Goal: Task Accomplishment & Management: Manage account settings

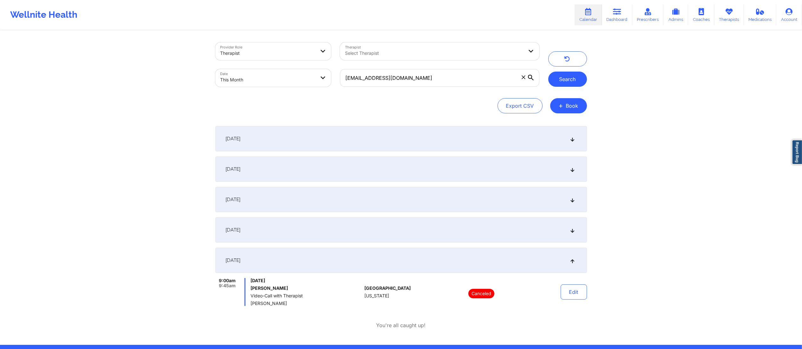
click at [569, 86] on button "Search" at bounding box center [567, 79] width 39 height 15
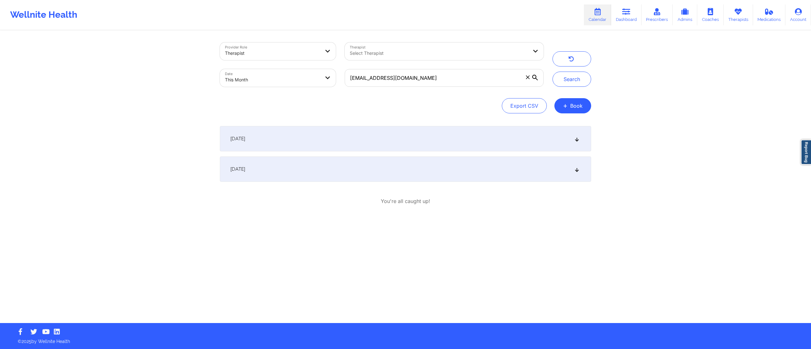
click at [340, 137] on div "[DATE]" at bounding box center [405, 138] width 371 height 25
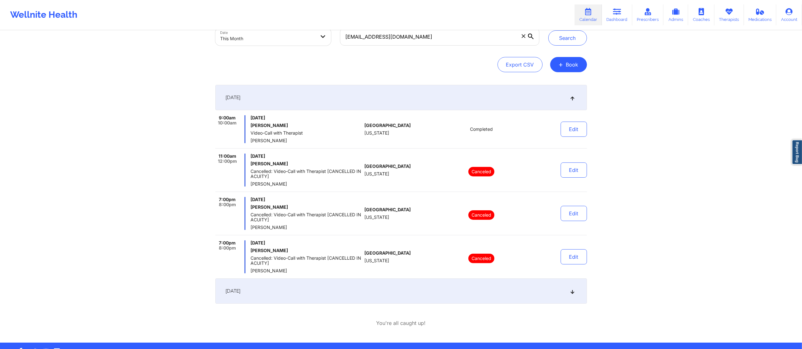
scroll to position [61, 0]
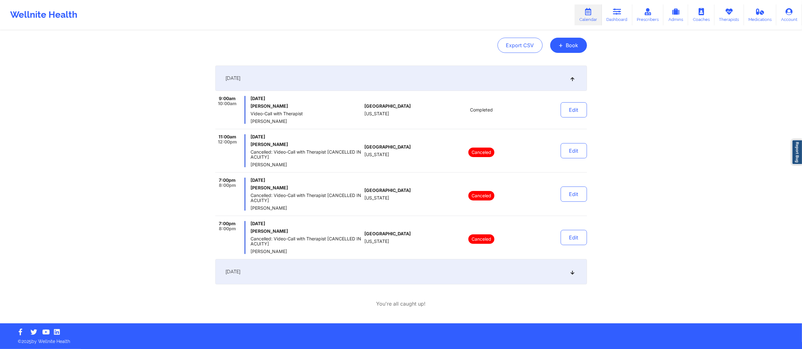
click at [332, 265] on div "[DATE]" at bounding box center [400, 271] width 371 height 25
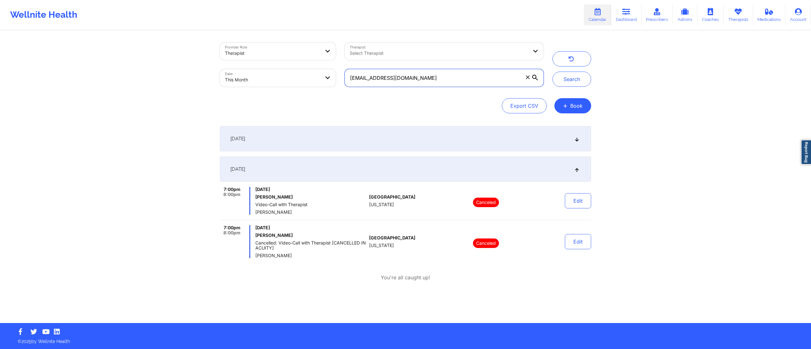
drag, startPoint x: 472, startPoint y: 72, endPoint x: 302, endPoint y: 69, distance: 169.9
click at [302, 69] on div "Provider Role Therapist Therapist Select Therapist Date This Month [EMAIL_ADDRE…" at bounding box center [382, 64] width 333 height 53
paste input "[EMAIL_ADDRESS]"
click at [572, 80] on button "Search" at bounding box center [572, 79] width 39 height 15
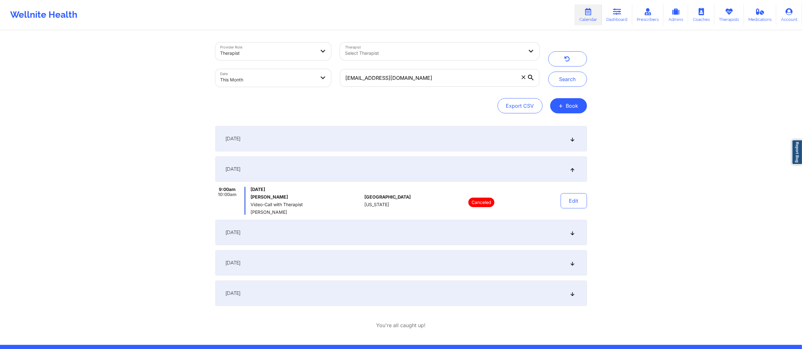
click at [367, 137] on div "[DATE]" at bounding box center [400, 138] width 371 height 25
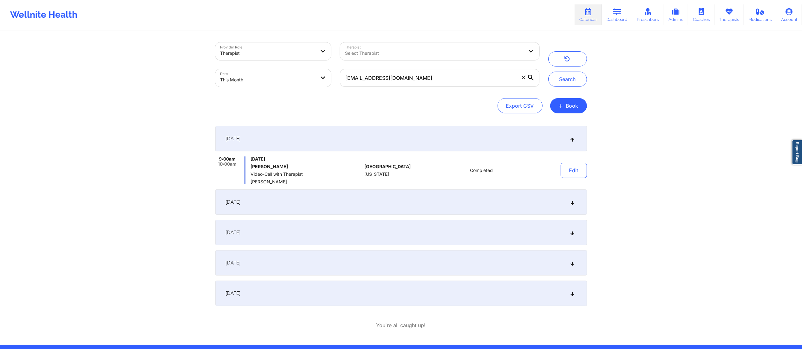
drag, startPoint x: 376, startPoint y: 234, endPoint x: 375, endPoint y: 242, distance: 7.9
click at [375, 236] on div "[DATE]" at bounding box center [400, 232] width 371 height 25
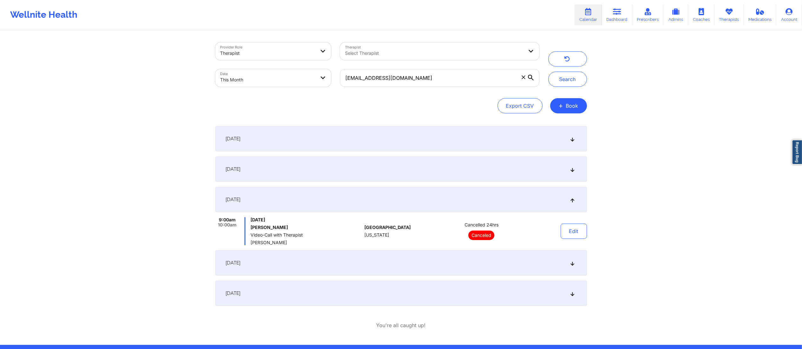
drag, startPoint x: 372, startPoint y: 254, endPoint x: 370, endPoint y: 274, distance: 21.0
click at [371, 266] on div "[DATE]" at bounding box center [400, 262] width 371 height 25
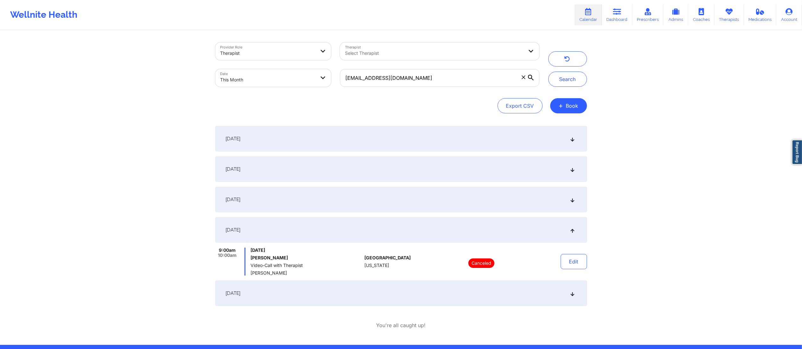
click at [370, 296] on div "[DATE]" at bounding box center [400, 293] width 371 height 25
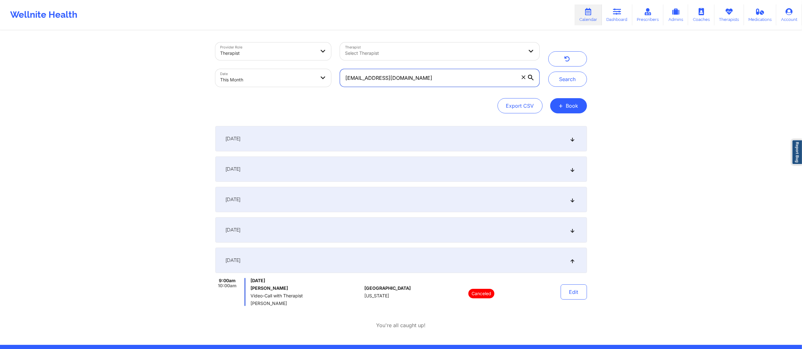
drag, startPoint x: 483, startPoint y: 76, endPoint x: 319, endPoint y: 88, distance: 165.0
click at [319, 91] on div "Provider Role Therapist Therapist Select Therapist Date This Month [EMAIL_ADDRE…" at bounding box center [377, 64] width 333 height 53
paste input "thamarmason"
click at [565, 76] on button "Search" at bounding box center [567, 79] width 39 height 15
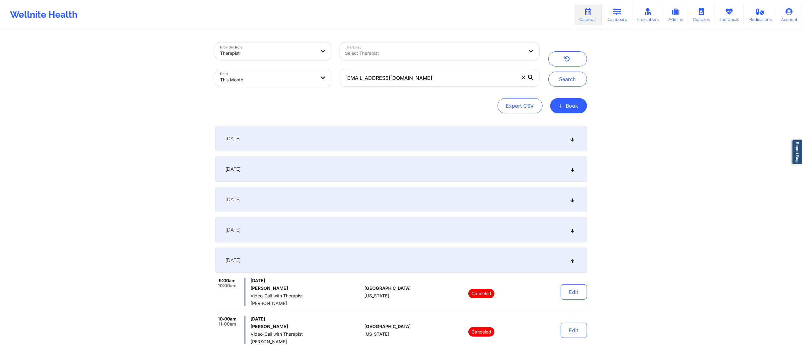
click at [409, 145] on div "September 1, 2025" at bounding box center [400, 138] width 371 height 25
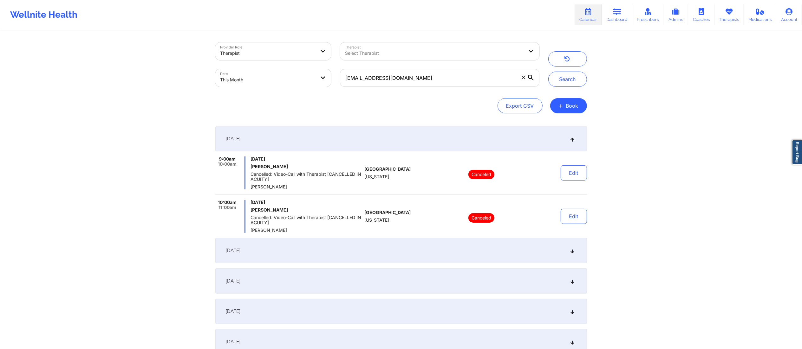
click at [390, 251] on div "September 8, 2025" at bounding box center [400, 250] width 371 height 25
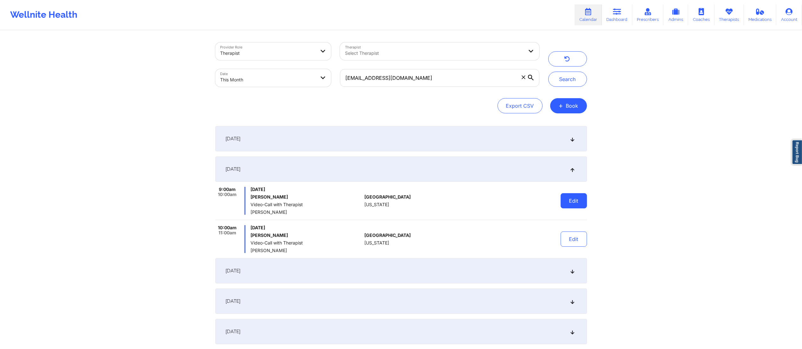
click at [565, 203] on button "Edit" at bounding box center [573, 200] width 26 height 15
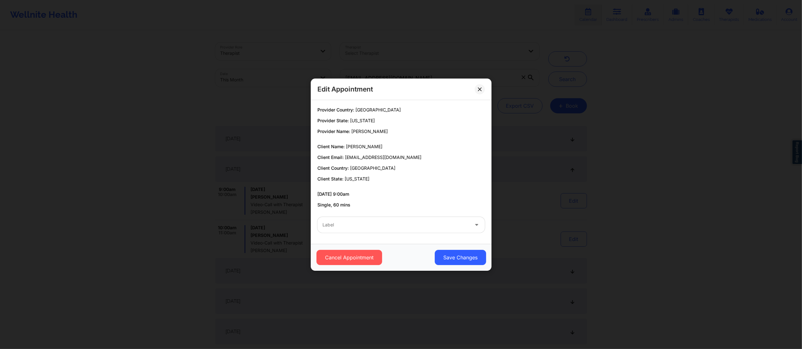
click at [409, 236] on div "Label" at bounding box center [401, 225] width 176 height 25
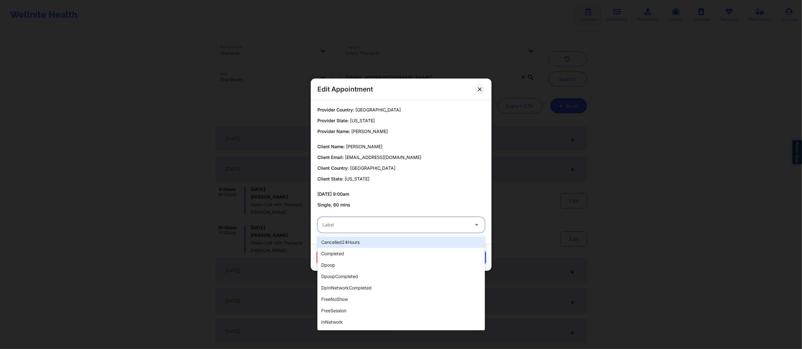
drag, startPoint x: 408, startPoint y: 226, endPoint x: 410, endPoint y: 248, distance: 22.0
click at [408, 227] on div at bounding box center [395, 225] width 146 height 8
click at [402, 256] on div "completed" at bounding box center [400, 253] width 167 height 11
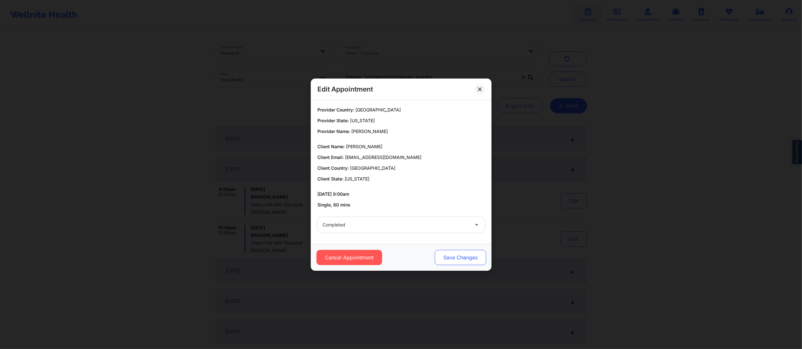
click at [469, 258] on button "Save Changes" at bounding box center [459, 257] width 51 height 15
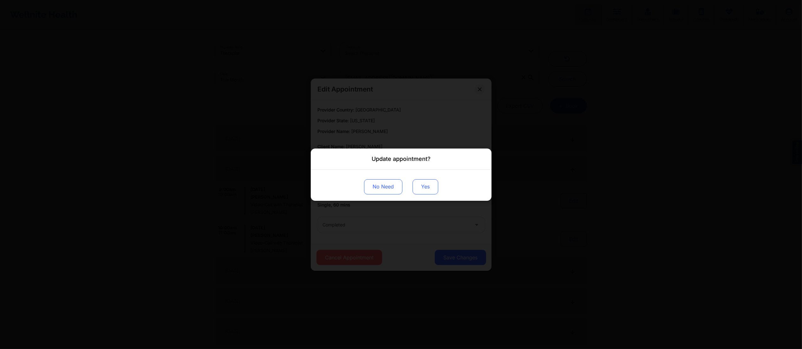
click at [420, 181] on button "Yes" at bounding box center [425, 186] width 26 height 15
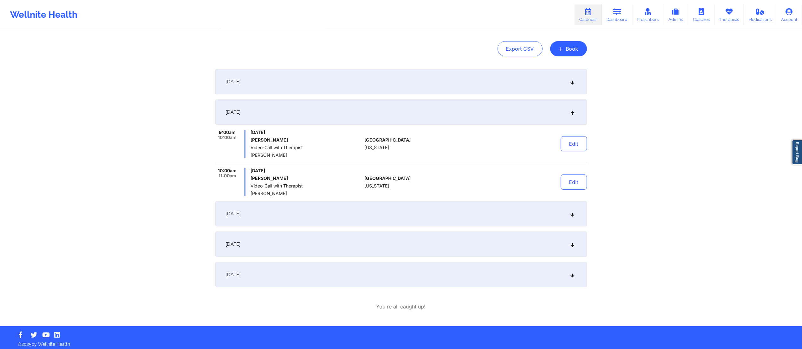
scroll to position [58, 0]
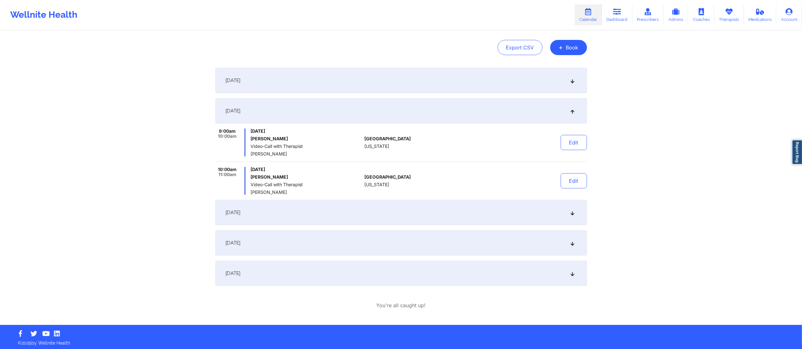
click at [407, 213] on div "September 15, 2025" at bounding box center [400, 212] width 371 height 25
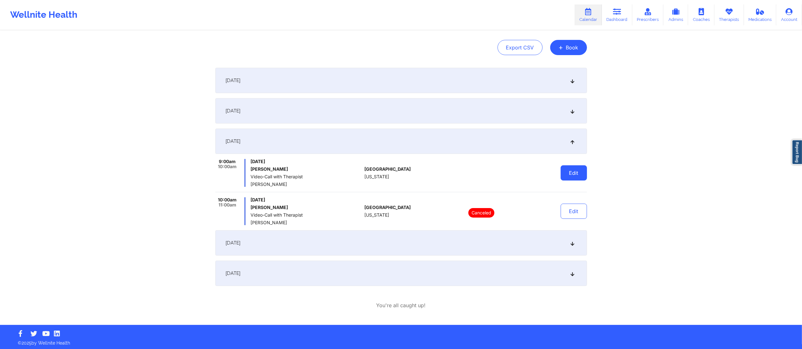
click at [578, 174] on button "Edit" at bounding box center [573, 172] width 26 height 15
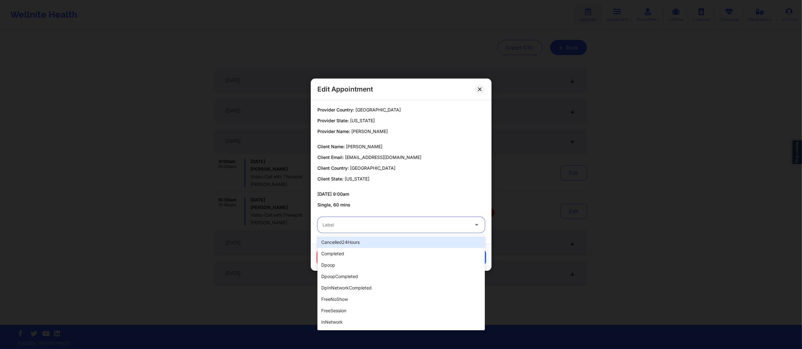
click at [391, 227] on div at bounding box center [395, 225] width 146 height 8
click at [381, 249] on div "completed" at bounding box center [400, 253] width 167 height 11
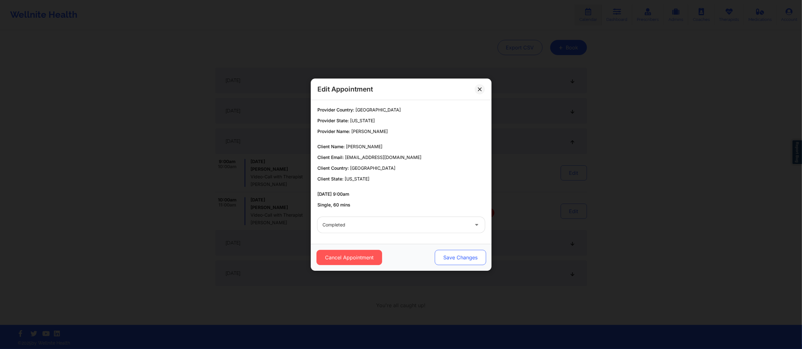
click at [467, 259] on button "Save Changes" at bounding box center [459, 257] width 51 height 15
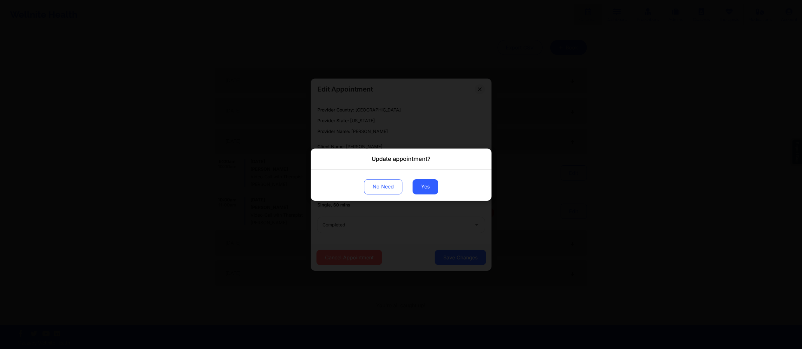
click at [420, 178] on div "No Need Yes" at bounding box center [401, 185] width 181 height 31
click at [420, 183] on button "Yes" at bounding box center [425, 186] width 26 height 15
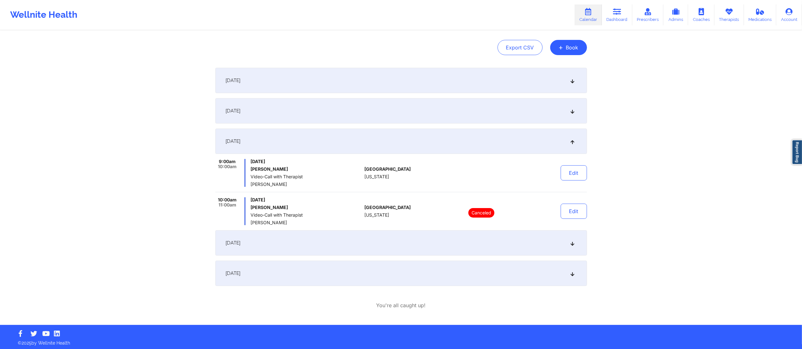
click at [436, 251] on div "September 22, 2025" at bounding box center [400, 242] width 371 height 25
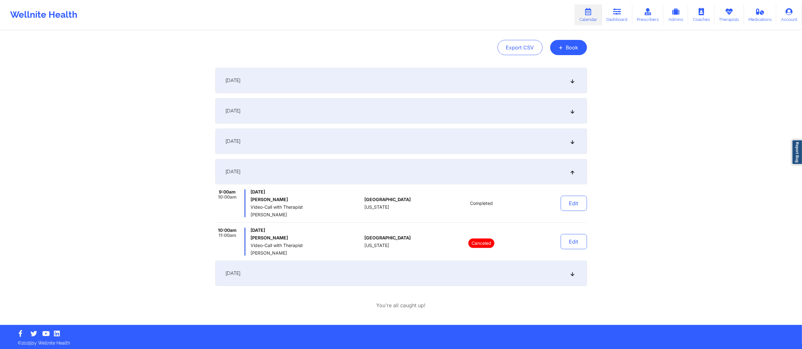
click at [481, 137] on div "September 15, 2025" at bounding box center [400, 141] width 371 height 25
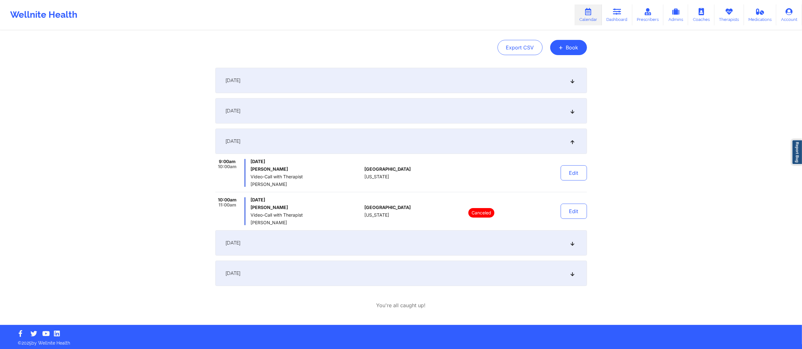
scroll to position [0, 0]
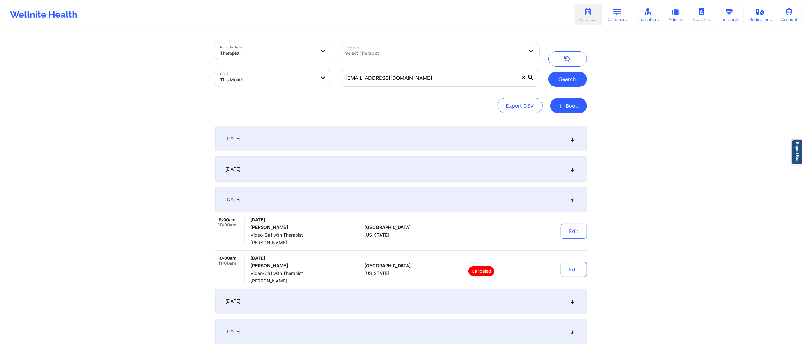
click at [575, 81] on button "Search" at bounding box center [567, 79] width 39 height 15
click at [509, 162] on div "September 8, 2025" at bounding box center [400, 169] width 371 height 25
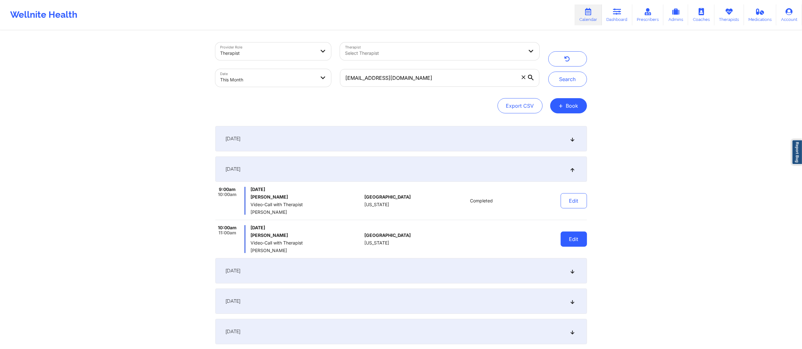
click at [572, 242] on button "Edit" at bounding box center [573, 239] width 26 height 15
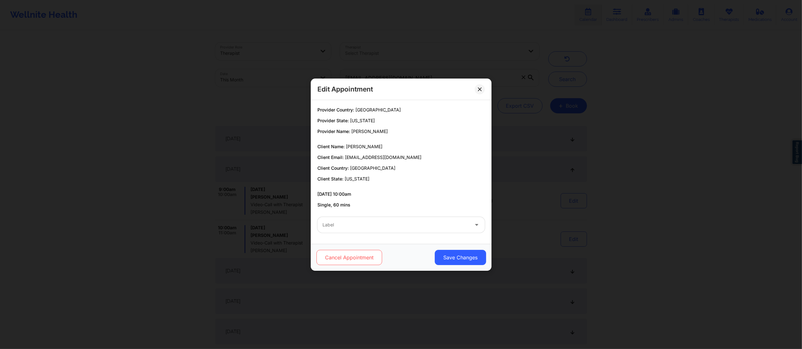
click at [341, 252] on button "Cancel Appointment" at bounding box center [349, 257] width 66 height 15
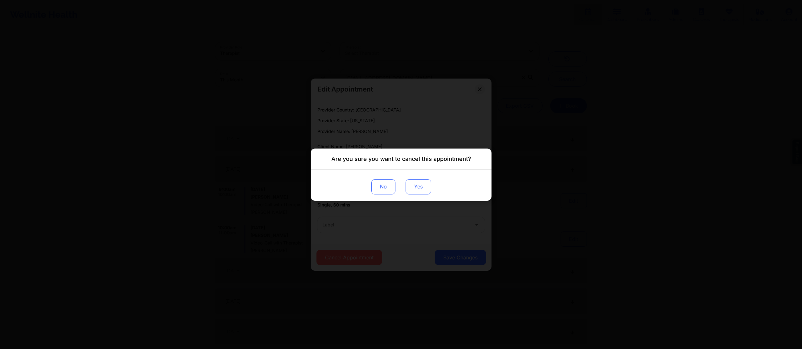
click at [424, 182] on button "Yes" at bounding box center [418, 186] width 26 height 15
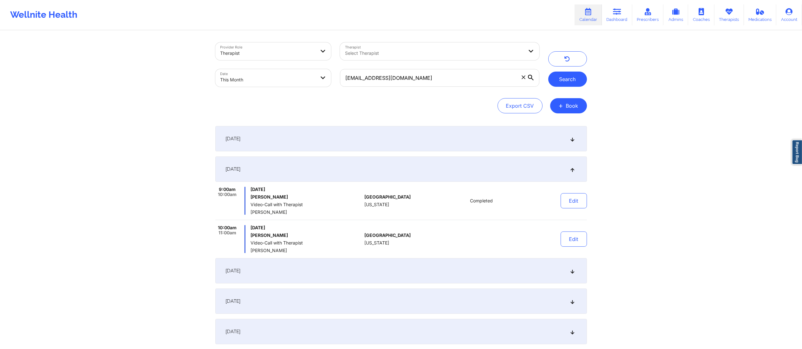
click at [566, 73] on button "Search" at bounding box center [567, 79] width 39 height 15
click at [462, 139] on div "September 1, 2025" at bounding box center [400, 138] width 371 height 25
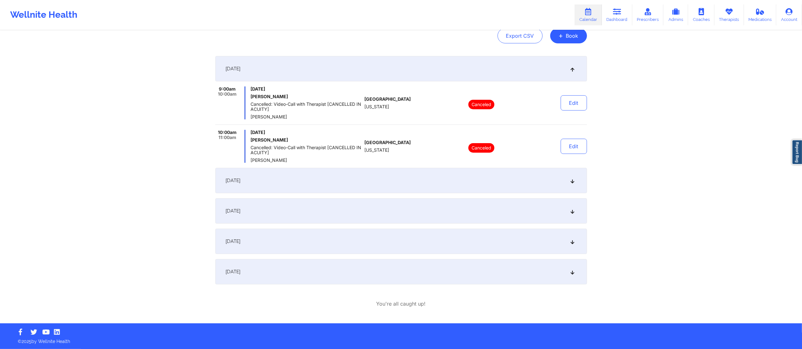
click at [358, 276] on div "September 29, 2025" at bounding box center [400, 271] width 371 height 25
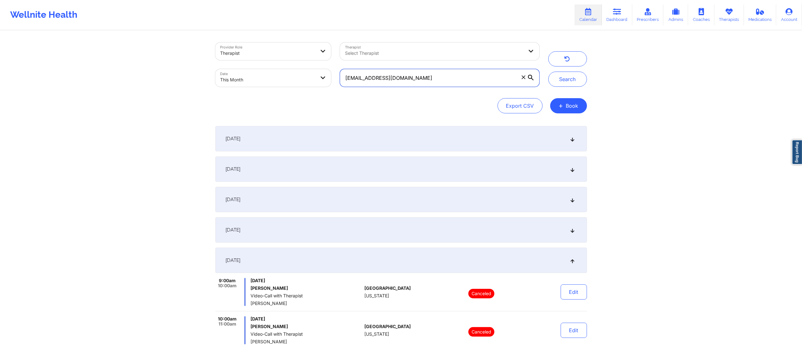
drag, startPoint x: 435, startPoint y: 77, endPoint x: 285, endPoint y: 65, distance: 150.1
click at [285, 65] on div "Provider Role Therapist Therapist Select Therapist Date This Month thamarmason@…" at bounding box center [377, 64] width 333 height 53
paste input "oan+patient1@wellnite"
click at [559, 73] on button "Search" at bounding box center [567, 79] width 39 height 15
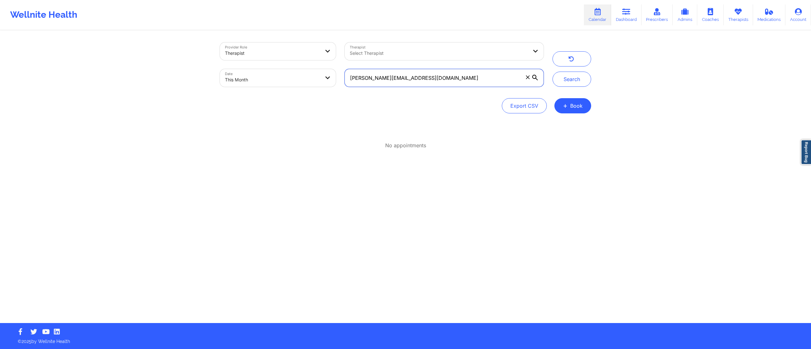
drag, startPoint x: 436, startPoint y: 77, endPoint x: 314, endPoint y: 86, distance: 121.4
click at [314, 86] on div "Provider Role Therapist Therapist Select Therapist Date This Month toan+patient…" at bounding box center [382, 64] width 333 height 53
paste input "dekitestasc"
type input "dekitestasc@wellnite.com"
click at [583, 83] on button "Search" at bounding box center [572, 79] width 39 height 15
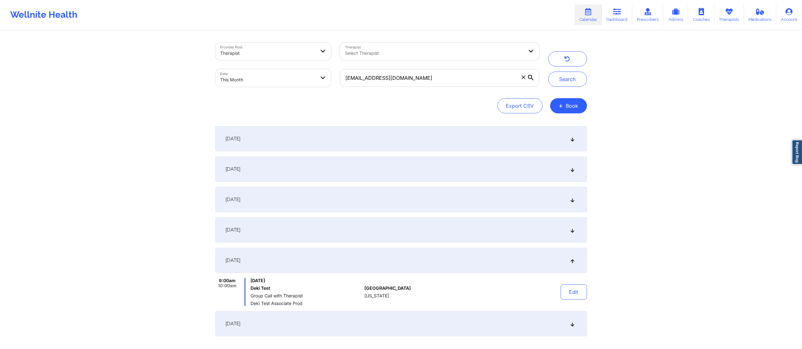
click at [404, 134] on div "September 1, 2025" at bounding box center [400, 138] width 371 height 25
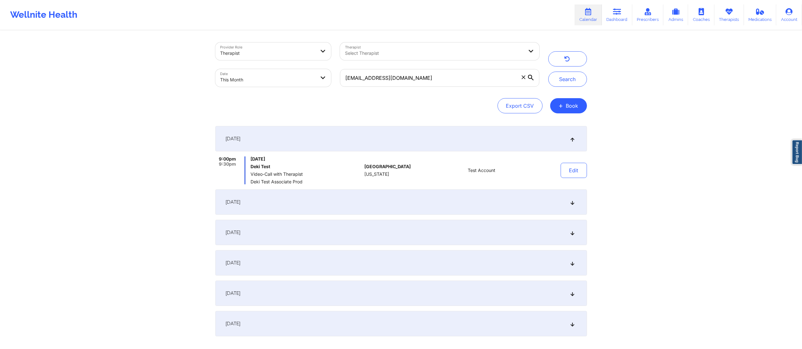
click at [420, 198] on div "September 3, 2025" at bounding box center [400, 202] width 371 height 25
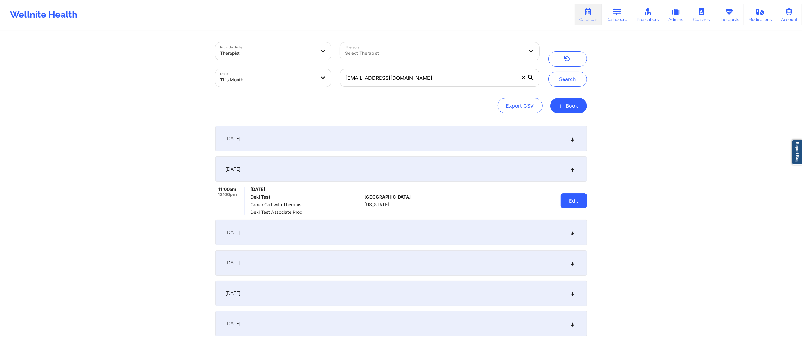
click at [577, 199] on button "Edit" at bounding box center [573, 200] width 26 height 15
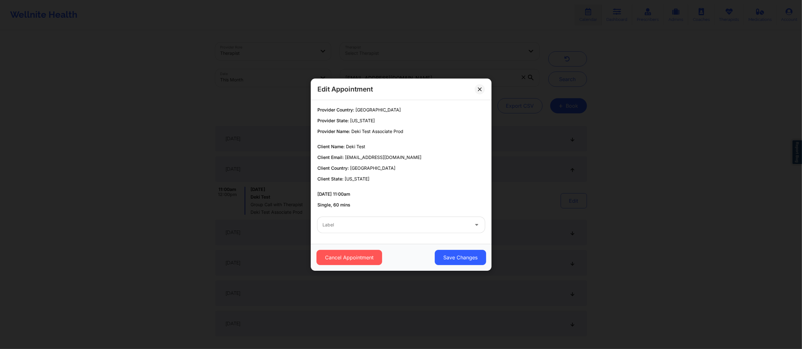
click at [410, 224] on div at bounding box center [395, 225] width 146 height 8
click at [426, 223] on div at bounding box center [395, 225] width 146 height 8
type input "test"
click at [454, 261] on button "Save Changes" at bounding box center [459, 257] width 51 height 15
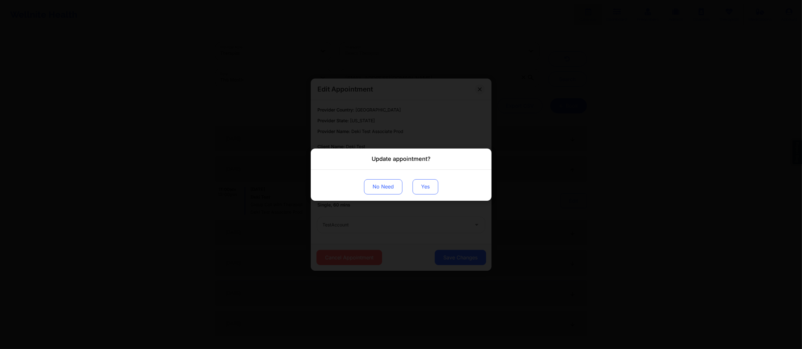
click at [414, 184] on button "Yes" at bounding box center [425, 186] width 26 height 15
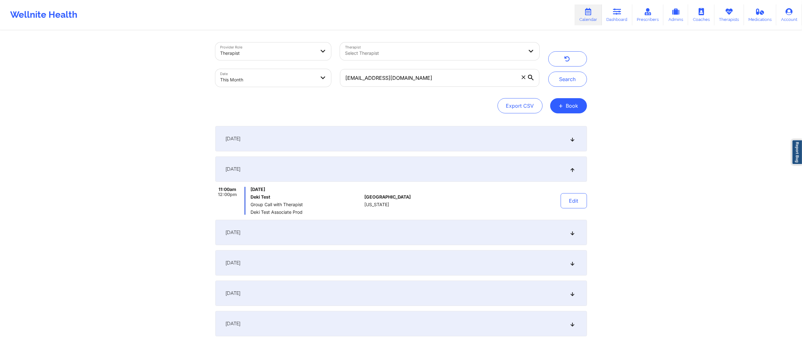
click at [465, 233] on div "September 6, 2025" at bounding box center [400, 232] width 371 height 25
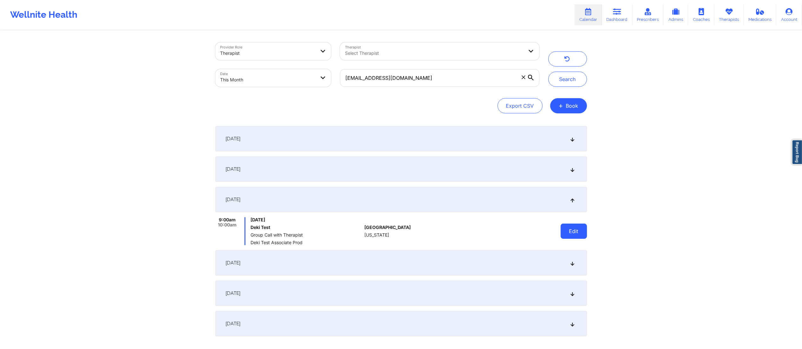
click at [569, 233] on button "Edit" at bounding box center [573, 231] width 26 height 15
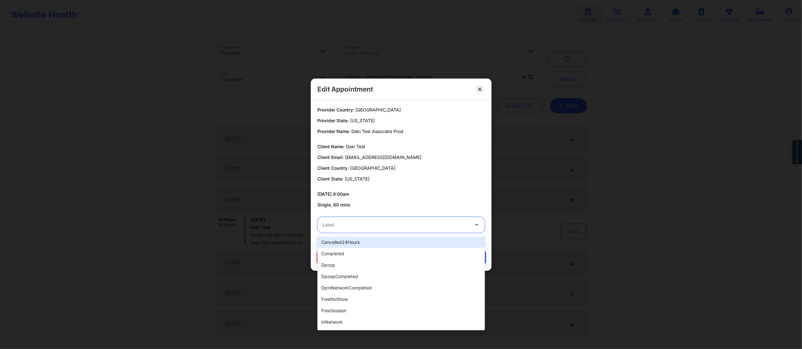
click at [393, 219] on div "Label" at bounding box center [393, 225] width 152 height 16
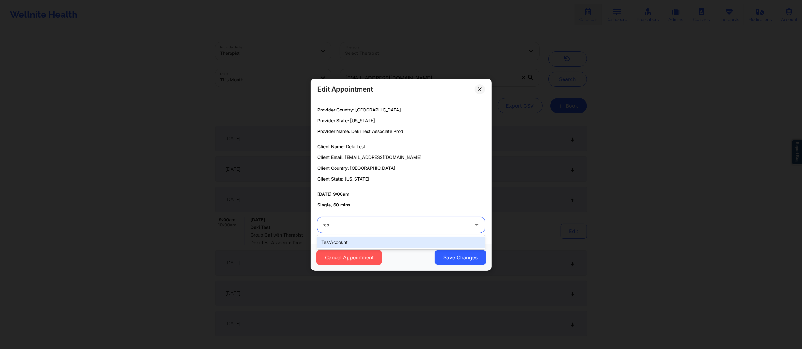
type input "test"
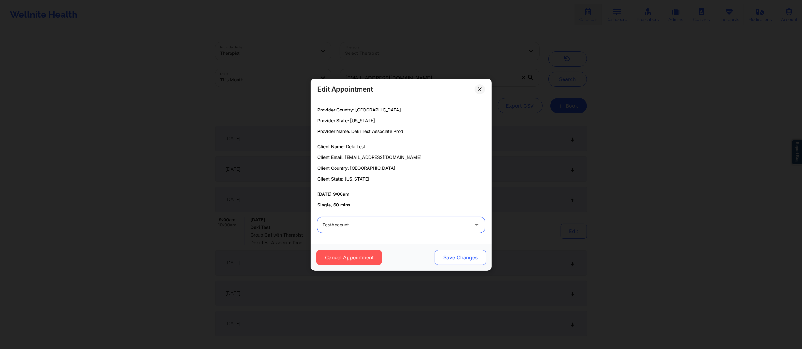
click at [458, 257] on button "Save Changes" at bounding box center [459, 257] width 51 height 15
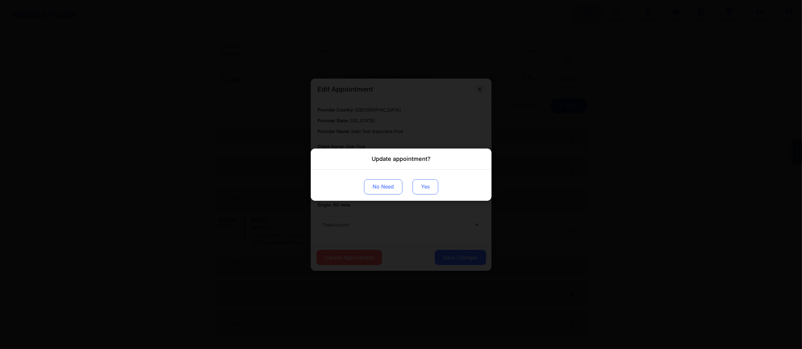
click at [416, 187] on button "Yes" at bounding box center [425, 186] width 26 height 15
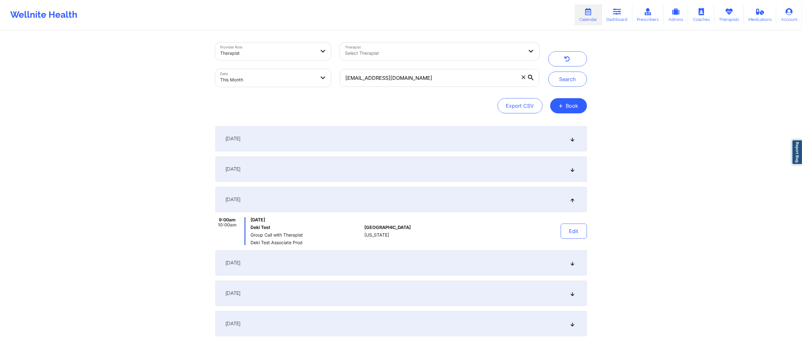
click at [500, 265] on div "September 11, 2025" at bounding box center [400, 262] width 371 height 25
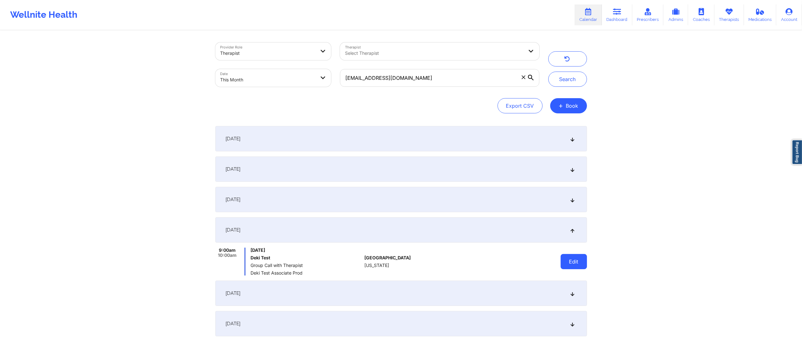
click at [568, 261] on button "Edit" at bounding box center [573, 261] width 26 height 15
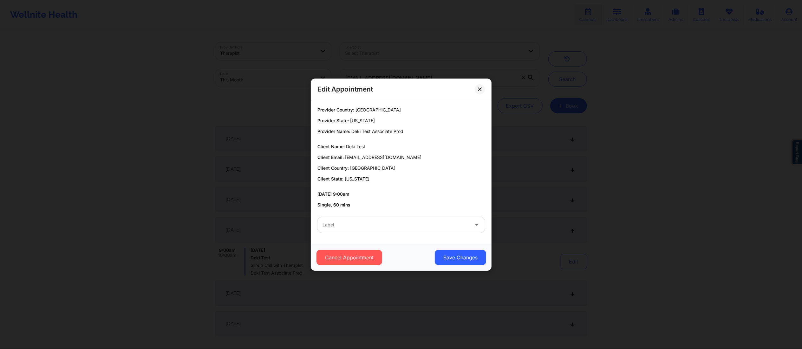
click at [410, 222] on div at bounding box center [395, 225] width 146 height 8
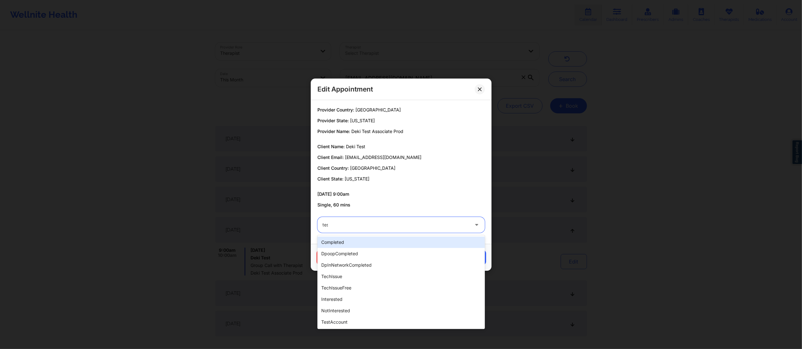
type input "test"
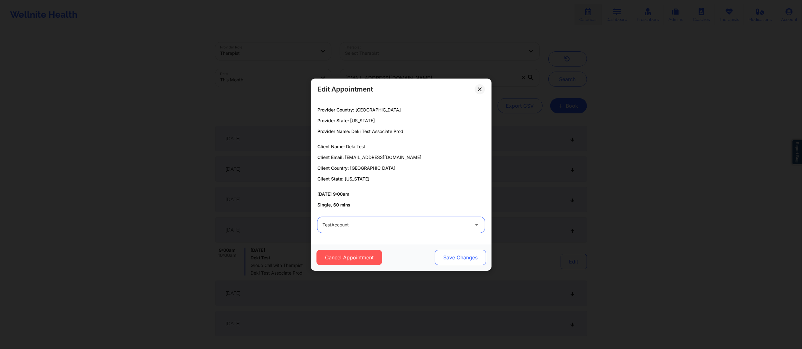
click at [450, 258] on button "Save Changes" at bounding box center [459, 257] width 51 height 15
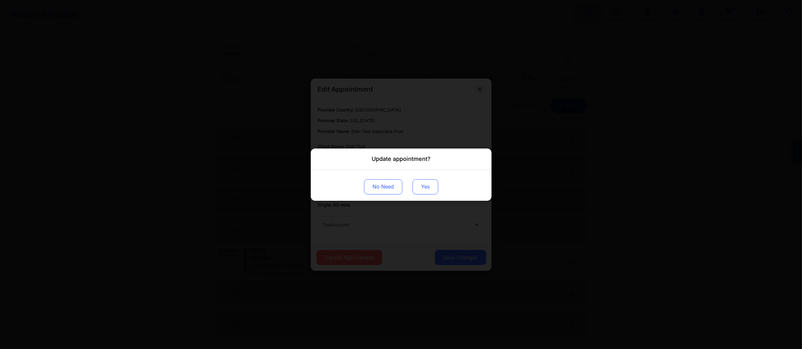
click at [427, 194] on button "Yes" at bounding box center [425, 186] width 26 height 15
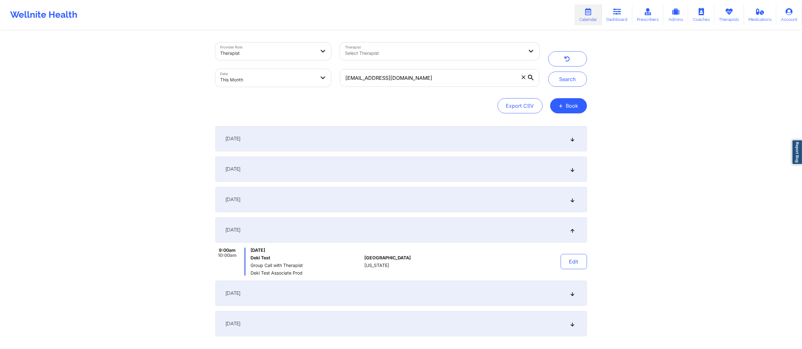
click at [541, 300] on div "September 15, 2025" at bounding box center [400, 293] width 371 height 25
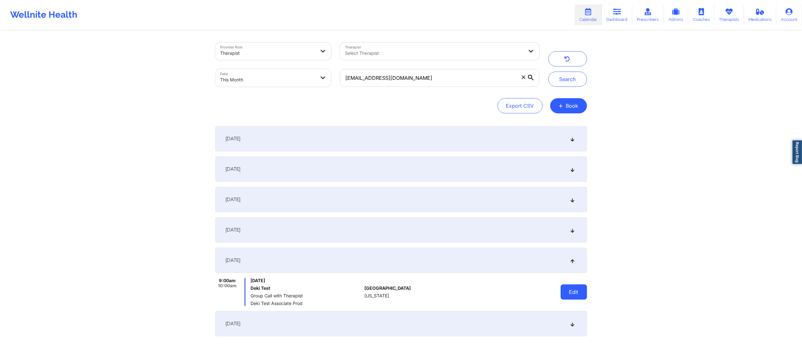
click at [566, 291] on button "Edit" at bounding box center [573, 292] width 26 height 15
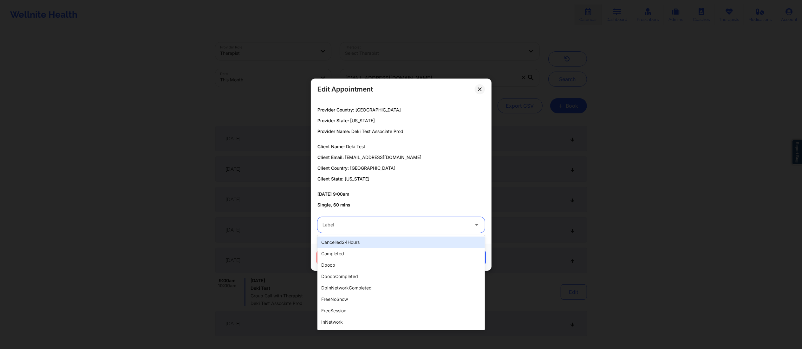
click at [384, 229] on div "Label" at bounding box center [393, 225] width 152 height 16
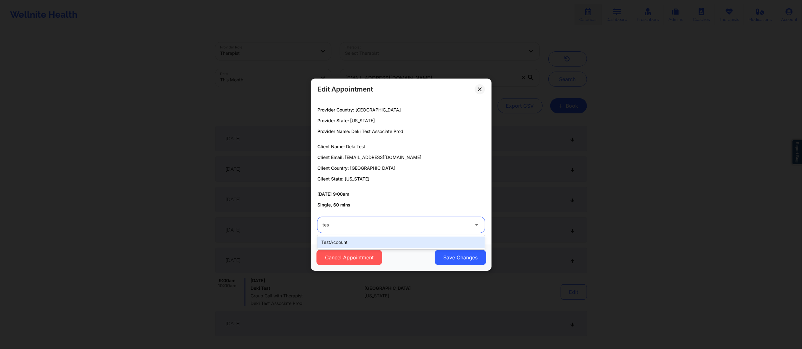
type input "test"
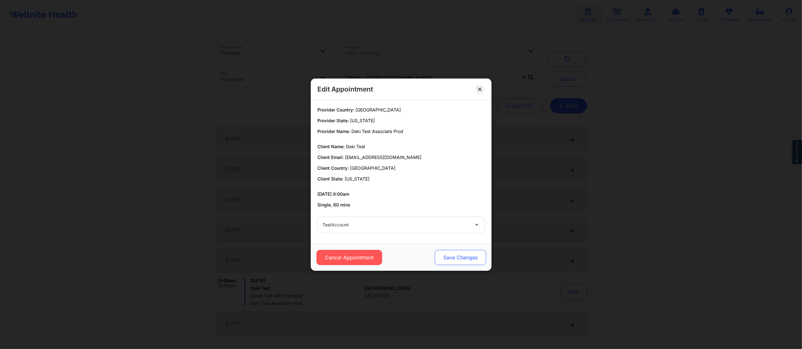
click at [438, 256] on button "Save Changes" at bounding box center [459, 257] width 51 height 15
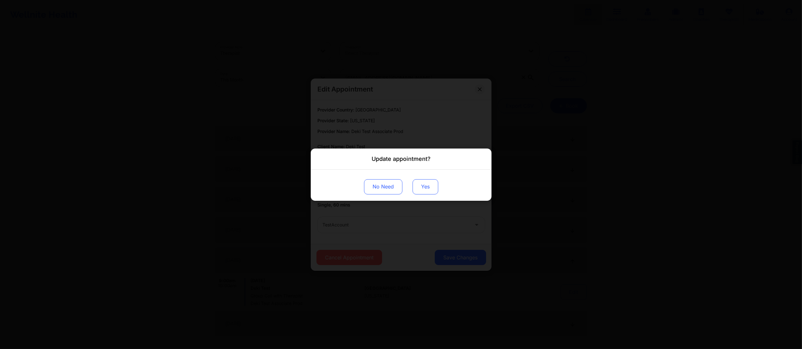
click at [423, 183] on button "Yes" at bounding box center [425, 186] width 26 height 15
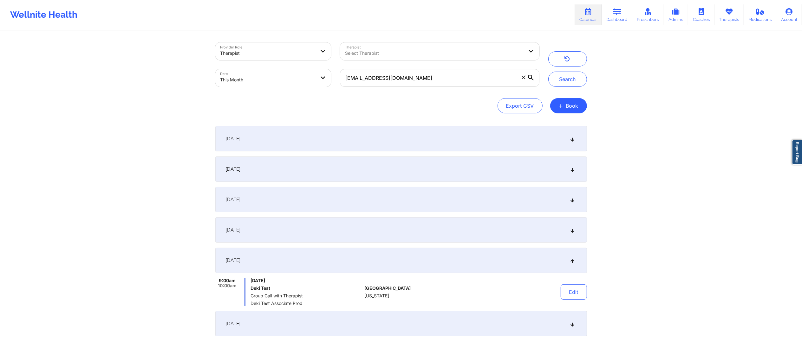
click at [482, 328] on div "September 19, 2025" at bounding box center [400, 323] width 371 height 25
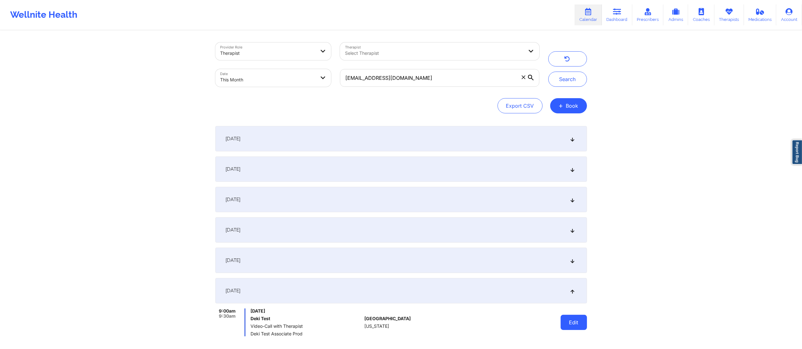
click at [571, 325] on button "Edit" at bounding box center [573, 322] width 26 height 15
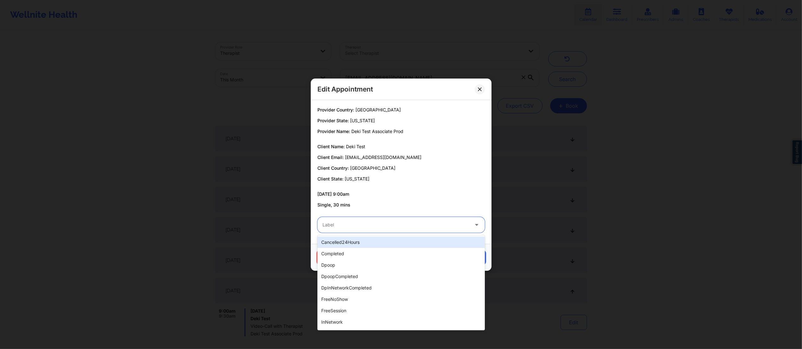
click at [406, 228] on div at bounding box center [395, 225] width 146 height 8
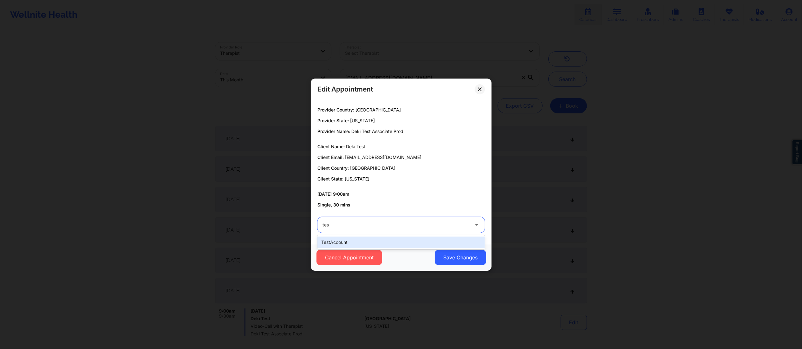
type input "test"
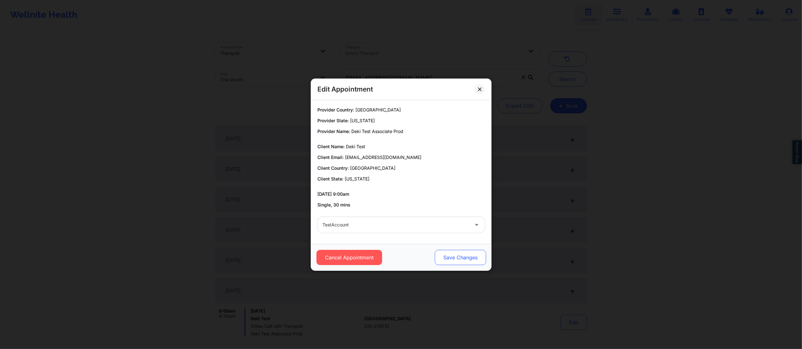
click at [447, 254] on button "Save Changes" at bounding box center [459, 257] width 51 height 15
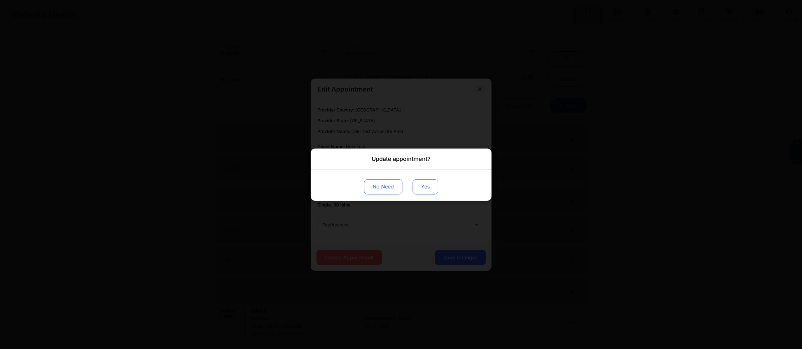
click at [420, 185] on button "Yes" at bounding box center [425, 186] width 26 height 15
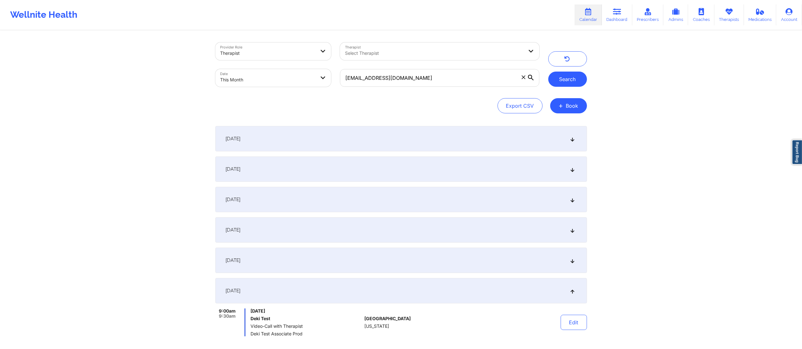
click at [572, 77] on button "Search" at bounding box center [567, 79] width 39 height 15
drag, startPoint x: 430, startPoint y: 79, endPoint x: 340, endPoint y: 73, distance: 90.2
click at [340, 73] on input "dekitestasc@wellnite.com" at bounding box center [439, 78] width 199 height 18
paste input "billyharris661@gmail"
type input "billyharris661@gmail.com"
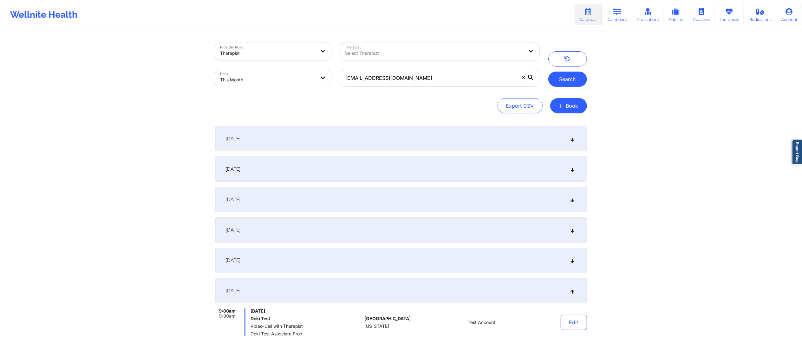
click at [571, 75] on button "Search" at bounding box center [567, 79] width 39 height 15
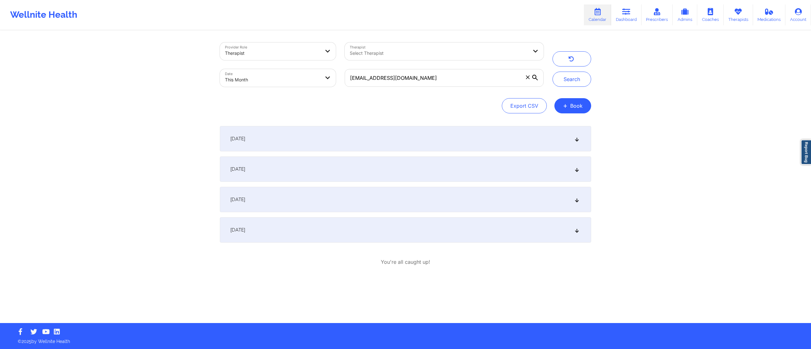
click at [474, 141] on div "September 1, 2025" at bounding box center [405, 138] width 371 height 25
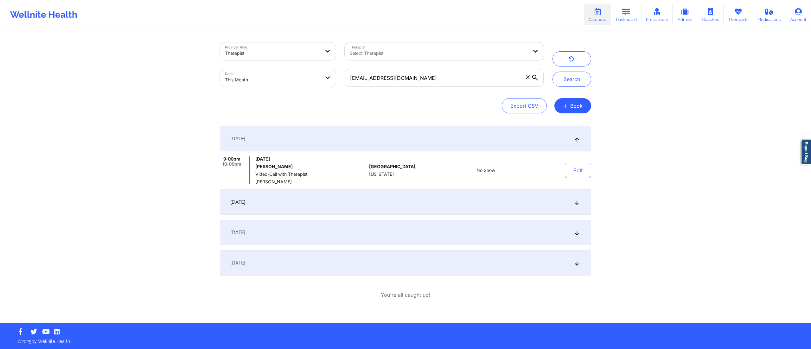
click at [459, 194] on div "September 8, 2025" at bounding box center [405, 202] width 371 height 25
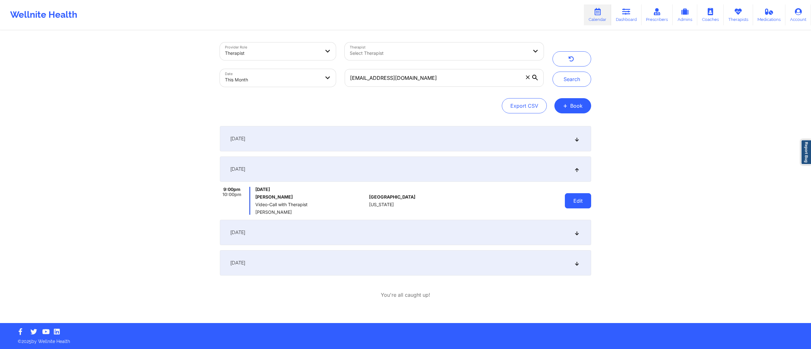
click at [573, 201] on button "Edit" at bounding box center [578, 200] width 26 height 15
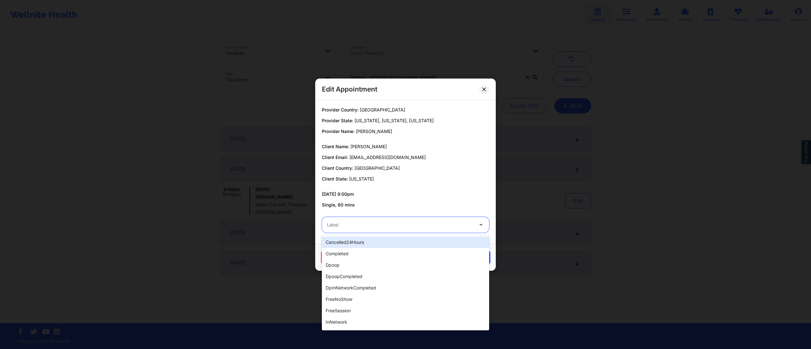
drag, startPoint x: 415, startPoint y: 223, endPoint x: 395, endPoint y: 241, distance: 26.3
click at [412, 231] on div "Label" at bounding box center [398, 225] width 152 height 16
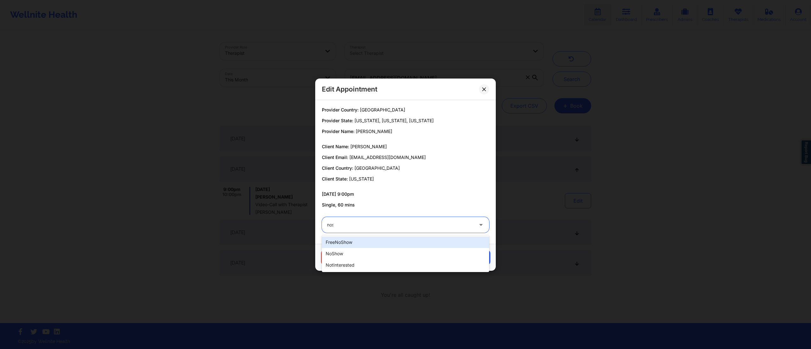
type input "nosh"
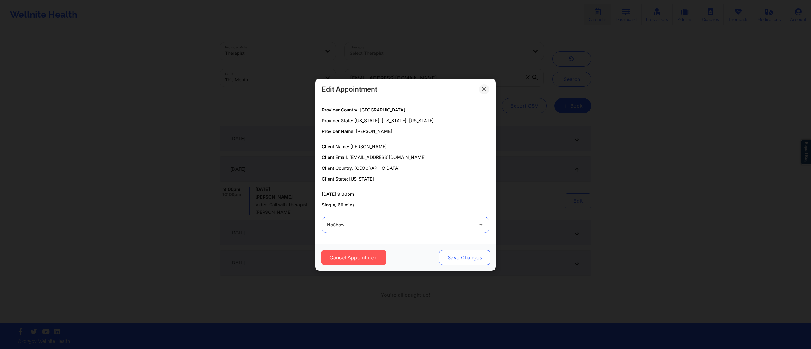
click at [461, 257] on button "Save Changes" at bounding box center [464, 257] width 51 height 15
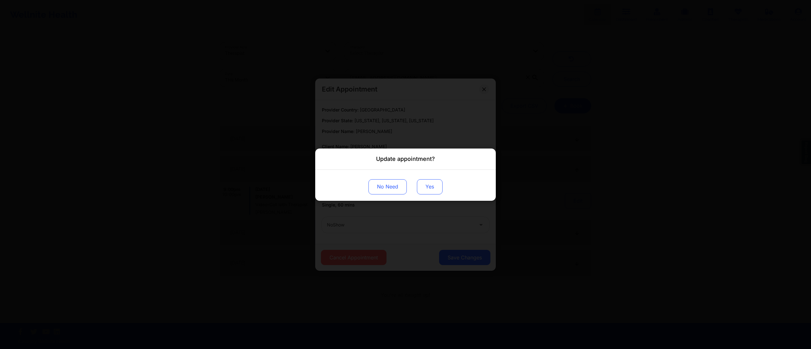
click at [425, 192] on button "Yes" at bounding box center [430, 186] width 26 height 15
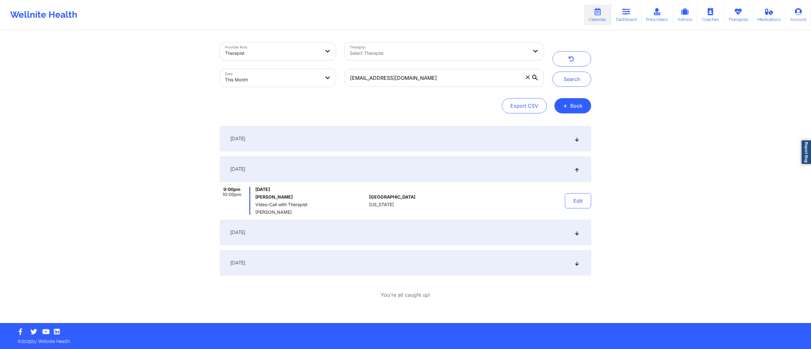
click at [427, 235] on div "September 15, 2025" at bounding box center [405, 232] width 371 height 25
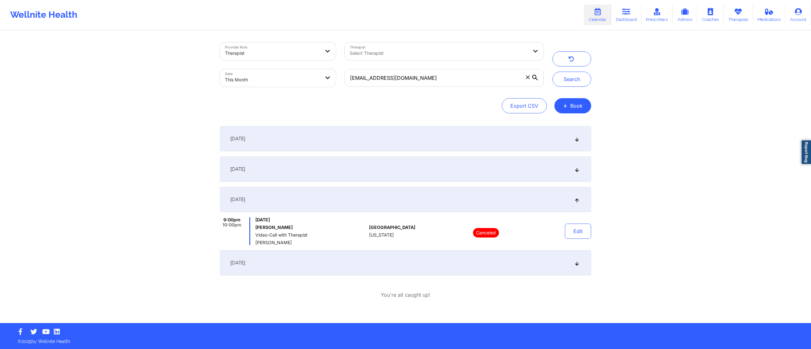
click at [481, 262] on div "September 22, 2025" at bounding box center [405, 262] width 371 height 25
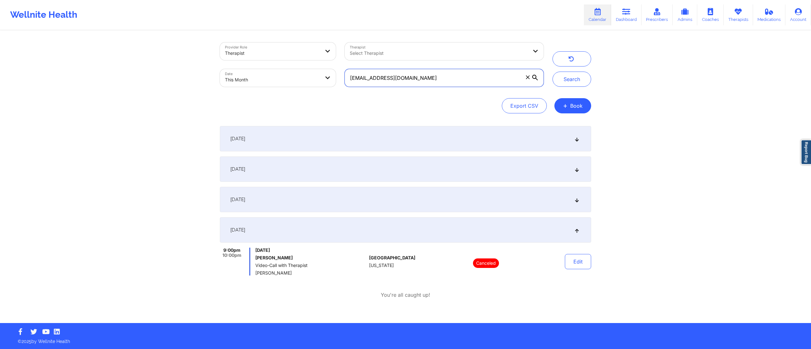
drag, startPoint x: 440, startPoint y: 77, endPoint x: 341, endPoint y: 77, distance: 98.6
click at [341, 77] on div "billyharris661@gmail.com" at bounding box center [444, 78] width 208 height 27
paste input "jbautist"
type input "[EMAIL_ADDRESS][DOMAIN_NAME]"
click at [574, 79] on button "Search" at bounding box center [572, 79] width 39 height 15
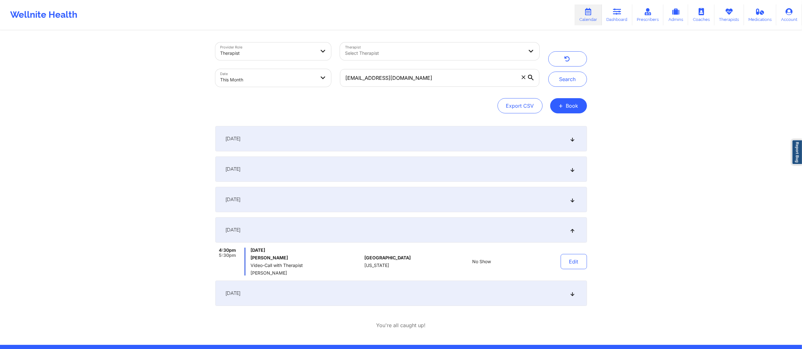
click at [435, 141] on div "September 1, 2025" at bounding box center [400, 138] width 371 height 25
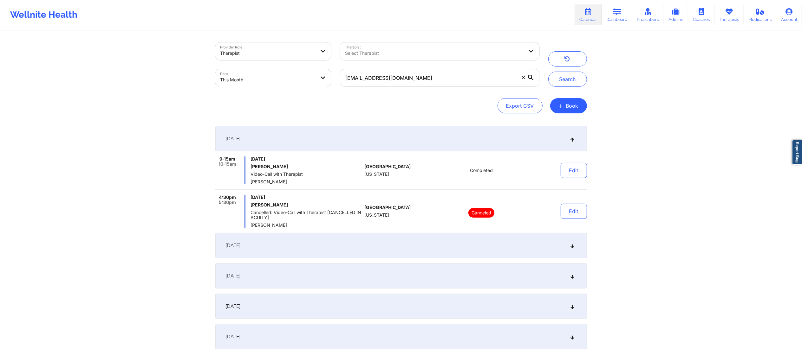
drag, startPoint x: 440, startPoint y: 244, endPoint x: 442, endPoint y: 255, distance: 10.7
click at [441, 245] on div "September 8, 2025" at bounding box center [400, 245] width 371 height 25
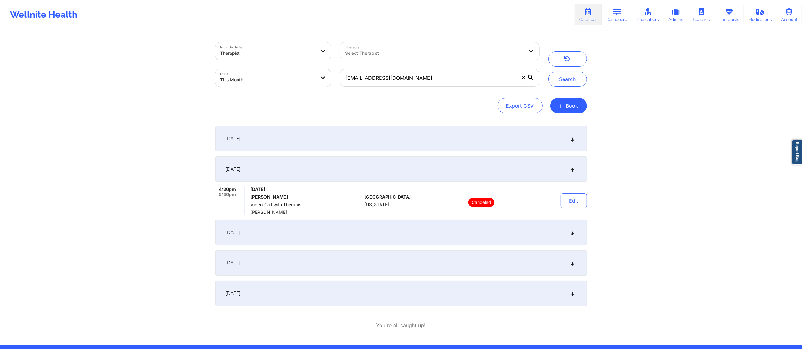
drag, startPoint x: 441, startPoint y: 233, endPoint x: 445, endPoint y: 264, distance: 31.7
click at [444, 238] on div "September 15, 2025" at bounding box center [400, 232] width 371 height 25
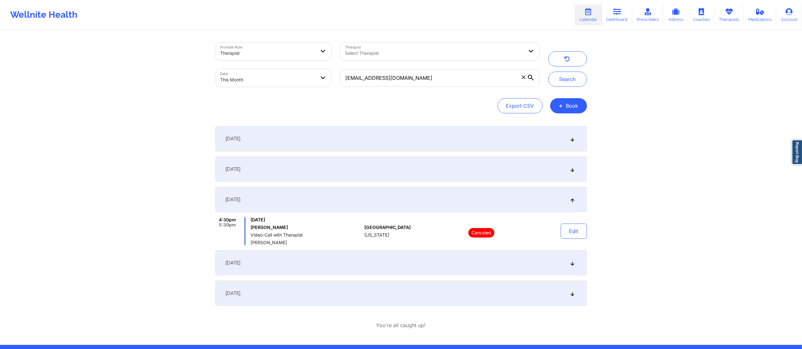
click at [443, 266] on div "September 22, 2025" at bounding box center [400, 262] width 371 height 25
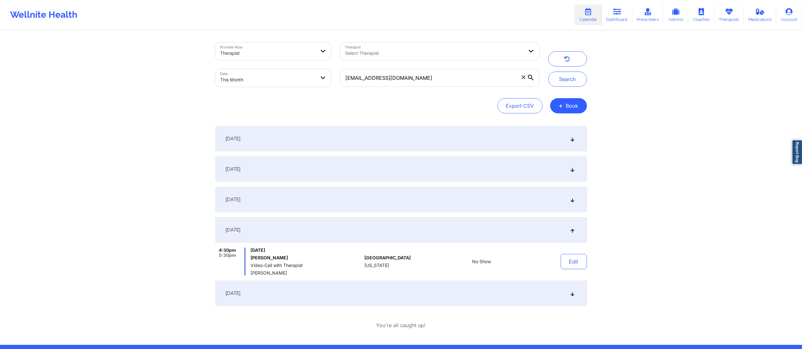
click at [430, 293] on div "September 29, 2025" at bounding box center [400, 293] width 371 height 25
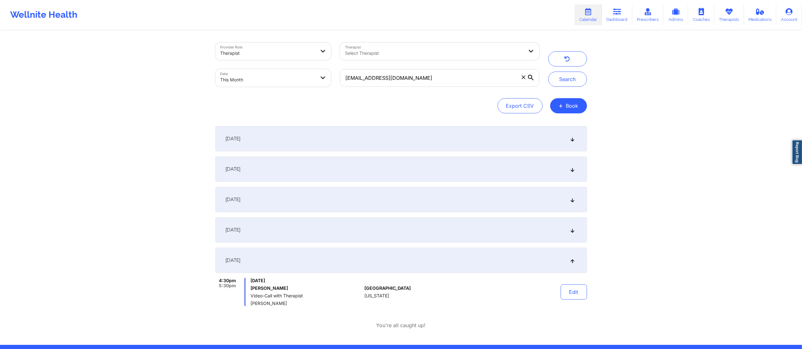
click at [345, 138] on div "September 1, 2025" at bounding box center [400, 138] width 371 height 25
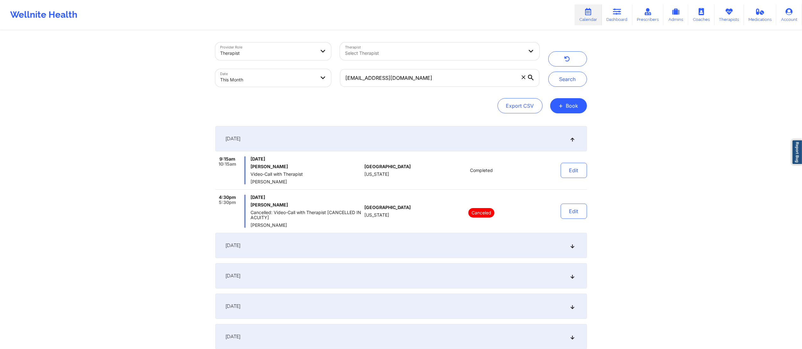
click at [406, 248] on div "September 8, 2025" at bounding box center [400, 245] width 371 height 25
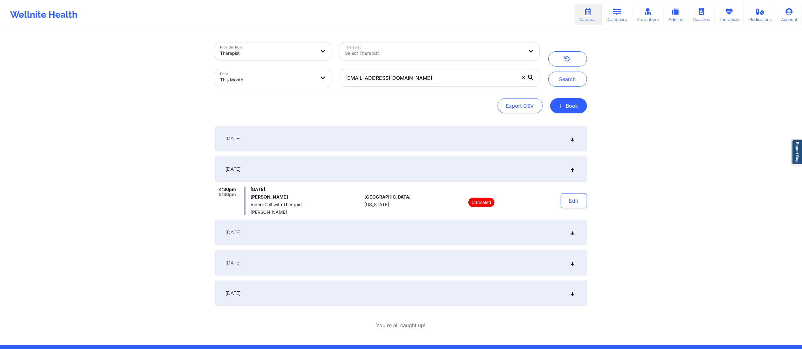
click at [392, 229] on div "September 15, 2025" at bounding box center [400, 232] width 371 height 25
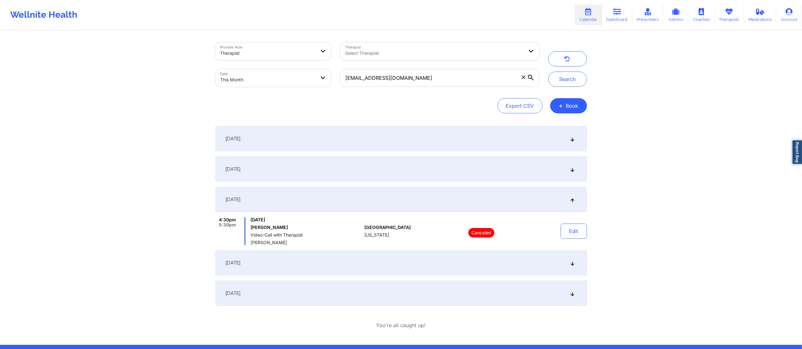
click at [382, 260] on div "September 22, 2025" at bounding box center [400, 262] width 371 height 25
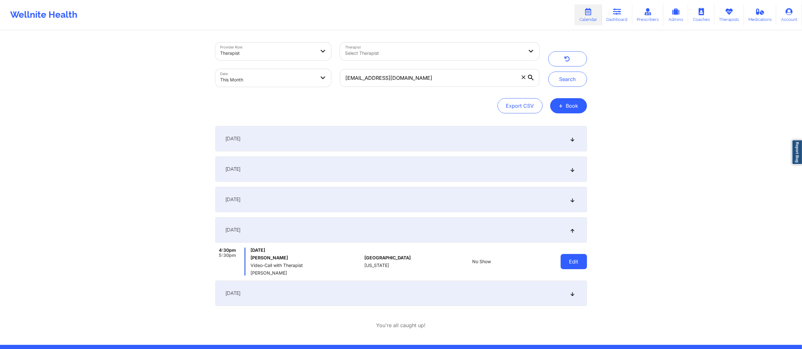
click at [566, 258] on button "Edit" at bounding box center [573, 261] width 26 height 15
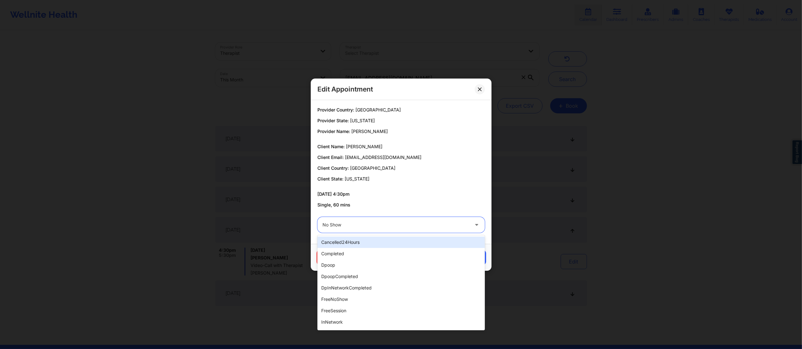
click at [371, 221] on div "No Show" at bounding box center [395, 225] width 146 height 16
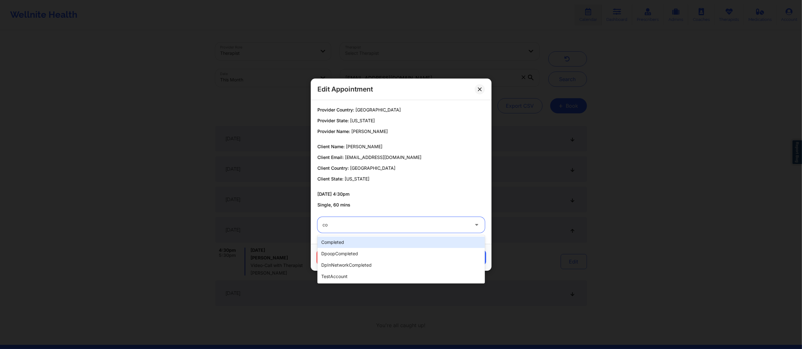
type input "com"
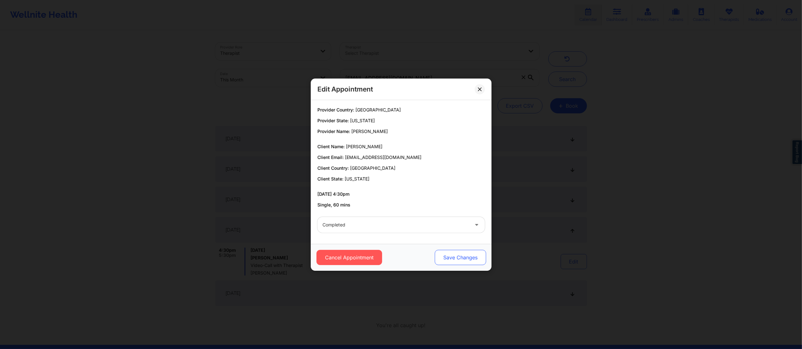
click at [455, 255] on button "Save Changes" at bounding box center [459, 257] width 51 height 15
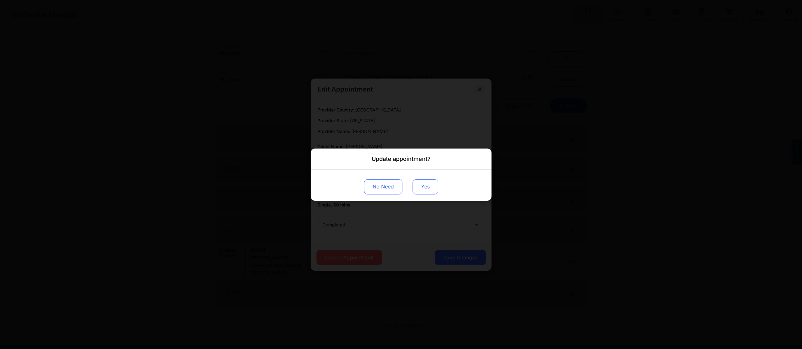
click at [429, 187] on button "Yes" at bounding box center [425, 186] width 26 height 15
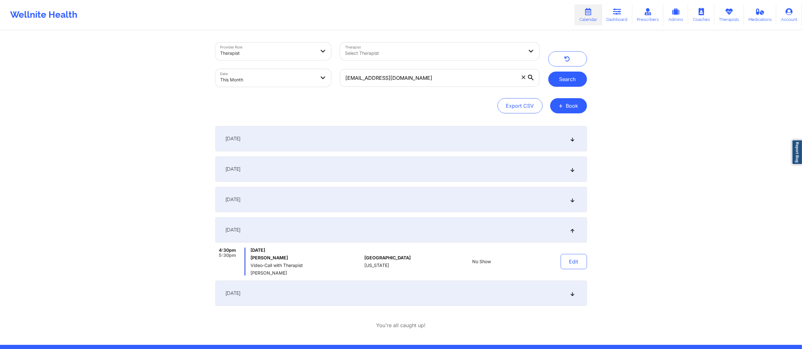
click at [558, 78] on button "Search" at bounding box center [567, 79] width 39 height 15
drag, startPoint x: 424, startPoint y: 77, endPoint x: 336, endPoint y: 89, distance: 88.7
click at [336, 89] on div "[EMAIL_ADDRESS][DOMAIN_NAME]" at bounding box center [439, 78] width 208 height 27
paste input "champrod829fl@yop"
type input "champrod829fl@yopmail.com"
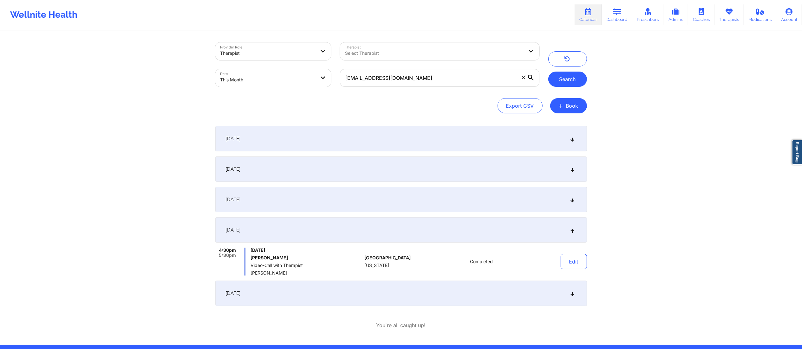
click at [557, 80] on button "Search" at bounding box center [567, 79] width 39 height 15
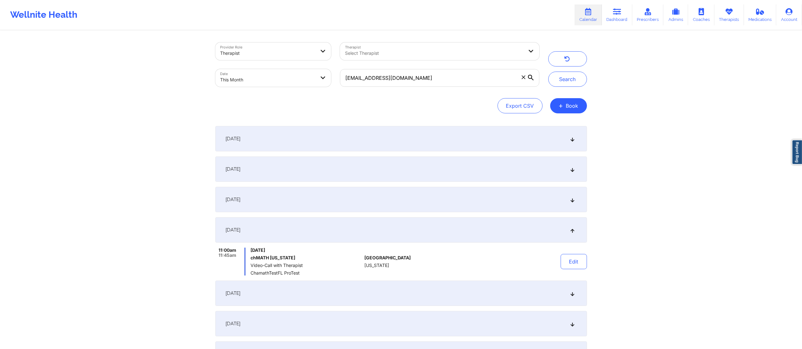
click at [413, 141] on div "September 1, 2025" at bounding box center [400, 138] width 371 height 25
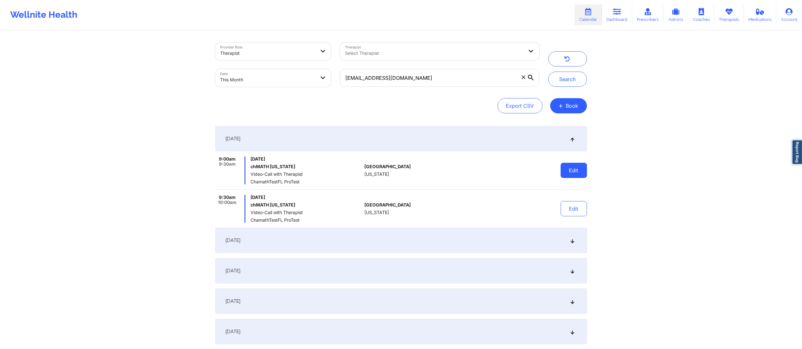
click at [567, 173] on button "Edit" at bounding box center [573, 170] width 26 height 15
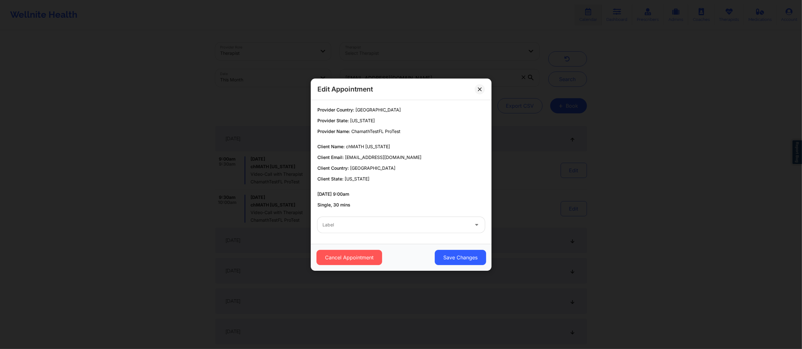
click at [376, 229] on div "Label" at bounding box center [393, 225] width 152 height 16
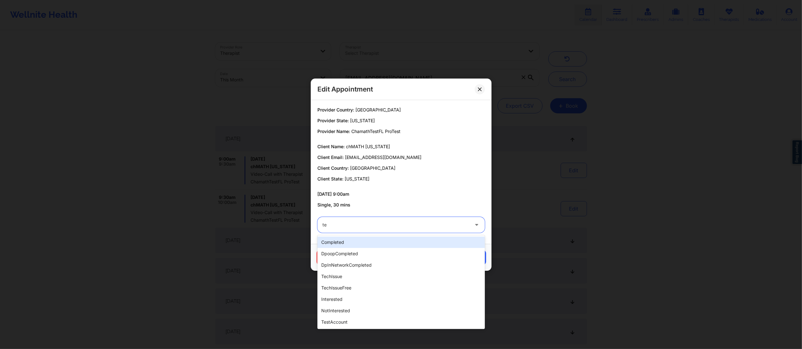
type input "tes"
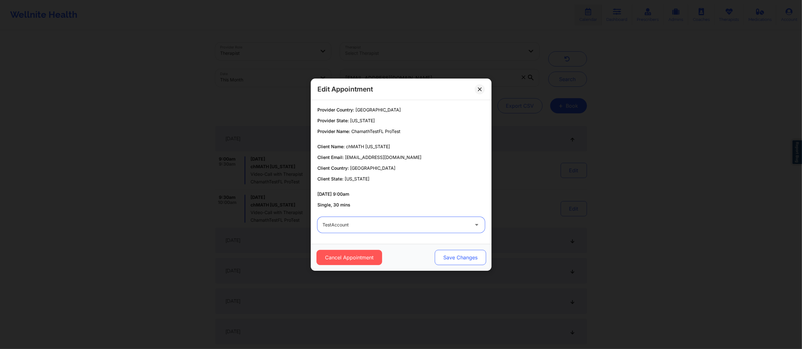
click at [470, 258] on button "Save Changes" at bounding box center [459, 257] width 51 height 15
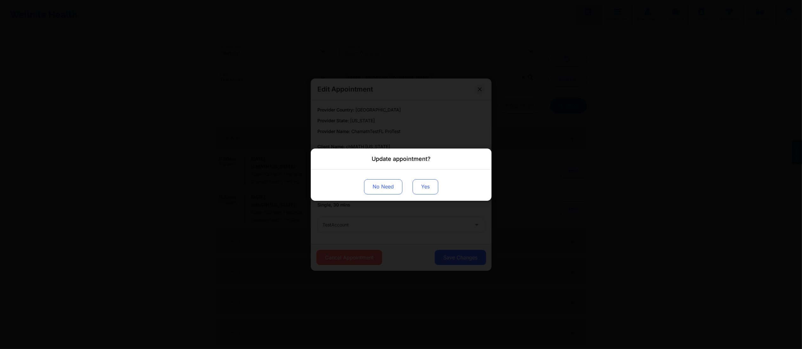
click at [419, 181] on button "Yes" at bounding box center [425, 186] width 26 height 15
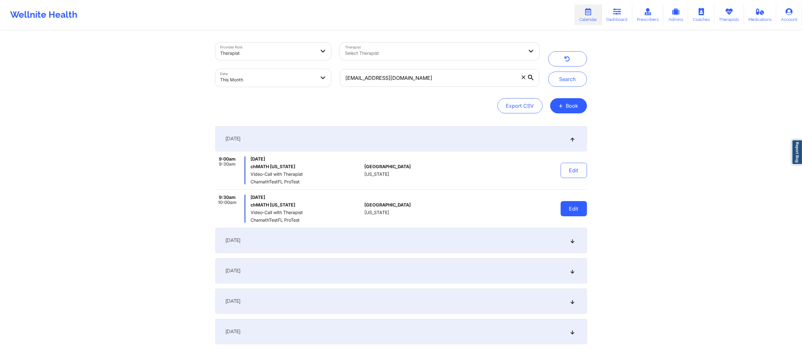
click at [571, 210] on button "Edit" at bounding box center [573, 208] width 26 height 15
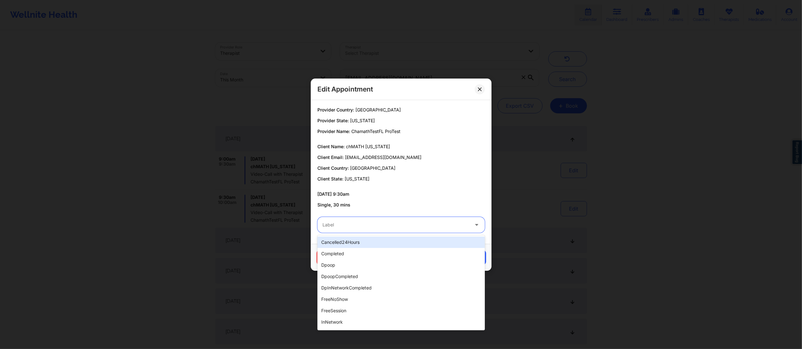
click at [415, 228] on div at bounding box center [395, 225] width 146 height 8
type input "test"
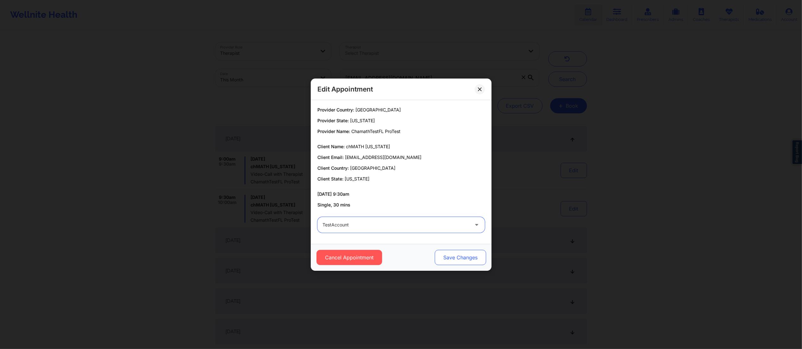
click at [460, 252] on button "Save Changes" at bounding box center [459, 257] width 51 height 15
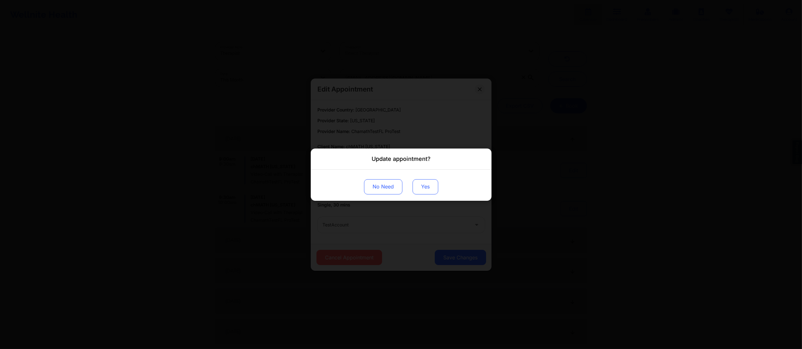
click at [420, 191] on button "Yes" at bounding box center [425, 186] width 26 height 15
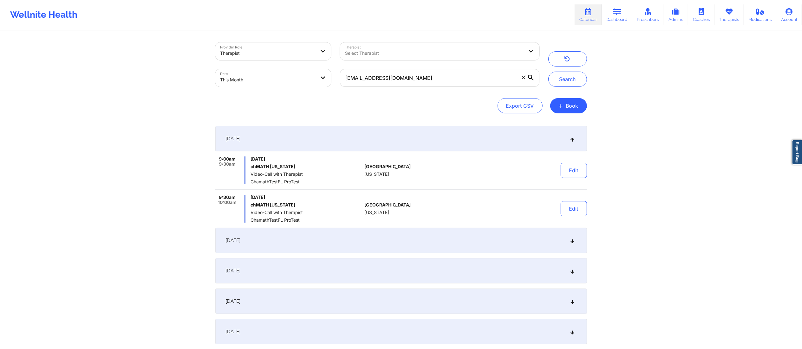
click at [470, 248] on div "September 6, 2025" at bounding box center [400, 240] width 371 height 25
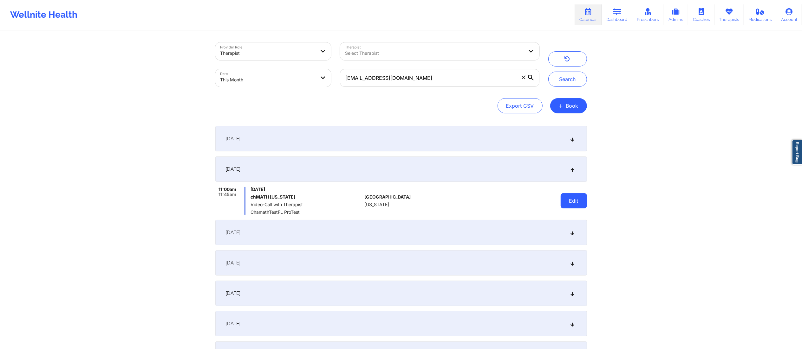
click at [583, 198] on button "Edit" at bounding box center [573, 200] width 26 height 15
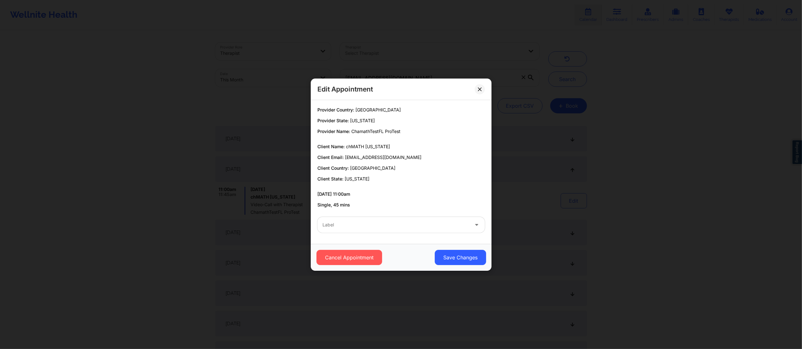
click at [377, 223] on div at bounding box center [395, 225] width 146 height 8
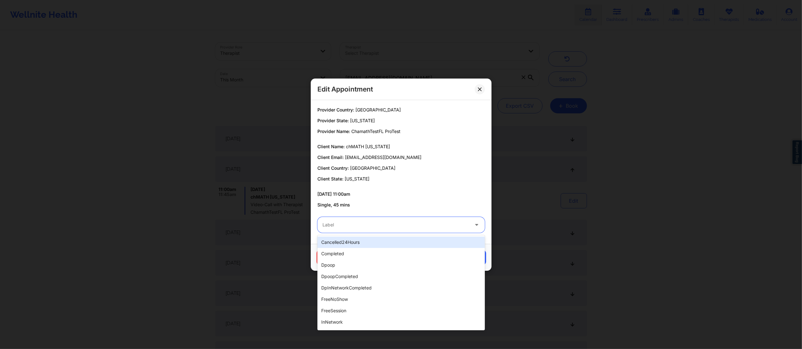
type input "e"
type input "test"
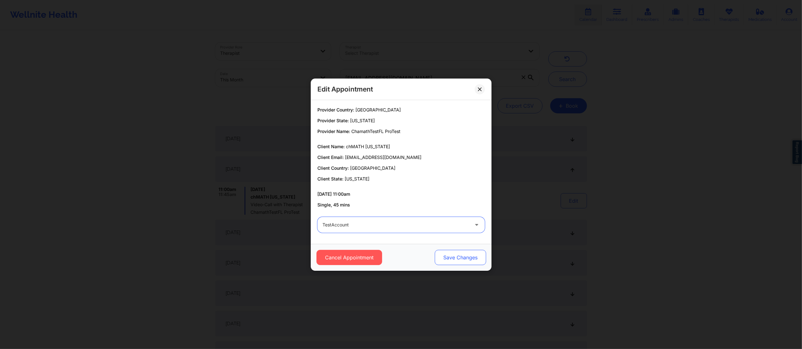
click at [451, 255] on button "Save Changes" at bounding box center [459, 257] width 51 height 15
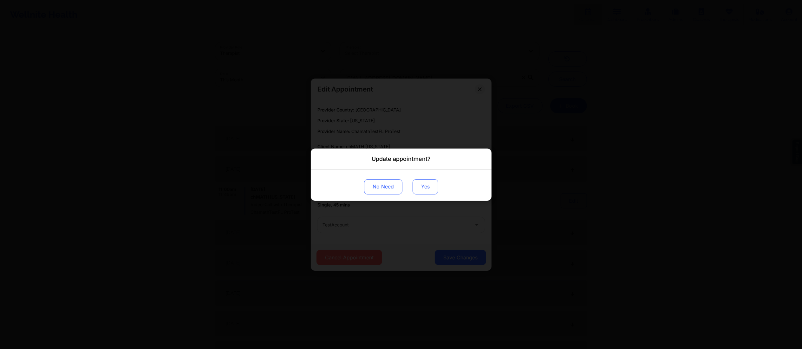
click at [425, 185] on button "Yes" at bounding box center [425, 186] width 26 height 15
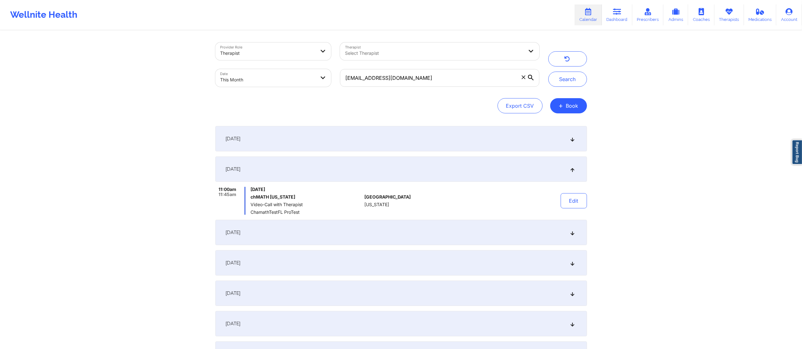
click at [537, 235] on div "September 8, 2025" at bounding box center [400, 232] width 371 height 25
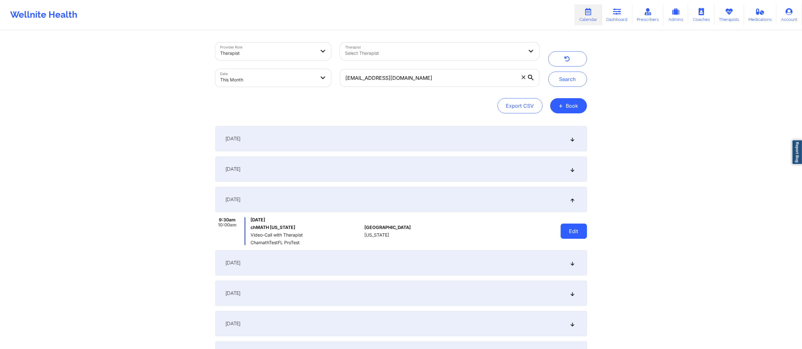
click at [582, 235] on button "Edit" at bounding box center [573, 231] width 26 height 15
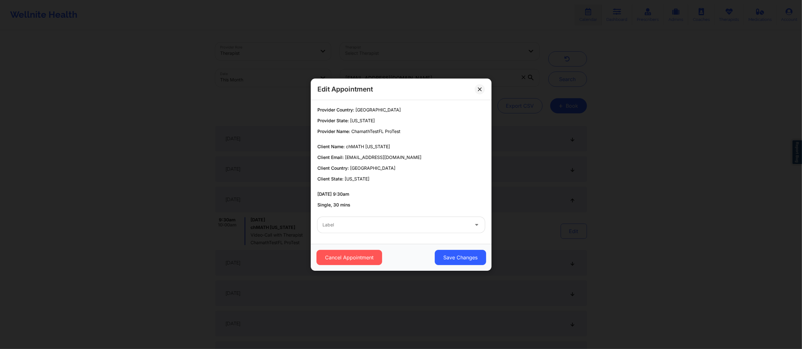
click at [417, 223] on div at bounding box center [395, 225] width 146 height 8
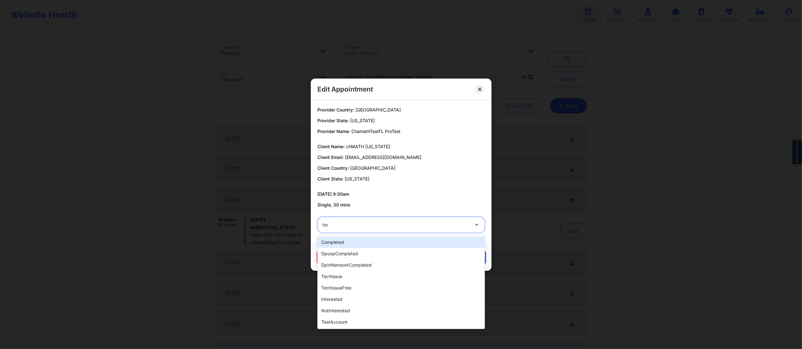
type input "test"
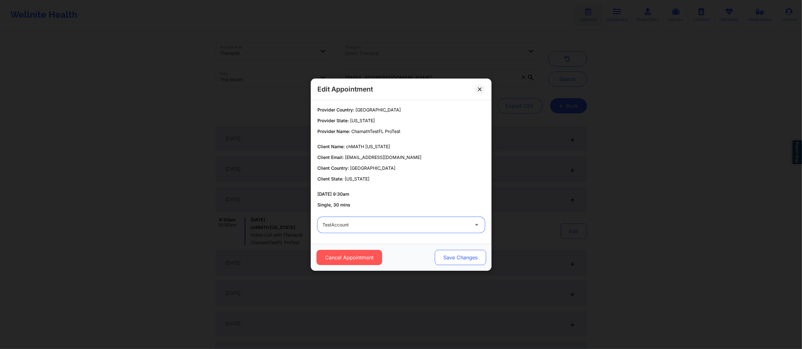
click at [451, 252] on button "Save Changes" at bounding box center [459, 257] width 51 height 15
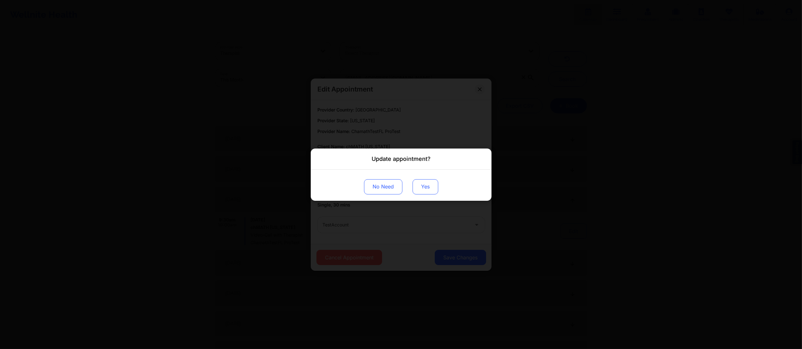
click at [419, 190] on button "Yes" at bounding box center [425, 186] width 26 height 15
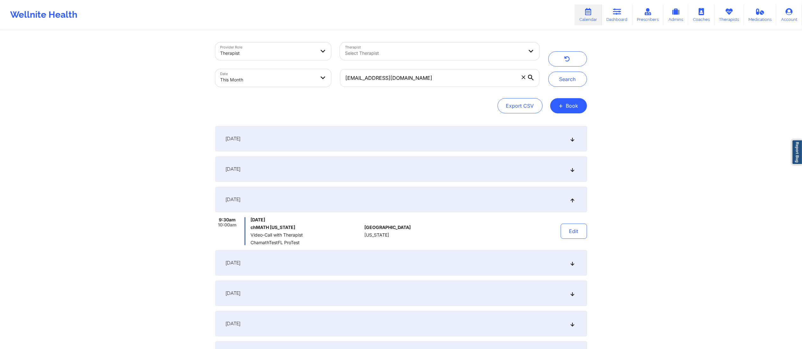
click at [548, 267] on div "September 13, 2025" at bounding box center [400, 262] width 371 height 25
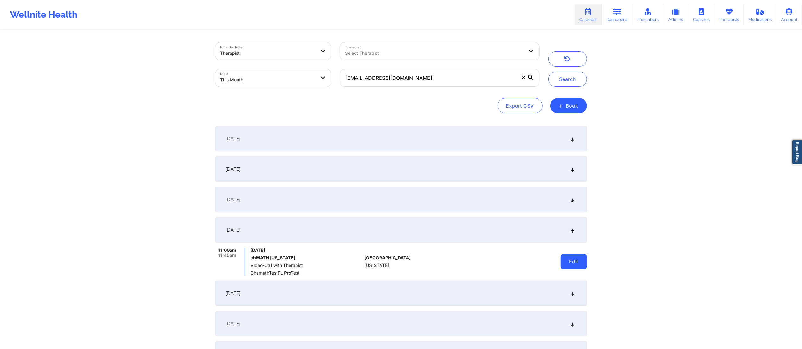
click at [580, 266] on button "Edit" at bounding box center [573, 261] width 26 height 15
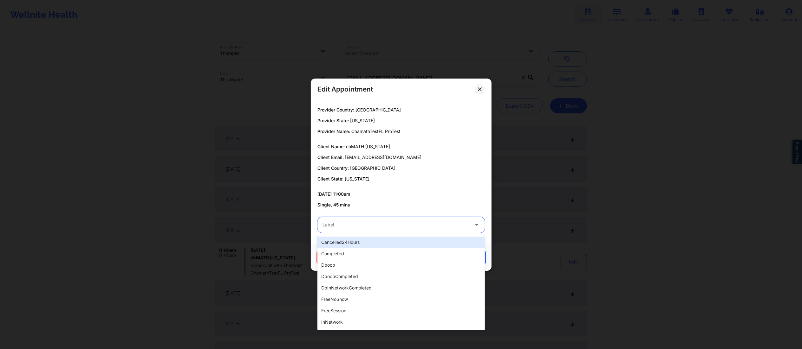
click at [403, 228] on div at bounding box center [395, 225] width 146 height 8
type input "test"
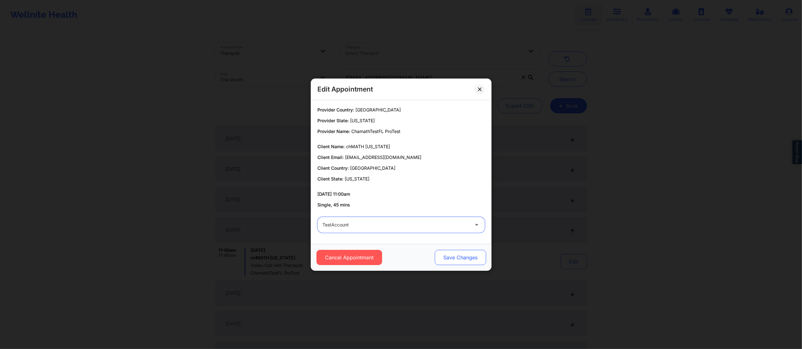
click at [452, 256] on button "Save Changes" at bounding box center [459, 257] width 51 height 15
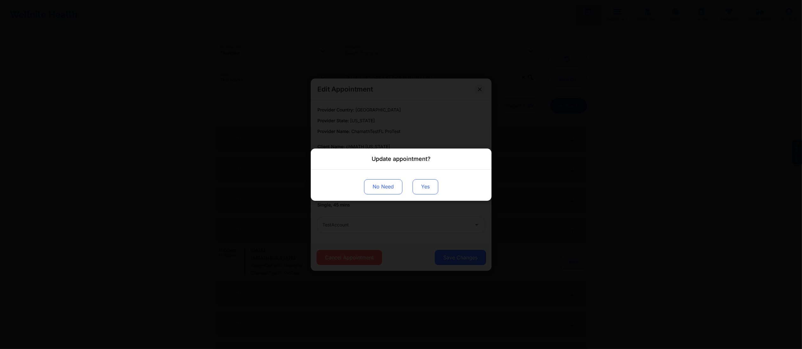
click at [421, 185] on button "Yes" at bounding box center [425, 186] width 26 height 15
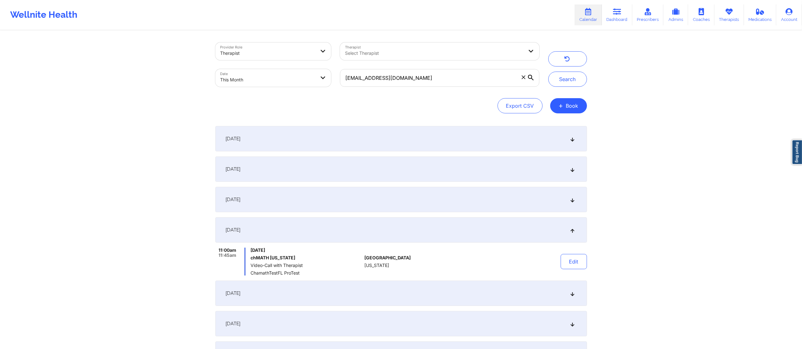
click at [545, 296] on div "September 15, 2025" at bounding box center [400, 293] width 371 height 25
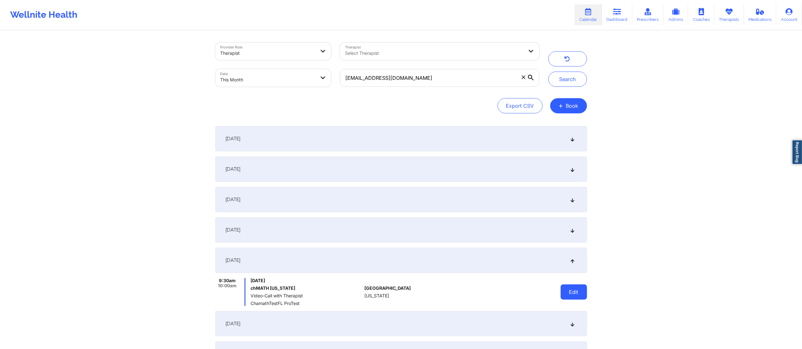
click at [581, 288] on button "Edit" at bounding box center [573, 292] width 26 height 15
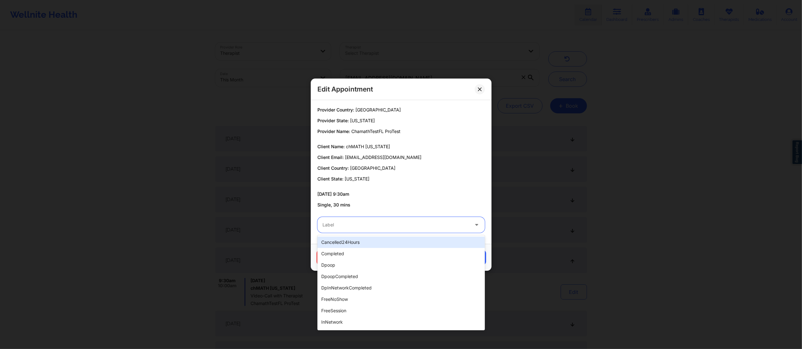
click at [421, 229] on div "Label" at bounding box center [393, 225] width 152 height 16
type input "test"
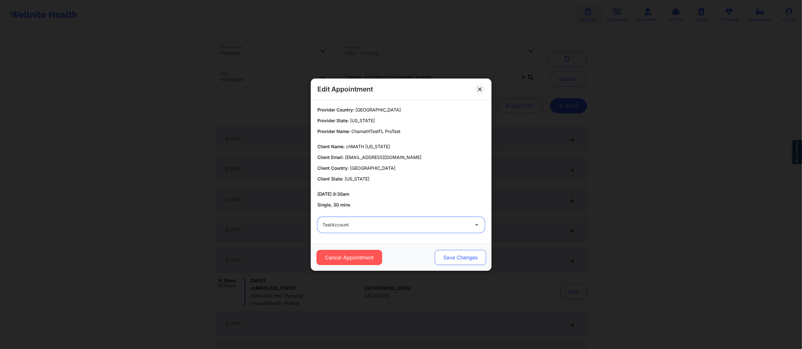
click at [460, 256] on button "Save Changes" at bounding box center [459, 257] width 51 height 15
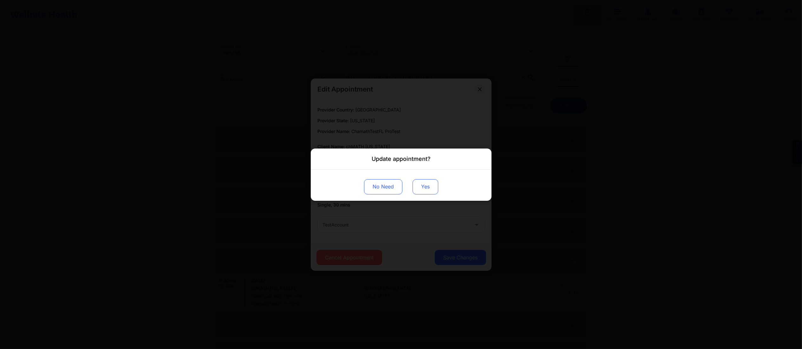
click at [423, 191] on button "Yes" at bounding box center [425, 186] width 26 height 15
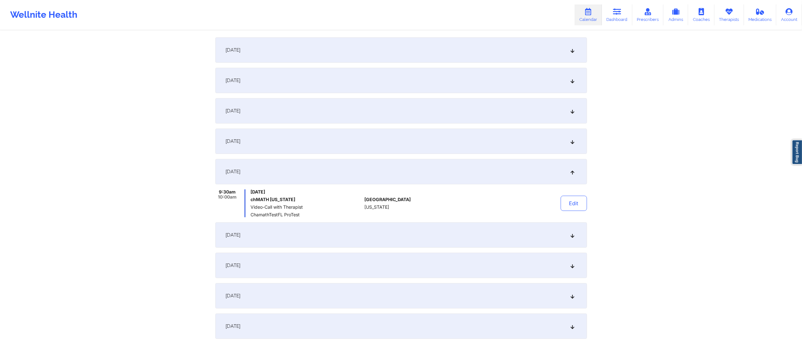
scroll to position [91, 0]
click at [448, 236] on div "September 20, 2025" at bounding box center [400, 233] width 371 height 25
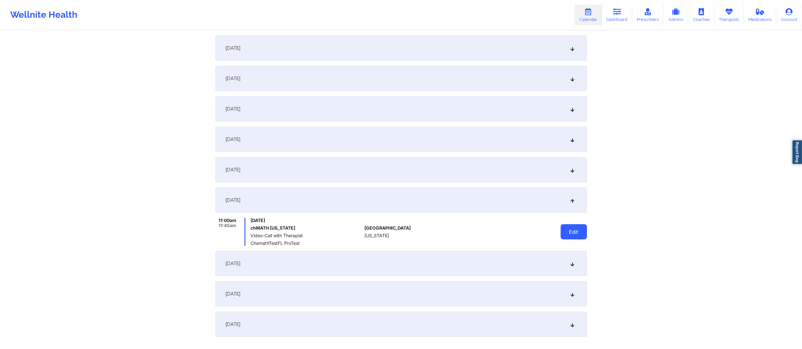
click at [568, 236] on button "Edit" at bounding box center [573, 231] width 26 height 15
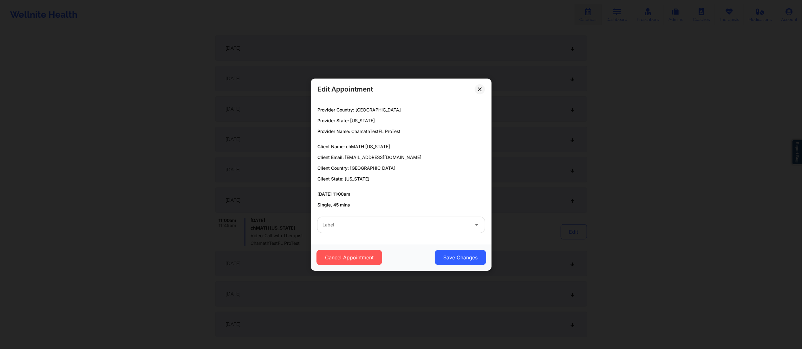
click at [436, 236] on div "Label" at bounding box center [401, 225] width 176 height 25
click at [430, 224] on div at bounding box center [395, 225] width 146 height 8
type input "test"
click at [460, 259] on button "Save Changes" at bounding box center [459, 257] width 51 height 15
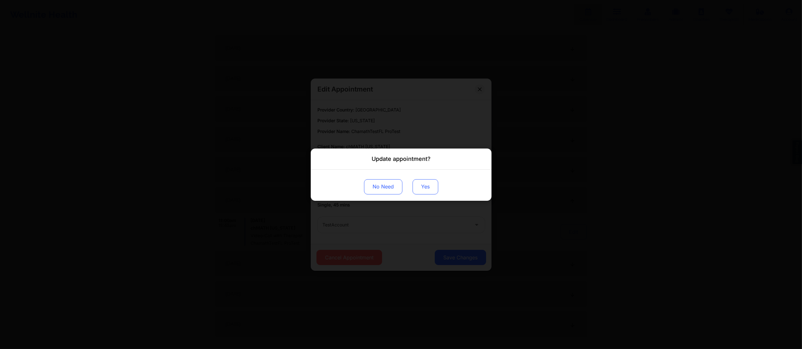
click at [420, 188] on button "Yes" at bounding box center [425, 186] width 26 height 15
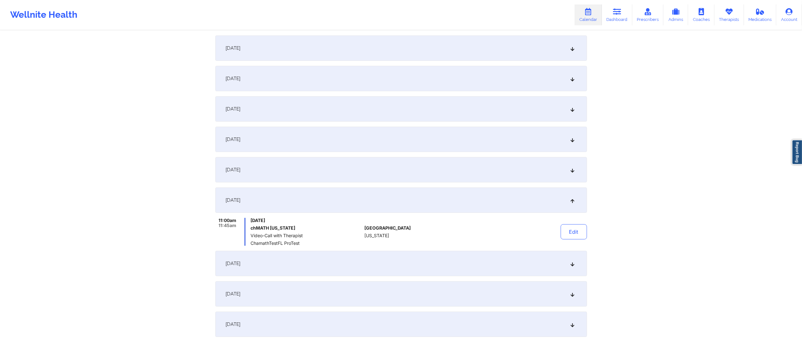
click at [481, 271] on div "September 22, 2025" at bounding box center [400, 263] width 371 height 25
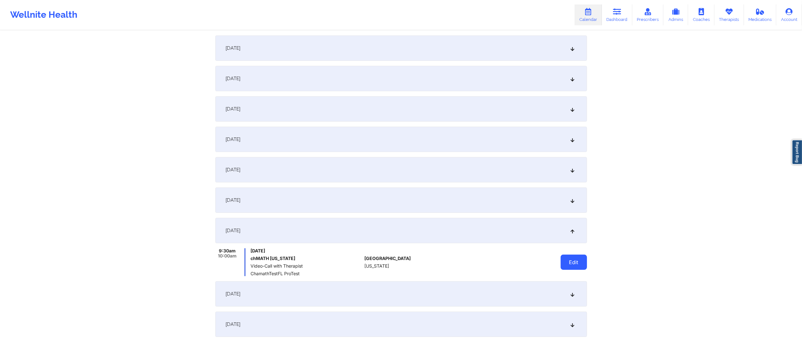
click at [570, 264] on button "Edit" at bounding box center [573, 262] width 26 height 15
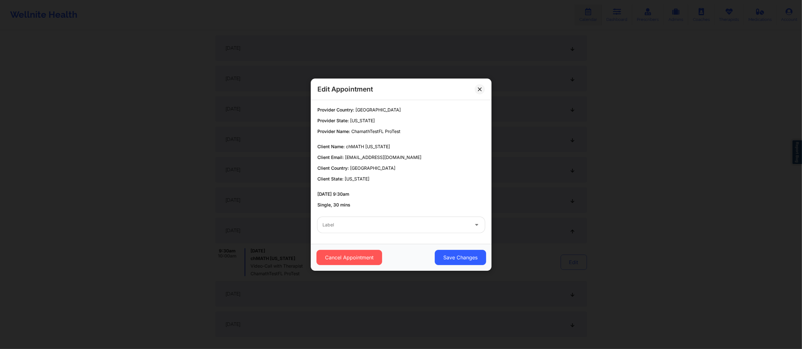
click at [392, 227] on div at bounding box center [395, 225] width 146 height 8
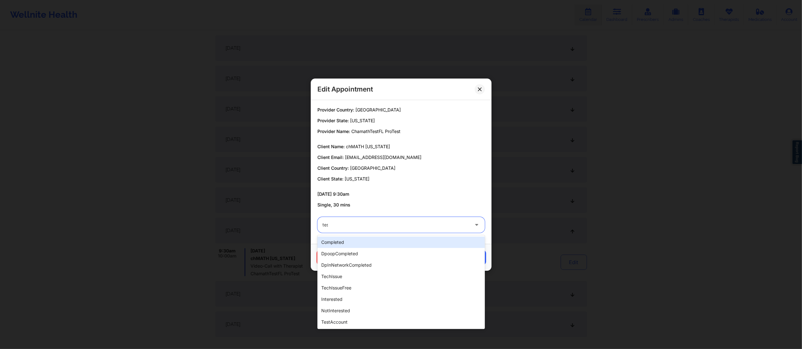
type input "test"
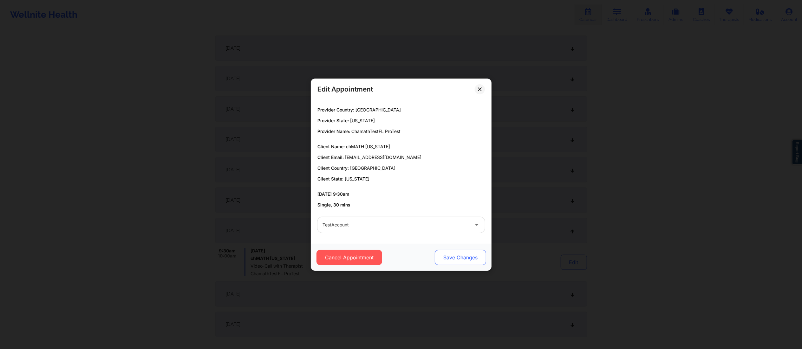
click at [449, 255] on button "Save Changes" at bounding box center [459, 257] width 51 height 15
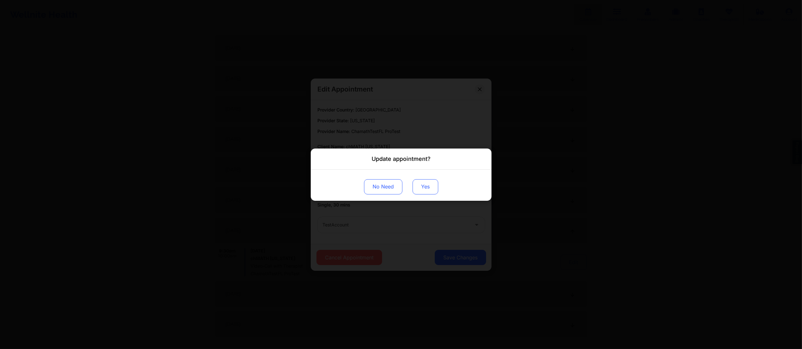
click at [423, 189] on button "Yes" at bounding box center [425, 186] width 26 height 15
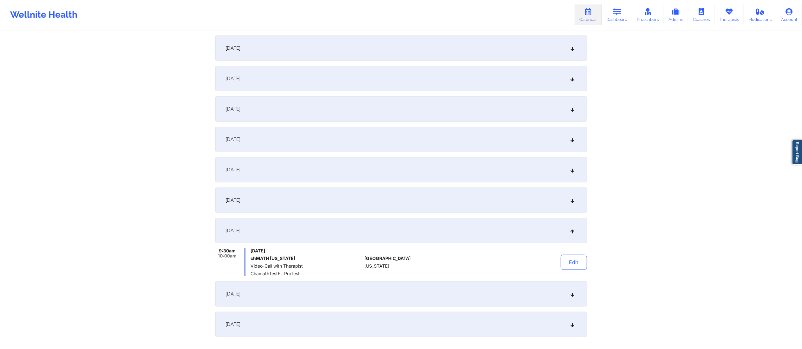
click at [510, 292] on div "September 27, 2025" at bounding box center [400, 293] width 371 height 25
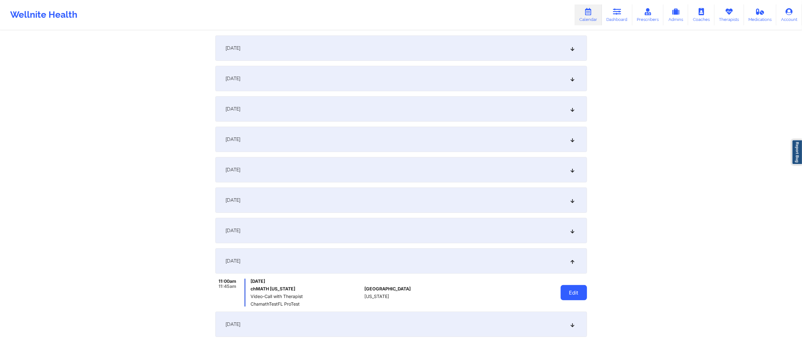
click at [571, 293] on button "Edit" at bounding box center [573, 292] width 26 height 15
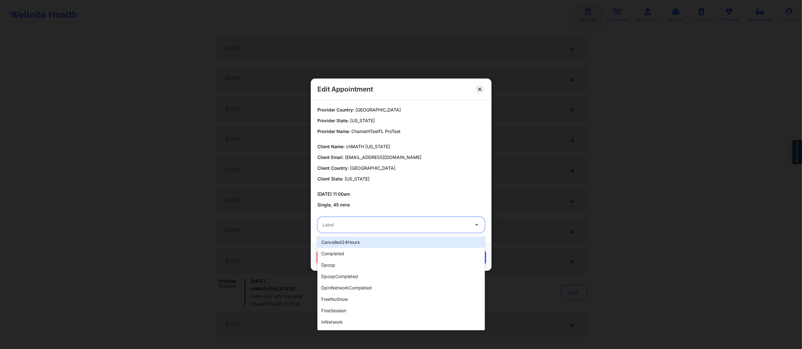
click at [375, 226] on div at bounding box center [395, 225] width 146 height 8
type input "test"
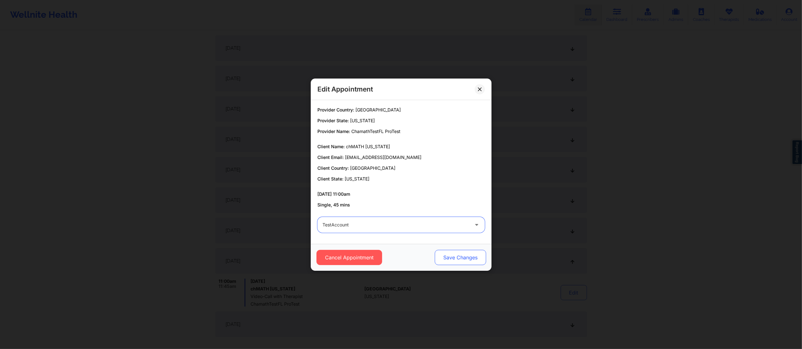
click at [451, 255] on button "Save Changes" at bounding box center [459, 257] width 51 height 15
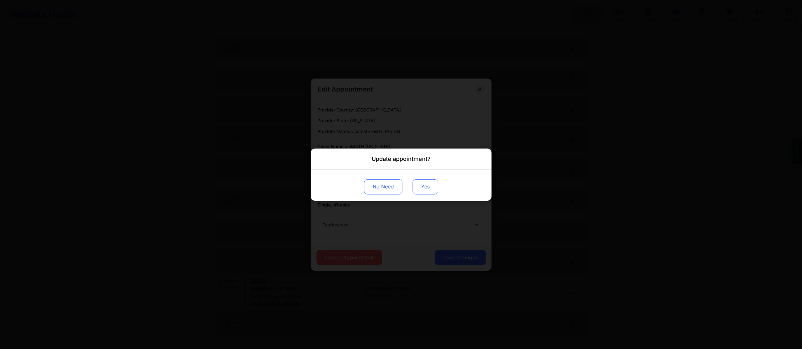
click at [425, 189] on button "Yes" at bounding box center [425, 186] width 26 height 15
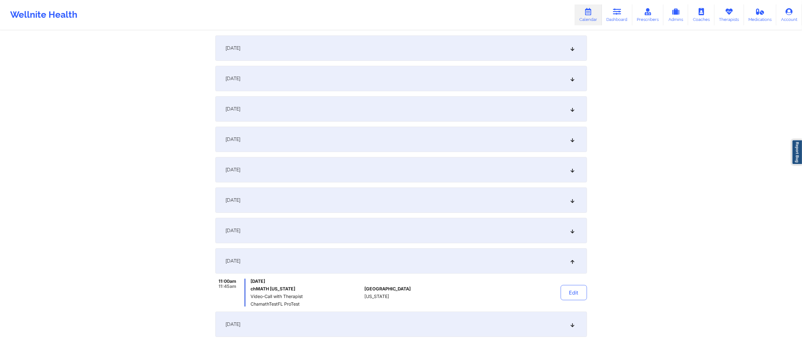
click at [415, 324] on div "September 29, 2025" at bounding box center [400, 324] width 371 height 25
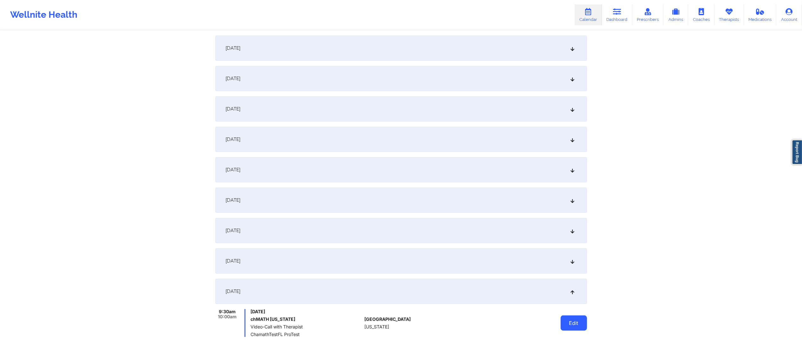
click at [570, 326] on button "Edit" at bounding box center [573, 323] width 26 height 15
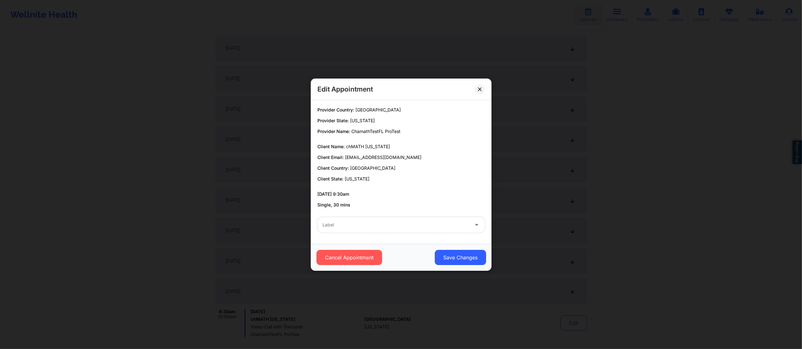
click at [410, 222] on div at bounding box center [395, 225] width 146 height 8
type input "test"
click at [463, 259] on button "Save Changes" at bounding box center [459, 257] width 51 height 15
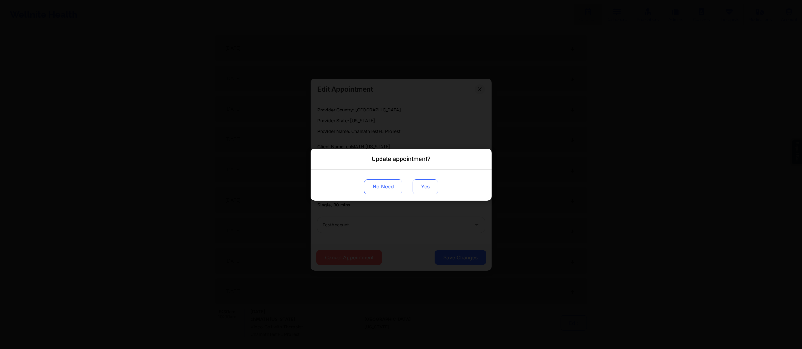
click at [423, 182] on button "Yes" at bounding box center [425, 186] width 26 height 15
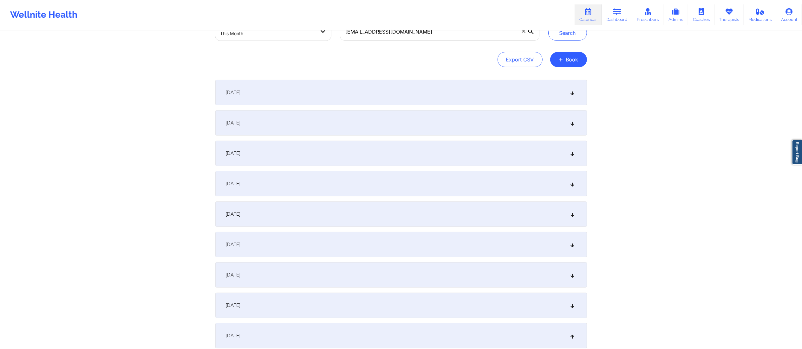
scroll to position [0, 0]
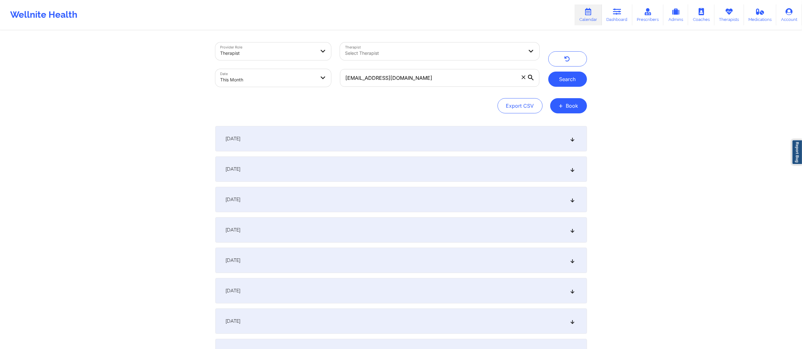
click at [560, 78] on button "Search" at bounding box center [567, 79] width 39 height 15
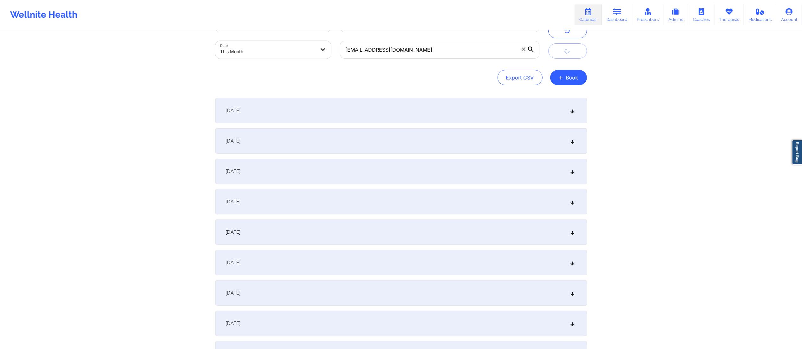
scroll to position [143, 0]
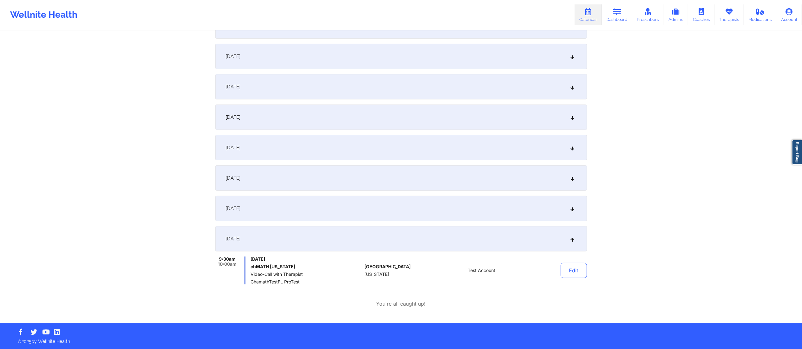
click at [490, 242] on div "September 29, 2025" at bounding box center [400, 238] width 371 height 25
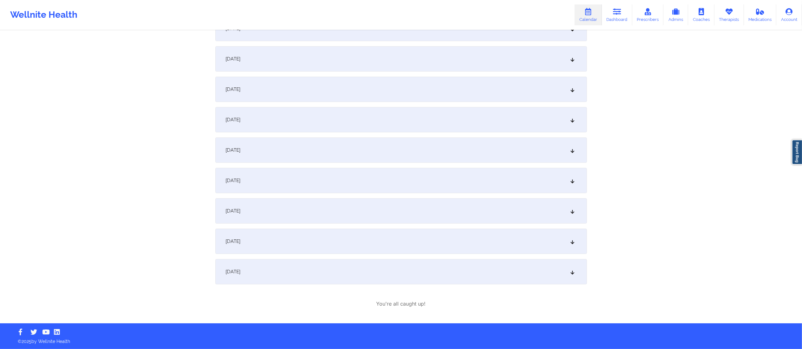
click at [482, 236] on div "September 27, 2025" at bounding box center [400, 241] width 371 height 25
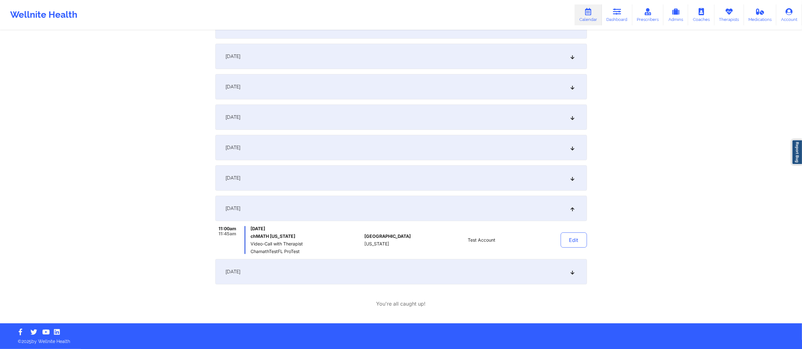
click at [486, 205] on div "September 27, 2025" at bounding box center [400, 208] width 371 height 25
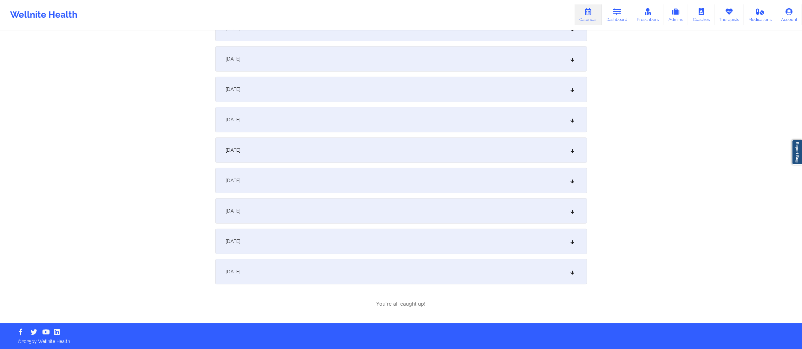
click at [488, 209] on div "September 22, 2025" at bounding box center [400, 210] width 371 height 25
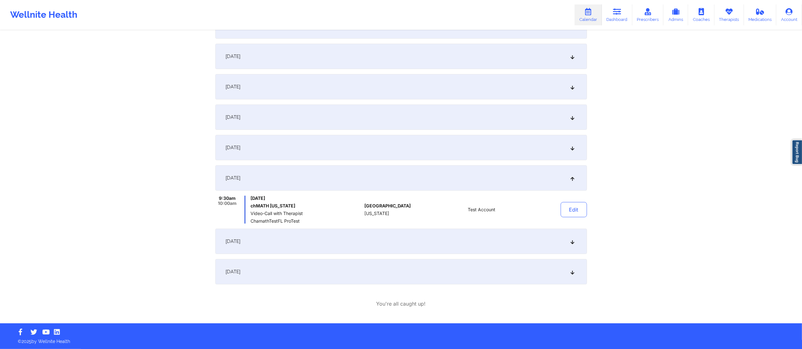
click at [493, 169] on div "September 22, 2025" at bounding box center [400, 177] width 371 height 25
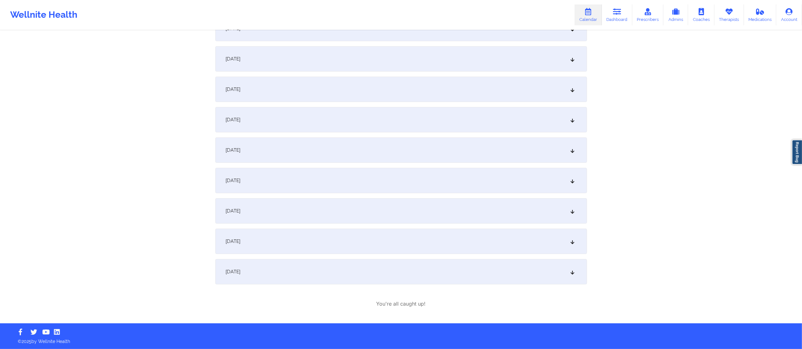
click at [490, 181] on div "September 20, 2025" at bounding box center [400, 180] width 371 height 25
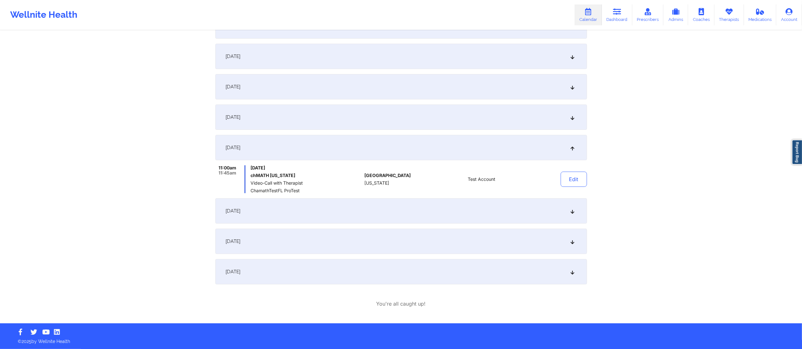
click at [497, 141] on div "September 20, 2025" at bounding box center [400, 147] width 371 height 25
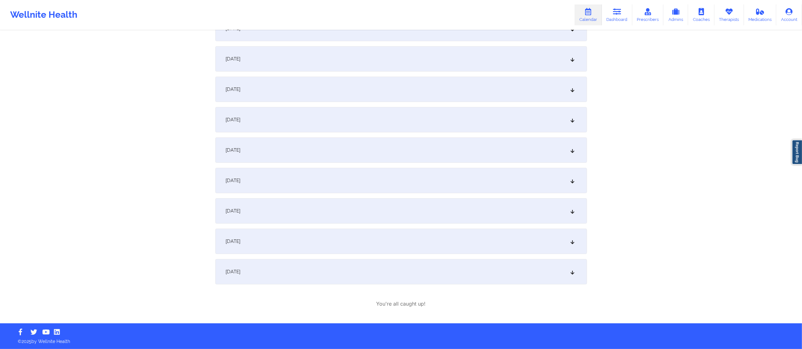
click at [497, 141] on div "September 15, 2025" at bounding box center [400, 150] width 371 height 25
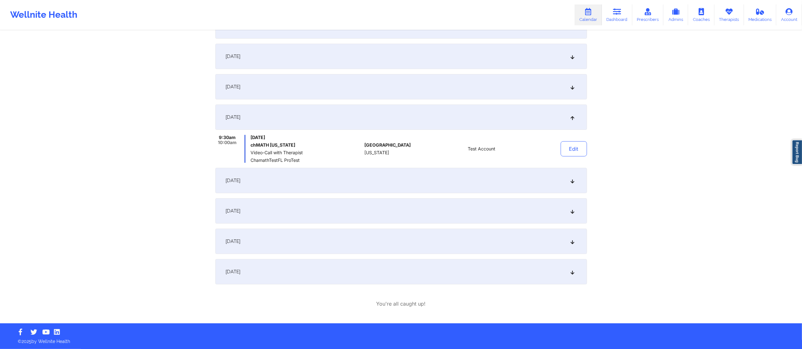
click at [491, 87] on div "September 13, 2025" at bounding box center [400, 86] width 371 height 25
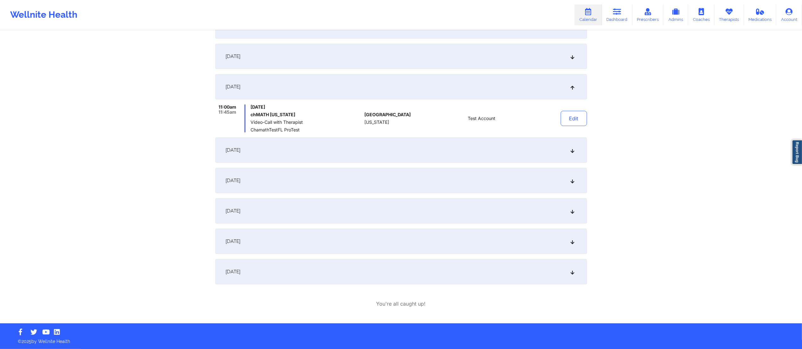
click at [504, 63] on div "September 8, 2025" at bounding box center [400, 56] width 371 height 25
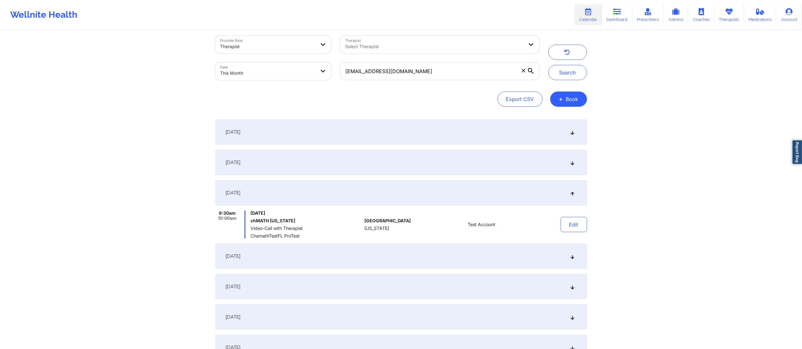
scroll to position [0, 0]
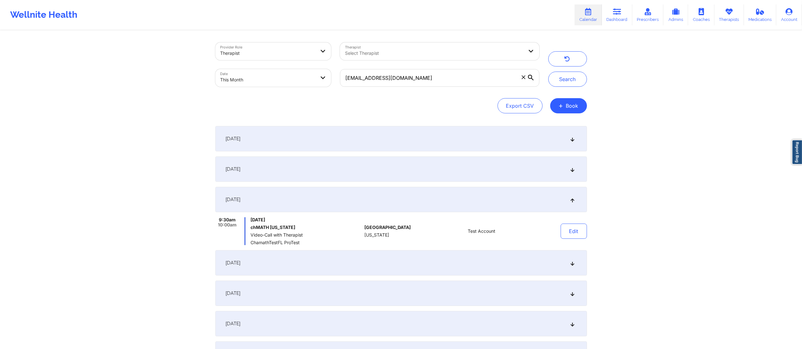
click at [498, 169] on div "September 6, 2025" at bounding box center [400, 169] width 371 height 25
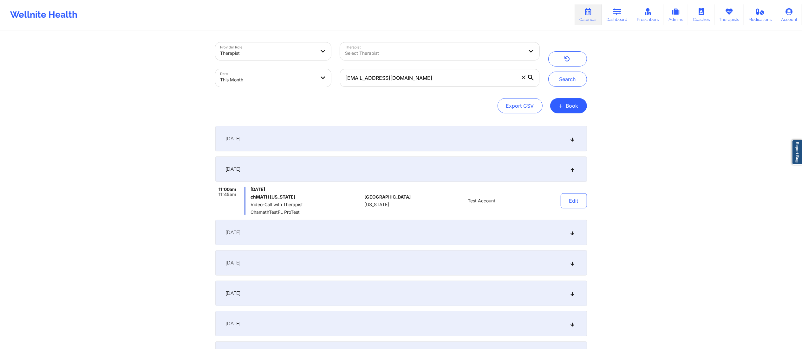
click at [496, 141] on div "September 1, 2025" at bounding box center [400, 138] width 371 height 25
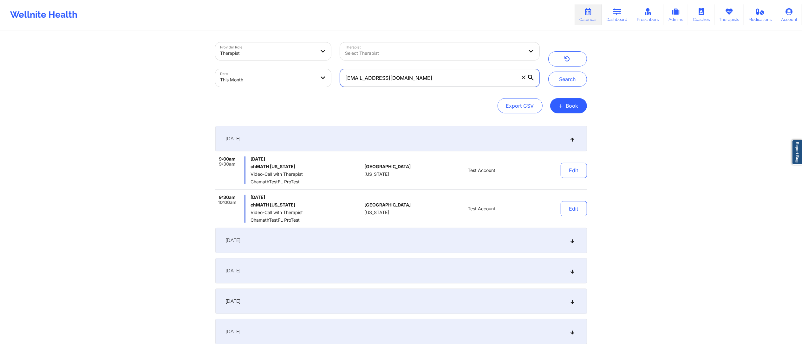
drag, startPoint x: 422, startPoint y: 83, endPoint x: 306, endPoint y: 75, distance: 116.6
click at [306, 75] on div "Provider Role Therapist Therapist Select Therapist Date This Month champrod829f…" at bounding box center [377, 64] width 333 height 53
paste input "acjw61@yahoo"
click at [562, 82] on button "Search" at bounding box center [567, 79] width 39 height 15
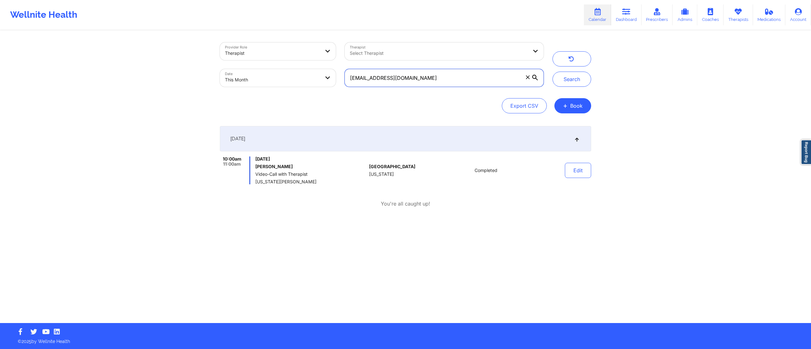
drag, startPoint x: 428, startPoint y: 79, endPoint x: 344, endPoint y: 78, distance: 83.7
click at [344, 78] on div "acjw61@yahoo.com" at bounding box center [444, 78] width 208 height 27
paste input "ccastillo.cami13@gmail"
click at [564, 78] on button "Search" at bounding box center [572, 79] width 39 height 15
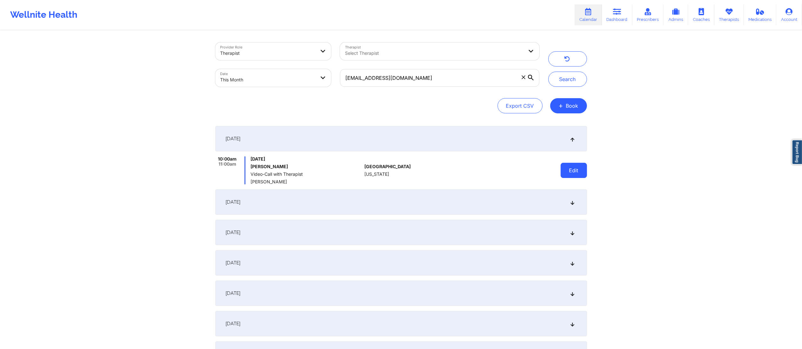
click at [574, 168] on button "Edit" at bounding box center [573, 170] width 26 height 15
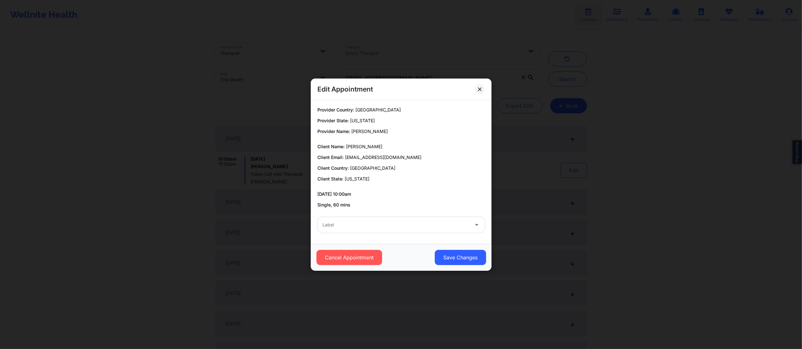
click at [406, 221] on div "Label" at bounding box center [393, 225] width 152 height 16
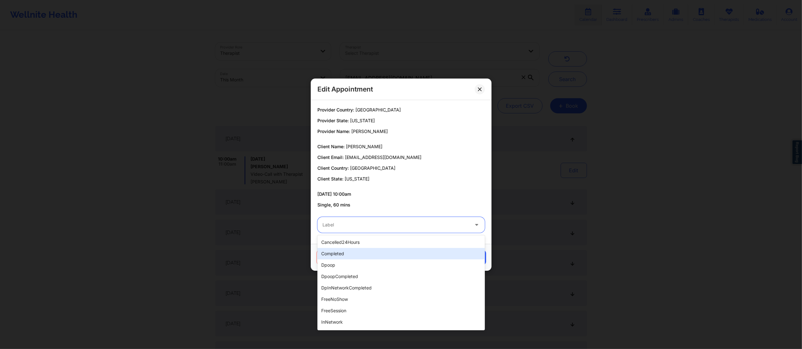
click at [360, 254] on div "completed" at bounding box center [400, 253] width 167 height 11
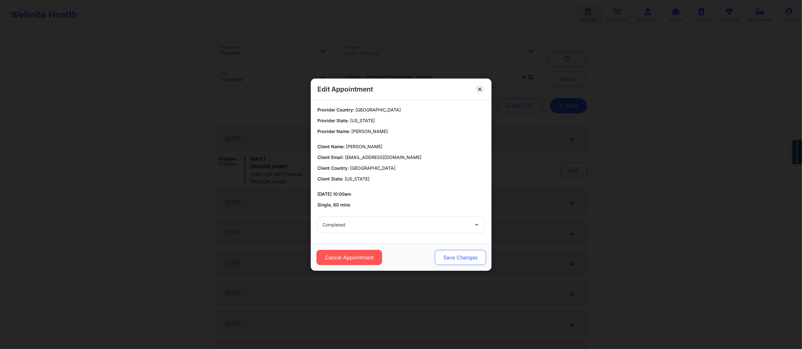
click at [473, 255] on button "Save Changes" at bounding box center [459, 257] width 51 height 15
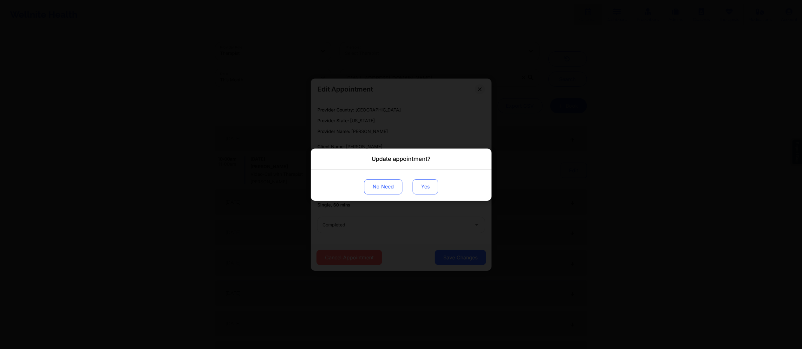
click at [428, 189] on button "Yes" at bounding box center [425, 186] width 26 height 15
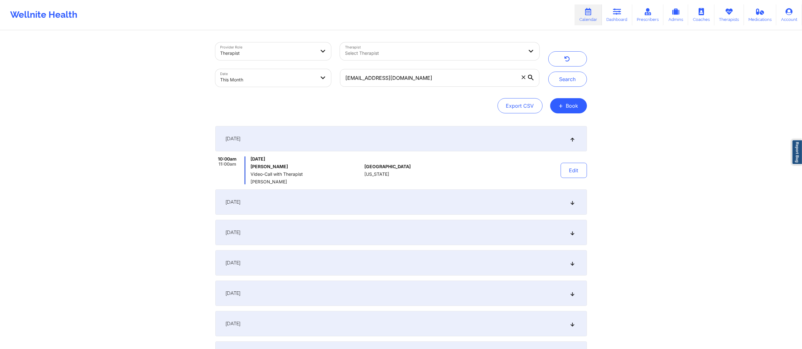
click at [476, 204] on div "September 9, 2025" at bounding box center [400, 202] width 371 height 25
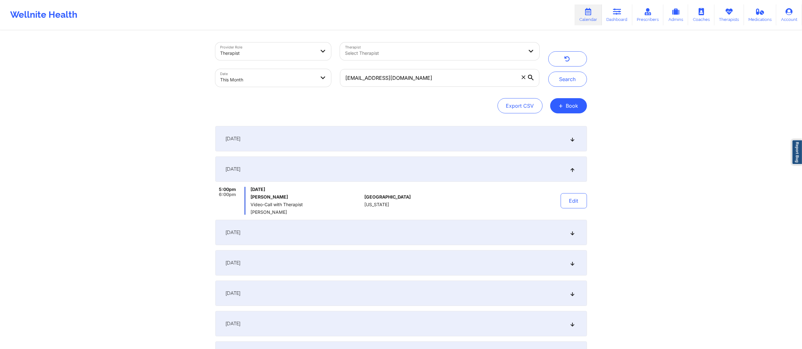
click at [572, 210] on div "Edit" at bounding box center [557, 201] width 59 height 28
click at [562, 200] on button "Edit" at bounding box center [573, 200] width 26 height 15
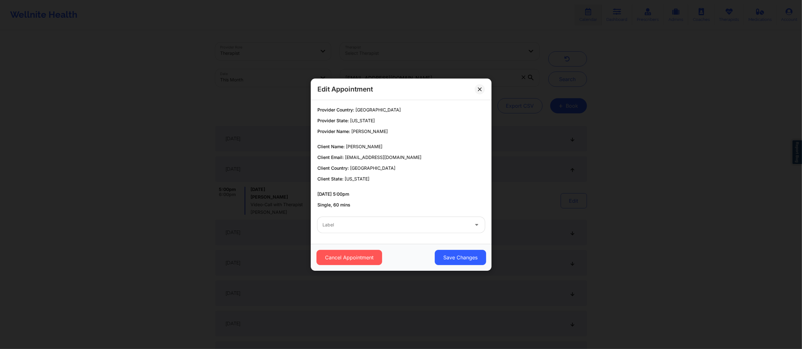
click at [462, 226] on div at bounding box center [395, 225] width 146 height 8
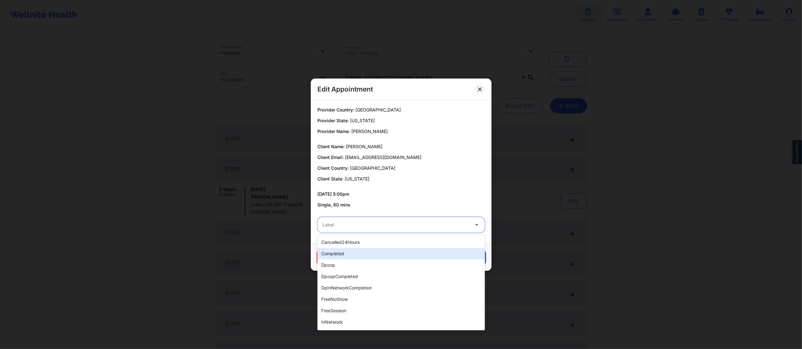
click at [386, 256] on div "completed" at bounding box center [400, 253] width 167 height 11
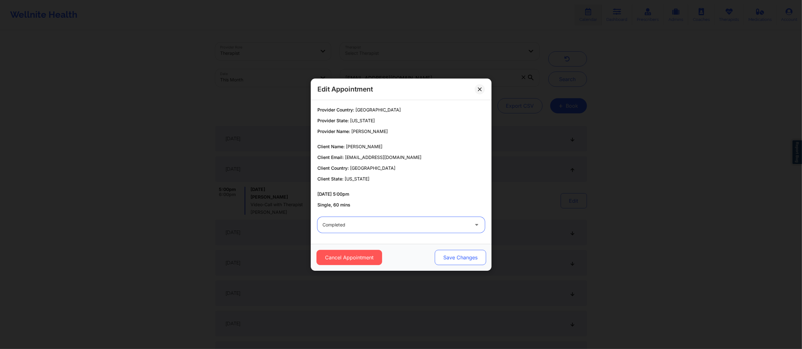
click at [459, 252] on button "Save Changes" at bounding box center [459, 257] width 51 height 15
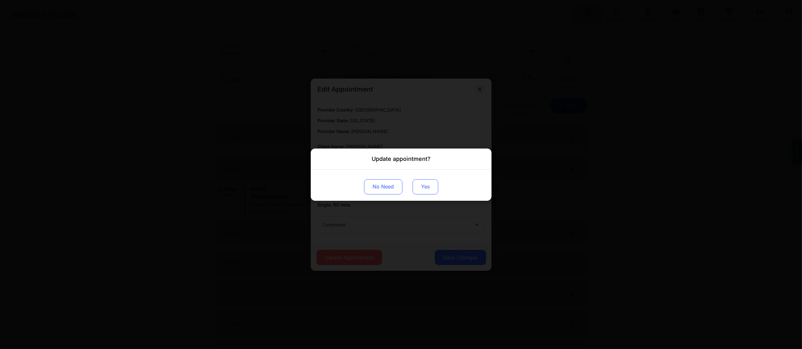
click at [427, 182] on button "Yes" at bounding box center [425, 186] width 26 height 15
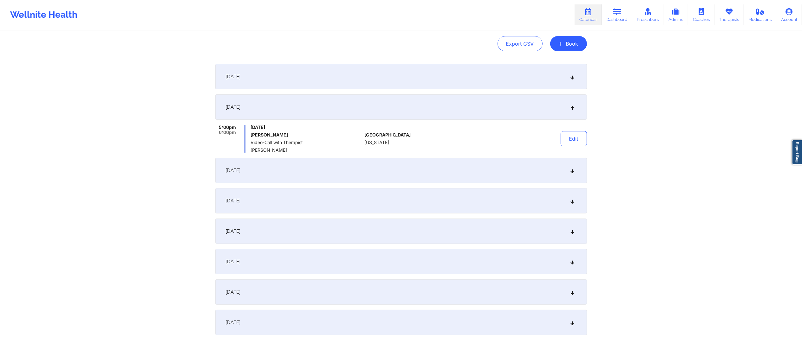
scroll to position [63, 0]
click at [506, 168] on div "September 12, 2025" at bounding box center [400, 169] width 371 height 25
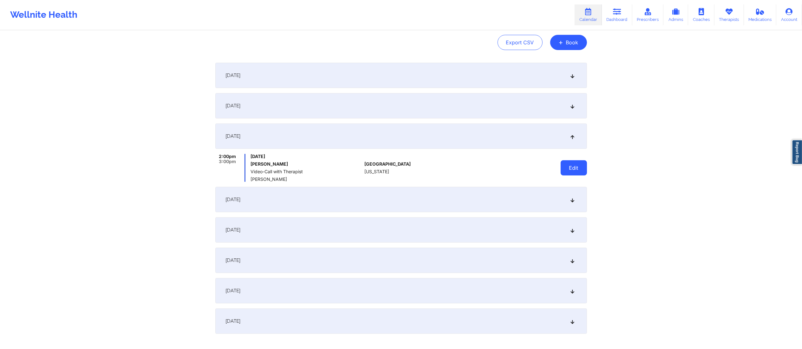
click at [575, 172] on button "Edit" at bounding box center [573, 167] width 26 height 15
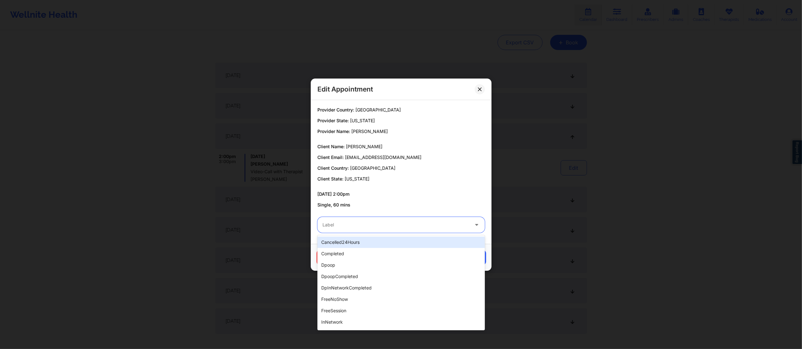
click at [425, 230] on div "Label" at bounding box center [393, 225] width 152 height 16
click at [420, 252] on div "completed" at bounding box center [400, 253] width 167 height 11
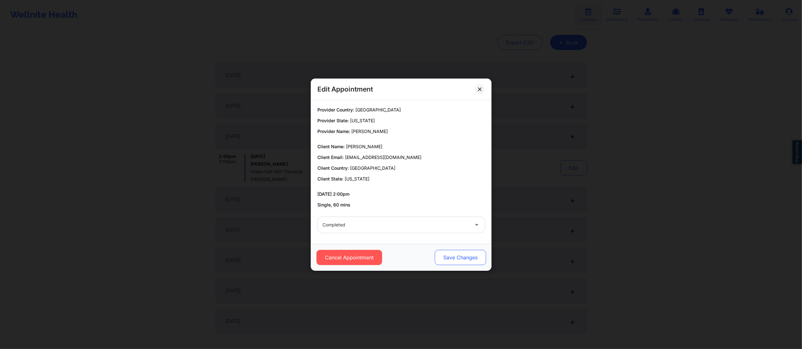
click at [453, 256] on button "Save Changes" at bounding box center [459, 257] width 51 height 15
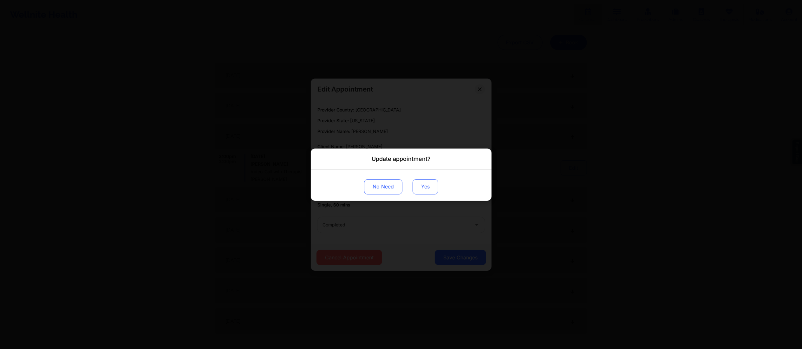
click at [428, 186] on button "Yes" at bounding box center [425, 186] width 26 height 15
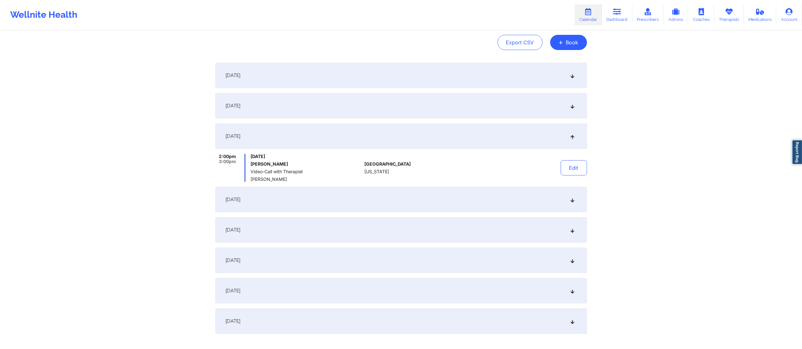
click at [439, 194] on div "September 17, 2025" at bounding box center [400, 199] width 371 height 25
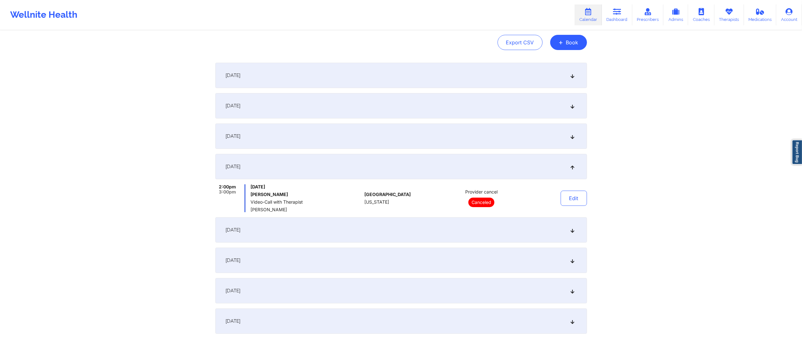
click at [439, 232] on div "September 18, 2025" at bounding box center [400, 229] width 371 height 25
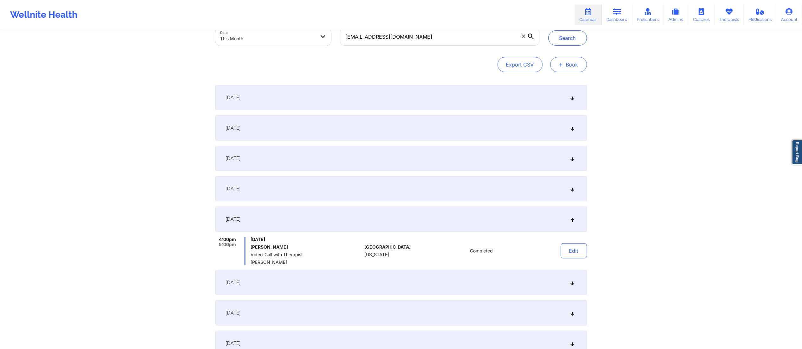
scroll to position [31, 0]
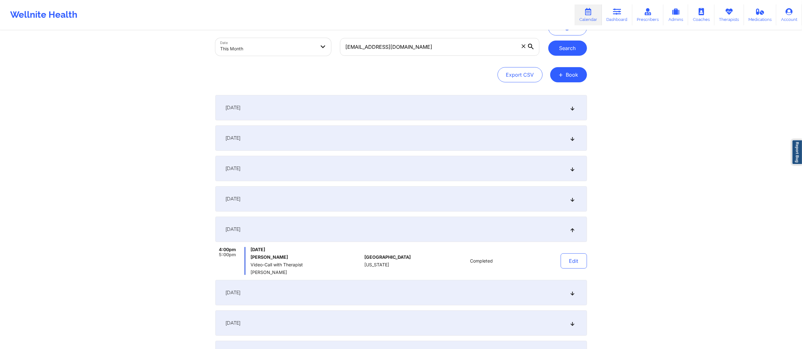
click at [569, 44] on button "Search" at bounding box center [567, 48] width 39 height 15
click at [462, 199] on div "September 17, 2025" at bounding box center [400, 198] width 371 height 25
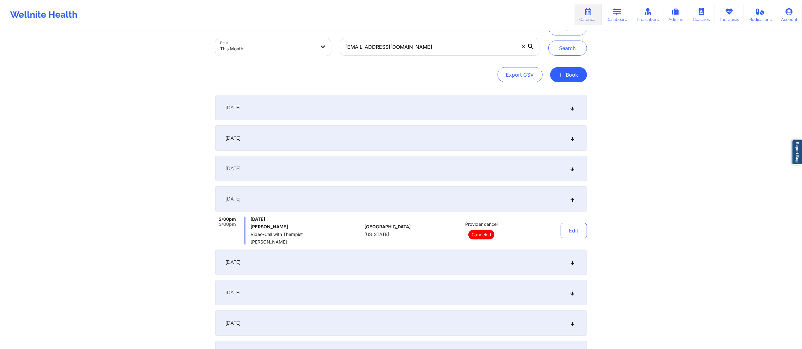
click at [472, 168] on div "September 12, 2025" at bounding box center [400, 168] width 371 height 25
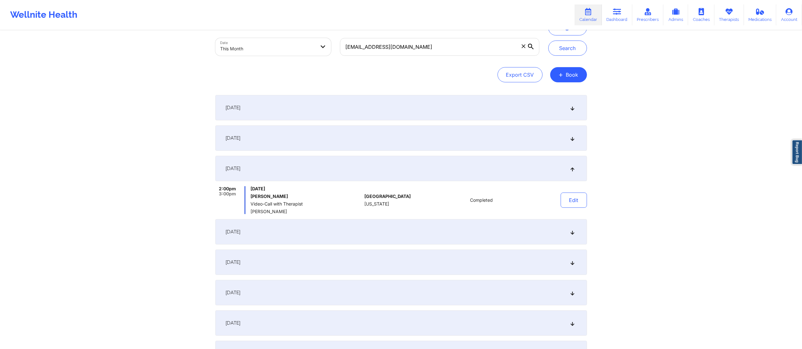
click at [468, 134] on div "September 9, 2025" at bounding box center [400, 138] width 371 height 25
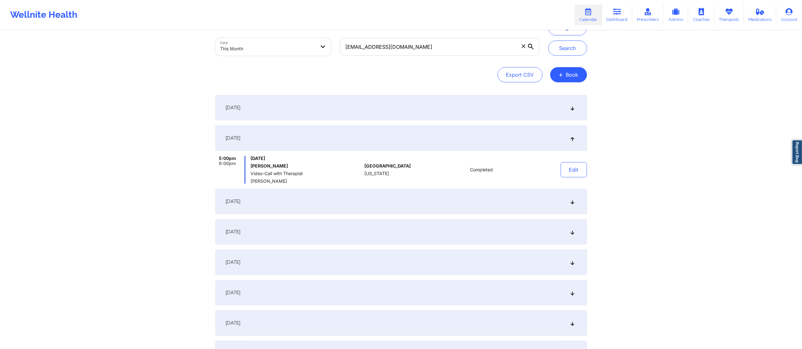
click at [467, 108] on div "September 1, 2025" at bounding box center [400, 107] width 371 height 25
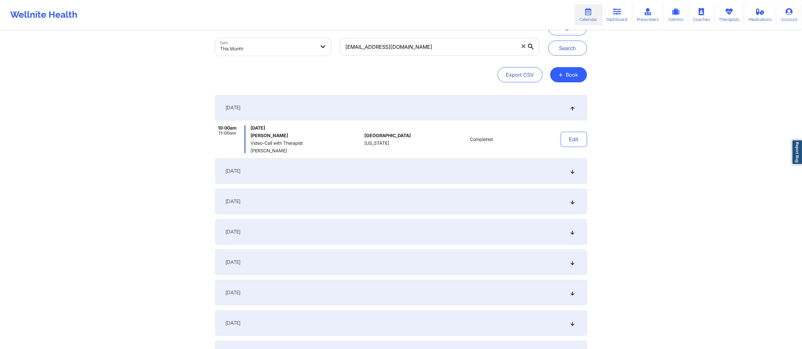
click at [384, 331] on div "September 23, 2025" at bounding box center [400, 323] width 371 height 25
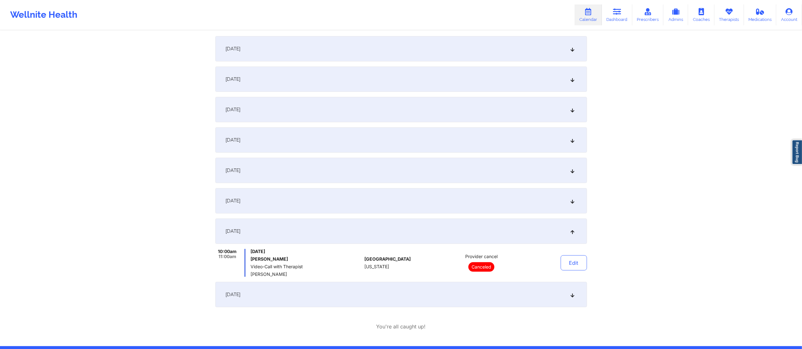
scroll to position [91, 0]
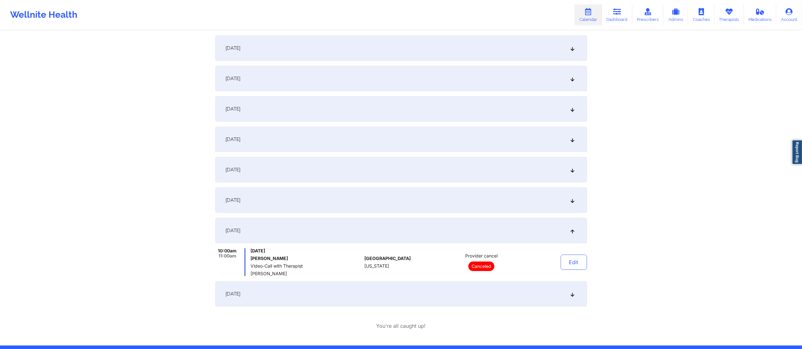
click at [419, 216] on div "September 1, 2025 10:00am 11:00am Monday, September 1, 2025 Camila Castillo Vid…" at bounding box center [400, 171] width 371 height 271
click at [418, 200] on div "September 22, 2025" at bounding box center [400, 200] width 371 height 25
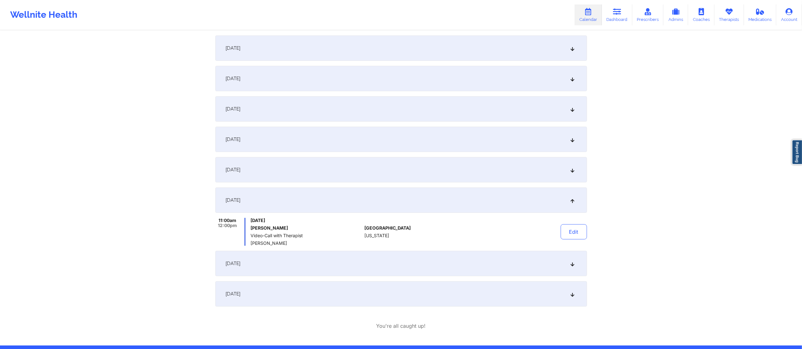
click at [414, 167] on div "September 18, 2025" at bounding box center [400, 169] width 371 height 25
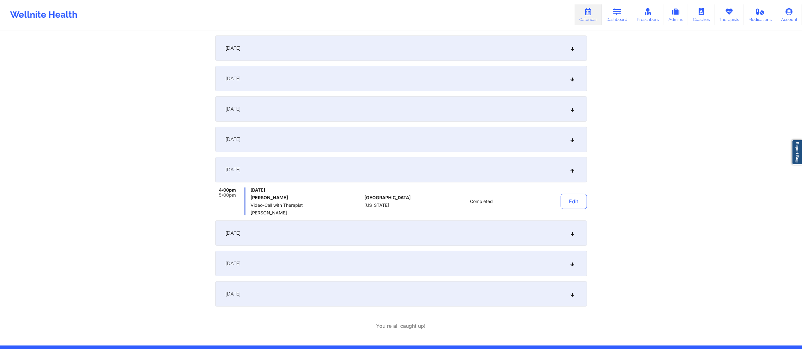
click at [443, 234] on div "September 22, 2025" at bounding box center [400, 233] width 371 height 25
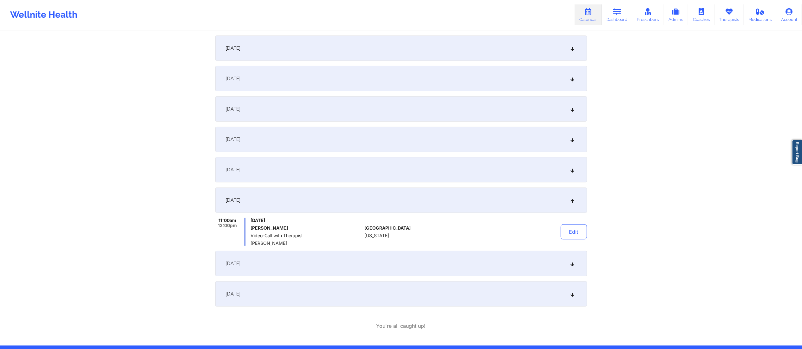
click at [473, 168] on div "September 18, 2025" at bounding box center [400, 169] width 371 height 25
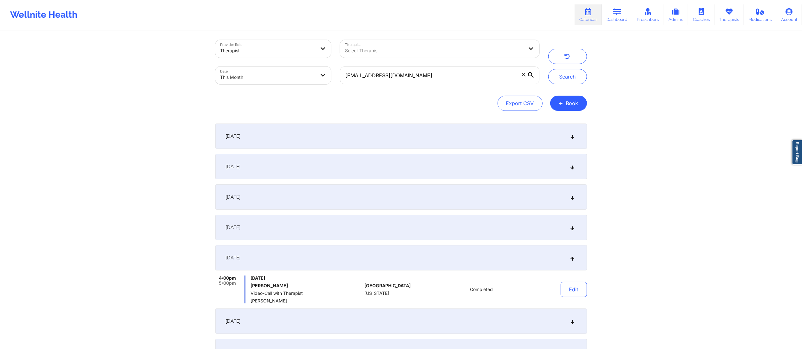
scroll to position [0, 0]
drag, startPoint x: 491, startPoint y: 81, endPoint x: 332, endPoint y: 85, distance: 159.5
click at [332, 85] on div "Provider Role Therapist Therapist Select Therapist Date This Month ccastillo.ca…" at bounding box center [377, 64] width 333 height 53
paste input "madrid13@yahoo"
click at [569, 75] on button "Search" at bounding box center [567, 79] width 39 height 15
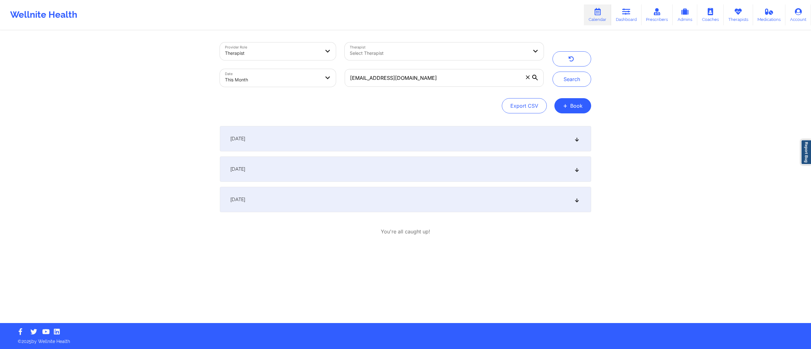
click at [359, 144] on div "September 1, 2025" at bounding box center [405, 138] width 371 height 25
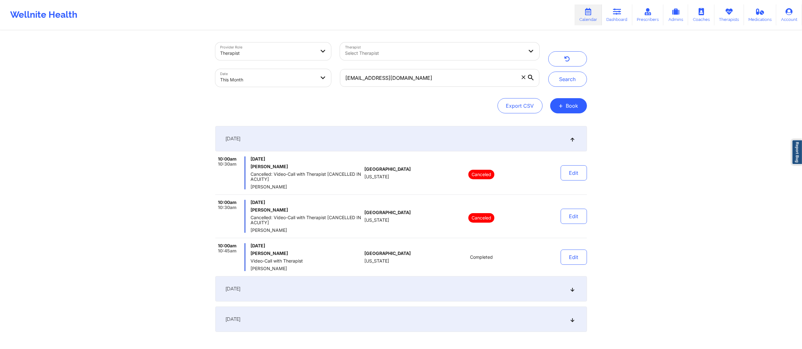
click at [440, 289] on div "September 6, 2025" at bounding box center [400, 288] width 371 height 25
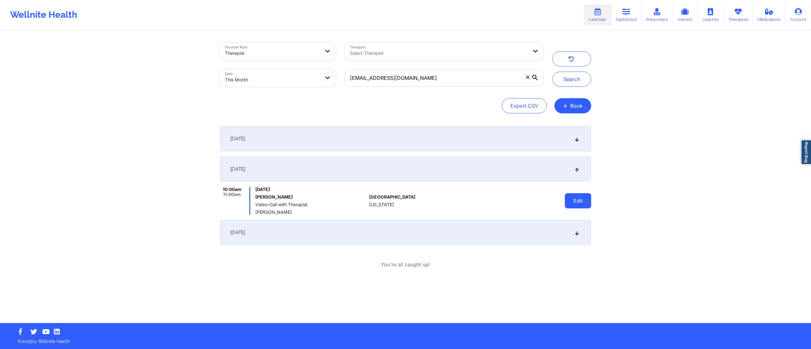
click at [574, 194] on button "Edit" at bounding box center [578, 200] width 26 height 15
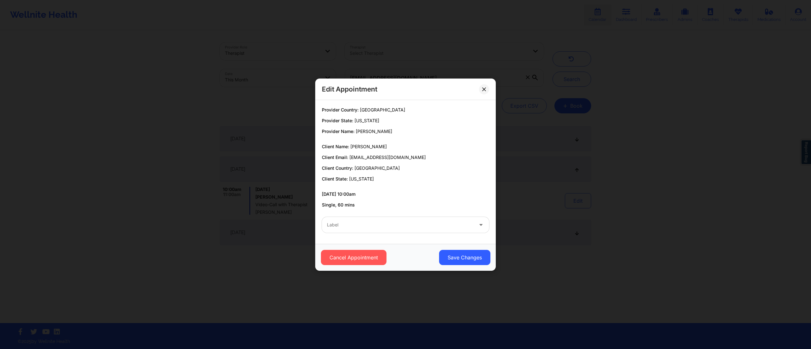
click at [417, 223] on div at bounding box center [400, 225] width 146 height 8
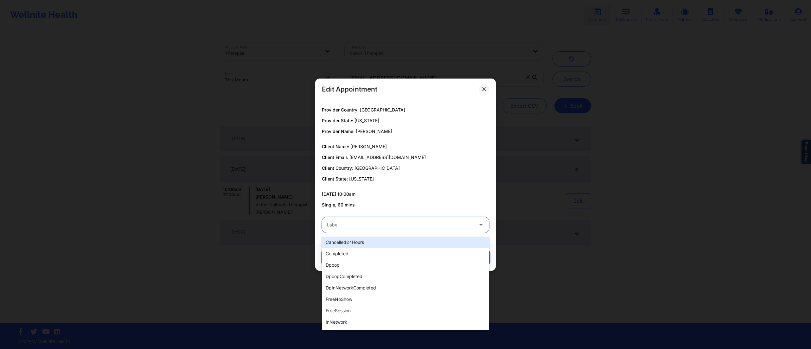
click at [360, 244] on div "cancelled24Hours" at bounding box center [405, 242] width 167 height 11
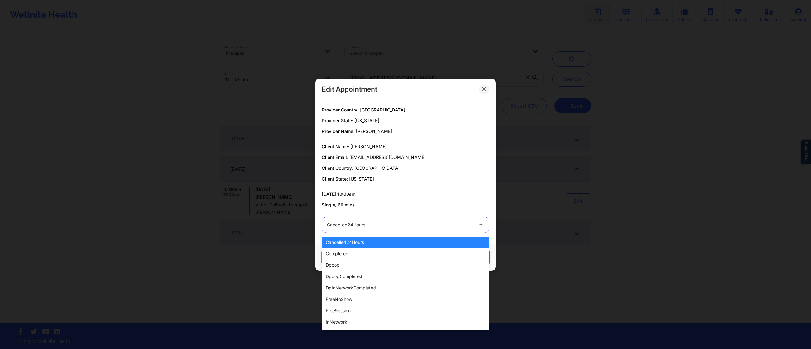
click at [363, 230] on div "cancelled24Hours" at bounding box center [400, 225] width 146 height 16
click at [352, 251] on div "completed" at bounding box center [405, 253] width 167 height 11
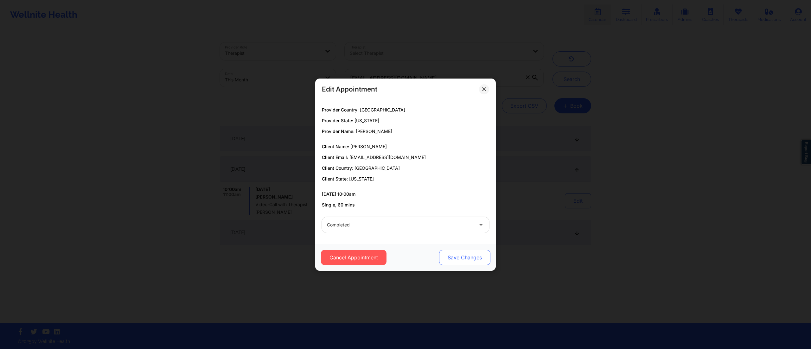
drag, startPoint x: 442, startPoint y: 254, endPoint x: 444, endPoint y: 258, distance: 4.7
click at [444, 258] on button "Save Changes" at bounding box center [464, 257] width 51 height 15
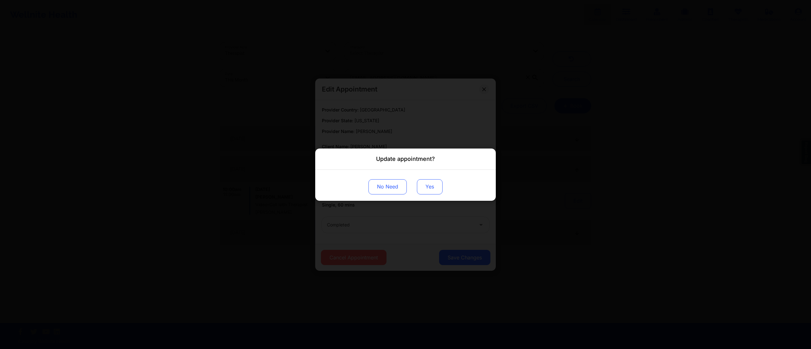
click at [425, 192] on button "Yes" at bounding box center [430, 186] width 26 height 15
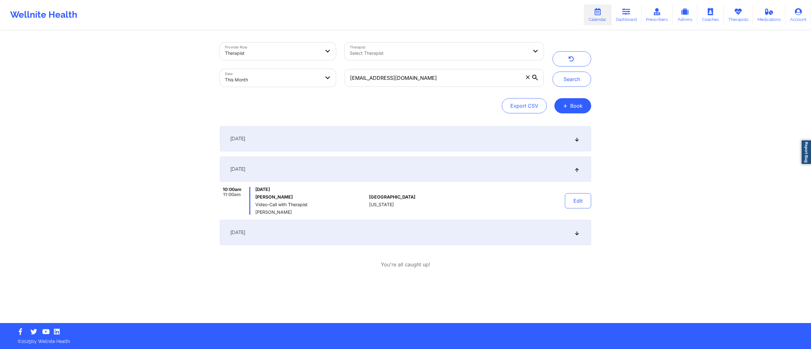
click at [510, 227] on div "September 22, 2025" at bounding box center [405, 232] width 371 height 25
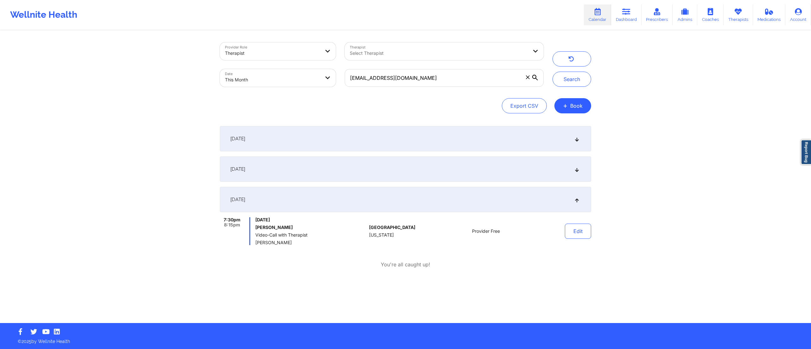
click at [435, 167] on div "September 6, 2025" at bounding box center [405, 169] width 371 height 25
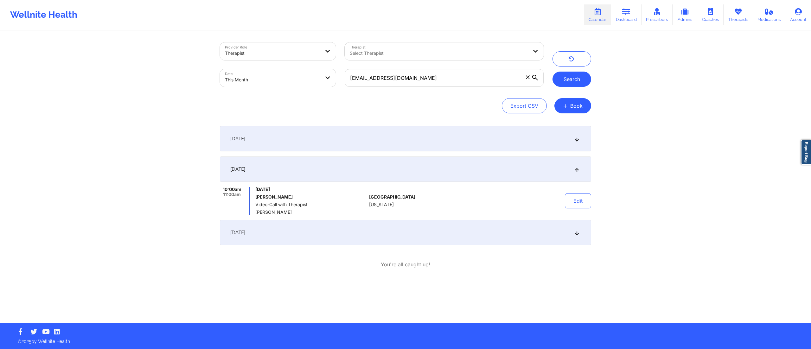
click at [557, 77] on button "Search" at bounding box center [572, 79] width 39 height 15
drag, startPoint x: 453, startPoint y: 79, endPoint x: 332, endPoint y: 90, distance: 122.2
click at [332, 90] on div "Provider Role Therapist Therapist Select Therapist Date This Month cmadrid13@ya…" at bounding box center [382, 64] width 333 height 53
paste input "kailee1130@gmail"
click at [550, 72] on div "Search" at bounding box center [572, 64] width 48 height 44
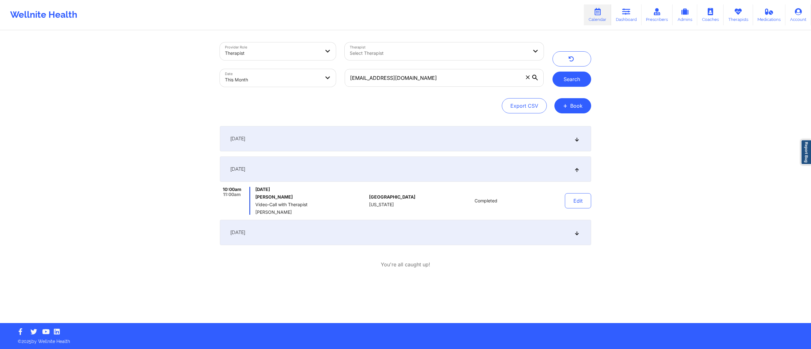
click at [557, 76] on button "Search" at bounding box center [572, 79] width 39 height 15
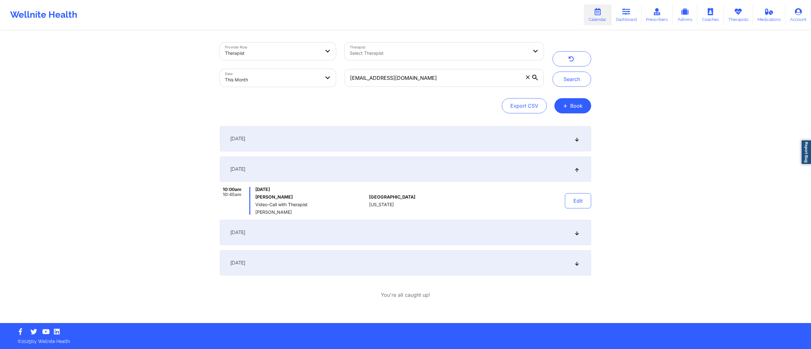
click at [430, 137] on div "September 1, 2025" at bounding box center [405, 138] width 371 height 25
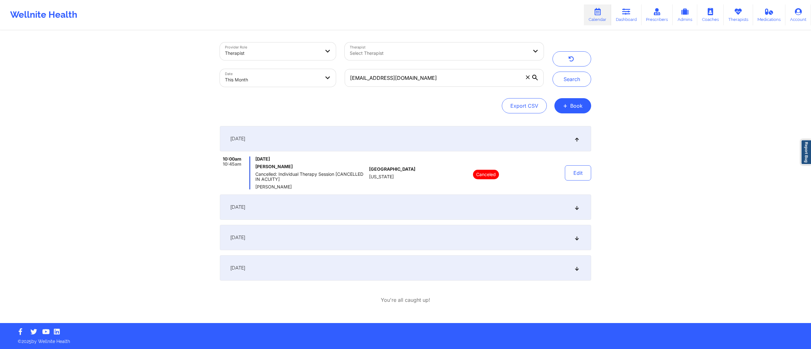
click at [421, 206] on div "September 15, 2025" at bounding box center [405, 207] width 371 height 25
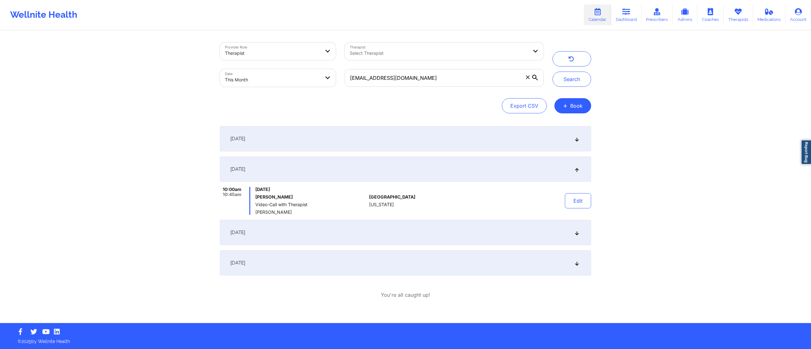
click at [423, 144] on div "September 1, 2025" at bounding box center [405, 138] width 371 height 25
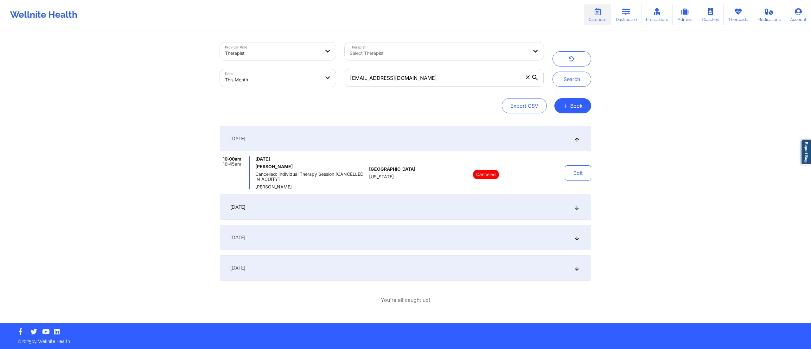
click at [409, 210] on div "September 15, 2025" at bounding box center [405, 207] width 371 height 25
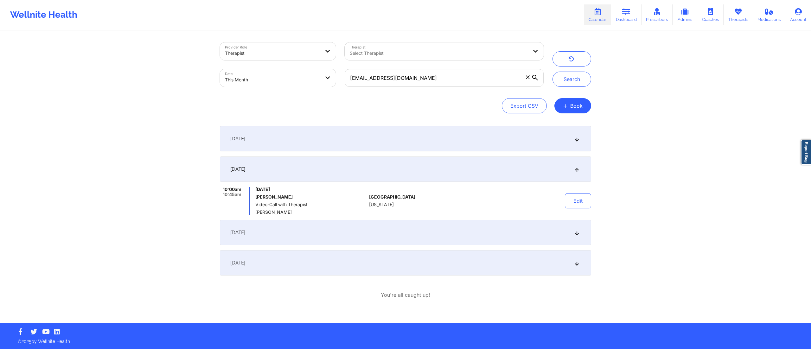
click at [409, 230] on div "September 19, 2025" at bounding box center [405, 232] width 371 height 25
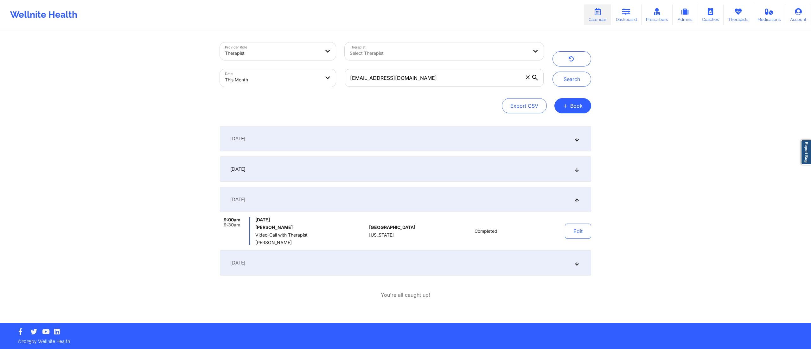
click at [422, 265] on div "September 29, 2025" at bounding box center [405, 262] width 371 height 25
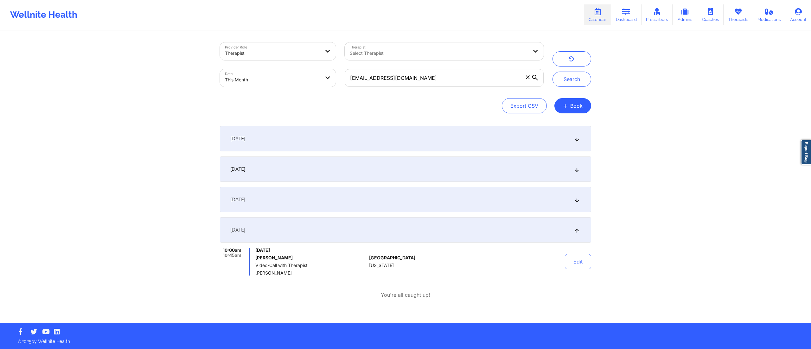
click at [420, 199] on div "September 19, 2025" at bounding box center [405, 199] width 371 height 25
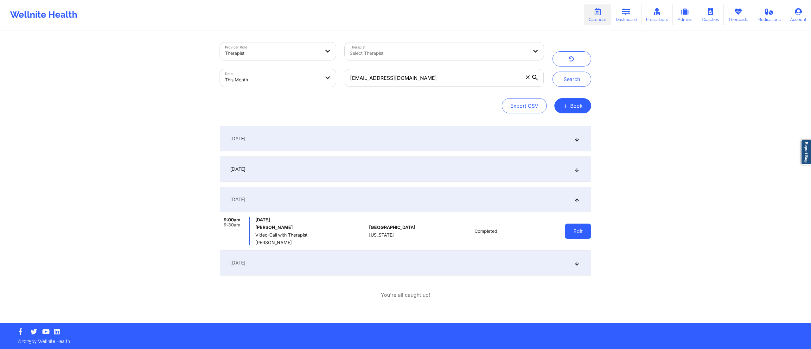
click at [572, 238] on button "Edit" at bounding box center [578, 231] width 26 height 15
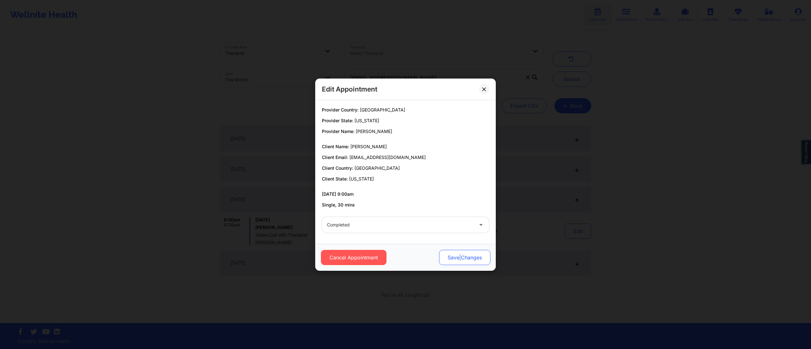
click at [459, 259] on button "Save Changes" at bounding box center [464, 257] width 51 height 15
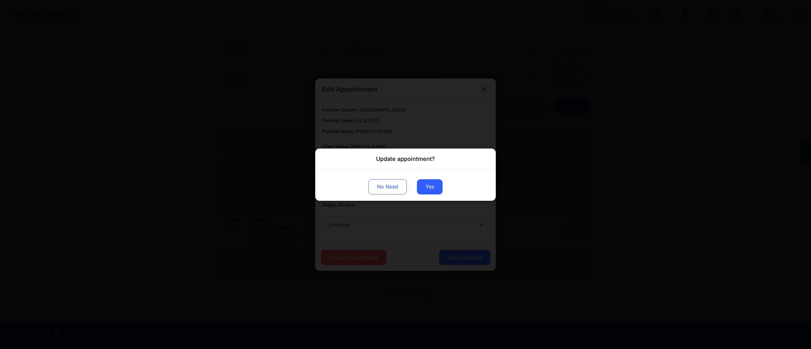
click at [424, 179] on div "No Need Yes" at bounding box center [405, 185] width 181 height 31
click at [427, 184] on button "Yes" at bounding box center [430, 186] width 26 height 15
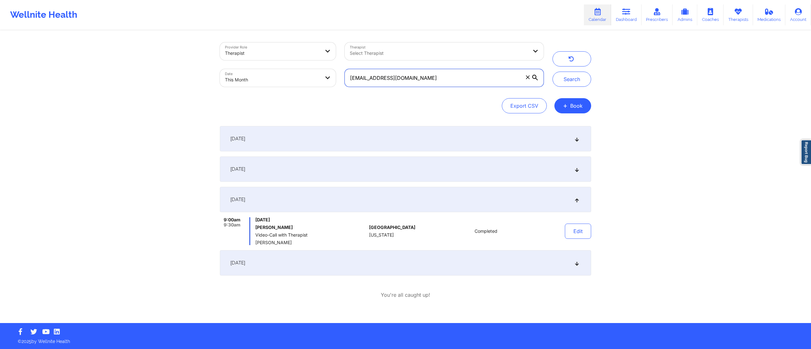
drag, startPoint x: 460, startPoint y: 75, endPoint x: 351, endPoint y: 80, distance: 109.2
click at [351, 80] on input "[EMAIL_ADDRESS][DOMAIN_NAME]" at bounding box center [444, 78] width 199 height 18
paste input "lindseysteer"
click at [569, 76] on button "Search" at bounding box center [572, 79] width 39 height 15
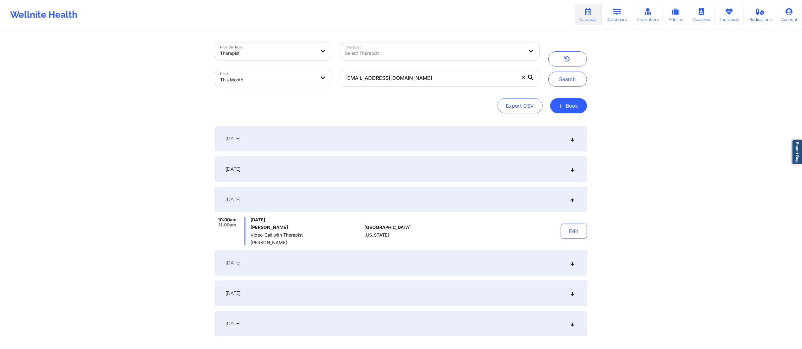
click at [363, 131] on div "September 1, 2025" at bounding box center [400, 138] width 371 height 25
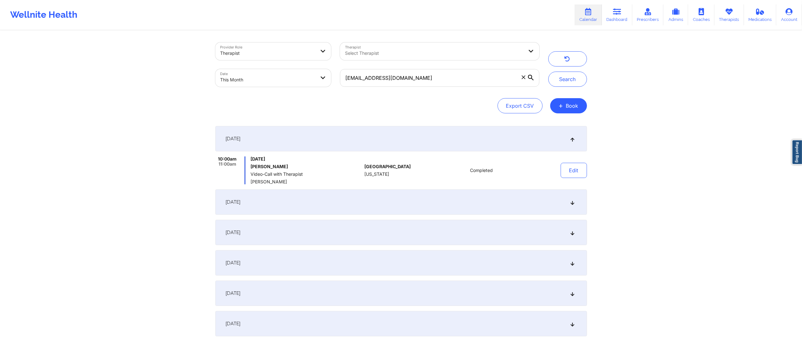
scroll to position [52, 0]
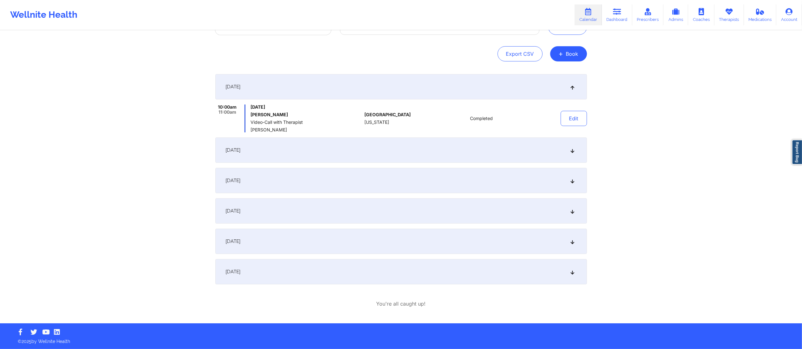
click at [405, 150] on div "September 6, 2025" at bounding box center [400, 150] width 371 height 25
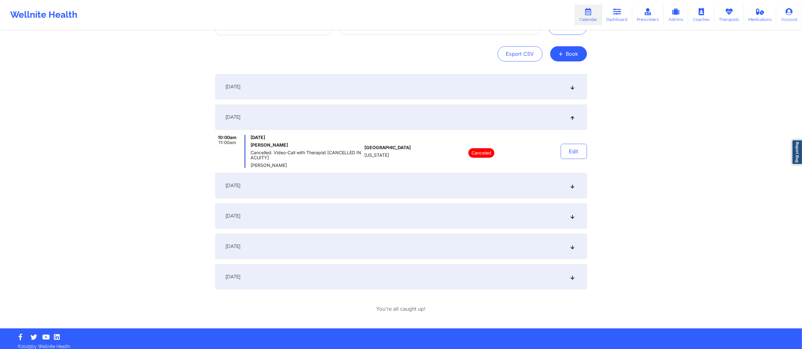
click at [401, 185] on div "September 8, 2025" at bounding box center [400, 185] width 371 height 25
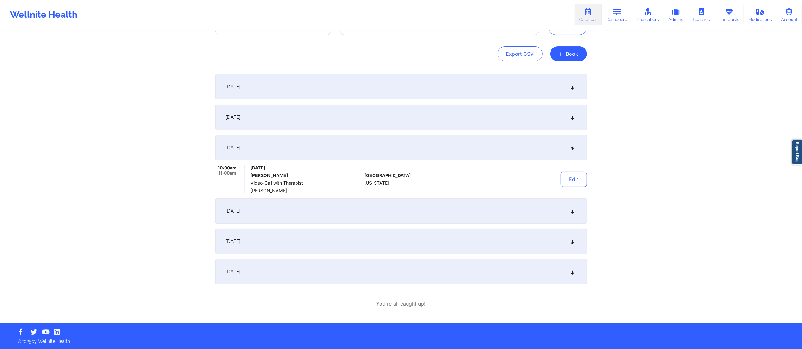
click at [580, 190] on div "Edit" at bounding box center [557, 179] width 59 height 28
click at [576, 184] on button "Edit" at bounding box center [573, 179] width 26 height 15
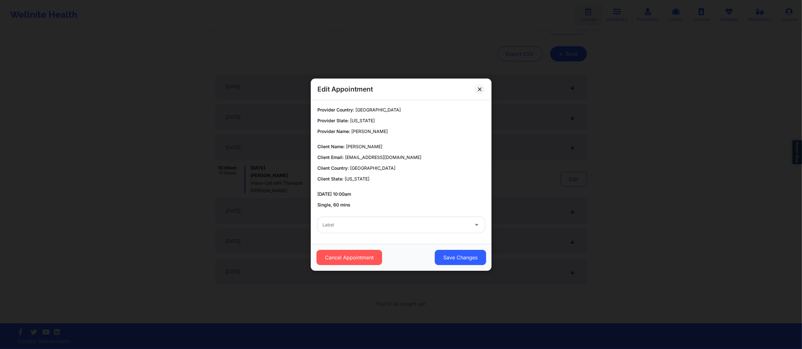
drag, startPoint x: 417, startPoint y: 218, endPoint x: 415, endPoint y: 221, distance: 3.9
click at [415, 219] on div "Label" at bounding box center [393, 225] width 152 height 16
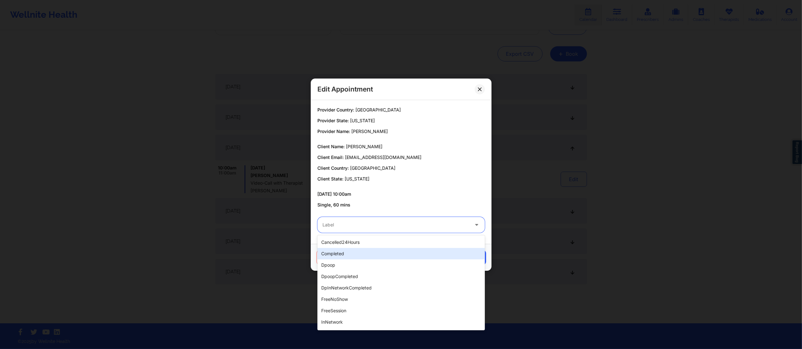
click at [369, 253] on div "completed" at bounding box center [400, 253] width 167 height 11
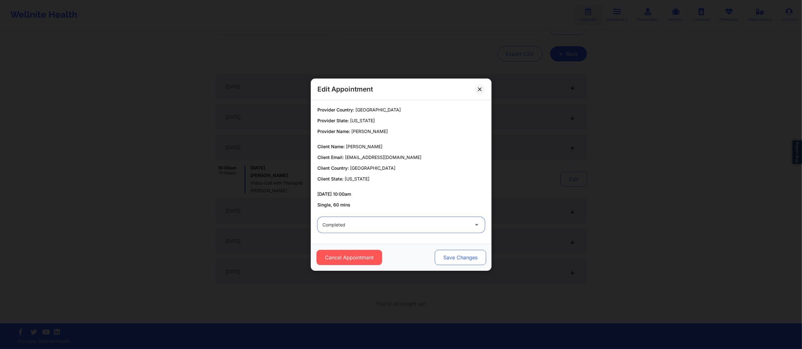
click at [460, 260] on button "Save Changes" at bounding box center [459, 257] width 51 height 15
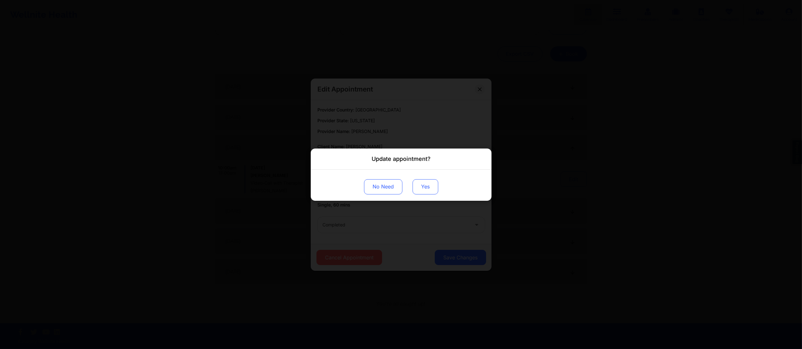
click at [419, 188] on button "Yes" at bounding box center [425, 186] width 26 height 15
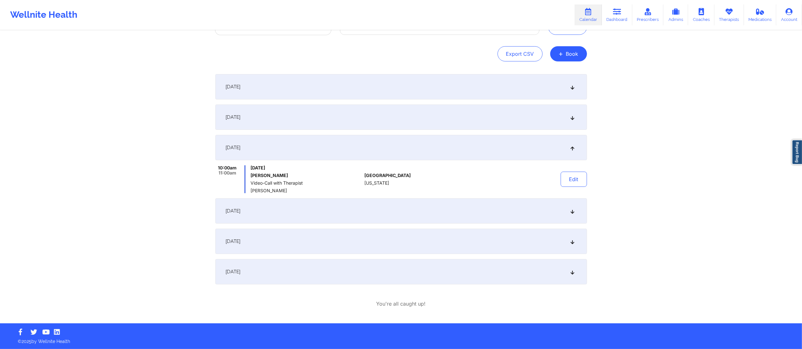
click at [424, 212] on div "September 13, 2025" at bounding box center [400, 210] width 371 height 25
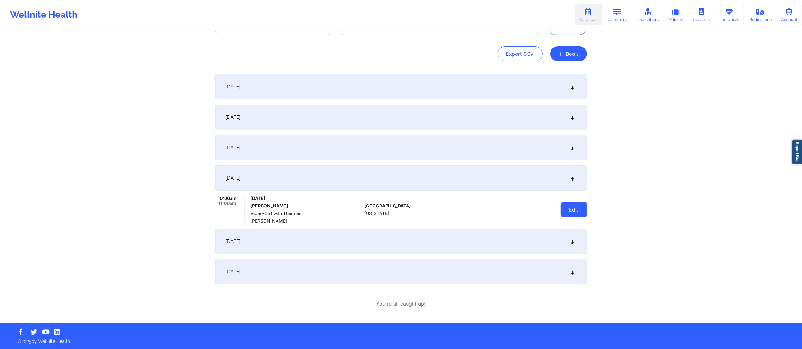
click at [577, 213] on button "Edit" at bounding box center [573, 209] width 26 height 15
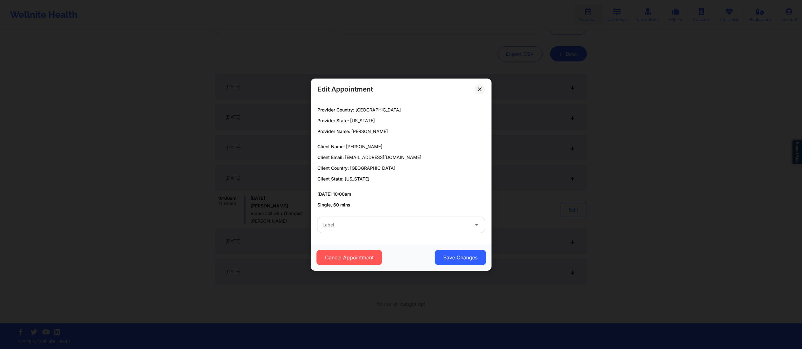
click at [387, 235] on div "Label" at bounding box center [401, 225] width 176 height 25
click at [389, 224] on div at bounding box center [395, 225] width 146 height 8
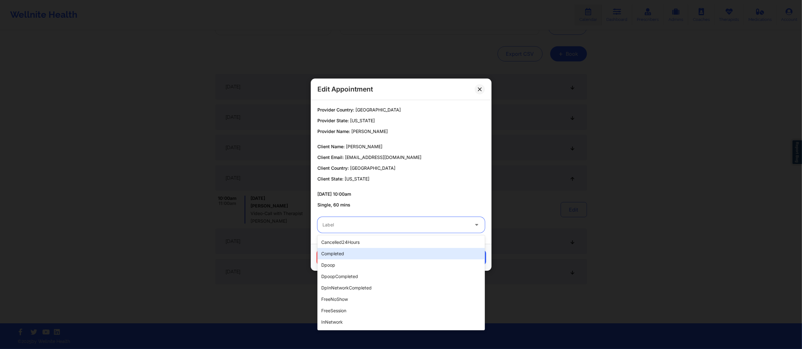
click at [387, 254] on div "completed" at bounding box center [400, 253] width 167 height 11
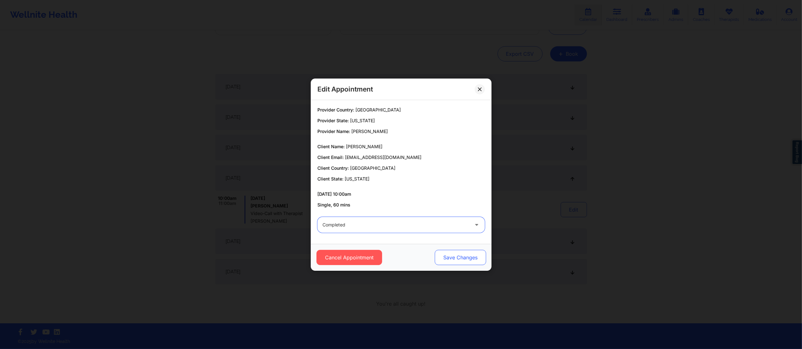
click at [437, 256] on button "Save Changes" at bounding box center [459, 257] width 51 height 15
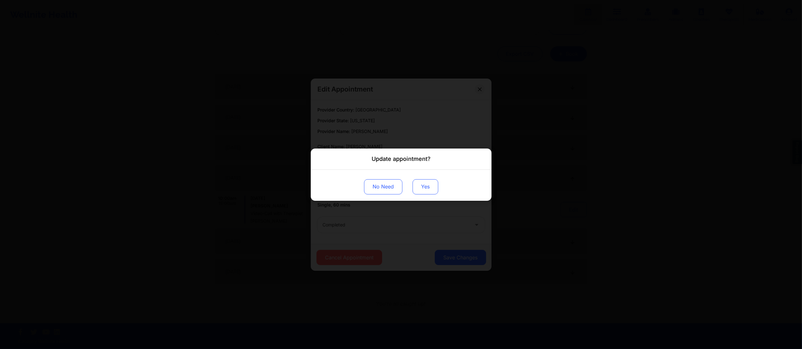
click at [422, 185] on button "Yes" at bounding box center [425, 186] width 26 height 15
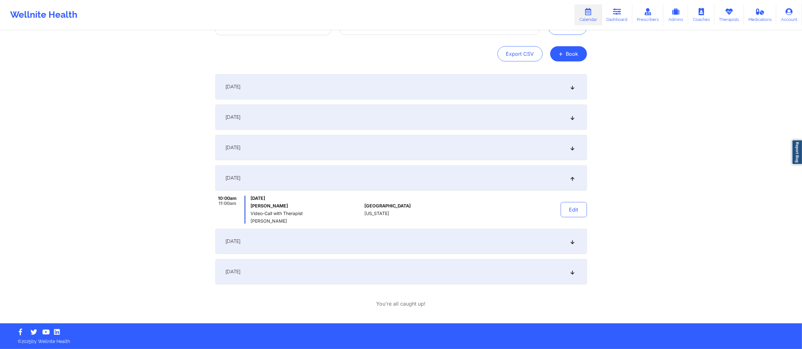
click at [485, 239] on div "September 20, 2025" at bounding box center [400, 241] width 371 height 25
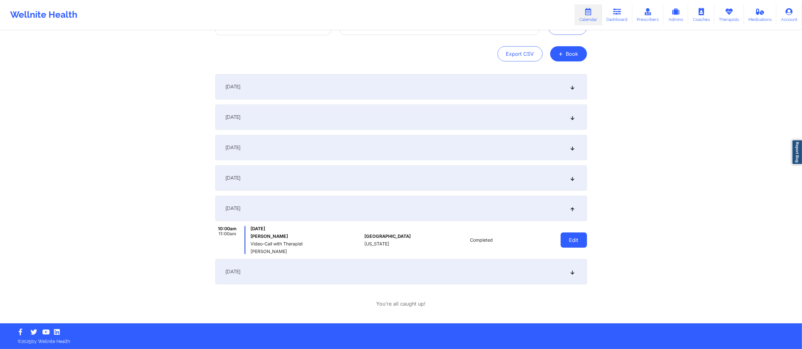
click at [569, 234] on button "Edit" at bounding box center [573, 240] width 26 height 15
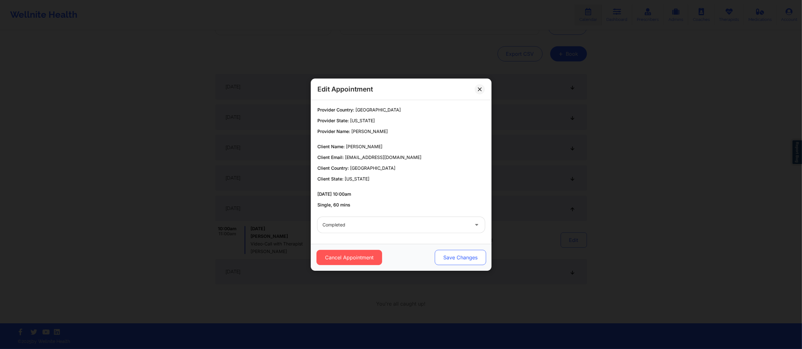
click at [443, 256] on button "Save Changes" at bounding box center [459, 257] width 51 height 15
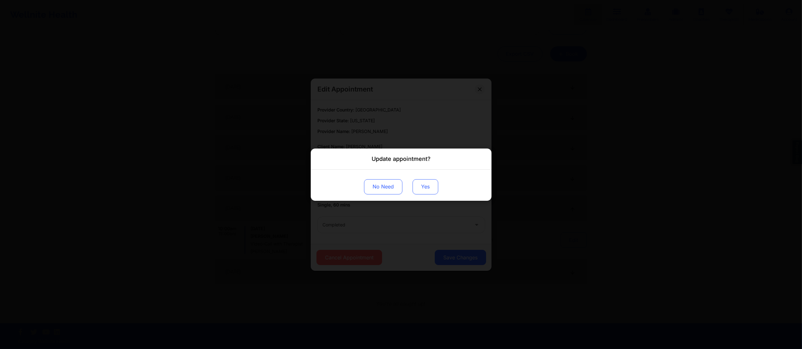
click at [418, 188] on button "Yes" at bounding box center [425, 186] width 26 height 15
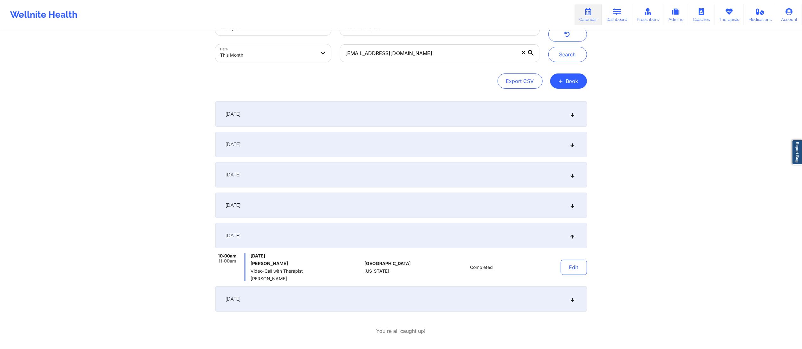
scroll to position [0, 0]
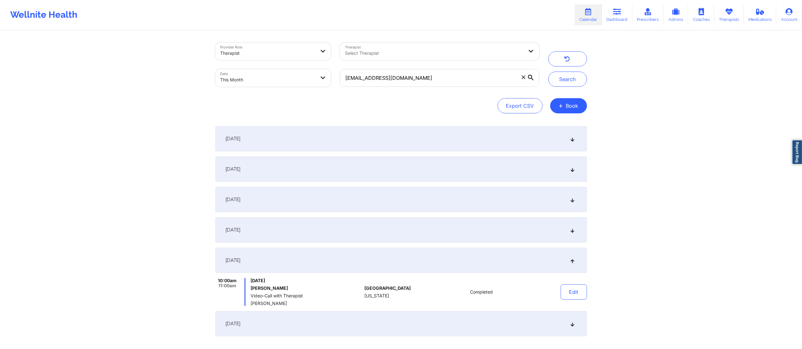
click at [473, 237] on div "September 13, 2025" at bounding box center [400, 229] width 371 height 25
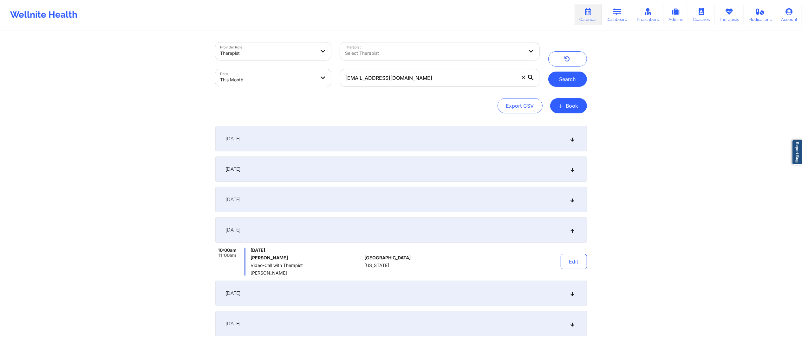
click at [565, 72] on button "Search" at bounding box center [567, 79] width 39 height 15
drag, startPoint x: 444, startPoint y: 81, endPoint x: 295, endPoint y: 66, distance: 149.8
click at [295, 67] on div "Provider Role Therapist Therapist Select Therapist Date This Month lindseysteer…" at bounding box center [377, 64] width 333 height 53
paste input "zbethramirezp6"
click at [557, 77] on button "Search" at bounding box center [567, 79] width 39 height 15
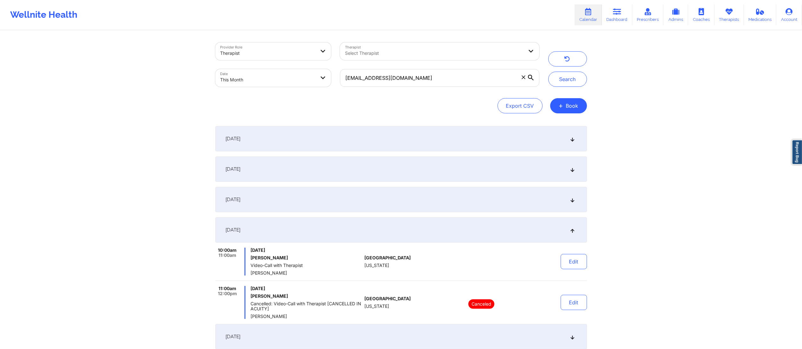
click at [448, 138] on div "September 1, 2025" at bounding box center [400, 138] width 371 height 25
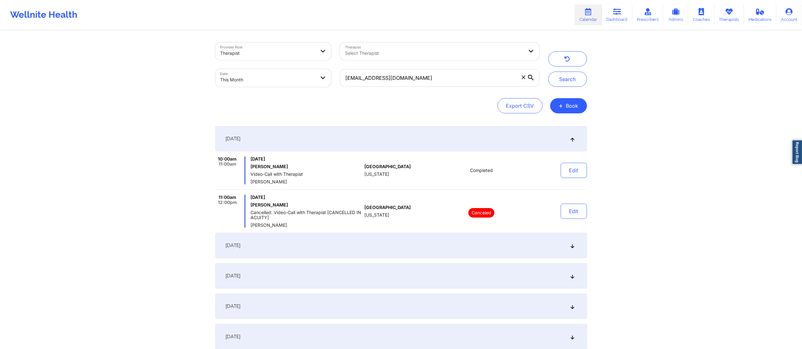
click at [435, 243] on div "September 8, 2025" at bounding box center [400, 245] width 371 height 25
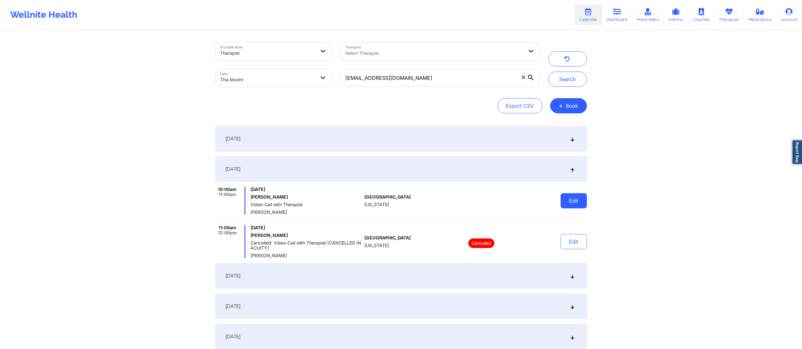
click at [572, 197] on button "Edit" at bounding box center [573, 200] width 26 height 15
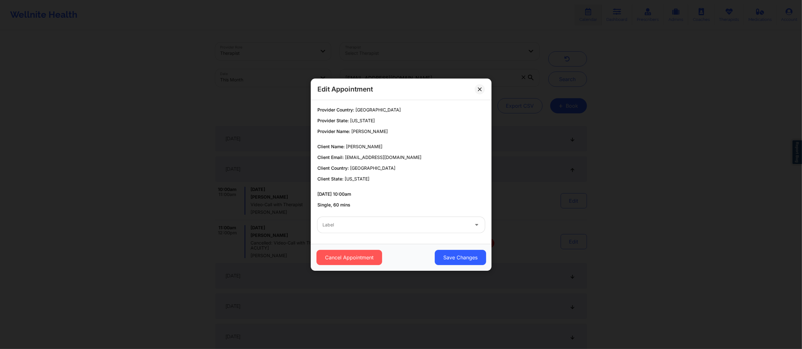
click at [398, 228] on div at bounding box center [395, 225] width 146 height 8
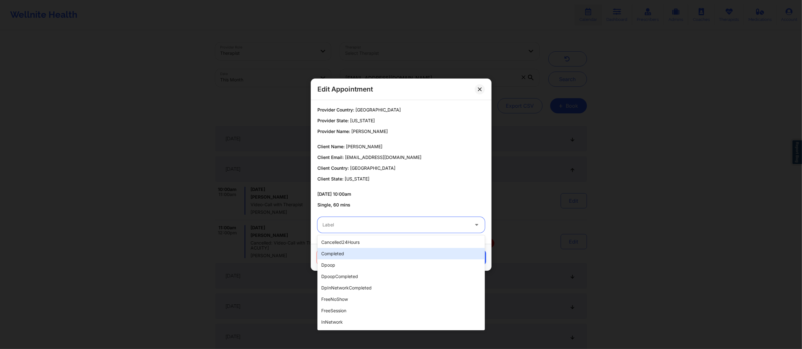
drag, startPoint x: 363, startPoint y: 252, endPoint x: 369, endPoint y: 254, distance: 6.1
click at [363, 252] on div "completed" at bounding box center [400, 253] width 167 height 11
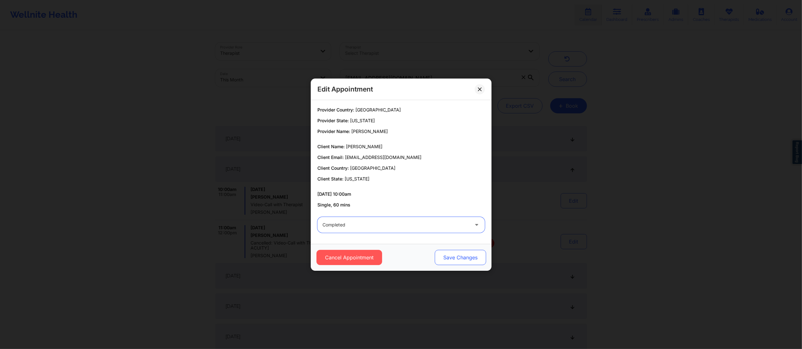
click at [472, 259] on button "Save Changes" at bounding box center [459, 257] width 51 height 15
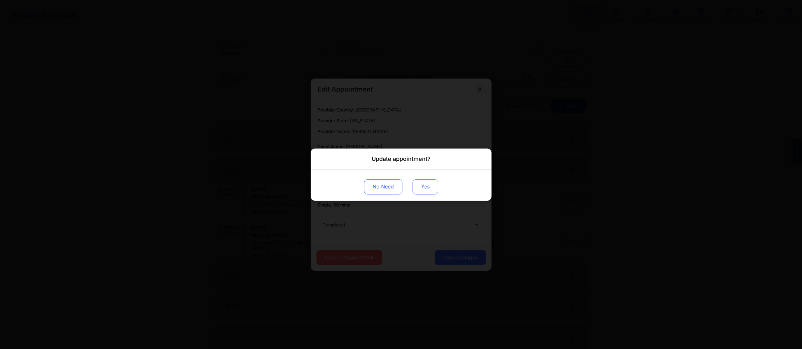
click at [427, 187] on button "Yes" at bounding box center [425, 186] width 26 height 15
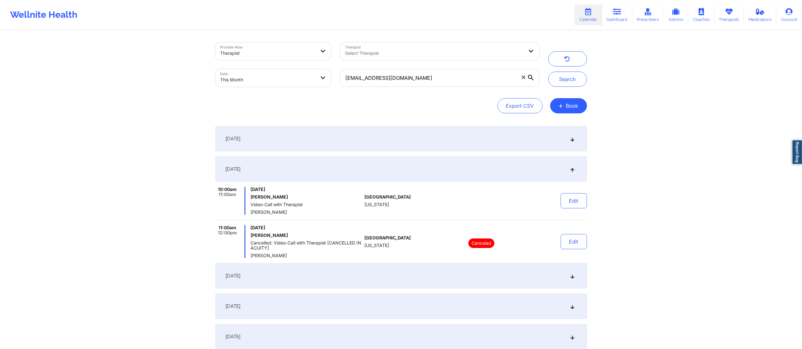
click at [426, 274] on div "September 15, 2025" at bounding box center [400, 275] width 371 height 25
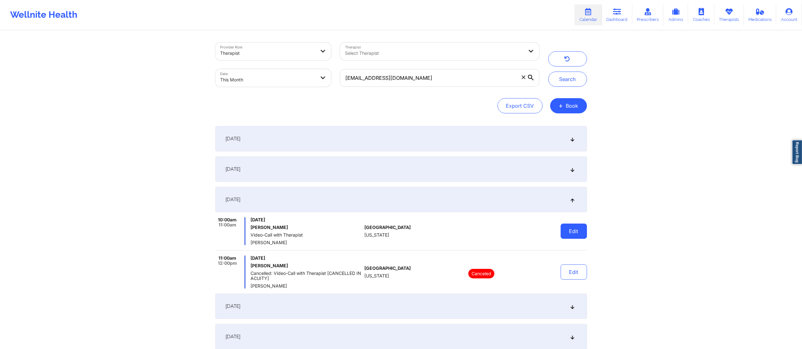
click at [563, 233] on button "Edit" at bounding box center [573, 231] width 26 height 15
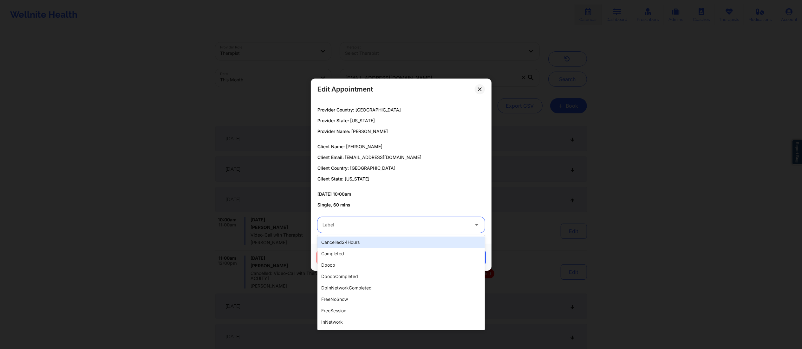
click at [406, 222] on div at bounding box center [395, 225] width 146 height 8
click at [381, 255] on div "completed" at bounding box center [400, 253] width 167 height 11
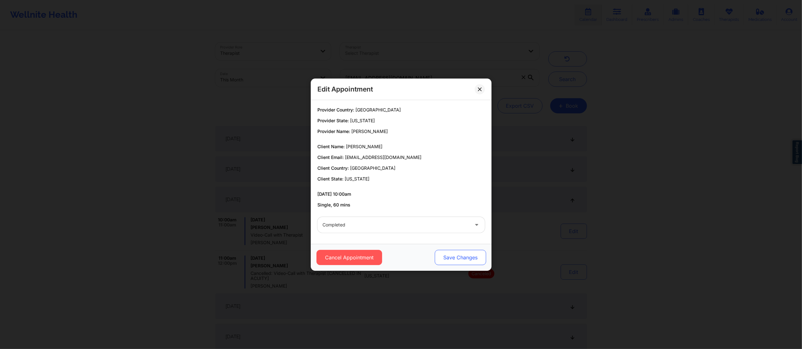
click at [455, 257] on button "Save Changes" at bounding box center [459, 257] width 51 height 15
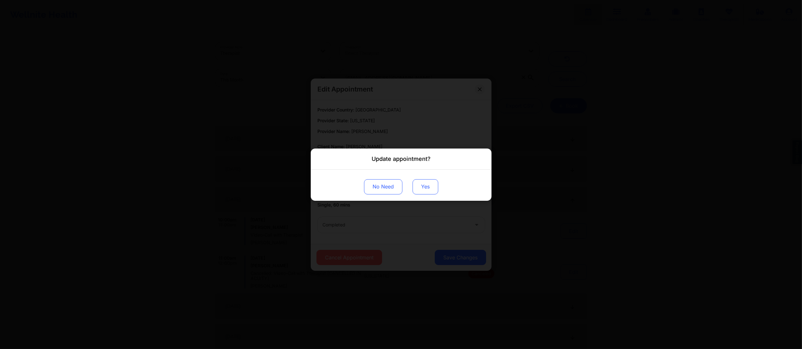
click at [426, 187] on button "Yes" at bounding box center [425, 186] width 26 height 15
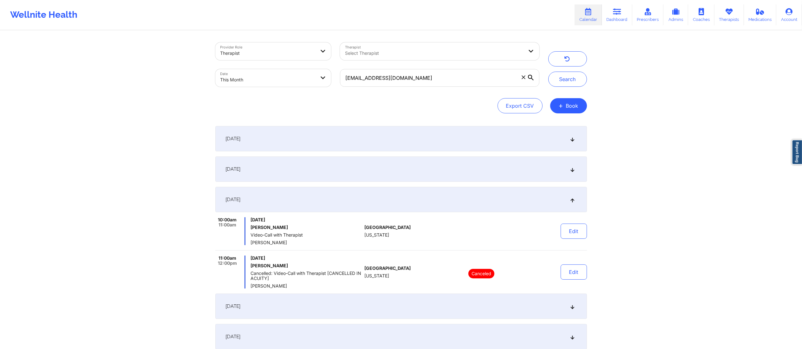
scroll to position [65, 0]
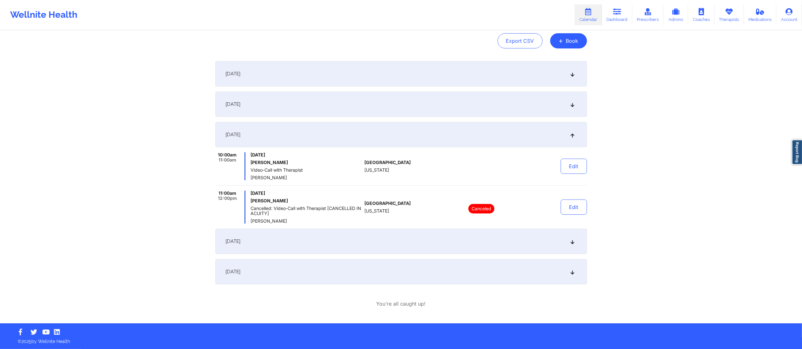
click at [422, 243] on div "September 22, 2025" at bounding box center [400, 241] width 371 height 25
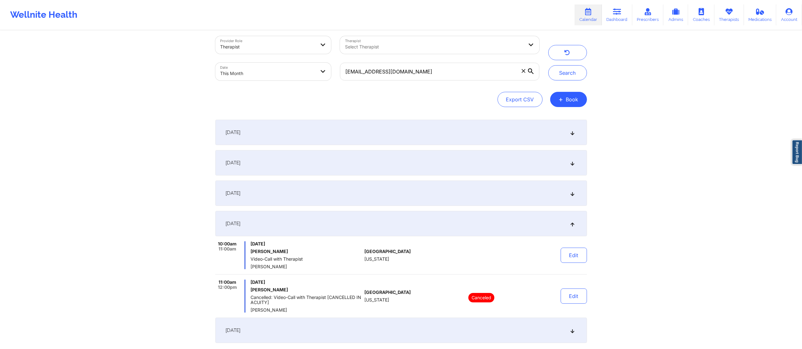
scroll to position [0, 0]
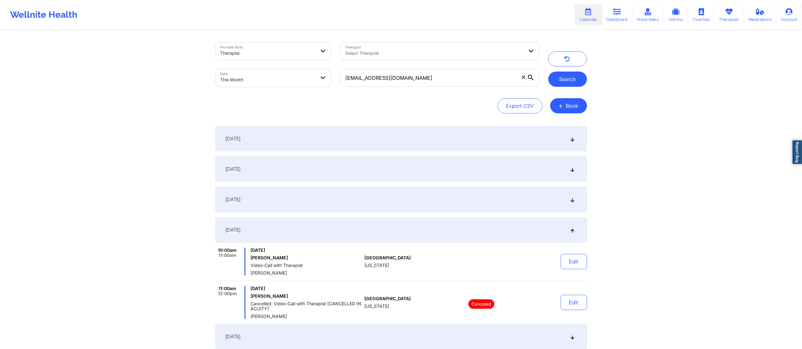
click at [568, 79] on button "Search" at bounding box center [567, 79] width 39 height 15
click at [450, 201] on div "September 15, 2025" at bounding box center [400, 199] width 371 height 25
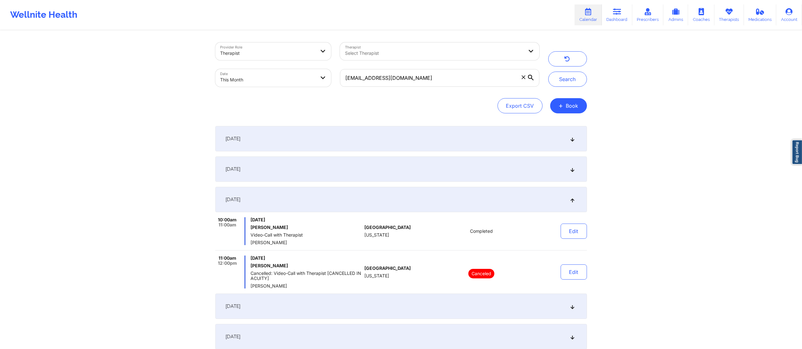
click at [456, 178] on div "September 8, 2025" at bounding box center [400, 169] width 371 height 25
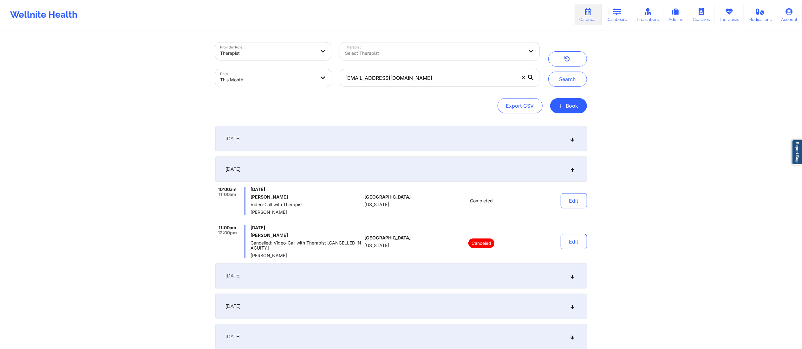
click at [467, 147] on div "September 1, 2025" at bounding box center [400, 138] width 371 height 25
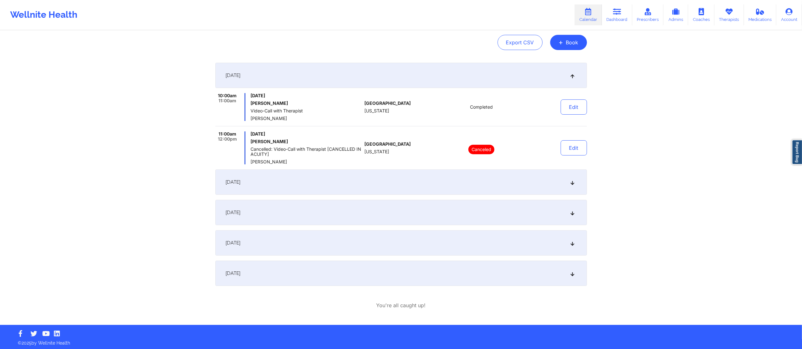
scroll to position [65, 0]
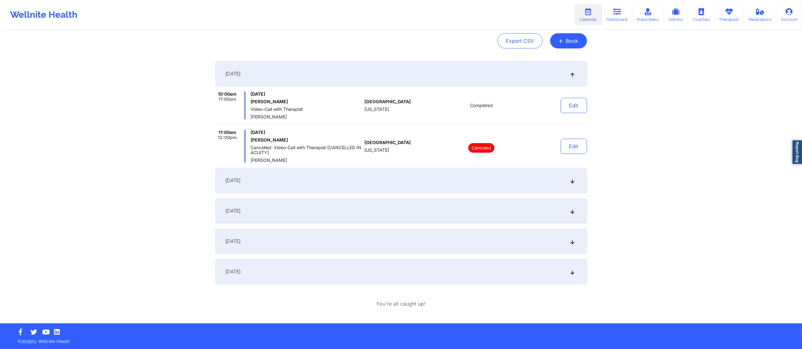
click at [463, 242] on div "September 22, 2025" at bounding box center [400, 241] width 371 height 25
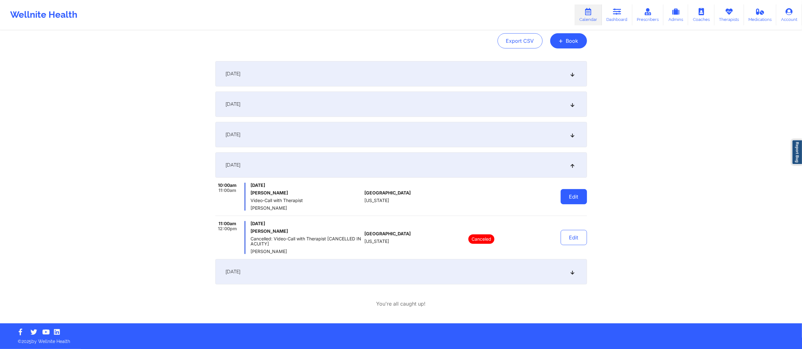
click at [574, 193] on button "Edit" at bounding box center [573, 196] width 26 height 15
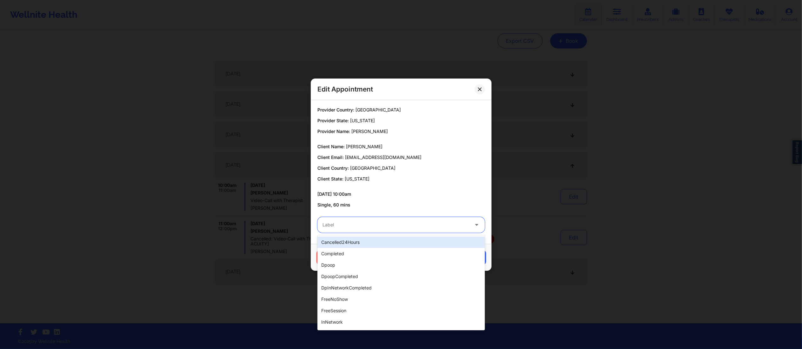
click at [388, 224] on div at bounding box center [395, 225] width 146 height 8
click at [352, 252] on div "completed" at bounding box center [400, 253] width 167 height 11
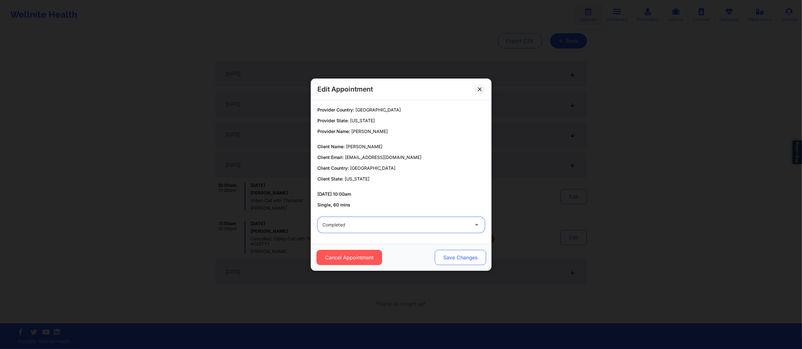
click at [467, 255] on button "Save Changes" at bounding box center [459, 257] width 51 height 15
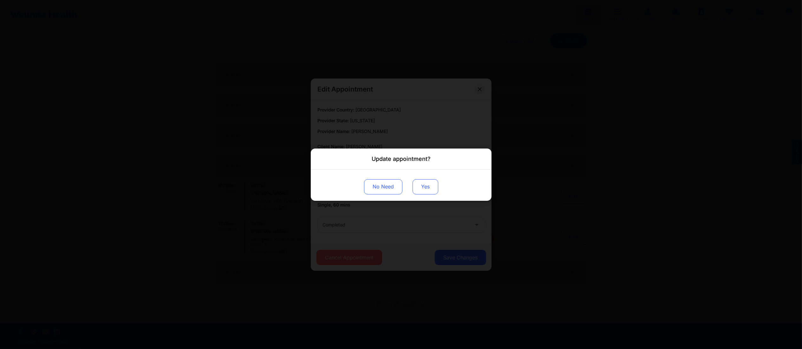
click at [423, 184] on button "Yes" at bounding box center [425, 186] width 26 height 15
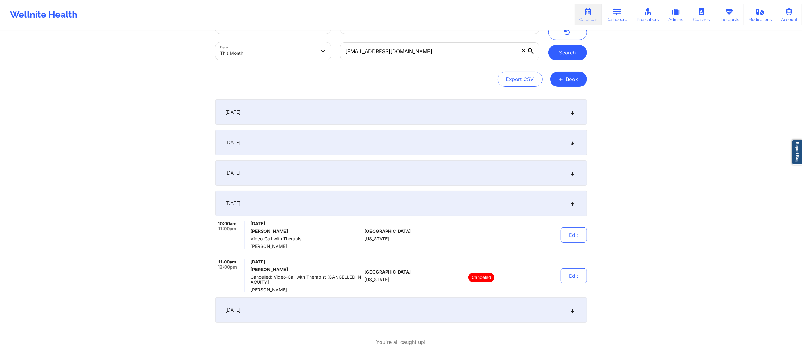
scroll to position [25, 0]
click at [567, 55] on button "Search" at bounding box center [567, 53] width 39 height 15
drag, startPoint x: 449, startPoint y: 50, endPoint x: 334, endPoint y: 57, distance: 115.6
click at [334, 57] on div "Provider Role Therapist Therapist Select Therapist Date This Month lizbethramir…" at bounding box center [377, 39] width 333 height 53
paste input "gcarrero18"
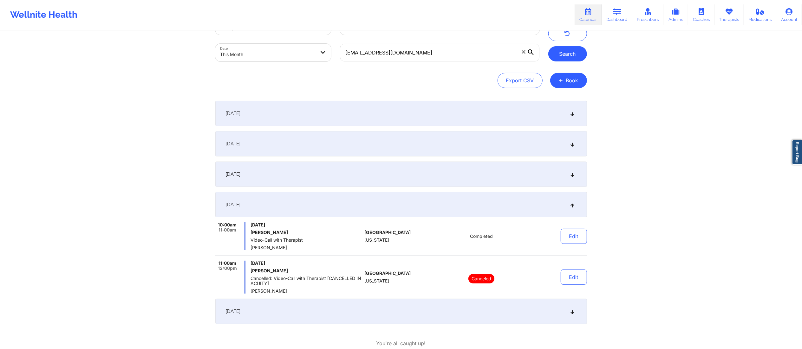
click at [569, 57] on button "Search" at bounding box center [567, 53] width 39 height 15
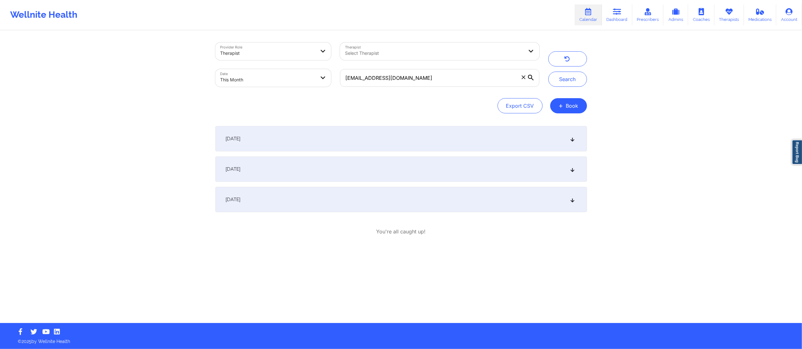
scroll to position [0, 0]
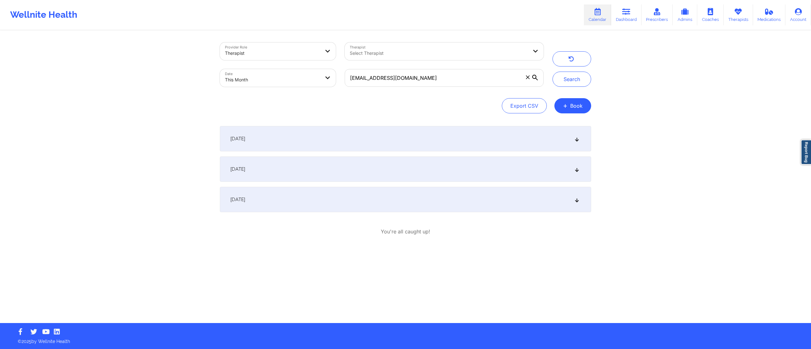
click at [429, 141] on div "September 11, 2025" at bounding box center [405, 138] width 371 height 25
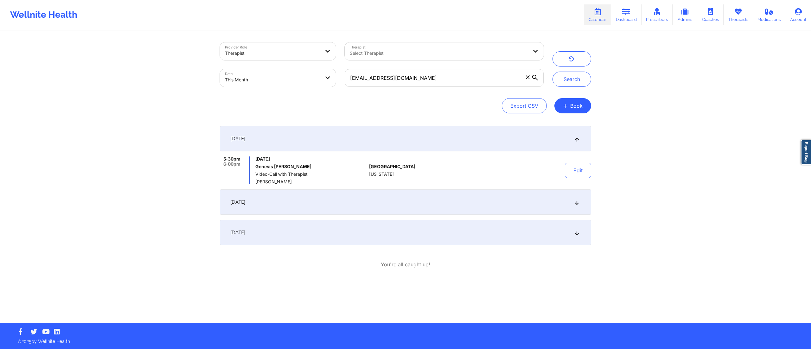
click at [397, 203] on div "September 15, 2025" at bounding box center [405, 202] width 371 height 25
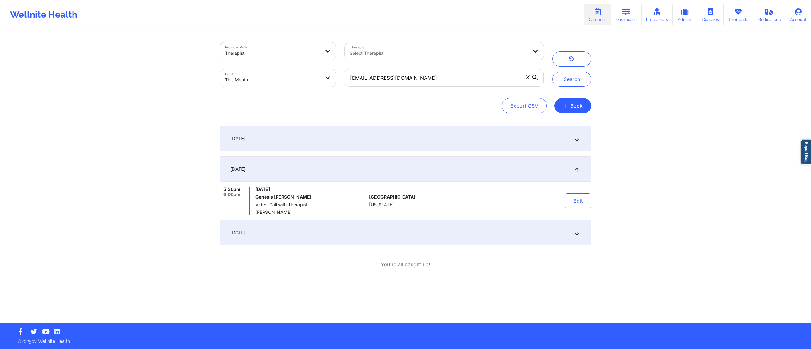
click at [371, 236] on div "September 25, 2025" at bounding box center [405, 232] width 371 height 25
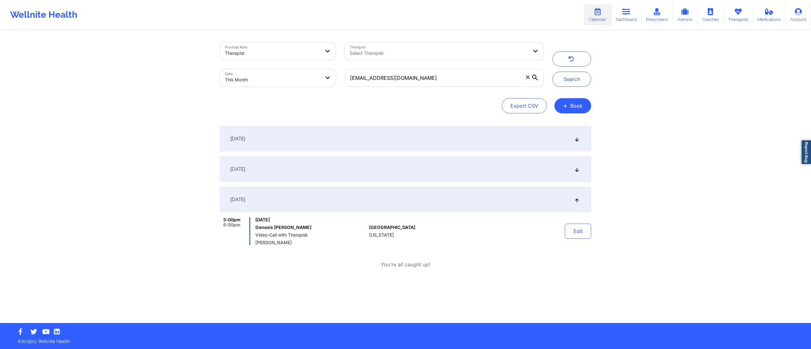
click at [389, 170] on div "September 15, 2025" at bounding box center [405, 169] width 371 height 25
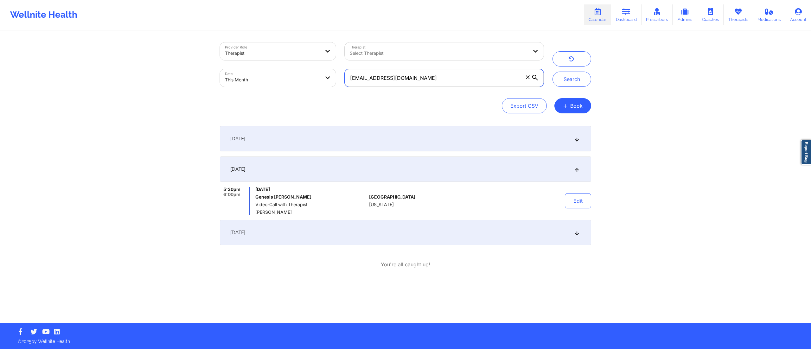
drag, startPoint x: 418, startPoint y: 77, endPoint x: 327, endPoint y: 75, distance: 90.7
click at [327, 75] on div "Provider Role Therapist Therapist Select Therapist Date This Month gcarrero18@g…" at bounding box center [382, 64] width 333 height 53
paste input "[EMAIL_ADDRESS][DOMAIN_NAME]"
click at [561, 74] on button "Search" at bounding box center [572, 79] width 39 height 15
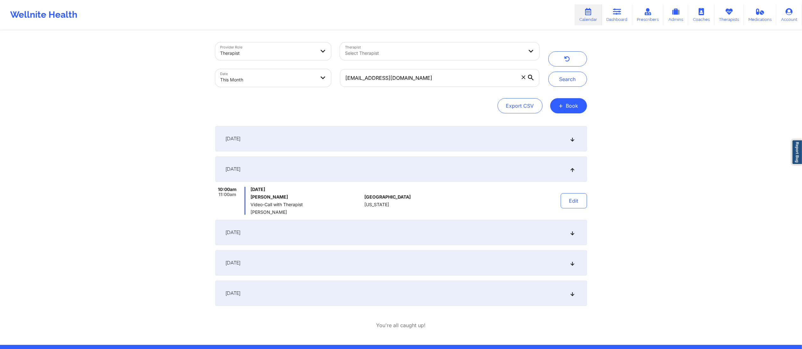
click at [476, 138] on div "September 1, 2025" at bounding box center [400, 138] width 371 height 25
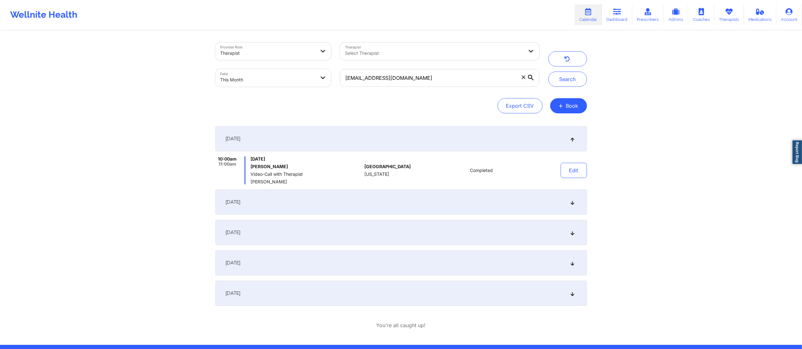
drag, startPoint x: 480, startPoint y: 191, endPoint x: 480, endPoint y: 199, distance: 7.3
click at [480, 196] on div "September 8, 2025" at bounding box center [400, 202] width 371 height 25
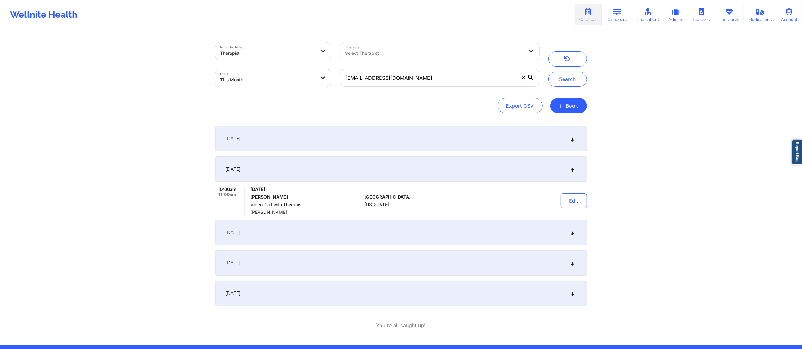
drag, startPoint x: 477, startPoint y: 224, endPoint x: 476, endPoint y: 241, distance: 16.8
click at [477, 228] on div "September 15, 2025" at bounding box center [400, 232] width 371 height 25
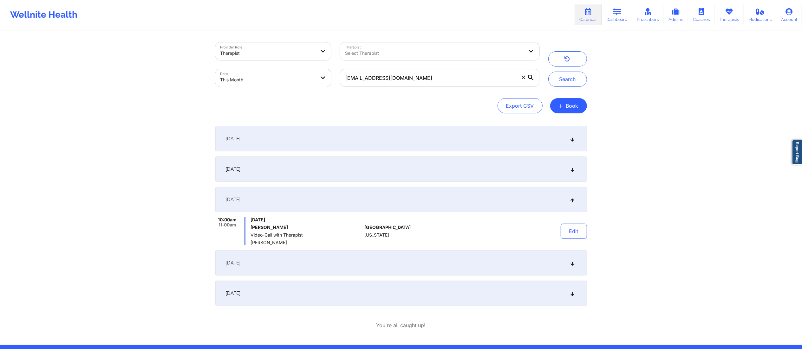
drag, startPoint x: 477, startPoint y: 260, endPoint x: 476, endPoint y: 267, distance: 7.0
click at [477, 263] on div "September 22, 2025" at bounding box center [400, 262] width 371 height 25
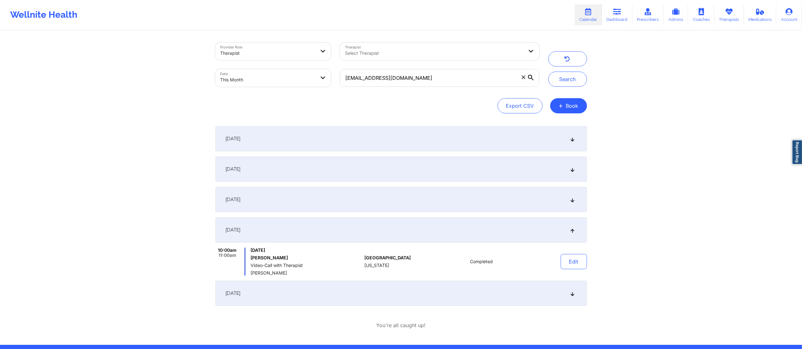
click at [454, 169] on div "September 8, 2025" at bounding box center [400, 169] width 371 height 25
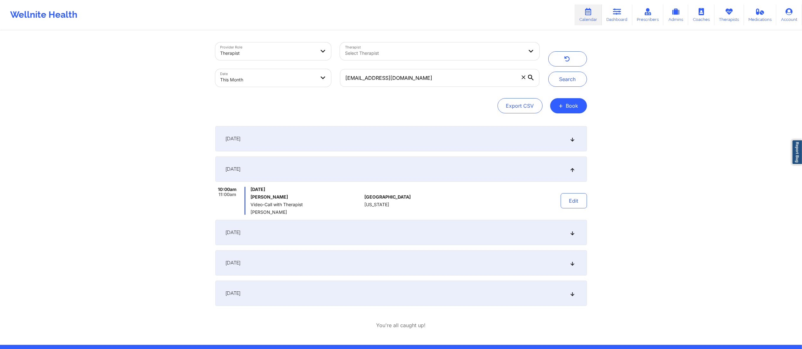
click at [556, 200] on div "Edit" at bounding box center [557, 201] width 59 height 28
click at [567, 203] on button "Edit" at bounding box center [573, 200] width 26 height 15
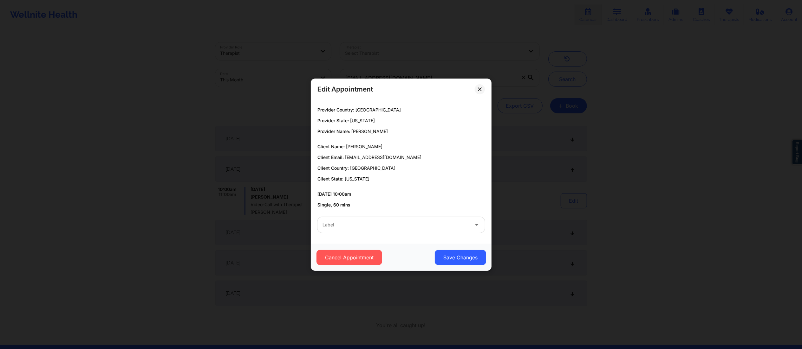
drag, startPoint x: 449, startPoint y: 219, endPoint x: 439, endPoint y: 229, distance: 14.3
click at [447, 222] on div "Label" at bounding box center [393, 225] width 152 height 16
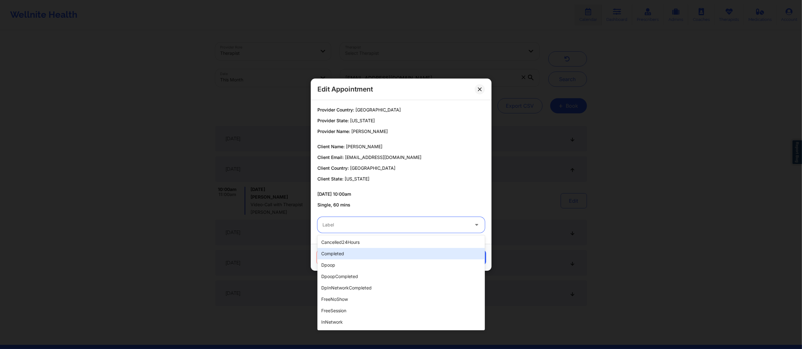
click at [380, 254] on div "completed" at bounding box center [400, 253] width 167 height 11
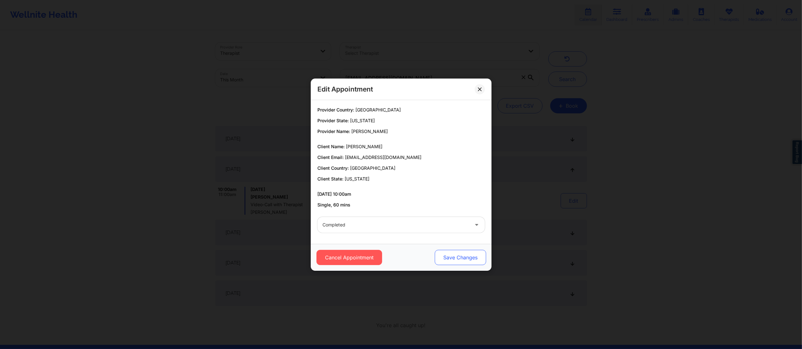
click at [467, 253] on button "Save Changes" at bounding box center [459, 257] width 51 height 15
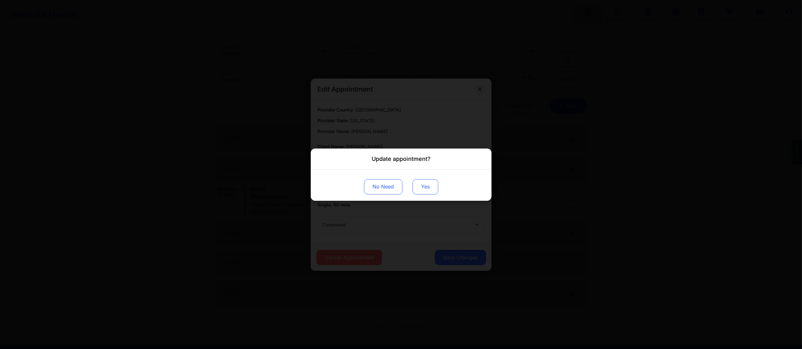
click at [419, 188] on button "Yes" at bounding box center [425, 186] width 26 height 15
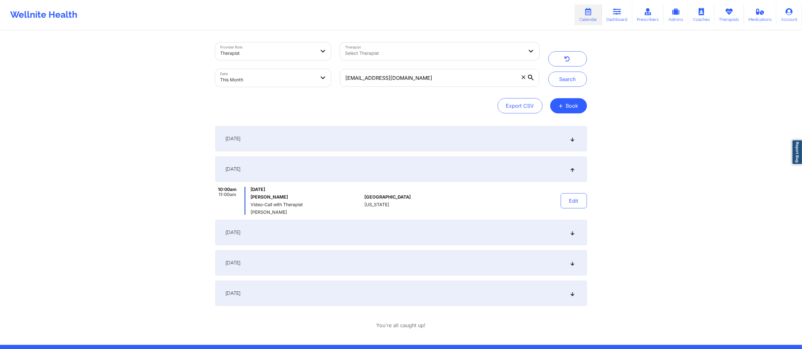
click at [441, 224] on div "September 15, 2025" at bounding box center [400, 232] width 371 height 25
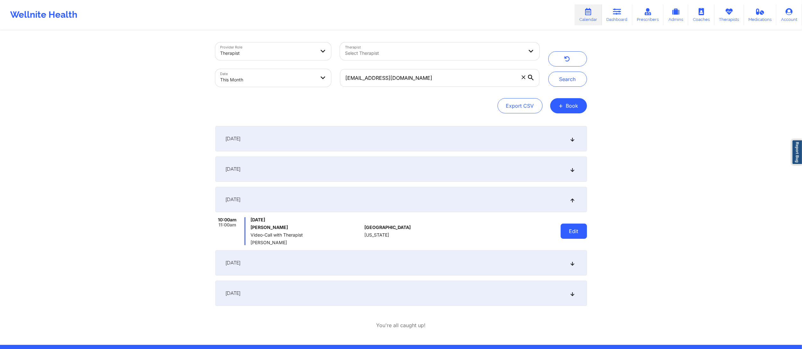
click at [561, 236] on button "Edit" at bounding box center [573, 231] width 26 height 15
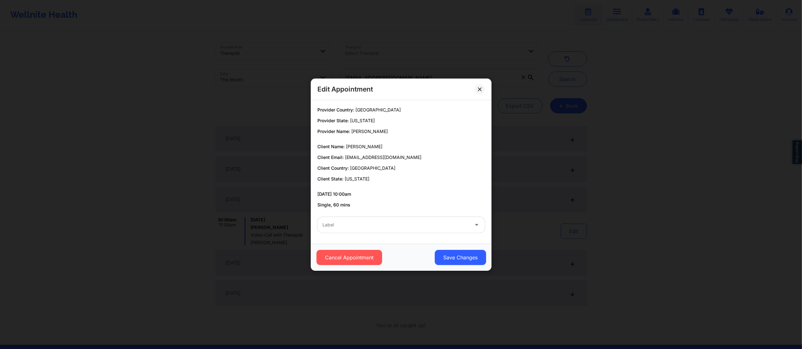
click at [420, 228] on div at bounding box center [395, 225] width 146 height 8
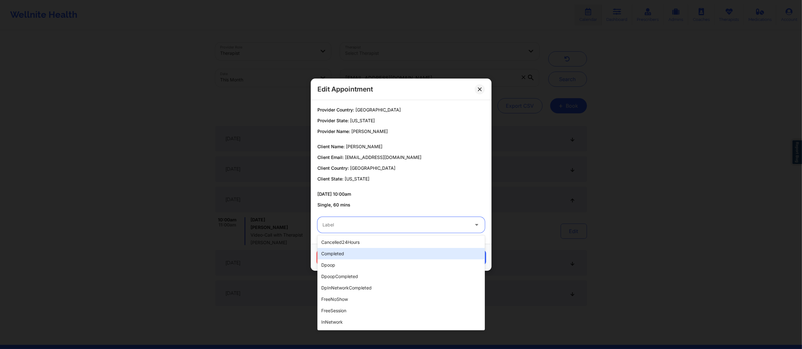
click at [381, 257] on div "completed" at bounding box center [400, 253] width 167 height 11
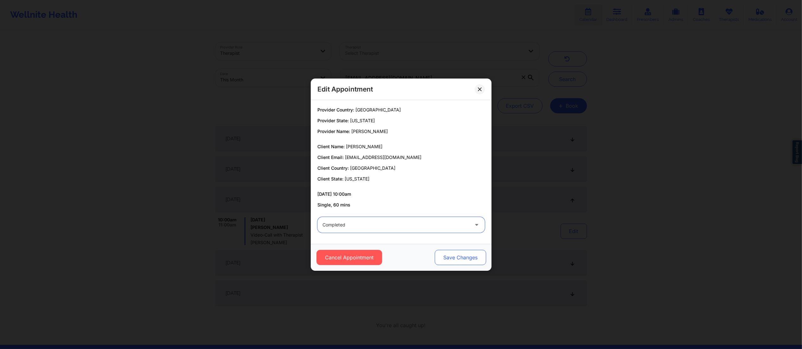
click at [461, 261] on button "Save Changes" at bounding box center [459, 257] width 51 height 15
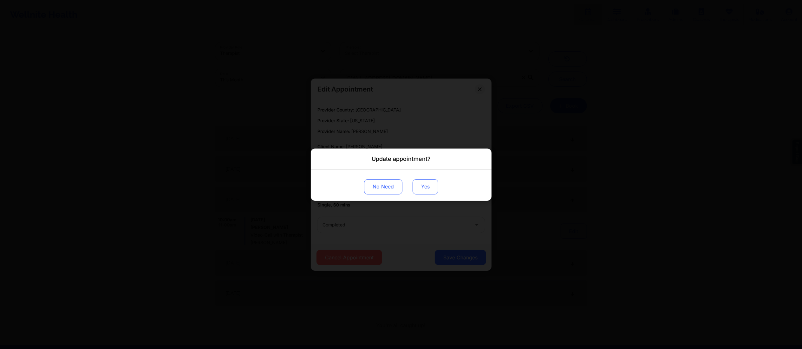
click at [423, 187] on button "Yes" at bounding box center [425, 186] width 26 height 15
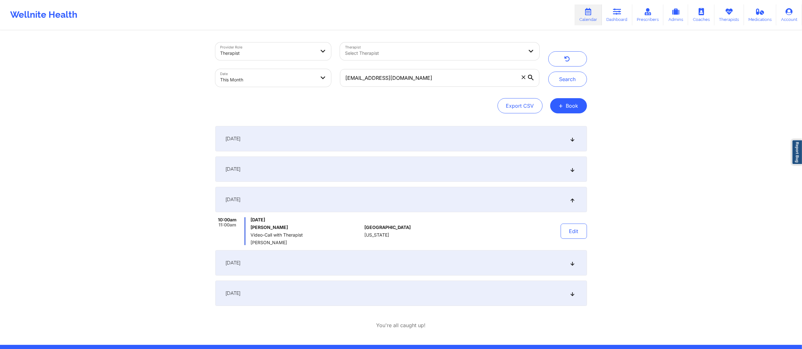
click at [391, 259] on div "September 22, 2025" at bounding box center [400, 262] width 371 height 25
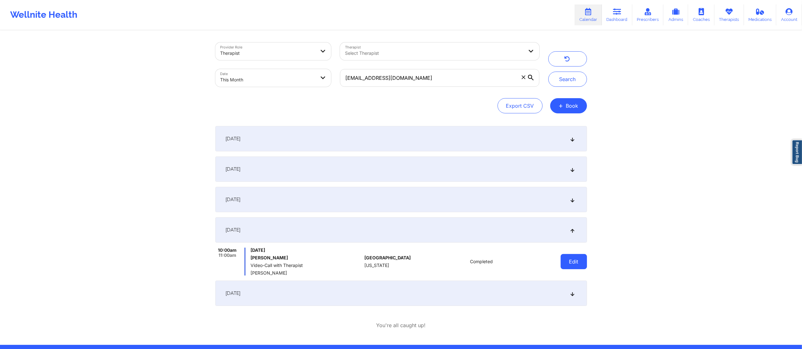
click at [571, 262] on button "Edit" at bounding box center [573, 261] width 26 height 15
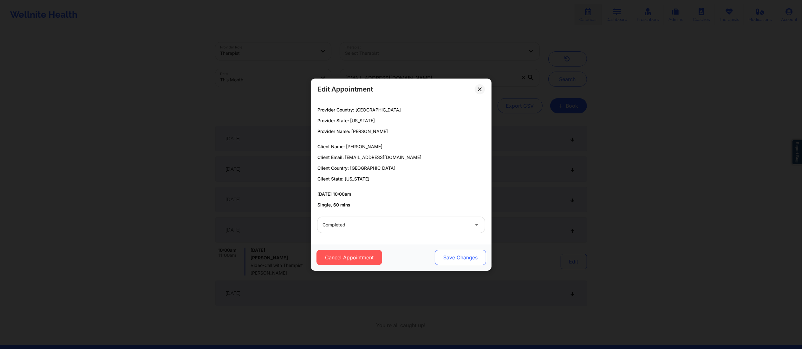
click at [455, 255] on button "Save Changes" at bounding box center [459, 257] width 51 height 15
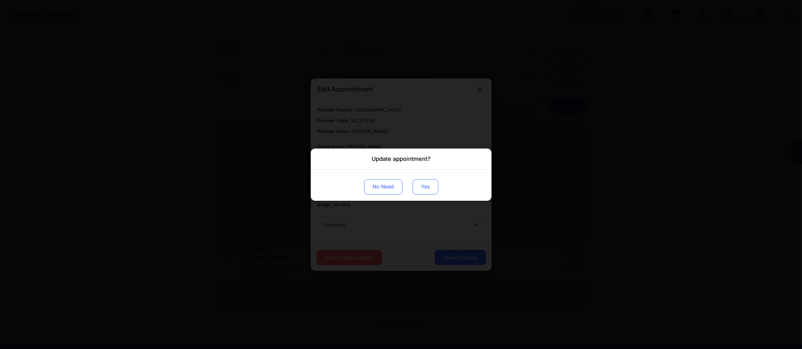
click at [427, 187] on button "Yes" at bounding box center [425, 186] width 26 height 15
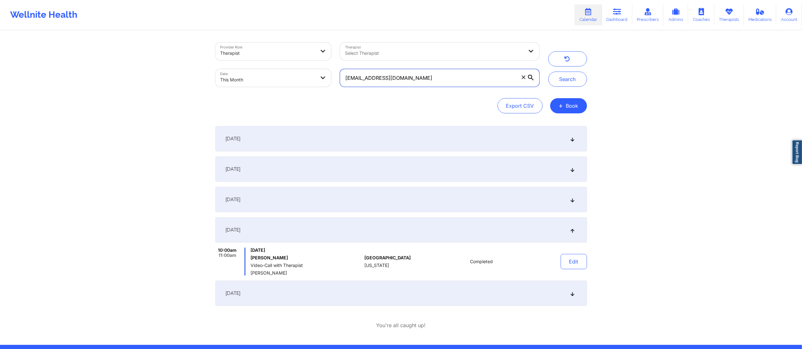
drag, startPoint x: 346, startPoint y: 83, endPoint x: 312, endPoint y: 79, distance: 34.8
click at [312, 79] on div "Provider Role Therapist Therapist Select Therapist Date This Month nlm41@pitt.e…" at bounding box center [377, 64] width 333 height 53
paste input "salliearodriguez@comcast.net"
click at [554, 81] on button "Search" at bounding box center [567, 79] width 39 height 15
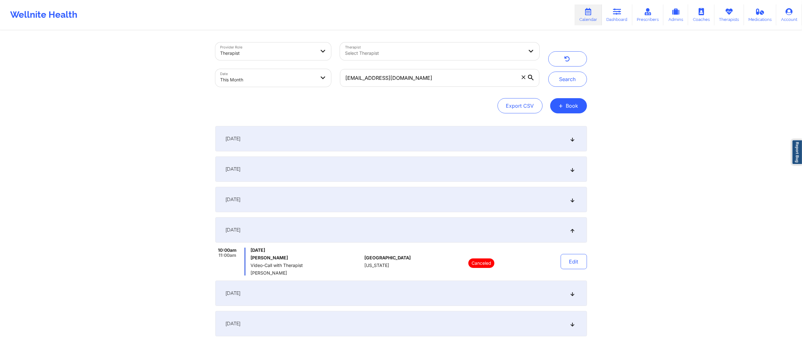
click at [395, 142] on div "September 1, 2025" at bounding box center [400, 138] width 371 height 25
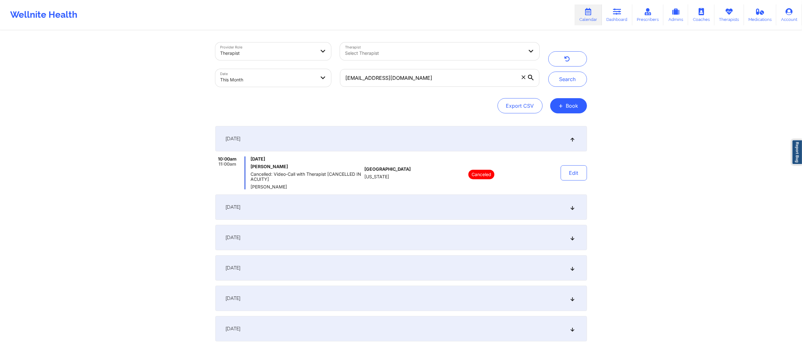
click at [451, 209] on div "September 3, 2025" at bounding box center [400, 207] width 371 height 25
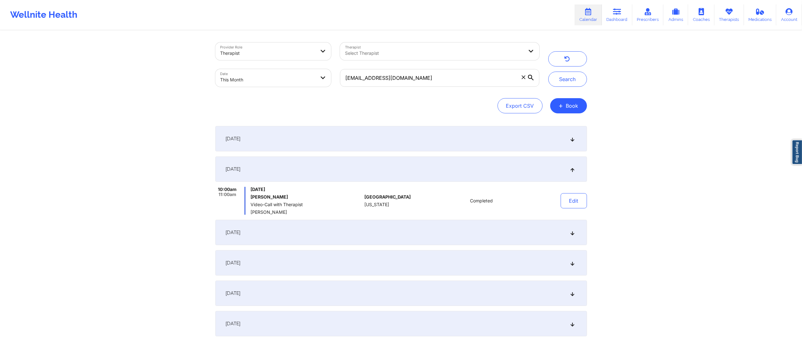
click at [450, 223] on div "September 8, 2025" at bounding box center [400, 232] width 371 height 25
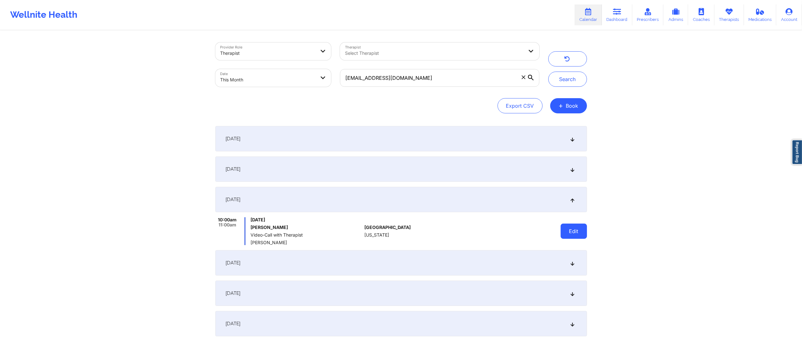
click at [580, 229] on button "Edit" at bounding box center [573, 231] width 26 height 15
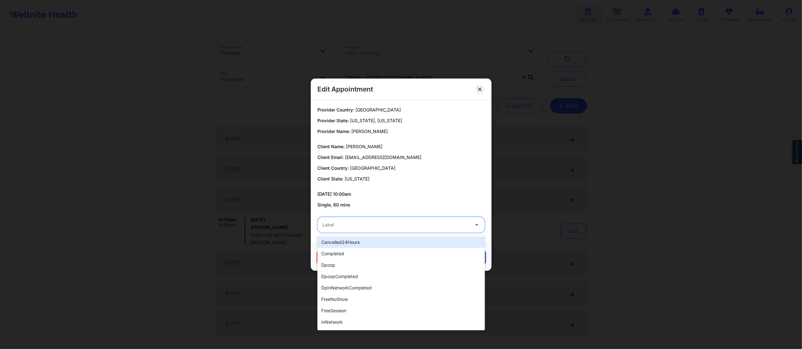
click at [455, 227] on div at bounding box center [395, 225] width 146 height 8
click at [389, 249] on div "completed" at bounding box center [400, 253] width 167 height 11
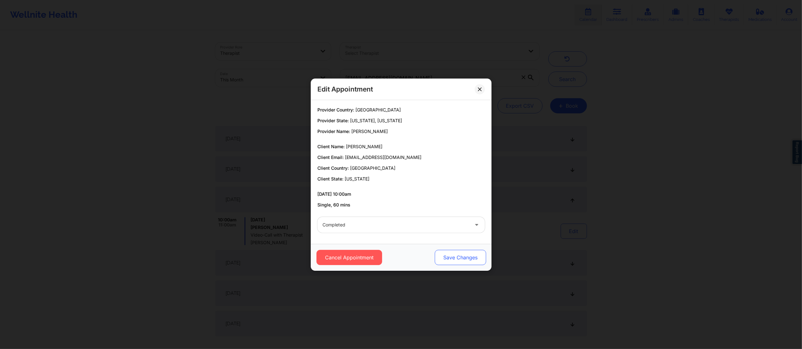
click at [464, 254] on button "Save Changes" at bounding box center [459, 257] width 51 height 15
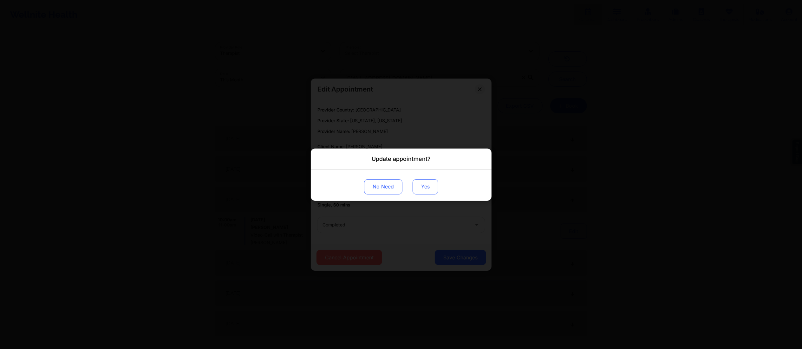
click at [416, 179] on div "No Need Yes" at bounding box center [401, 185] width 181 height 31
click at [421, 184] on button "Yes" at bounding box center [425, 186] width 26 height 15
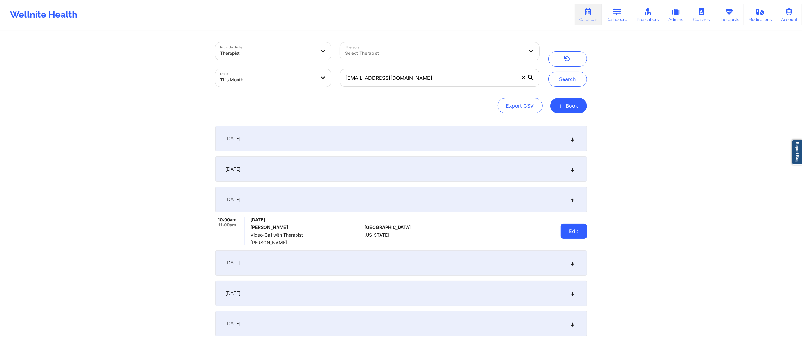
click at [568, 229] on button "Edit" at bounding box center [573, 231] width 26 height 15
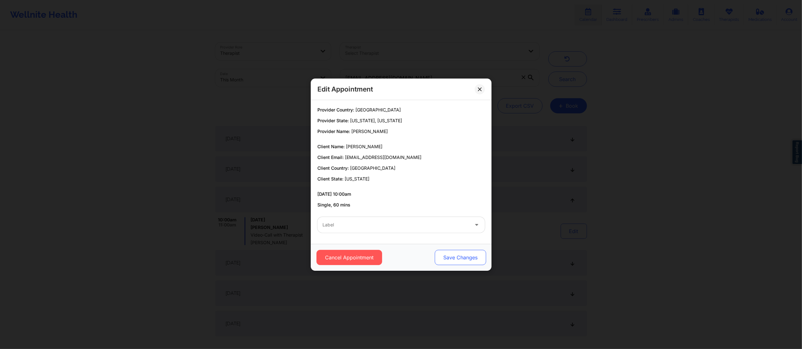
click at [458, 250] on button "Save Changes" at bounding box center [459, 257] width 51 height 15
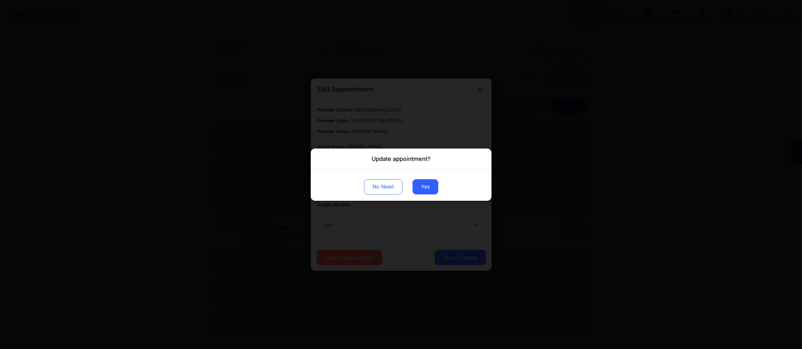
click at [451, 257] on div "Update appointment? No Need Yes" at bounding box center [401, 174] width 802 height 349
click at [429, 186] on button "Yes" at bounding box center [425, 186] width 26 height 15
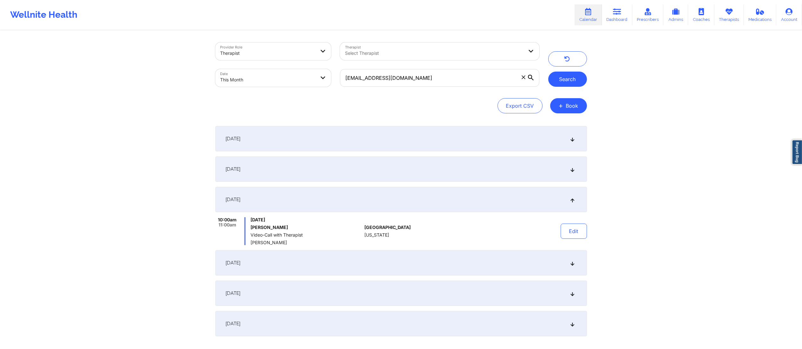
click at [564, 82] on button "Search" at bounding box center [567, 79] width 39 height 15
click at [565, 229] on button "Edit" at bounding box center [573, 231] width 26 height 15
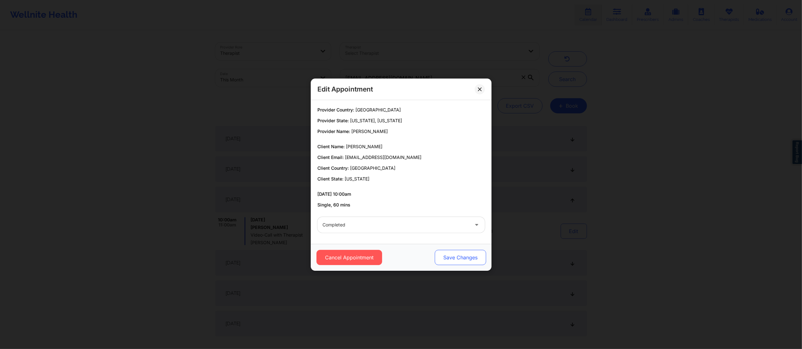
click at [471, 255] on button "Save Changes" at bounding box center [459, 257] width 51 height 15
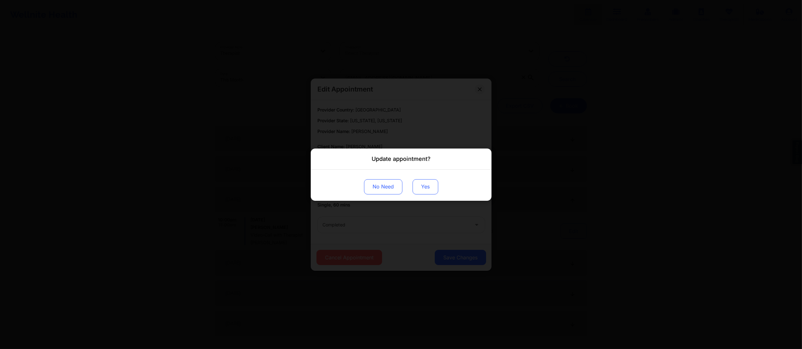
click at [418, 184] on button "Yes" at bounding box center [425, 186] width 26 height 15
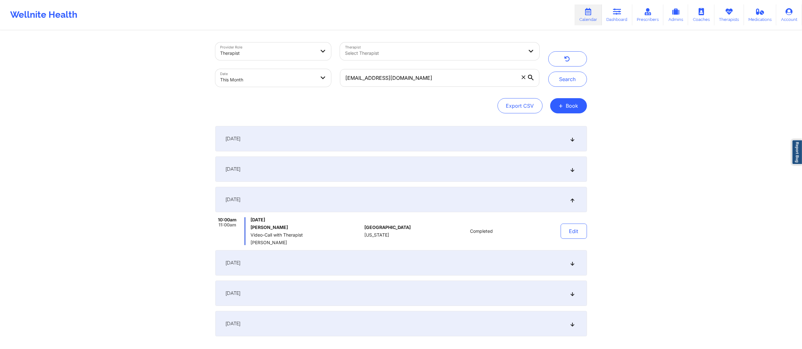
click at [432, 261] on div "September 15, 2025" at bounding box center [400, 262] width 371 height 25
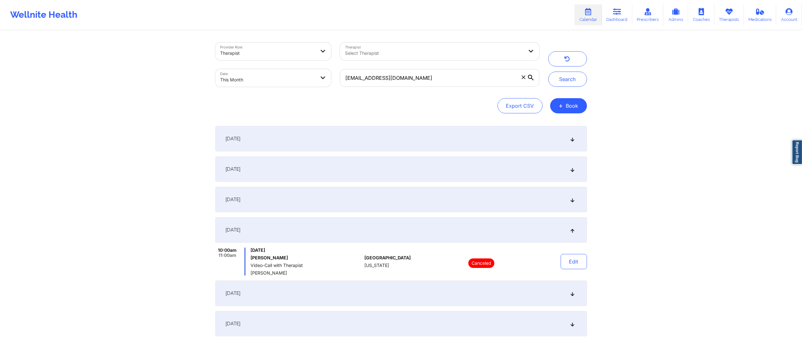
click at [435, 291] on div "September 22, 2025" at bounding box center [400, 293] width 371 height 25
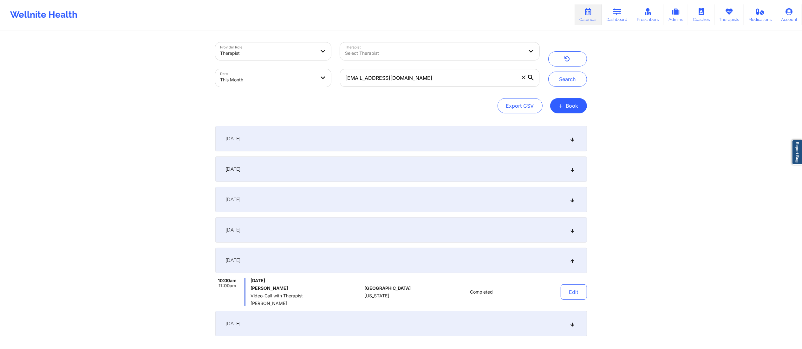
click at [322, 142] on div "September 1, 2025" at bounding box center [400, 138] width 371 height 25
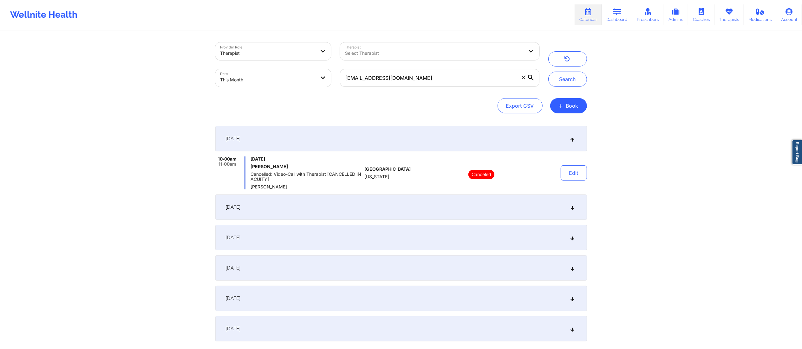
click at [300, 238] on div "September 8, 2025" at bounding box center [400, 237] width 371 height 25
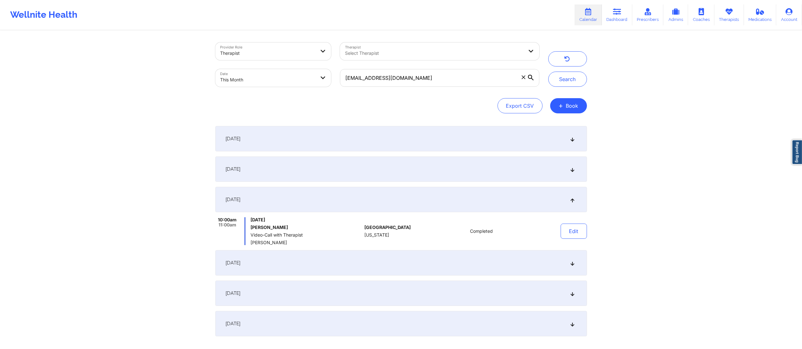
click at [303, 274] on div "September 15, 2025" at bounding box center [400, 262] width 371 height 25
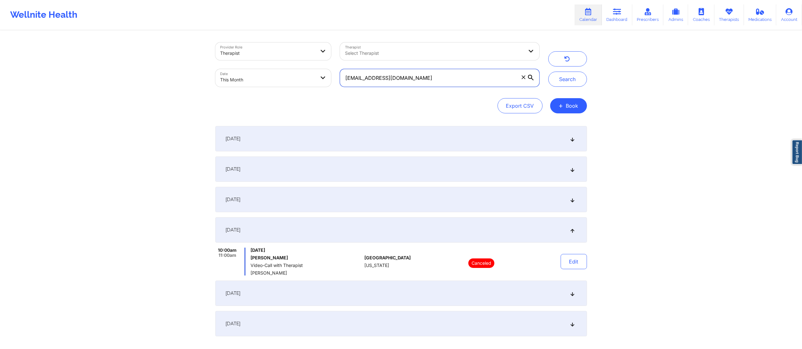
drag, startPoint x: 448, startPoint y: 77, endPoint x: 317, endPoint y: 68, distance: 130.6
click at [320, 68] on div "Provider Role Therapist Therapist Select Therapist Date This Month salliearodri…" at bounding box center [377, 64] width 333 height 53
paste input "ebasysandra@aol.com"
click at [557, 82] on button "Search" at bounding box center [567, 79] width 39 height 15
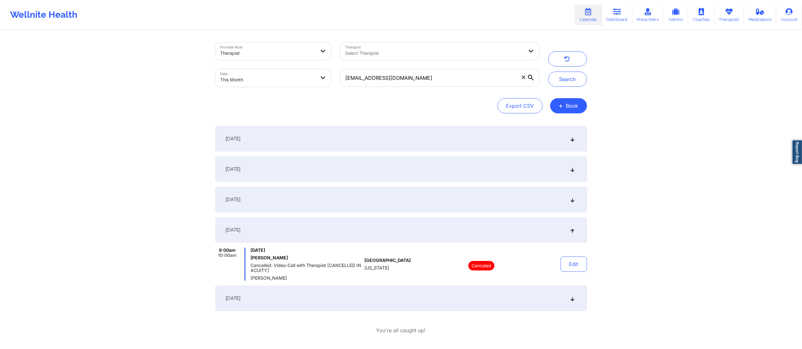
click at [410, 131] on div "September 1, 2025" at bounding box center [400, 138] width 371 height 25
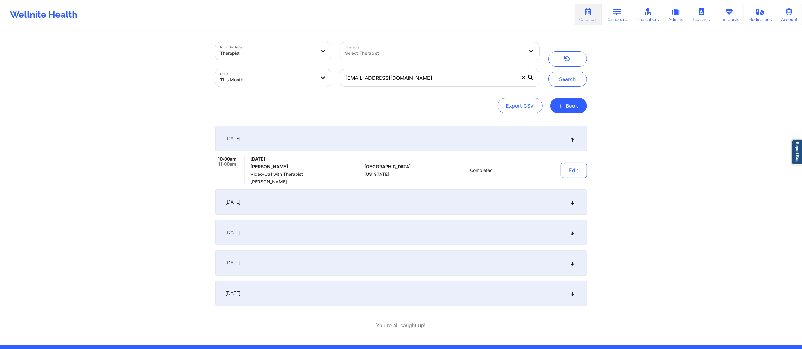
click at [425, 207] on div "September 3, 2025" at bounding box center [400, 202] width 371 height 25
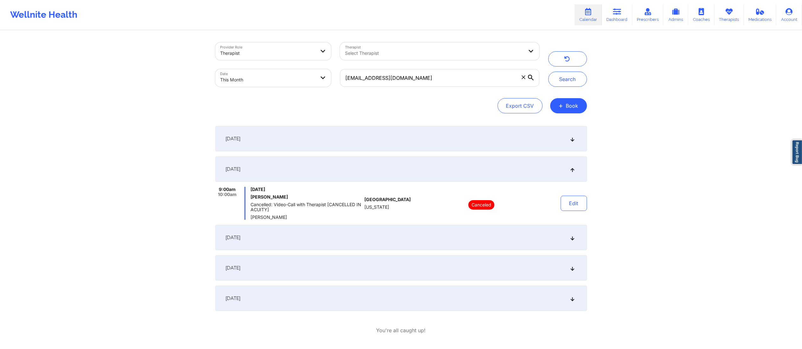
drag, startPoint x: 416, startPoint y: 228, endPoint x: 416, endPoint y: 240, distance: 11.4
click at [416, 233] on div "September 10, 2025" at bounding box center [400, 237] width 371 height 25
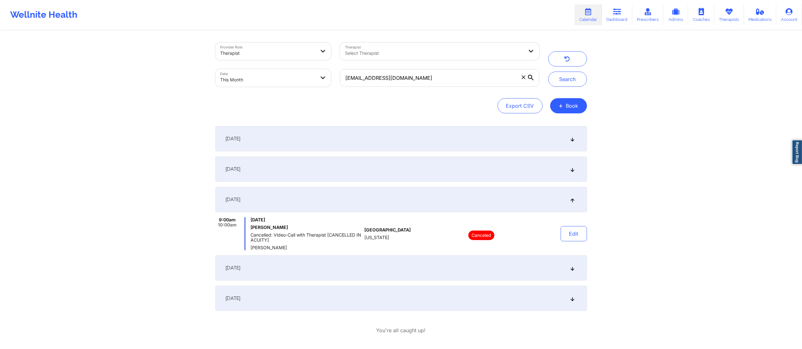
drag, startPoint x: 413, startPoint y: 252, endPoint x: 414, endPoint y: 263, distance: 11.4
click at [415, 252] on div "September 1, 2025 10:00am 11:00am Monday, September 1, 2025 Sandra Manna Video-…" at bounding box center [400, 218] width 371 height 185
drag, startPoint x: 414, startPoint y: 266, endPoint x: 415, endPoint y: 275, distance: 9.5
click at [414, 269] on div "September 17, 2025" at bounding box center [400, 267] width 371 height 25
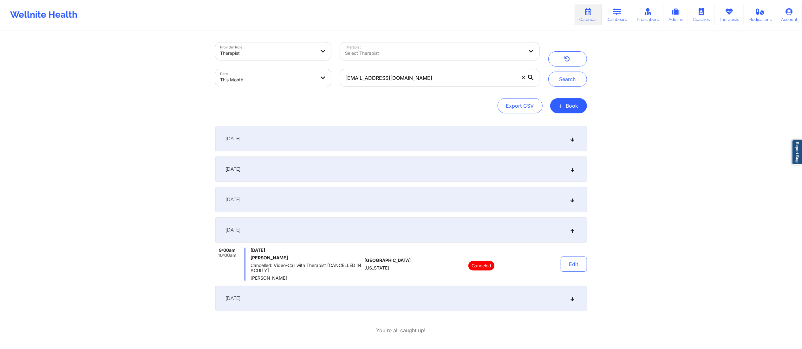
drag, startPoint x: 415, startPoint y: 288, endPoint x: 415, endPoint y: 295, distance: 6.7
click at [415, 290] on div "September 24, 2025" at bounding box center [400, 298] width 371 height 25
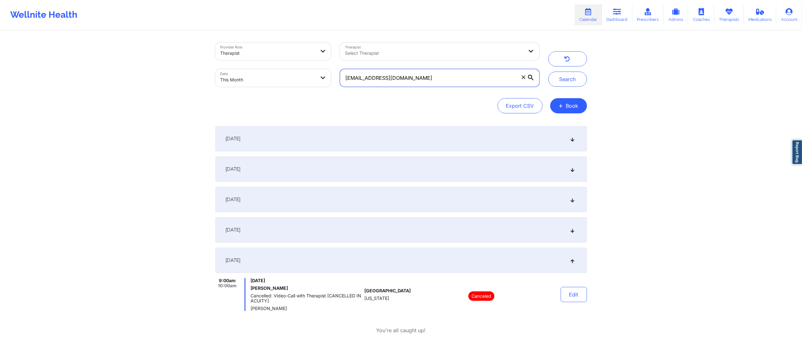
drag, startPoint x: 446, startPoint y: 77, endPoint x: 322, endPoint y: 77, distance: 123.3
click at [323, 77] on div "Provider Role Therapist Therapist Select Therapist Date This Month sebasysandra…" at bounding box center [377, 64] width 333 height 53
paste input "toan+patient1@wellnite"
type input "toan+patient1@wellnite.com"
click at [560, 78] on button "Search" at bounding box center [567, 79] width 39 height 15
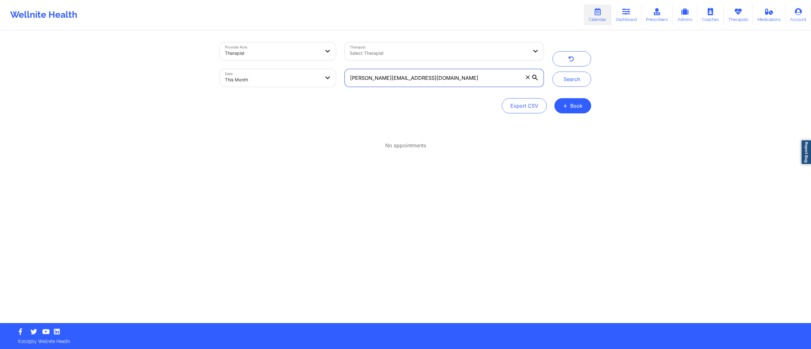
drag, startPoint x: 426, startPoint y: 77, endPoint x: 337, endPoint y: 85, distance: 89.7
click at [337, 85] on div "Provider Role Therapist Therapist Select Therapist Date This Month toan+patient…" at bounding box center [382, 64] width 333 height 53
paste input "cfrudakis@gmail"
click at [563, 80] on button "Search" at bounding box center [572, 79] width 39 height 15
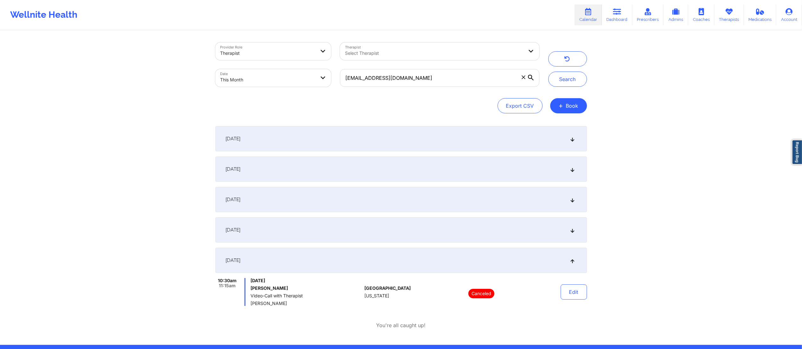
click at [347, 138] on div "September 1, 2025" at bounding box center [400, 138] width 371 height 25
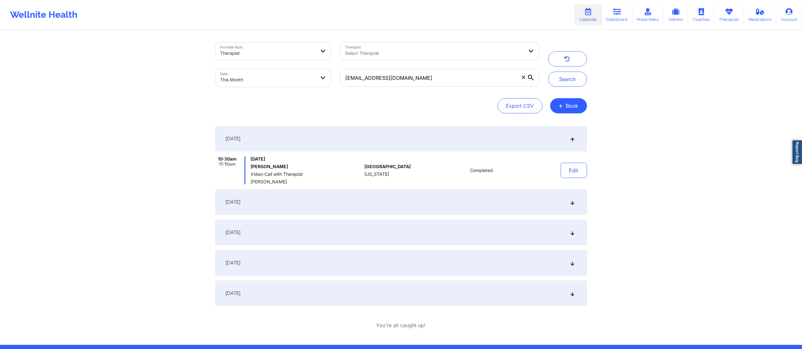
click at [340, 202] on div "September 8, 2025" at bounding box center [400, 202] width 371 height 25
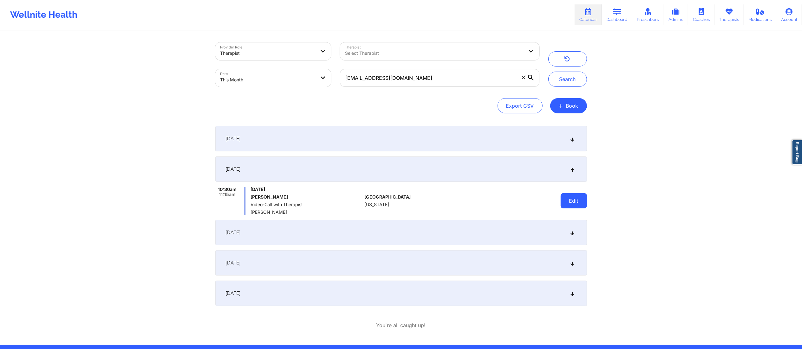
click at [579, 206] on button "Edit" at bounding box center [573, 200] width 26 height 15
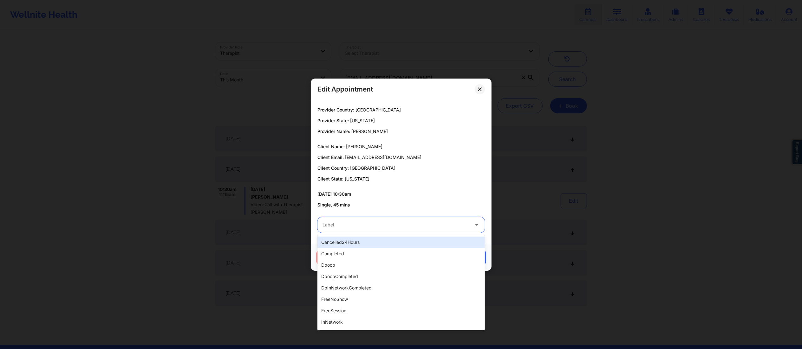
click at [370, 233] on div "22 results available. Use Up and Down to choose options, press Enter to select …" at bounding box center [401, 225] width 176 height 25
click at [365, 261] on div "dpoop" at bounding box center [400, 265] width 167 height 11
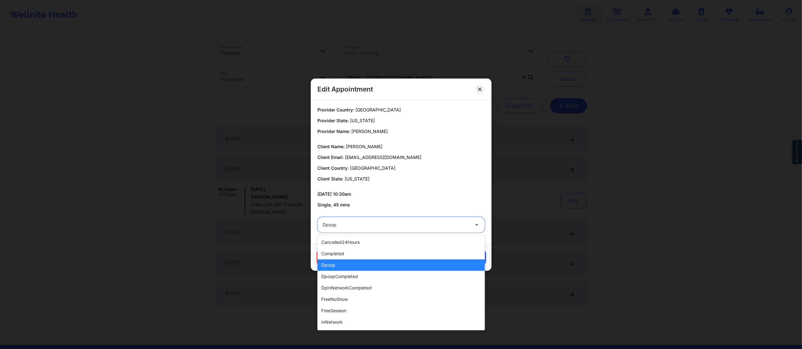
drag, startPoint x: 362, startPoint y: 221, endPoint x: 371, endPoint y: 240, distance: 20.8
click at [360, 222] on div at bounding box center [395, 225] width 146 height 8
drag, startPoint x: 367, startPoint y: 255, endPoint x: 383, endPoint y: 256, distance: 16.2
click at [366, 255] on div "completed" at bounding box center [400, 253] width 167 height 11
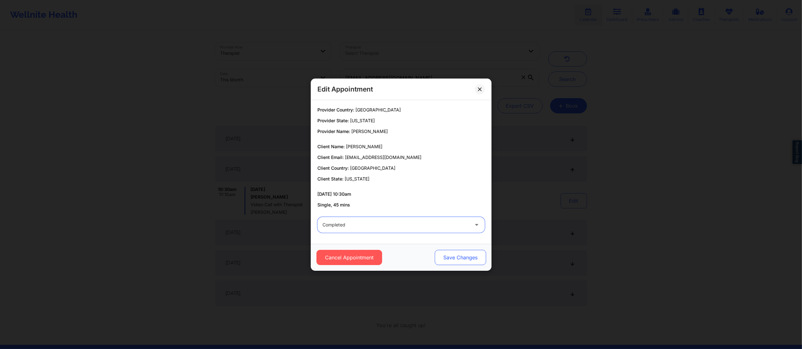
click at [462, 258] on button "Save Changes" at bounding box center [459, 257] width 51 height 15
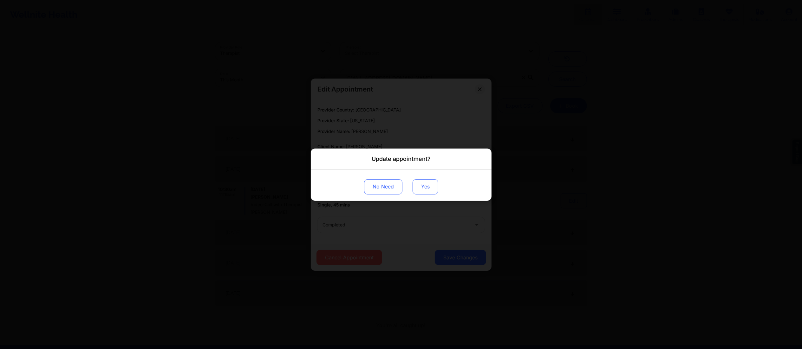
click at [430, 186] on button "Yes" at bounding box center [425, 186] width 26 height 15
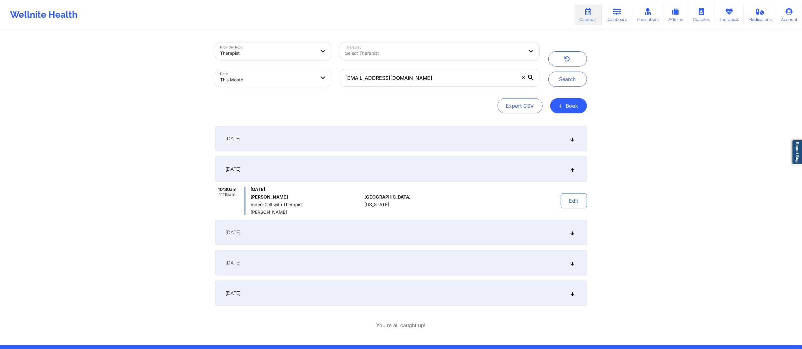
click at [417, 233] on div "September 15, 2025" at bounding box center [400, 232] width 371 height 25
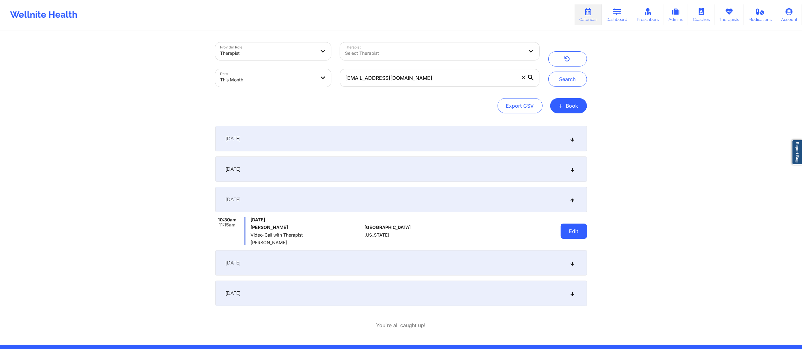
click at [569, 234] on button "Edit" at bounding box center [573, 231] width 26 height 15
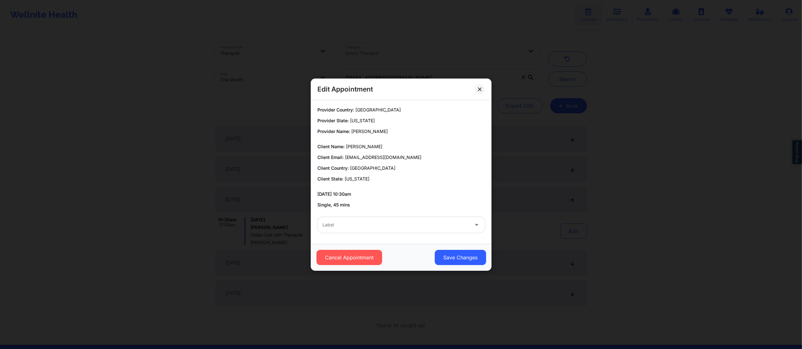
drag, startPoint x: 398, startPoint y: 219, endPoint x: 401, endPoint y: 225, distance: 7.2
click at [397, 219] on div "Label" at bounding box center [393, 225] width 152 height 16
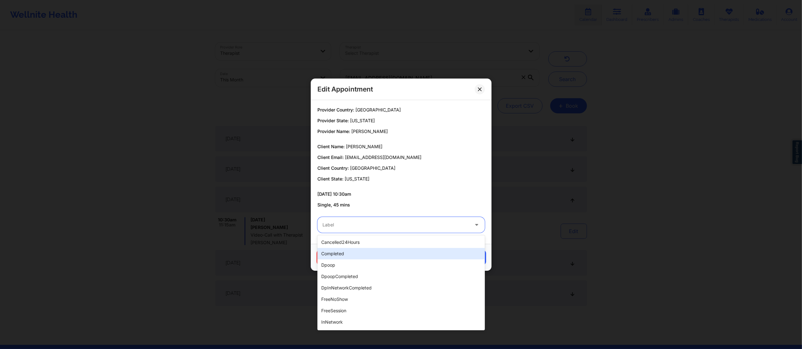
click at [404, 253] on div "completed" at bounding box center [400, 253] width 167 height 11
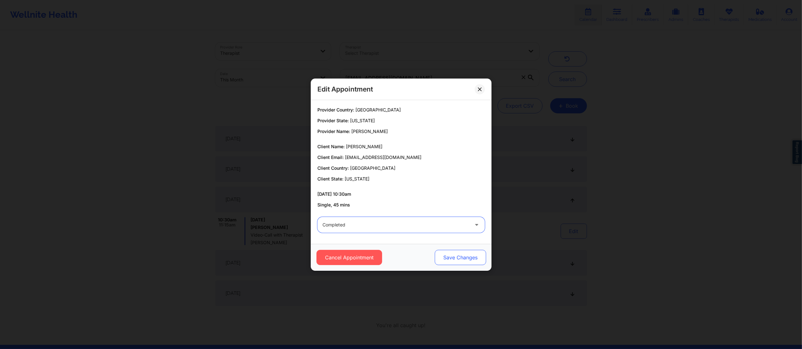
click at [452, 257] on button "Save Changes" at bounding box center [459, 257] width 51 height 15
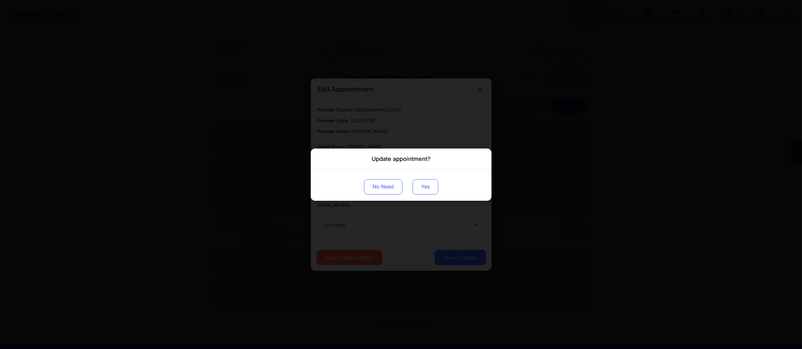
click at [425, 181] on button "Yes" at bounding box center [425, 186] width 26 height 15
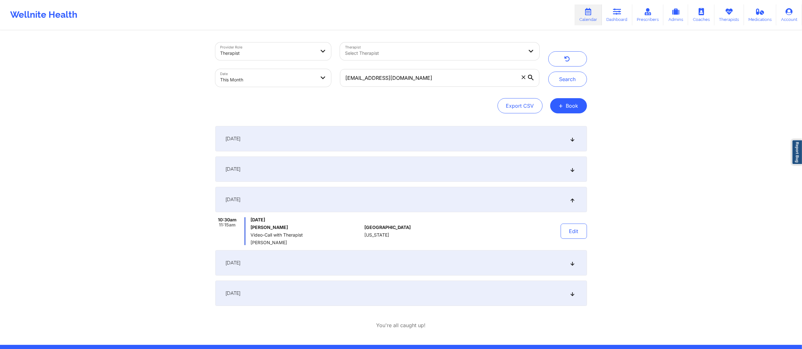
click at [439, 261] on div "September 22, 2025" at bounding box center [400, 262] width 371 height 25
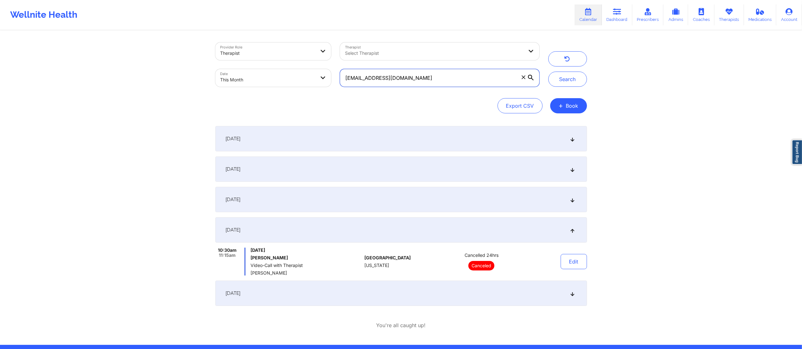
drag, startPoint x: 428, startPoint y: 79, endPoint x: 308, endPoint y: 79, distance: 119.2
click at [308, 79] on div "Provider Role Therapist Therapist Select Therapist Date This Month cfrudakis@gm…" at bounding box center [377, 64] width 333 height 53
paste input "khushbu@wellnite"
click at [554, 79] on button "Search" at bounding box center [567, 79] width 39 height 15
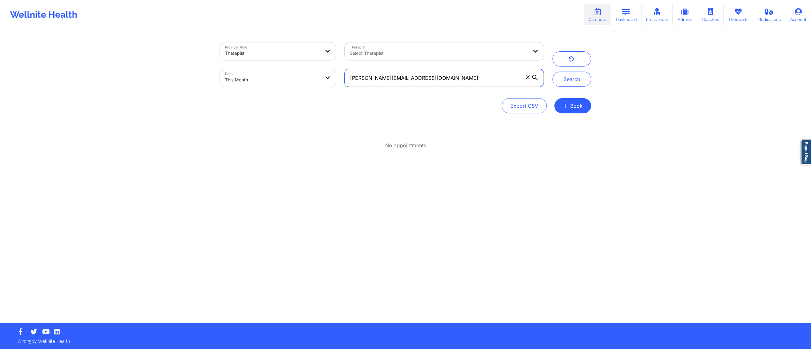
drag, startPoint x: 387, startPoint y: 84, endPoint x: 325, endPoint y: 84, distance: 62.1
click at [325, 84] on div "Provider Role Therapist Therapist Select Therapist Date This Month khushbu@well…" at bounding box center [382, 64] width 333 height 53
paste input "andrea.mitchxelle@gmail"
click at [567, 80] on button "Search" at bounding box center [572, 79] width 39 height 15
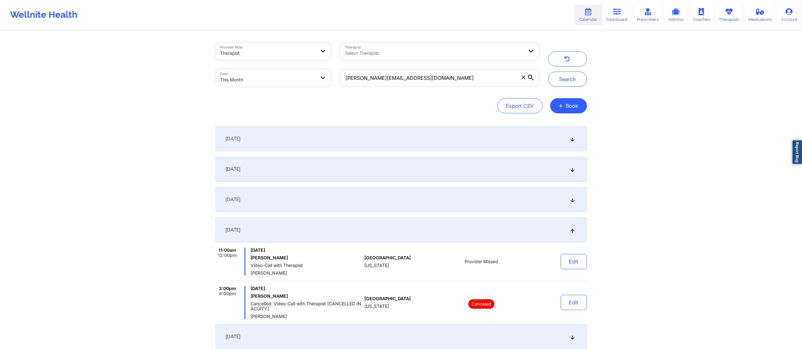
click at [436, 145] on div "September 1, 2025" at bounding box center [400, 138] width 371 height 25
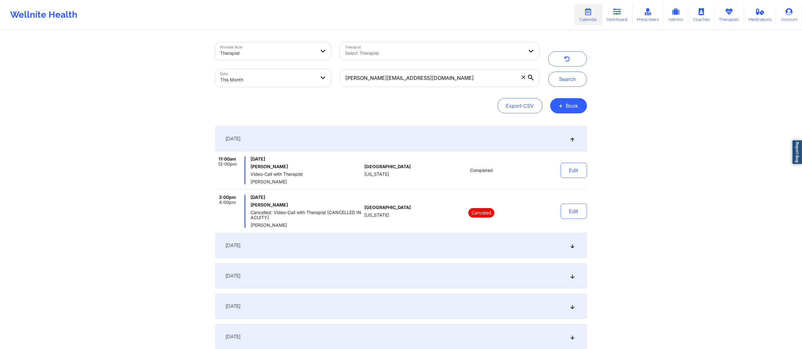
click at [458, 243] on div "September 8, 2025" at bounding box center [400, 245] width 371 height 25
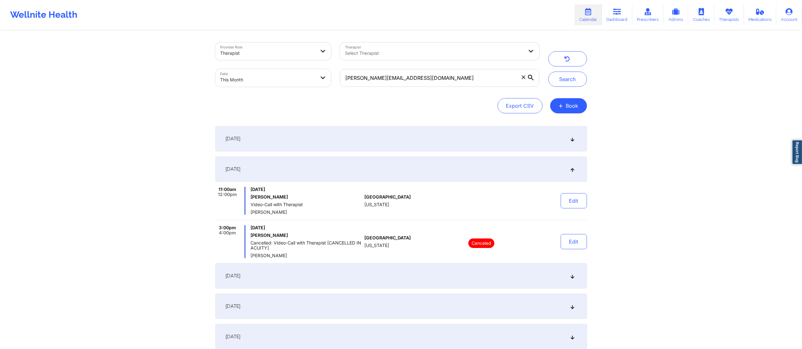
scroll to position [65, 0]
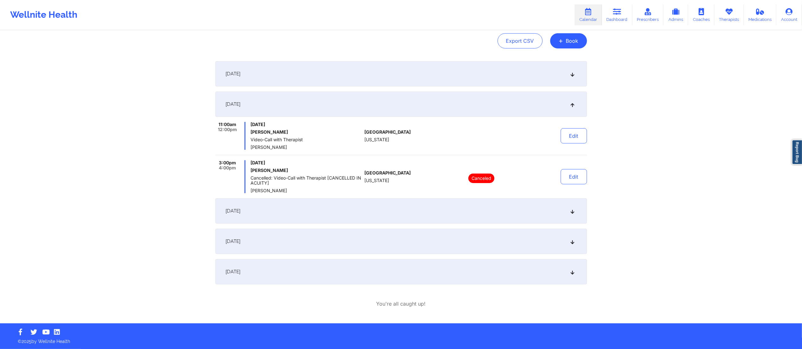
click at [445, 209] on div "September 15, 2025" at bounding box center [400, 210] width 371 height 25
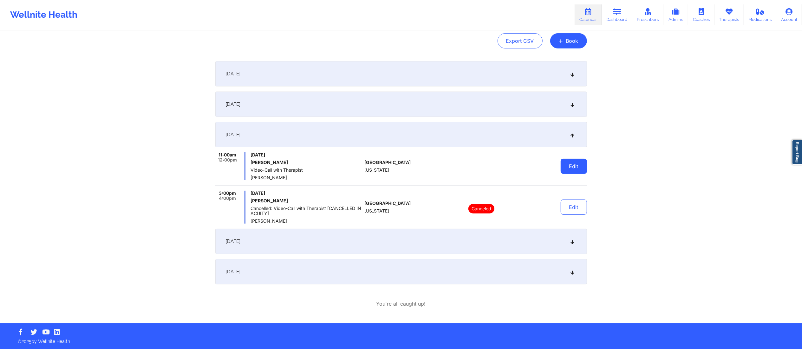
click at [576, 170] on button "Edit" at bounding box center [573, 166] width 26 height 15
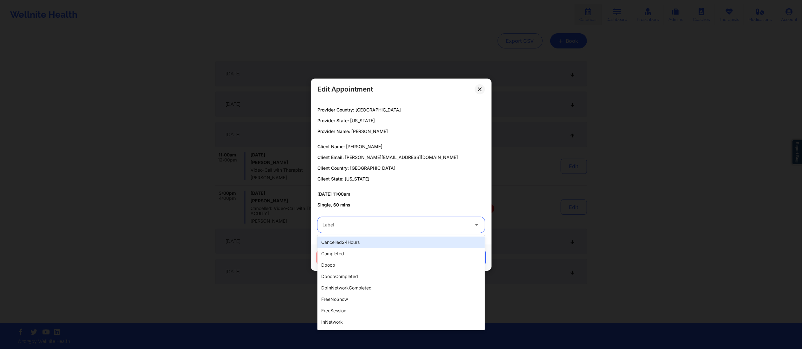
drag, startPoint x: 391, startPoint y: 223, endPoint x: 390, endPoint y: 227, distance: 4.0
click at [391, 223] on div at bounding box center [395, 225] width 146 height 8
click at [366, 249] on div "completed" at bounding box center [400, 253] width 167 height 11
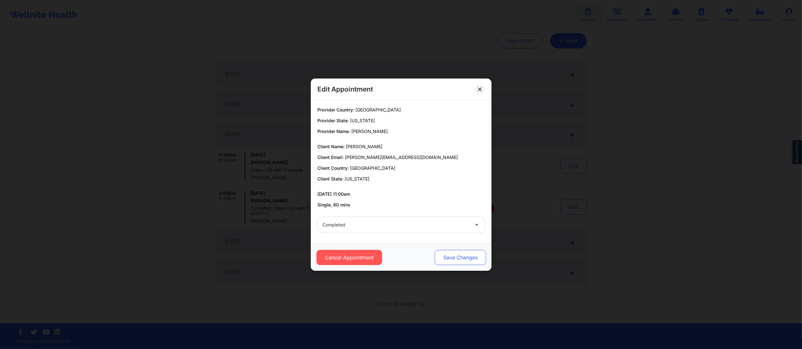
click at [450, 258] on button "Save Changes" at bounding box center [459, 257] width 51 height 15
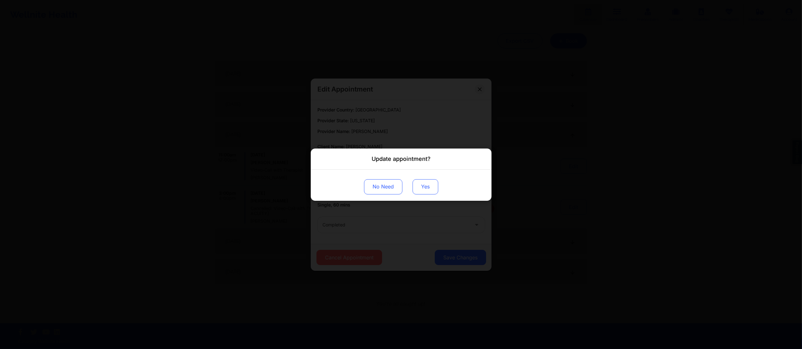
click at [420, 186] on button "Yes" at bounding box center [425, 186] width 26 height 15
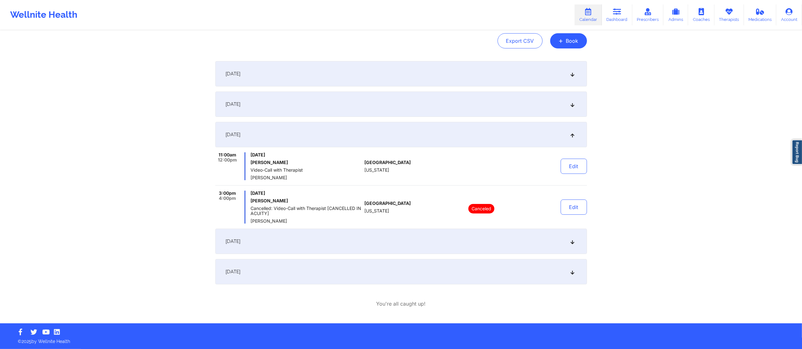
click at [445, 238] on div "September 22, 2025" at bounding box center [400, 241] width 371 height 25
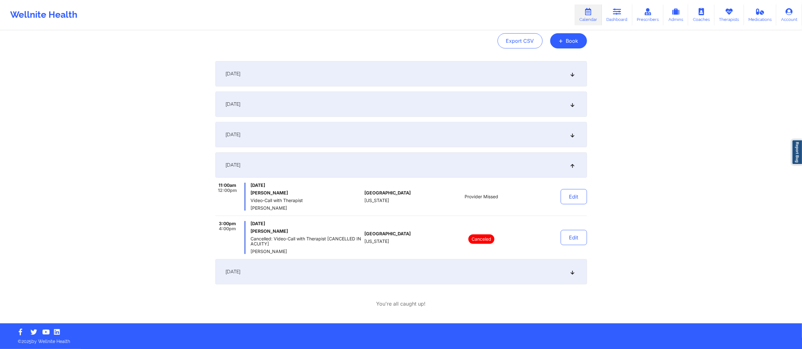
click at [386, 270] on div "September 29, 2025" at bounding box center [400, 271] width 371 height 25
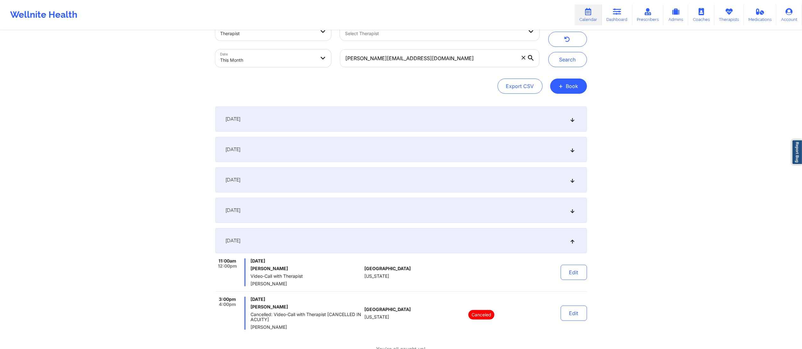
scroll to position [0, 0]
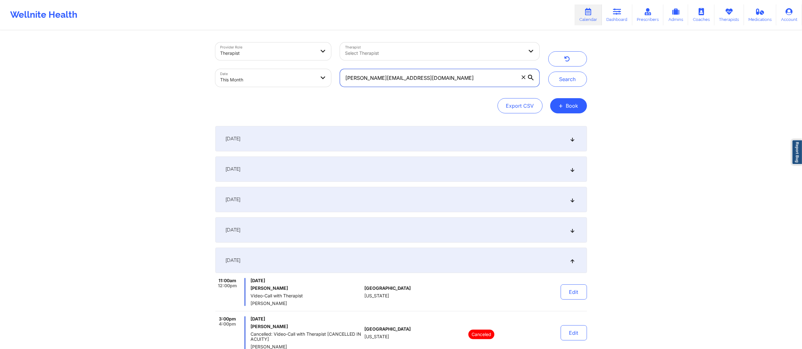
drag, startPoint x: 505, startPoint y: 72, endPoint x: 290, endPoint y: 88, distance: 215.5
click at [290, 88] on div "Provider Role Therapist Therapist Select Therapist Date This Month andrea.mitch…" at bounding box center [377, 64] width 333 height 53
paste input "iyac146"
click at [557, 83] on button "Search" at bounding box center [567, 79] width 39 height 15
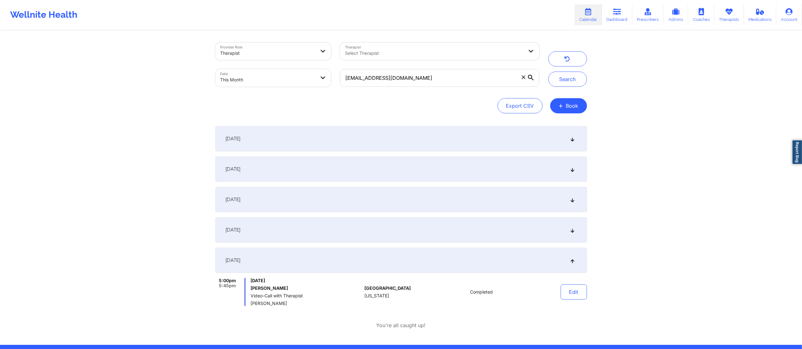
click at [433, 130] on div "September 1, 2025" at bounding box center [400, 138] width 371 height 25
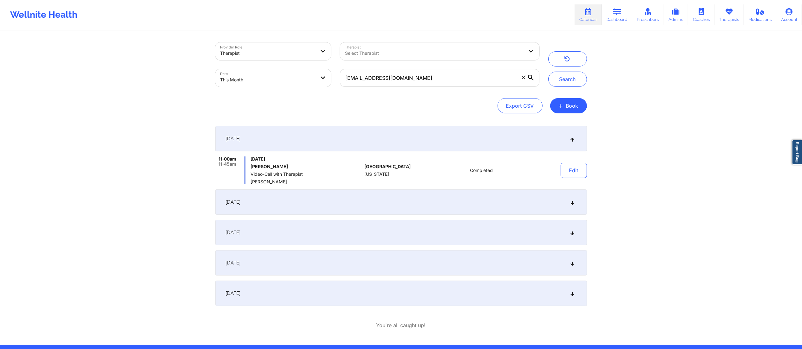
click at [406, 211] on div "September 8, 2025" at bounding box center [400, 202] width 371 height 25
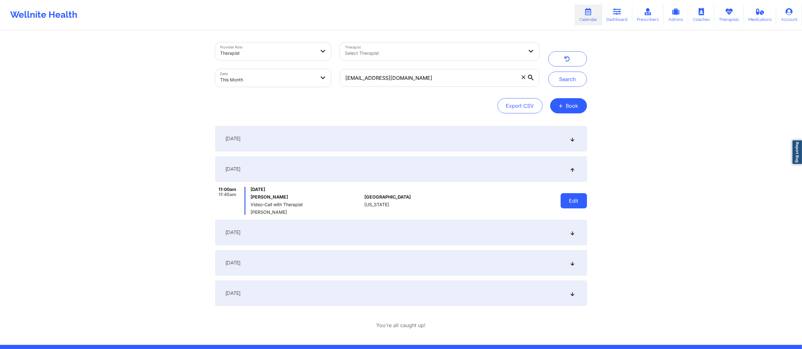
click at [582, 203] on button "Edit" at bounding box center [573, 200] width 26 height 15
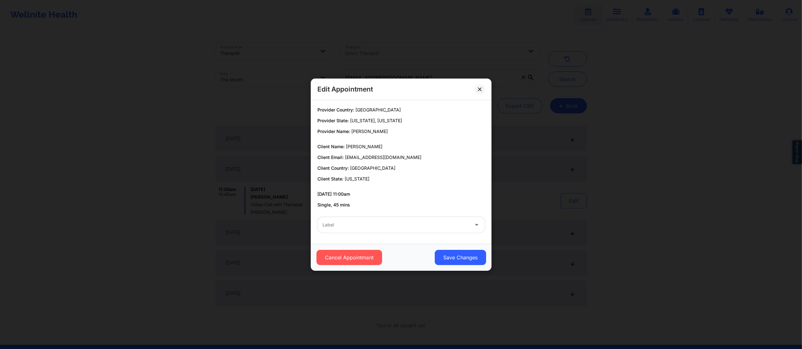
click at [410, 222] on div at bounding box center [395, 225] width 146 height 8
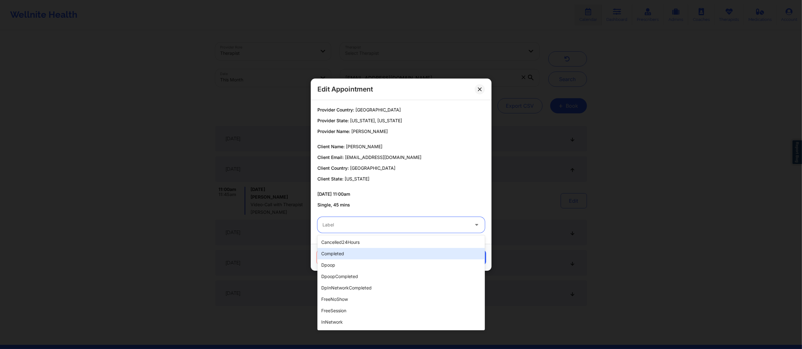
drag, startPoint x: 353, startPoint y: 253, endPoint x: 365, endPoint y: 255, distance: 12.3
click at [352, 253] on div "completed" at bounding box center [400, 253] width 167 height 11
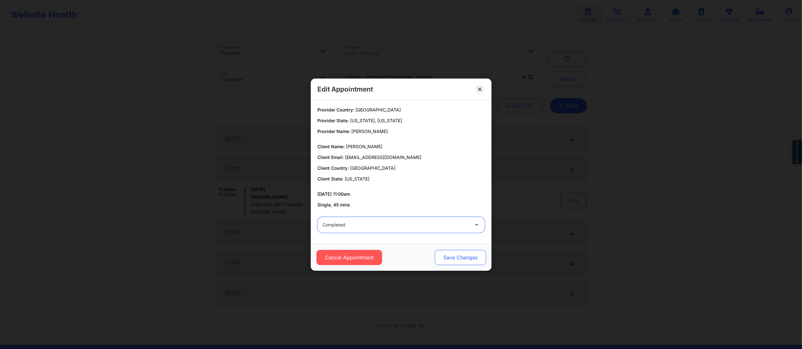
click at [454, 255] on button "Save Changes" at bounding box center [459, 257] width 51 height 15
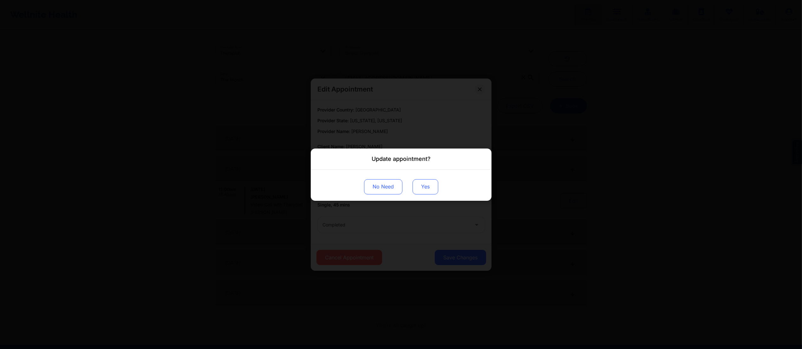
click at [427, 188] on button "Yes" at bounding box center [425, 186] width 26 height 15
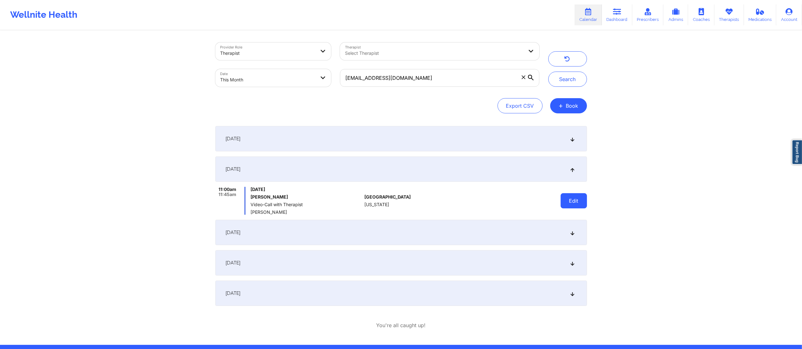
click at [575, 200] on button "Edit" at bounding box center [573, 200] width 26 height 15
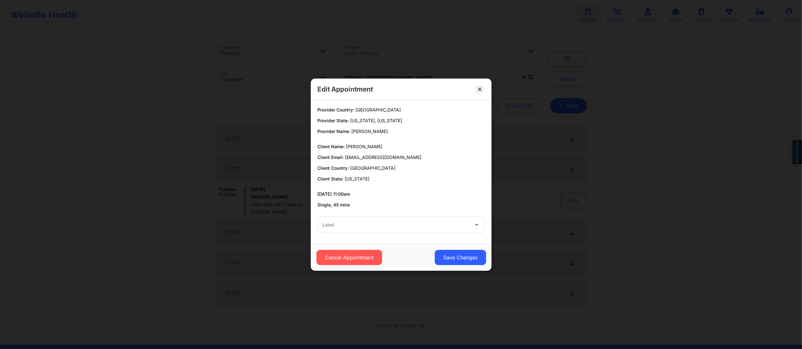
click at [541, 180] on div "Edit Appointment Provider Country: United States Provider State: New York, Alas…" at bounding box center [401, 174] width 802 height 349
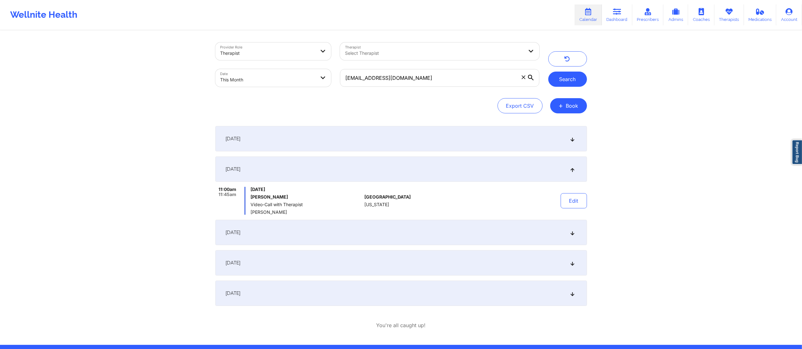
drag, startPoint x: 562, startPoint y: 76, endPoint x: 563, endPoint y: 79, distance: 3.2
click at [563, 76] on button "Search" at bounding box center [567, 79] width 39 height 15
click at [576, 200] on button "Edit" at bounding box center [573, 200] width 26 height 15
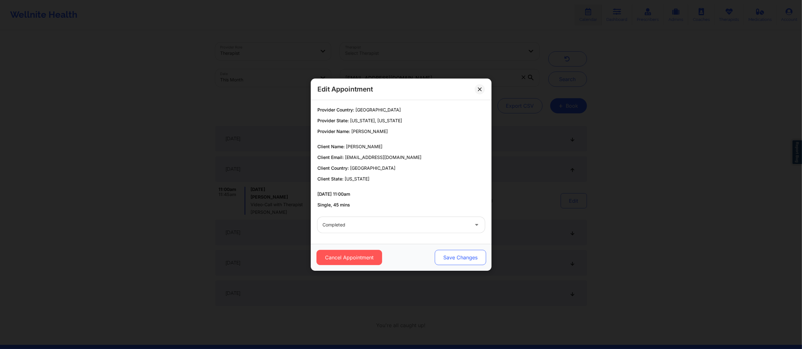
click at [458, 252] on button "Save Changes" at bounding box center [459, 257] width 51 height 15
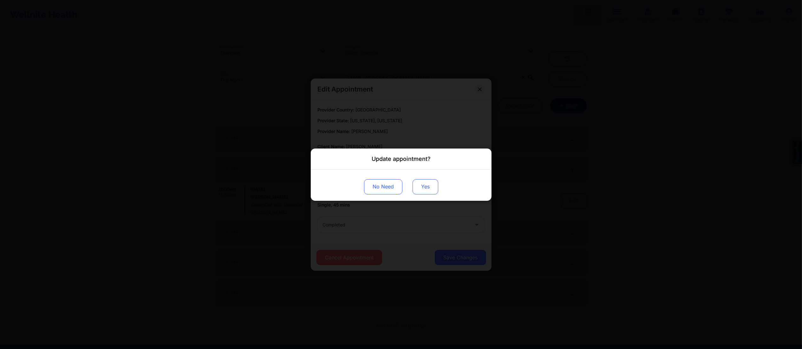
click at [422, 186] on button "Yes" at bounding box center [425, 186] width 26 height 15
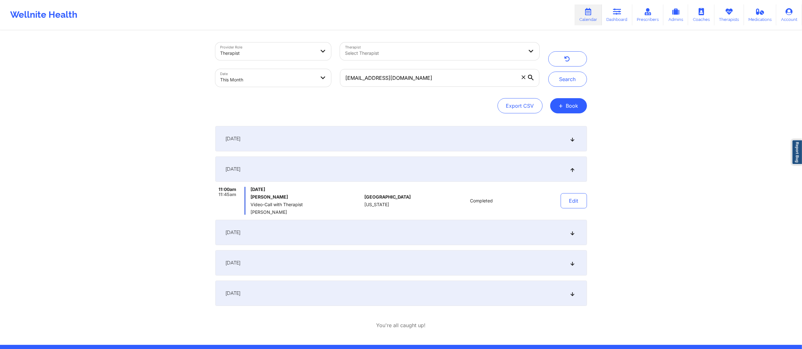
click at [425, 238] on div "September 9, 2025" at bounding box center [400, 232] width 371 height 25
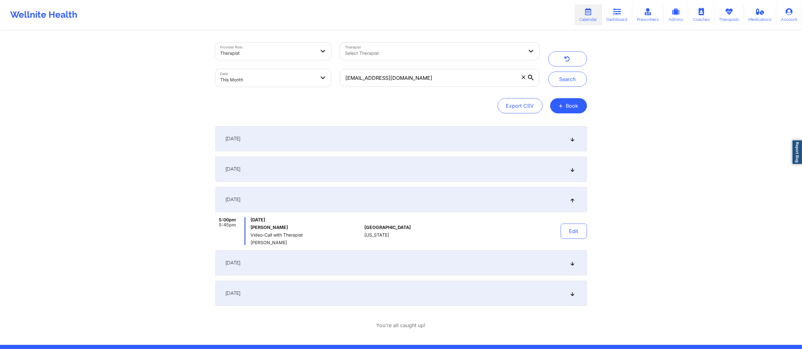
click at [423, 263] on div "September 16, 2025" at bounding box center [400, 262] width 371 height 25
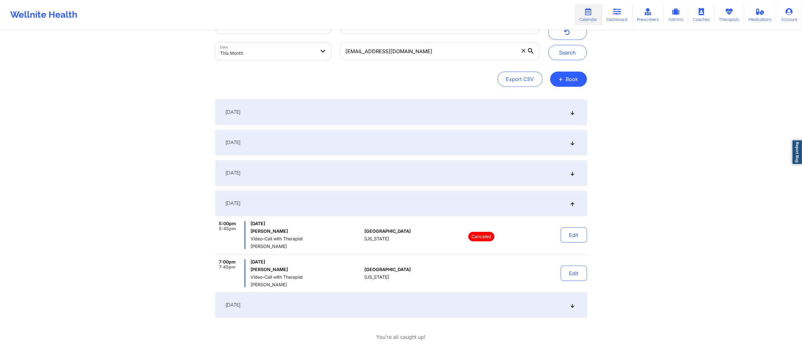
scroll to position [26, 0]
click at [344, 174] on div "September 9, 2025" at bounding box center [400, 173] width 371 height 25
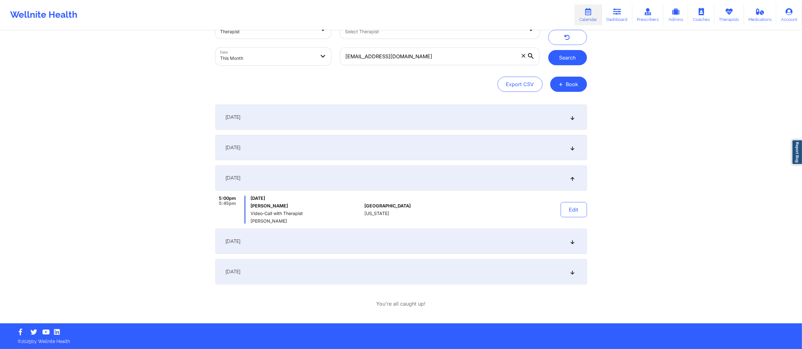
click at [560, 57] on button "Search" at bounding box center [567, 57] width 39 height 15
click at [506, 153] on div "September 8, 2025" at bounding box center [400, 147] width 371 height 25
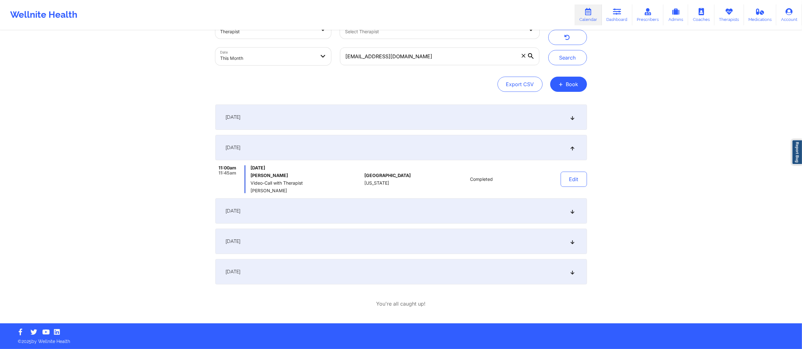
click at [488, 207] on div "September 9, 2025" at bounding box center [400, 210] width 371 height 25
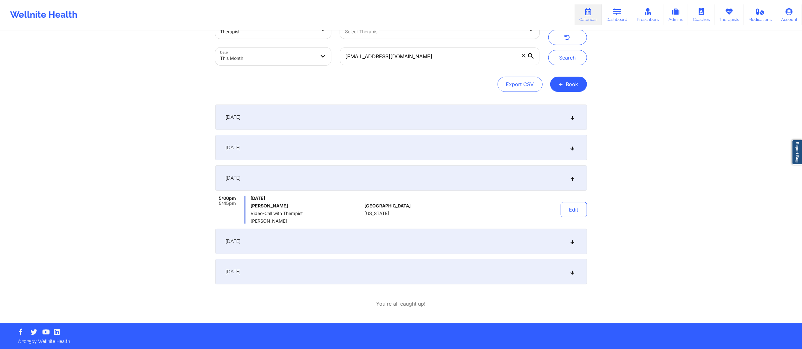
click at [477, 236] on div "September 16, 2025" at bounding box center [400, 241] width 371 height 25
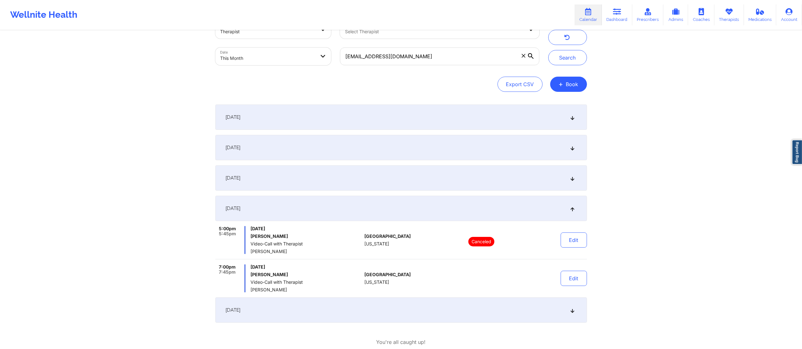
click at [454, 321] on div "September 23, 2025" at bounding box center [400, 310] width 371 height 25
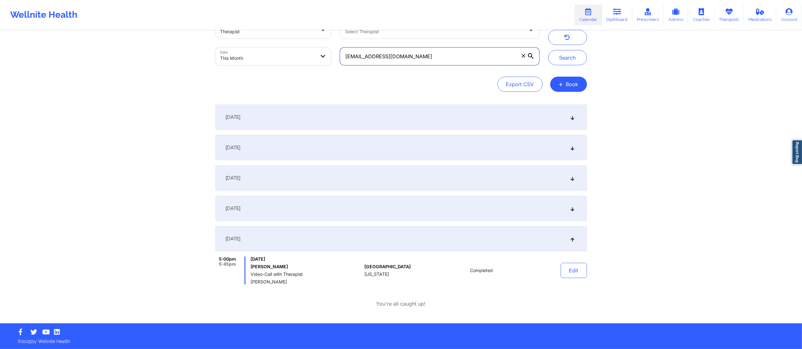
drag, startPoint x: 411, startPoint y: 55, endPoint x: 316, endPoint y: 57, distance: 95.4
click at [317, 57] on div "Provider Role Therapist Therapist Select Therapist Date This Month aniyac146@gm…" at bounding box center [377, 42] width 333 height 53
paste input "bogdandrinda"
click at [561, 55] on button "Search" at bounding box center [567, 57] width 39 height 15
click at [478, 123] on div "September 1, 2025" at bounding box center [400, 117] width 371 height 25
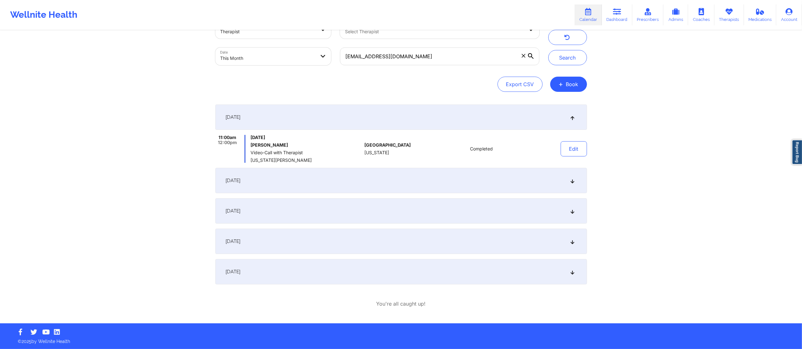
click at [473, 178] on div "September 8, 2025" at bounding box center [400, 180] width 371 height 25
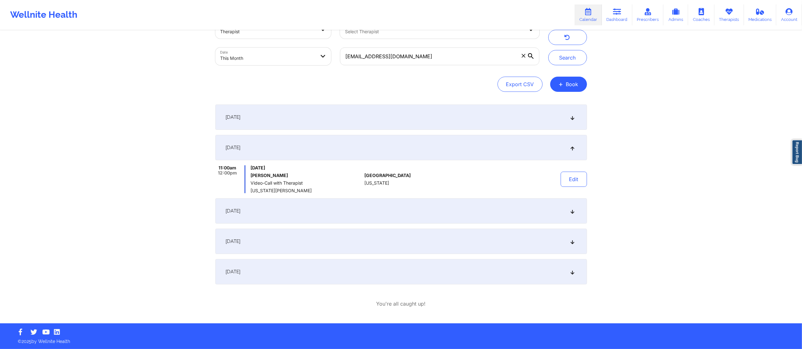
click at [558, 182] on div "Edit" at bounding box center [557, 179] width 59 height 28
click at [562, 173] on button "Edit" at bounding box center [573, 179] width 26 height 15
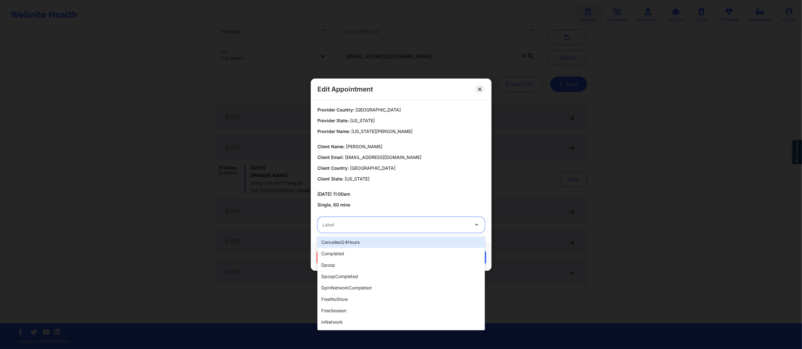
click at [424, 219] on div "Label" at bounding box center [393, 225] width 152 height 16
click at [388, 250] on div "completed" at bounding box center [400, 253] width 167 height 11
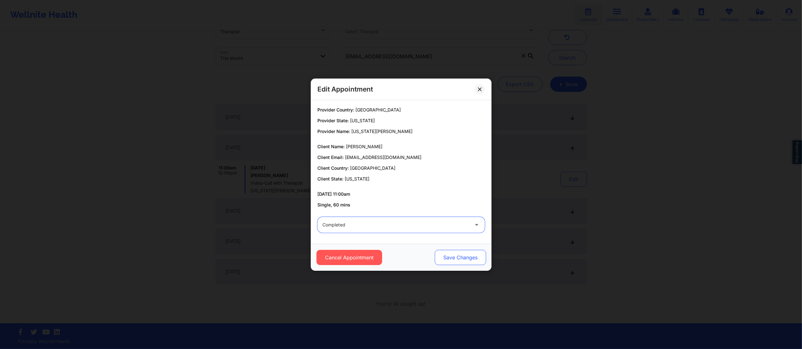
click at [449, 251] on button "Save Changes" at bounding box center [459, 257] width 51 height 15
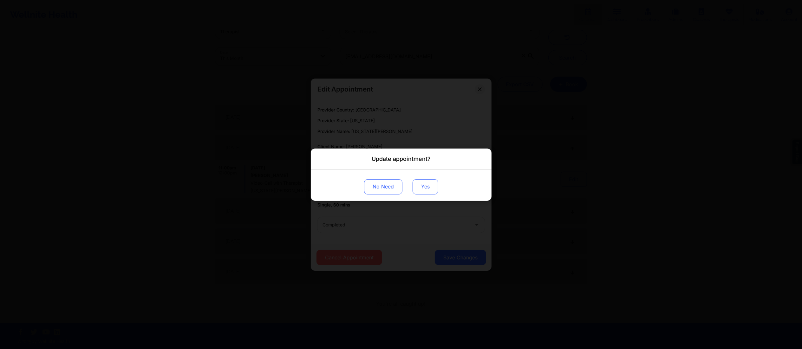
click at [426, 185] on button "Yes" at bounding box center [425, 186] width 26 height 15
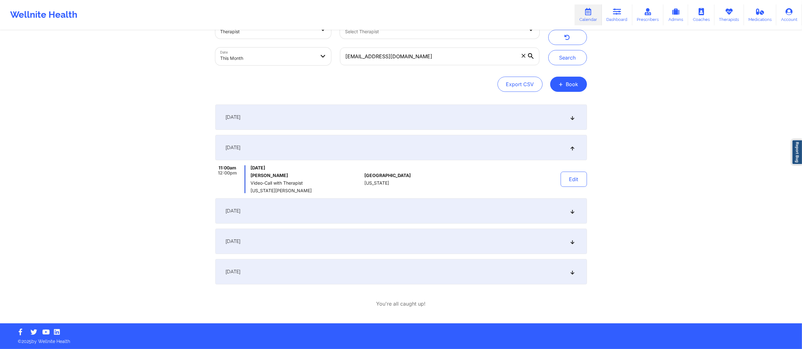
click at [478, 211] on div "September 15, 2025" at bounding box center [400, 210] width 371 height 25
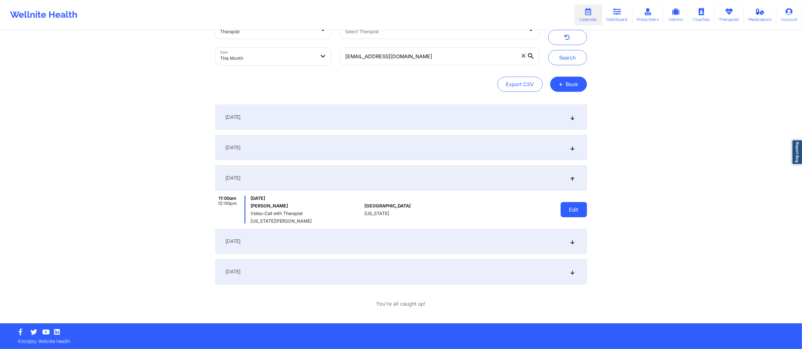
click at [566, 211] on button "Edit" at bounding box center [573, 209] width 26 height 15
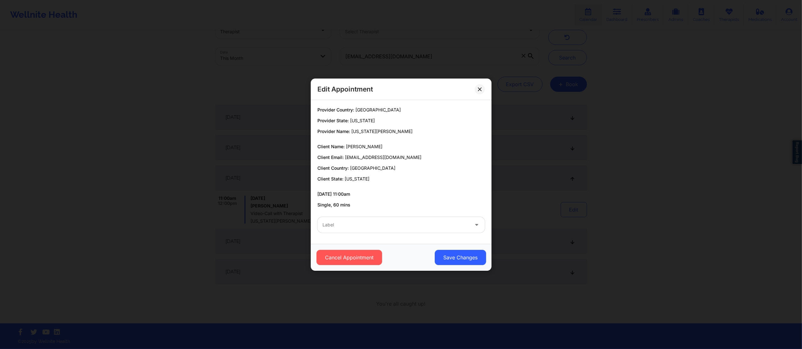
click at [425, 224] on div at bounding box center [395, 225] width 146 height 8
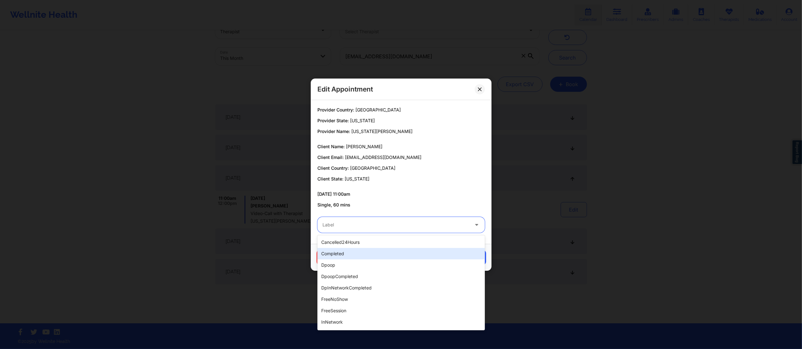
click at [365, 256] on div "completed" at bounding box center [400, 253] width 167 height 11
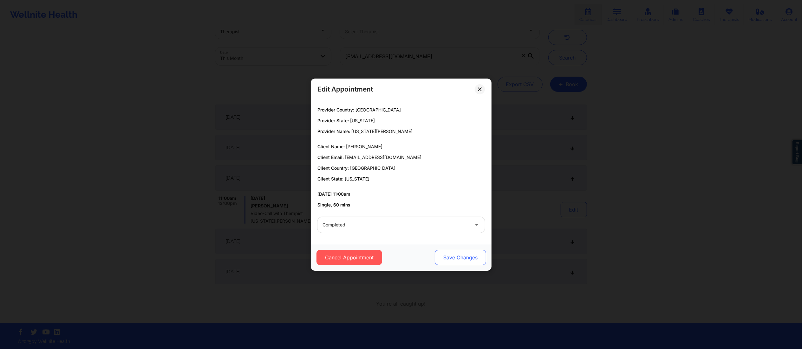
drag, startPoint x: 430, startPoint y: 250, endPoint x: 448, endPoint y: 254, distance: 17.7
click at [432, 253] on div "Cancel Appointment Save Changes" at bounding box center [401, 257] width 172 height 15
click at [457, 255] on button "Save Changes" at bounding box center [459, 257] width 51 height 15
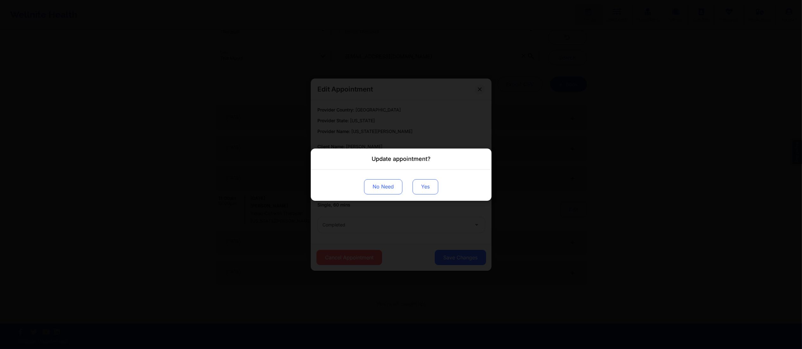
click at [423, 187] on button "Yes" at bounding box center [425, 186] width 26 height 15
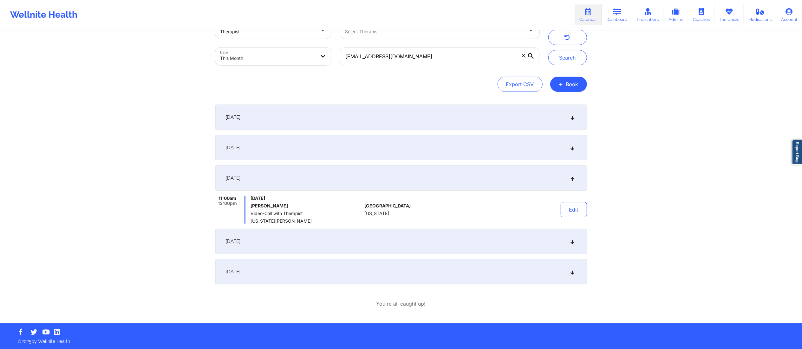
click at [504, 243] on div "September 22, 2025" at bounding box center [400, 241] width 371 height 25
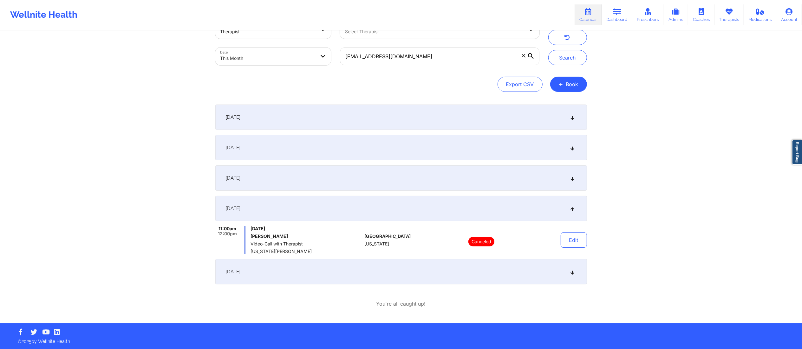
click at [479, 270] on div "September 29, 2025" at bounding box center [400, 271] width 371 height 25
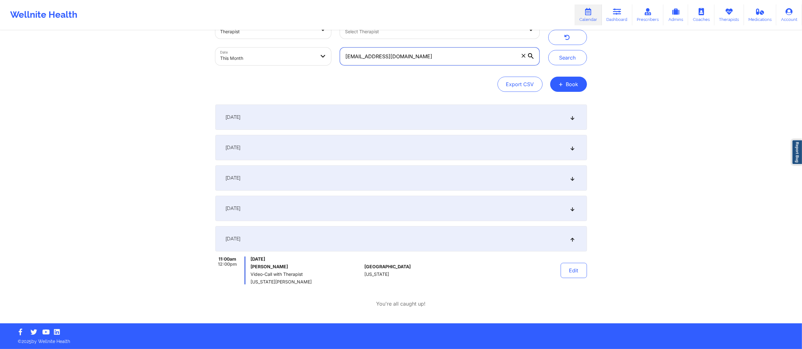
drag, startPoint x: 453, startPoint y: 61, endPoint x: 325, endPoint y: 57, distance: 127.8
click at [325, 57] on div "Provider Role Therapist Therapist Select Therapist Date This Month bogdandrinda…" at bounding box center [377, 42] width 333 height 53
paste input "Christianhoffman64"
click at [567, 55] on button "Search" at bounding box center [567, 57] width 39 height 15
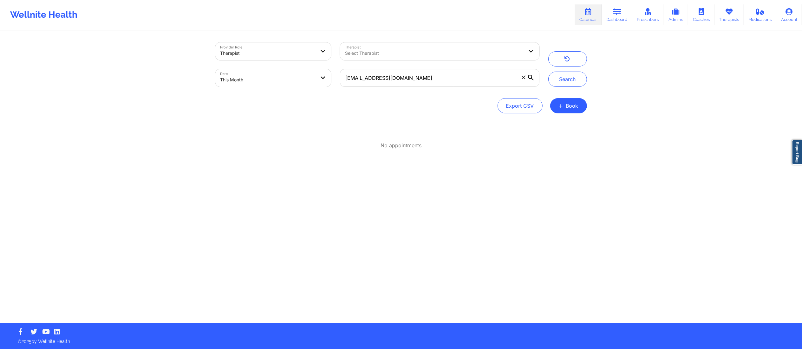
scroll to position [0, 0]
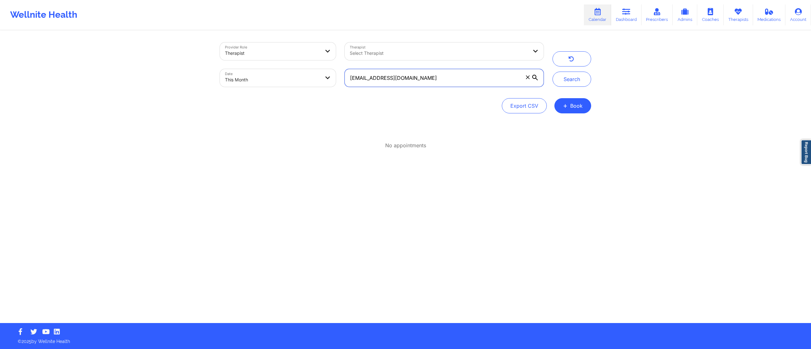
drag, startPoint x: 460, startPoint y: 77, endPoint x: 340, endPoint y: 73, distance: 120.2
click at [340, 73] on div "[EMAIL_ADDRESS][DOMAIN_NAME]" at bounding box center [444, 78] width 208 height 27
paste input "c"
click at [563, 76] on button "Search" at bounding box center [572, 79] width 39 height 15
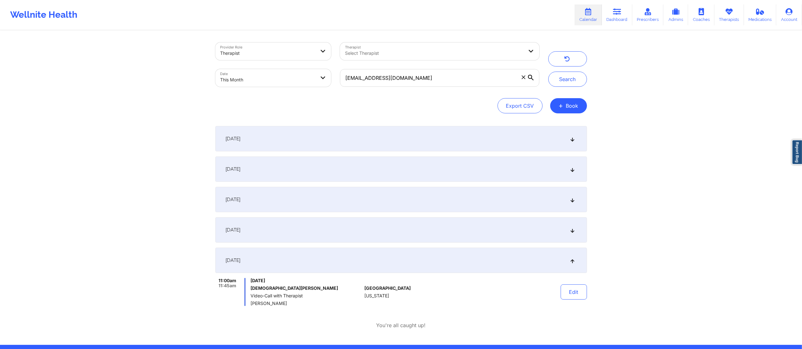
click at [316, 141] on div "September 2, 2025" at bounding box center [400, 138] width 371 height 25
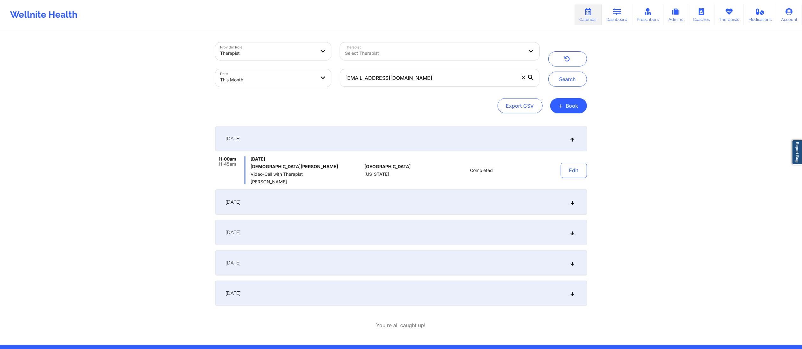
click at [407, 201] on div "September 8, 2025" at bounding box center [400, 202] width 371 height 25
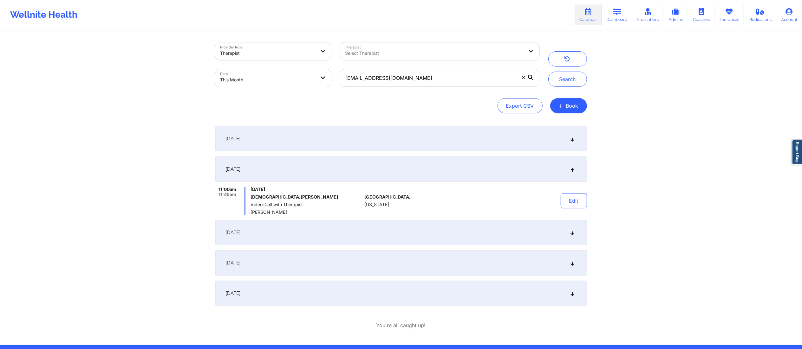
click at [430, 240] on div "September 15, 2025" at bounding box center [400, 232] width 371 height 25
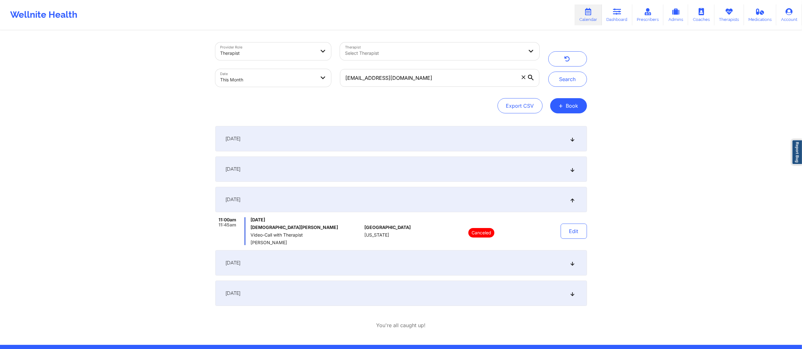
click at [425, 260] on div "September 22, 2025" at bounding box center [400, 262] width 371 height 25
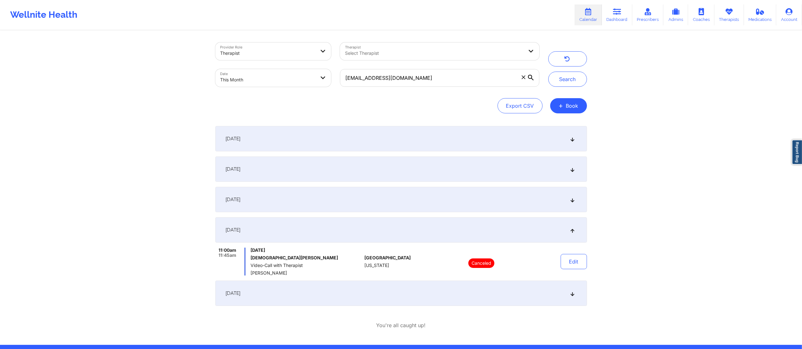
click at [433, 288] on div "September 29, 2025" at bounding box center [400, 293] width 371 height 25
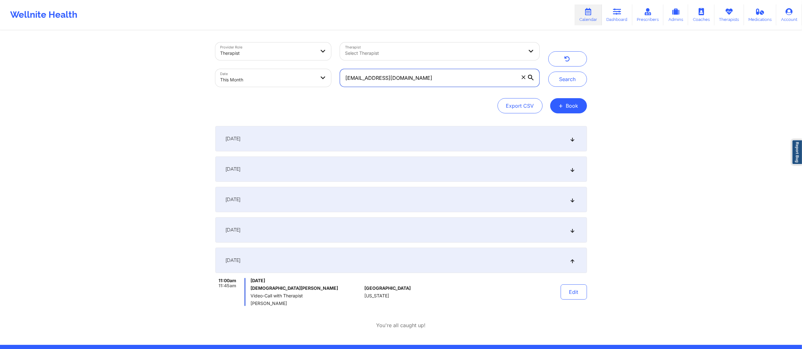
drag, startPoint x: 442, startPoint y: 77, endPoint x: 307, endPoint y: 80, distance: 134.4
click at [302, 80] on div "Provider Role Therapist Therapist Select Therapist Date This Month christianhof…" at bounding box center [377, 64] width 333 height 53
paste input "jahairalv28"
click at [563, 81] on button "Search" at bounding box center [567, 79] width 39 height 15
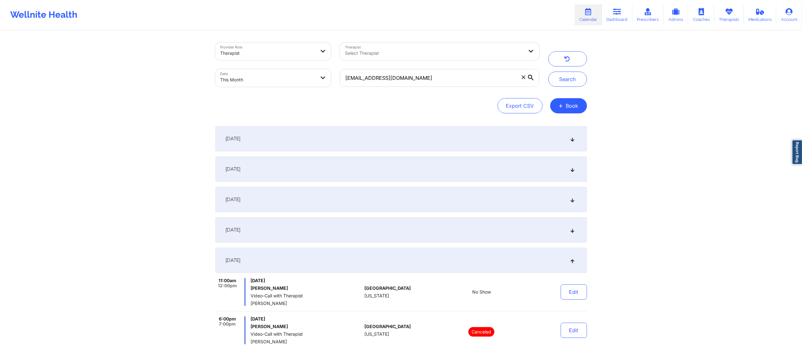
click at [384, 140] on div "September 1, 2025" at bounding box center [400, 138] width 371 height 25
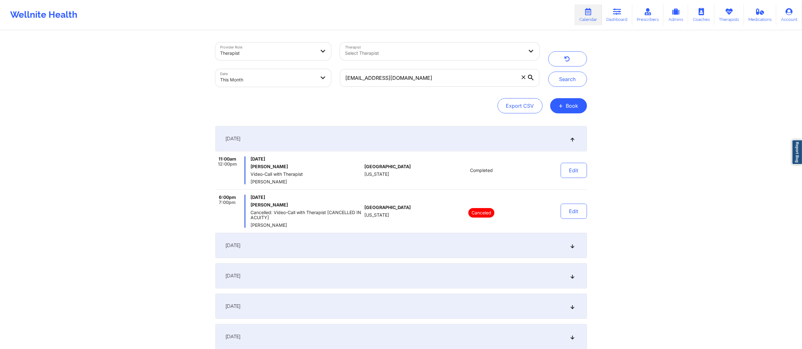
click at [439, 245] on div "September 8, 2025" at bounding box center [400, 245] width 371 height 25
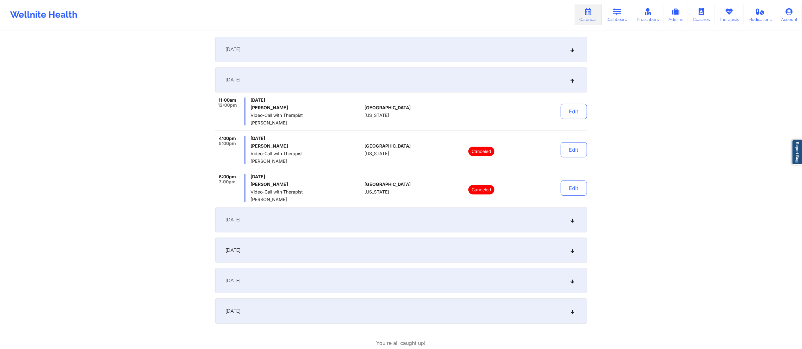
scroll to position [92, 0]
click at [434, 213] on div "September 15, 2025" at bounding box center [400, 217] width 371 height 25
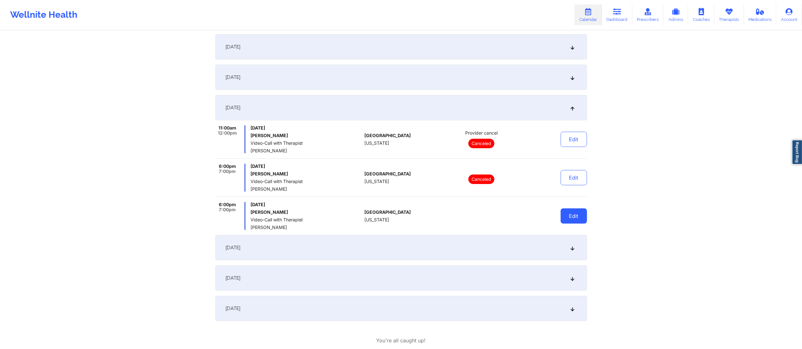
click at [569, 214] on button "Edit" at bounding box center [573, 216] width 26 height 15
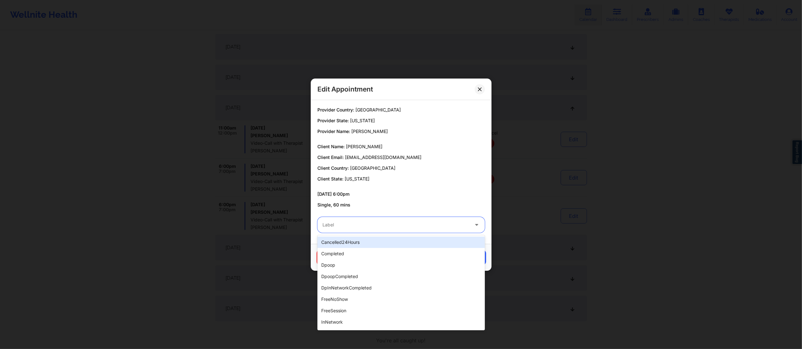
click at [426, 221] on div at bounding box center [395, 225] width 146 height 8
click at [362, 257] on div "completed" at bounding box center [400, 253] width 167 height 11
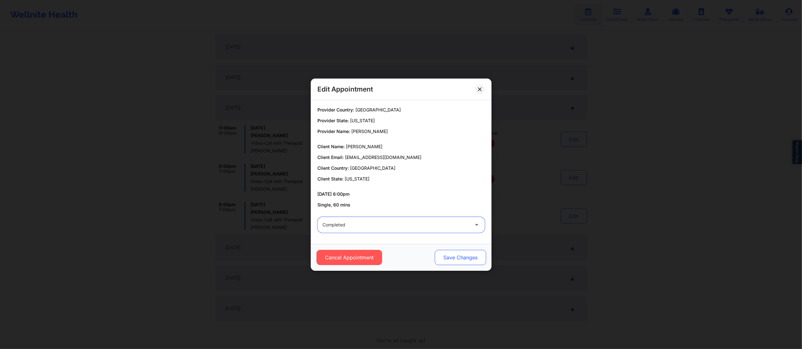
click at [469, 259] on button "Save Changes" at bounding box center [459, 257] width 51 height 15
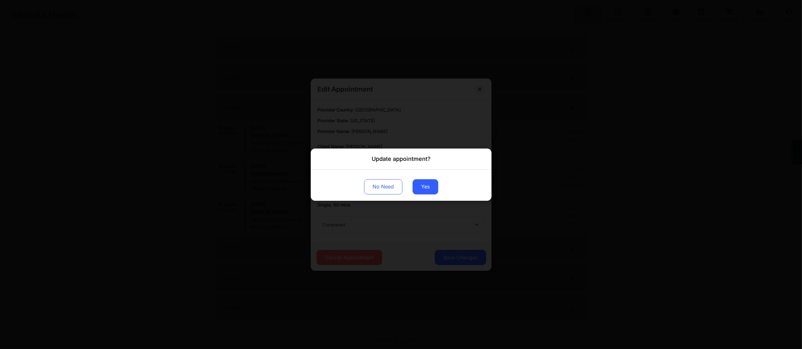
click at [440, 187] on div "No Need Yes" at bounding box center [401, 185] width 181 height 31
click at [420, 186] on button "Yes" at bounding box center [425, 186] width 26 height 15
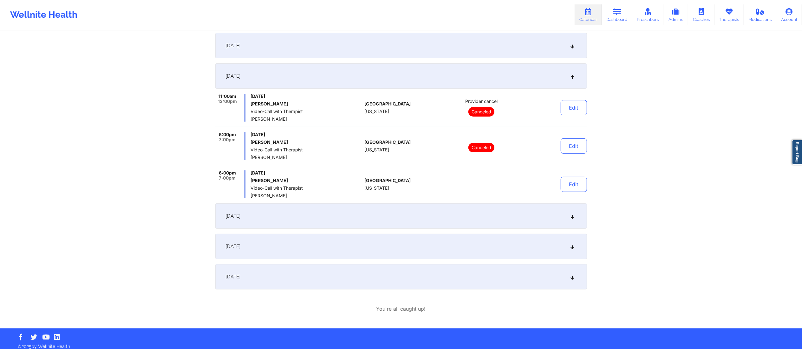
click at [415, 209] on div "September 19, 2025" at bounding box center [400, 215] width 371 height 25
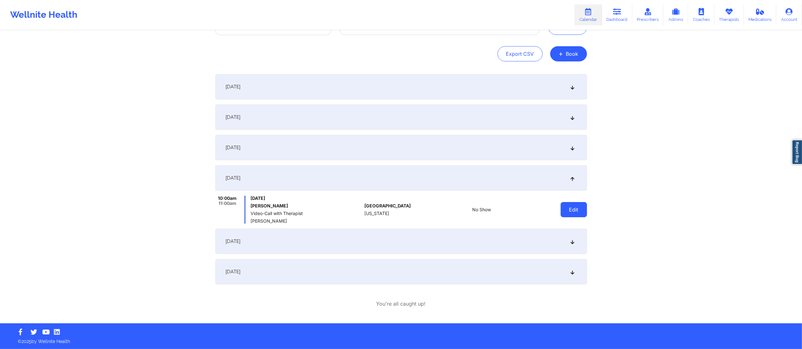
click at [581, 208] on button "Edit" at bounding box center [573, 209] width 26 height 15
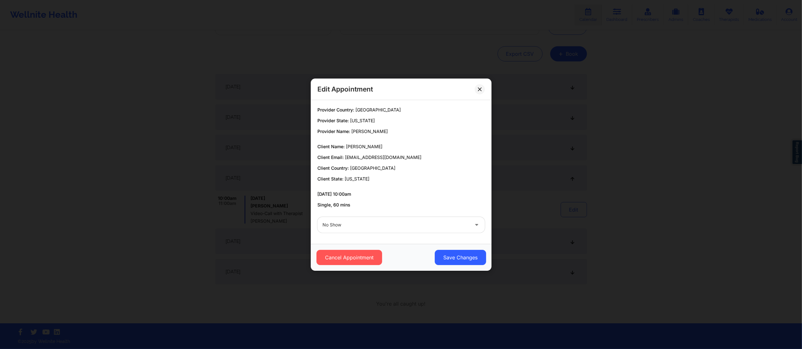
click at [401, 230] on div "No Show" at bounding box center [395, 225] width 146 height 16
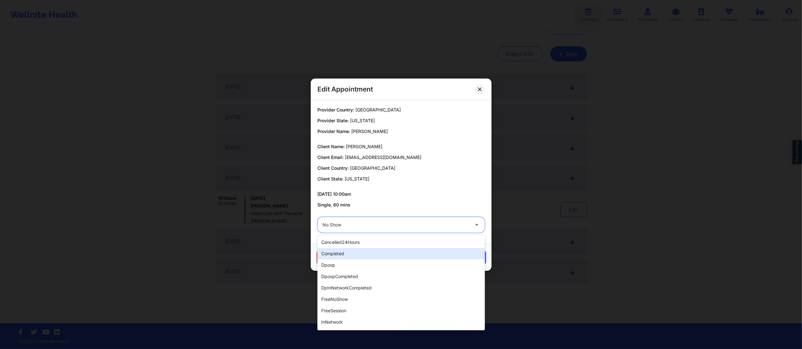
click at [365, 254] on div "completed" at bounding box center [400, 253] width 167 height 11
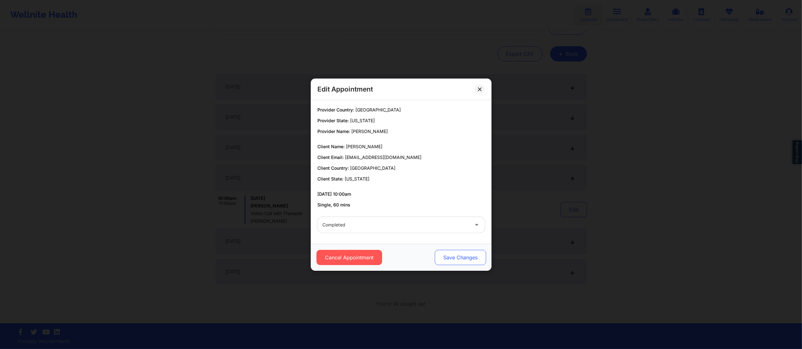
click at [475, 257] on button "Save Changes" at bounding box center [459, 257] width 51 height 15
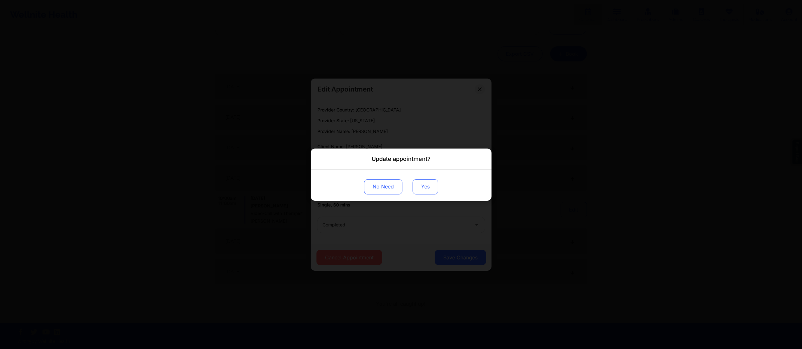
click at [424, 185] on button "Yes" at bounding box center [425, 186] width 26 height 15
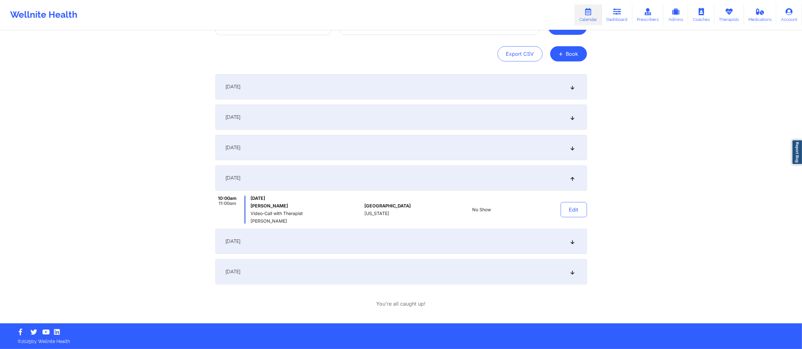
click at [560, 32] on button "Search" at bounding box center [567, 27] width 39 height 15
click at [573, 211] on button "Edit" at bounding box center [573, 209] width 26 height 15
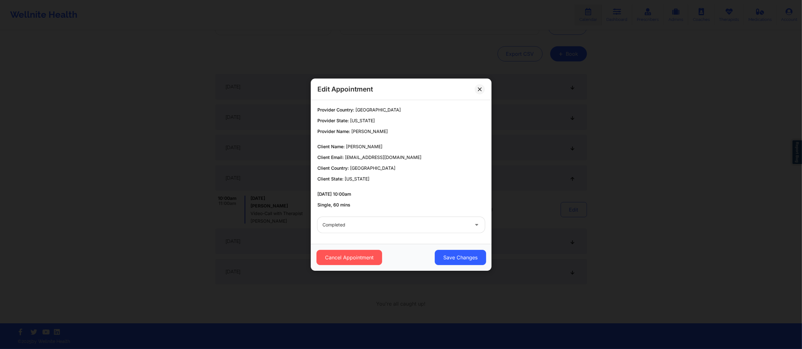
click at [451, 247] on div "Cancel Appointment Save Changes" at bounding box center [401, 257] width 181 height 27
click at [454, 256] on button "Save Changes" at bounding box center [459, 257] width 51 height 15
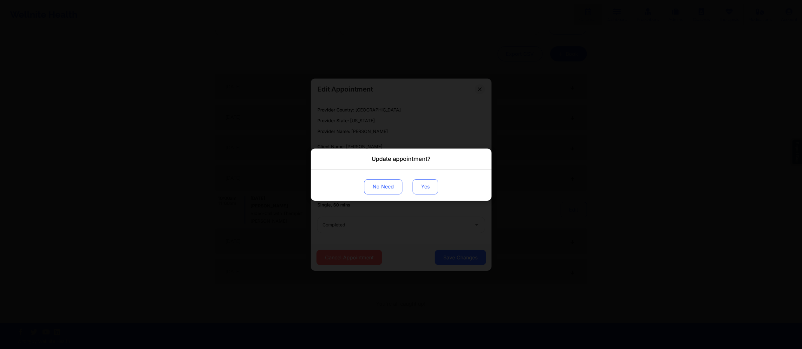
click at [425, 185] on button "Yes" at bounding box center [425, 186] width 26 height 15
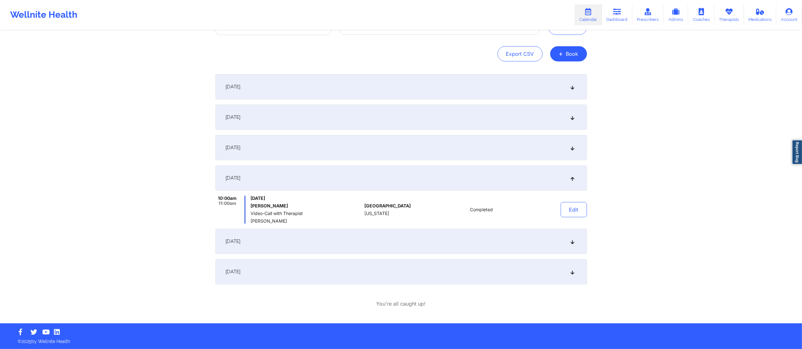
click at [461, 237] on div "September 22, 2025" at bounding box center [400, 241] width 371 height 25
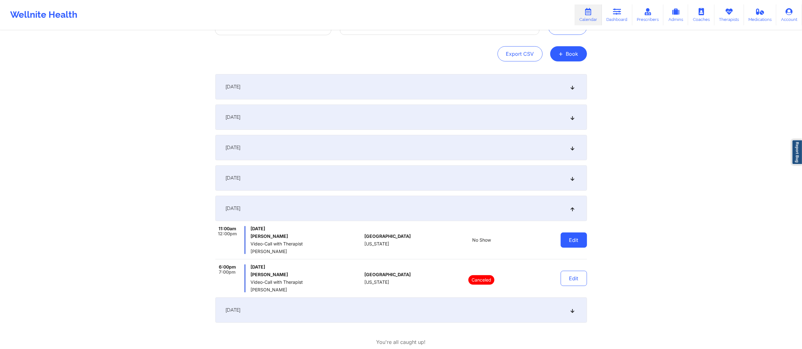
click at [576, 241] on button "Edit" at bounding box center [573, 240] width 26 height 15
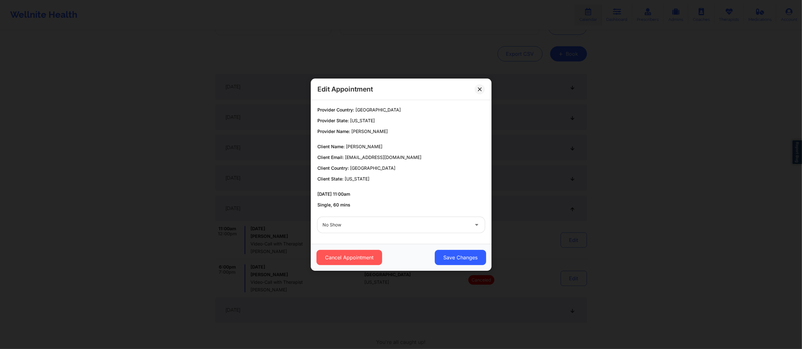
drag, startPoint x: 383, startPoint y: 219, endPoint x: 382, endPoint y: 228, distance: 9.0
click at [382, 219] on div "No Show" at bounding box center [395, 225] width 146 height 16
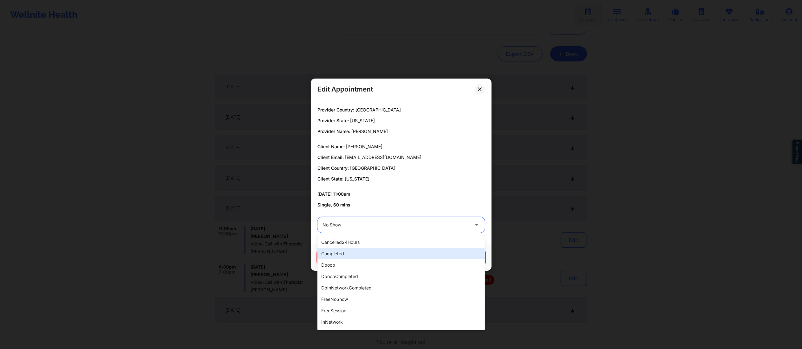
click at [373, 252] on div "completed" at bounding box center [400, 253] width 167 height 11
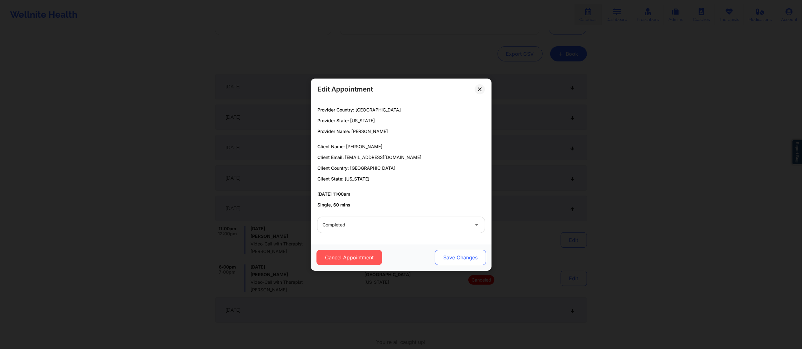
click at [451, 256] on button "Save Changes" at bounding box center [459, 257] width 51 height 15
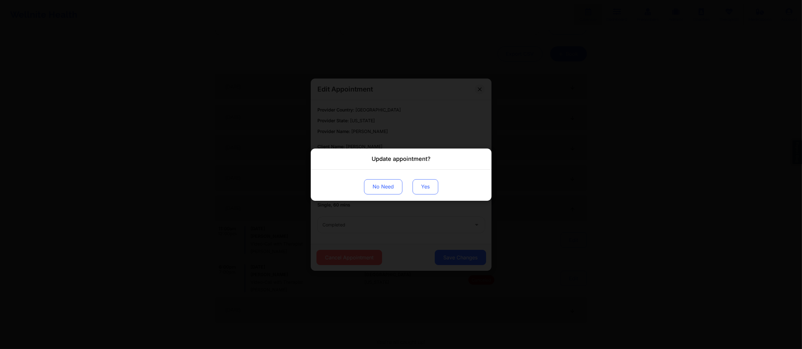
click at [424, 189] on button "Yes" at bounding box center [425, 186] width 26 height 15
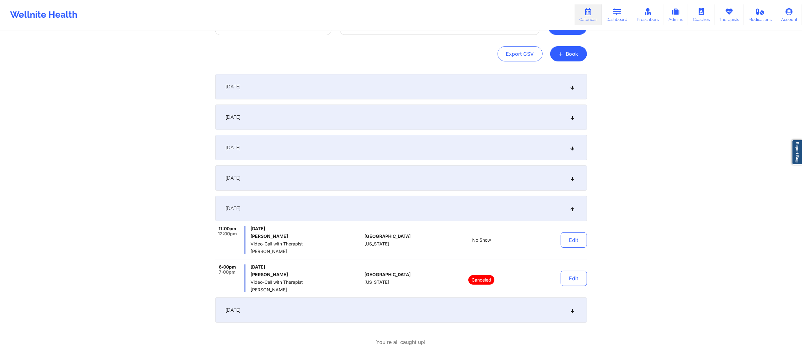
click at [560, 32] on button "Search" at bounding box center [567, 27] width 39 height 15
click at [569, 239] on button "Edit" at bounding box center [573, 240] width 26 height 15
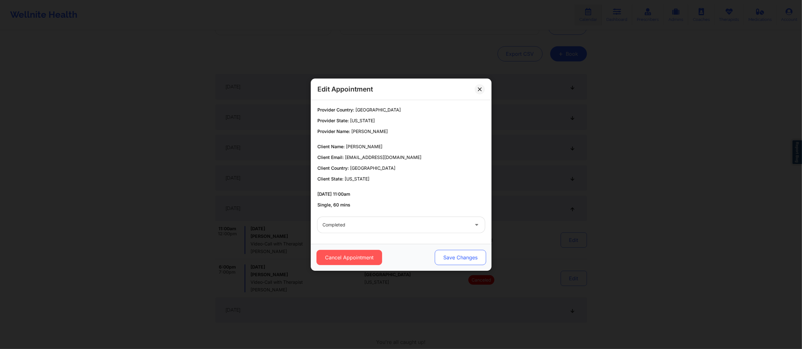
click at [457, 264] on button "Save Changes" at bounding box center [459, 257] width 51 height 15
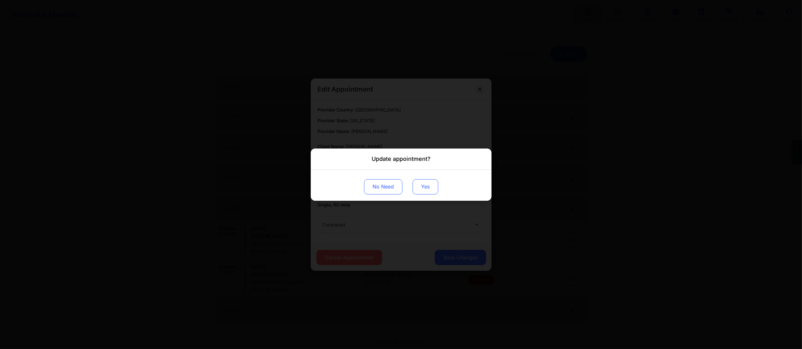
click at [422, 189] on button "Yes" at bounding box center [425, 186] width 26 height 15
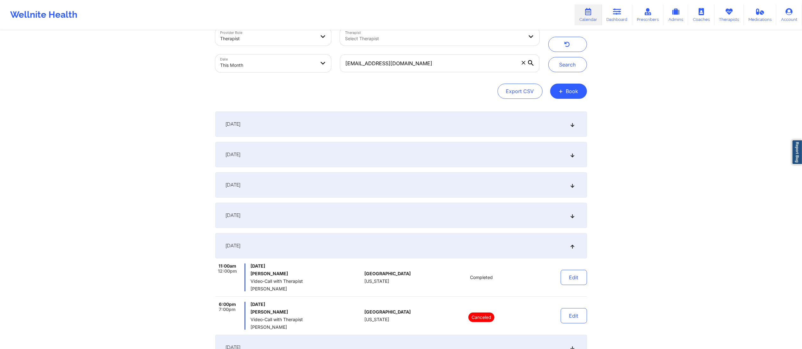
scroll to position [0, 0]
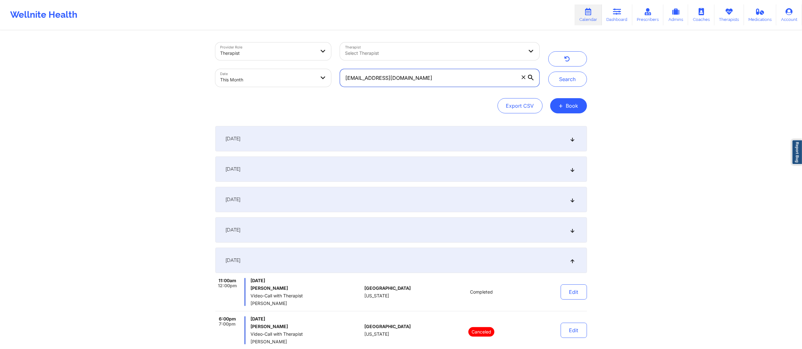
drag, startPoint x: 466, startPoint y: 76, endPoint x: 306, endPoint y: 84, distance: 160.3
click at [306, 84] on div "Provider Role Therapist Therapist Select Therapist Date This Month jahairalv28@…" at bounding box center [377, 64] width 333 height 53
paste input "_stegink@hot"
click at [567, 84] on button "Search" at bounding box center [567, 79] width 39 height 15
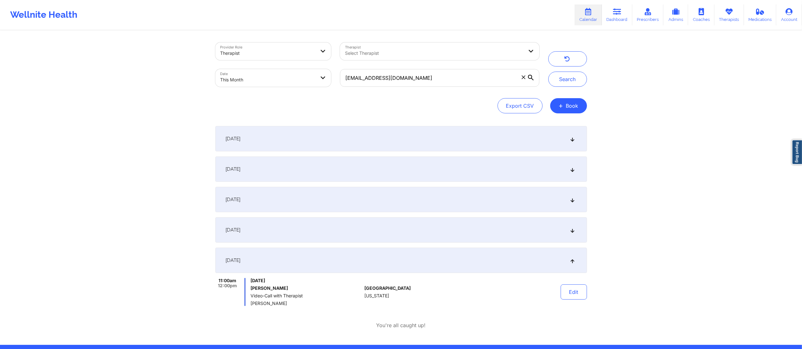
click at [381, 138] on div "September 1, 2025" at bounding box center [400, 138] width 371 height 25
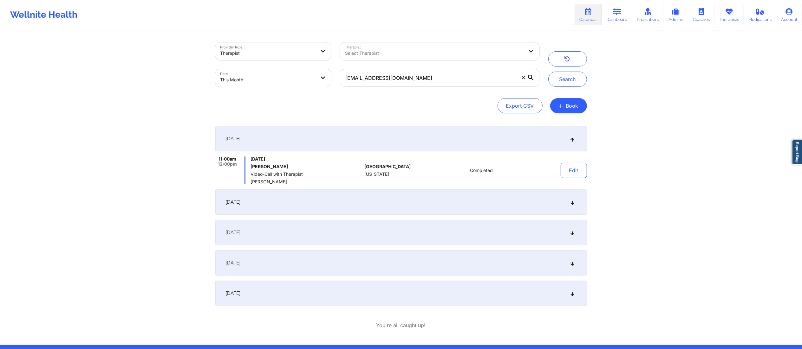
click at [420, 195] on div "September 8, 2025" at bounding box center [400, 202] width 371 height 25
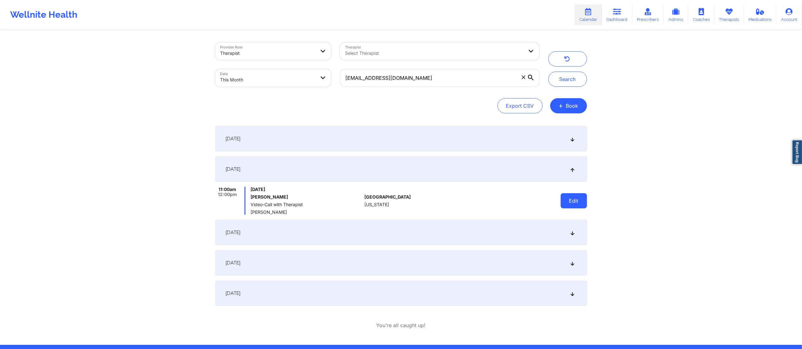
click at [567, 200] on button "Edit" at bounding box center [573, 200] width 26 height 15
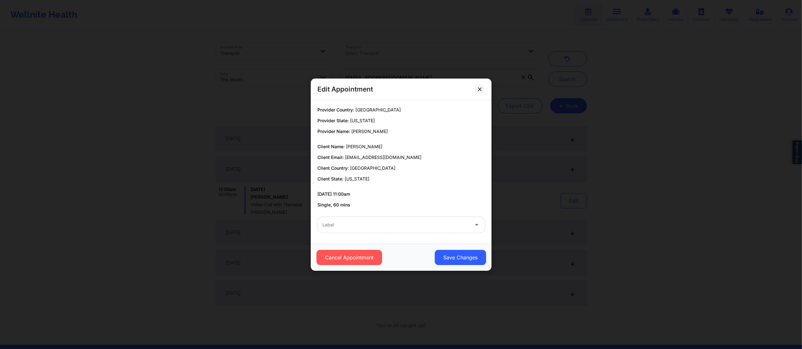
click at [420, 219] on div "Label" at bounding box center [393, 225] width 152 height 16
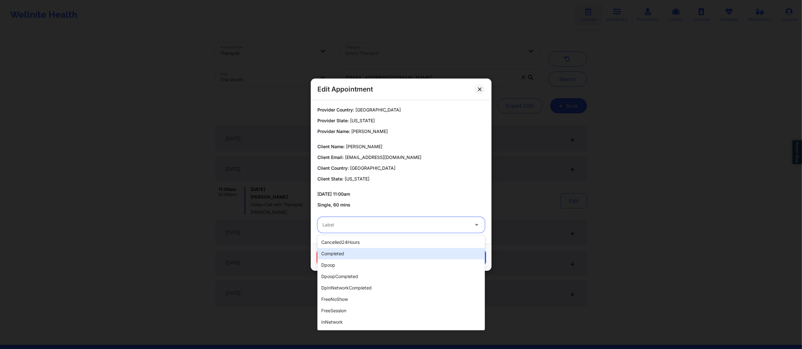
click at [423, 254] on div "completed" at bounding box center [400, 253] width 167 height 11
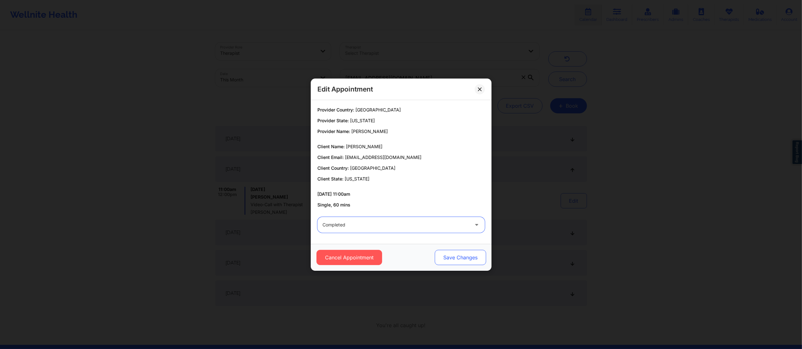
click at [467, 262] on button "Save Changes" at bounding box center [459, 257] width 51 height 15
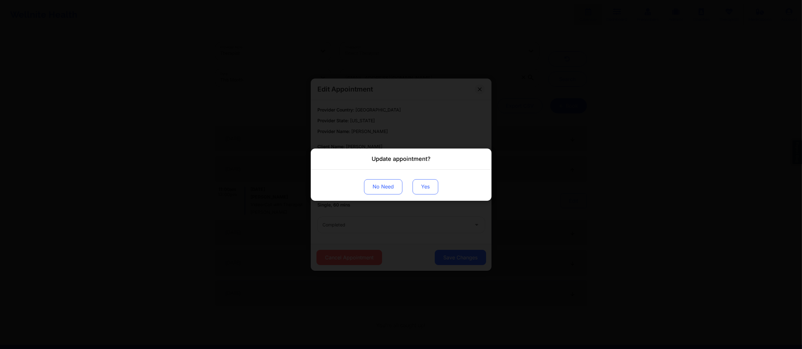
click at [426, 183] on button "Yes" at bounding box center [425, 186] width 26 height 15
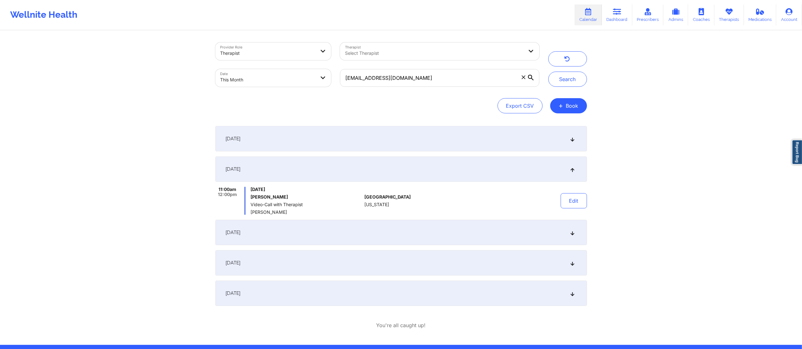
click at [482, 224] on div "September 15, 2025" at bounding box center [400, 232] width 371 height 25
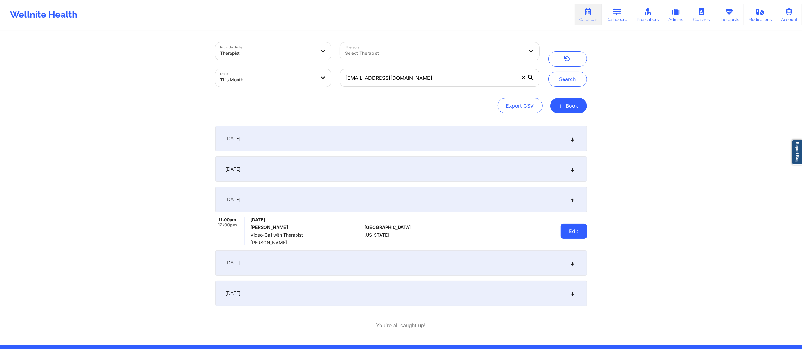
click at [574, 229] on button "Edit" at bounding box center [573, 231] width 26 height 15
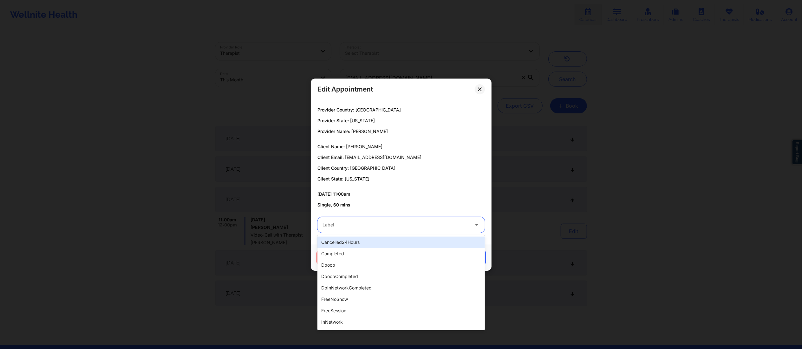
drag, startPoint x: 418, startPoint y: 218, endPoint x: 429, endPoint y: 229, distance: 15.3
click at [418, 220] on div "Label" at bounding box center [393, 225] width 152 height 16
click at [397, 248] on div "cancelled24Hours completed dpoop dpoopCompleted dpInNetworkCompleted freeNoShow…" at bounding box center [400, 283] width 167 height 95
click at [404, 253] on div "completed" at bounding box center [400, 253] width 167 height 11
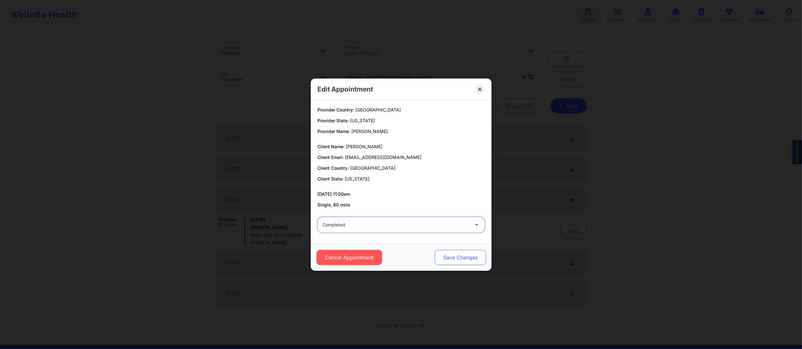
click at [454, 260] on button "Save Changes" at bounding box center [459, 257] width 51 height 15
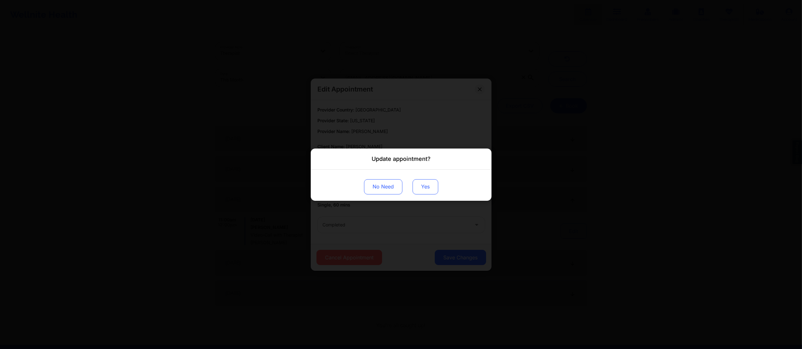
click at [417, 184] on button "Yes" at bounding box center [425, 186] width 26 height 15
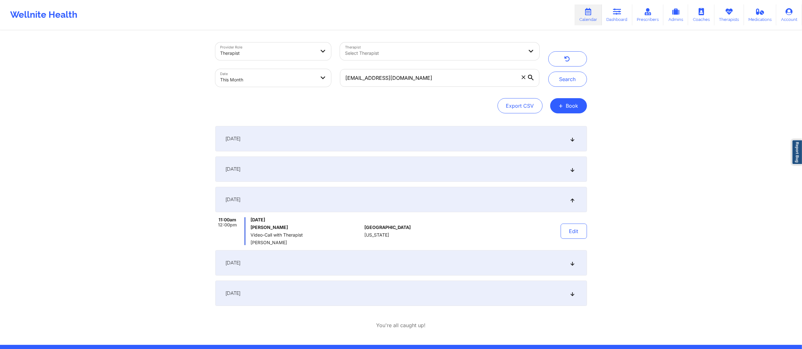
click at [470, 264] on div "September 22, 2025" at bounding box center [400, 262] width 371 height 25
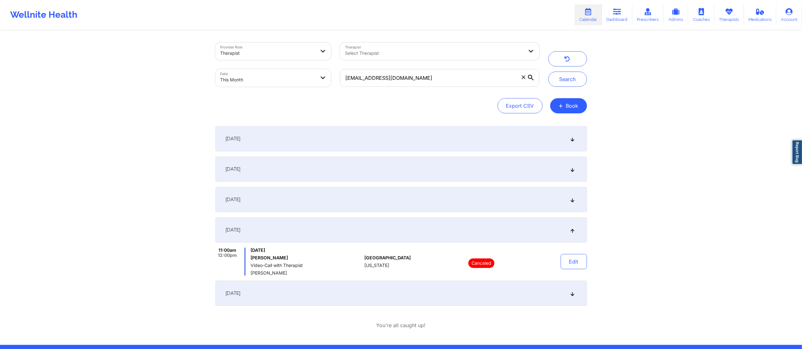
click at [396, 198] on div "September 15, 2025" at bounding box center [400, 199] width 371 height 25
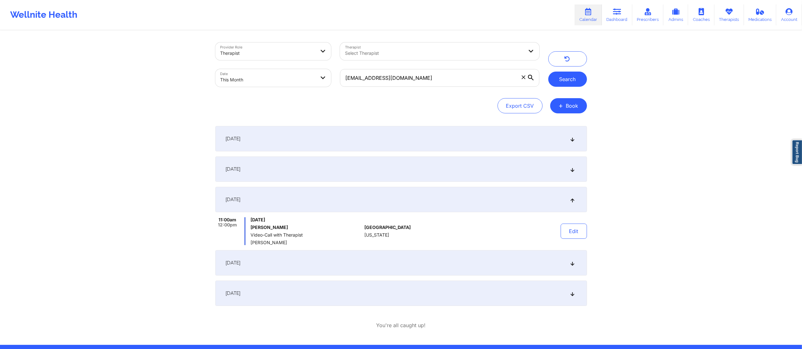
click at [564, 81] on button "Search" at bounding box center [567, 79] width 39 height 15
click at [494, 172] on div "September 8, 2025" at bounding box center [400, 169] width 371 height 25
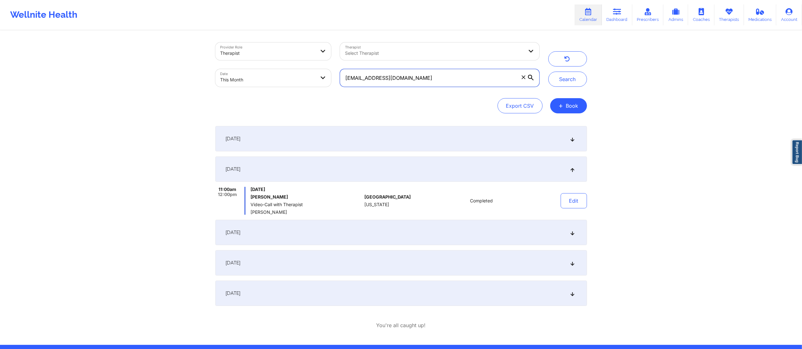
drag, startPoint x: 401, startPoint y: 73, endPoint x: 308, endPoint y: 67, distance: 93.4
click at [308, 67] on div "Provider Role Therapist Therapist Select Therapist Date This Month j_stegink@ho…" at bounding box center [377, 64] width 333 height 53
paste input "baltzr@g"
click at [565, 78] on button "Search" at bounding box center [567, 79] width 39 height 15
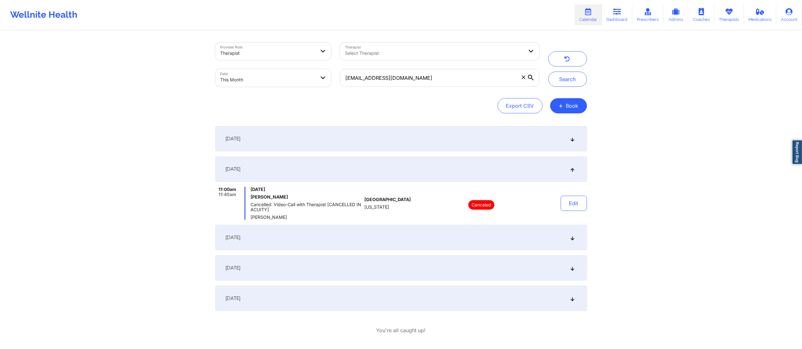
click at [470, 141] on div "September 1, 2025" at bounding box center [400, 138] width 371 height 25
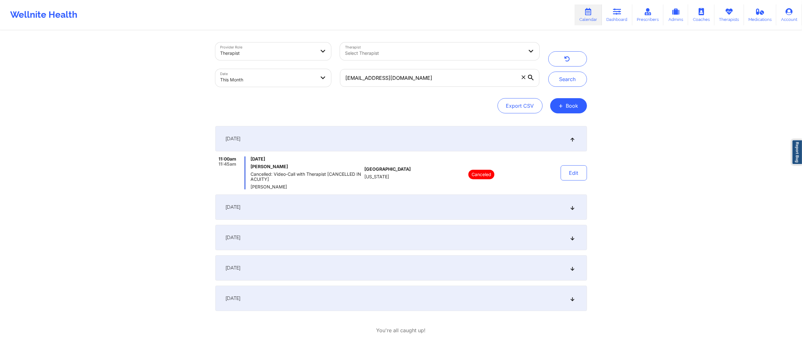
click at [441, 201] on div "September 8, 2025" at bounding box center [400, 207] width 371 height 25
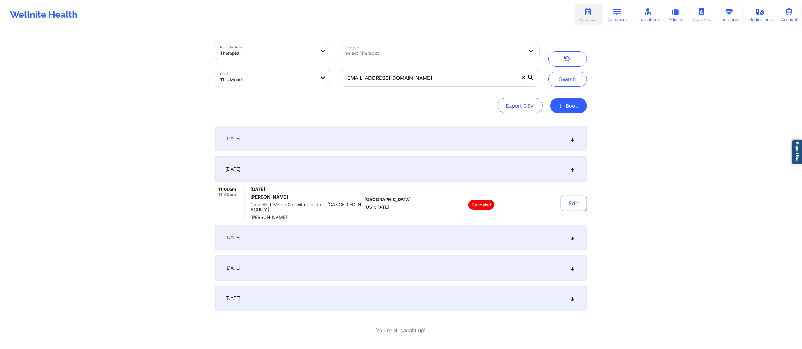
click at [363, 238] on div "September 15, 2025" at bounding box center [400, 237] width 371 height 25
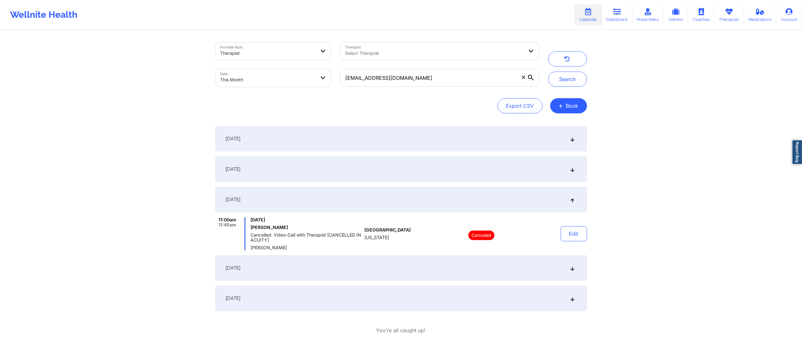
drag, startPoint x: 367, startPoint y: 262, endPoint x: 374, endPoint y: 267, distance: 9.1
click at [370, 263] on div "September 22, 2025" at bounding box center [400, 267] width 371 height 25
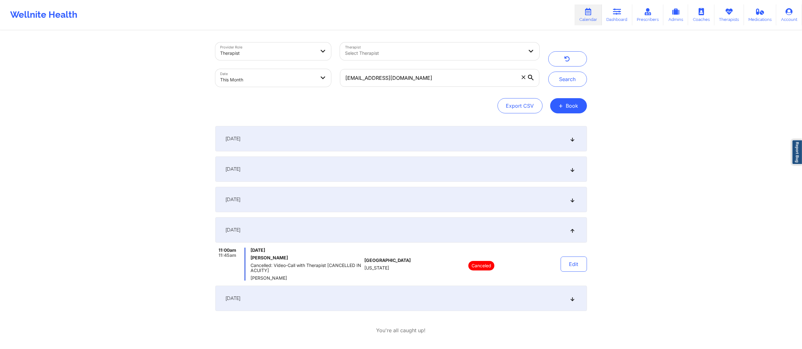
click at [386, 293] on div "September 29, 2025" at bounding box center [400, 298] width 371 height 25
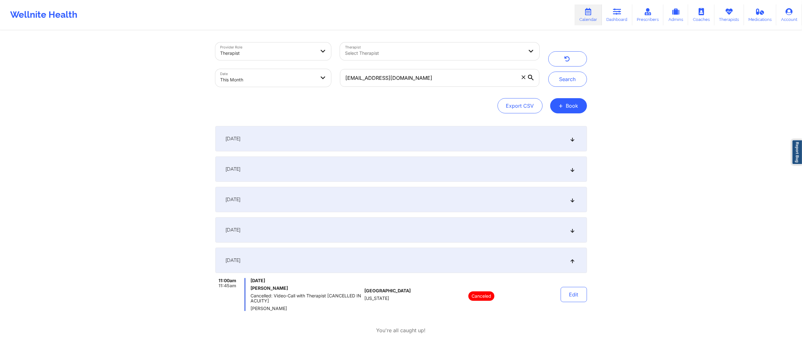
click at [408, 132] on div "September 1, 2025" at bounding box center [400, 138] width 371 height 25
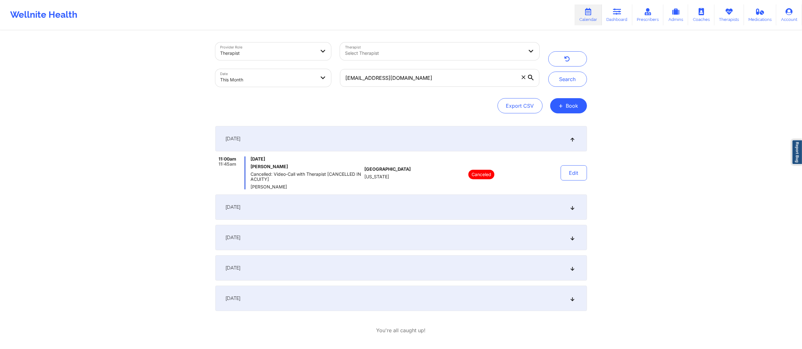
click at [389, 205] on div "September 8, 2025" at bounding box center [400, 207] width 371 height 25
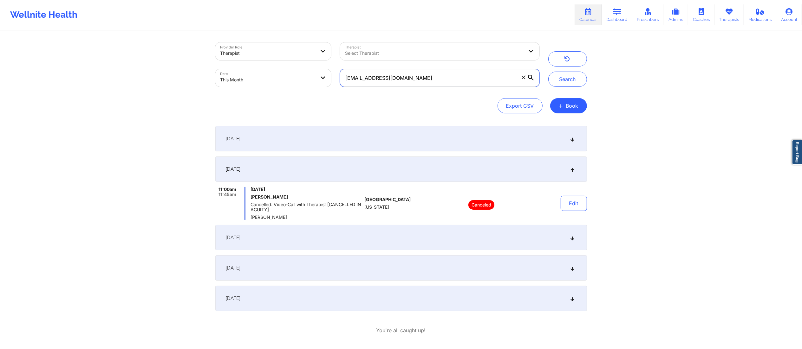
drag, startPoint x: 464, startPoint y: 77, endPoint x: 333, endPoint y: 67, distance: 132.2
click at [333, 67] on div "Provider Role Therapist Therapist Select Therapist Date This Month jbaltzr@gmai…" at bounding box center [377, 64] width 333 height 53
paste input "marciejayne@mac"
type input "marciejayne@mac.com"
click at [571, 80] on button "Search" at bounding box center [567, 79] width 39 height 15
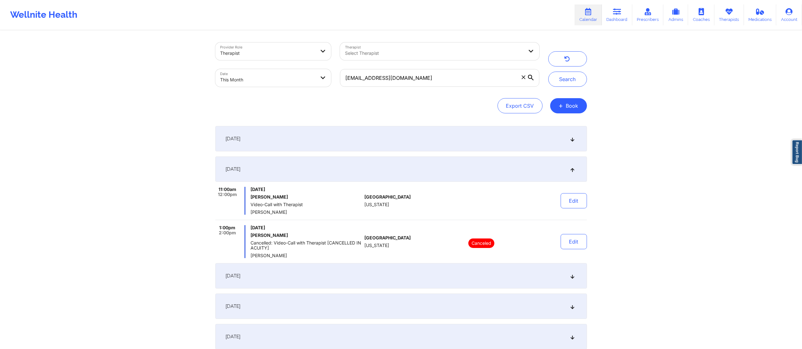
click at [378, 130] on div "September 1, 2025" at bounding box center [400, 138] width 371 height 25
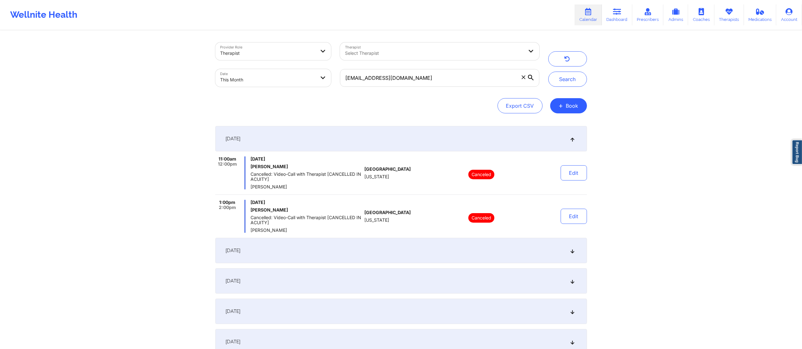
click at [400, 250] on div "September 8, 2025" at bounding box center [400, 250] width 371 height 25
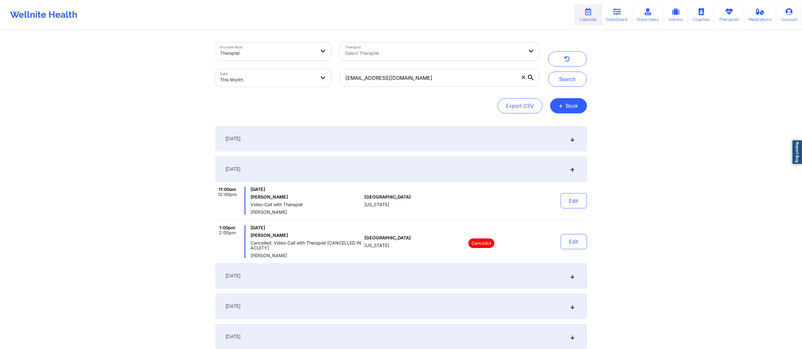
click at [416, 272] on div "September 12, 2025" at bounding box center [400, 275] width 371 height 25
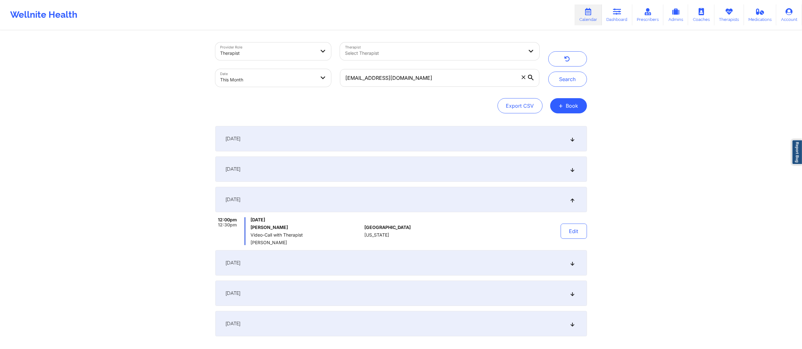
click at [399, 280] on div "September 1, 2025 11:00am 12:00pm Monday, September 1, 2025 Marcie J Lakin Canc…" at bounding box center [400, 231] width 371 height 210
click at [411, 265] on div "September 15, 2025" at bounding box center [400, 262] width 371 height 25
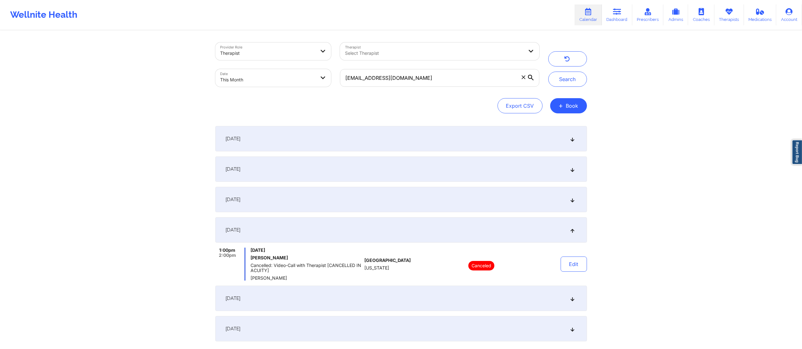
click at [450, 200] on div "September 12, 2025" at bounding box center [400, 199] width 371 height 25
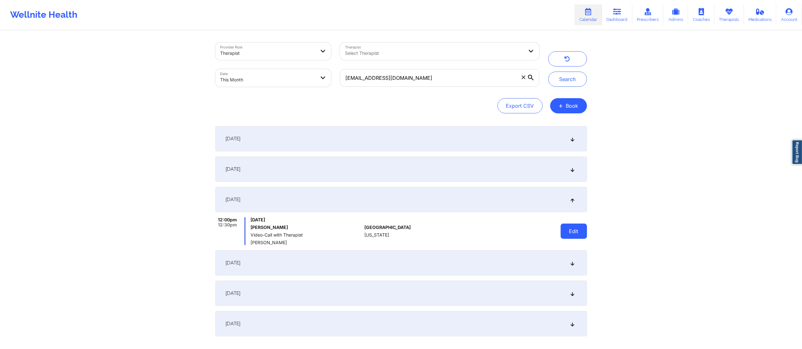
click at [571, 231] on button "Edit" at bounding box center [573, 231] width 26 height 15
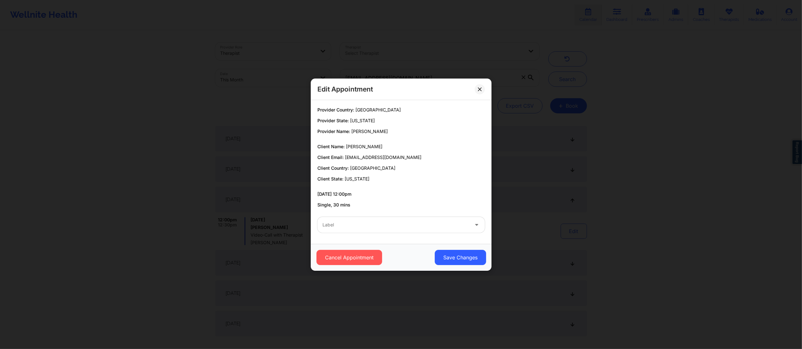
drag, startPoint x: 435, startPoint y: 216, endPoint x: 430, endPoint y: 222, distance: 7.6
click at [434, 218] on div "Label" at bounding box center [401, 225] width 176 height 25
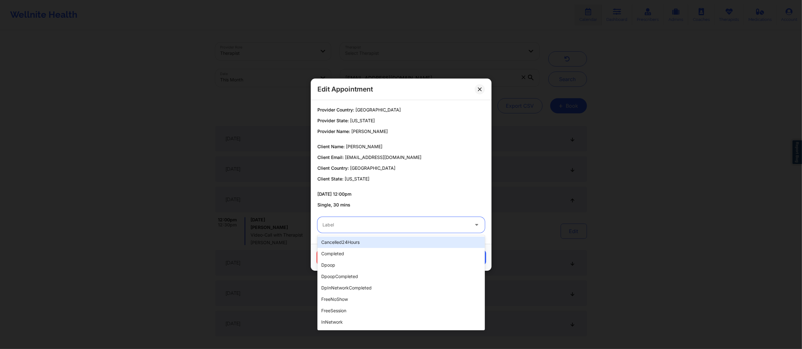
click at [426, 228] on div at bounding box center [395, 225] width 146 height 8
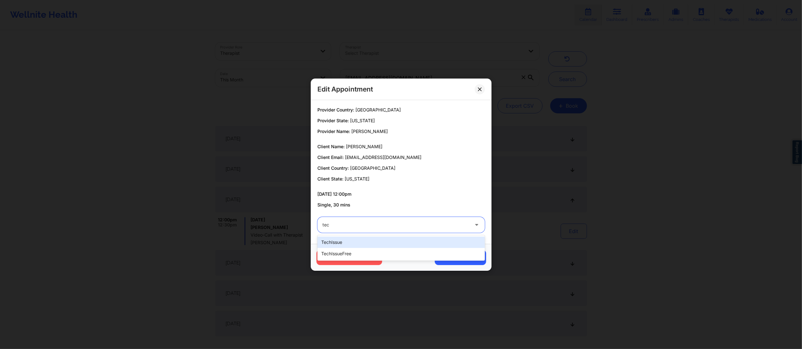
type input "tech"
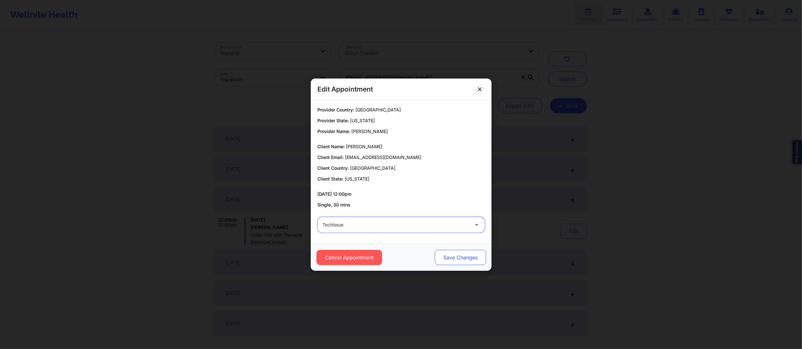
click at [468, 261] on button "Save Changes" at bounding box center [459, 257] width 51 height 15
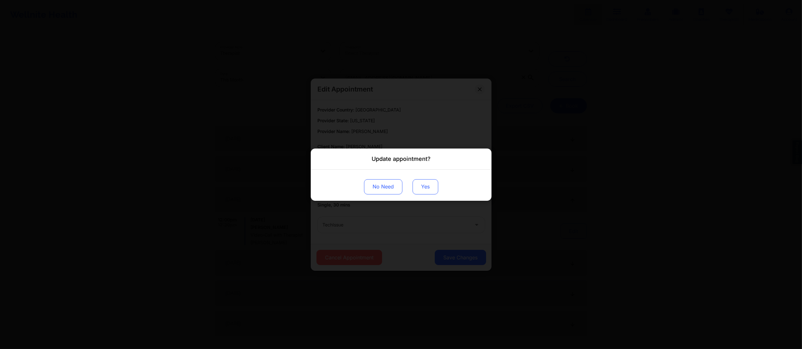
click at [436, 191] on button "Yes" at bounding box center [425, 186] width 26 height 15
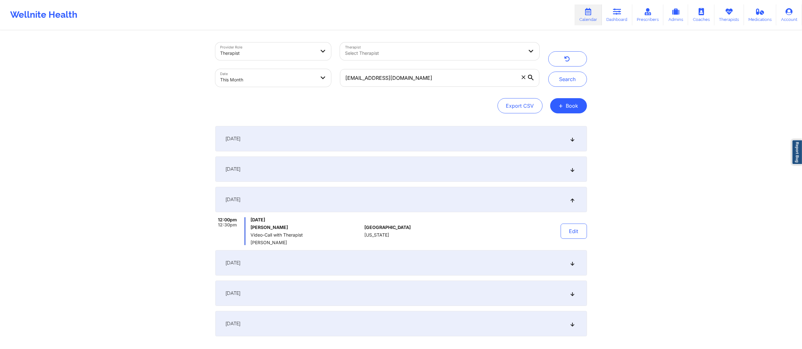
click at [494, 174] on div "September 8, 2025" at bounding box center [400, 169] width 371 height 25
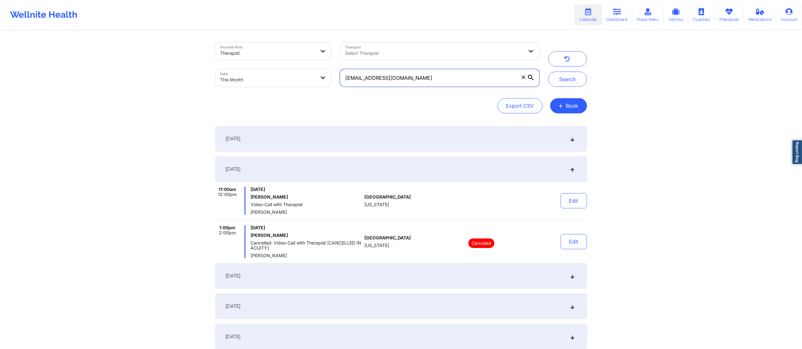
drag, startPoint x: 483, startPoint y: 82, endPoint x: 340, endPoint y: 79, distance: 143.0
click at [340, 79] on input "marciejayne@mac.com" at bounding box center [439, 78] width 199 height 18
paste input "khushbu@wellnite"
click at [562, 79] on button "Search" at bounding box center [567, 79] width 39 height 15
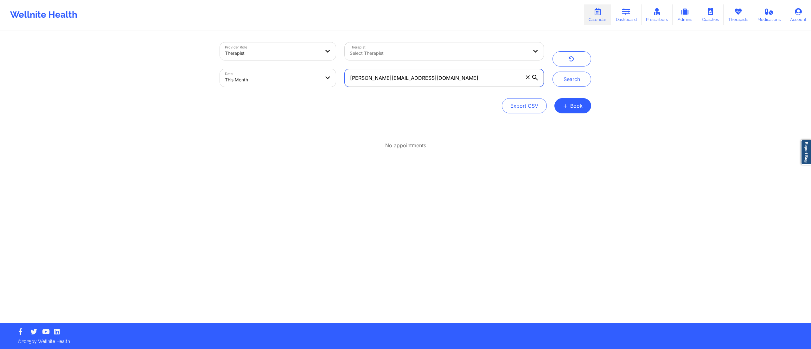
drag, startPoint x: 417, startPoint y: 77, endPoint x: 323, endPoint y: 72, distance: 94.0
click at [323, 72] on div "Provider Role Therapist Therapist Select Therapist Date This Month khushbu@well…" at bounding box center [382, 64] width 333 height 53
paste input "cherylwatkins4658@gmail"
click at [571, 80] on button "Search" at bounding box center [572, 79] width 39 height 15
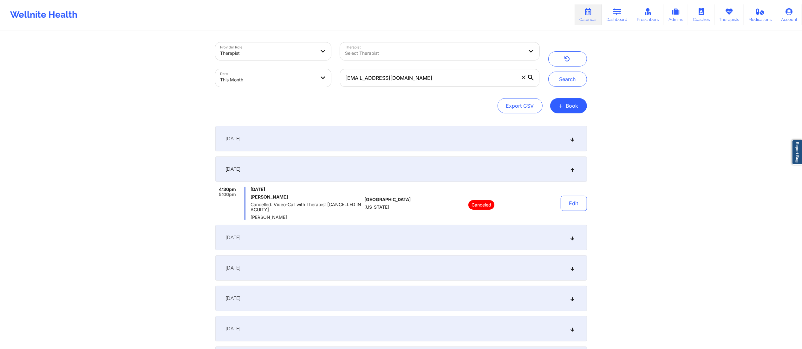
click at [369, 137] on div "September 1, 2025" at bounding box center [400, 138] width 371 height 25
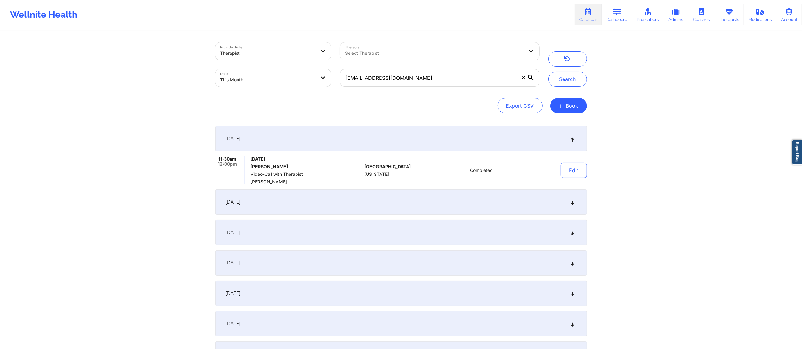
drag, startPoint x: 333, startPoint y: 231, endPoint x: 338, endPoint y: 230, distance: 5.5
click at [332, 231] on div "September 10, 2025" at bounding box center [400, 232] width 371 height 25
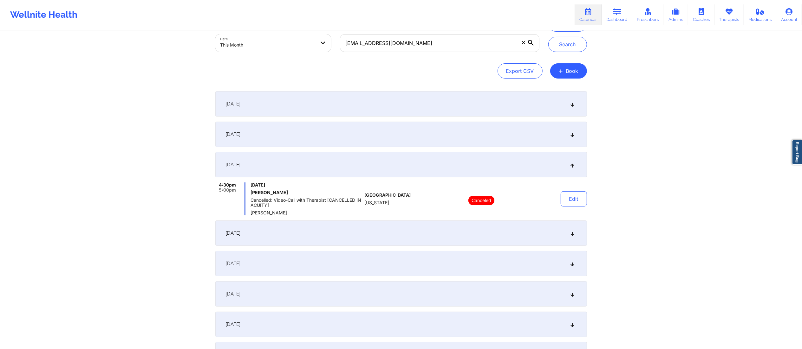
scroll to position [40, 0]
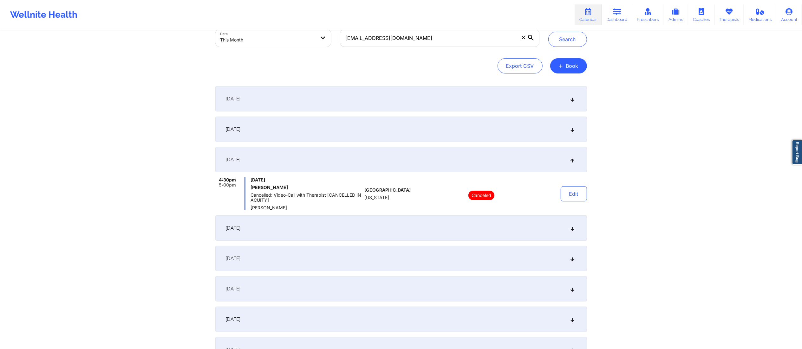
click at [339, 238] on div "September 12, 2025" at bounding box center [400, 228] width 371 height 25
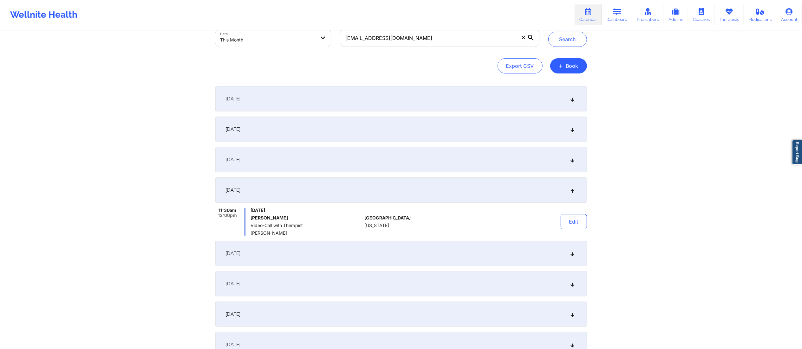
click at [575, 213] on div "Edit" at bounding box center [557, 222] width 59 height 28
click at [562, 227] on button "Edit" at bounding box center [573, 221] width 26 height 15
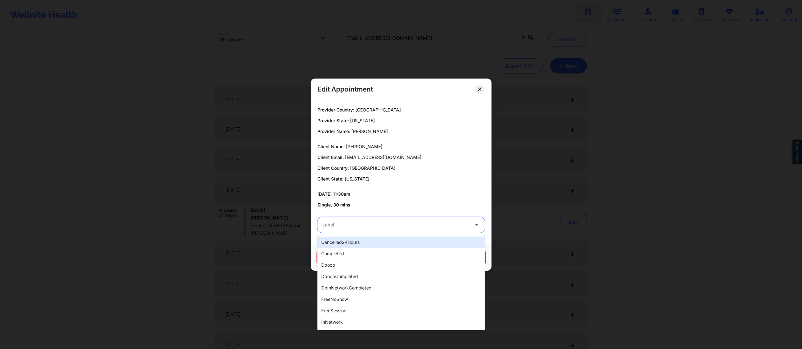
click at [425, 225] on div at bounding box center [395, 225] width 146 height 8
click at [365, 253] on div "completed" at bounding box center [400, 253] width 167 height 11
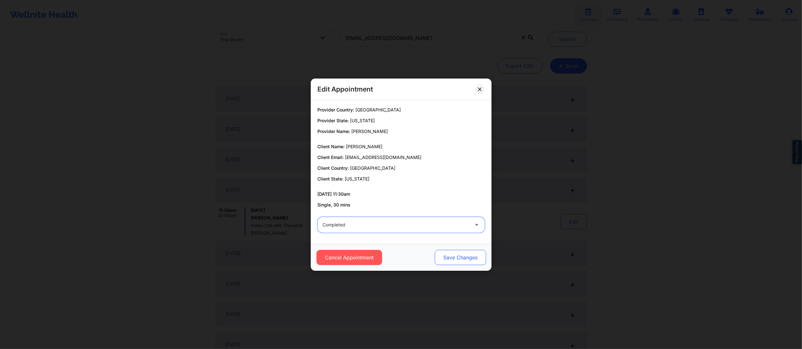
click at [443, 260] on button "Save Changes" at bounding box center [459, 257] width 51 height 15
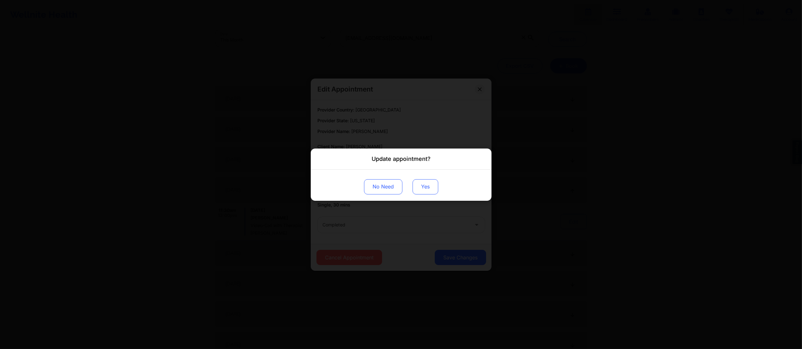
click at [430, 189] on button "Yes" at bounding box center [425, 186] width 26 height 15
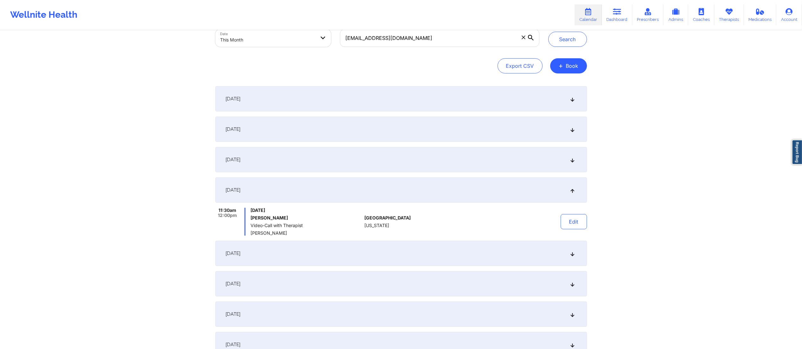
click at [353, 257] on div "September 17, 2025" at bounding box center [400, 253] width 371 height 25
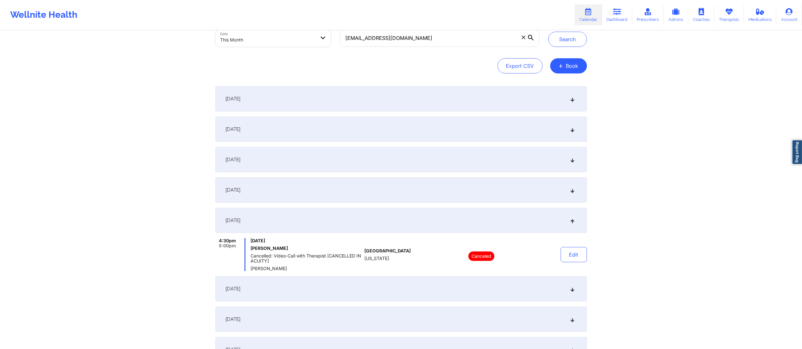
click at [369, 276] on div "September 19, 2025" at bounding box center [400, 288] width 371 height 25
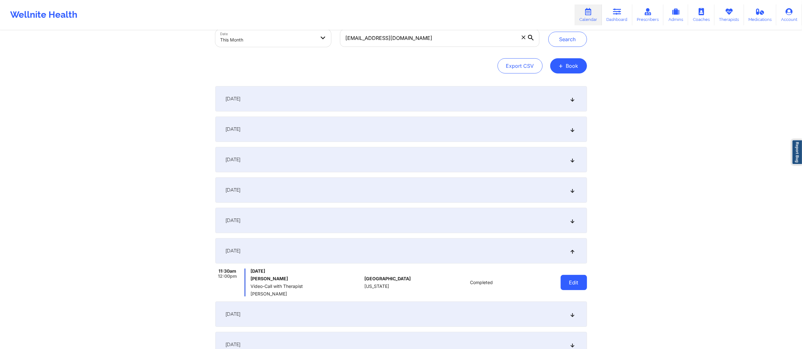
click at [574, 281] on button "Edit" at bounding box center [573, 282] width 26 height 15
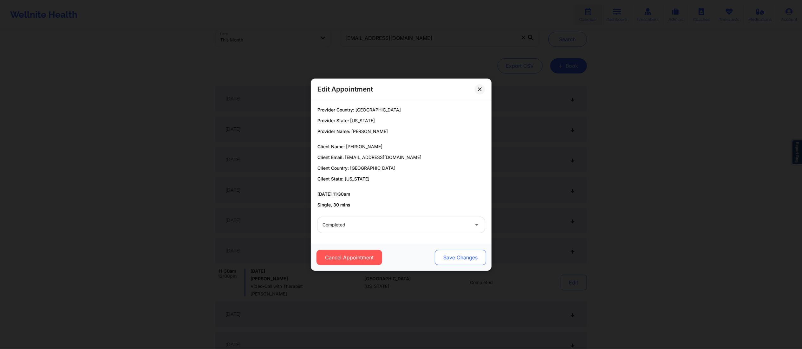
click at [458, 250] on button "Save Changes" at bounding box center [459, 257] width 51 height 15
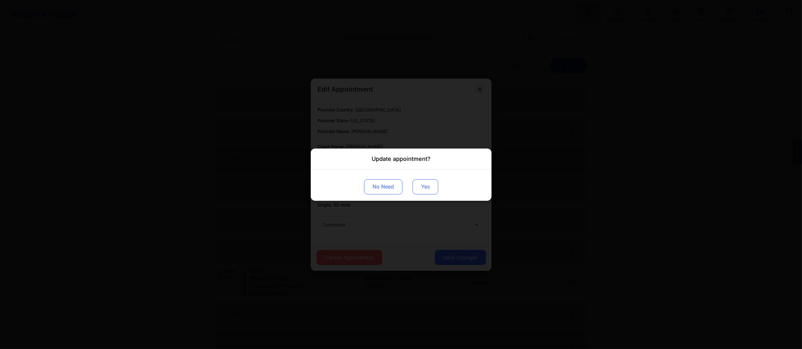
click at [434, 188] on button "Yes" at bounding box center [425, 186] width 26 height 15
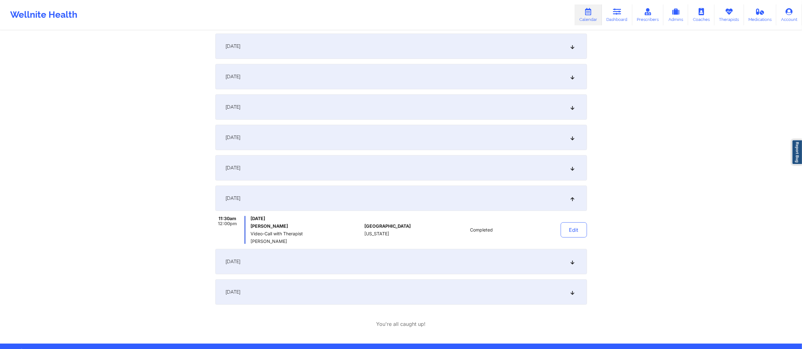
scroll to position [93, 0]
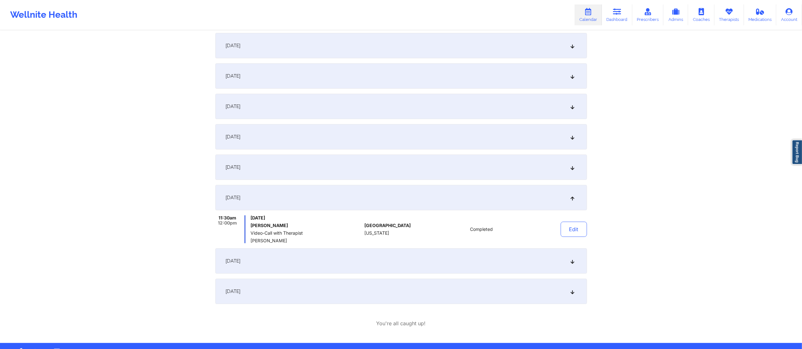
click at [483, 263] on div "September 24, 2025" at bounding box center [400, 261] width 371 height 25
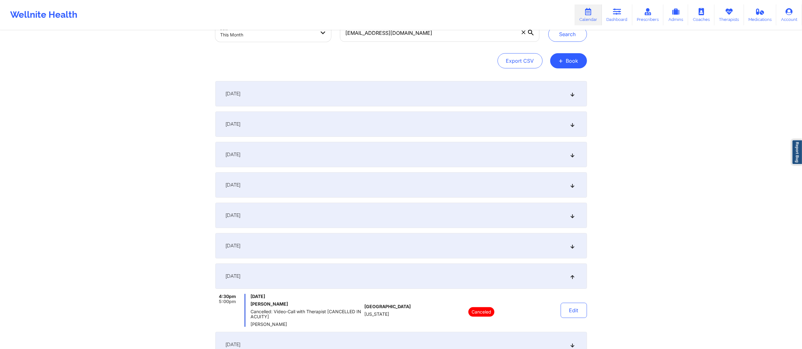
scroll to position [0, 0]
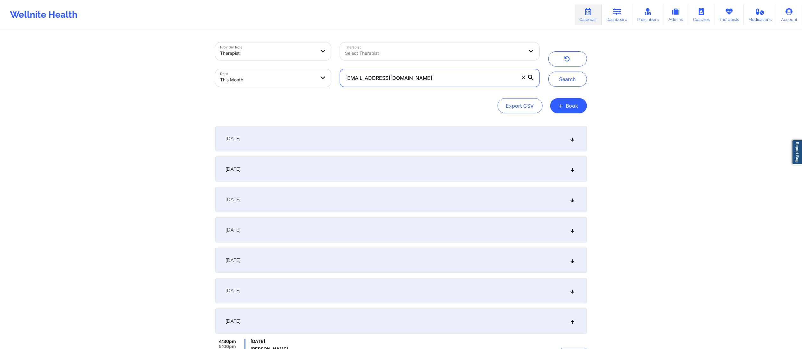
drag, startPoint x: 507, startPoint y: 80, endPoint x: 358, endPoint y: 83, distance: 148.7
click at [358, 83] on input "cherylwatkins4658@gmail.com" at bounding box center [439, 78] width 199 height 18
type input "c"
paste input "brackinmichelle@gmail.com"
click at [552, 84] on button "Search" at bounding box center [567, 79] width 39 height 15
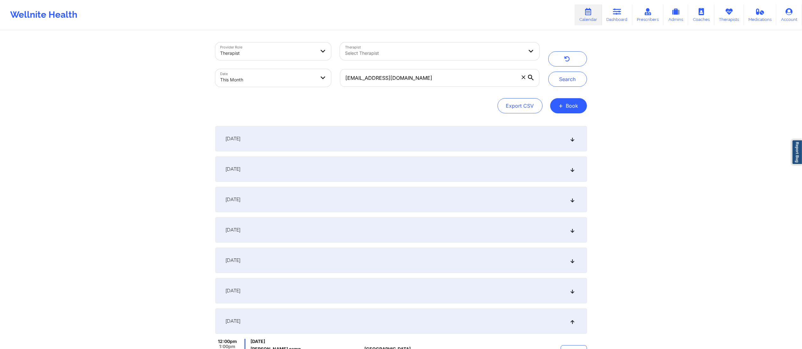
click at [374, 139] on div "September 1, 2025" at bounding box center [400, 138] width 371 height 25
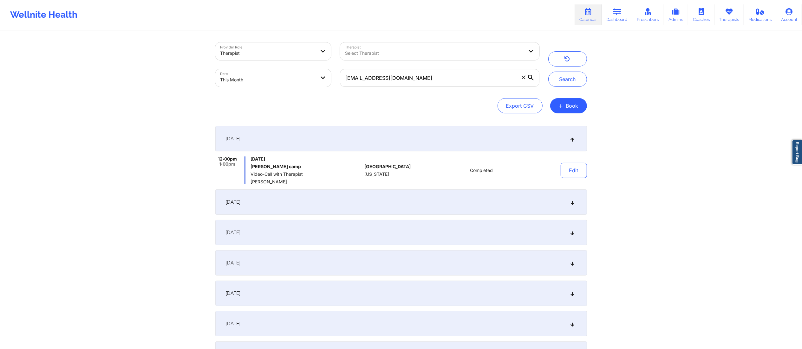
click at [376, 139] on div "September 1, 2025" at bounding box center [400, 138] width 371 height 25
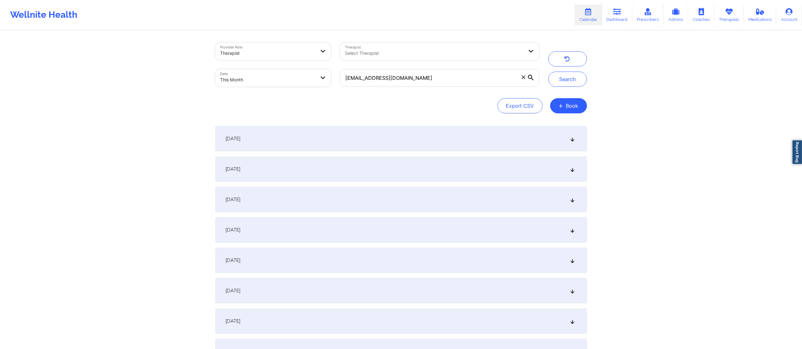
click at [510, 176] on div "September 8, 2025" at bounding box center [400, 169] width 371 height 25
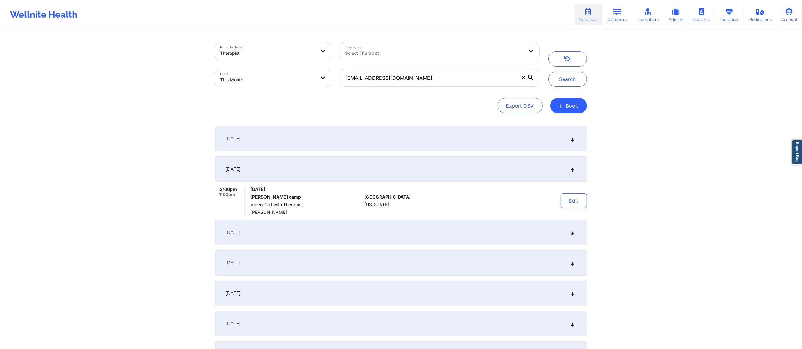
click at [591, 200] on div "Provider Role Therapist Therapist Select Therapist Date This Month brackinmiche…" at bounding box center [401, 218] width 802 height 436
click at [565, 206] on button "Edit" at bounding box center [573, 200] width 26 height 15
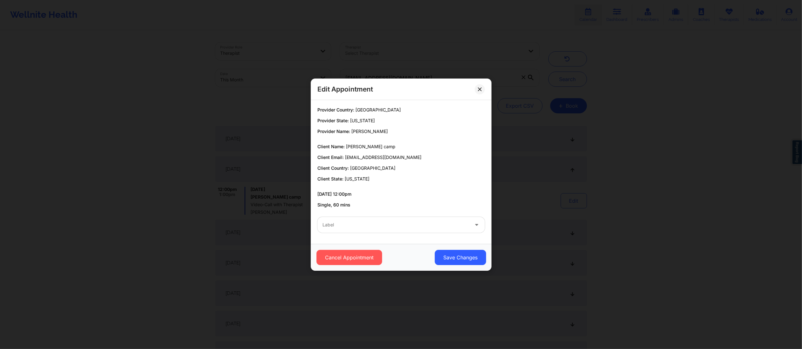
drag, startPoint x: 434, startPoint y: 225, endPoint x: 417, endPoint y: 228, distance: 16.7
click at [433, 225] on div at bounding box center [395, 225] width 146 height 8
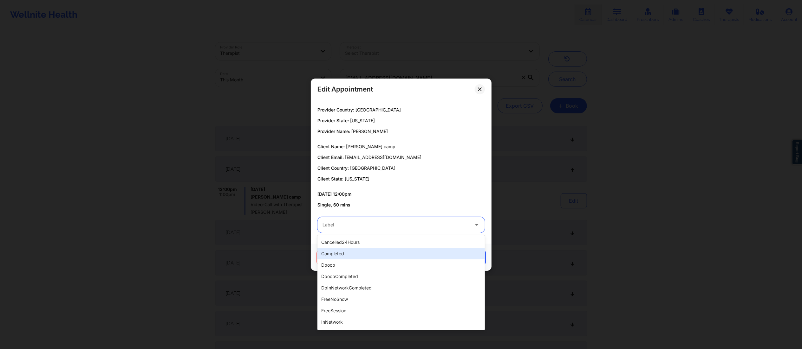
click at [350, 253] on div "completed" at bounding box center [400, 253] width 167 height 11
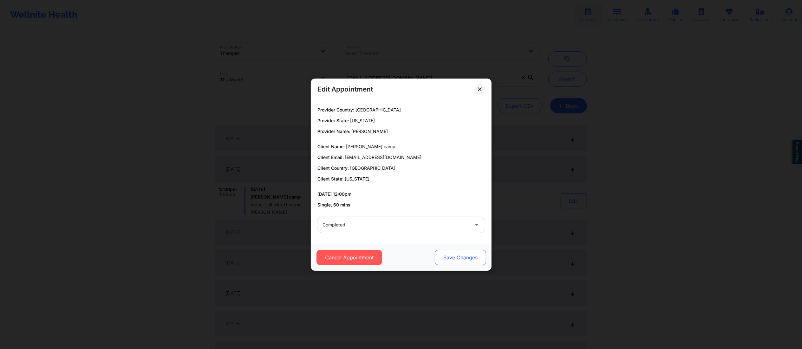
click at [467, 257] on button "Save Changes" at bounding box center [459, 257] width 51 height 15
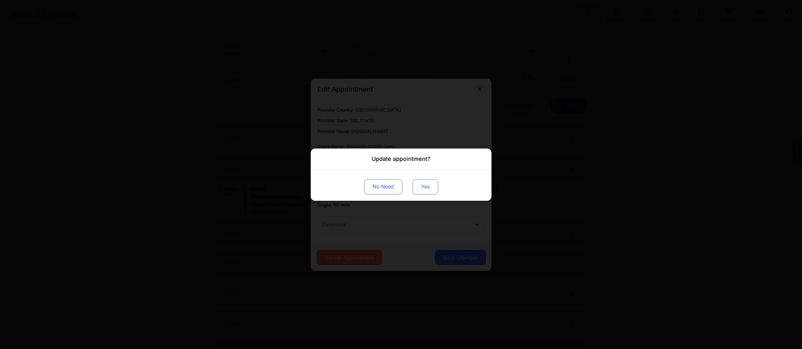
click at [420, 186] on button "Yes" at bounding box center [425, 186] width 26 height 15
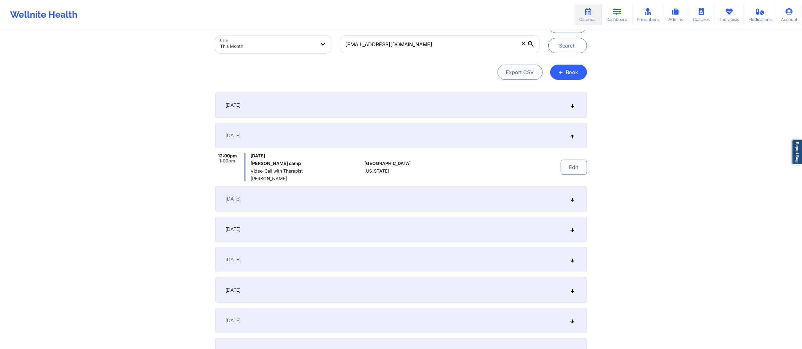
scroll to position [34, 0]
click at [403, 203] on div "September 11, 2025" at bounding box center [400, 198] width 371 height 25
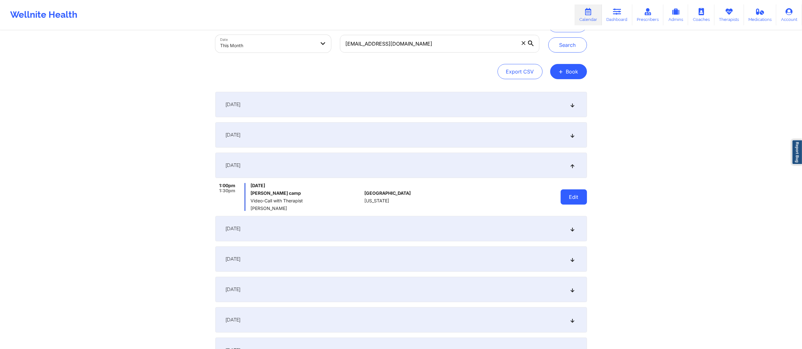
click at [564, 197] on button "Edit" at bounding box center [573, 197] width 26 height 15
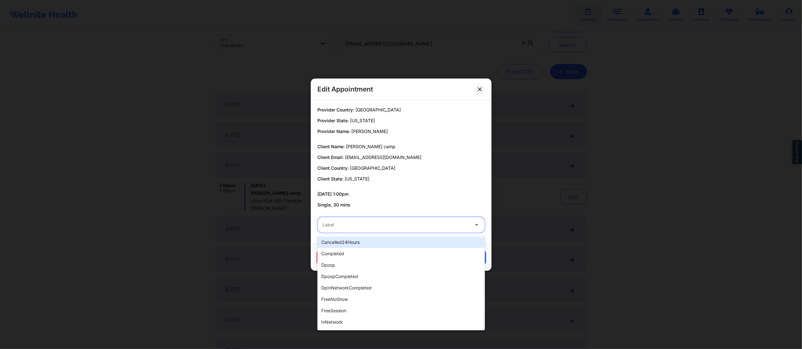
drag, startPoint x: 424, startPoint y: 223, endPoint x: 414, endPoint y: 245, distance: 24.3
click at [424, 224] on div at bounding box center [395, 225] width 146 height 8
click at [399, 256] on div "completed" at bounding box center [400, 253] width 167 height 11
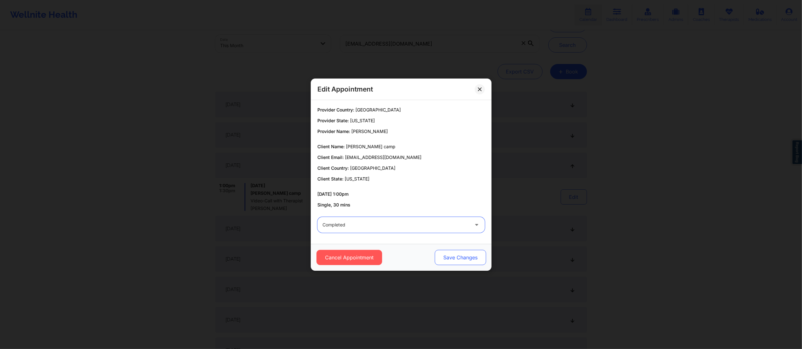
click at [448, 258] on button "Save Changes" at bounding box center [459, 257] width 51 height 15
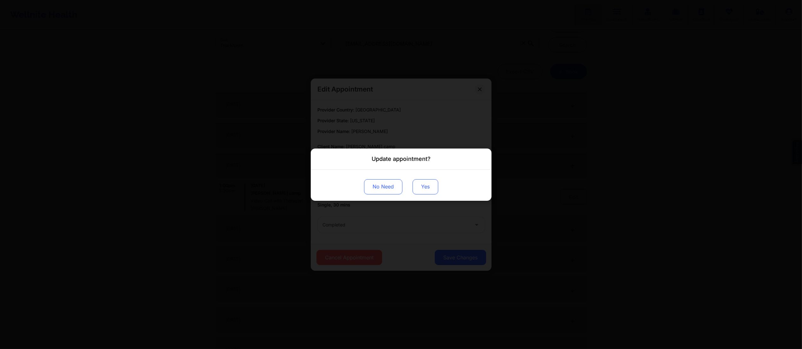
click at [417, 191] on button "Yes" at bounding box center [425, 186] width 26 height 15
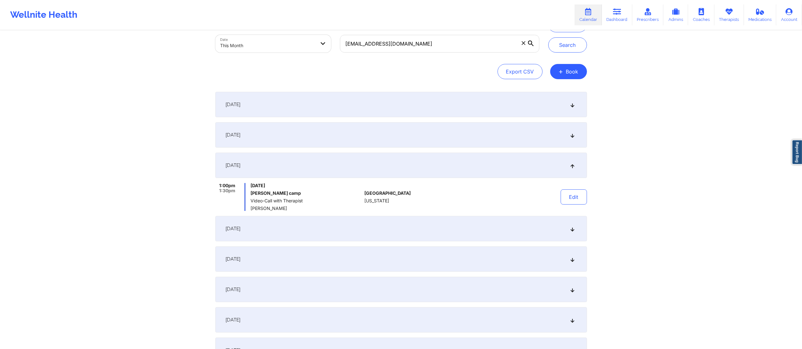
click at [434, 227] on div "September 15, 2025" at bounding box center [400, 228] width 371 height 25
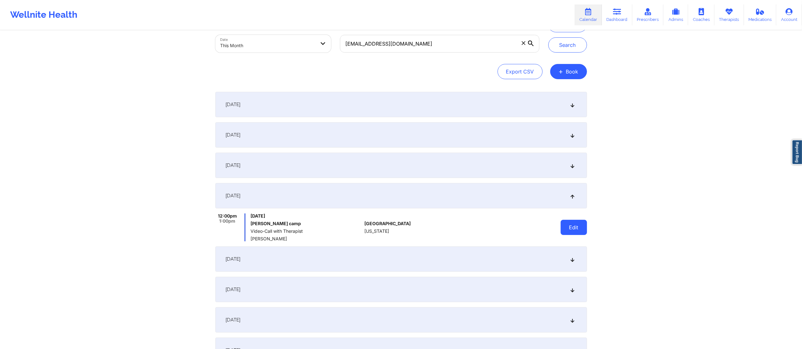
click at [567, 224] on button "Edit" at bounding box center [573, 227] width 26 height 15
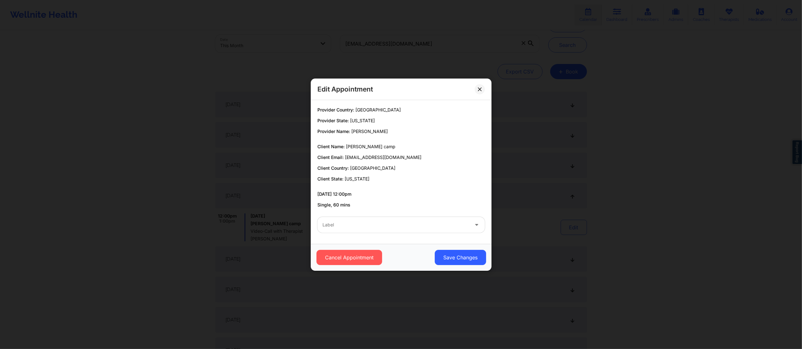
drag, startPoint x: 419, startPoint y: 224, endPoint x: 414, endPoint y: 233, distance: 10.8
click at [418, 228] on div at bounding box center [395, 225] width 146 height 8
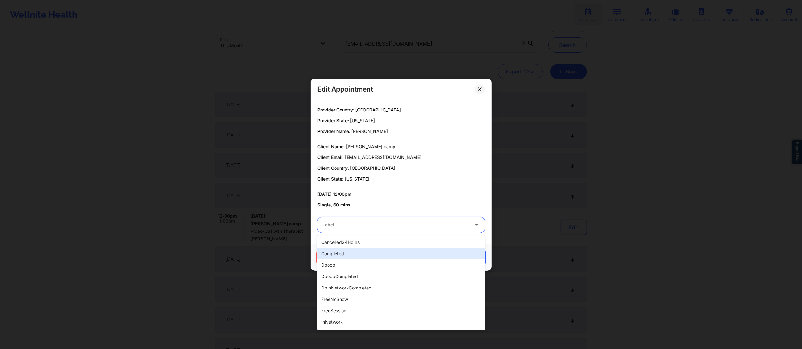
click at [377, 250] on div "completed" at bounding box center [400, 253] width 167 height 11
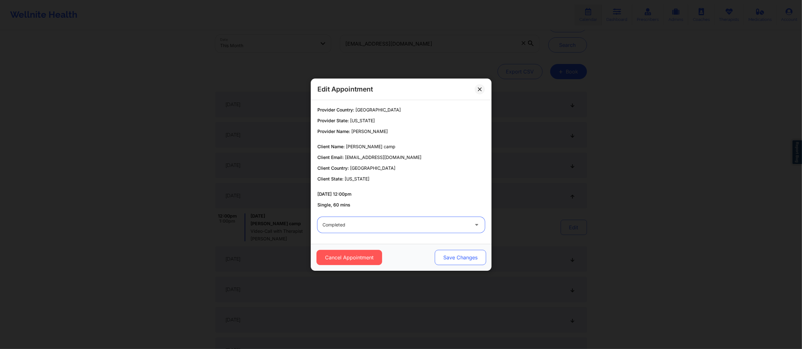
drag, startPoint x: 445, startPoint y: 257, endPoint x: 446, endPoint y: 260, distance: 3.2
click at [446, 260] on button "Save Changes" at bounding box center [459, 257] width 51 height 15
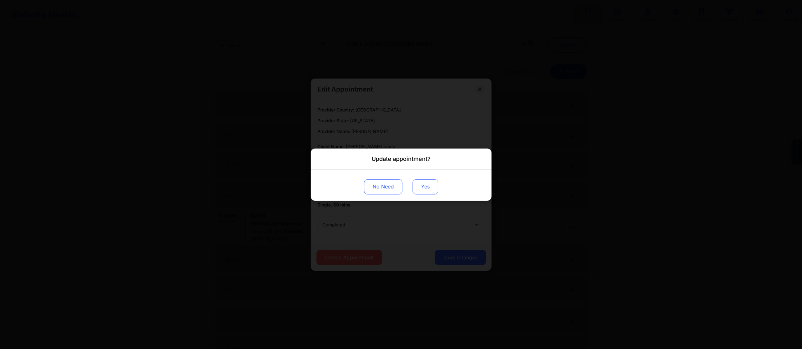
click at [419, 188] on button "Yes" at bounding box center [425, 186] width 26 height 15
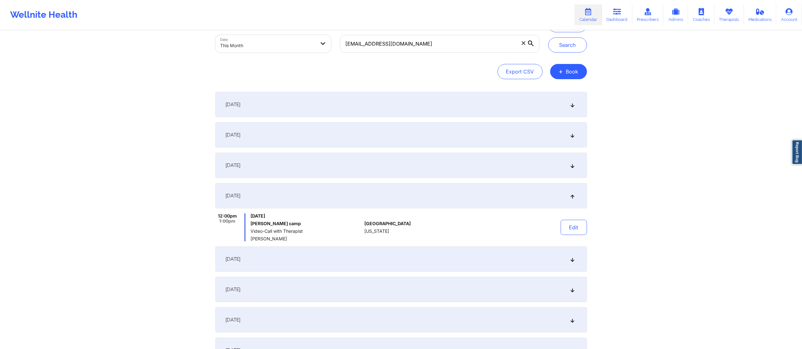
click at [456, 253] on div "September 18, 2025" at bounding box center [400, 259] width 371 height 25
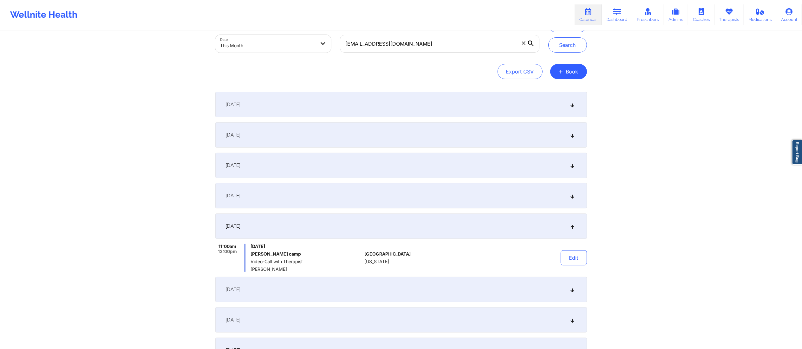
click at [455, 290] on div "September 22, 2025" at bounding box center [400, 289] width 371 height 25
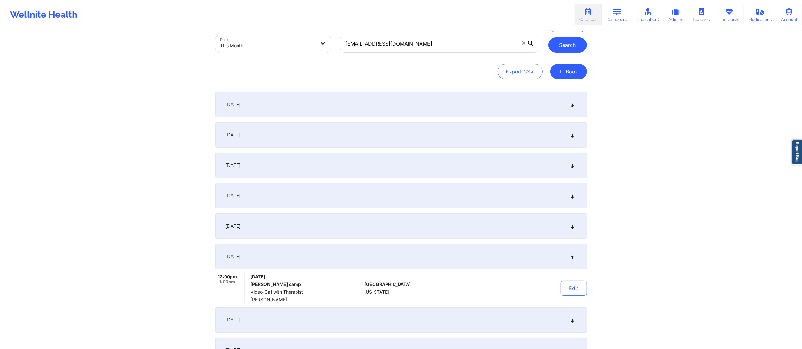
click at [561, 44] on button "Search" at bounding box center [567, 44] width 39 height 15
click at [426, 135] on div "September 8, 2025" at bounding box center [400, 134] width 371 height 25
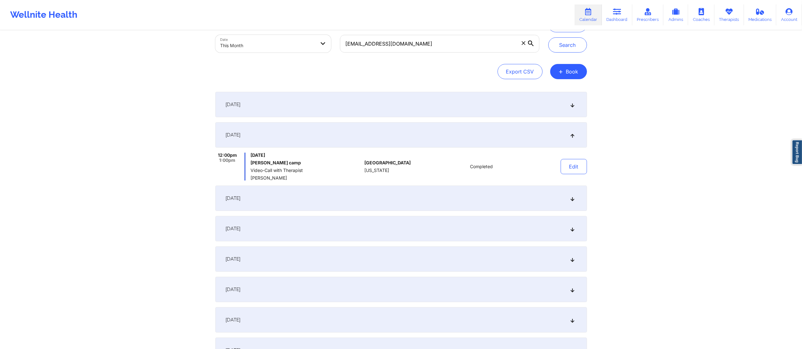
click at [430, 191] on div "September 11, 2025" at bounding box center [400, 198] width 371 height 25
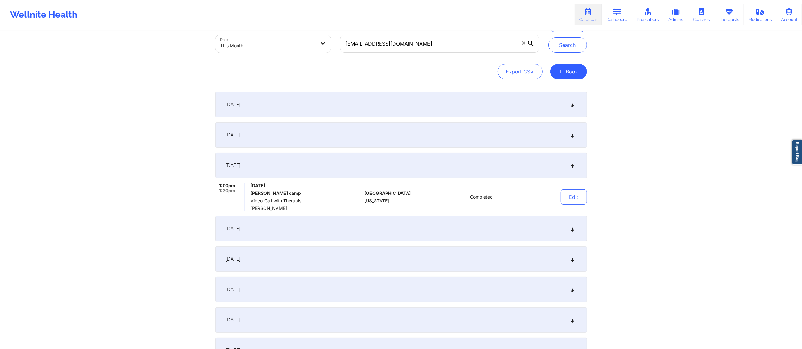
click at [442, 230] on div "September 15, 2025" at bounding box center [400, 228] width 371 height 25
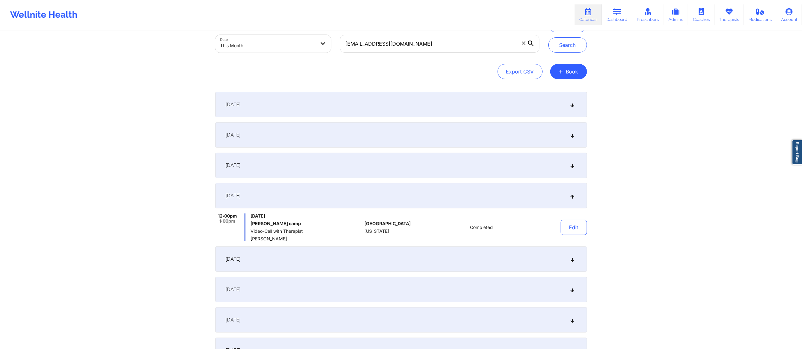
drag, startPoint x: 444, startPoint y: 251, endPoint x: 445, endPoint y: 255, distance: 3.7
click at [444, 252] on div "September 18, 2025" at bounding box center [400, 259] width 371 height 25
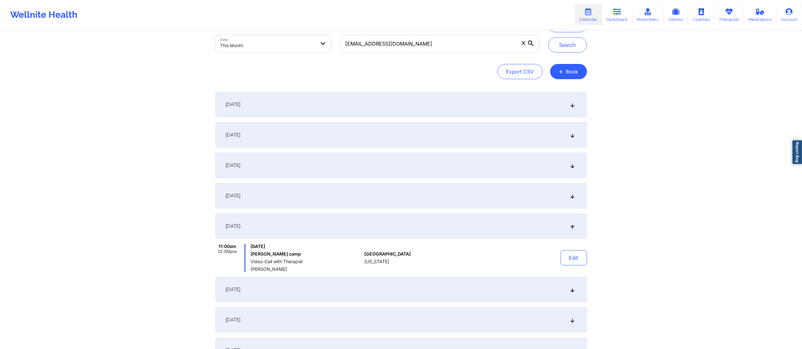
click at [436, 286] on div "September 22, 2025" at bounding box center [400, 289] width 371 height 25
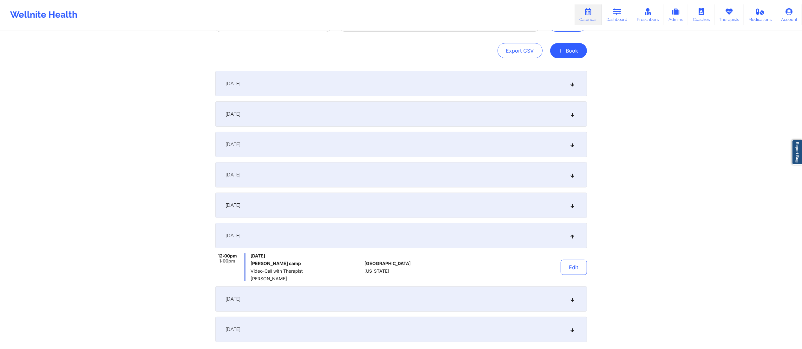
scroll to position [62, 0]
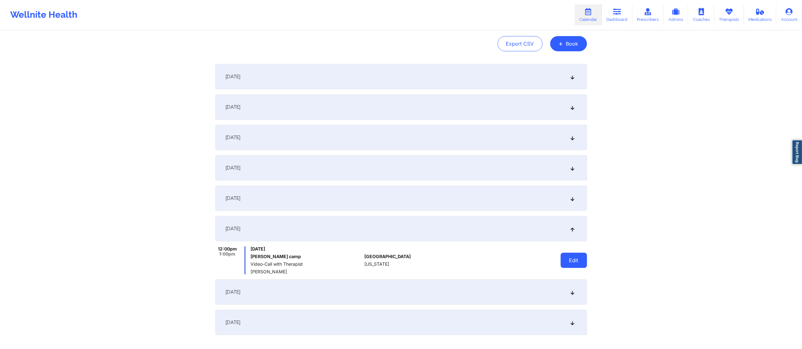
click at [568, 260] on button "Edit" at bounding box center [573, 260] width 26 height 15
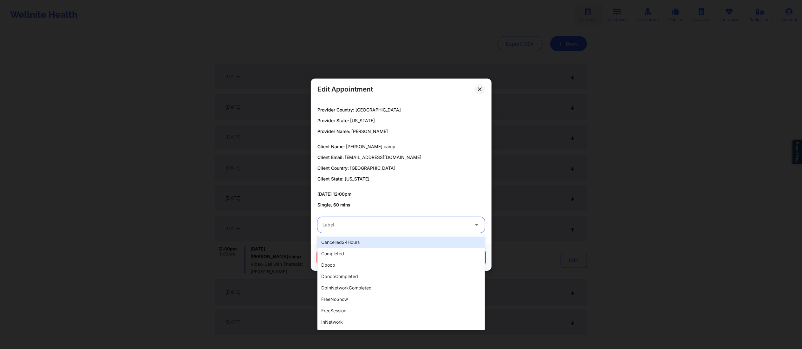
click at [379, 230] on div "Label" at bounding box center [393, 225] width 152 height 16
click at [372, 256] on div "completed" at bounding box center [400, 253] width 167 height 11
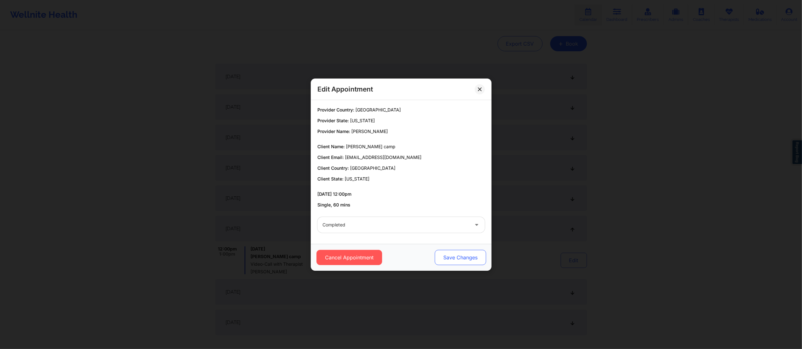
click at [448, 257] on button "Save Changes" at bounding box center [459, 257] width 51 height 15
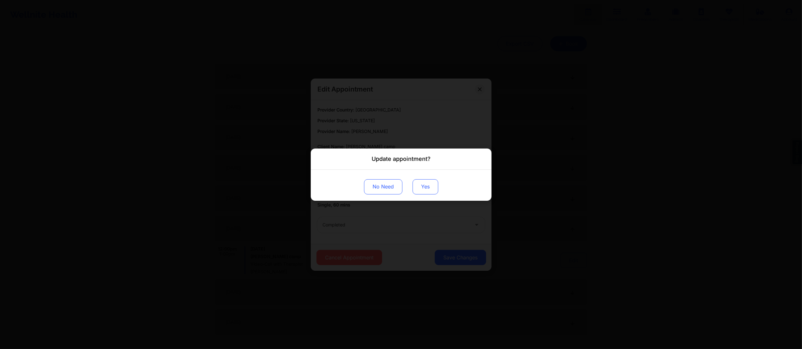
click at [423, 185] on button "Yes" at bounding box center [425, 186] width 26 height 15
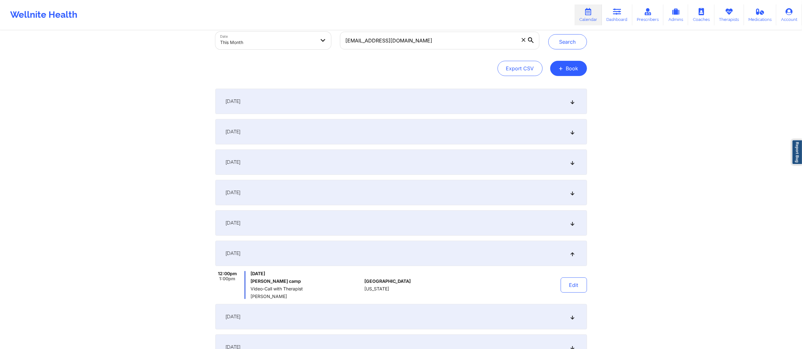
scroll to position [37, 0]
click at [562, 44] on button "Search" at bounding box center [567, 42] width 39 height 15
click at [567, 286] on button "Edit" at bounding box center [573, 285] width 26 height 15
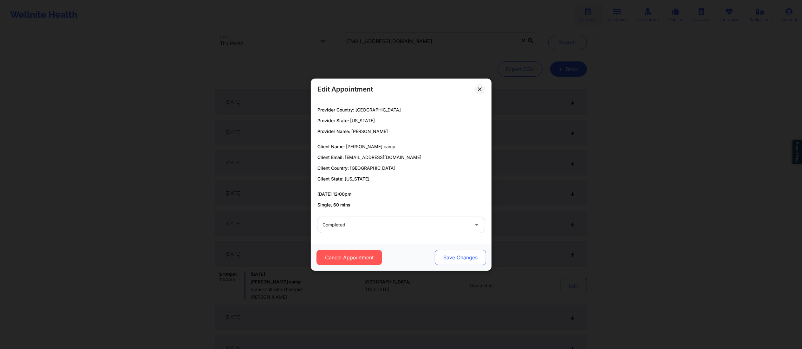
click at [461, 265] on button "Save Changes" at bounding box center [459, 257] width 51 height 15
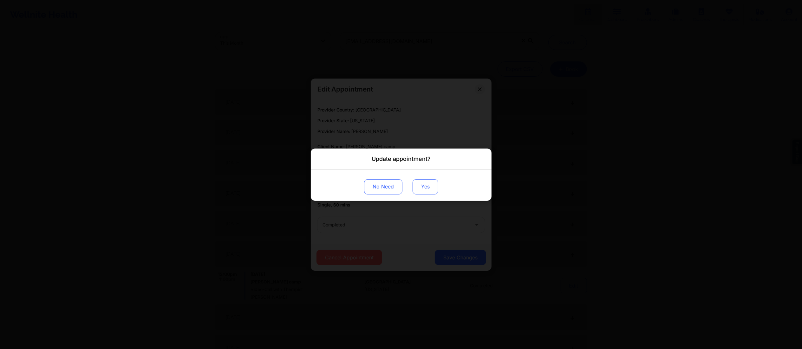
click at [423, 185] on button "Yes" at bounding box center [425, 186] width 26 height 15
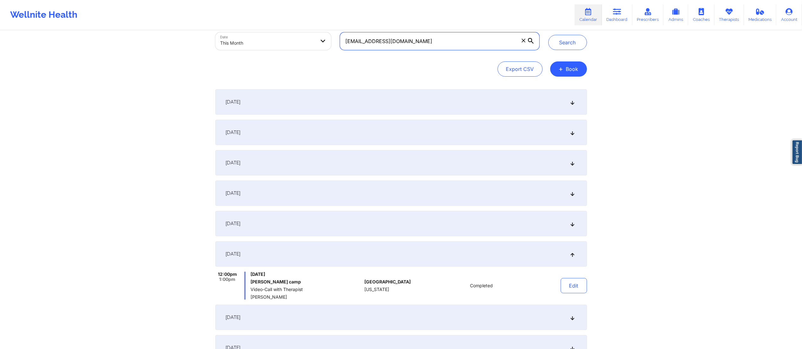
drag, startPoint x: 461, startPoint y: 39, endPoint x: 330, endPoint y: 47, distance: 130.5
click at [330, 47] on div "Provider Role Therapist Therapist Select Therapist Date This Month brackinmiche…" at bounding box center [377, 27] width 333 height 53
paste input "soujixsaitou"
click at [554, 45] on button "Search" at bounding box center [567, 42] width 39 height 15
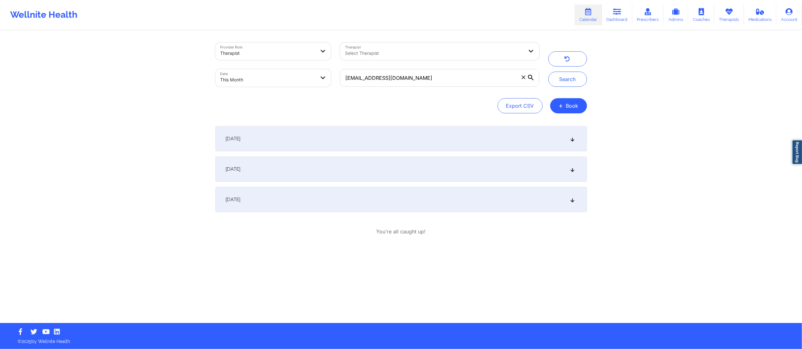
scroll to position [0, 0]
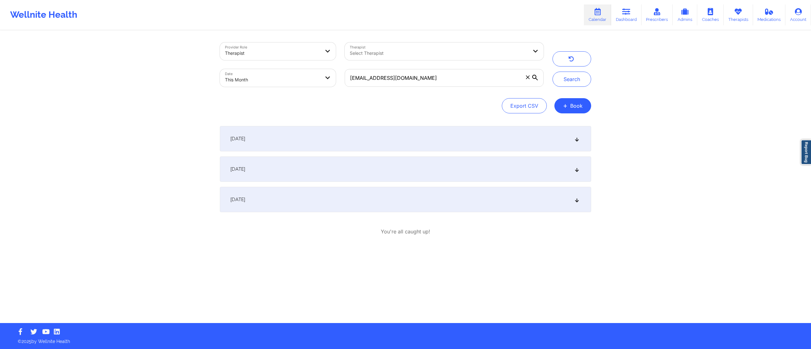
click at [379, 133] on div "September 1, 2025" at bounding box center [405, 138] width 371 height 25
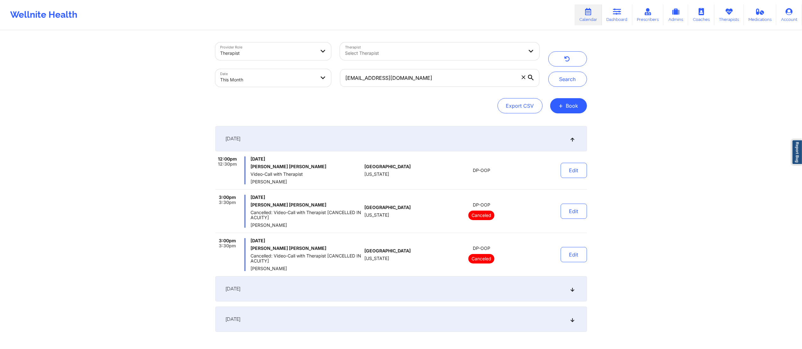
click at [412, 292] on div "September 15, 2025" at bounding box center [400, 288] width 371 height 25
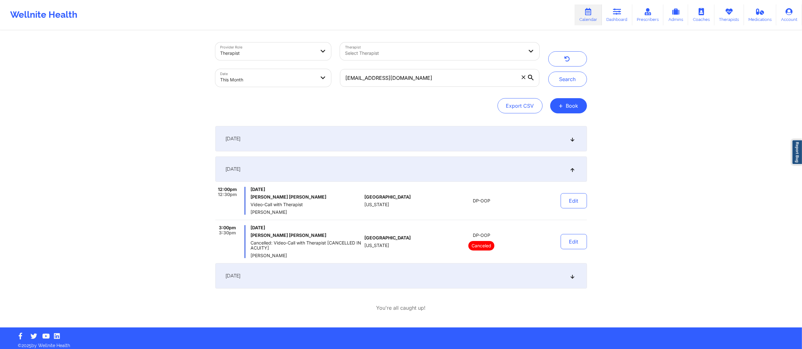
click at [413, 275] on div "September 25, 2025" at bounding box center [400, 275] width 371 height 25
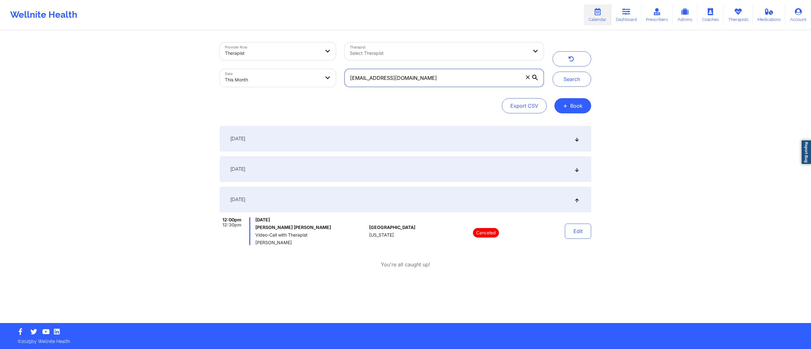
drag, startPoint x: 435, startPoint y: 79, endPoint x: 307, endPoint y: 86, distance: 127.9
click at [307, 86] on div "Provider Role Therapist Therapist Select Therapist Date This Month soujixsaitou…" at bounding box center [382, 64] width 333 height 53
paste input "gnadal2429"
click at [577, 77] on button "Search" at bounding box center [572, 79] width 39 height 15
click at [468, 137] on div "September 1, 2025" at bounding box center [405, 138] width 371 height 25
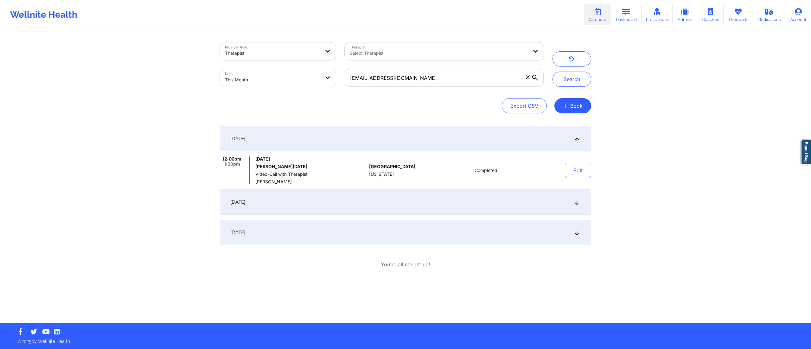
click at [472, 201] on div "September 13, 2025" at bounding box center [405, 202] width 371 height 25
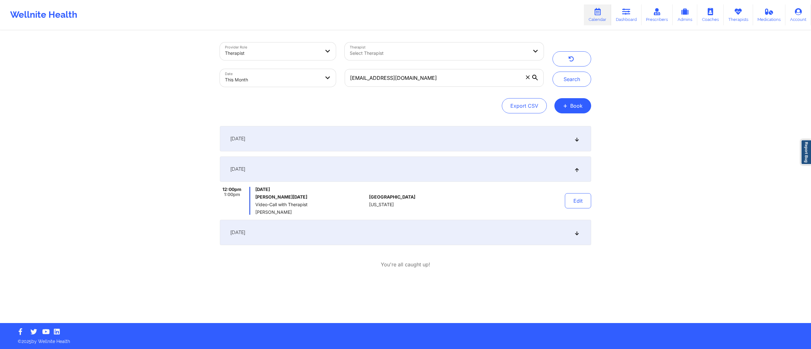
drag, startPoint x: 465, startPoint y: 232, endPoint x: 466, endPoint y: 236, distance: 3.9
click at [464, 234] on div "September 20, 2025" at bounding box center [405, 232] width 371 height 25
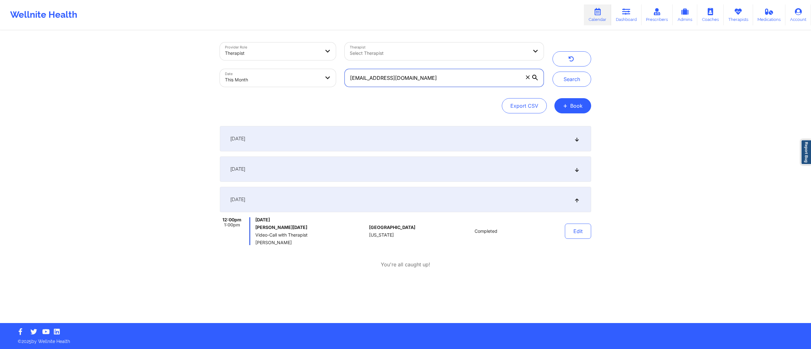
drag, startPoint x: 468, startPoint y: 80, endPoint x: 309, endPoint y: 68, distance: 159.2
click at [309, 68] on div "Provider Role Therapist Therapist Select Therapist Date This Month gnadal2429@g…" at bounding box center [382, 64] width 333 height 53
paste input "kaleighsupples"
click at [568, 80] on button "Search" at bounding box center [572, 79] width 39 height 15
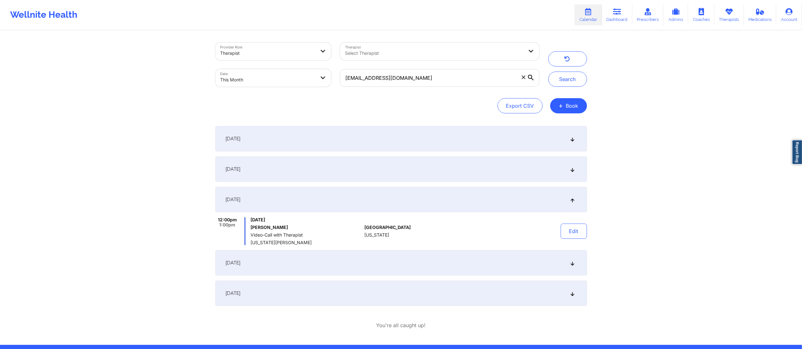
click at [491, 139] on div "September 1, 2025" at bounding box center [400, 138] width 371 height 25
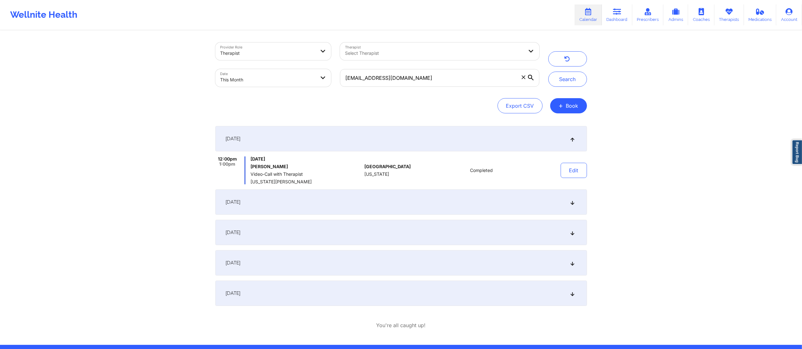
click at [456, 200] on div "September 8, 2025" at bounding box center [400, 202] width 371 height 25
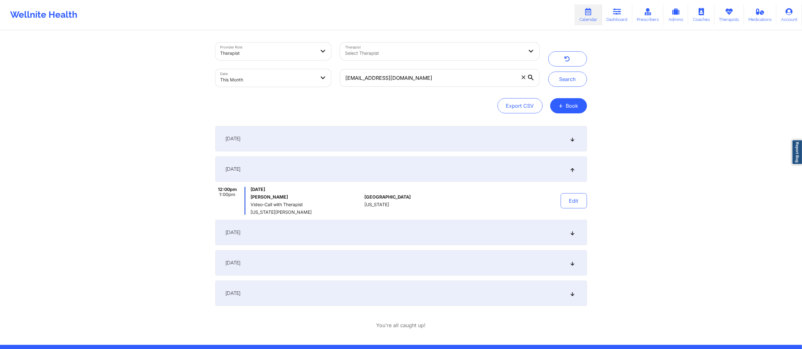
click at [443, 236] on div "September 15, 2025" at bounding box center [400, 232] width 371 height 25
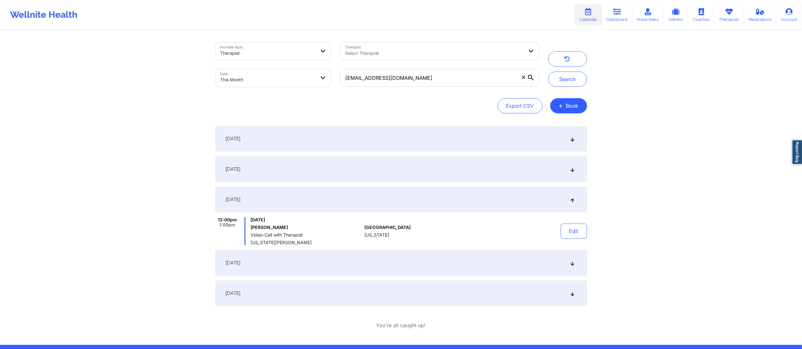
click at [427, 260] on div "September 22, 2025" at bounding box center [400, 262] width 371 height 25
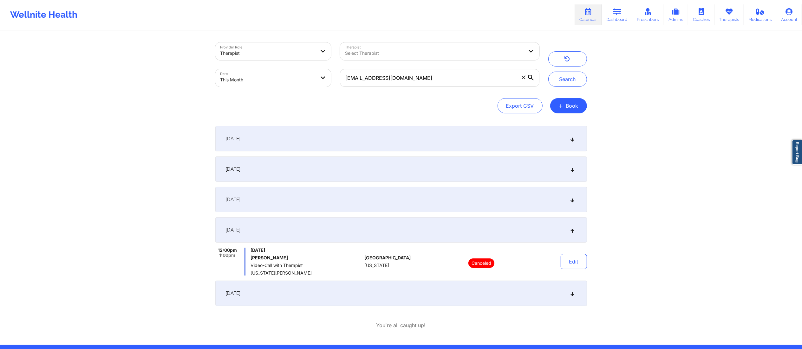
click at [425, 297] on div "September 29, 2025" at bounding box center [400, 293] width 371 height 25
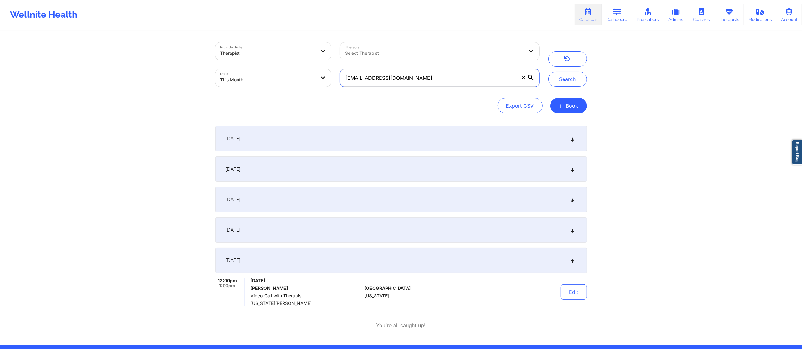
drag, startPoint x: 421, startPoint y: 81, endPoint x: 316, endPoint y: 74, distance: 105.2
click at [312, 74] on div "Provider Role Therapist Therapist Select Therapist Date This Month kaleighsuppl…" at bounding box center [377, 64] width 333 height 53
paste input "richardson1313@icloud"
click at [564, 82] on button "Search" at bounding box center [567, 79] width 39 height 15
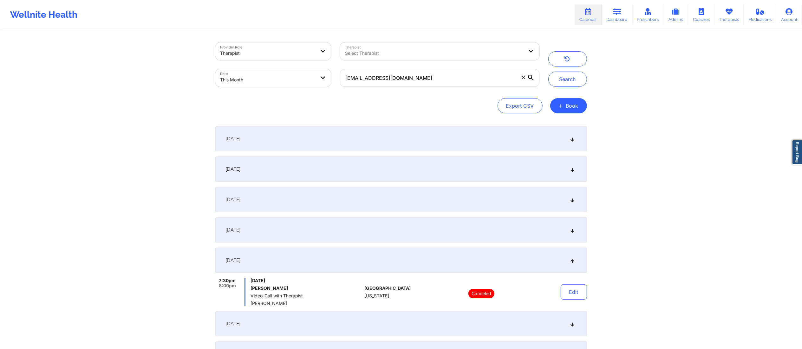
click at [332, 137] on div "September 1, 2025" at bounding box center [400, 138] width 371 height 25
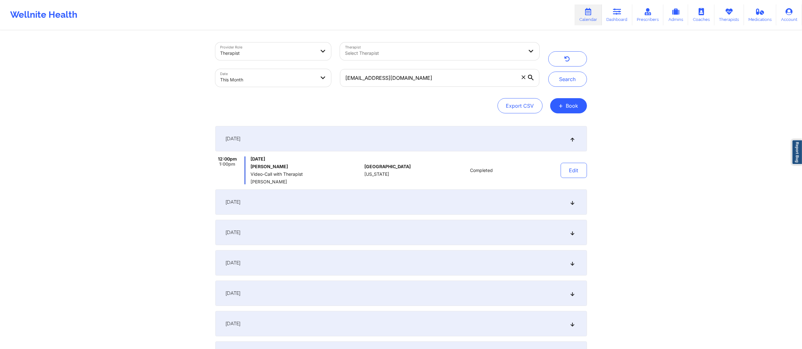
click at [347, 186] on div "September 1, 2025 12:00pm 1:00pm Monday, September 1, 2025 Kristine A Richardso…" at bounding box center [400, 246] width 371 height 241
click at [345, 206] on div "September 7, 2025" at bounding box center [400, 202] width 371 height 25
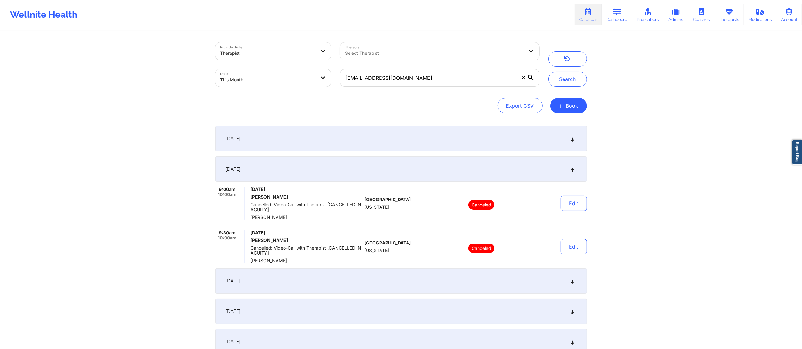
click at [386, 280] on div "September 14, 2025" at bounding box center [400, 280] width 371 height 25
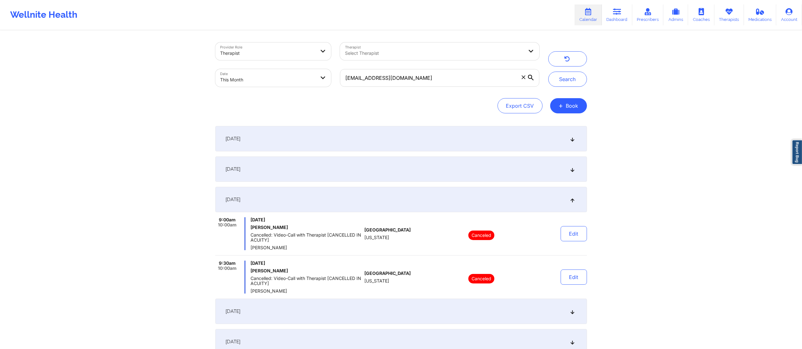
click at [403, 317] on div "September 21, 2025" at bounding box center [400, 311] width 371 height 25
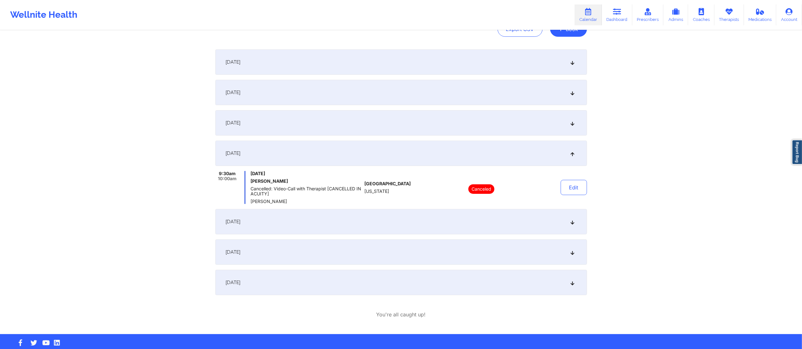
scroll to position [79, 0]
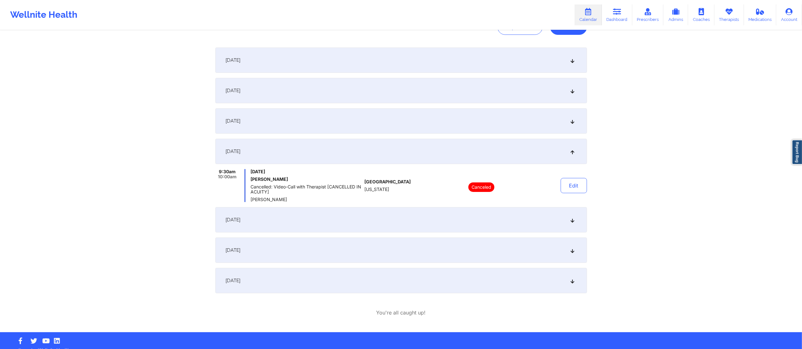
click at [412, 216] on div "September 22, 2025" at bounding box center [400, 219] width 371 height 25
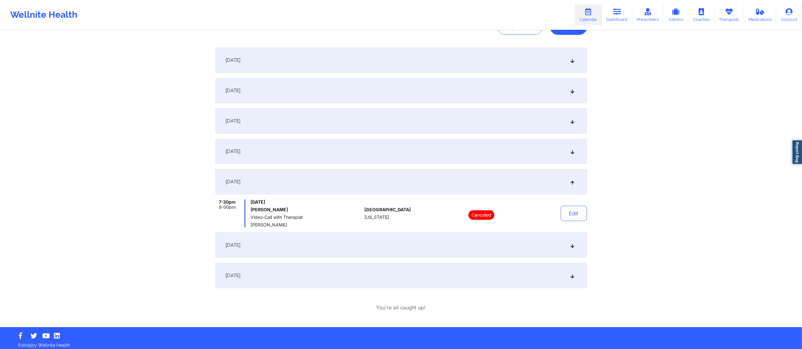
click at [432, 249] on div "September 23, 2025" at bounding box center [400, 245] width 371 height 25
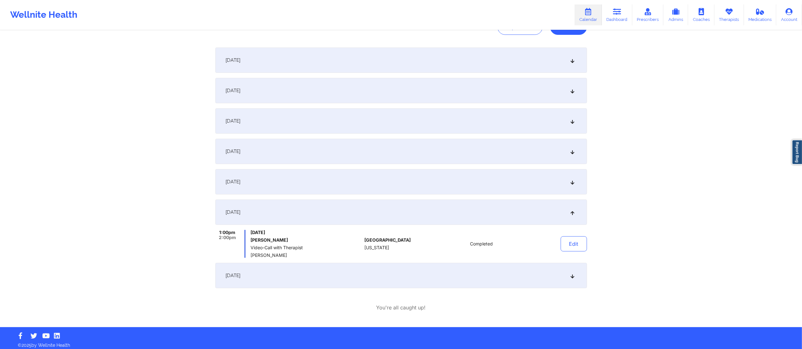
click at [439, 277] on div "September 28, 2025" at bounding box center [400, 275] width 371 height 25
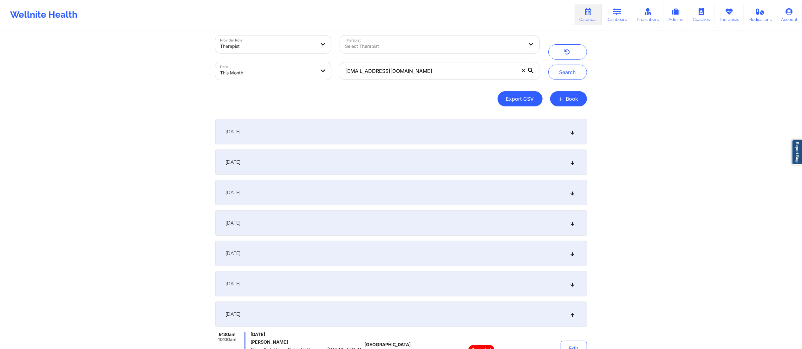
scroll to position [0, 0]
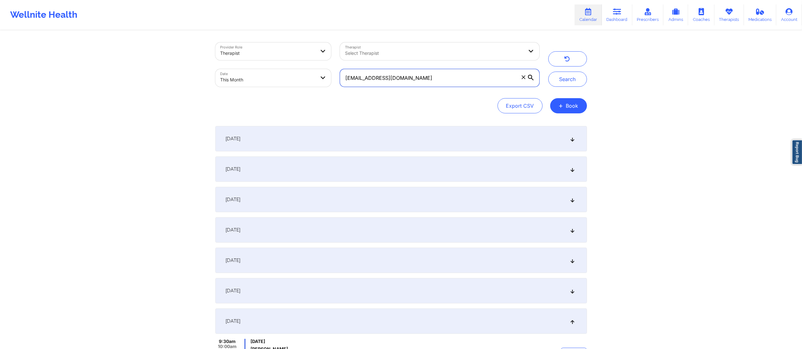
drag, startPoint x: 480, startPoint y: 84, endPoint x: 329, endPoint y: 91, distance: 151.0
click at [329, 91] on div "Provider Role Therapist Therapist Select Therapist Date This Month karichardson…" at bounding box center [377, 64] width 333 height 53
paste input "coleykimmel@gmail"
click at [576, 78] on button "Search" at bounding box center [567, 79] width 39 height 15
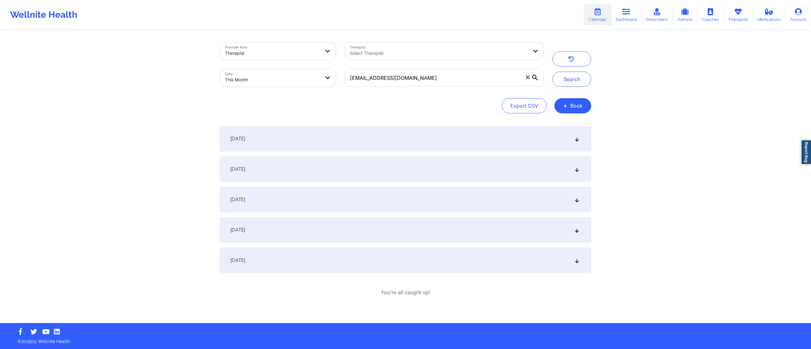
click at [440, 148] on div "September 1, 2025" at bounding box center [405, 138] width 371 height 25
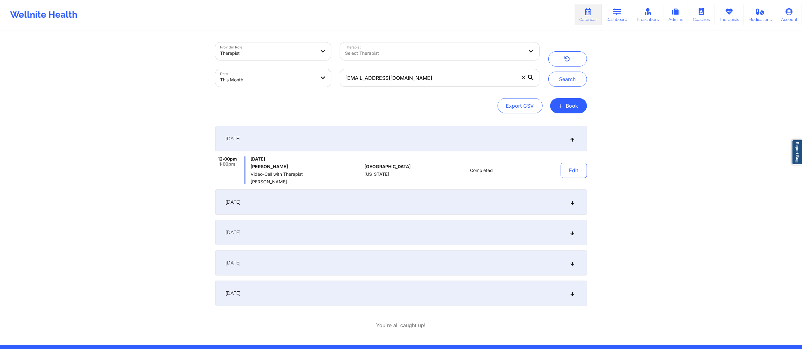
click at [421, 213] on div "September 8, 2025" at bounding box center [400, 202] width 371 height 25
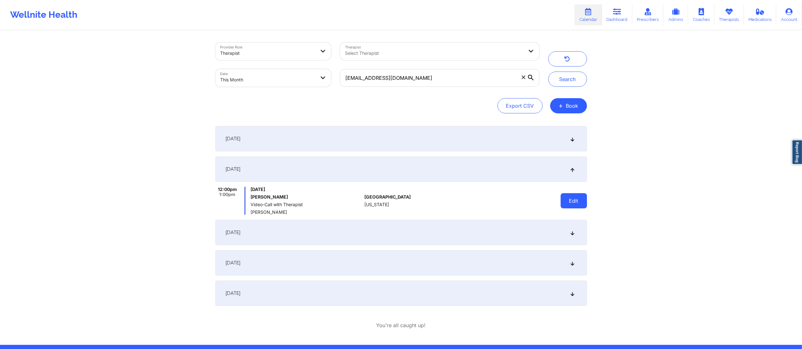
click at [574, 206] on button "Edit" at bounding box center [573, 200] width 26 height 15
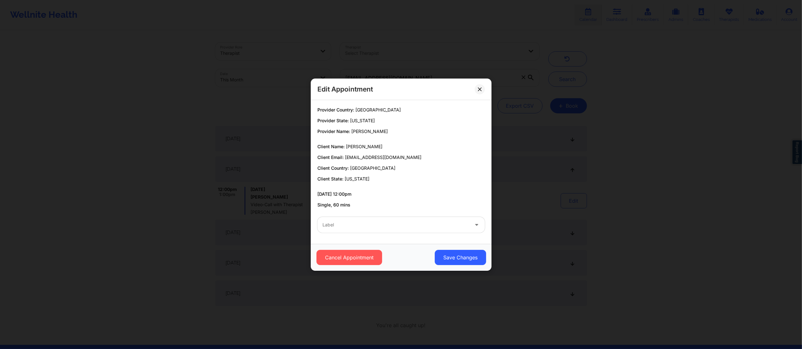
click at [437, 227] on div at bounding box center [395, 225] width 146 height 8
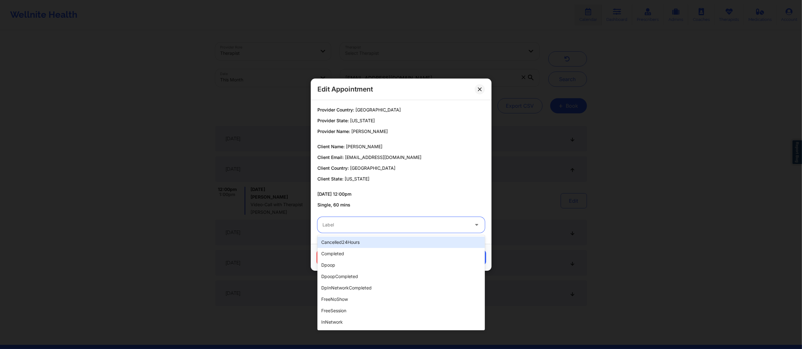
click at [358, 247] on div "cancelled24Hours" at bounding box center [400, 242] width 167 height 11
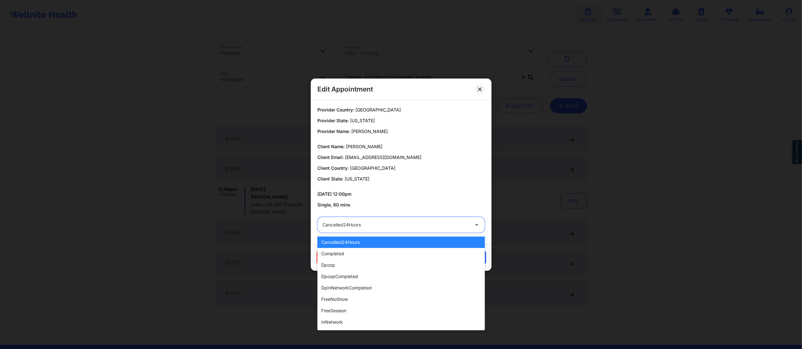
drag, startPoint x: 378, startPoint y: 223, endPoint x: 364, endPoint y: 237, distance: 19.3
click at [378, 225] on div at bounding box center [395, 225] width 146 height 8
drag, startPoint x: 350, startPoint y: 254, endPoint x: 358, endPoint y: 255, distance: 7.3
click at [349, 255] on div "completed" at bounding box center [400, 253] width 167 height 11
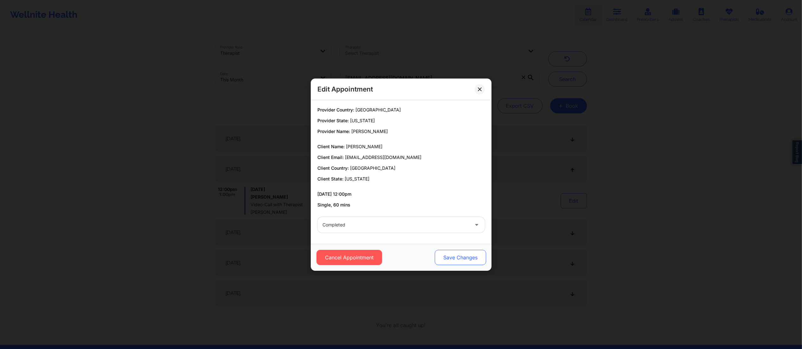
click at [437, 255] on button "Save Changes" at bounding box center [459, 257] width 51 height 15
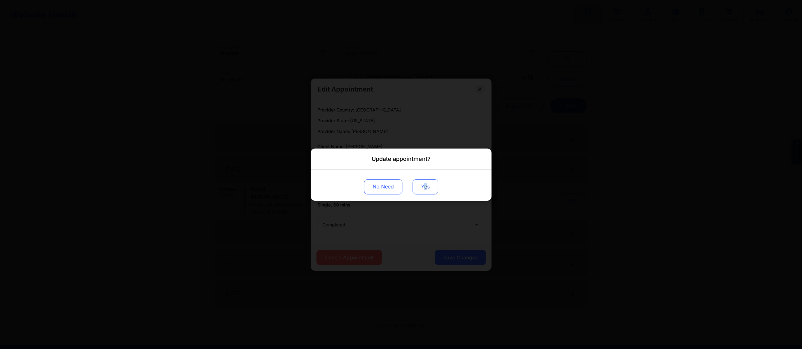
click at [425, 184] on button "Yes" at bounding box center [425, 186] width 26 height 15
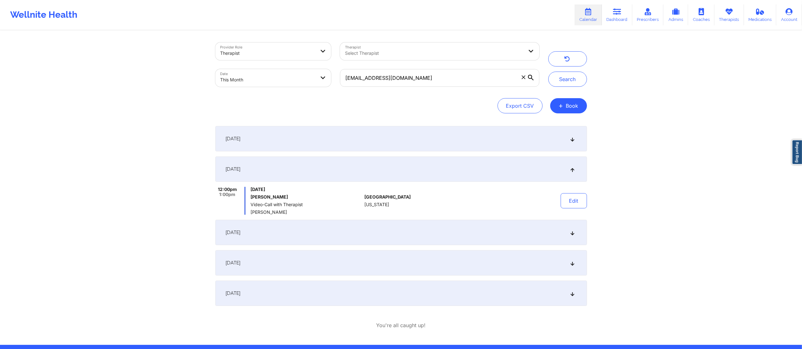
click at [461, 228] on div "September 15, 2025" at bounding box center [400, 232] width 371 height 25
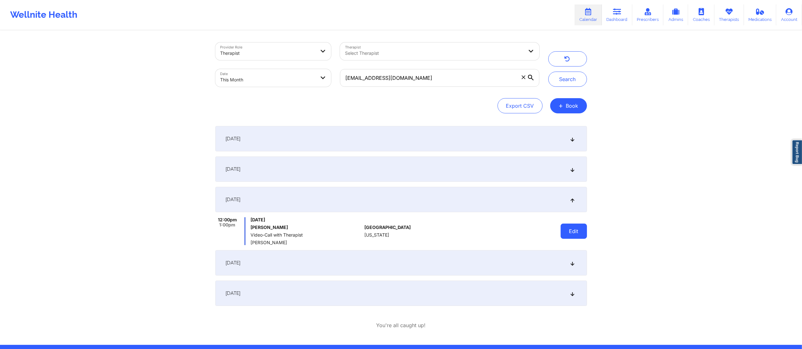
click at [575, 231] on button "Edit" at bounding box center [573, 231] width 26 height 15
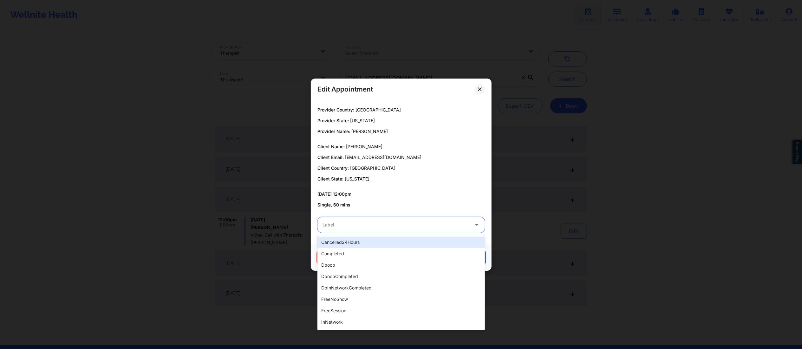
click at [396, 223] on div at bounding box center [395, 225] width 146 height 8
click at [378, 254] on div "completed" at bounding box center [400, 253] width 167 height 11
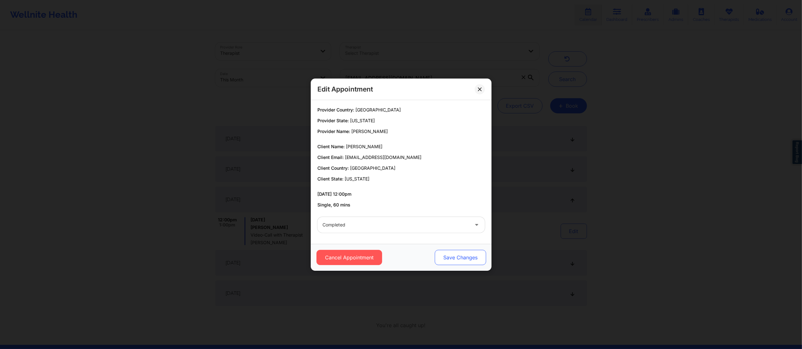
click at [445, 264] on button "Save Changes" at bounding box center [459, 257] width 51 height 15
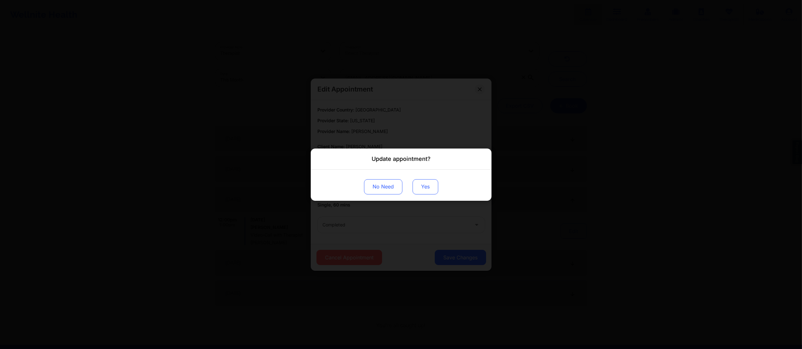
click at [425, 185] on button "Yes" at bounding box center [425, 186] width 26 height 15
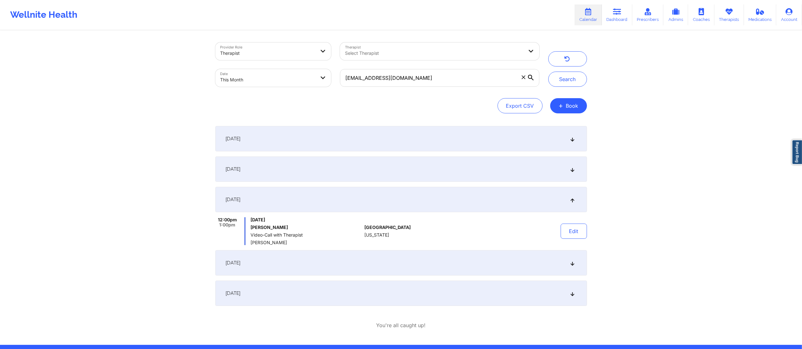
click at [432, 262] on div "September 22, 2025" at bounding box center [400, 262] width 371 height 25
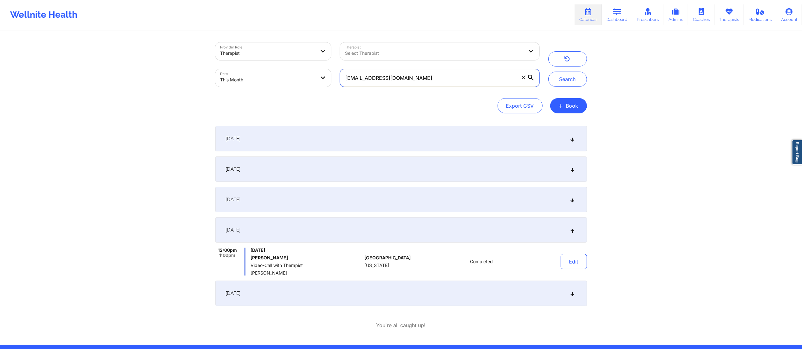
drag, startPoint x: 445, startPoint y: 83, endPoint x: 319, endPoint y: 64, distance: 127.9
click at [319, 64] on div "Provider Role Therapist Therapist Select Therapist Date This Month coleykimmel@…" at bounding box center [377, 64] width 333 height 53
paste input "rachelg1520"
click at [520, 200] on div "September 15, 2025" at bounding box center [400, 199] width 371 height 25
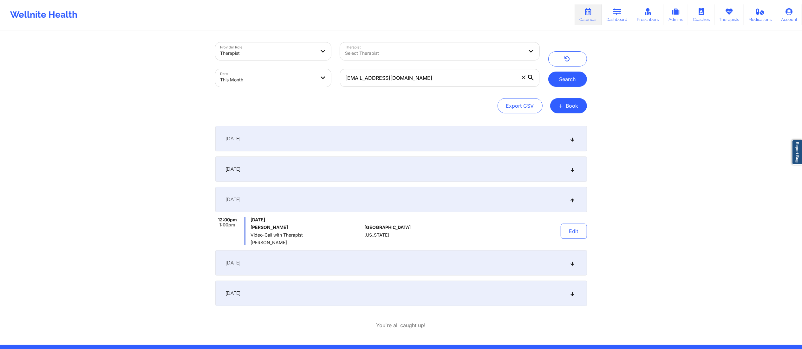
click at [572, 82] on button "Search" at bounding box center [567, 79] width 39 height 15
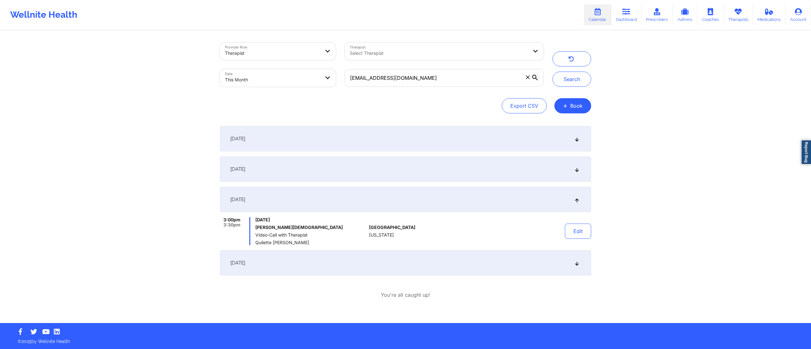
click at [440, 136] on div "September 1, 2025" at bounding box center [405, 138] width 371 height 25
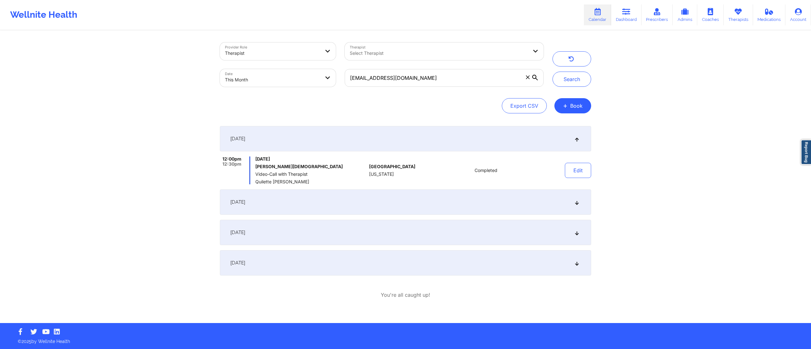
click at [432, 192] on div "September 9, 2025" at bounding box center [405, 202] width 371 height 25
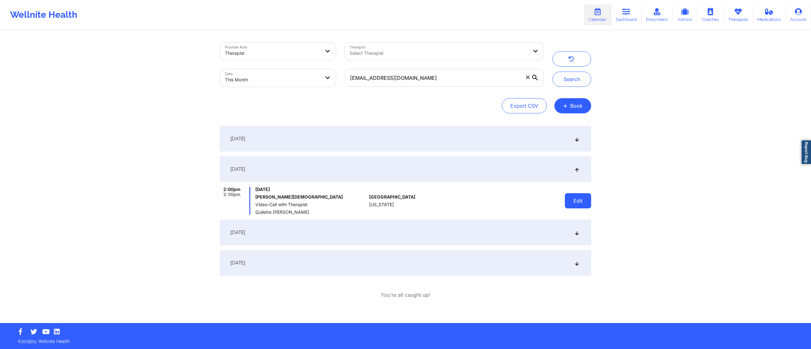
click at [581, 201] on button "Edit" at bounding box center [578, 200] width 26 height 15
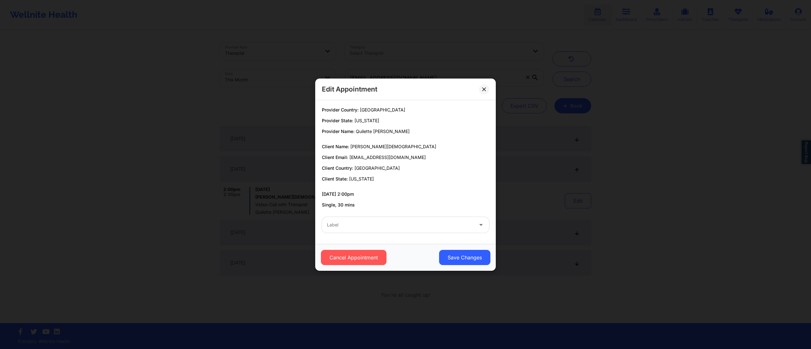
click at [441, 223] on div at bounding box center [400, 225] width 146 height 8
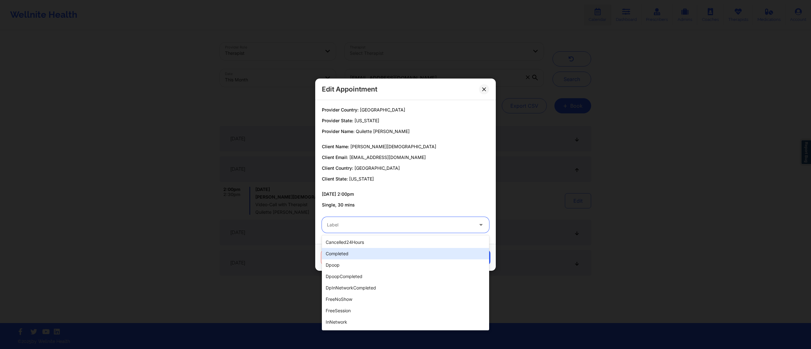
drag, startPoint x: 358, startPoint y: 255, endPoint x: 362, endPoint y: 256, distance: 3.6
click at [358, 256] on div "completed" at bounding box center [405, 253] width 167 height 11
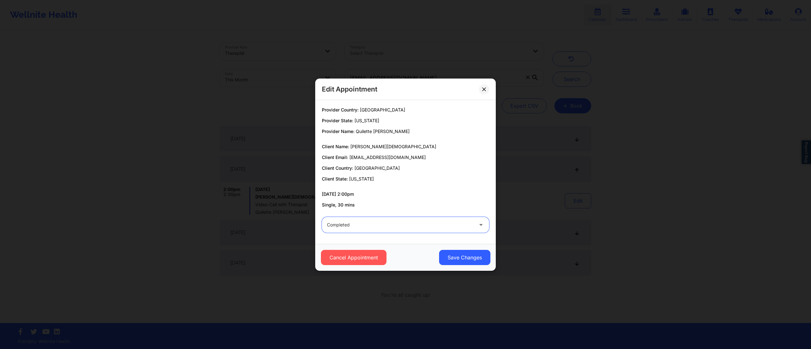
click at [468, 246] on div "Cancel Appointment Save Changes" at bounding box center [405, 257] width 181 height 27
click at [457, 262] on button "Save Changes" at bounding box center [464, 257] width 51 height 15
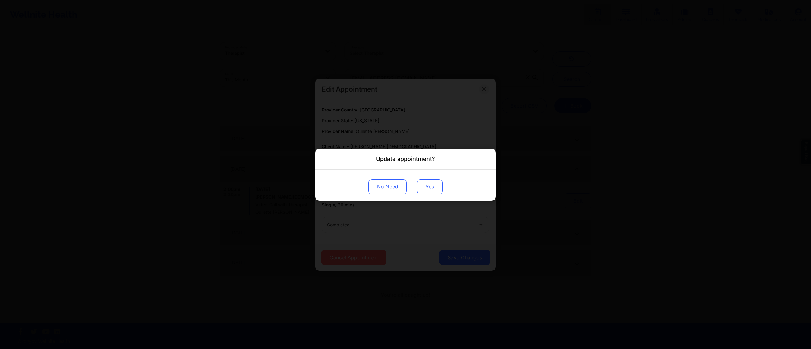
click at [434, 189] on button "Yes" at bounding box center [430, 186] width 26 height 15
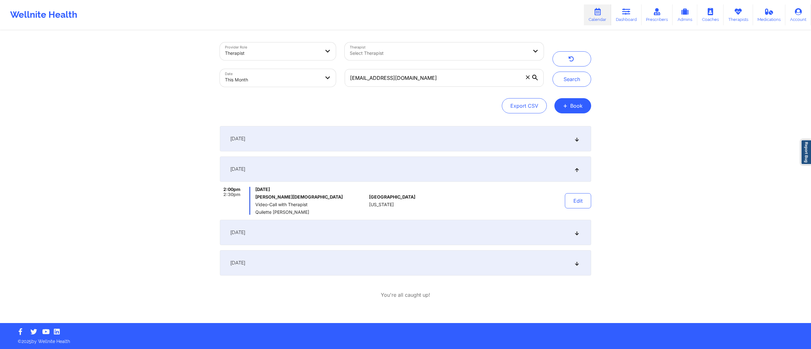
click at [406, 237] on div "September 16, 2025" at bounding box center [405, 232] width 371 height 25
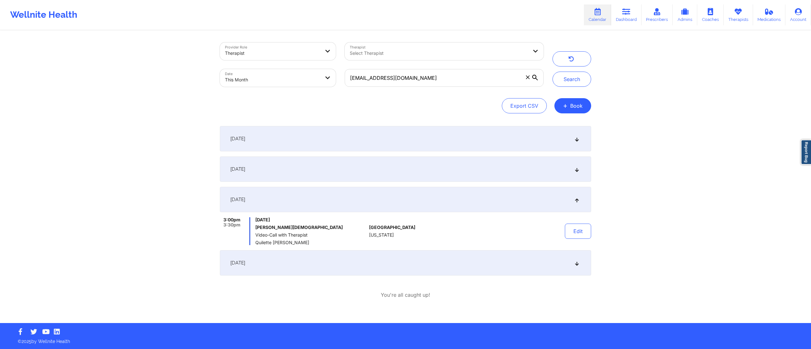
click at [581, 222] on div "Edit" at bounding box center [562, 231] width 59 height 28
click at [575, 232] on button "Edit" at bounding box center [578, 231] width 26 height 15
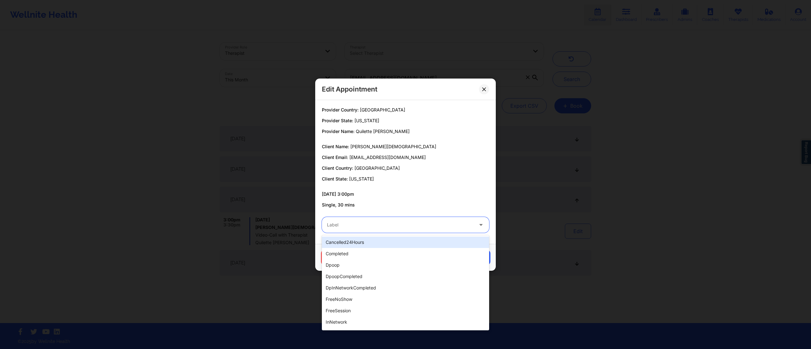
drag, startPoint x: 406, startPoint y: 219, endPoint x: 392, endPoint y: 240, distance: 24.7
click at [406, 219] on div "Label" at bounding box center [398, 225] width 152 height 16
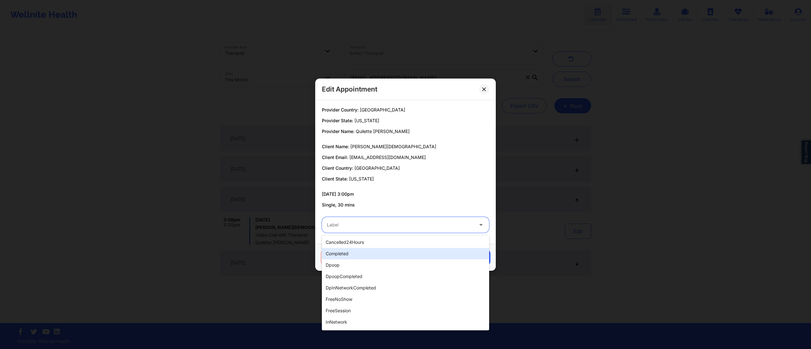
click at [376, 253] on div "completed" at bounding box center [405, 253] width 167 height 11
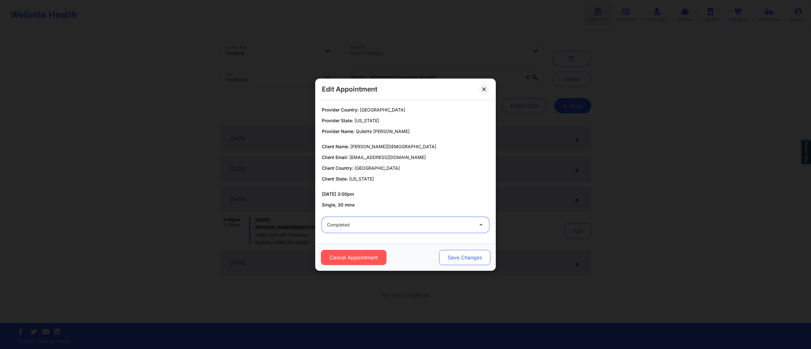
click at [463, 260] on button "Save Changes" at bounding box center [464, 257] width 51 height 15
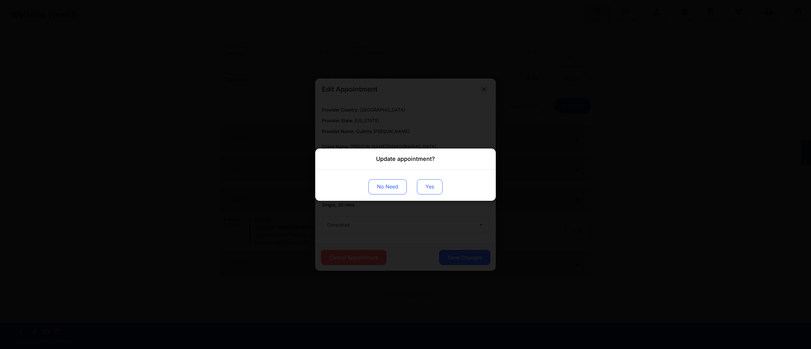
click at [425, 185] on button "Yes" at bounding box center [430, 186] width 26 height 15
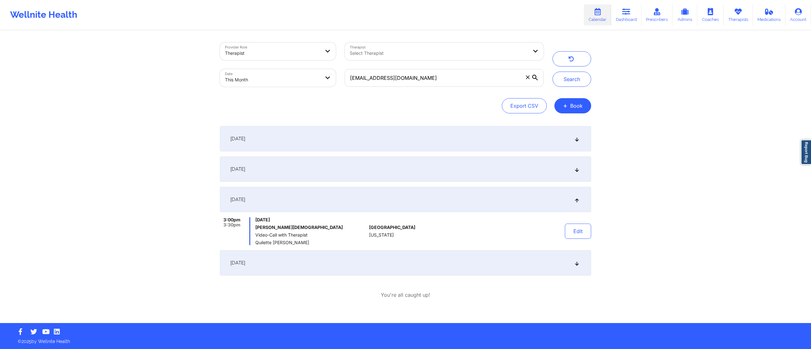
click at [354, 266] on div "September 25, 2025" at bounding box center [405, 262] width 371 height 25
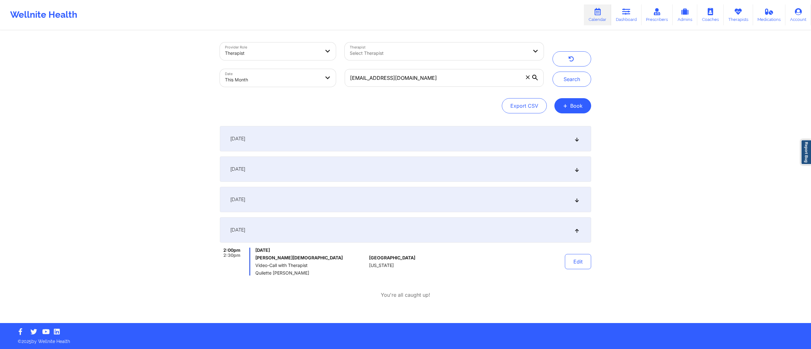
click at [377, 199] on div "September 16, 2025" at bounding box center [405, 199] width 371 height 25
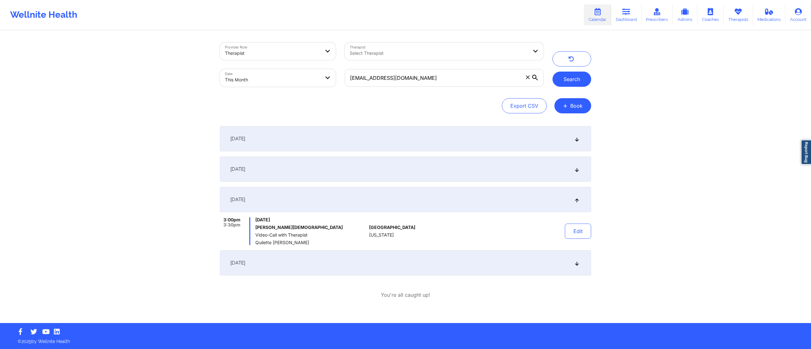
click at [570, 84] on button "Search" at bounding box center [572, 79] width 39 height 15
click at [476, 167] on div "September 9, 2025" at bounding box center [405, 169] width 371 height 25
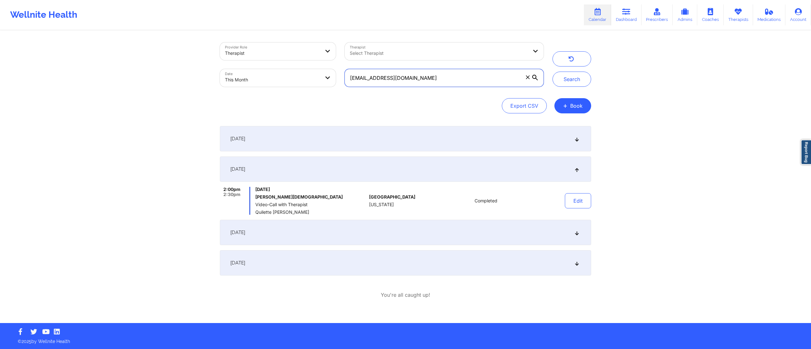
drag, startPoint x: 429, startPoint y: 74, endPoint x: 355, endPoint y: 77, distance: 74.2
click at [355, 77] on input "rachelg1520@gmail.com" at bounding box center [444, 78] width 199 height 18
type input "r"
paste input "john.doe.local@example.com"
type input "john.doe.local@example.com"
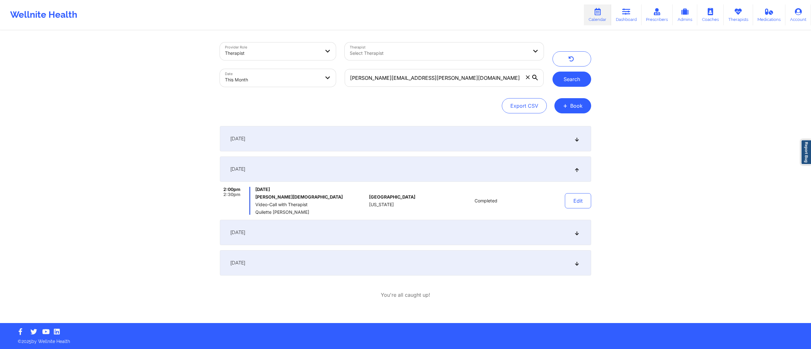
click at [566, 73] on button "Search" at bounding box center [572, 79] width 39 height 15
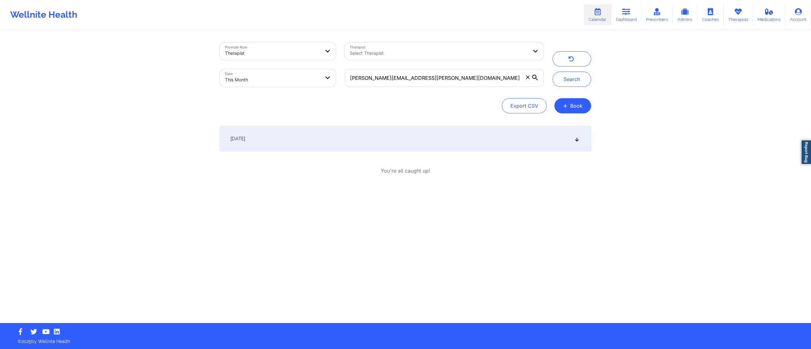
click at [474, 142] on div "September 1, 2025" at bounding box center [405, 138] width 371 height 25
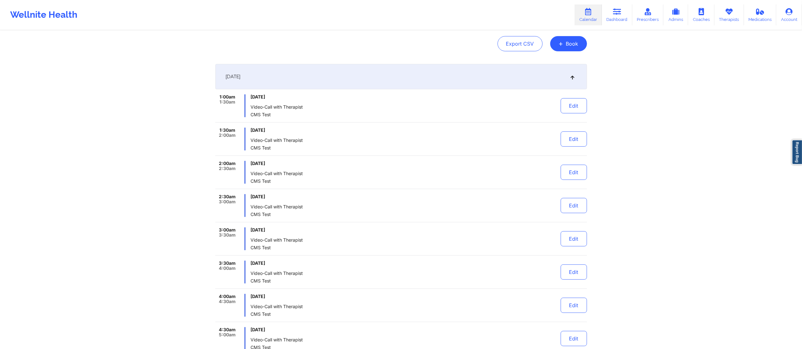
scroll to position [61, 0]
click at [570, 108] on button "Edit" at bounding box center [573, 106] width 26 height 15
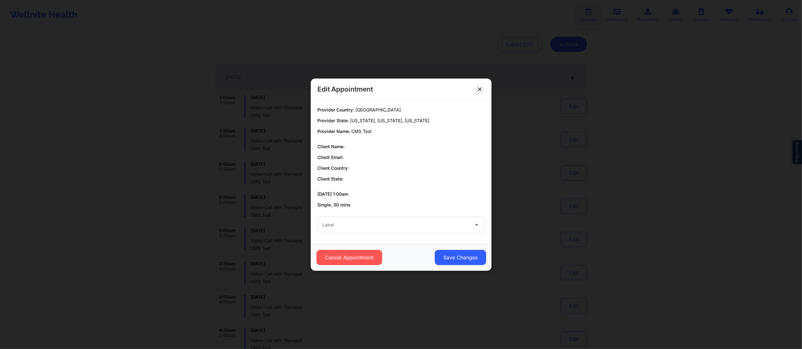
click at [383, 225] on div at bounding box center [395, 225] width 146 height 8
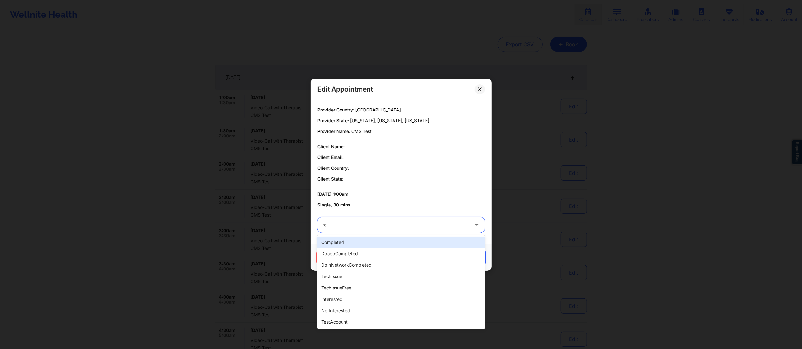
type input "tes"
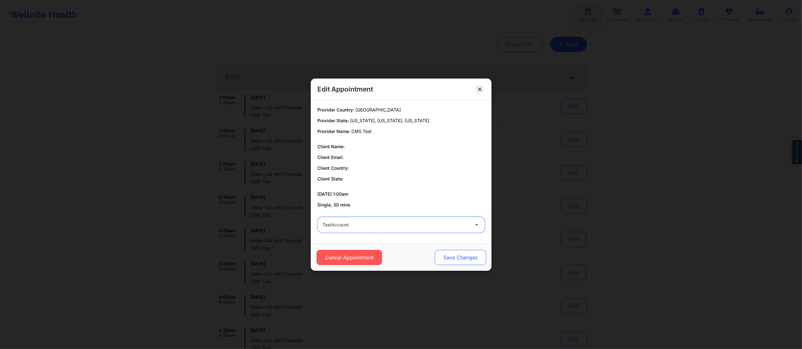
click at [472, 261] on button "Save Changes" at bounding box center [459, 257] width 51 height 15
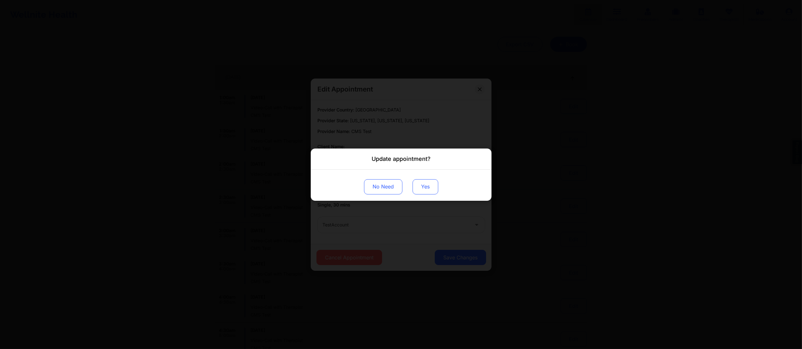
click at [424, 193] on button "Yes" at bounding box center [425, 186] width 26 height 15
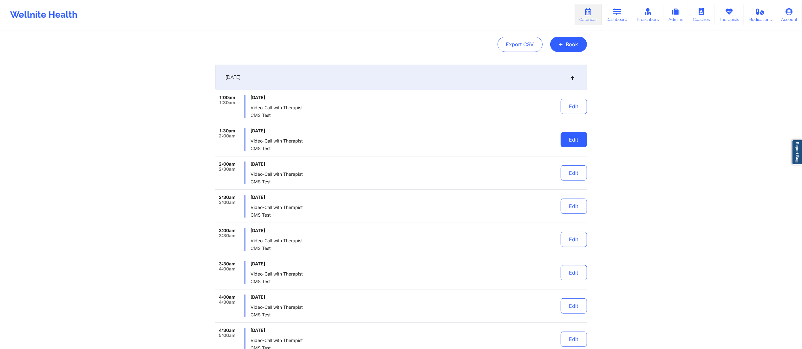
click at [568, 139] on button "Edit" at bounding box center [573, 139] width 26 height 15
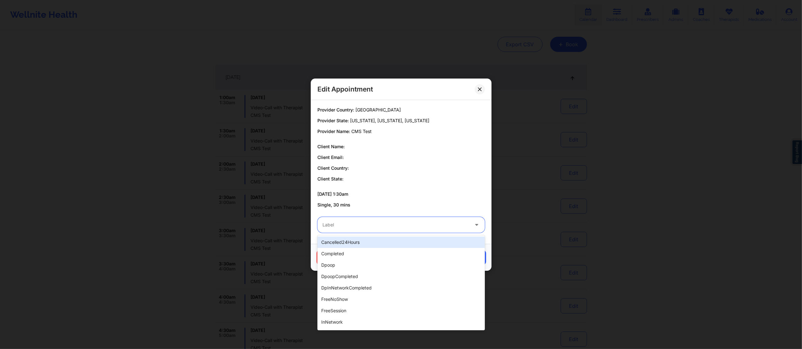
click at [430, 220] on div "Label" at bounding box center [393, 225] width 152 height 16
type input "test"
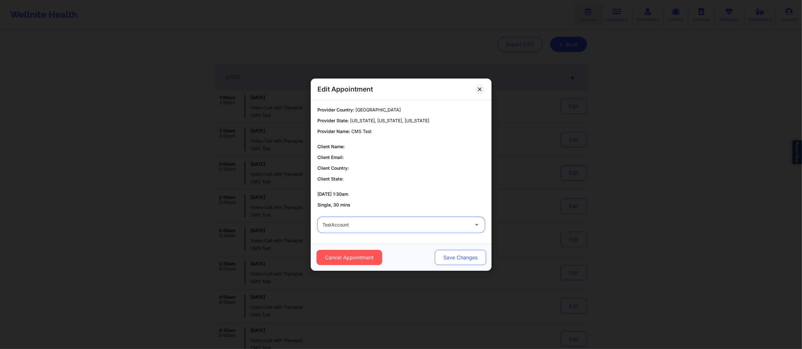
click at [455, 258] on button "Save Changes" at bounding box center [459, 257] width 51 height 15
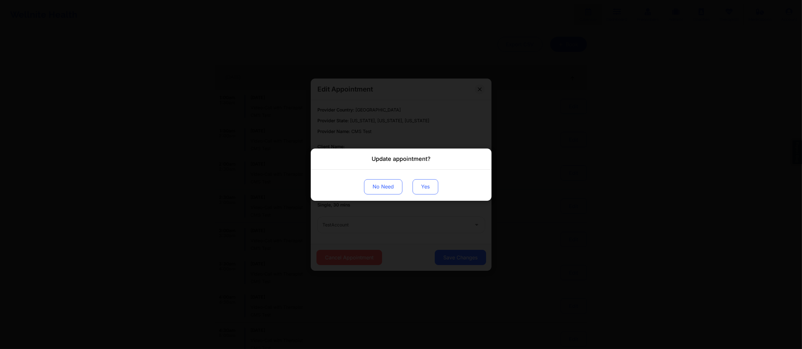
click at [422, 186] on button "Yes" at bounding box center [425, 186] width 26 height 15
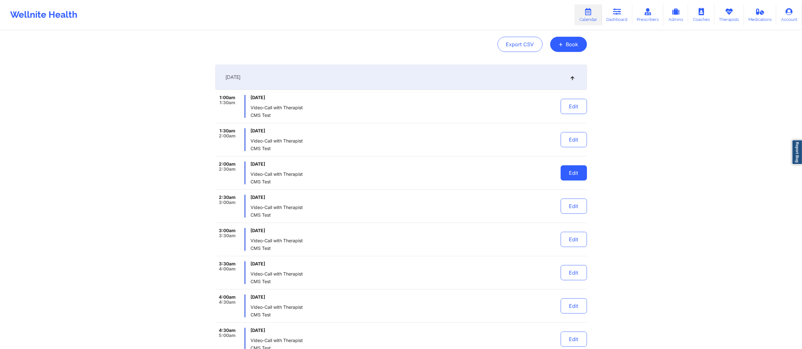
click at [565, 175] on button "Edit" at bounding box center [573, 172] width 26 height 15
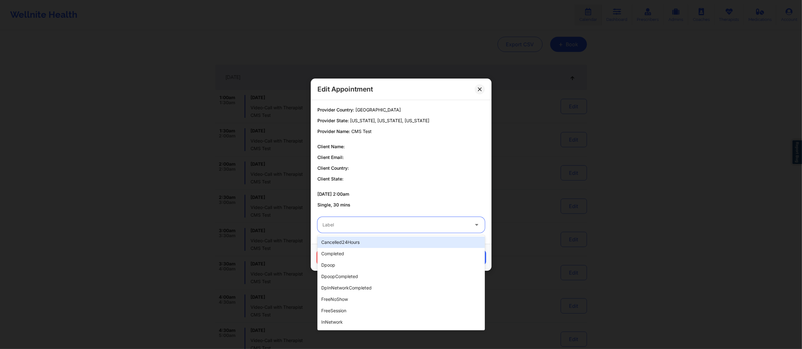
click at [425, 229] on div at bounding box center [395, 225] width 146 height 8
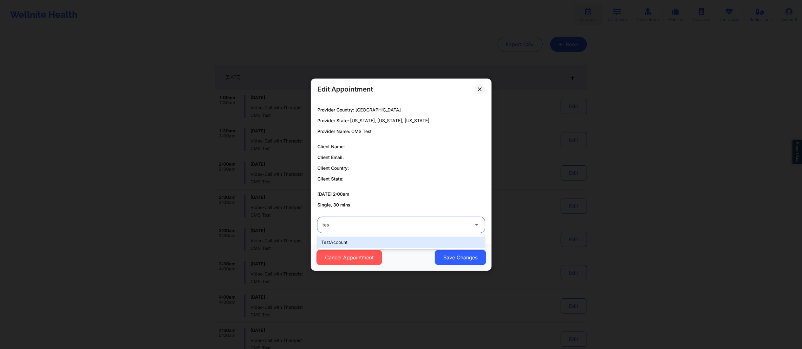
type input "test"
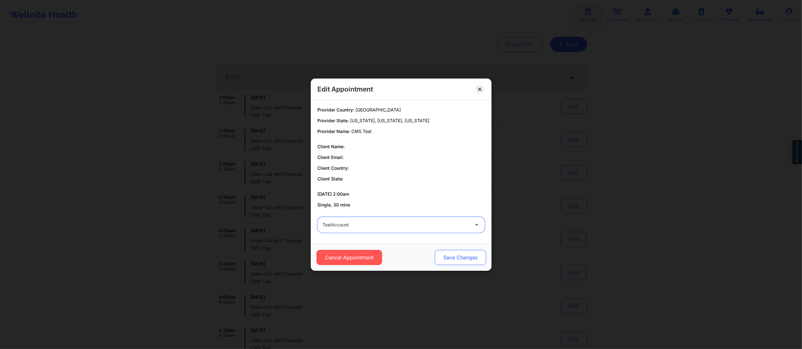
click at [456, 258] on button "Save Changes" at bounding box center [459, 257] width 51 height 15
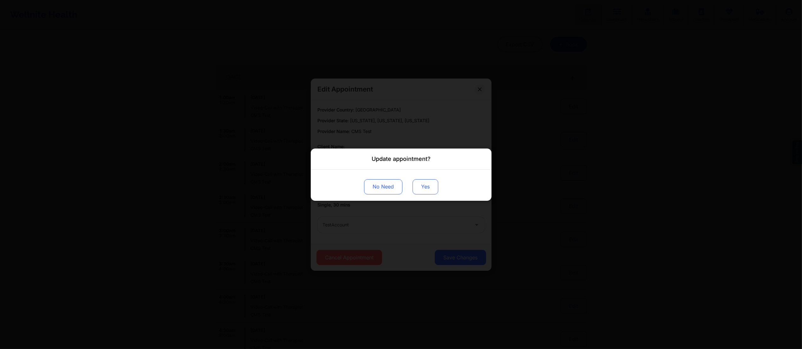
drag, startPoint x: 424, startPoint y: 183, endPoint x: 430, endPoint y: 185, distance: 6.0
click at [425, 184] on button "Yes" at bounding box center [425, 186] width 26 height 15
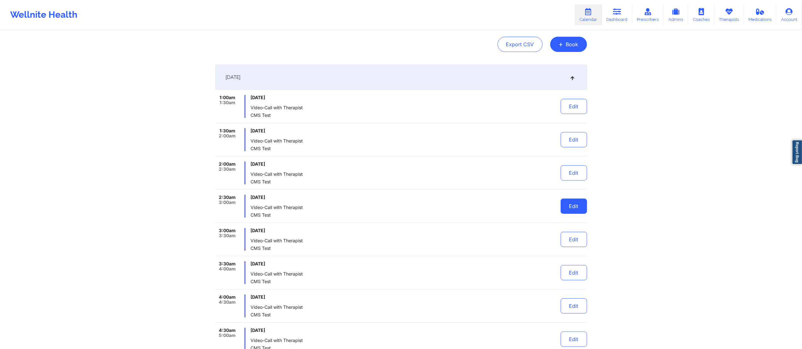
click at [572, 203] on button "Edit" at bounding box center [573, 206] width 26 height 15
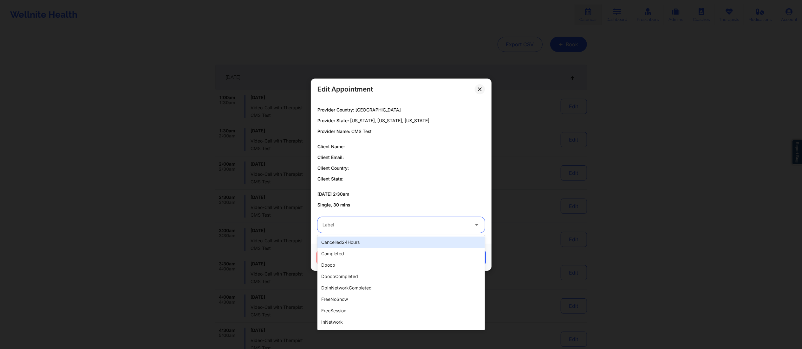
click at [446, 218] on div "Label" at bounding box center [393, 225] width 152 height 16
type input "test"
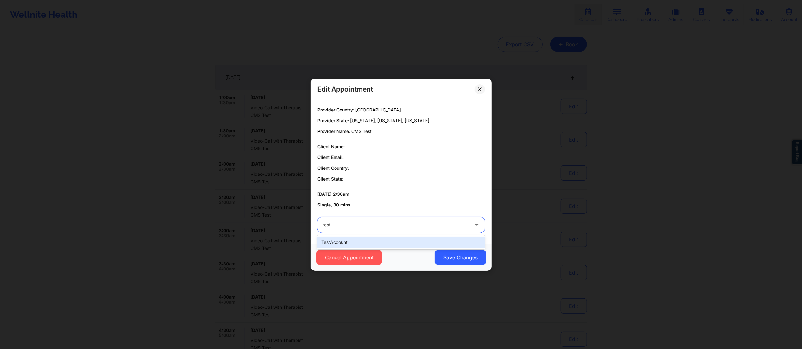
click at [399, 241] on div "testAccount" at bounding box center [400, 242] width 167 height 11
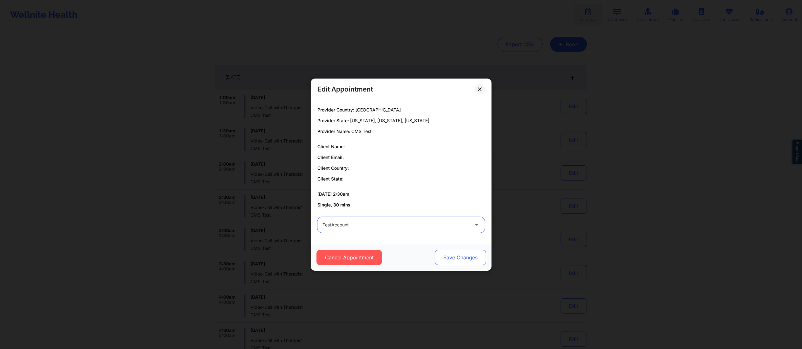
click at [454, 262] on button "Save Changes" at bounding box center [459, 257] width 51 height 15
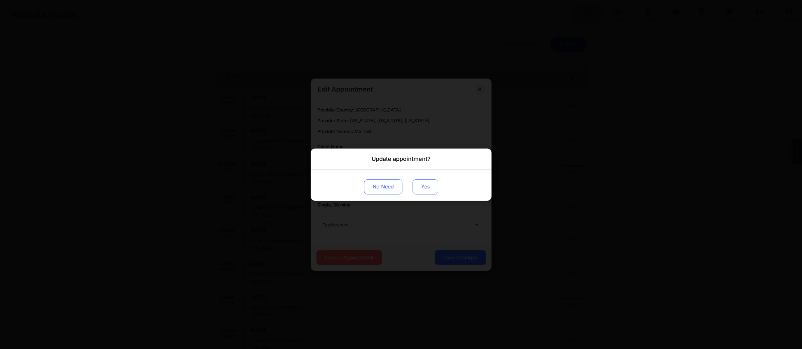
click at [419, 185] on button "Yes" at bounding box center [425, 186] width 26 height 15
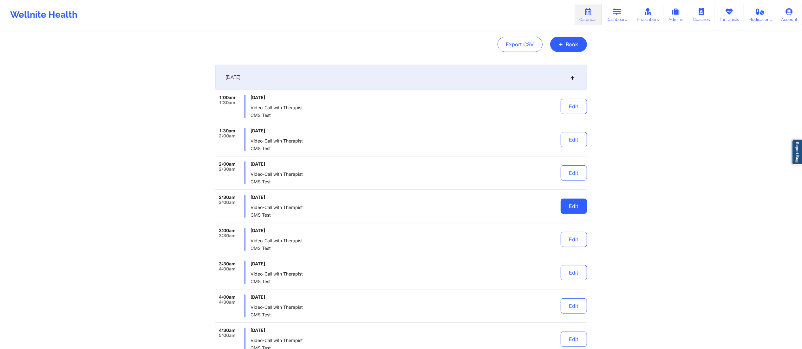
click at [569, 205] on button "Edit" at bounding box center [573, 206] width 26 height 15
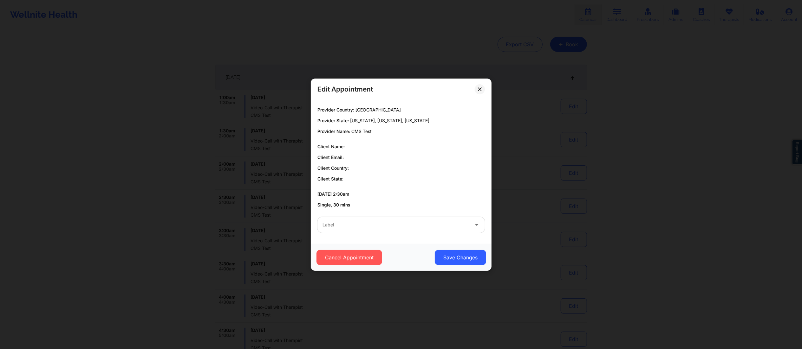
click at [438, 226] on div at bounding box center [395, 225] width 146 height 8
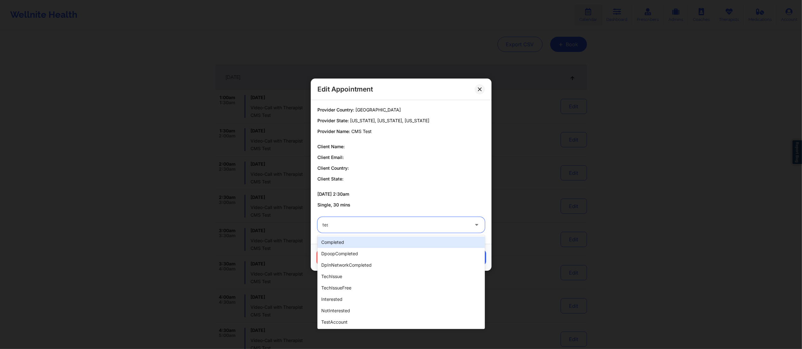
type input "test"
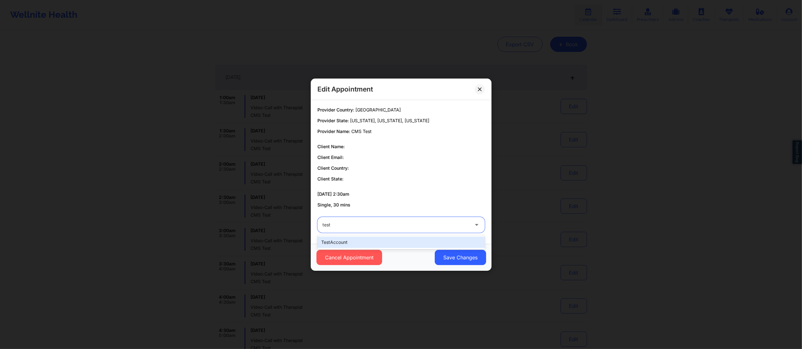
click at [406, 240] on div "testAccount" at bounding box center [400, 242] width 167 height 11
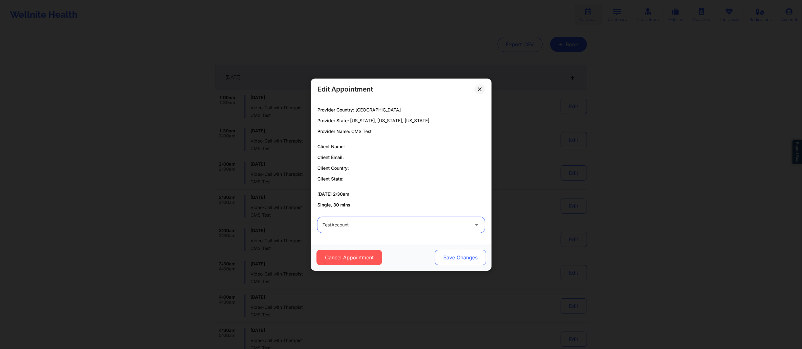
click at [462, 253] on button "Save Changes" at bounding box center [459, 257] width 51 height 15
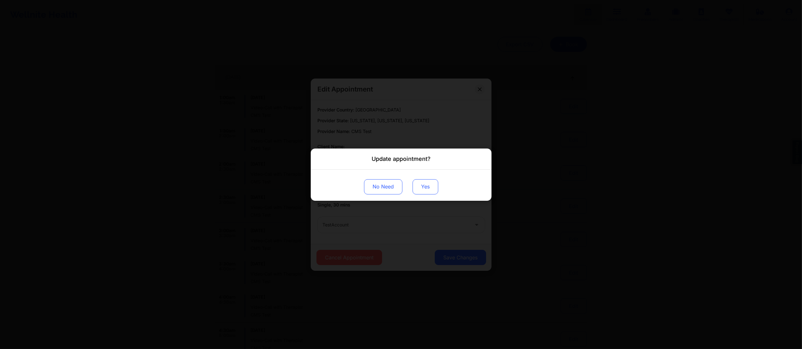
click at [426, 184] on button "Yes" at bounding box center [425, 186] width 26 height 15
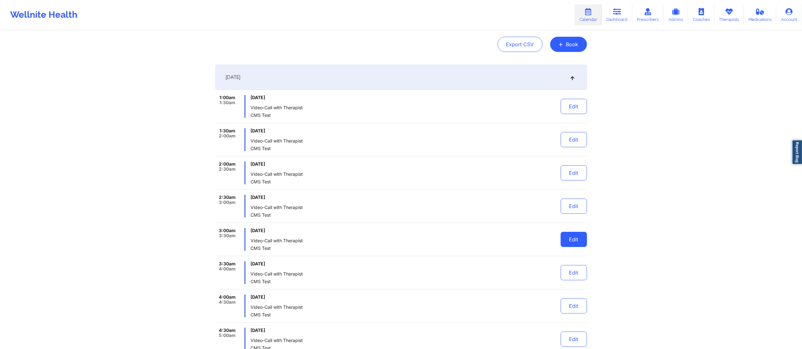
click at [574, 246] on button "Edit" at bounding box center [573, 239] width 26 height 15
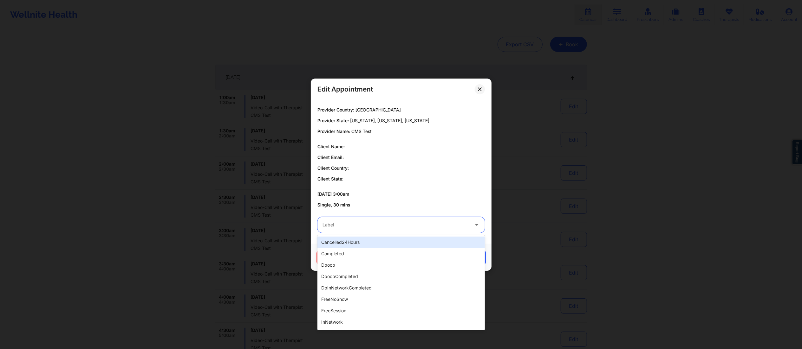
click at [414, 223] on div at bounding box center [395, 225] width 146 height 8
type input "test"
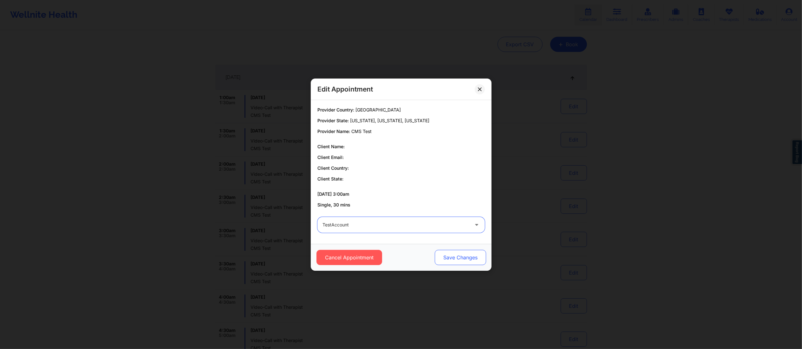
click at [465, 262] on button "Save Changes" at bounding box center [459, 257] width 51 height 15
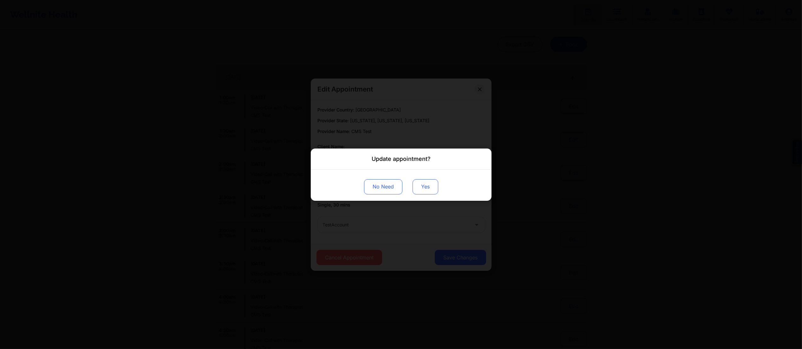
click at [420, 181] on button "Yes" at bounding box center [425, 186] width 26 height 15
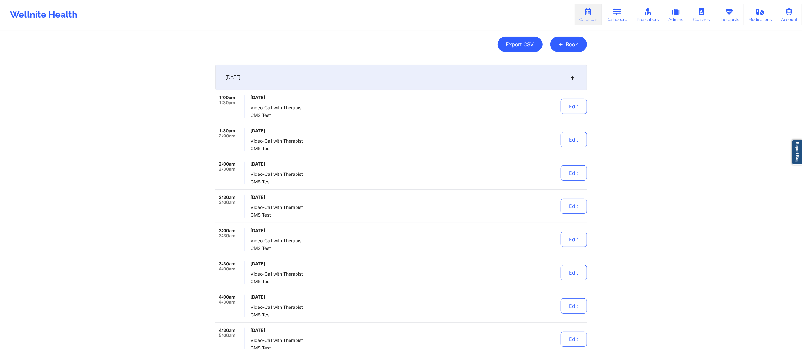
scroll to position [0, 0]
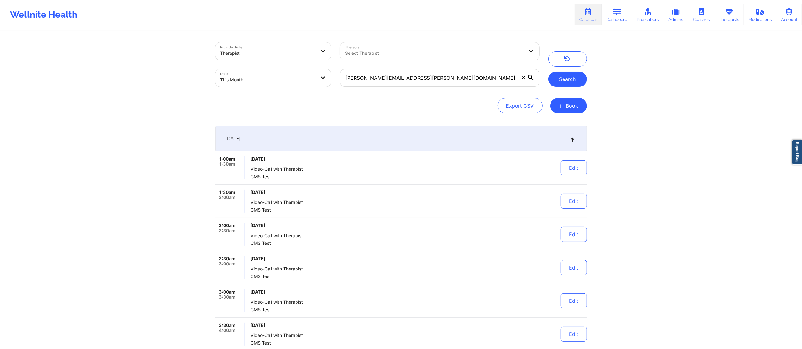
click at [560, 81] on button "Search" at bounding box center [567, 79] width 39 height 15
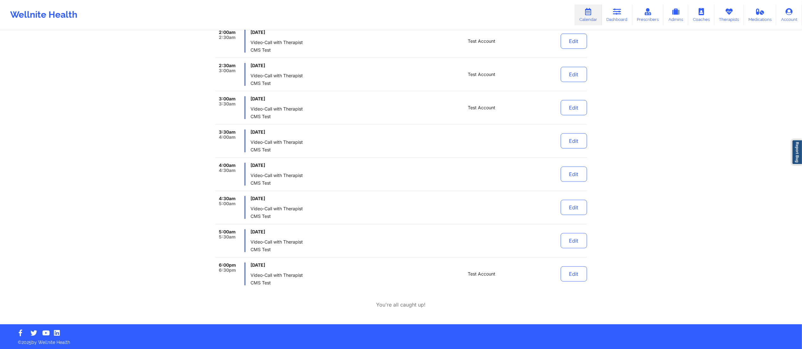
scroll to position [195, 0]
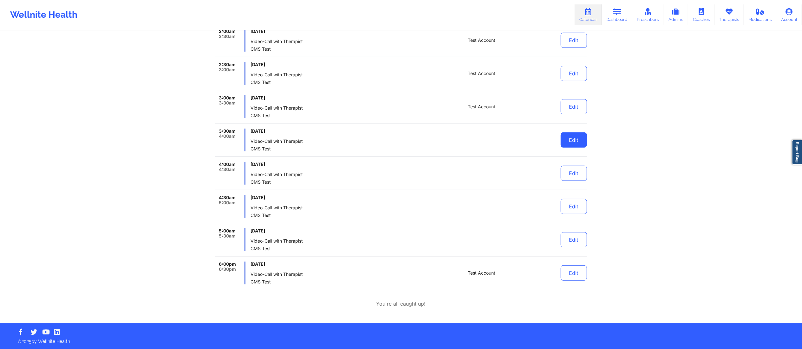
click at [564, 139] on button "Edit" at bounding box center [573, 139] width 26 height 15
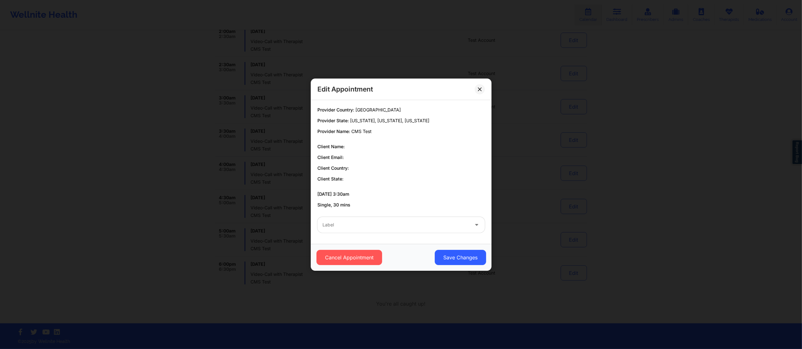
click at [389, 222] on div at bounding box center [395, 225] width 146 height 8
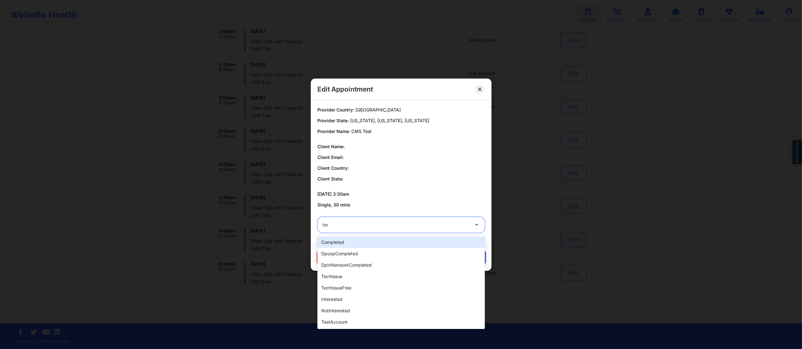
type input "test"
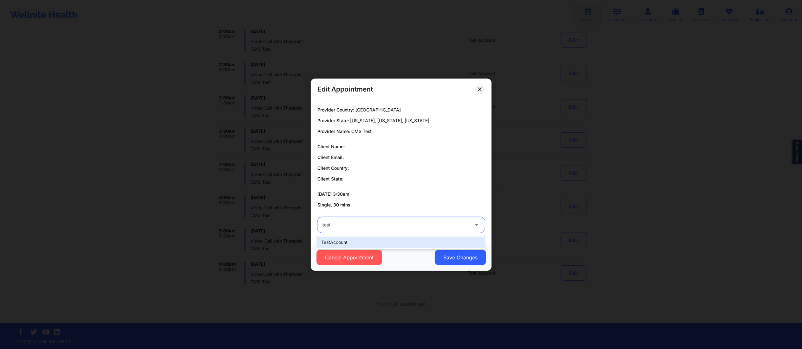
click at [392, 240] on div "testAccount" at bounding box center [400, 242] width 167 height 11
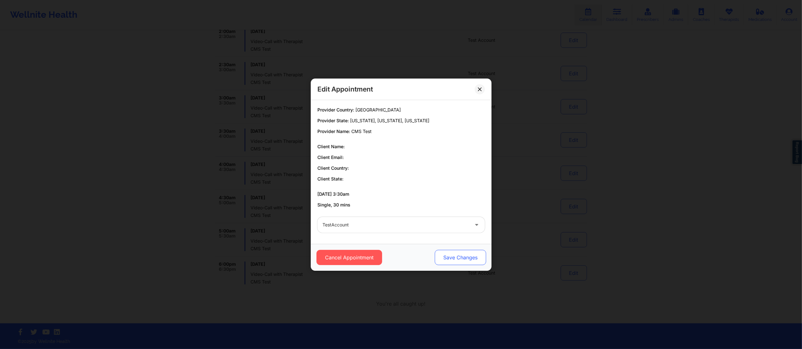
click at [445, 257] on button "Save Changes" at bounding box center [459, 257] width 51 height 15
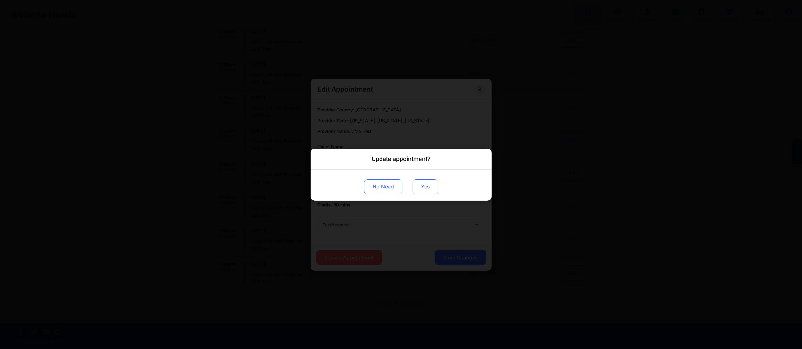
click at [426, 190] on button "Yes" at bounding box center [425, 186] width 26 height 15
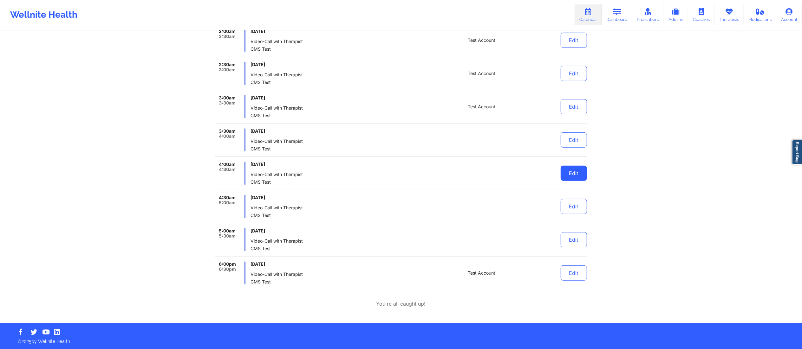
click at [566, 174] on button "Edit" at bounding box center [573, 173] width 26 height 15
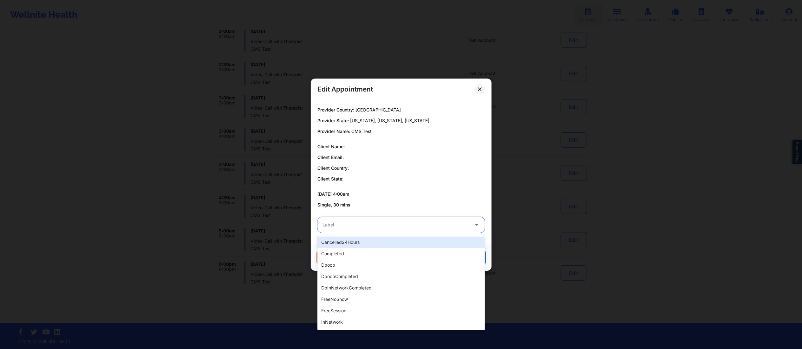
click at [384, 218] on div "Label" at bounding box center [393, 225] width 152 height 16
type input "test"
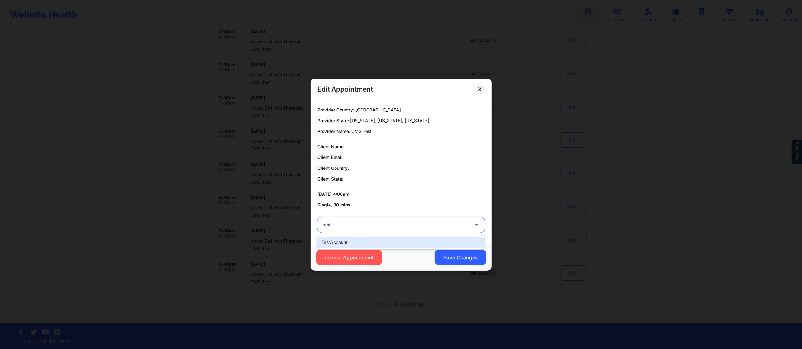
click at [412, 238] on div "testAccount" at bounding box center [400, 242] width 167 height 11
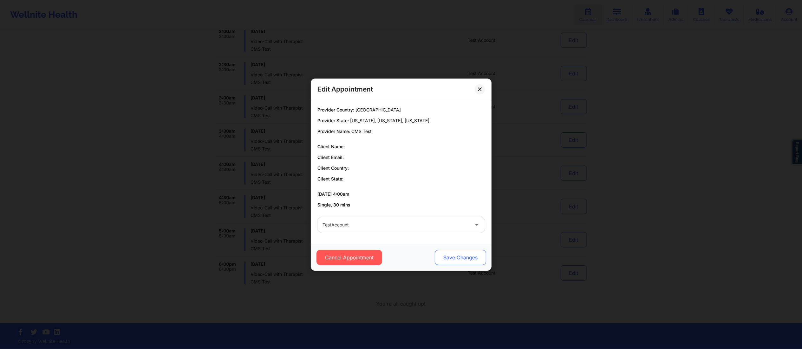
click at [457, 257] on button "Save Changes" at bounding box center [459, 257] width 51 height 15
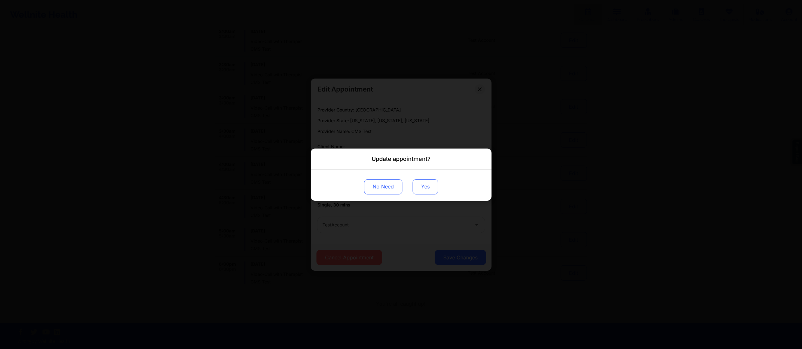
click at [426, 188] on button "Yes" at bounding box center [425, 186] width 26 height 15
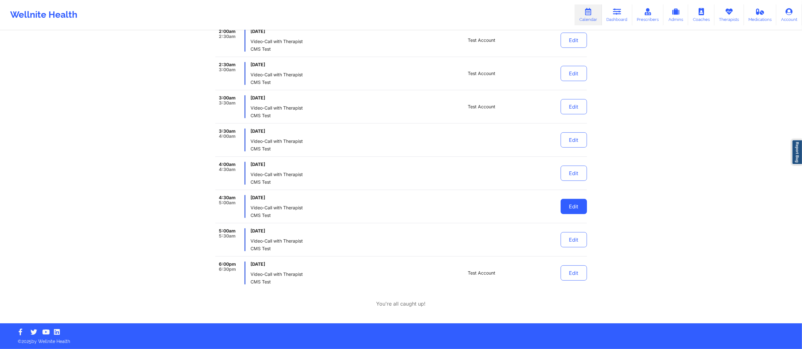
click at [570, 207] on button "Edit" at bounding box center [573, 206] width 26 height 15
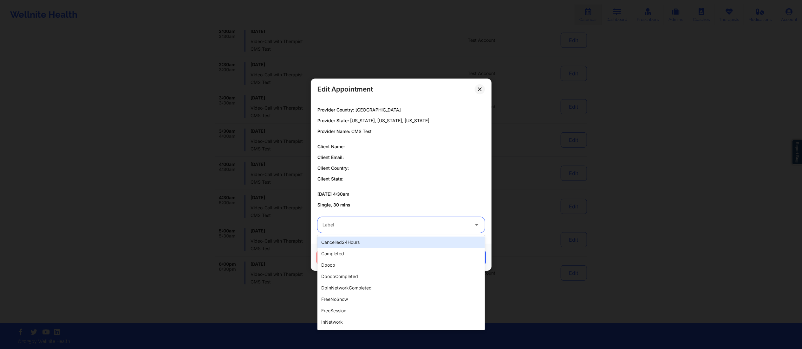
click at [417, 223] on div at bounding box center [395, 225] width 146 height 8
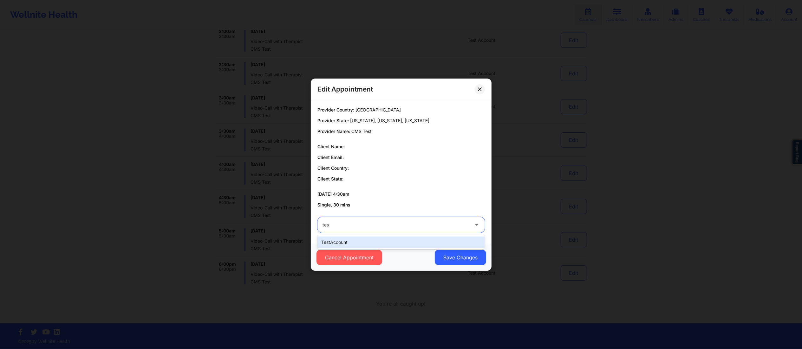
type input "test"
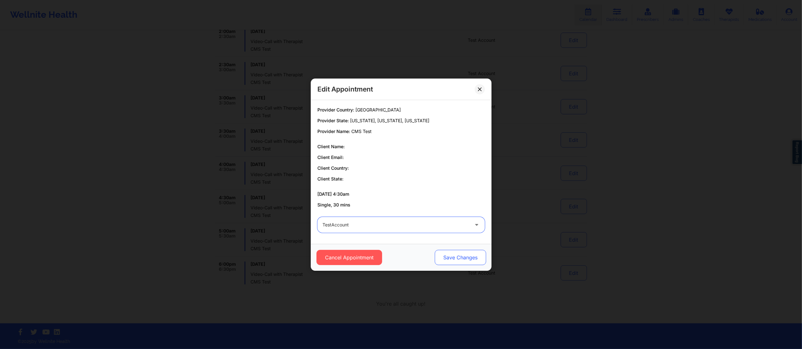
click at [448, 257] on button "Save Changes" at bounding box center [459, 257] width 51 height 15
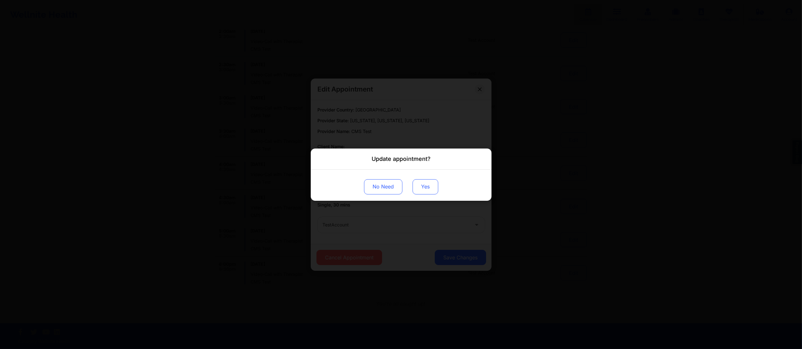
click at [420, 194] on button "Yes" at bounding box center [425, 186] width 26 height 15
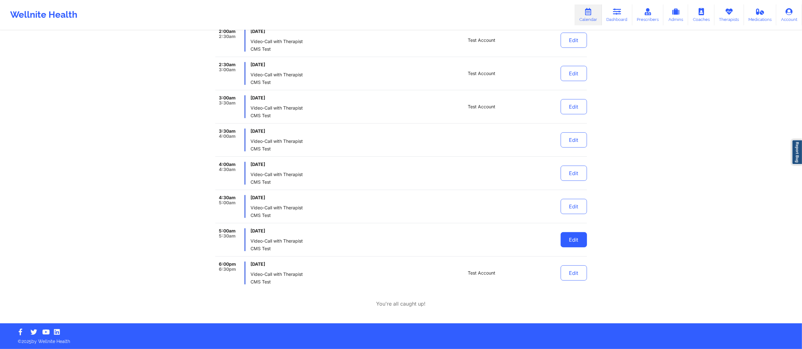
click at [571, 240] on button "Edit" at bounding box center [573, 239] width 26 height 15
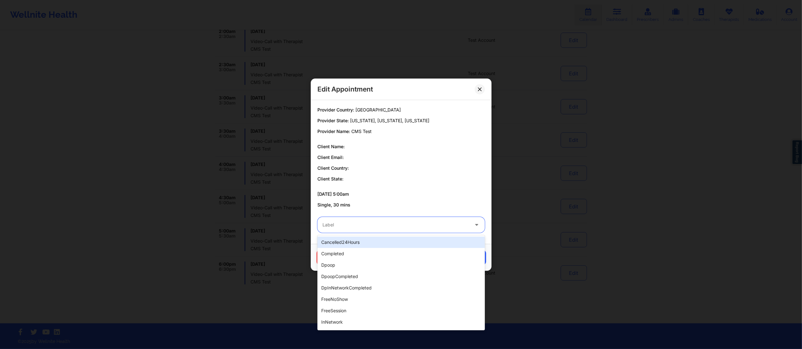
click at [430, 227] on div at bounding box center [395, 225] width 146 height 8
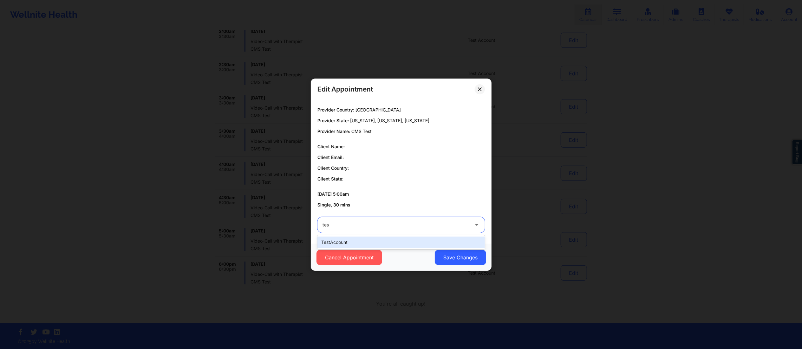
type input "test"
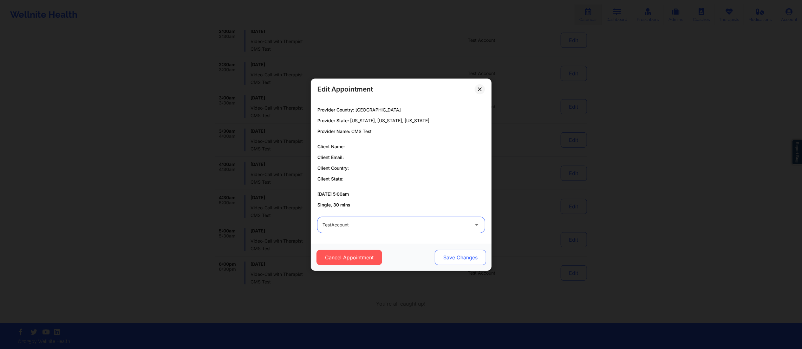
click at [455, 259] on button "Save Changes" at bounding box center [459, 257] width 51 height 15
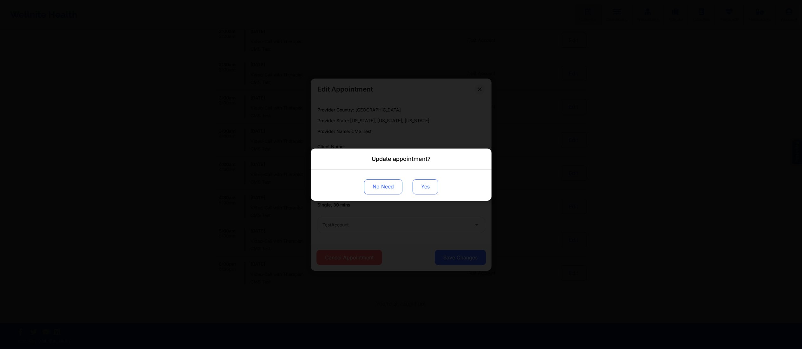
click at [423, 185] on button "Yes" at bounding box center [425, 186] width 26 height 15
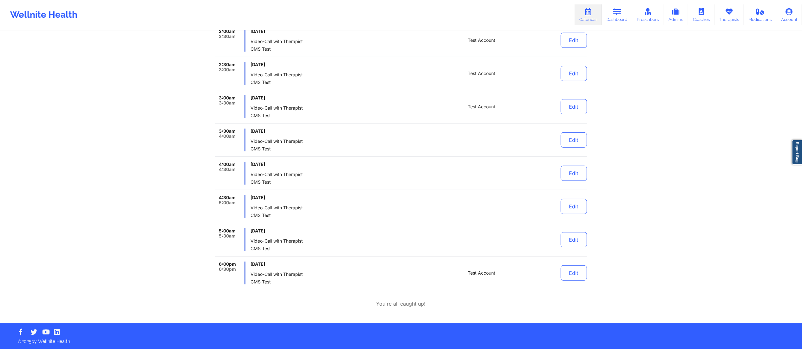
scroll to position [5, 0]
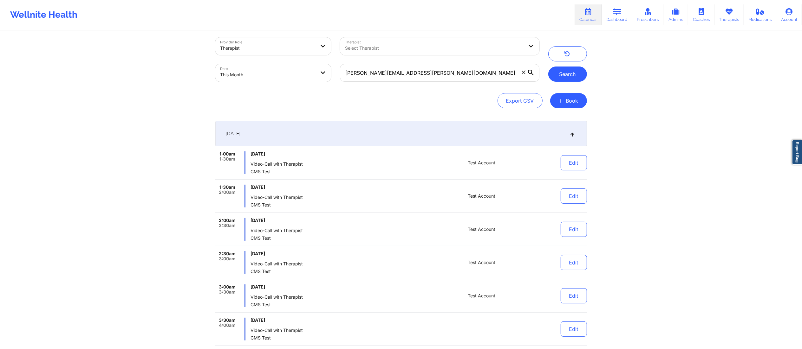
click at [563, 72] on button "Search" at bounding box center [567, 74] width 39 height 15
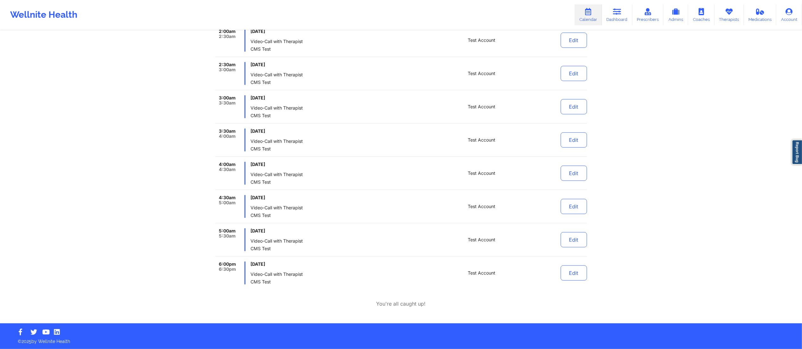
scroll to position [0, 0]
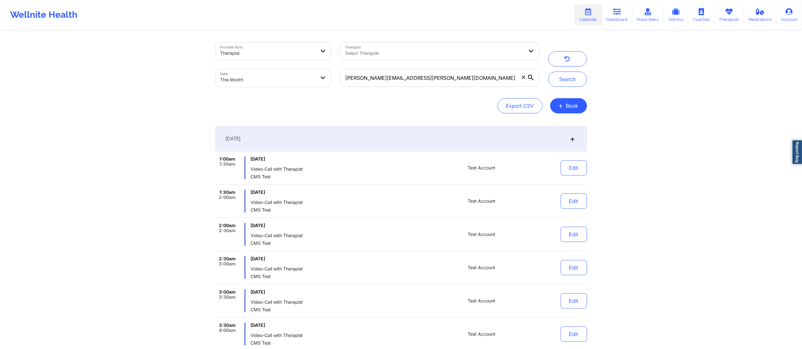
drag, startPoint x: 450, startPoint y: 141, endPoint x: 446, endPoint y: 138, distance: 5.5
click at [449, 142] on div "September 1, 2025" at bounding box center [400, 138] width 371 height 25
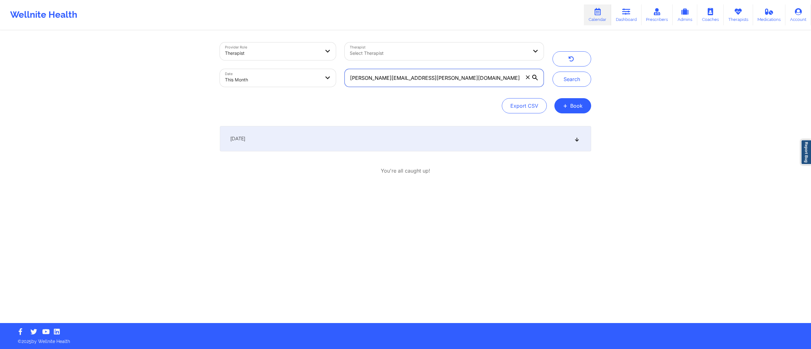
drag, startPoint x: 437, startPoint y: 83, endPoint x: 298, endPoint y: 94, distance: 139.9
click at [298, 94] on div "Provider Role Therapist Therapist Select Therapist Date This Month john.doe.loc…" at bounding box center [405, 77] width 371 height 71
paste input "monicavaswani67@gmail"
click at [567, 84] on button "Search" at bounding box center [572, 79] width 39 height 15
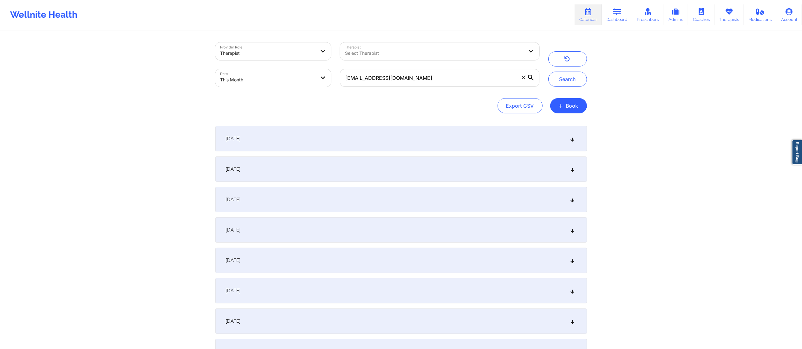
click at [356, 142] on div "September 1, 2025" at bounding box center [400, 138] width 371 height 25
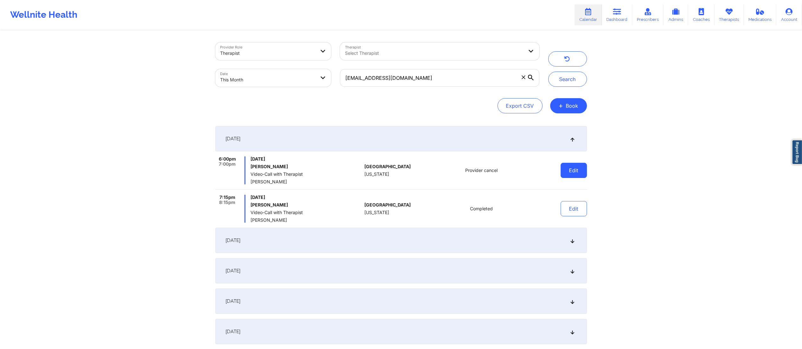
click at [565, 171] on button "Edit" at bounding box center [573, 170] width 26 height 15
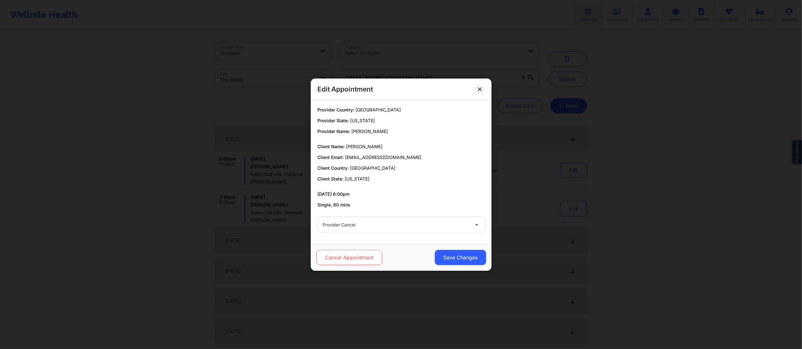
click at [359, 260] on button "Cancel Appointment" at bounding box center [349, 257] width 66 height 15
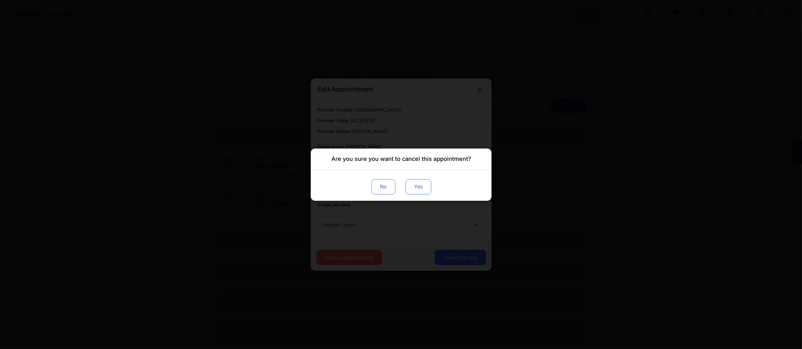
click at [416, 184] on button "Yes" at bounding box center [418, 186] width 26 height 15
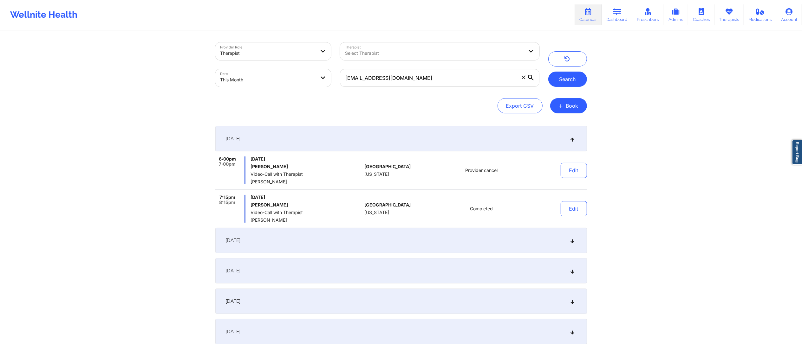
click at [553, 79] on button "Search" at bounding box center [567, 79] width 39 height 15
click at [569, 172] on button "Edit" at bounding box center [573, 170] width 26 height 15
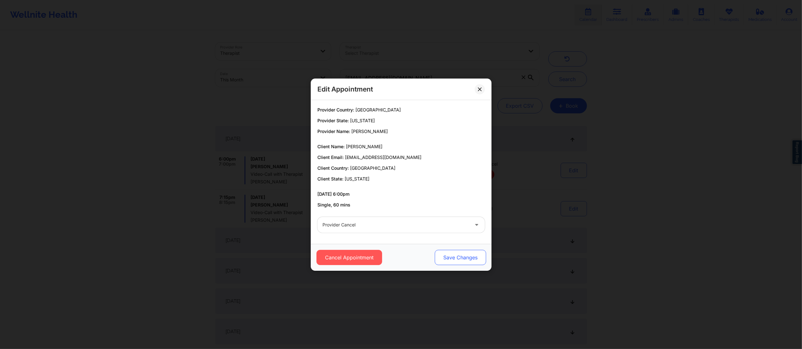
click at [451, 258] on button "Save Changes" at bounding box center [459, 257] width 51 height 15
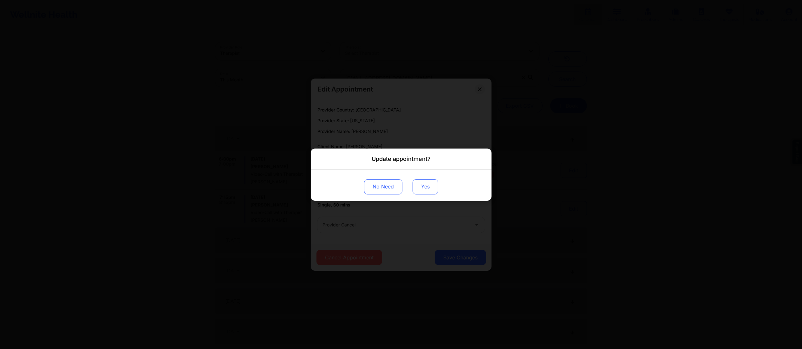
click at [417, 180] on button "Yes" at bounding box center [425, 186] width 26 height 15
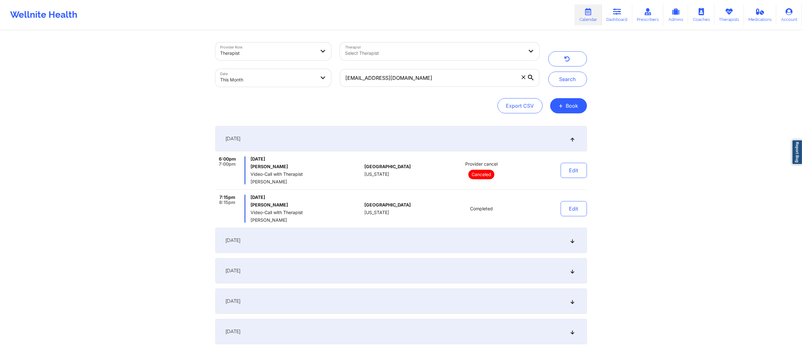
scroll to position [77, 0]
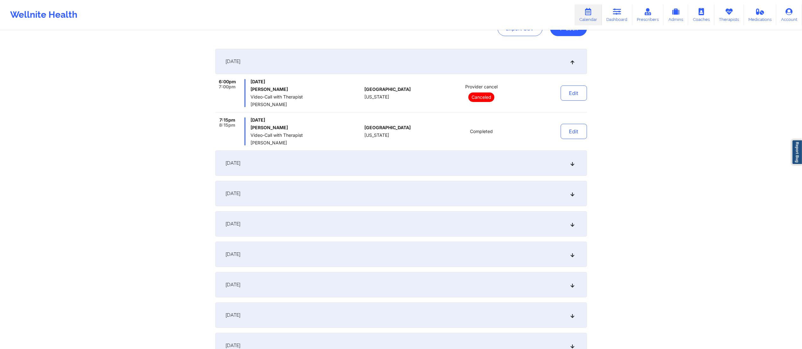
click at [428, 163] on div "September 4, 2025" at bounding box center [400, 163] width 371 height 25
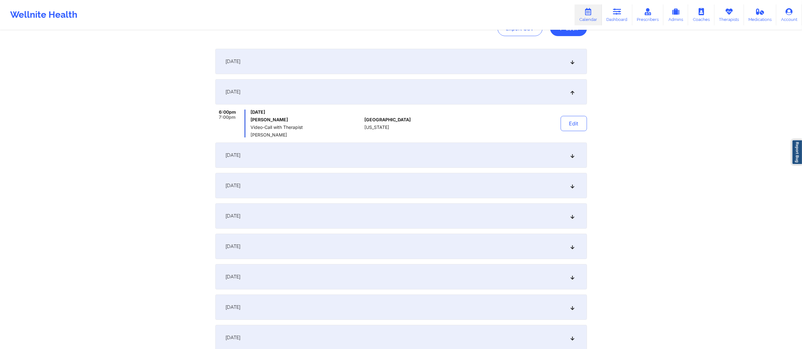
click at [448, 159] on div "September 8, 2025" at bounding box center [400, 155] width 371 height 25
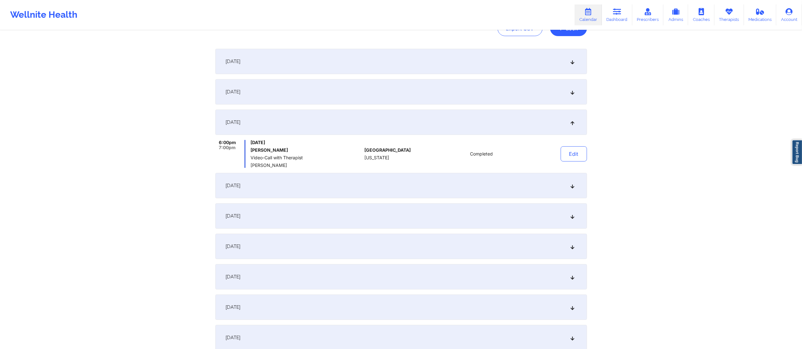
click at [392, 190] on div "September 11, 2025" at bounding box center [400, 185] width 371 height 25
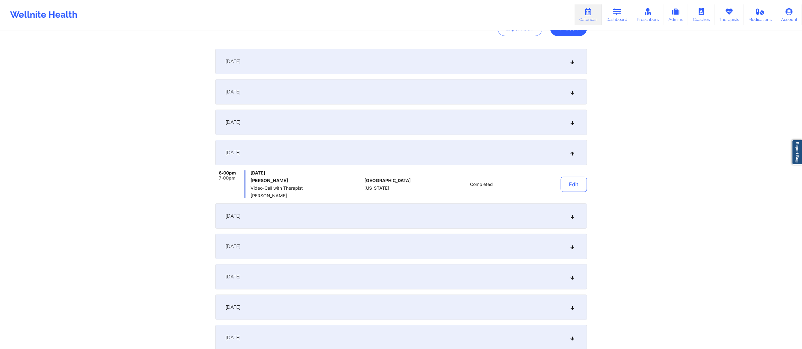
click at [373, 216] on div "September 15, 2025" at bounding box center [400, 215] width 371 height 25
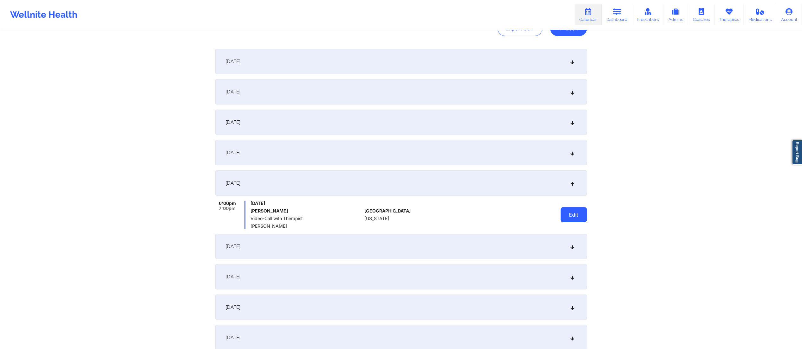
click at [571, 217] on button "Edit" at bounding box center [573, 214] width 26 height 15
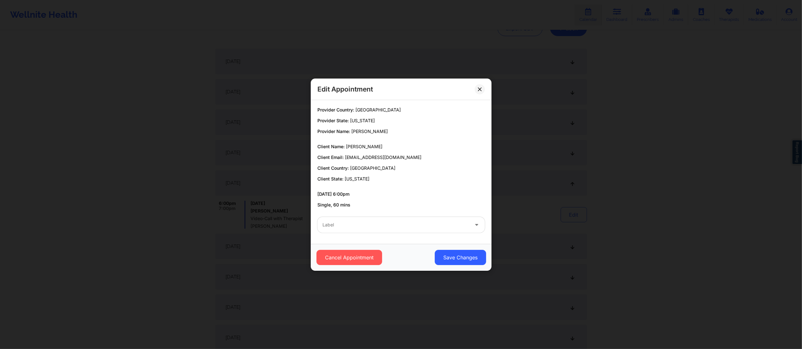
drag, startPoint x: 400, startPoint y: 224, endPoint x: 399, endPoint y: 229, distance: 5.2
click at [400, 226] on div at bounding box center [395, 225] width 146 height 8
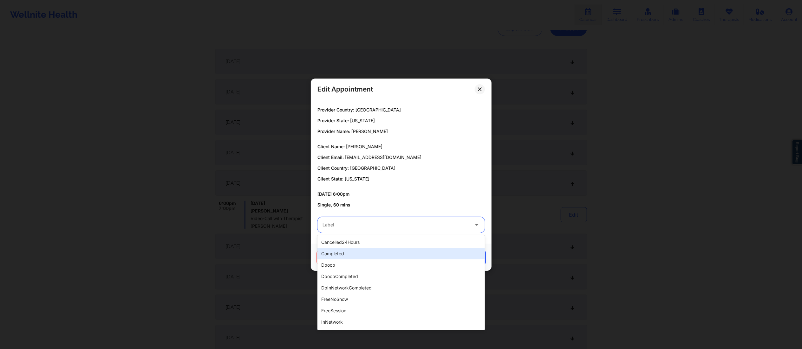
drag, startPoint x: 371, startPoint y: 252, endPoint x: 375, endPoint y: 255, distance: 5.4
click at [370, 254] on div "completed" at bounding box center [400, 253] width 167 height 11
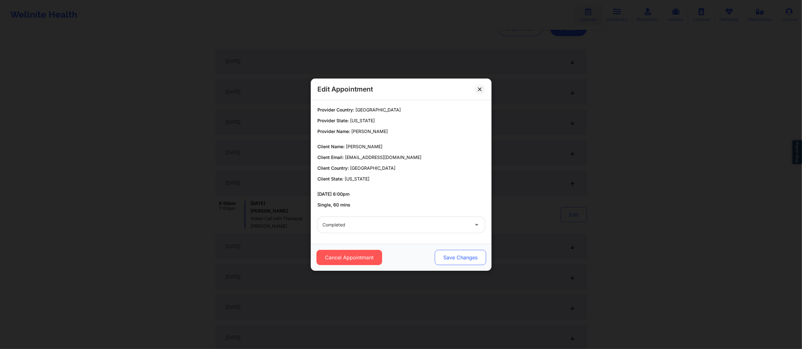
click at [455, 253] on button "Save Changes" at bounding box center [459, 257] width 51 height 15
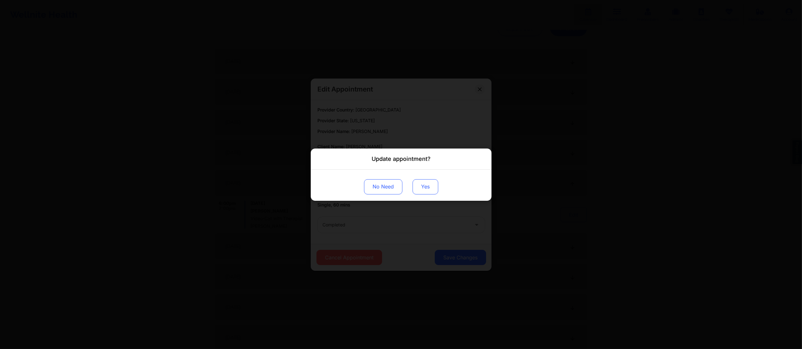
click at [416, 184] on button "Yes" at bounding box center [425, 186] width 26 height 15
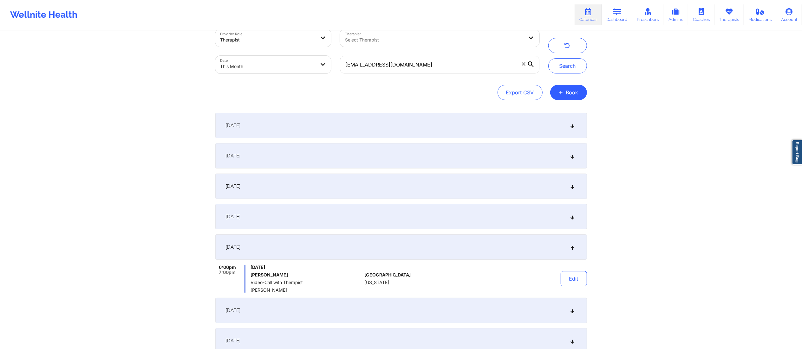
scroll to position [13, 0]
click at [564, 65] on button "Search" at bounding box center [567, 66] width 39 height 15
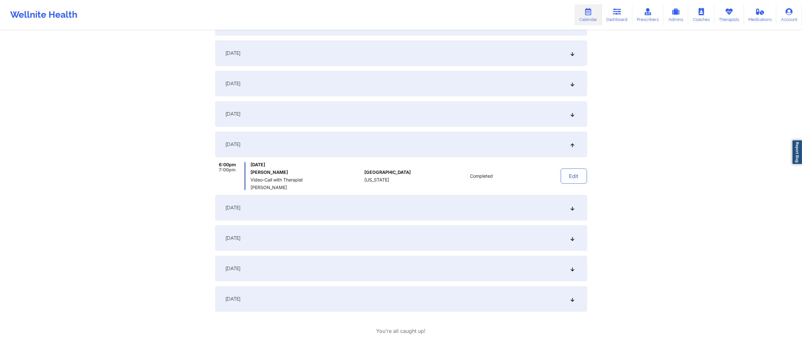
scroll to position [119, 0]
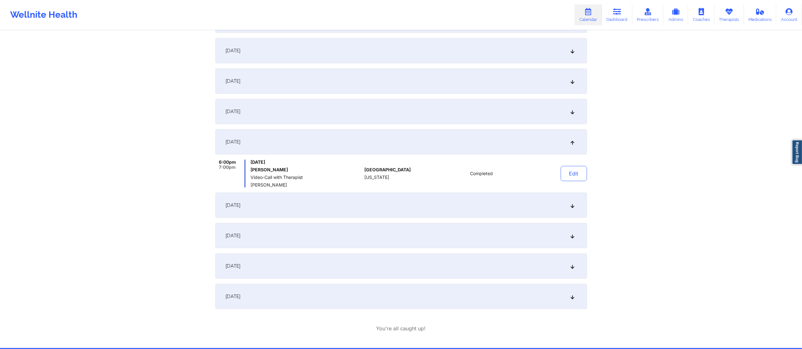
click at [352, 210] on div "September 18, 2025" at bounding box center [400, 205] width 371 height 25
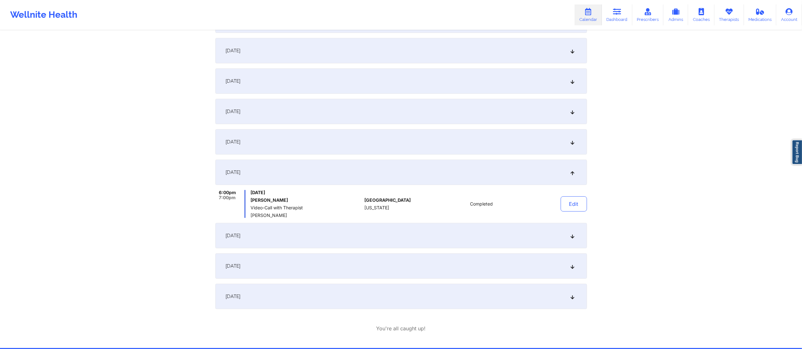
click at [362, 235] on div "September 22, 2025" at bounding box center [400, 235] width 371 height 25
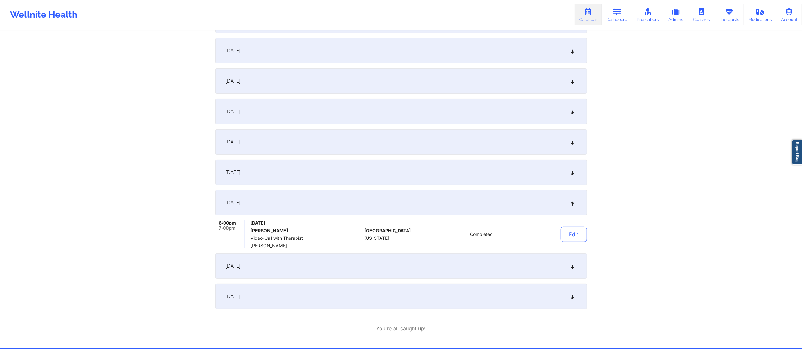
click at [368, 270] on div "September 25, 2025" at bounding box center [400, 266] width 371 height 25
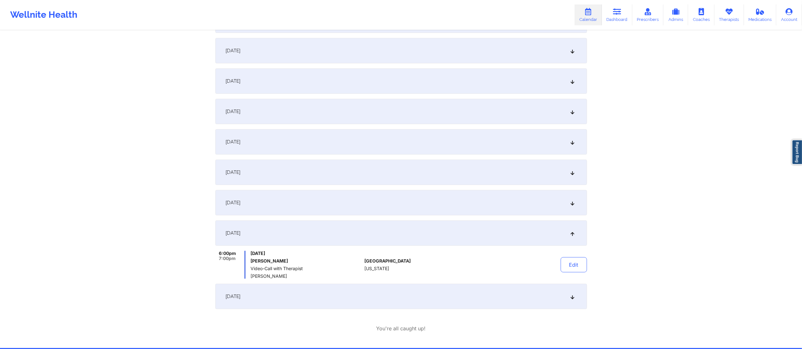
scroll to position [0, 0]
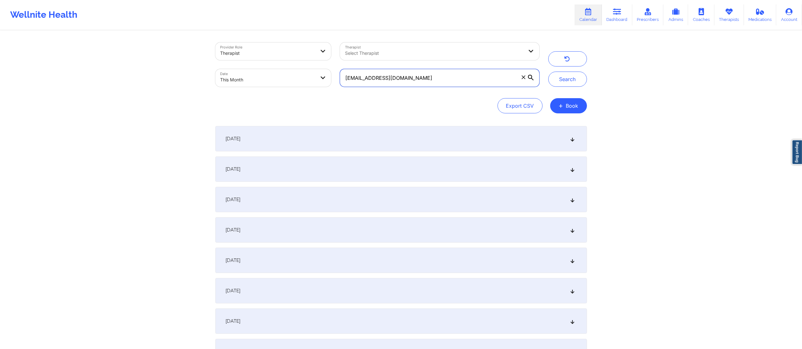
drag, startPoint x: 428, startPoint y: 81, endPoint x: 329, endPoint y: 91, distance: 99.4
click at [331, 93] on div "Provider Role Therapist Therapist Select Therapist Date This Month monicavaswan…" at bounding box center [400, 77] width 371 height 71
paste input "ktestinsca@yop"
type input "ktestinsca@yopmail.com"
click at [574, 81] on button "Search" at bounding box center [567, 79] width 39 height 15
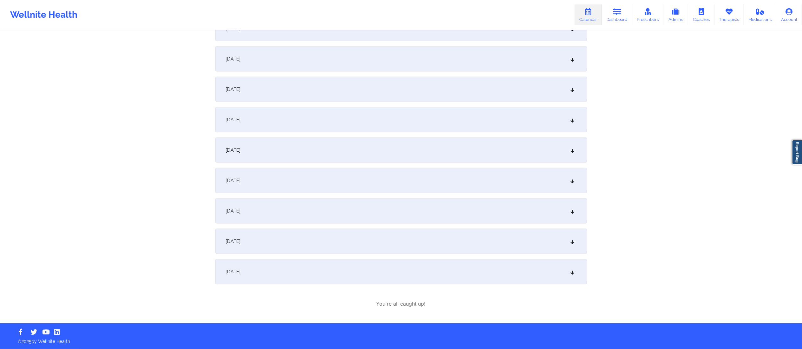
click at [329, 181] on div "September 24, 2025" at bounding box center [400, 180] width 371 height 25
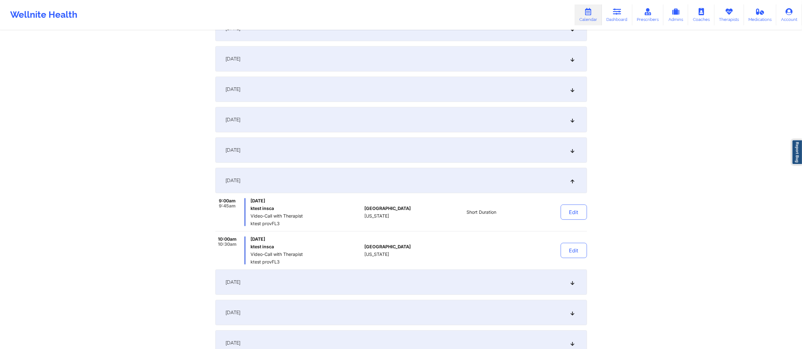
click at [325, 147] on div "September 23, 2025" at bounding box center [400, 150] width 371 height 25
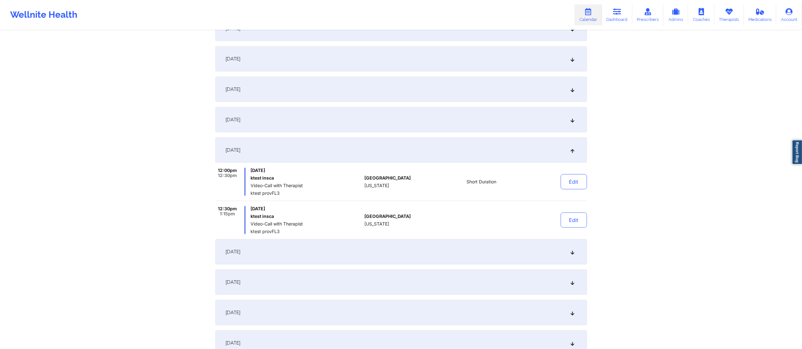
click at [375, 126] on div "September 22, 2025" at bounding box center [400, 119] width 371 height 25
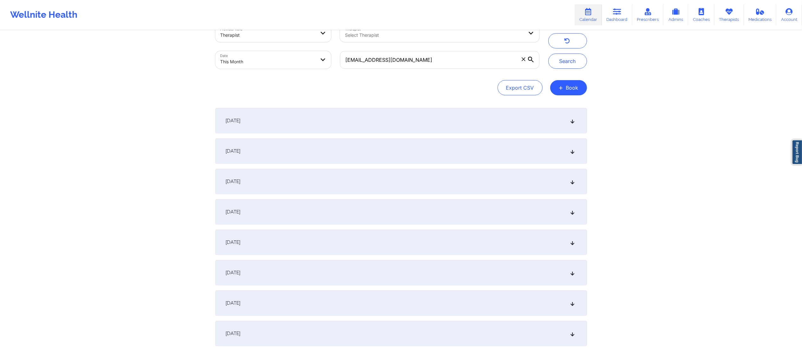
scroll to position [0, 0]
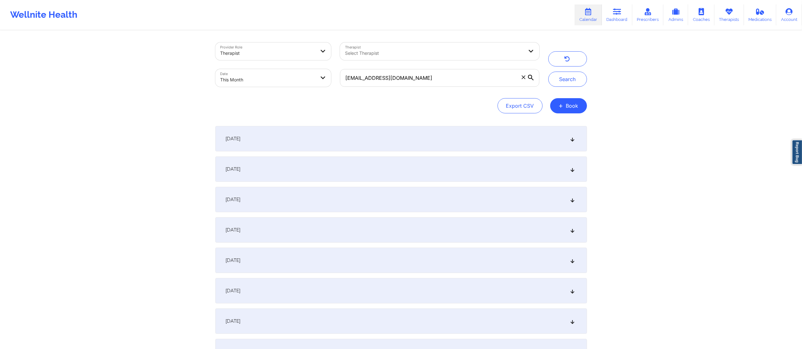
click at [408, 142] on div "September 1, 2025" at bounding box center [400, 138] width 371 height 25
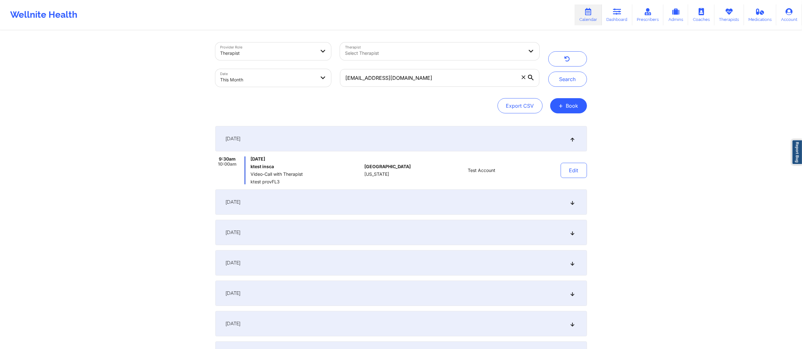
drag, startPoint x: 463, startPoint y: 194, endPoint x: 464, endPoint y: 200, distance: 6.1
click at [463, 195] on div "September 3, 2025" at bounding box center [400, 202] width 371 height 25
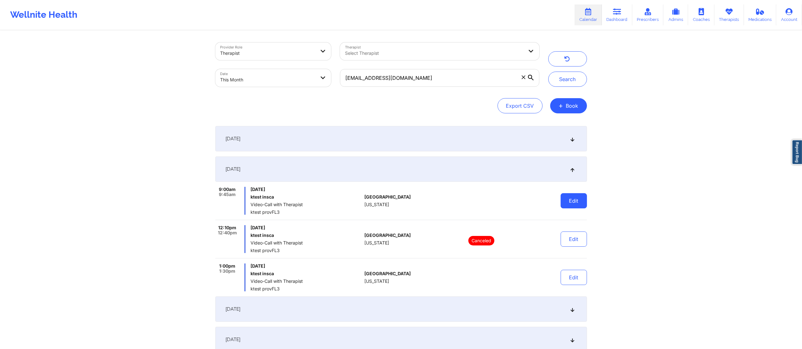
click at [577, 195] on button "Edit" at bounding box center [573, 200] width 26 height 15
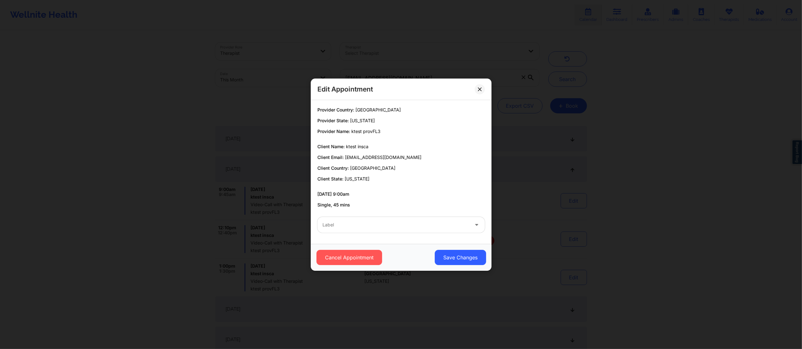
click at [414, 222] on div "Label" at bounding box center [393, 225] width 152 height 16
type input "test"
click at [439, 255] on button "Save Changes" at bounding box center [459, 257] width 51 height 15
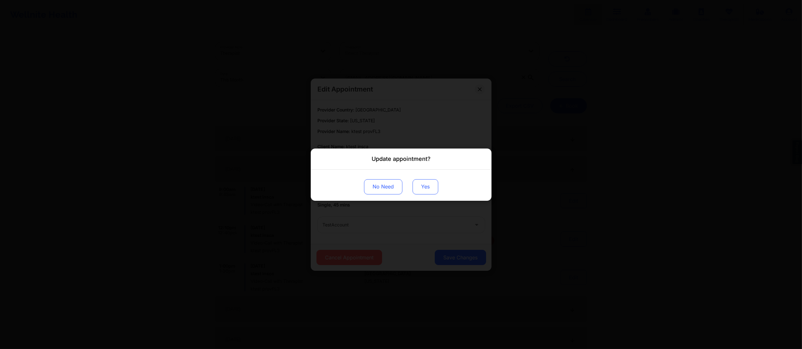
click at [425, 188] on button "Yes" at bounding box center [425, 186] width 26 height 15
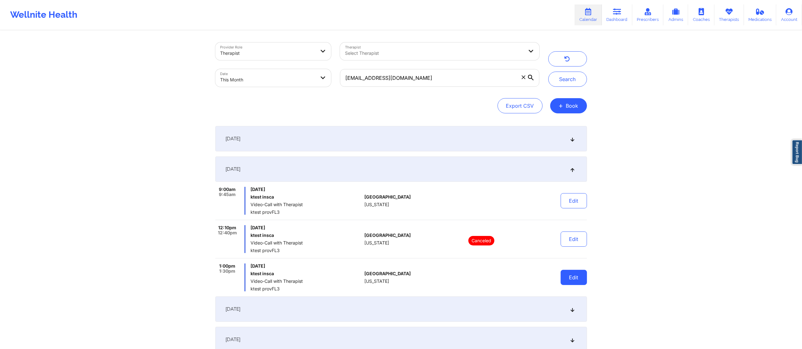
click at [578, 280] on button "Edit" at bounding box center [573, 277] width 26 height 15
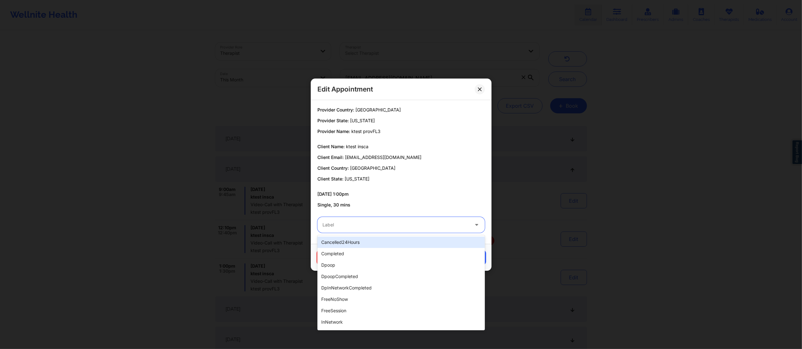
click at [417, 224] on div at bounding box center [395, 225] width 146 height 8
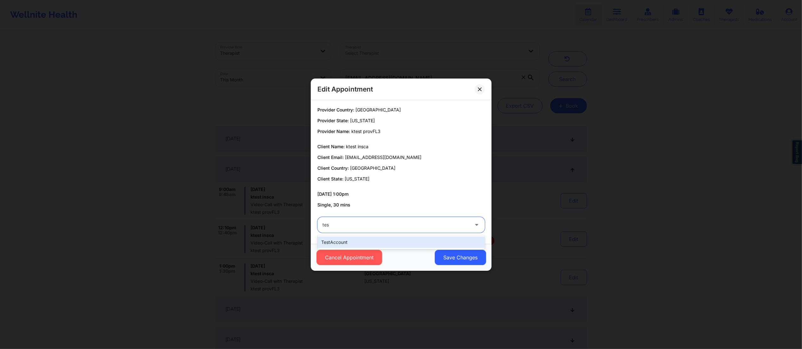
type input "test"
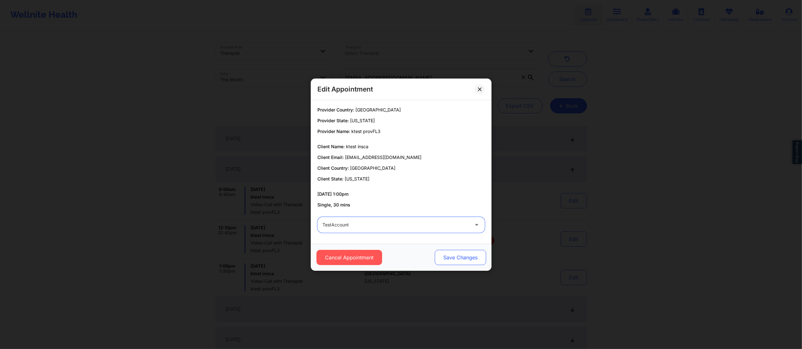
click at [447, 257] on button "Save Changes" at bounding box center [459, 257] width 51 height 15
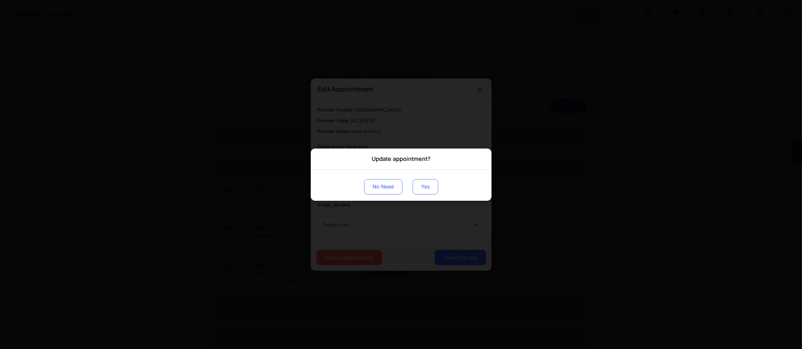
click at [420, 189] on button "Yes" at bounding box center [425, 186] width 26 height 15
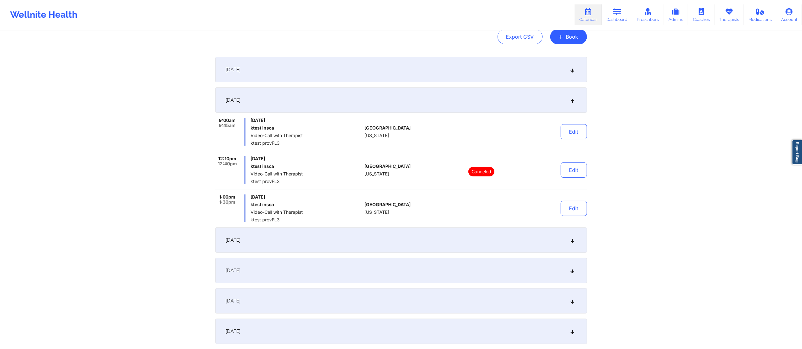
scroll to position [73, 0]
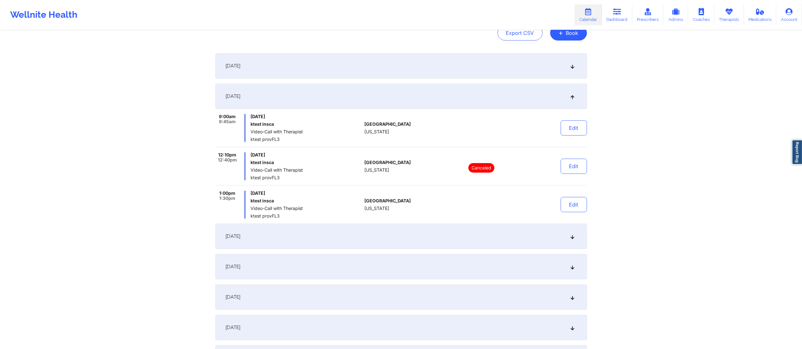
click at [441, 237] on div "September 4, 2025" at bounding box center [400, 236] width 371 height 25
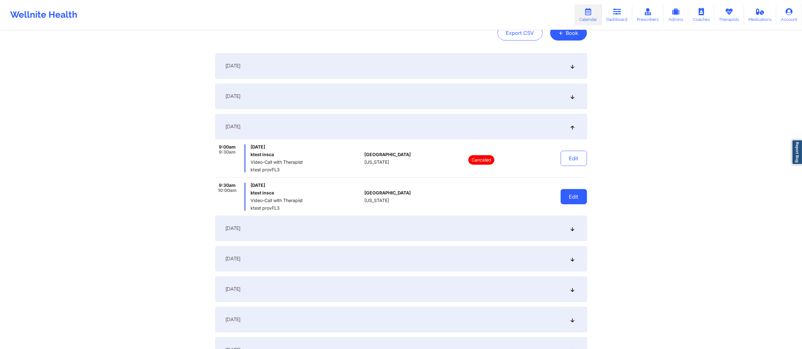
click at [563, 197] on button "Edit" at bounding box center [573, 196] width 26 height 15
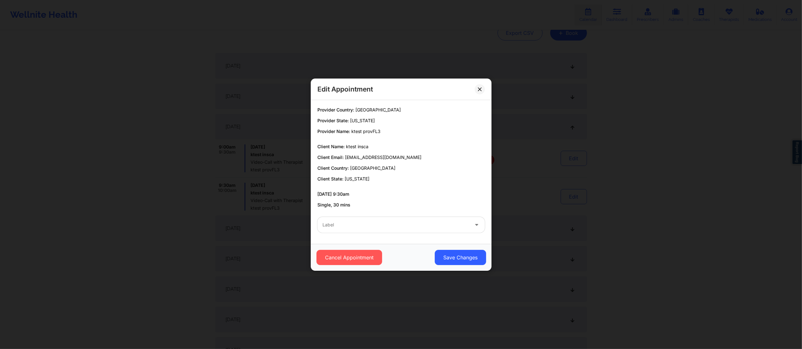
click at [393, 225] on div at bounding box center [395, 225] width 146 height 8
type input "test"
click at [447, 256] on button "Save Changes" at bounding box center [459, 257] width 51 height 15
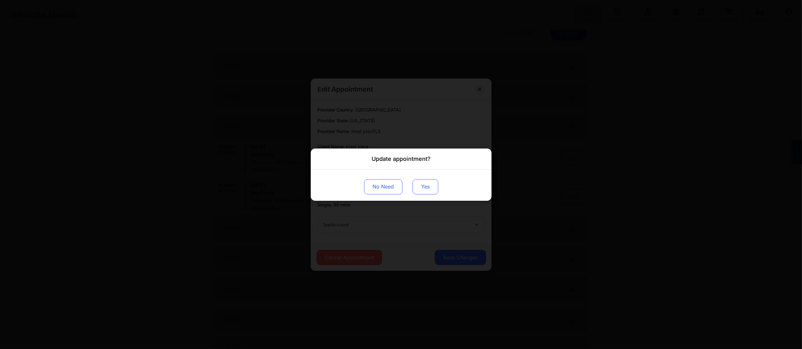
click at [421, 184] on button "Yes" at bounding box center [425, 186] width 26 height 15
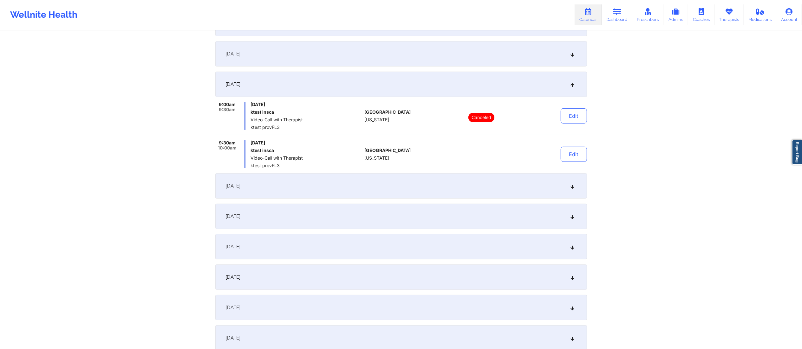
scroll to position [116, 0]
click at [473, 190] on div "September 5, 2025" at bounding box center [400, 185] width 371 height 25
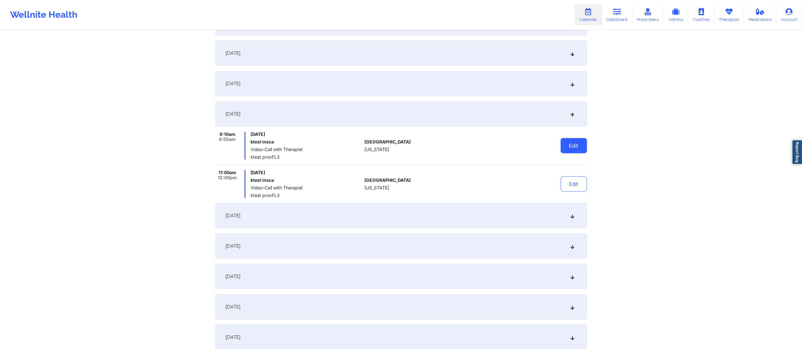
click at [562, 146] on button "Edit" at bounding box center [573, 145] width 26 height 15
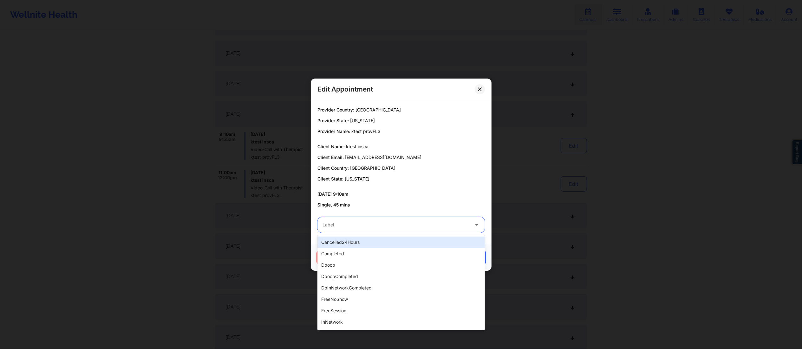
click at [391, 219] on div "Label" at bounding box center [393, 225] width 152 height 16
type input "test"
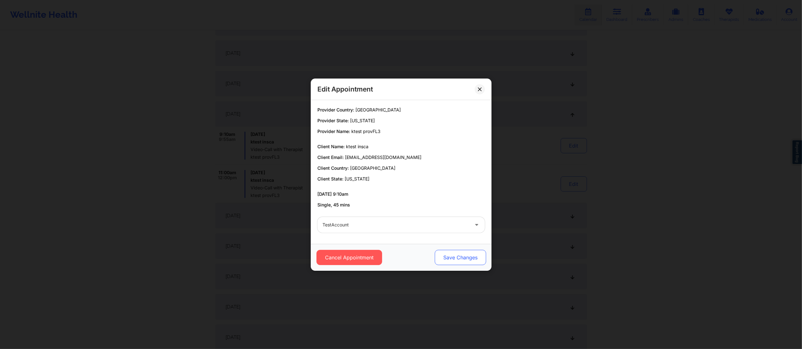
click at [458, 255] on button "Save Changes" at bounding box center [459, 257] width 51 height 15
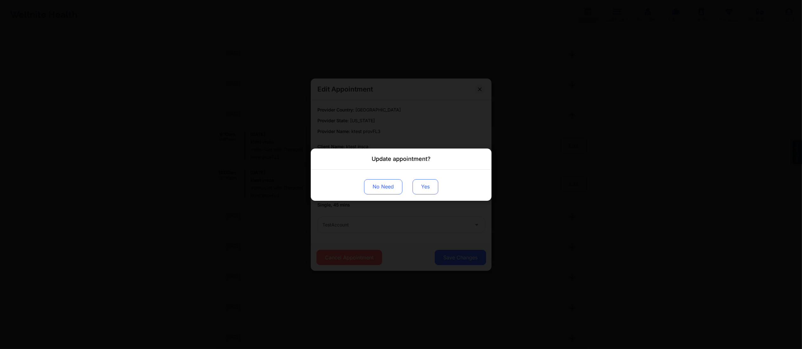
click at [415, 184] on button "Yes" at bounding box center [425, 186] width 26 height 15
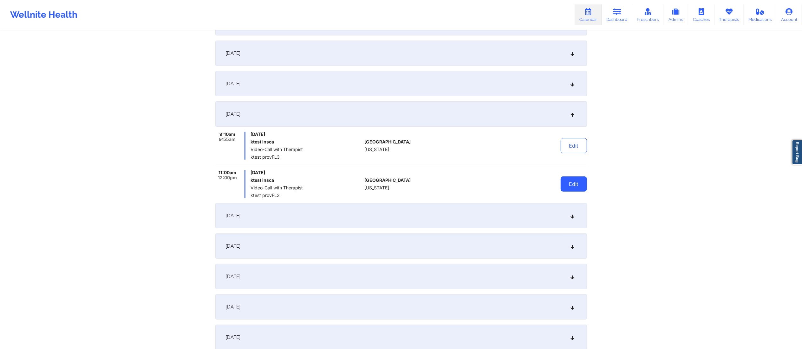
click at [571, 182] on button "Edit" at bounding box center [573, 184] width 26 height 15
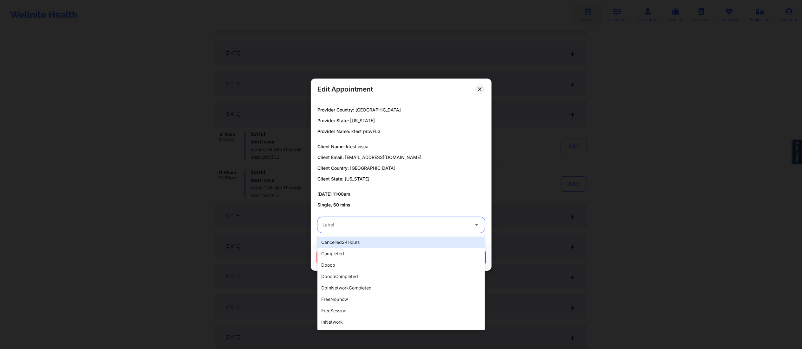
click at [404, 223] on div at bounding box center [395, 225] width 146 height 8
type input "test"
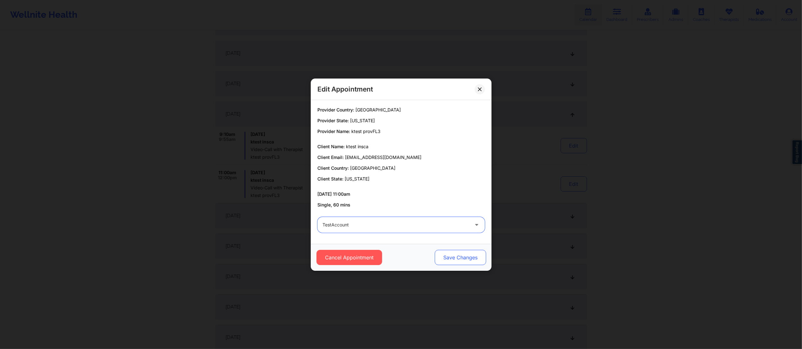
click at [462, 257] on button "Save Changes" at bounding box center [459, 257] width 51 height 15
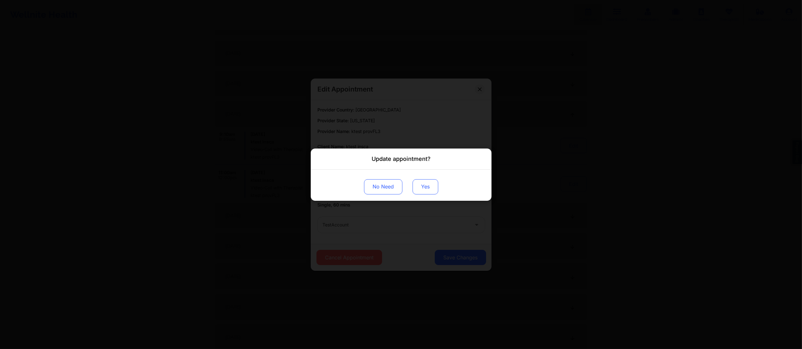
click at [427, 187] on button "Yes" at bounding box center [425, 186] width 26 height 15
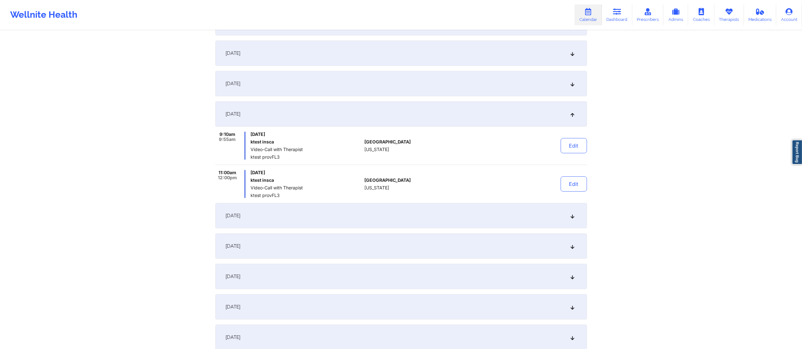
click at [510, 222] on div "September 7, 2025" at bounding box center [400, 215] width 371 height 25
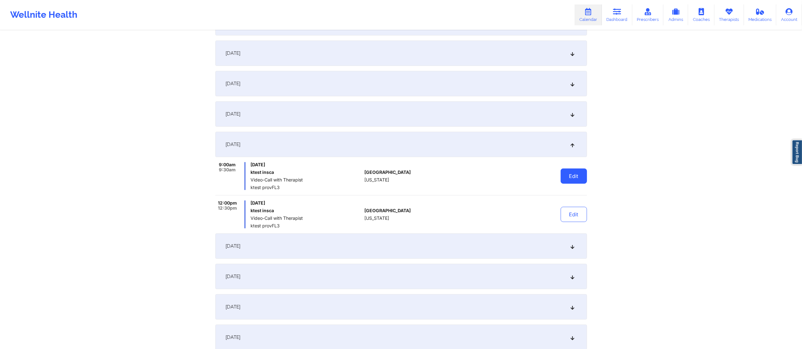
click at [570, 175] on button "Edit" at bounding box center [573, 176] width 26 height 15
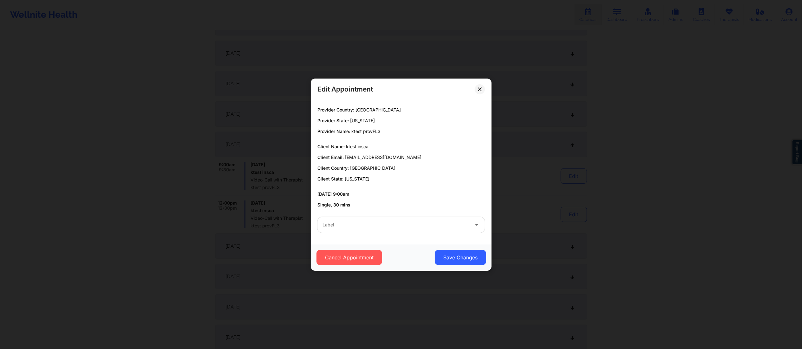
click at [413, 232] on div "Label" at bounding box center [393, 225] width 152 height 16
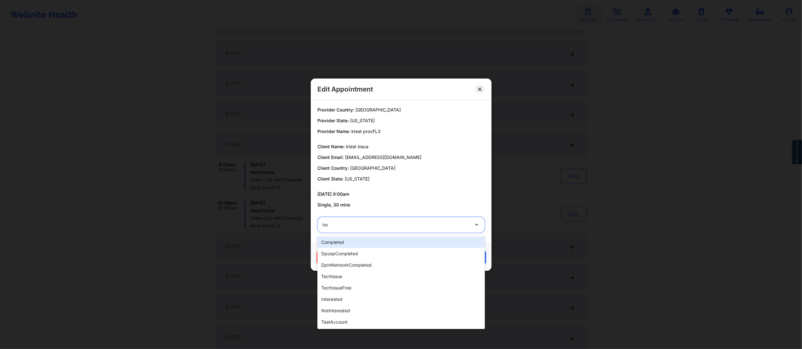
type input "test"
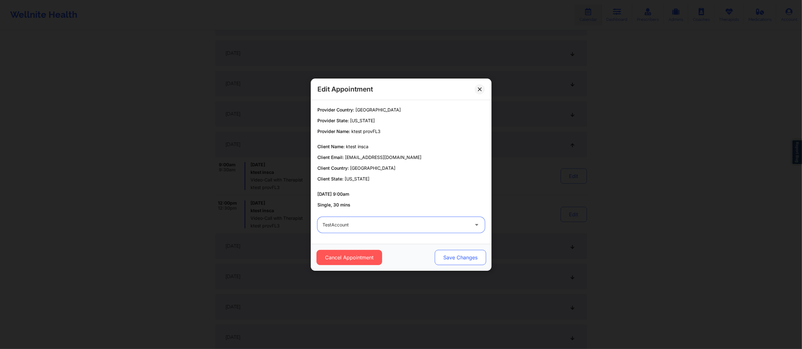
click at [448, 256] on button "Save Changes" at bounding box center [459, 257] width 51 height 15
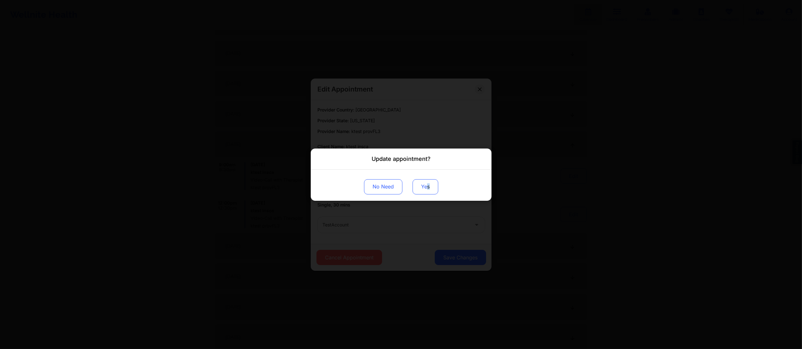
drag, startPoint x: 429, startPoint y: 194, endPoint x: 428, endPoint y: 191, distance: 3.4
click at [428, 191] on div "No Need Yes" at bounding box center [401, 185] width 181 height 31
click at [428, 191] on button "Yes" at bounding box center [425, 186] width 26 height 15
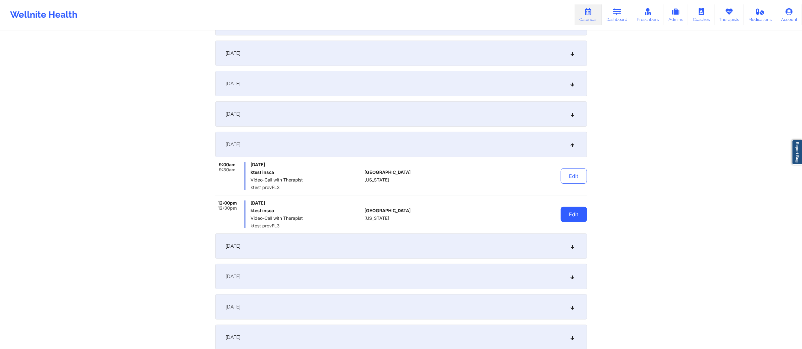
click at [573, 214] on button "Edit" at bounding box center [573, 214] width 26 height 15
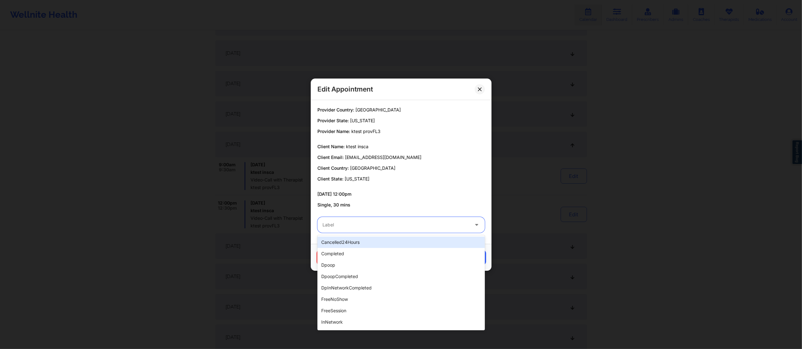
click at [429, 227] on div at bounding box center [395, 225] width 146 height 8
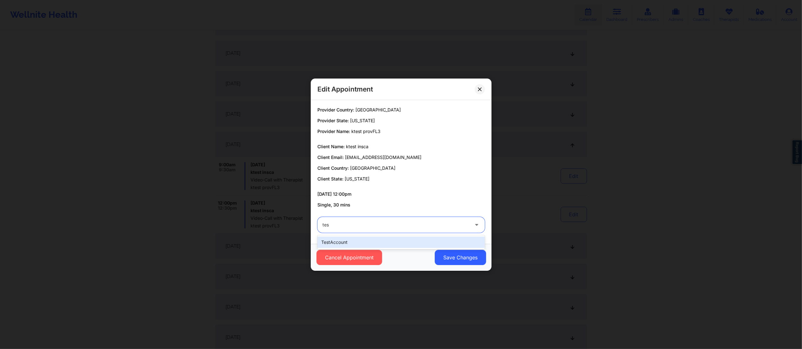
type input "test"
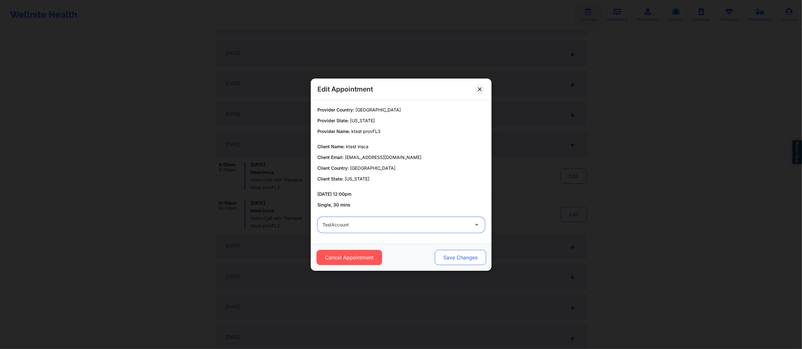
click at [463, 252] on button "Save Changes" at bounding box center [459, 257] width 51 height 15
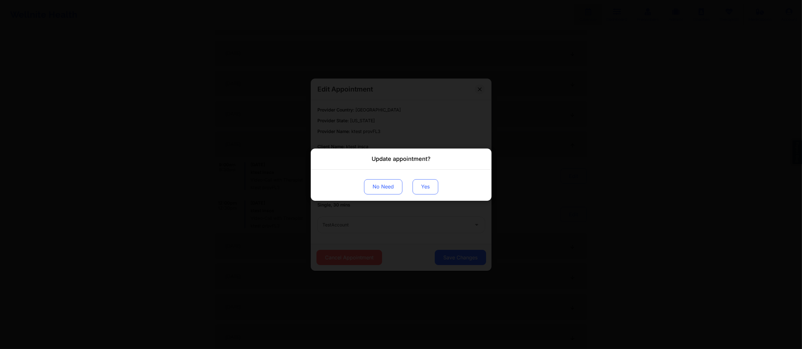
click at [425, 186] on button "Yes" at bounding box center [425, 186] width 26 height 15
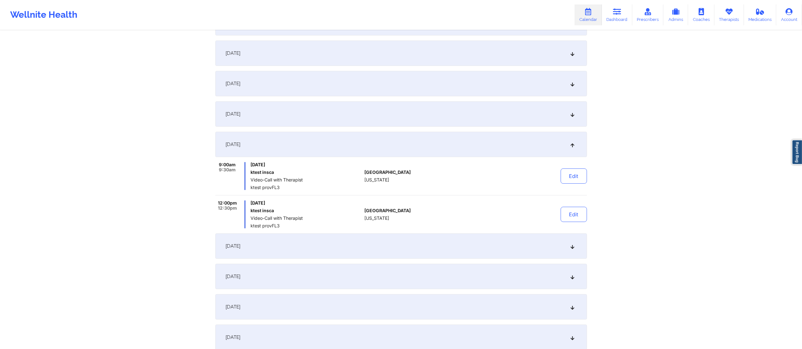
click at [510, 247] on div "September 8, 2025" at bounding box center [400, 246] width 371 height 25
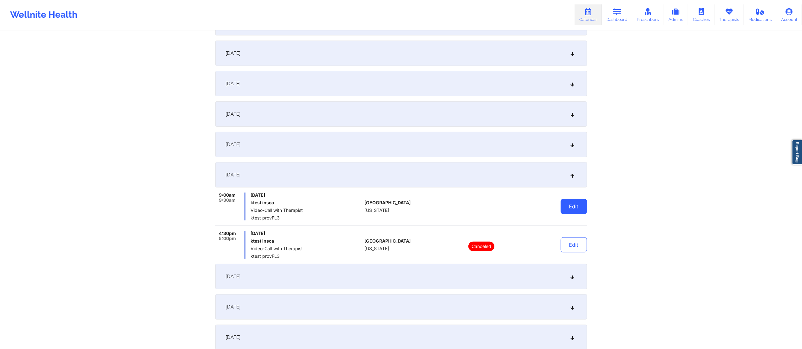
click at [571, 201] on button "Edit" at bounding box center [573, 206] width 26 height 15
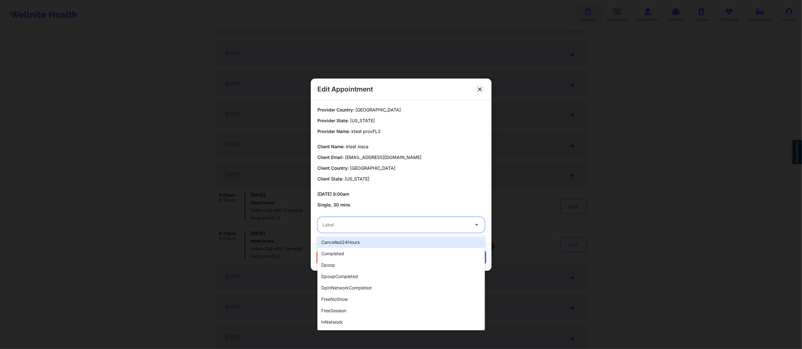
click at [429, 223] on div at bounding box center [395, 225] width 146 height 8
type input "test"
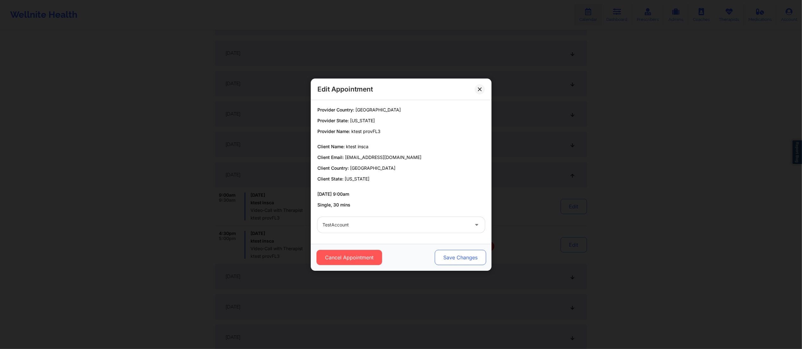
click at [461, 259] on button "Save Changes" at bounding box center [459, 257] width 51 height 15
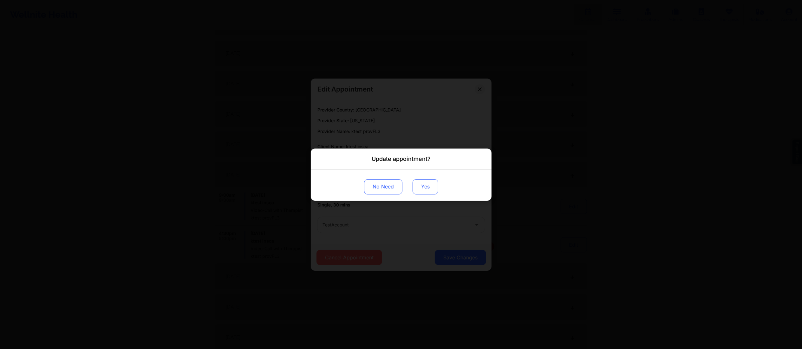
click at [421, 187] on button "Yes" at bounding box center [425, 186] width 26 height 15
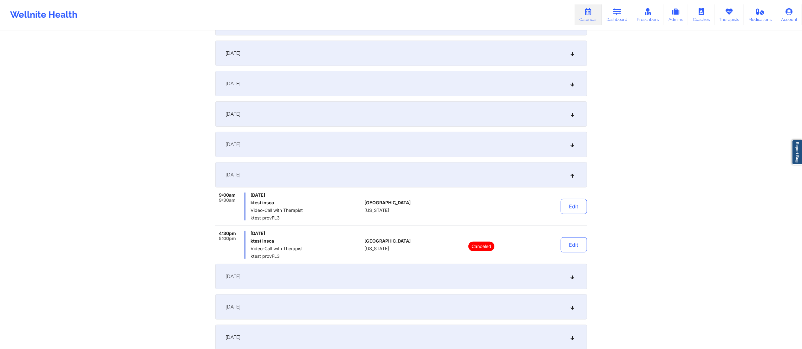
click at [514, 281] on div "September 9, 2025" at bounding box center [400, 276] width 371 height 25
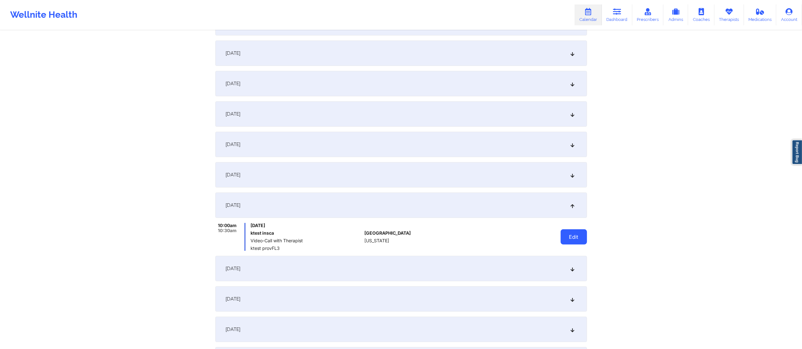
click at [577, 239] on button "Edit" at bounding box center [573, 236] width 26 height 15
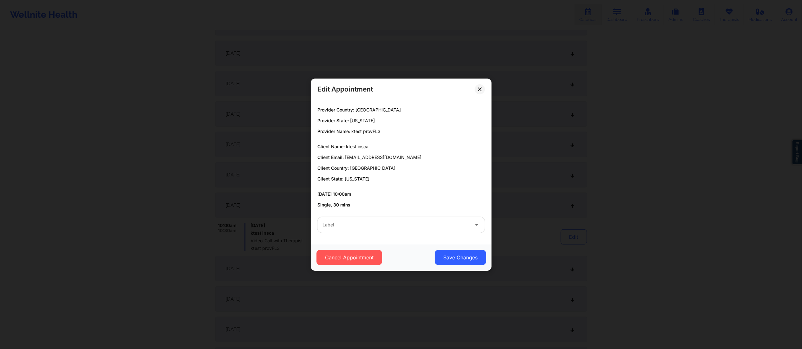
click at [406, 228] on div at bounding box center [395, 225] width 146 height 8
type input "test"
click at [450, 253] on button "Save Changes" at bounding box center [459, 257] width 51 height 15
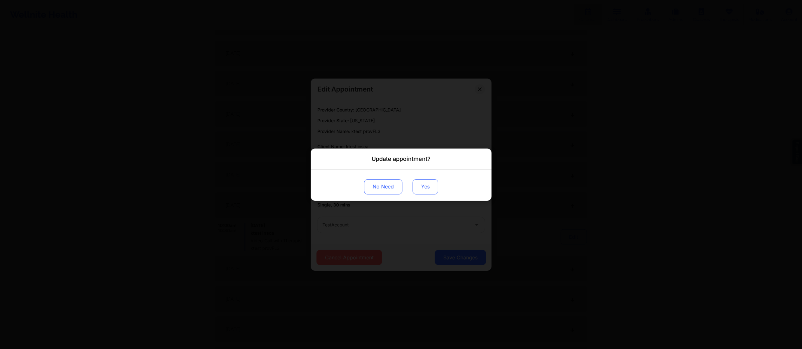
click at [429, 182] on button "Yes" at bounding box center [425, 186] width 26 height 15
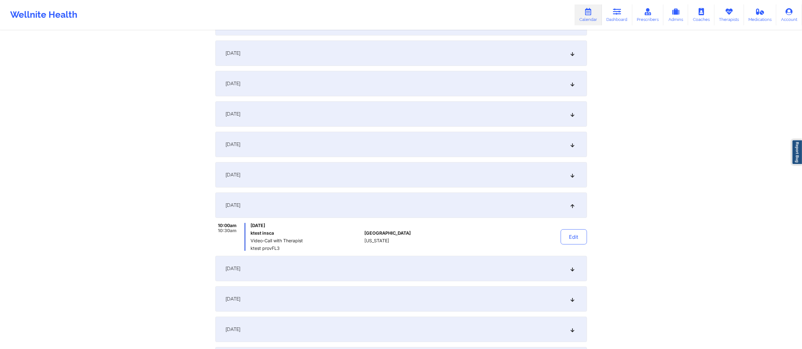
click at [479, 264] on div "September 10, 2025" at bounding box center [400, 268] width 371 height 25
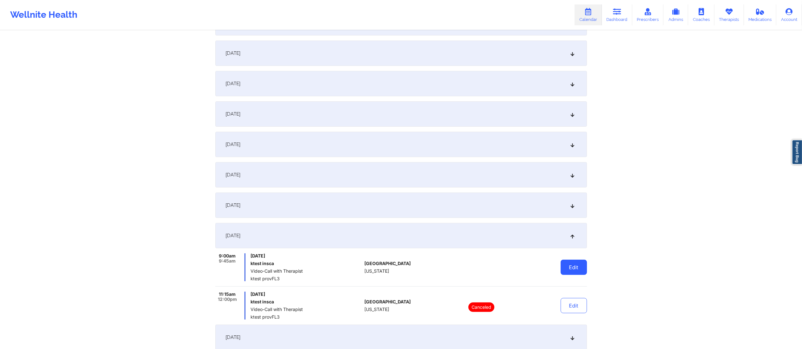
click at [570, 268] on button "Edit" at bounding box center [573, 267] width 26 height 15
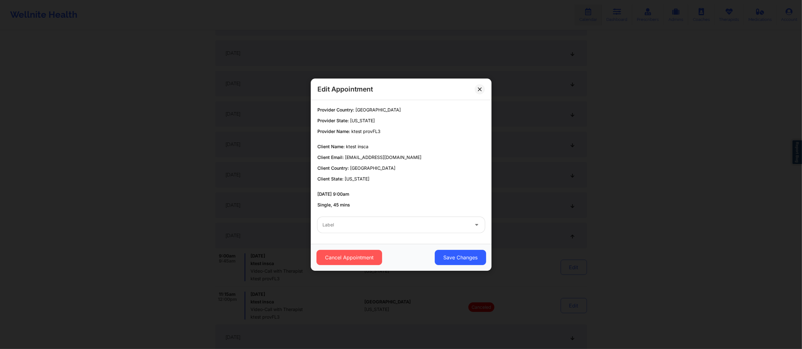
click at [379, 223] on div at bounding box center [395, 225] width 146 height 8
type input "test"
click at [461, 258] on button "Save Changes" at bounding box center [459, 257] width 51 height 15
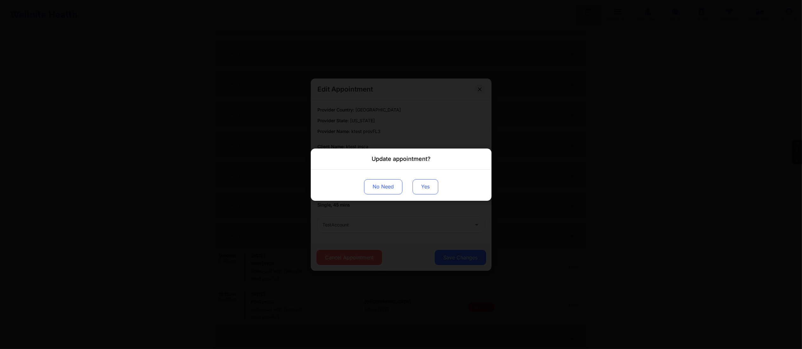
click at [427, 187] on button "Yes" at bounding box center [425, 186] width 26 height 15
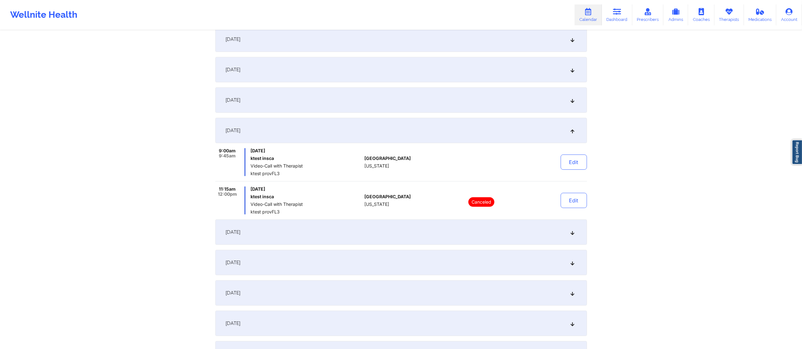
scroll to position [235, 0]
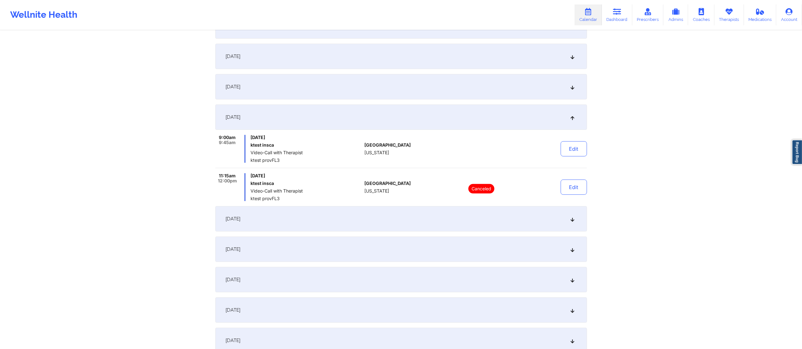
click at [464, 224] on div "September 11, 2025" at bounding box center [400, 218] width 371 height 25
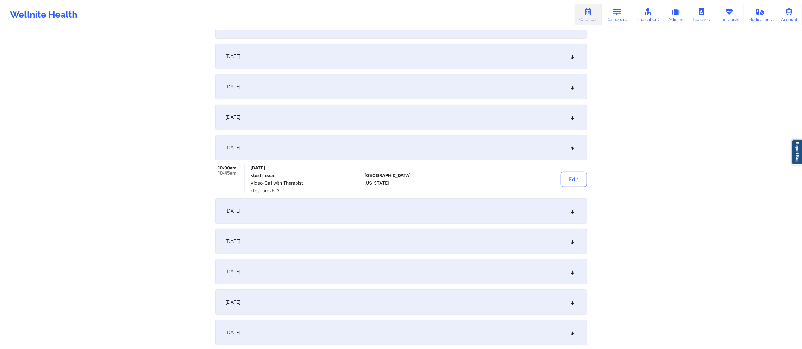
click at [559, 183] on div "Edit" at bounding box center [557, 179] width 59 height 28
click at [568, 178] on button "Edit" at bounding box center [573, 179] width 26 height 15
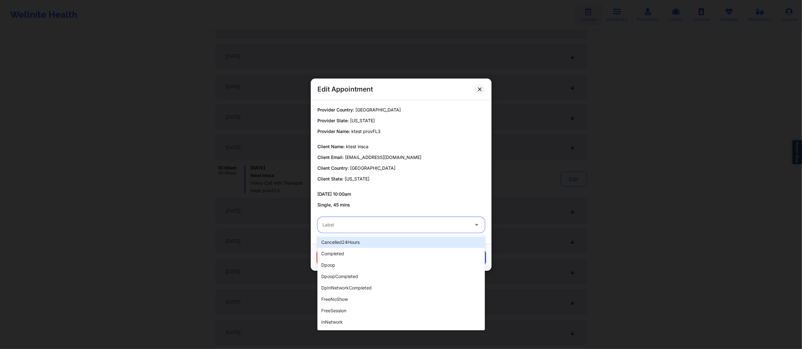
click at [387, 220] on div "Label" at bounding box center [393, 225] width 152 height 16
type input "test"
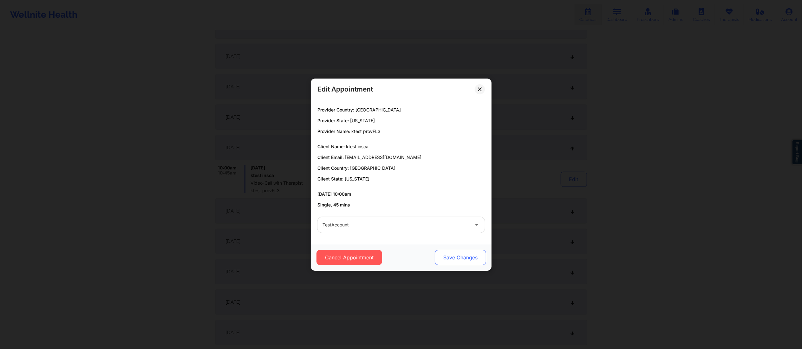
click at [462, 257] on button "Save Changes" at bounding box center [459, 257] width 51 height 15
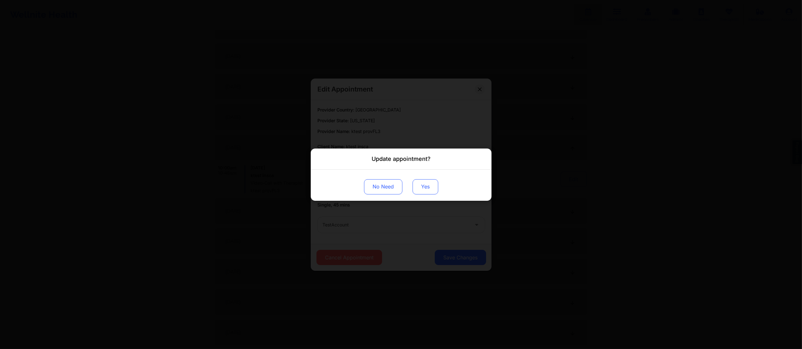
click at [426, 191] on button "Yes" at bounding box center [425, 186] width 26 height 15
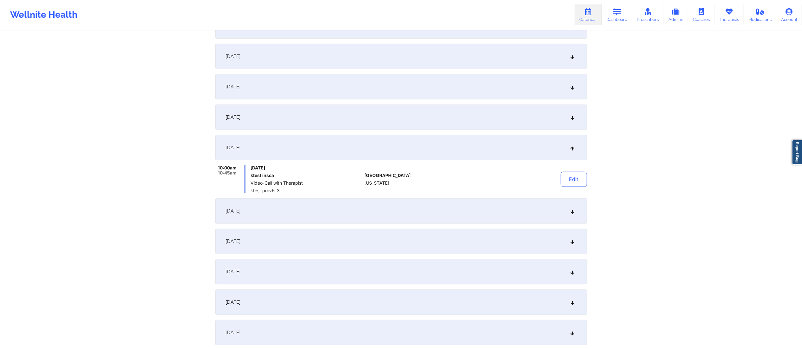
click at [481, 211] on div "September 12, 2025" at bounding box center [400, 210] width 371 height 25
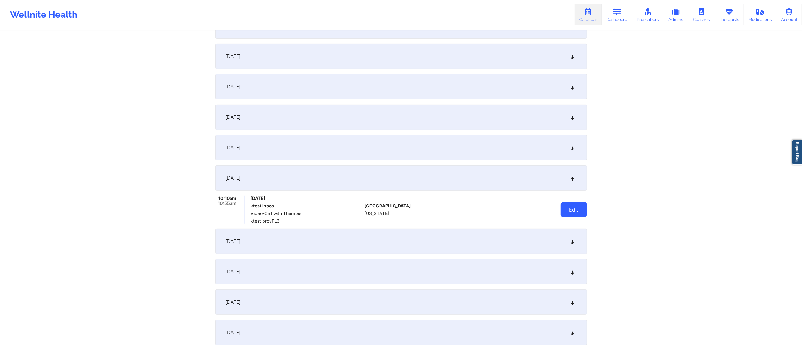
click at [571, 207] on button "Edit" at bounding box center [573, 209] width 26 height 15
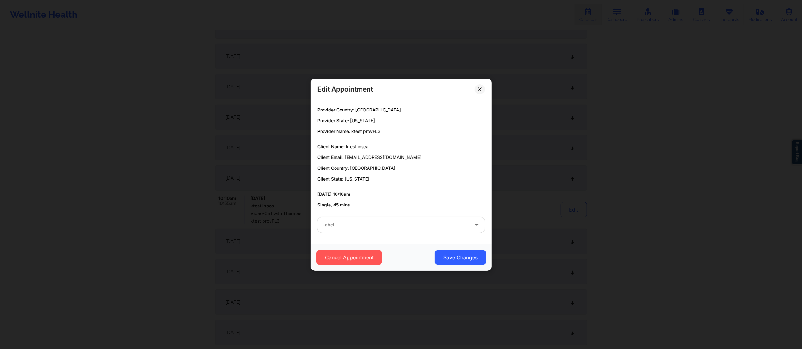
click at [429, 221] on div "Label" at bounding box center [393, 225] width 152 height 16
type input "test"
click at [452, 259] on button "Save Changes" at bounding box center [459, 257] width 51 height 15
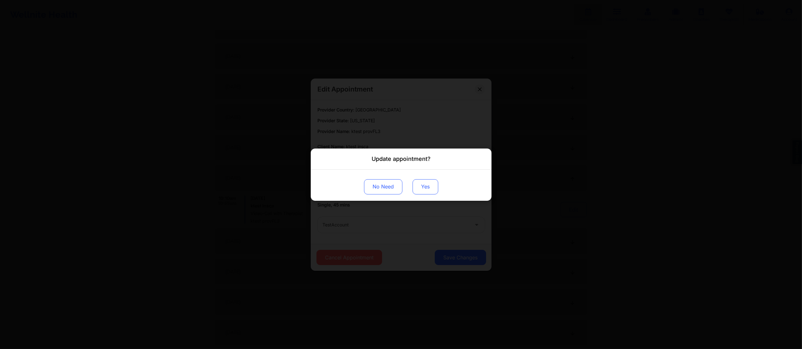
click at [421, 184] on button "Yes" at bounding box center [425, 186] width 26 height 15
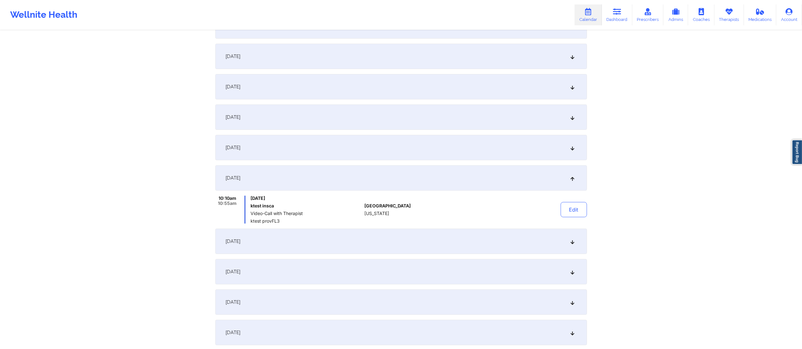
click at [481, 249] on div "September 15, 2025" at bounding box center [400, 241] width 371 height 25
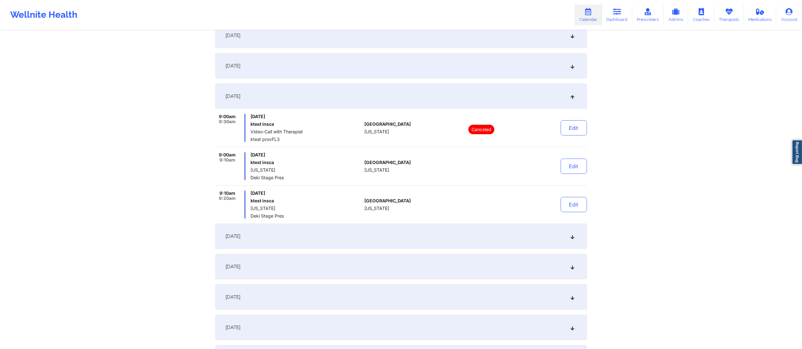
scroll to position [347, 0]
click at [575, 162] on button "Edit" at bounding box center [573, 165] width 26 height 15
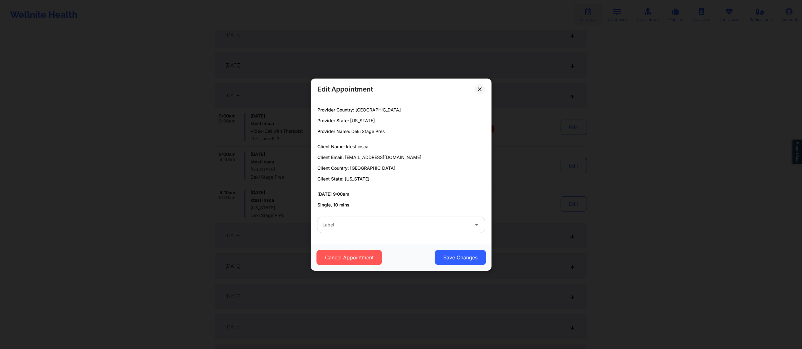
click at [376, 228] on div at bounding box center [395, 225] width 146 height 8
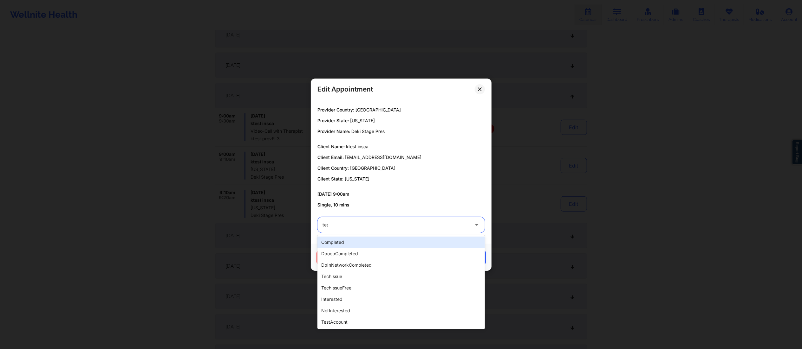
type input "test"
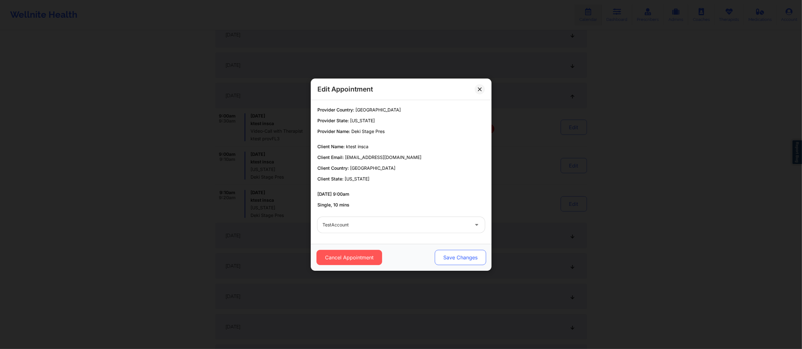
click at [461, 258] on button "Save Changes" at bounding box center [459, 257] width 51 height 15
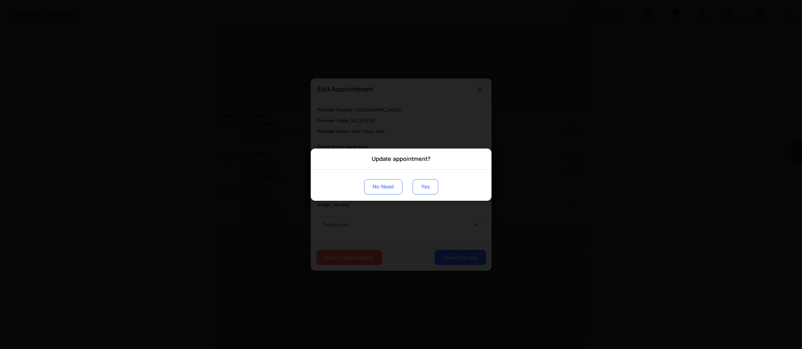
click at [430, 181] on button "Yes" at bounding box center [425, 186] width 26 height 15
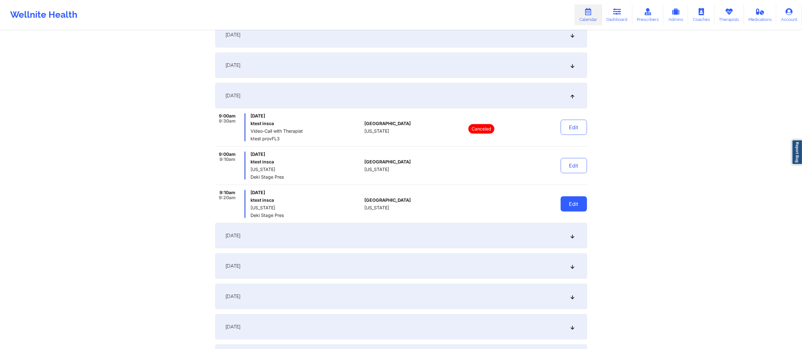
click at [567, 204] on button "Edit" at bounding box center [573, 204] width 26 height 15
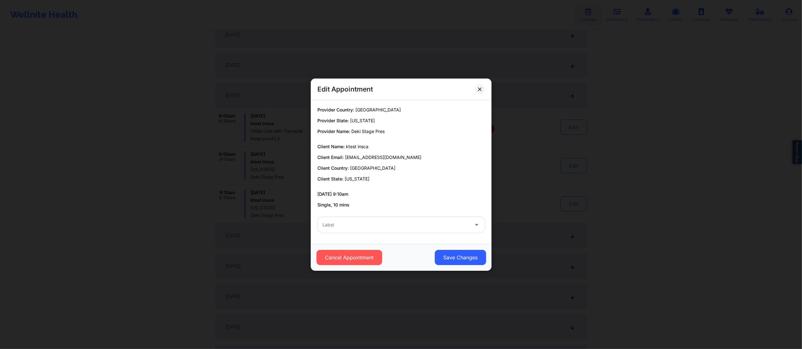
click at [386, 219] on div "Label" at bounding box center [393, 225] width 152 height 16
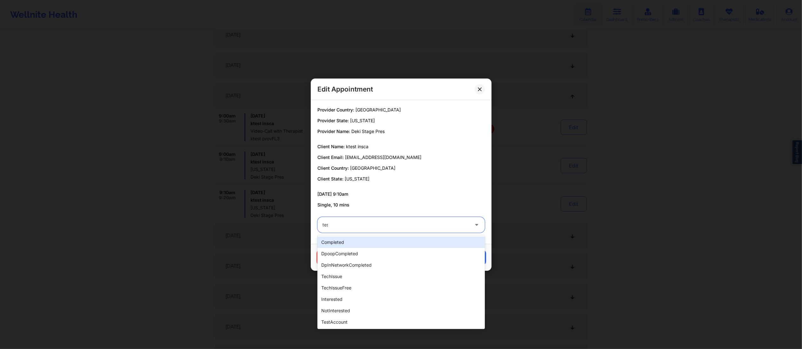
type input "test"
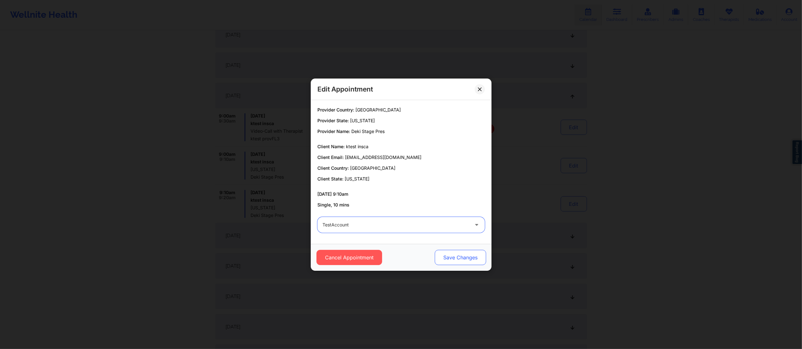
click at [459, 257] on button "Save Changes" at bounding box center [459, 257] width 51 height 15
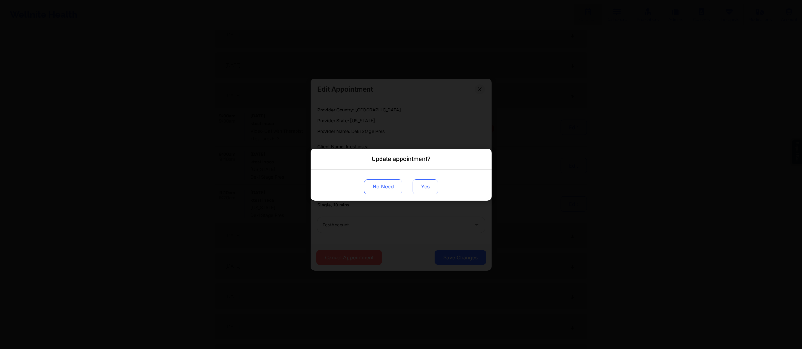
click at [420, 186] on button "Yes" at bounding box center [425, 186] width 26 height 15
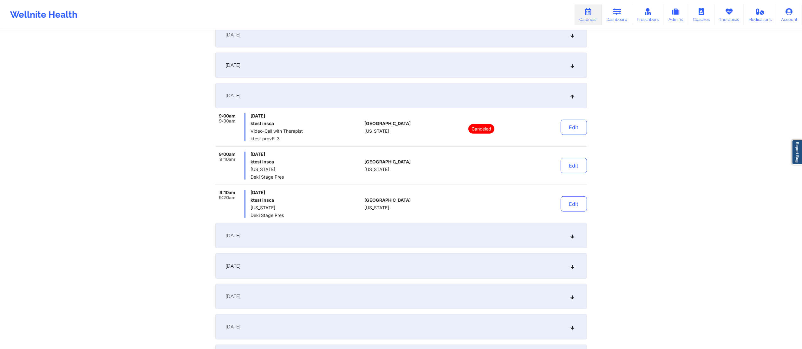
click at [517, 233] on div "September 17, 2025" at bounding box center [400, 235] width 371 height 25
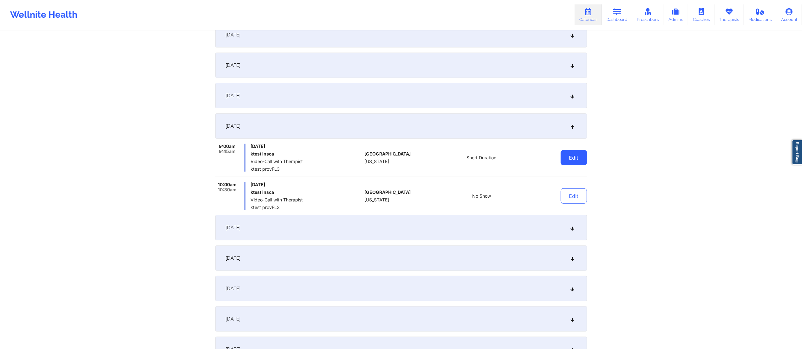
click at [573, 157] on button "Edit" at bounding box center [573, 157] width 26 height 15
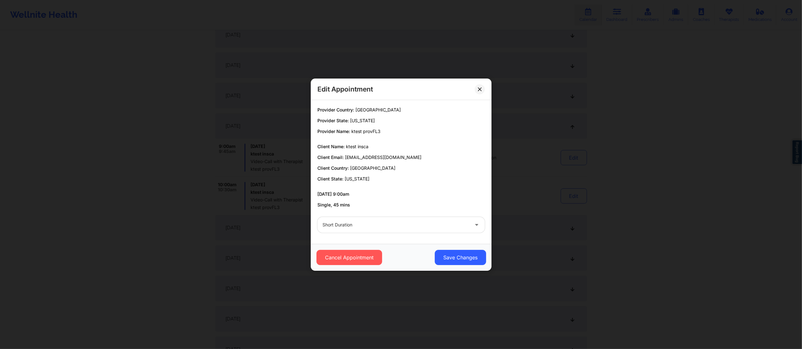
click at [400, 227] on div at bounding box center [395, 225] width 146 height 8
type input "test"
click at [448, 255] on button "Save Changes" at bounding box center [459, 257] width 51 height 15
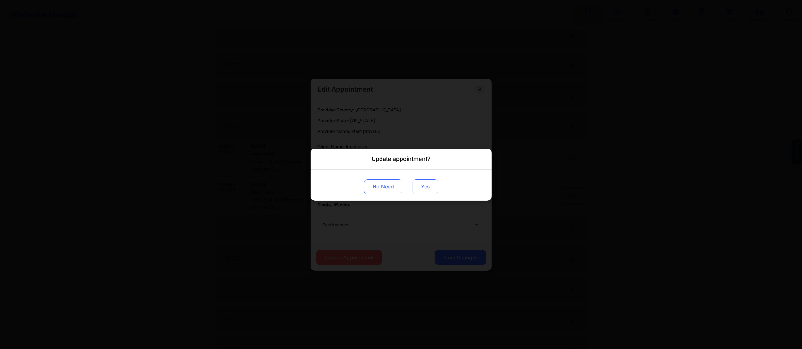
click at [416, 185] on button "Yes" at bounding box center [425, 186] width 26 height 15
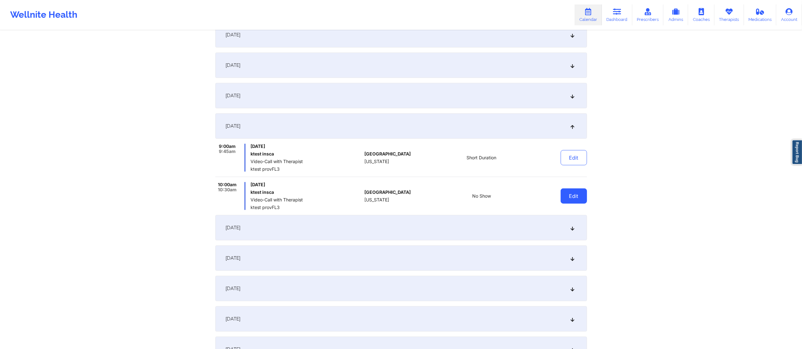
click at [575, 195] on button "Edit" at bounding box center [573, 196] width 26 height 15
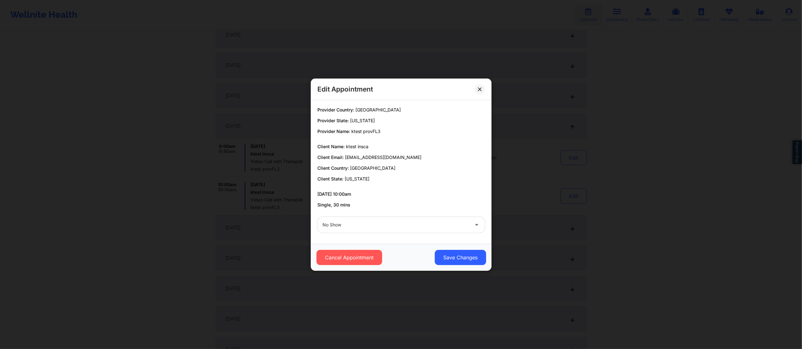
click at [407, 222] on div at bounding box center [395, 225] width 146 height 8
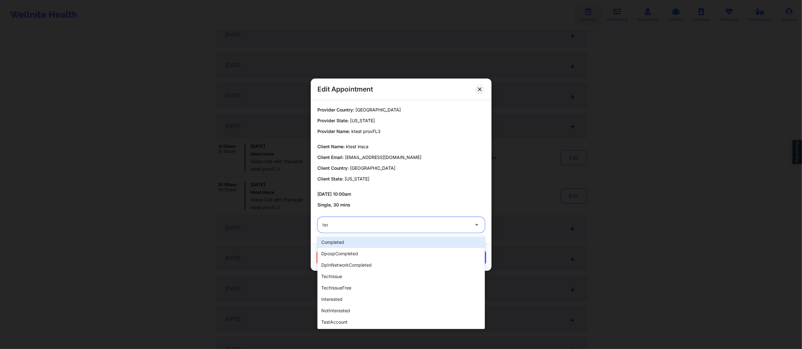
type input "test"
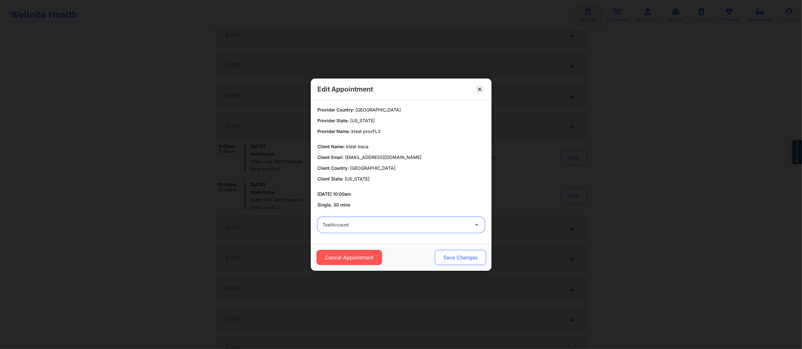
click at [453, 254] on button "Save Changes" at bounding box center [459, 257] width 51 height 15
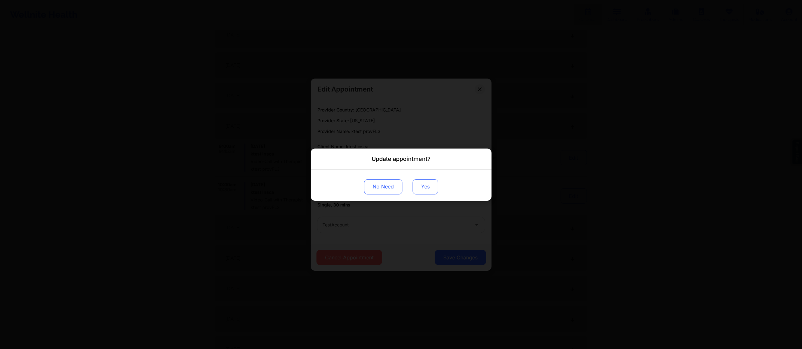
click at [427, 191] on button "Yes" at bounding box center [425, 186] width 26 height 15
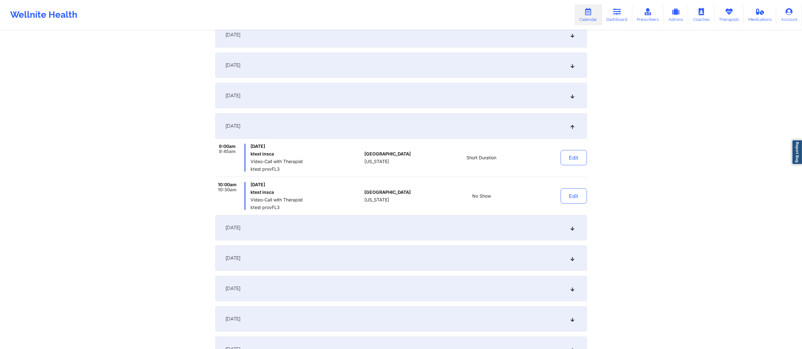
click at [443, 231] on div "September 18, 2025" at bounding box center [400, 227] width 371 height 25
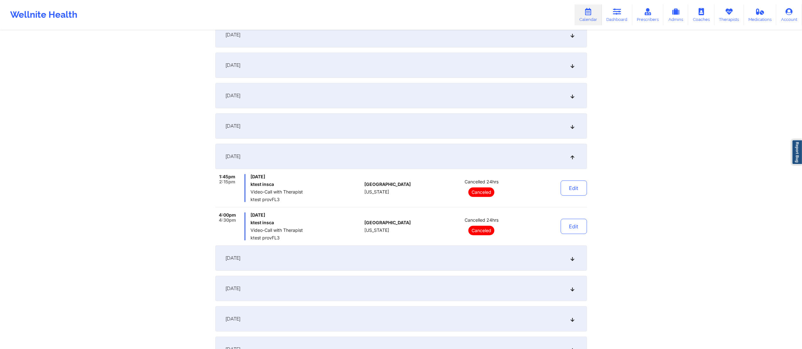
click at [456, 258] on div "September 19, 2025" at bounding box center [400, 258] width 371 height 25
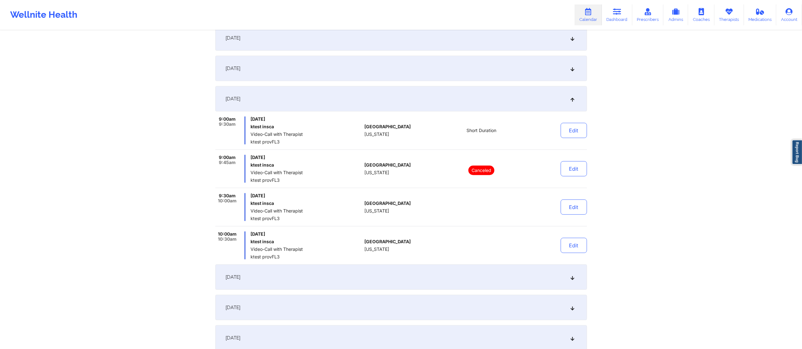
scroll to position [436, 0]
click at [581, 132] on button "Edit" at bounding box center [573, 129] width 26 height 15
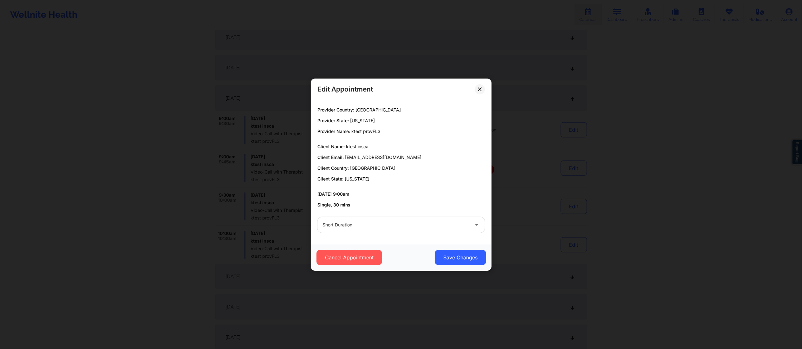
click at [370, 227] on div at bounding box center [395, 225] width 146 height 8
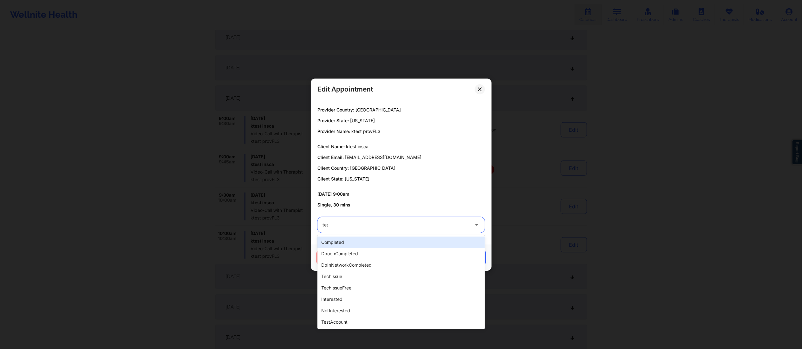
type input "test"
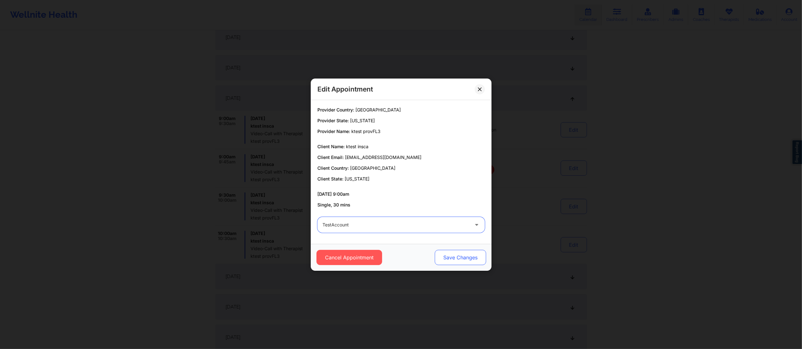
click at [462, 264] on button "Save Changes" at bounding box center [459, 257] width 51 height 15
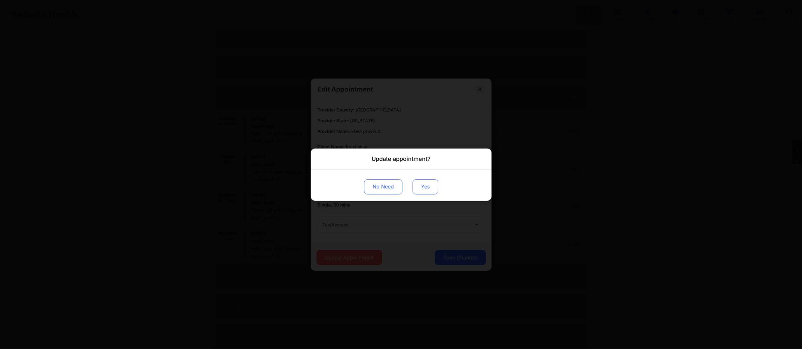
click at [423, 189] on button "Yes" at bounding box center [425, 186] width 26 height 15
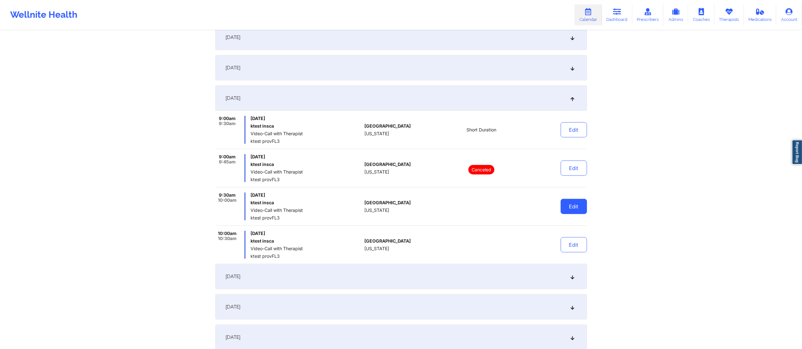
click at [566, 206] on button "Edit" at bounding box center [573, 206] width 26 height 15
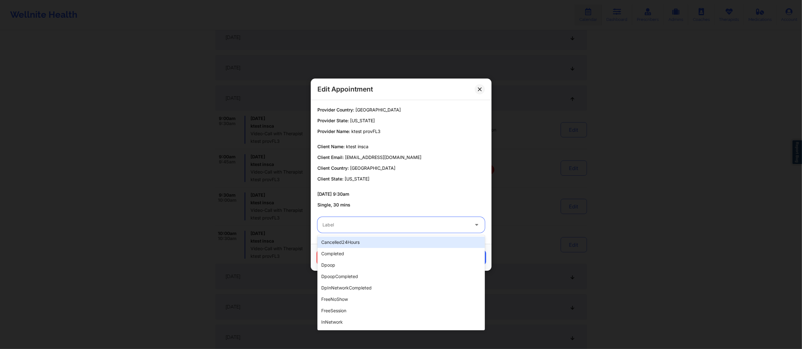
click at [430, 226] on div at bounding box center [395, 225] width 146 height 8
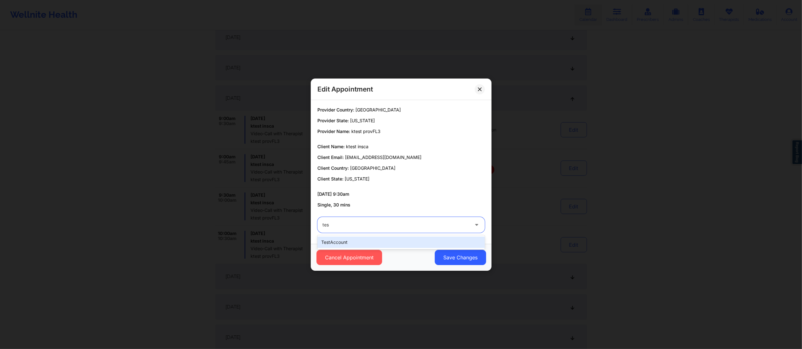
type input "test"
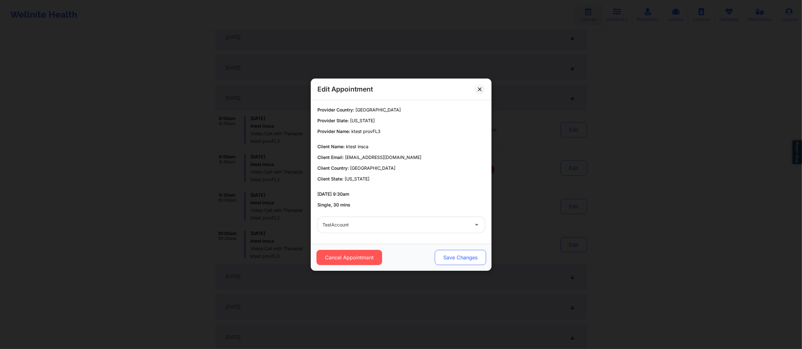
click at [458, 257] on button "Save Changes" at bounding box center [459, 257] width 51 height 15
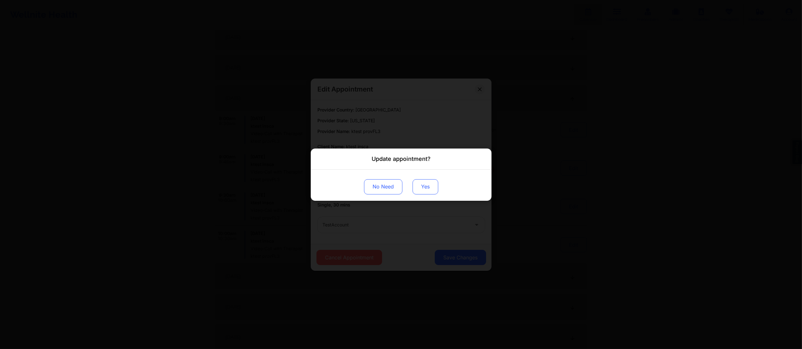
click at [425, 193] on button "Yes" at bounding box center [425, 186] width 26 height 15
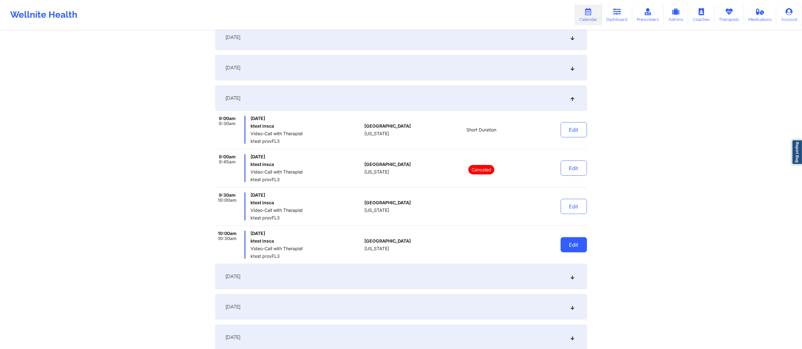
click at [566, 243] on button "Edit" at bounding box center [573, 244] width 26 height 15
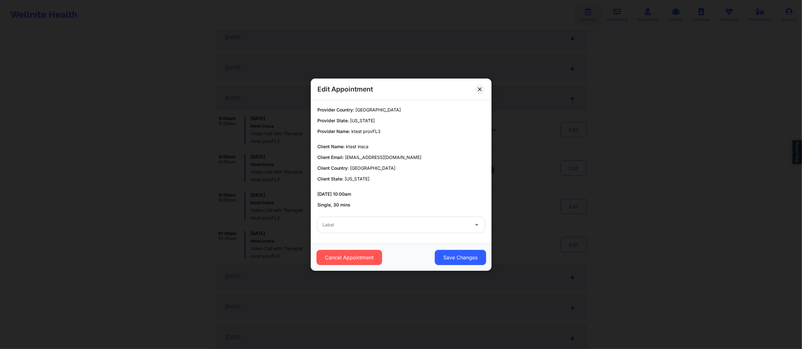
click at [429, 223] on div at bounding box center [395, 225] width 146 height 8
type input "test"
click at [451, 257] on button "Save Changes" at bounding box center [459, 257] width 51 height 15
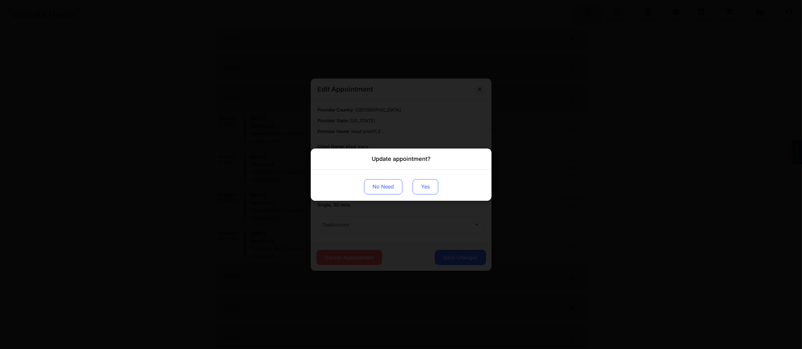
click at [427, 184] on button "Yes" at bounding box center [425, 186] width 26 height 15
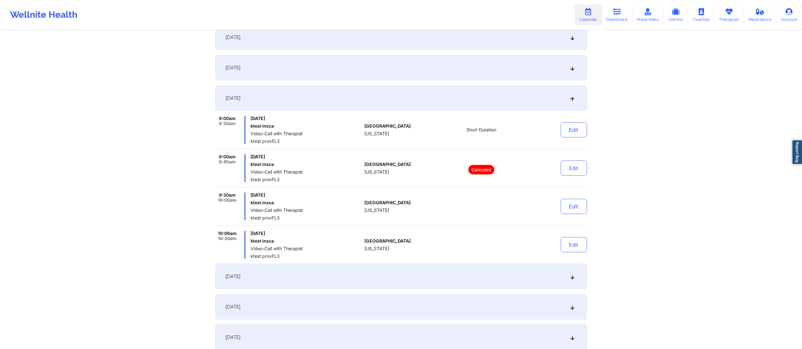
click at [503, 280] on div "September 20, 2025" at bounding box center [400, 276] width 371 height 25
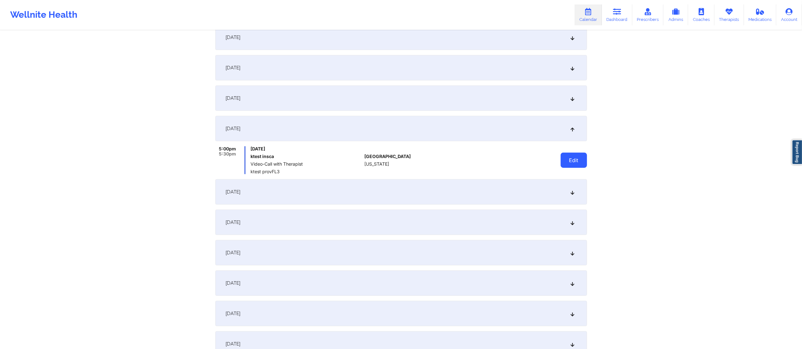
drag, startPoint x: 558, startPoint y: 157, endPoint x: 564, endPoint y: 158, distance: 5.5
click at [559, 157] on div "Edit" at bounding box center [557, 160] width 59 height 28
click at [569, 164] on button "Edit" at bounding box center [573, 160] width 26 height 15
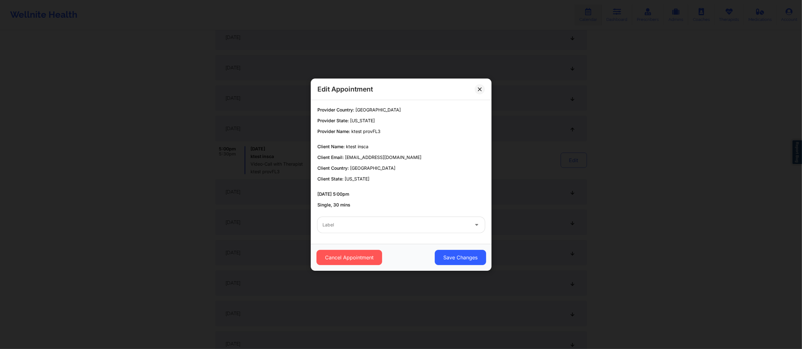
click at [409, 228] on div at bounding box center [395, 225] width 146 height 8
type input "test"
click at [468, 261] on button "Save Changes" at bounding box center [459, 257] width 51 height 15
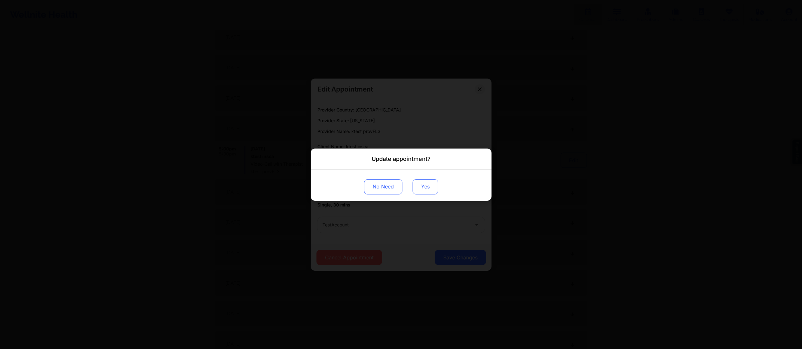
click at [424, 190] on button "Yes" at bounding box center [425, 186] width 26 height 15
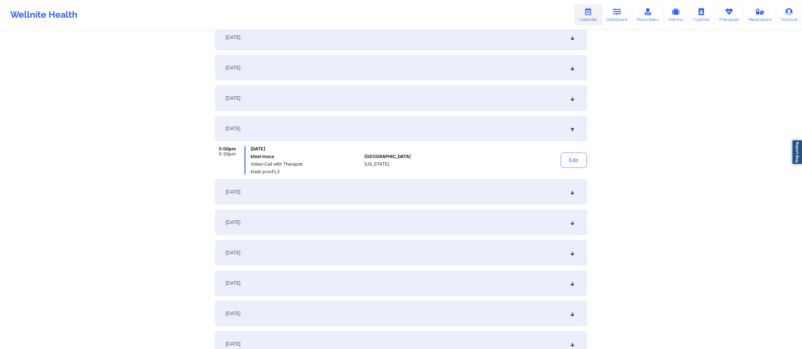
click at [530, 193] on div "September 22, 2025" at bounding box center [400, 191] width 371 height 25
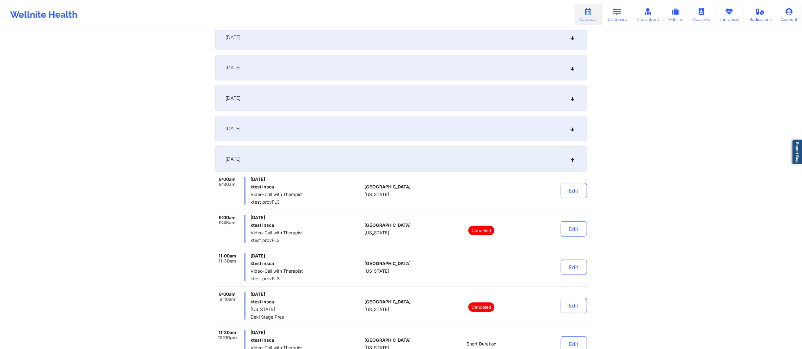
click at [588, 189] on div "Provider Role Therapist Therapist Select Therapist Date This Month ktestinsca@y…" at bounding box center [401, 72] width 380 height 954
click at [567, 194] on button "Edit" at bounding box center [573, 190] width 26 height 15
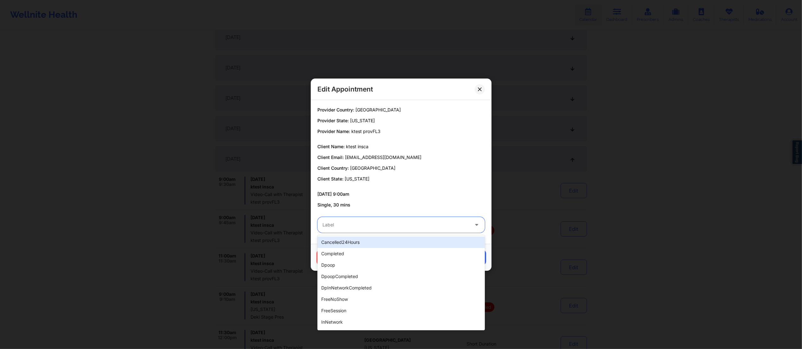
click at [414, 222] on div at bounding box center [395, 225] width 146 height 8
type input "test"
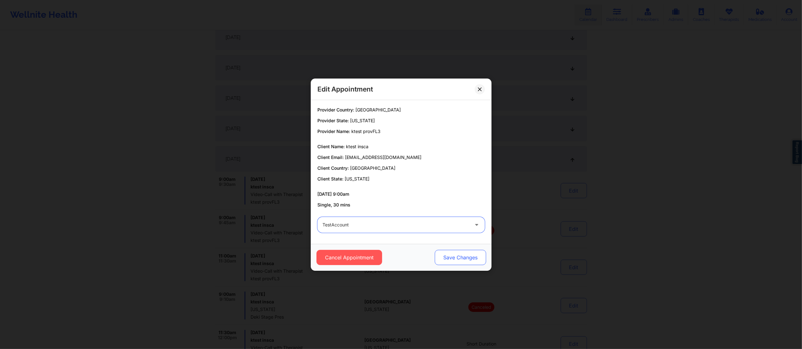
click at [463, 255] on button "Save Changes" at bounding box center [459, 257] width 51 height 15
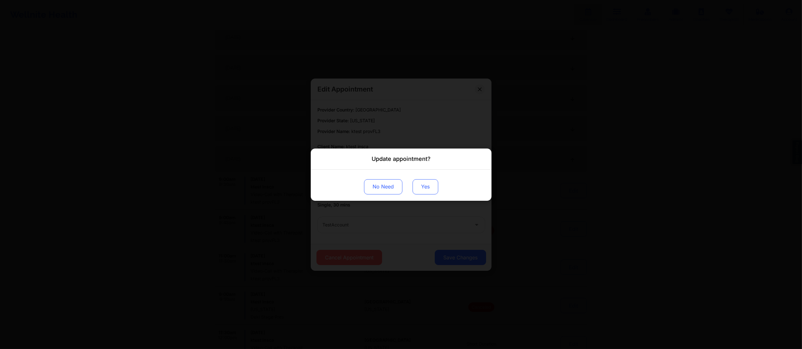
click at [420, 184] on button "Yes" at bounding box center [425, 186] width 26 height 15
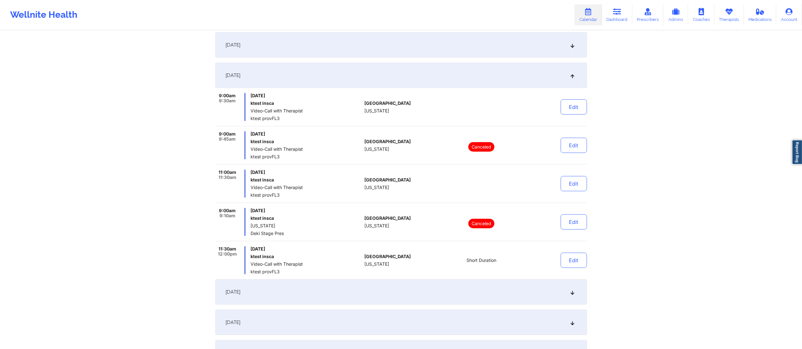
scroll to position [526, 0]
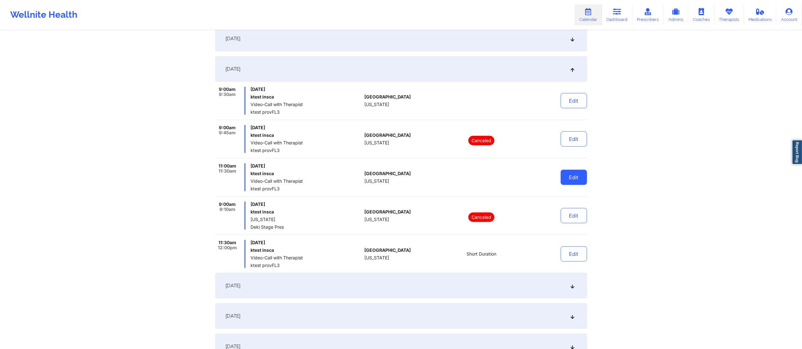
click at [570, 178] on button "Edit" at bounding box center [573, 177] width 26 height 15
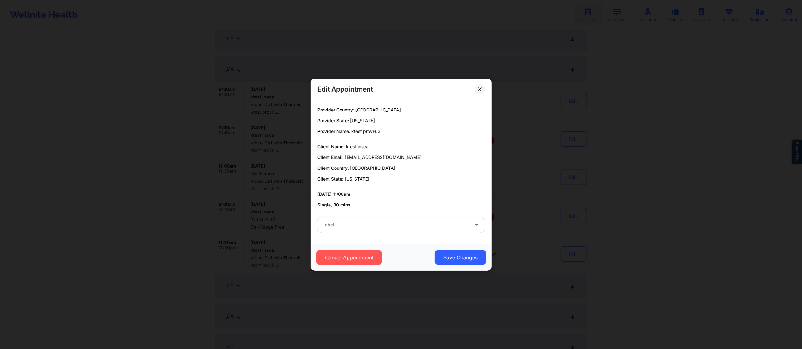
click at [386, 234] on div "Label" at bounding box center [401, 225] width 176 height 25
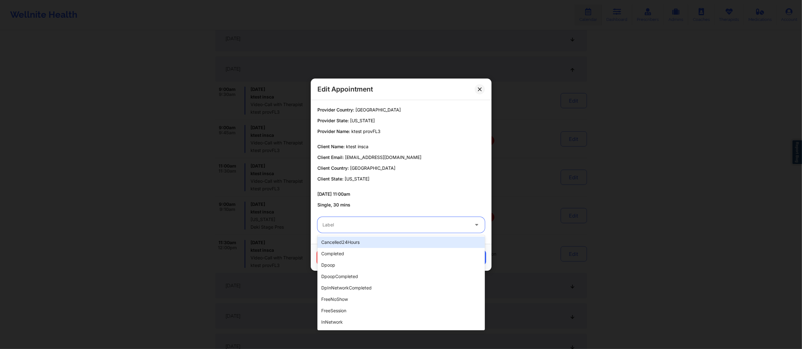
click at [386, 228] on div at bounding box center [395, 225] width 146 height 8
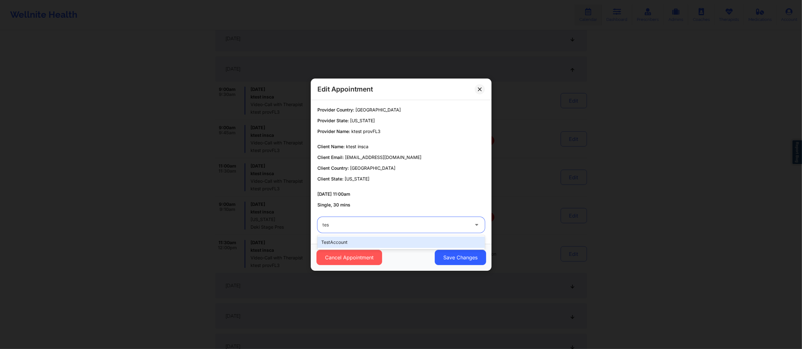
type input "test"
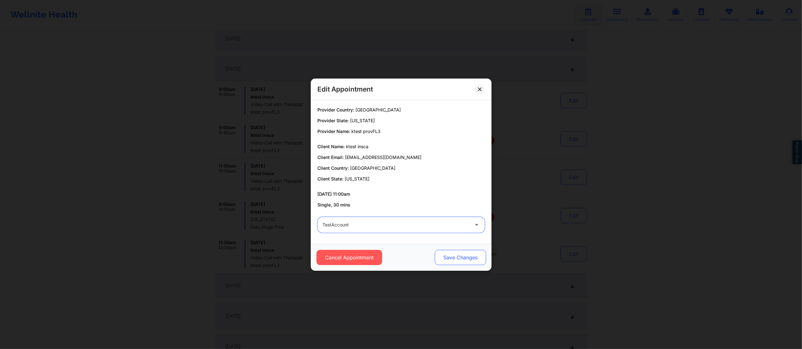
click at [447, 257] on button "Save Changes" at bounding box center [459, 257] width 51 height 15
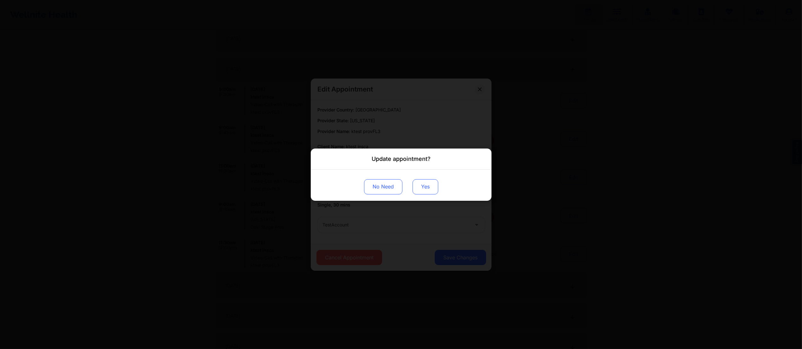
click at [425, 187] on button "Yes" at bounding box center [425, 186] width 26 height 15
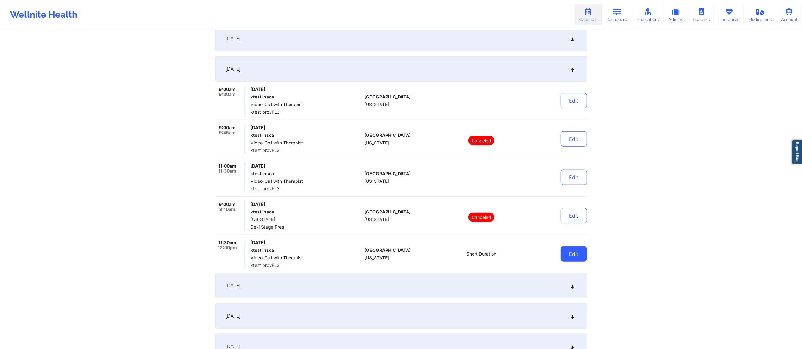
click at [566, 254] on button "Edit" at bounding box center [573, 254] width 26 height 15
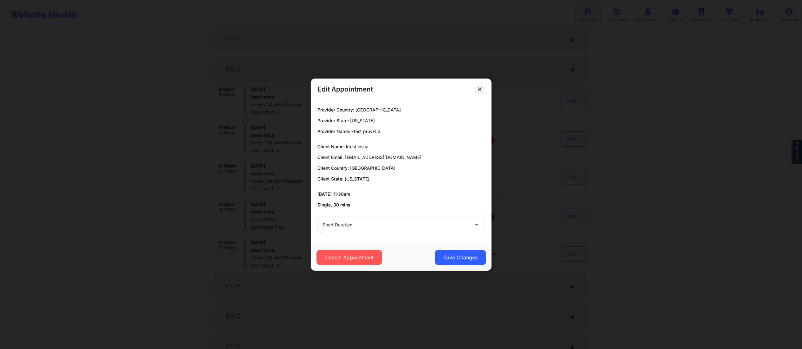
click at [407, 229] on div at bounding box center [395, 225] width 146 height 8
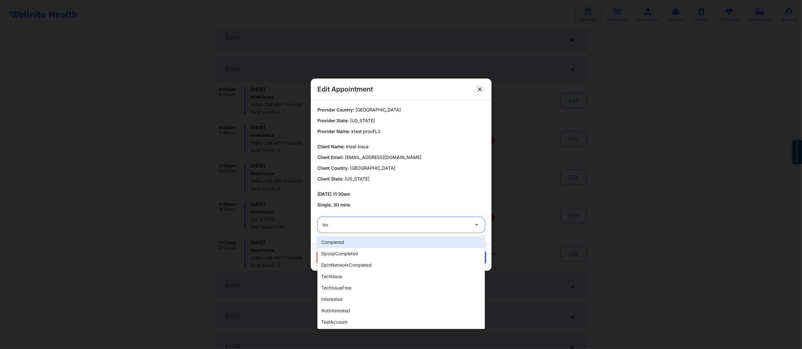
type input "test"
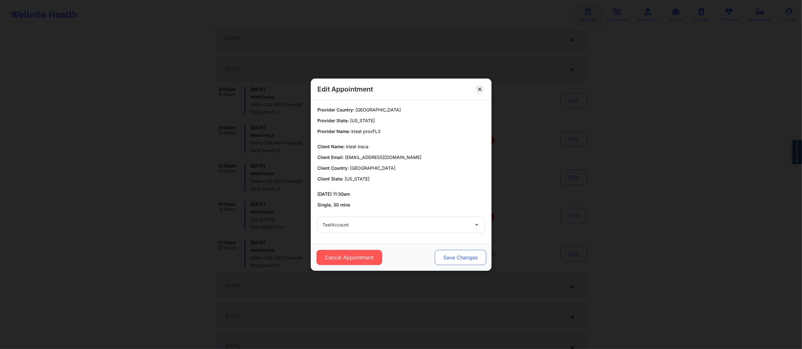
click at [452, 256] on button "Save Changes" at bounding box center [459, 257] width 51 height 15
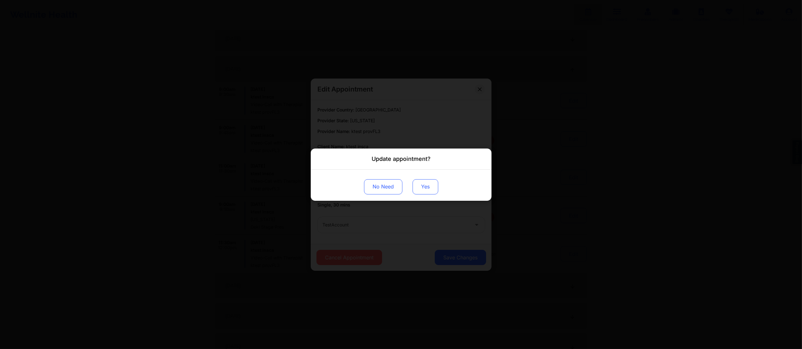
click at [426, 185] on button "Yes" at bounding box center [425, 186] width 26 height 15
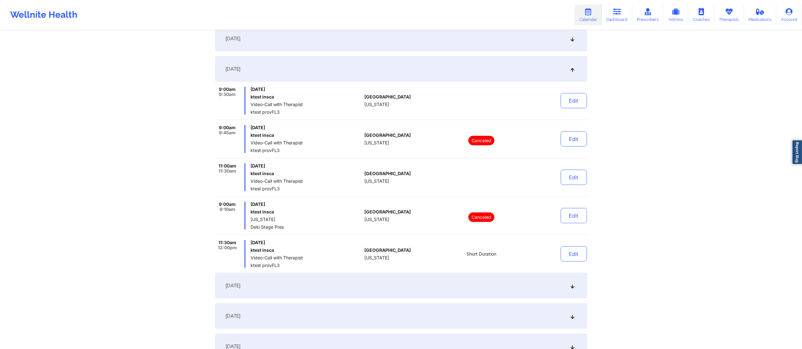
click at [486, 293] on div "September 23, 2025" at bounding box center [400, 285] width 371 height 25
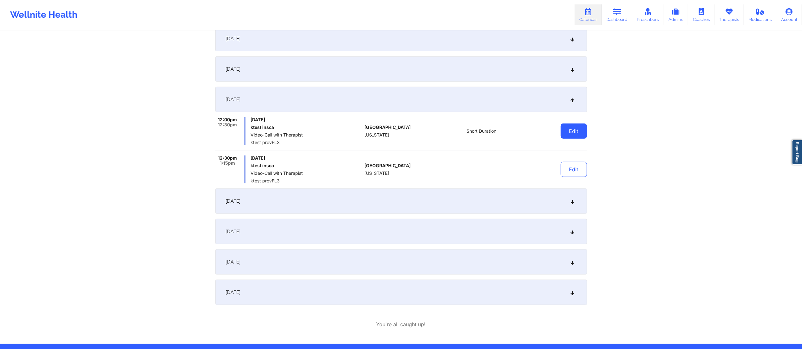
click at [569, 130] on button "Edit" at bounding box center [573, 131] width 26 height 15
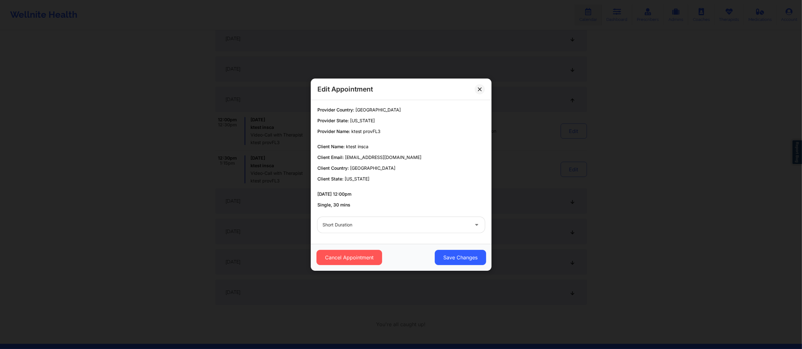
click at [387, 222] on div at bounding box center [395, 225] width 146 height 8
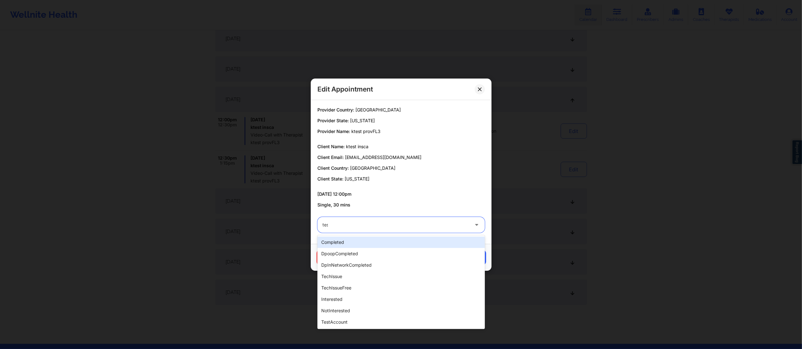
type input "test"
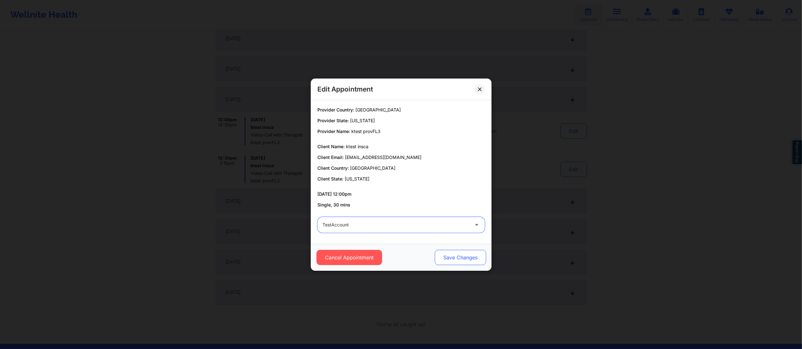
click at [451, 259] on button "Save Changes" at bounding box center [459, 257] width 51 height 15
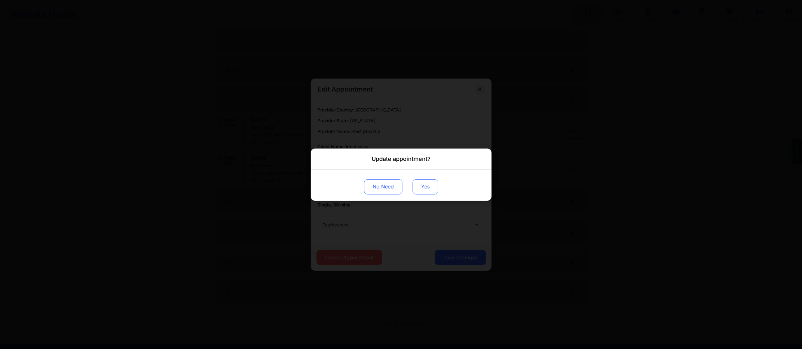
click at [421, 190] on button "Yes" at bounding box center [425, 186] width 26 height 15
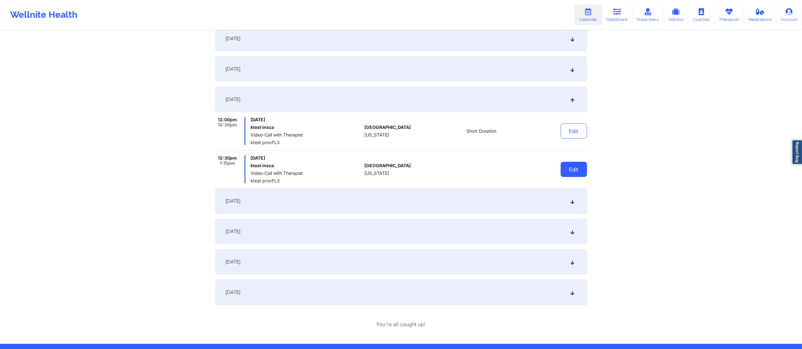
click at [565, 172] on button "Edit" at bounding box center [573, 169] width 26 height 15
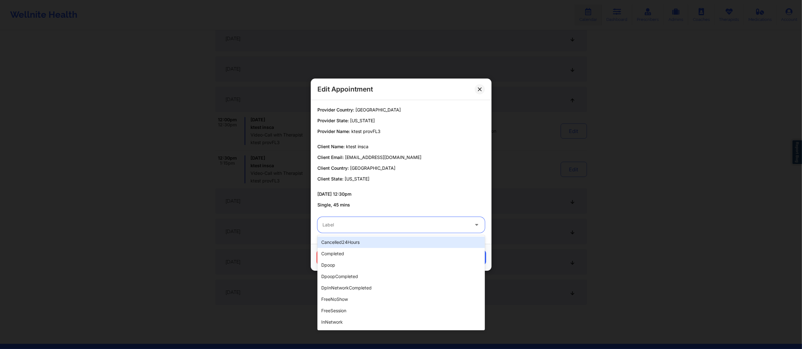
click at [425, 222] on div at bounding box center [395, 225] width 146 height 8
type input "test"
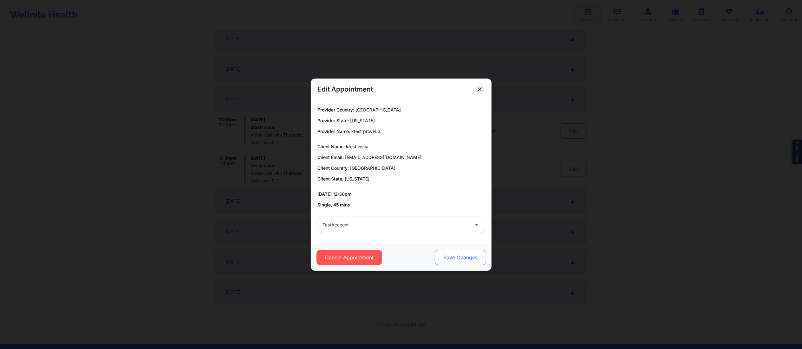
click at [453, 256] on button "Save Changes" at bounding box center [459, 257] width 51 height 15
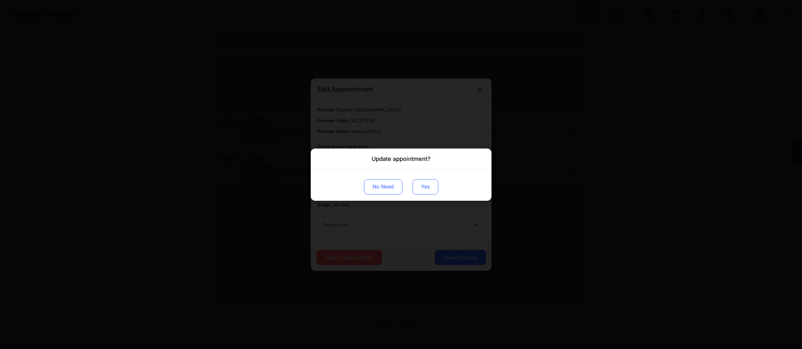
click at [427, 189] on button "Yes" at bounding box center [425, 186] width 26 height 15
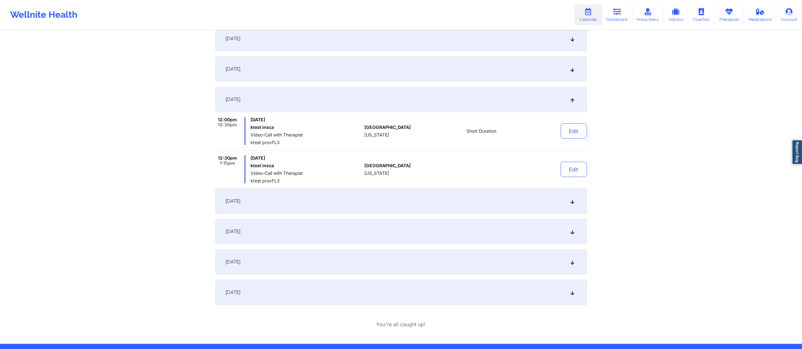
click at [475, 203] on div "September 24, 2025" at bounding box center [400, 201] width 371 height 25
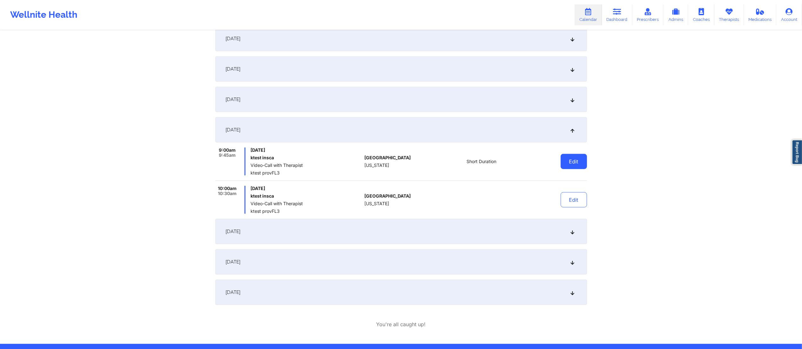
click at [565, 162] on button "Edit" at bounding box center [573, 161] width 26 height 15
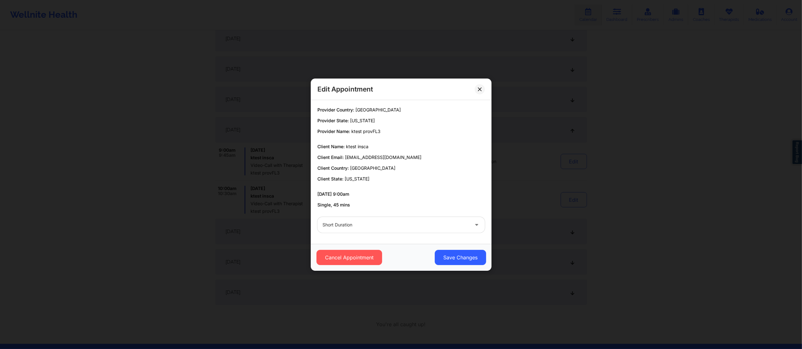
click at [420, 223] on div at bounding box center [395, 225] width 146 height 8
type input "test"
click at [447, 256] on button "Save Changes" at bounding box center [459, 257] width 51 height 15
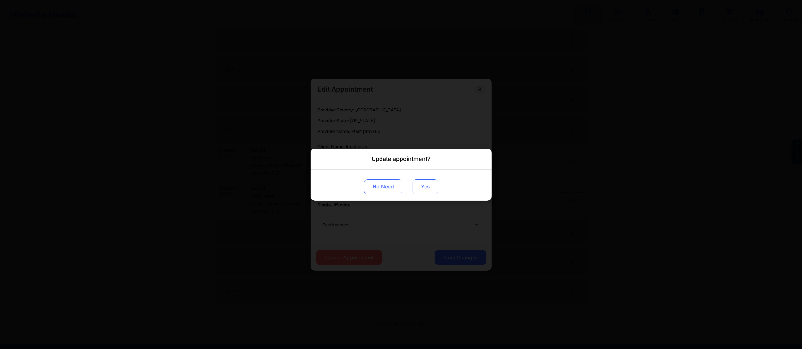
click at [429, 190] on button "Yes" at bounding box center [425, 186] width 26 height 15
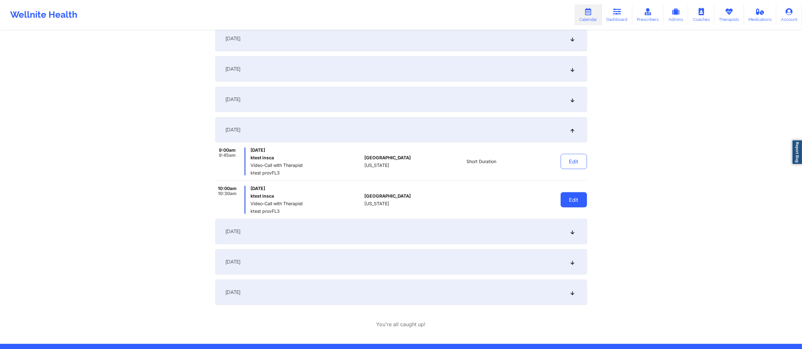
click at [569, 194] on button "Edit" at bounding box center [573, 199] width 26 height 15
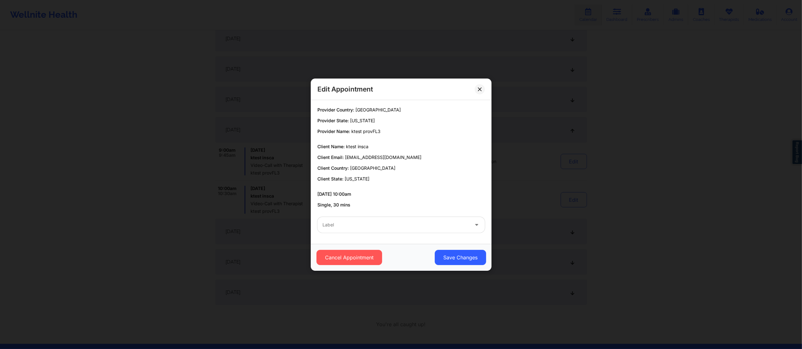
click at [389, 226] on div at bounding box center [395, 225] width 146 height 8
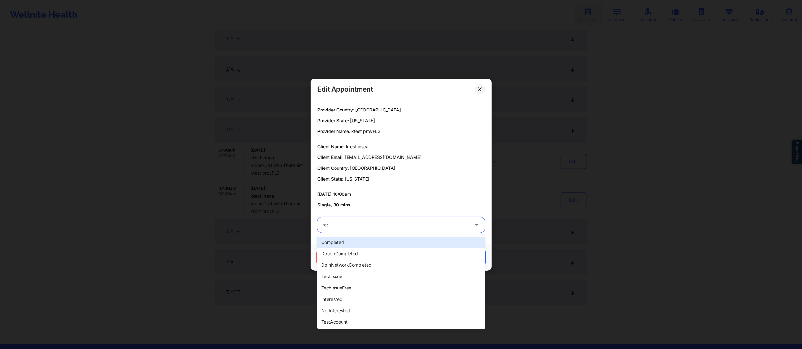
type input "test"
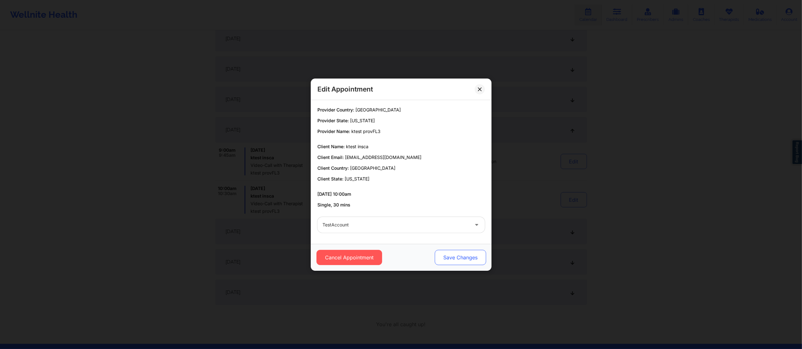
click at [463, 257] on button "Save Changes" at bounding box center [459, 257] width 51 height 15
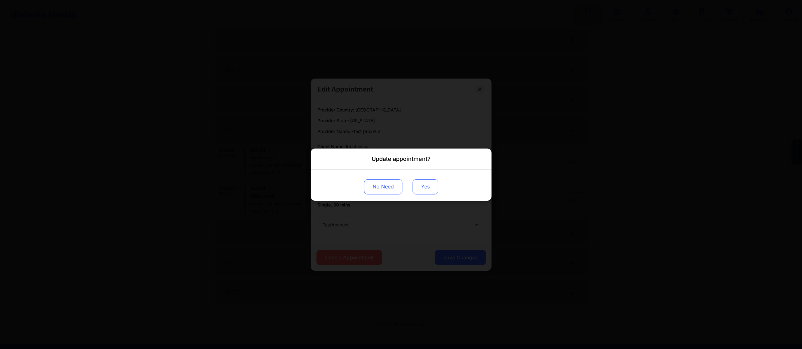
click at [420, 190] on button "Yes" at bounding box center [425, 186] width 26 height 15
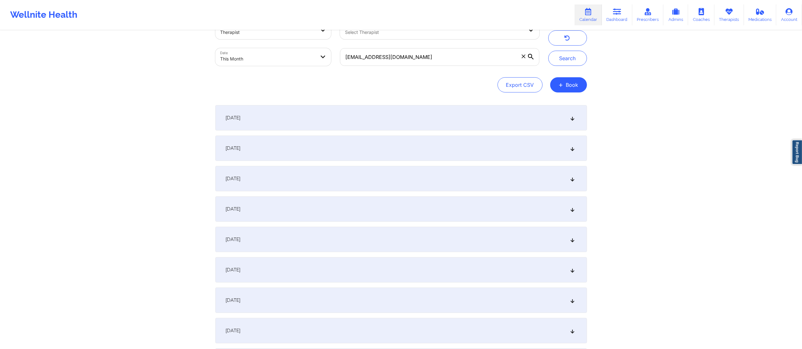
scroll to position [0, 0]
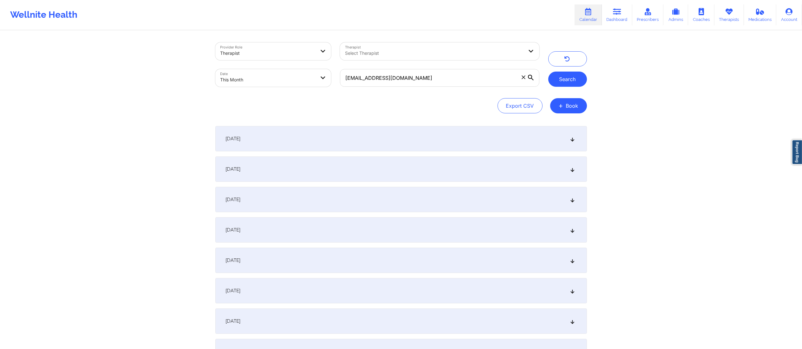
click at [568, 80] on button "Search" at bounding box center [567, 79] width 39 height 15
click at [513, 139] on div "September 1, 2025" at bounding box center [400, 138] width 371 height 25
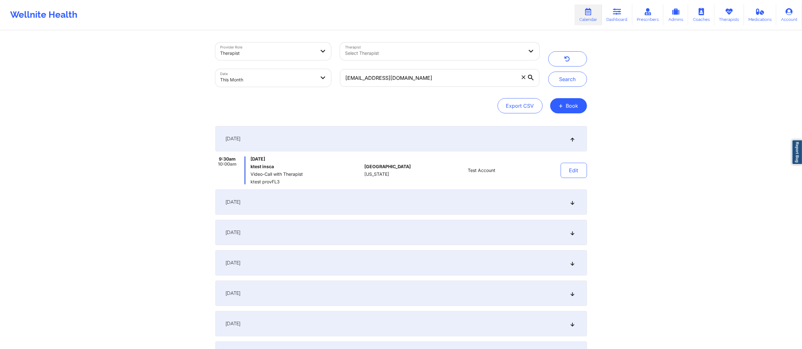
drag, startPoint x: 497, startPoint y: 191, endPoint x: 497, endPoint y: 200, distance: 9.5
click at [497, 194] on div "September 3, 2025" at bounding box center [400, 202] width 371 height 25
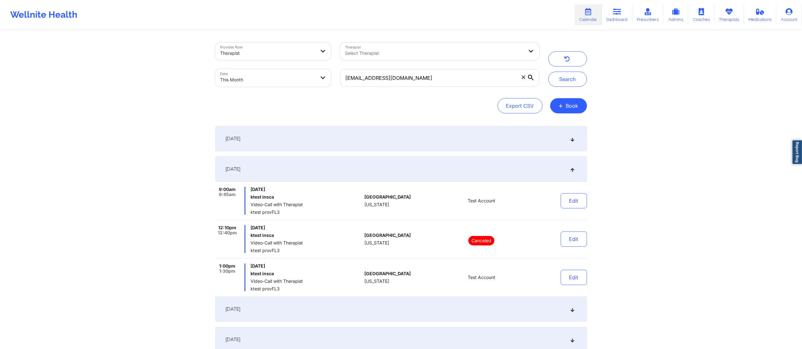
click at [477, 302] on div "September 4, 2025" at bounding box center [400, 309] width 371 height 25
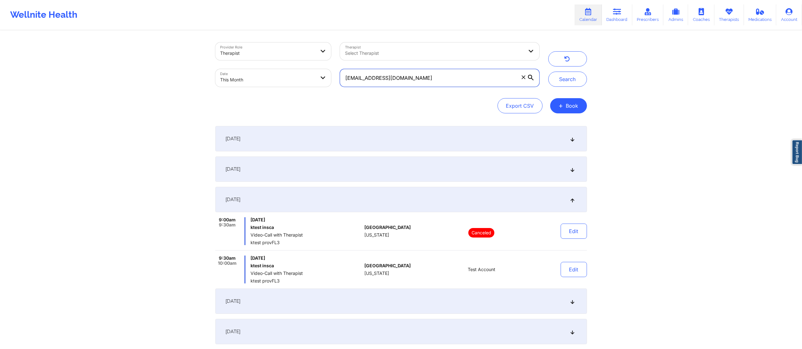
drag, startPoint x: 444, startPoint y: 76, endPoint x: 315, endPoint y: 86, distance: 129.4
click at [315, 86] on div "Provider Role Therapist Therapist Select Therapist Date This Month ktestinsca@y…" at bounding box center [377, 64] width 333 height 53
paste input "angelica620martinez@yahoo"
click at [560, 73] on button "Search" at bounding box center [567, 79] width 39 height 15
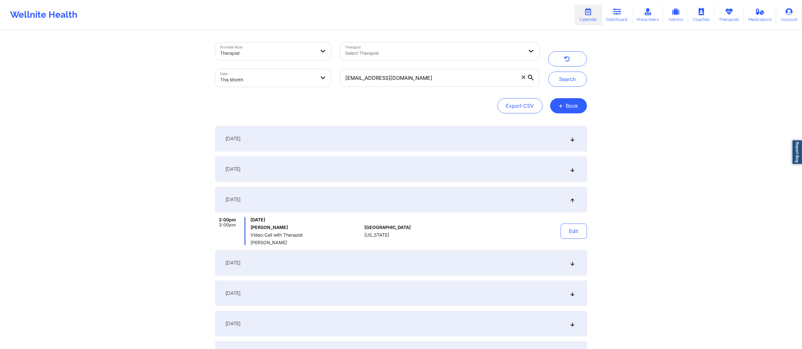
click at [418, 138] on div "September 2, 2025" at bounding box center [400, 138] width 371 height 25
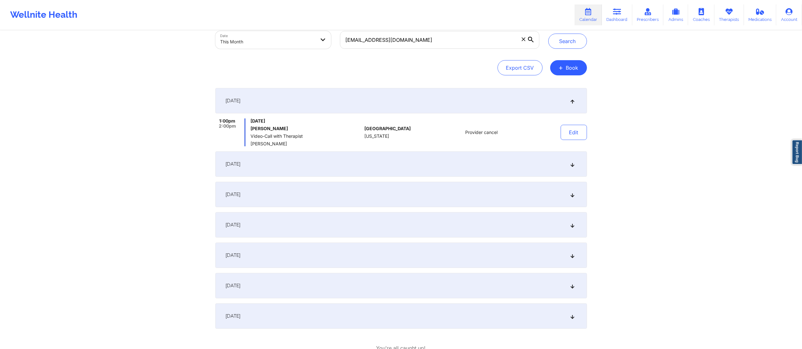
scroll to position [39, 0]
click at [418, 167] on div "September 9, 2025" at bounding box center [400, 163] width 371 height 25
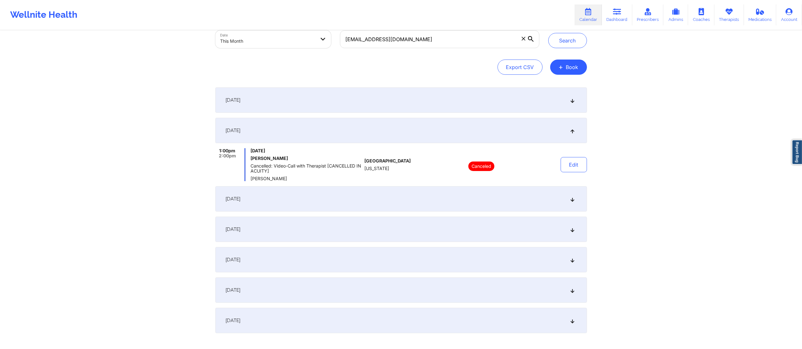
click at [430, 200] on div "September 10, 2025" at bounding box center [400, 198] width 371 height 25
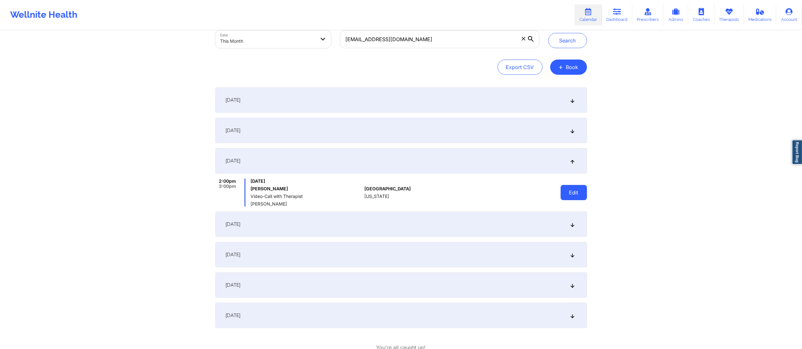
click at [564, 190] on button "Edit" at bounding box center [573, 192] width 26 height 15
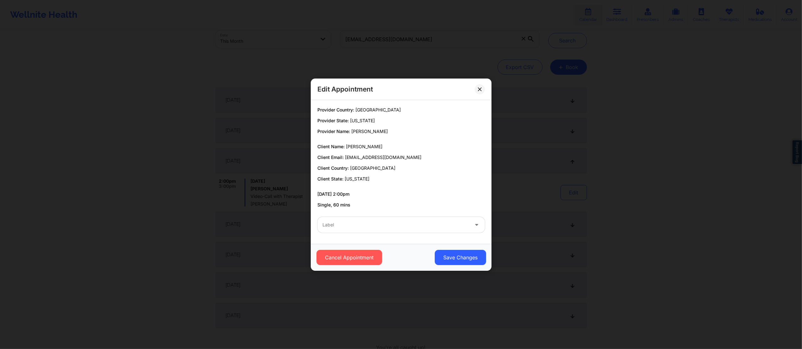
click at [420, 224] on div at bounding box center [395, 225] width 146 height 8
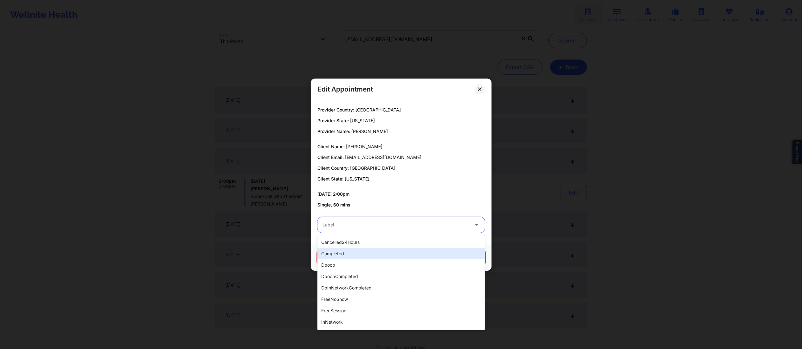
click at [360, 251] on div "completed" at bounding box center [400, 253] width 167 height 11
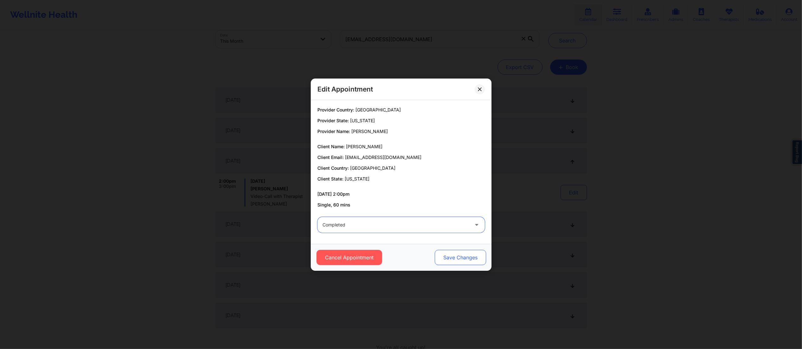
click at [456, 259] on button "Save Changes" at bounding box center [459, 257] width 51 height 15
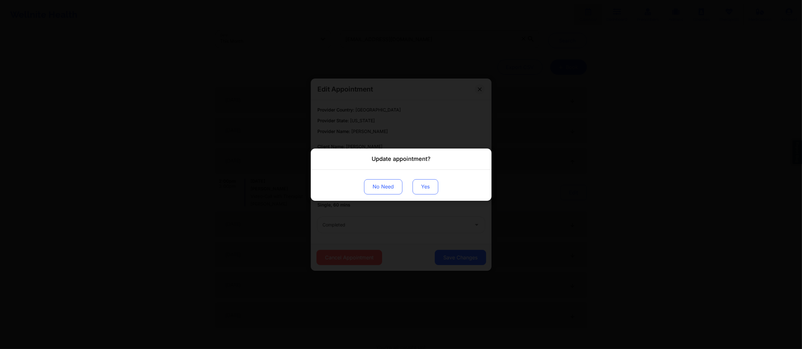
click at [421, 181] on button "Yes" at bounding box center [425, 186] width 26 height 15
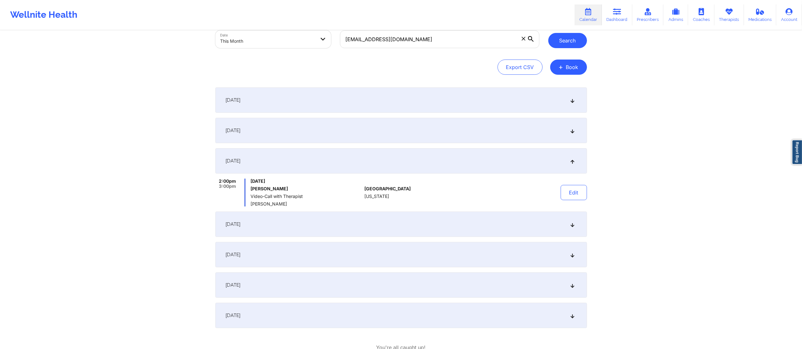
click at [559, 39] on button "Search" at bounding box center [567, 40] width 39 height 15
click at [571, 195] on button "Edit" at bounding box center [573, 192] width 26 height 15
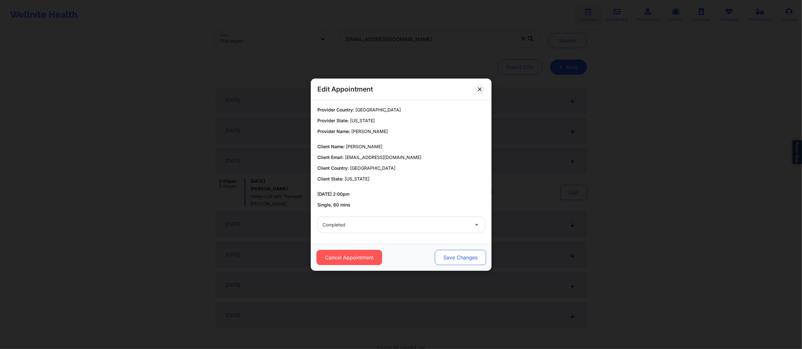
click at [453, 261] on button "Save Changes" at bounding box center [459, 257] width 51 height 15
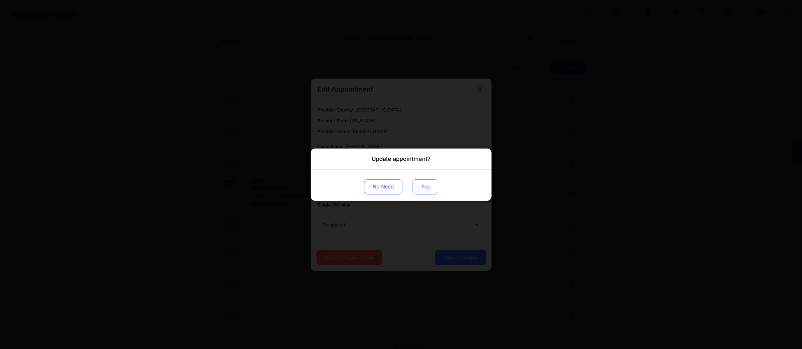
click at [418, 184] on button "Yes" at bounding box center [425, 186] width 26 height 15
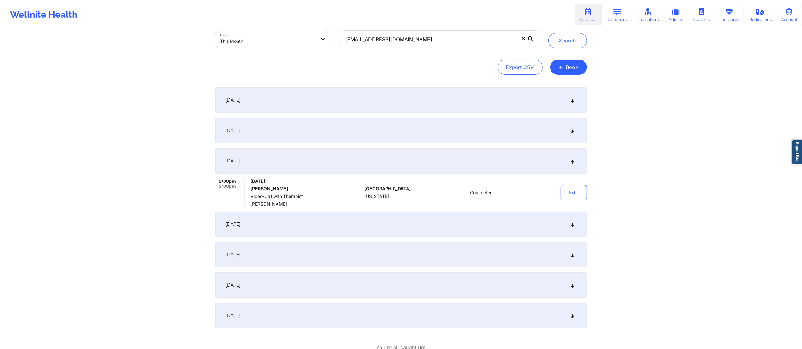
click at [423, 216] on div "September 16, 2025" at bounding box center [400, 224] width 371 height 25
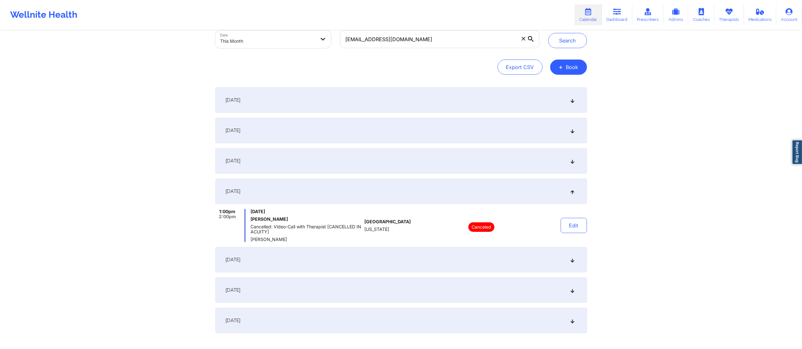
click at [411, 258] on div "September 17, 2025" at bounding box center [400, 259] width 371 height 25
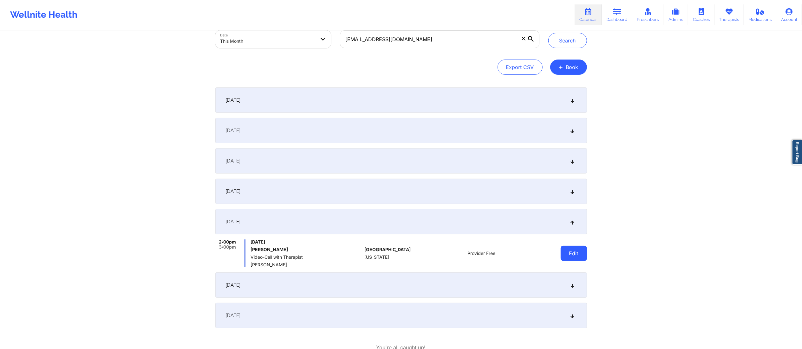
click at [574, 252] on button "Edit" at bounding box center [573, 253] width 26 height 15
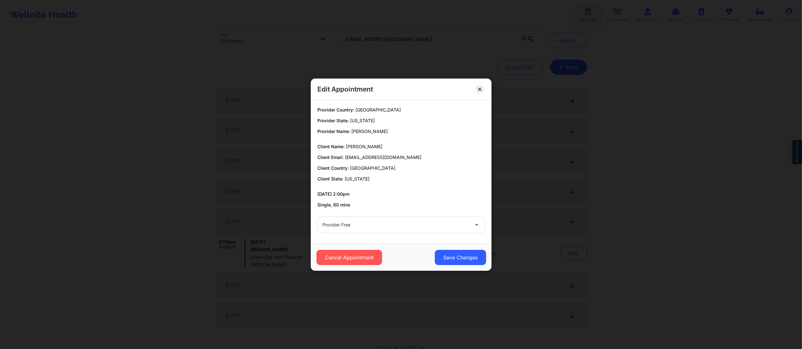
click at [378, 225] on div at bounding box center [395, 225] width 146 height 8
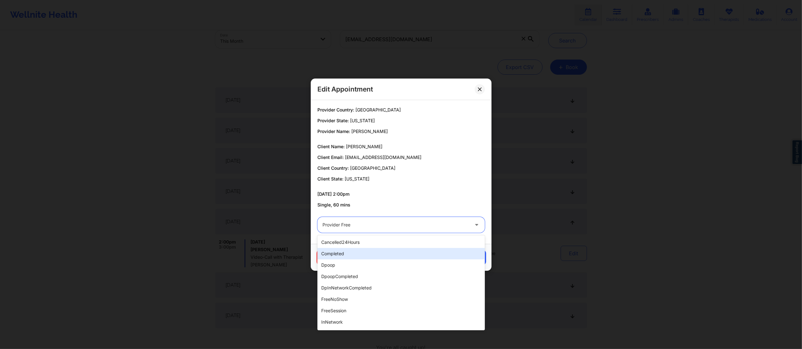
click at [370, 252] on div "completed" at bounding box center [400, 253] width 167 height 11
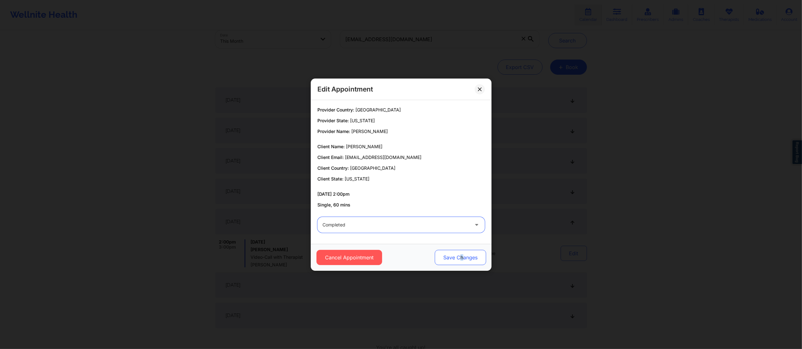
click at [461, 258] on button "Save Changes" at bounding box center [459, 257] width 51 height 15
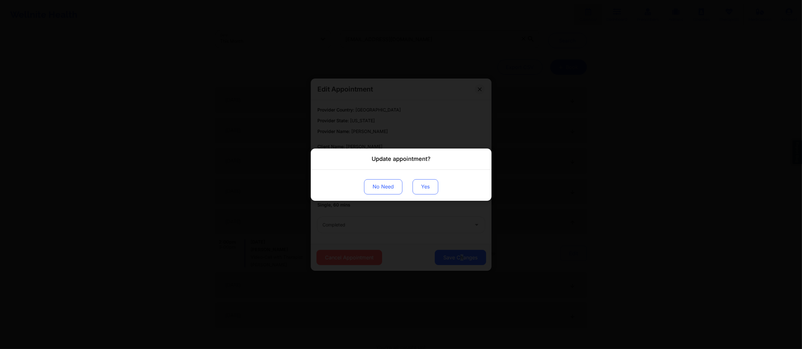
click at [415, 192] on button "Yes" at bounding box center [425, 186] width 26 height 15
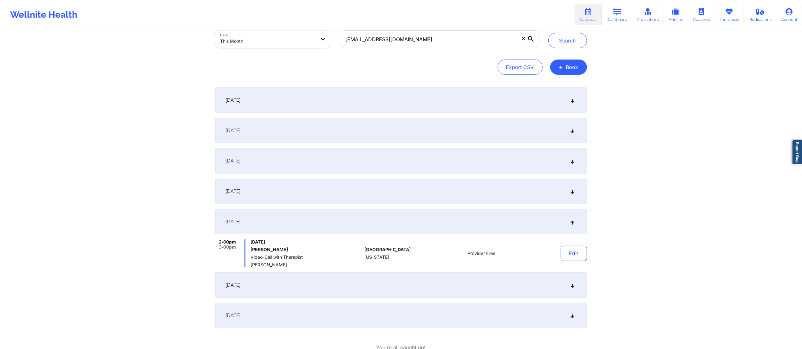
click at [463, 192] on div "September 16, 2025" at bounding box center [400, 191] width 371 height 25
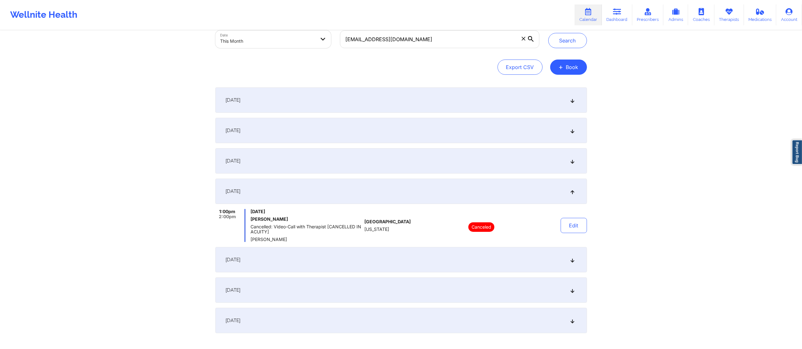
click at [443, 258] on div "September 17, 2025" at bounding box center [400, 259] width 371 height 25
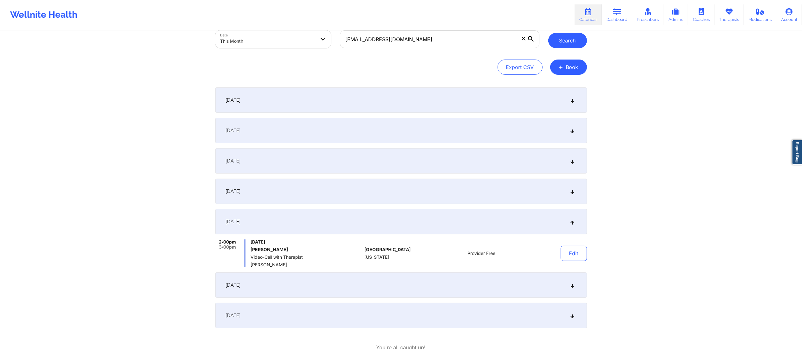
click at [564, 42] on button "Search" at bounding box center [567, 40] width 39 height 15
click at [573, 250] on button "Edit" at bounding box center [573, 253] width 26 height 15
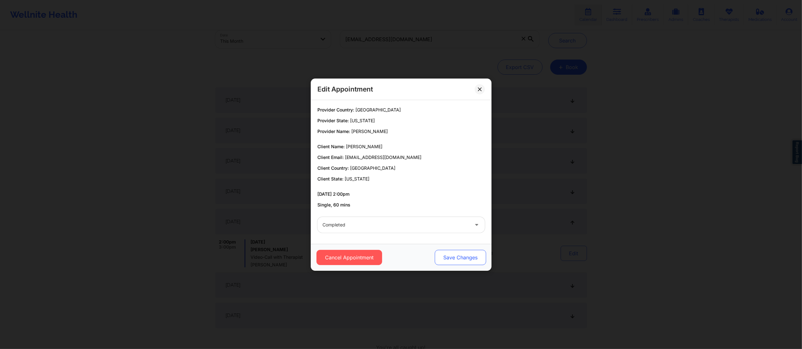
click at [469, 257] on button "Save Changes" at bounding box center [459, 257] width 51 height 15
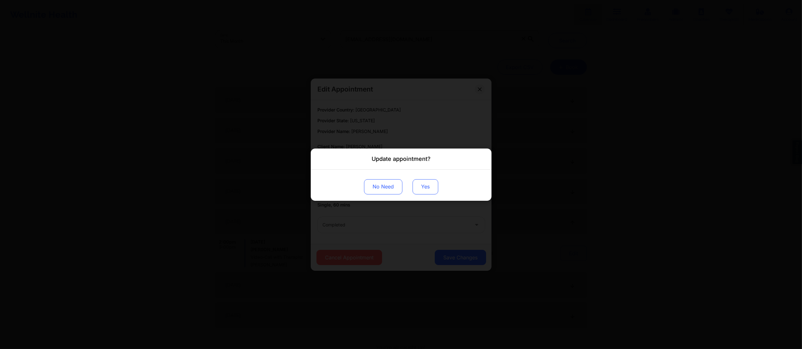
click at [423, 186] on button "Yes" at bounding box center [425, 186] width 26 height 15
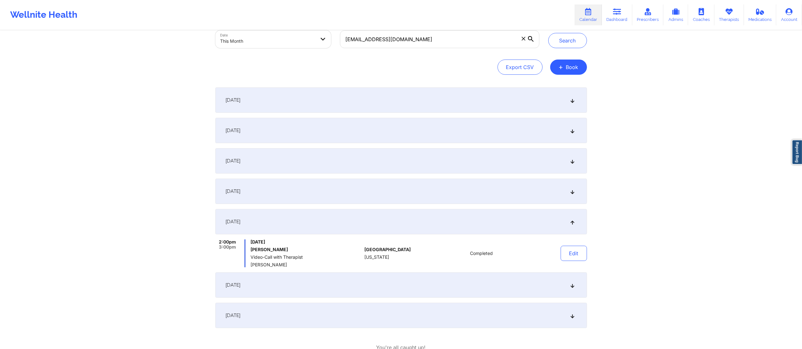
click at [451, 282] on div "September 23, 2025" at bounding box center [400, 285] width 371 height 25
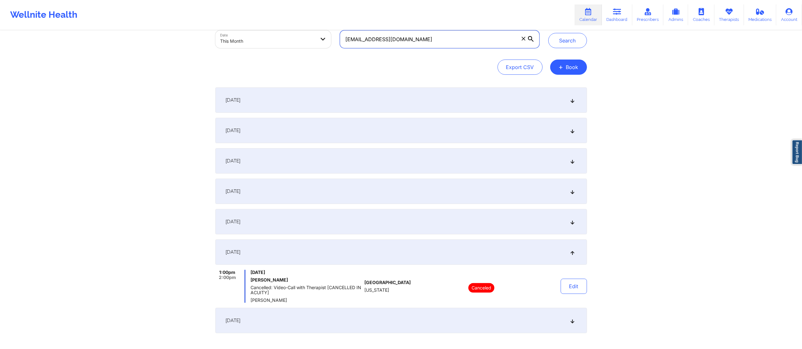
drag, startPoint x: 458, startPoint y: 41, endPoint x: 304, endPoint y: 47, distance: 154.5
click at [304, 47] on div "Provider Role Therapist Therapist Select Therapist Date This Month angelica620m…" at bounding box center [377, 25] width 333 height 53
paste input "JACOBO.ROBINS@GMAIL.COM"
click at [567, 42] on button "Search" at bounding box center [567, 40] width 39 height 15
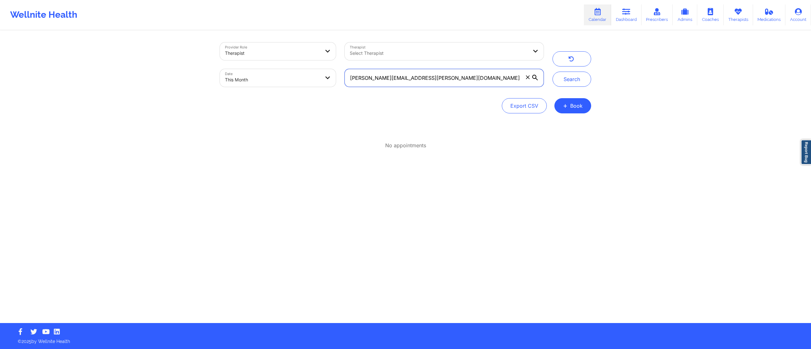
drag, startPoint x: 459, startPoint y: 77, endPoint x: 308, endPoint y: 91, distance: 151.5
click at [308, 91] on div "Provider Role Therapist Therapist Select Therapist Date This Month JACOBO.ROBIN…" at bounding box center [382, 64] width 333 height 53
paste input "jacobo.robins@gmail.com"
click at [570, 82] on button "Search" at bounding box center [572, 79] width 39 height 15
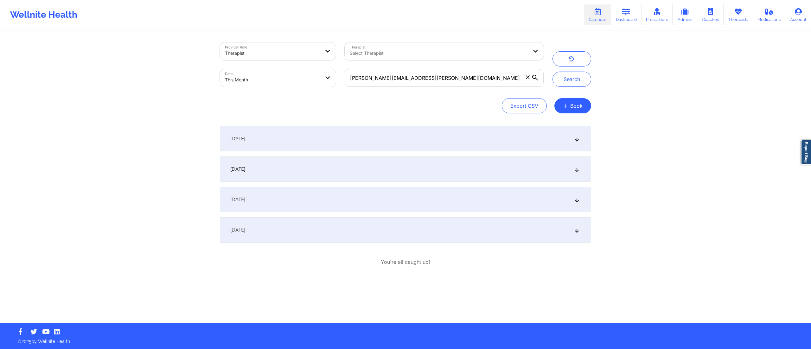
click at [450, 142] on div "September 2, 2025" at bounding box center [405, 138] width 371 height 25
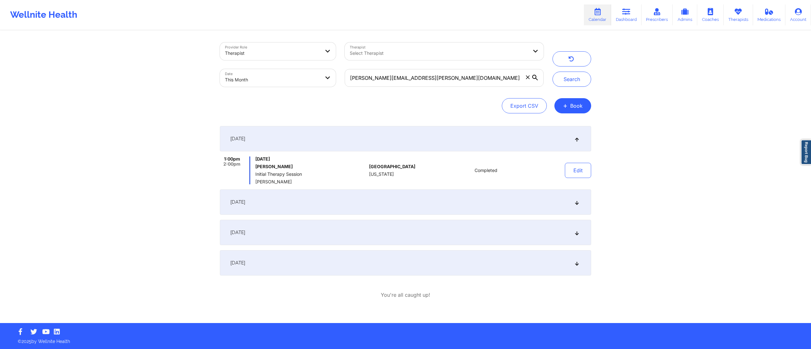
click at [384, 207] on div "September 9, 2025" at bounding box center [405, 202] width 371 height 25
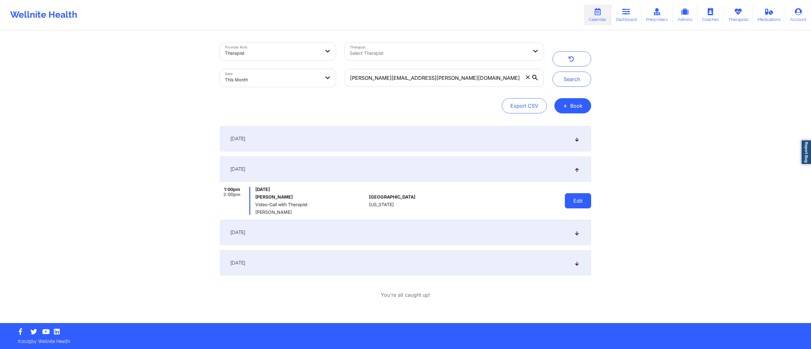
click at [580, 203] on button "Edit" at bounding box center [578, 200] width 26 height 15
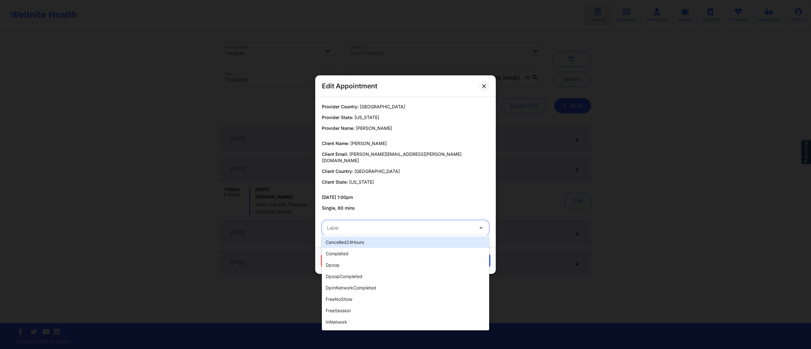
click at [407, 220] on div "Label" at bounding box center [398, 228] width 152 height 16
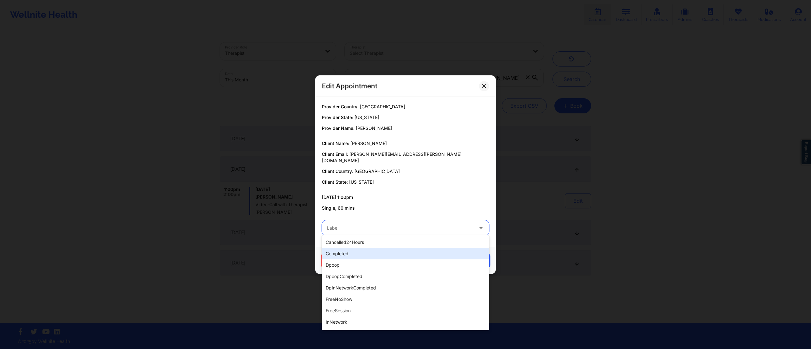
click at [358, 255] on div "completed" at bounding box center [405, 253] width 167 height 11
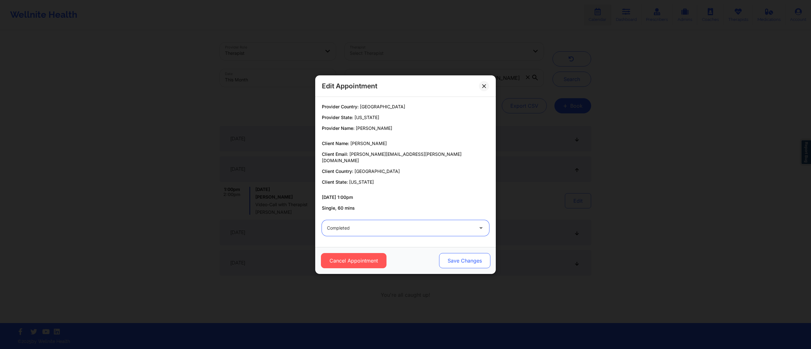
click at [441, 253] on button "Save Changes" at bounding box center [464, 260] width 51 height 15
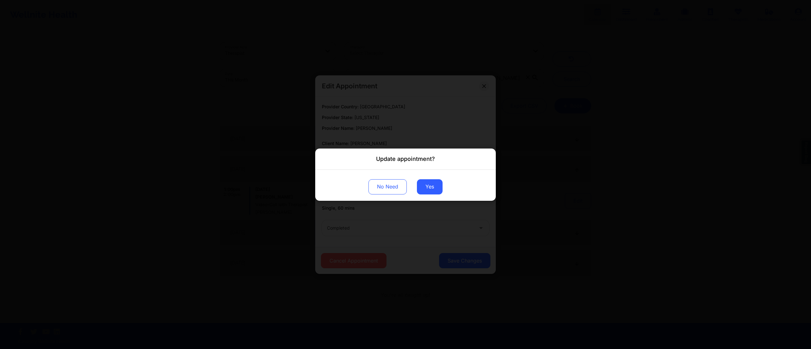
drag, startPoint x: 429, startPoint y: 183, endPoint x: 402, endPoint y: 143, distance: 48.1
click at [429, 183] on button "Yes" at bounding box center [430, 186] width 26 height 15
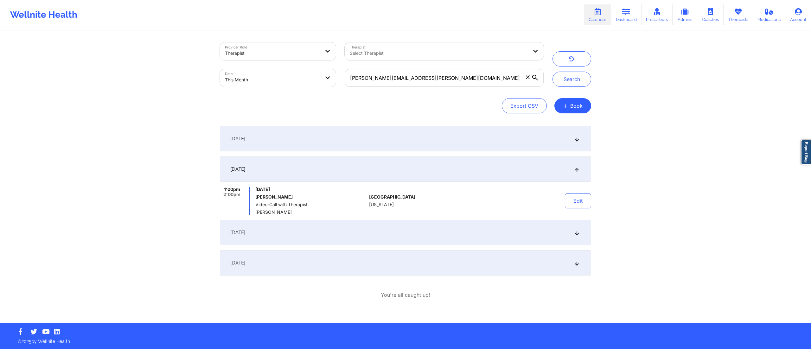
click at [441, 233] on div "September 16, 2025" at bounding box center [405, 232] width 371 height 25
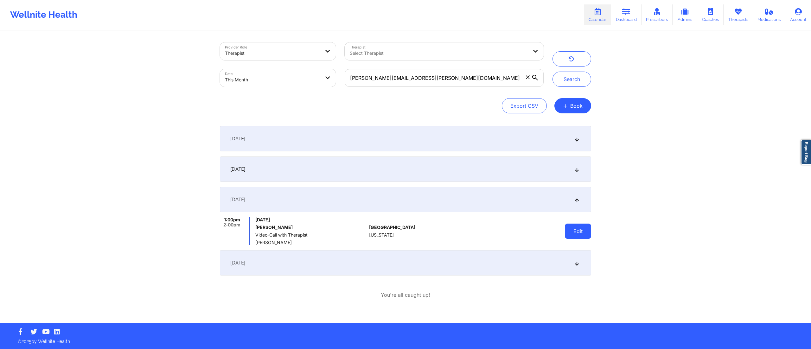
click at [575, 230] on button "Edit" at bounding box center [578, 231] width 26 height 15
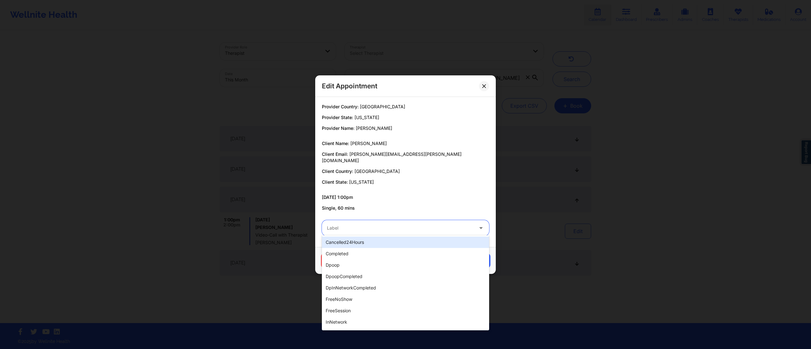
click at [380, 233] on div "Label" at bounding box center [398, 228] width 152 height 16
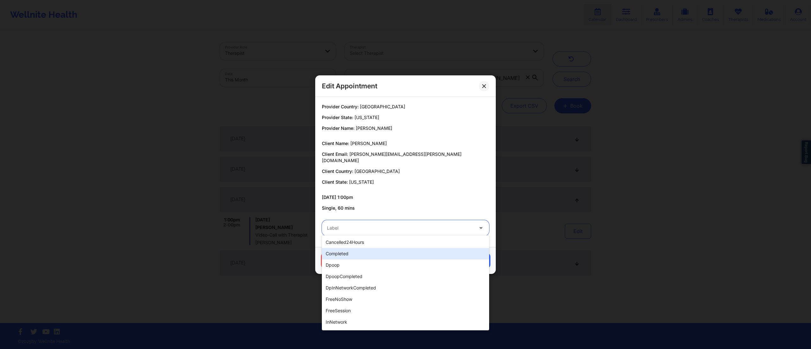
drag, startPoint x: 365, startPoint y: 257, endPoint x: 372, endPoint y: 266, distance: 10.4
click at [365, 259] on div "cancelled24Hours completed dpoop dpoopCompleted dpInNetworkCompleted freeNoShow…" at bounding box center [405, 283] width 167 height 95
click at [383, 257] on div "completed" at bounding box center [405, 253] width 167 height 11
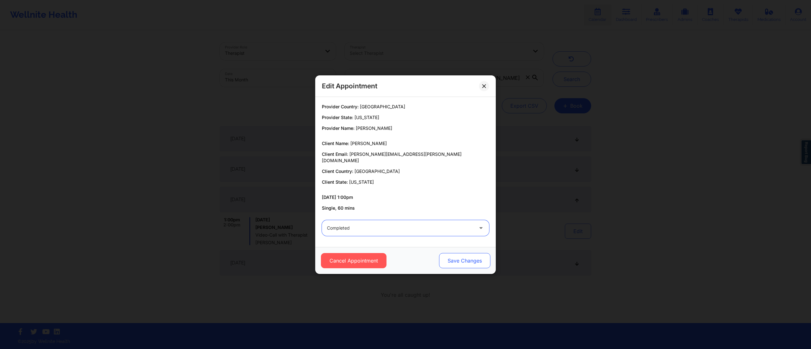
click at [463, 257] on button "Save Changes" at bounding box center [464, 260] width 51 height 15
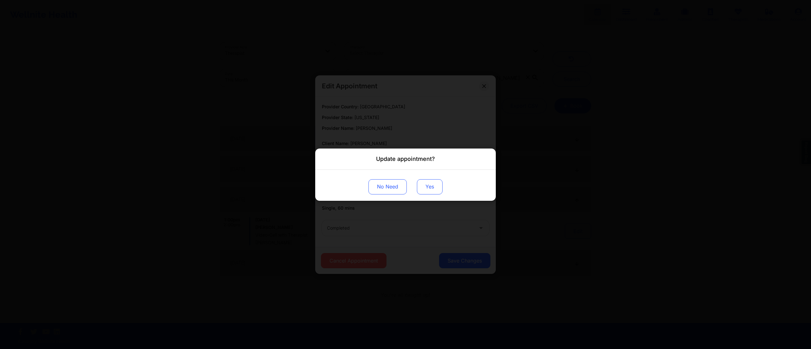
click at [421, 186] on button "Yes" at bounding box center [430, 186] width 26 height 15
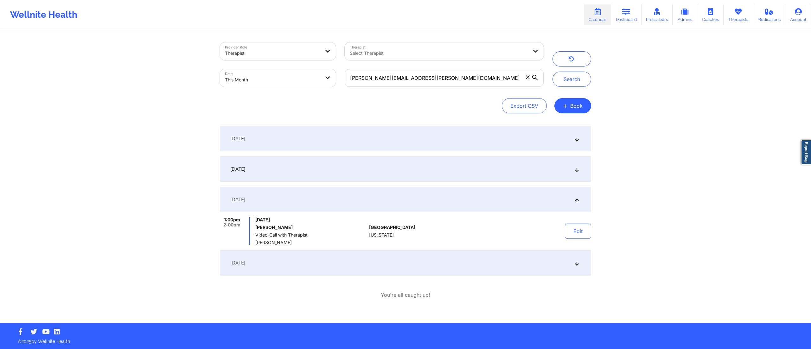
click at [451, 266] on div "September 23, 2025" at bounding box center [405, 262] width 371 height 25
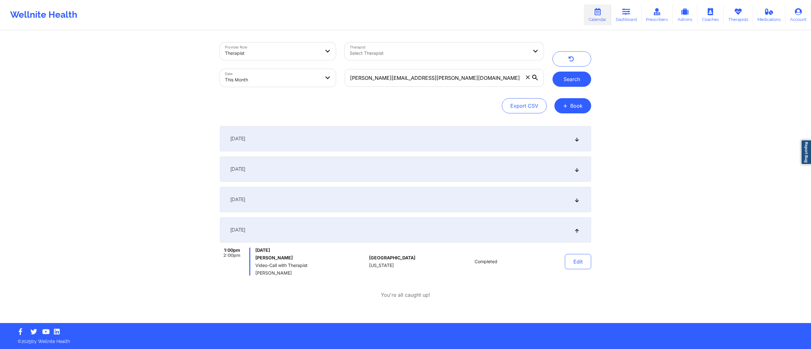
click at [567, 77] on button "Search" at bounding box center [572, 79] width 39 height 15
click at [473, 209] on div "September 16, 2025" at bounding box center [405, 199] width 371 height 25
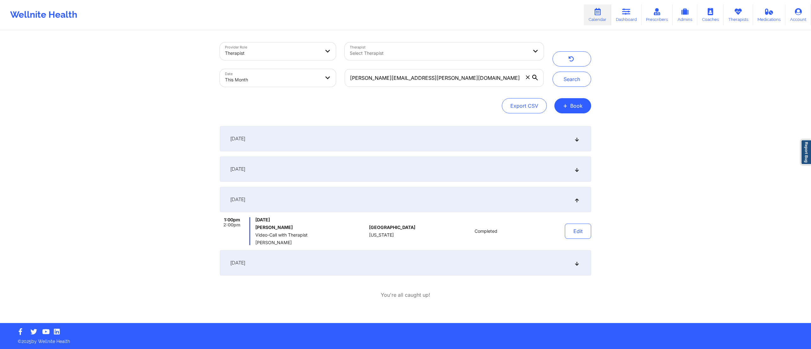
click at [479, 179] on div "September 9, 2025" at bounding box center [405, 169] width 371 height 25
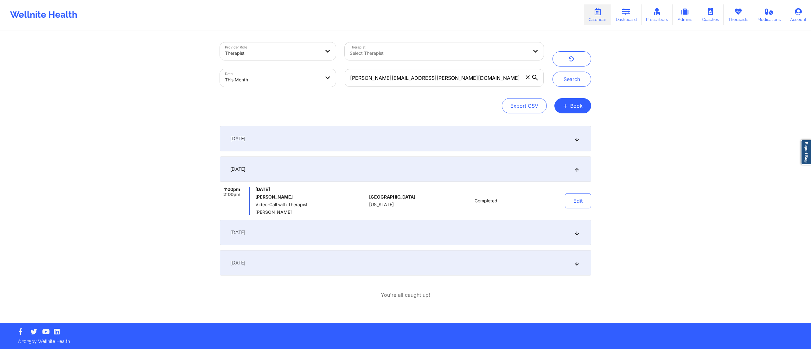
click at [475, 143] on div "September 2, 2025" at bounding box center [405, 138] width 371 height 25
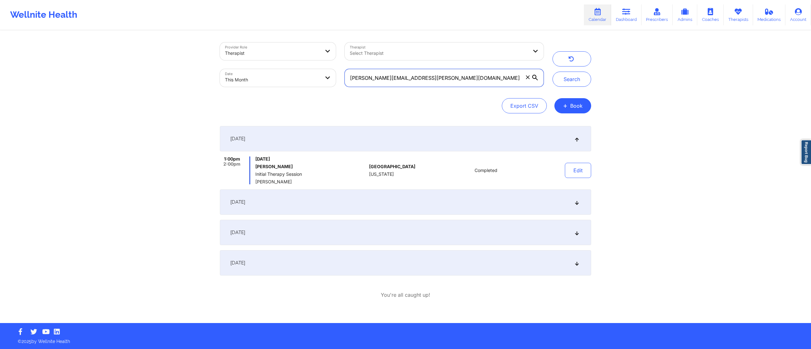
drag, startPoint x: 445, startPoint y: 77, endPoint x: 317, endPoint y: 71, distance: 128.5
click at [317, 72] on div "Provider Role Therapist Therapist Select Therapist Date This Month jacobo.robin…" at bounding box center [382, 64] width 333 height 53
paste input "g.c.layman999"
click at [572, 79] on button "Search" at bounding box center [572, 79] width 39 height 15
click at [429, 198] on div "September 9, 2025" at bounding box center [405, 202] width 371 height 25
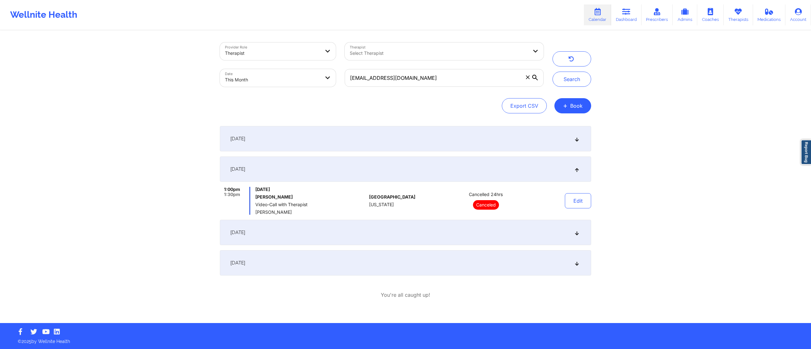
click at [425, 235] on div "September 16, 2025" at bounding box center [405, 232] width 371 height 25
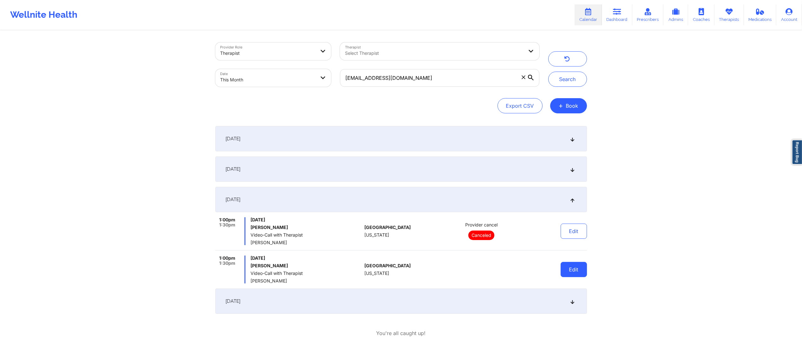
click at [581, 267] on button "Edit" at bounding box center [573, 269] width 26 height 15
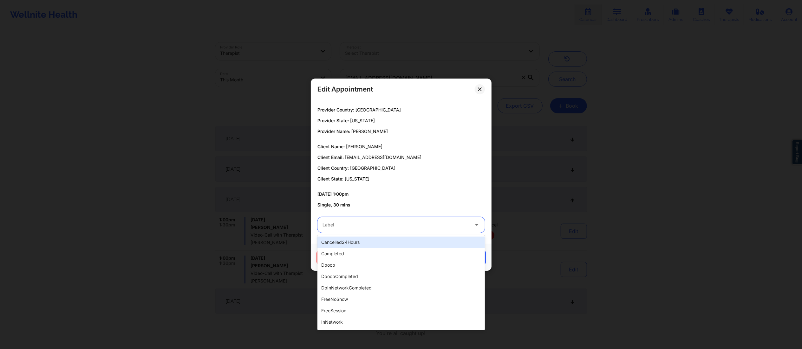
drag, startPoint x: 397, startPoint y: 224, endPoint x: 400, endPoint y: 239, distance: 15.4
click at [398, 223] on div at bounding box center [395, 225] width 146 height 8
click at [367, 252] on div "completed" at bounding box center [400, 253] width 167 height 11
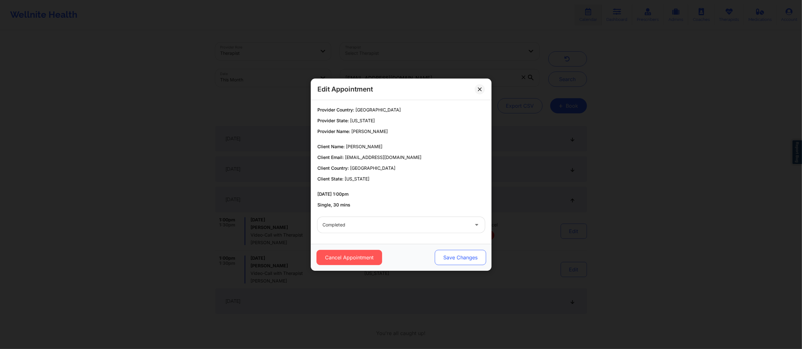
click at [458, 252] on button "Save Changes" at bounding box center [459, 257] width 51 height 15
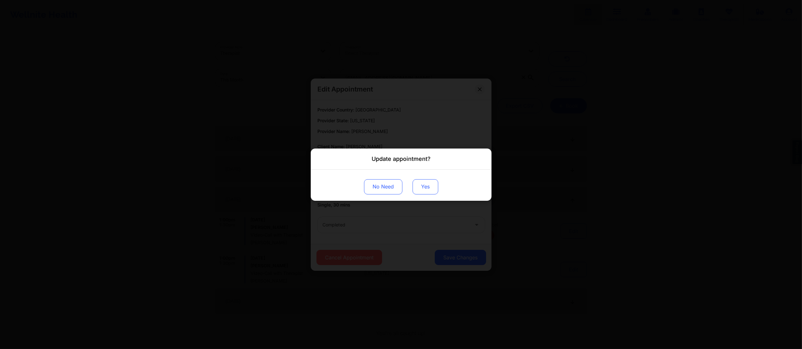
drag, startPoint x: 426, startPoint y: 194, endPoint x: 424, endPoint y: 190, distance: 4.1
click at [425, 191] on button "Yes" at bounding box center [425, 186] width 26 height 15
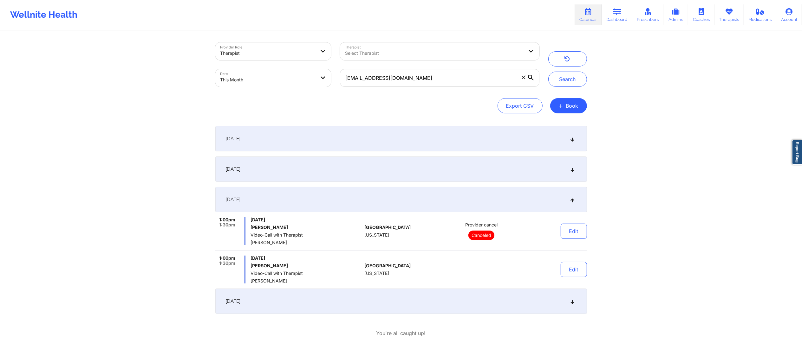
click at [458, 299] on div "September 23, 2025" at bounding box center [400, 301] width 371 height 25
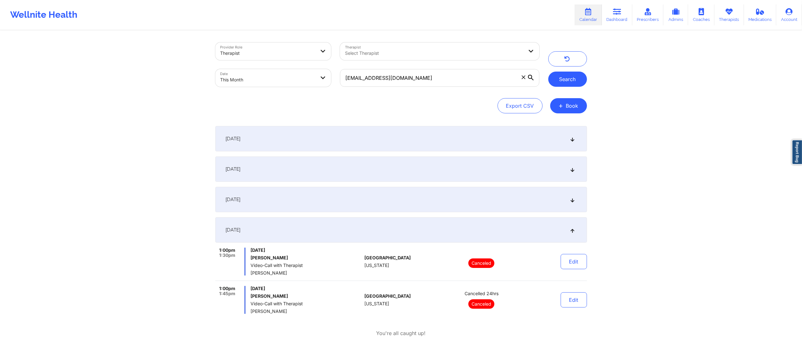
click at [561, 83] on button "Search" at bounding box center [567, 79] width 39 height 15
click at [482, 203] on div "September 16, 2025" at bounding box center [400, 199] width 371 height 25
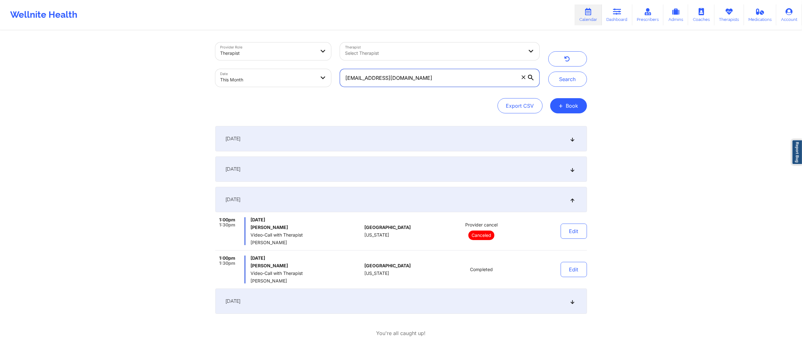
drag, startPoint x: 437, startPoint y: 85, endPoint x: 298, endPoint y: 75, distance: 139.8
click at [298, 76] on div "Provider Role Therapist Therapist Select Therapist Date This Month g.c.layman99…" at bounding box center [377, 64] width 333 height 53
paste input "berrytweet17@ao"
click at [560, 78] on button "Search" at bounding box center [567, 79] width 39 height 15
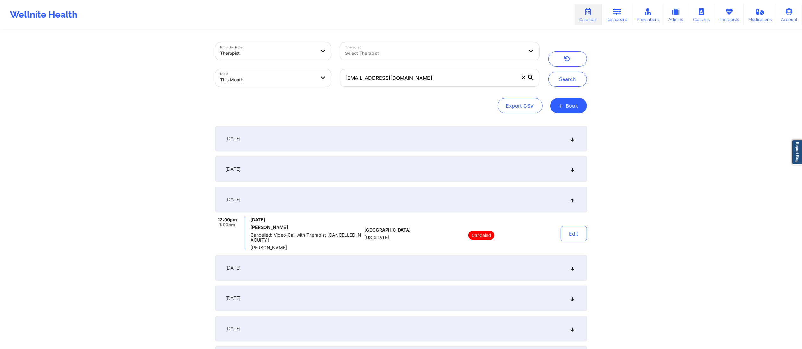
click at [444, 141] on div "September 1, 2025" at bounding box center [400, 138] width 371 height 25
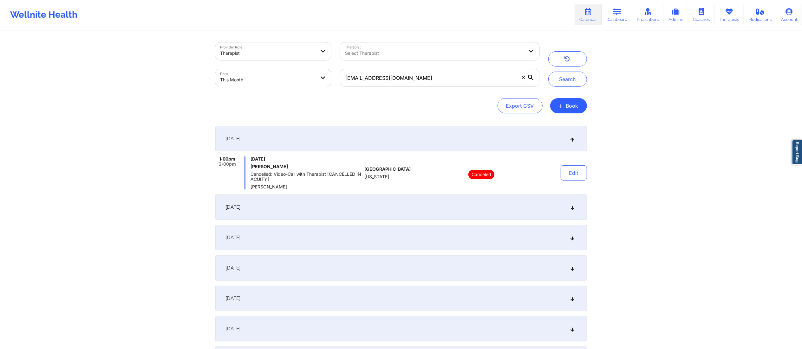
click at [399, 201] on div "September 2, 2025" at bounding box center [400, 207] width 371 height 25
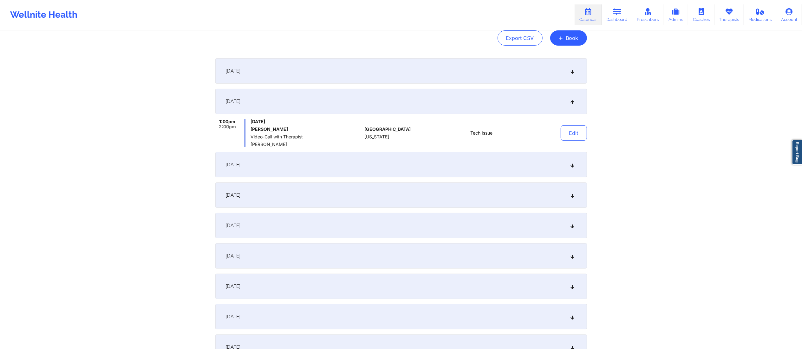
scroll to position [68, 0]
click at [389, 162] on div "September 5, 2025" at bounding box center [400, 164] width 371 height 25
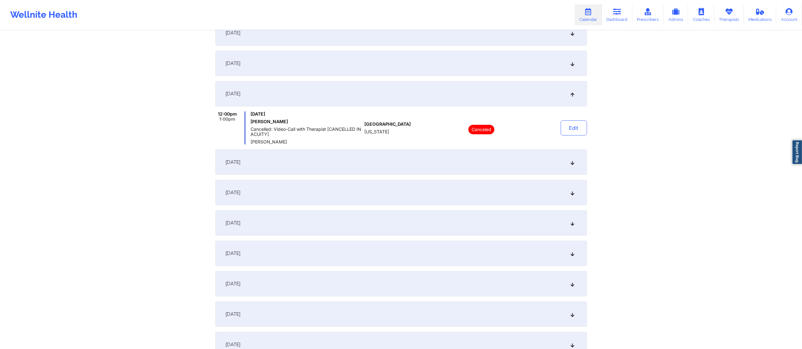
scroll to position [115, 0]
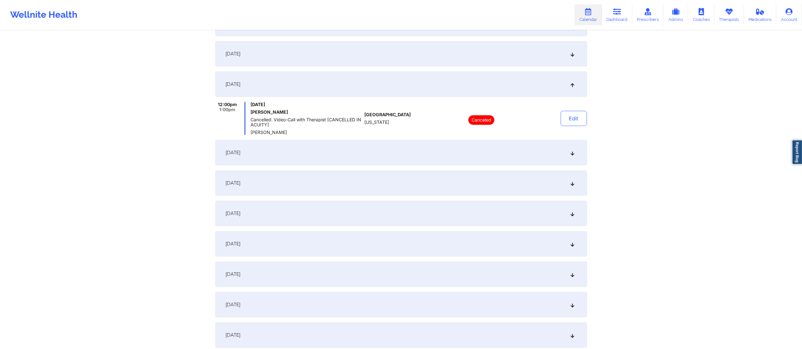
click at [377, 147] on div "September 8, 2025" at bounding box center [400, 152] width 371 height 25
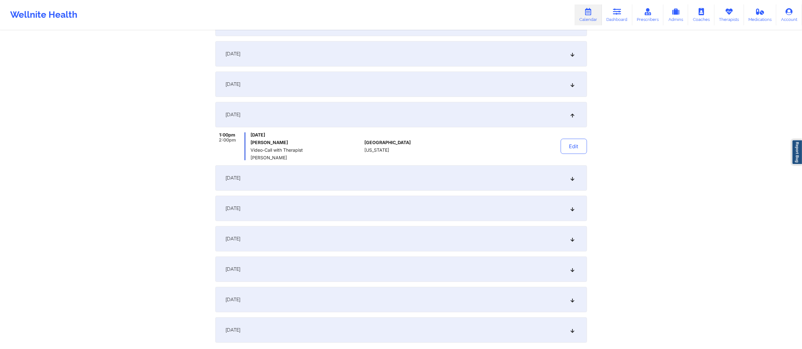
click at [468, 176] on div "September 12, 2025" at bounding box center [400, 177] width 371 height 25
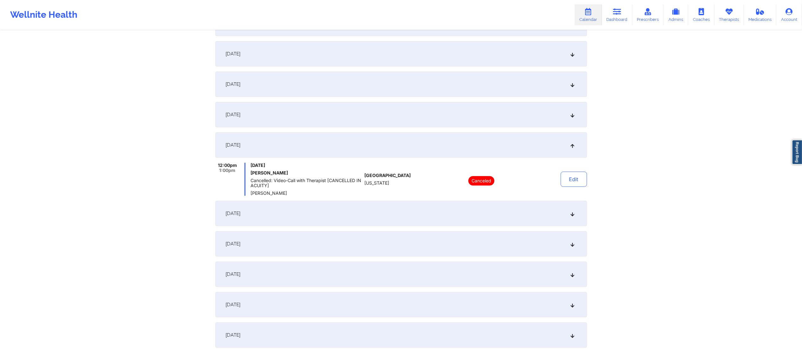
click at [448, 113] on div "September 8, 2025" at bounding box center [400, 114] width 371 height 25
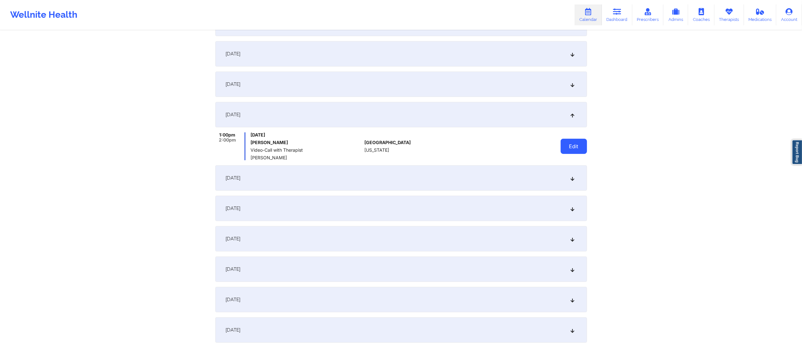
click at [584, 145] on button "Edit" at bounding box center [573, 146] width 26 height 15
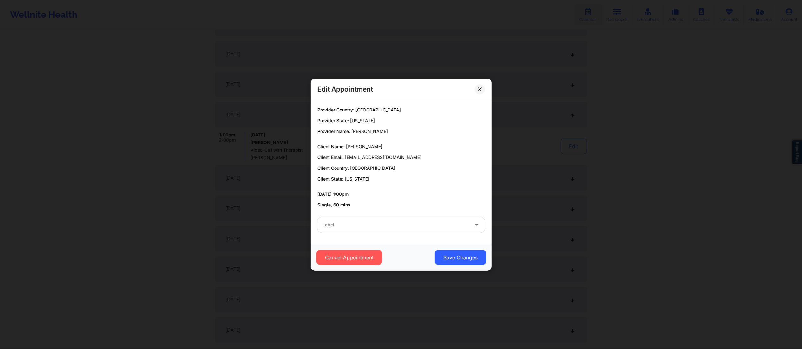
click at [405, 224] on div at bounding box center [395, 225] width 146 height 8
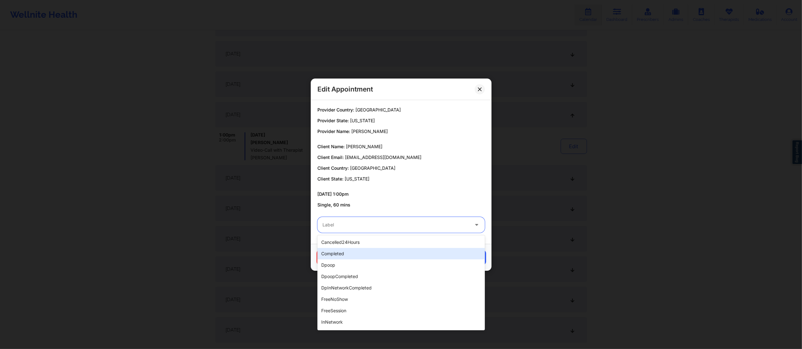
click at [382, 252] on div "completed" at bounding box center [400, 253] width 167 height 11
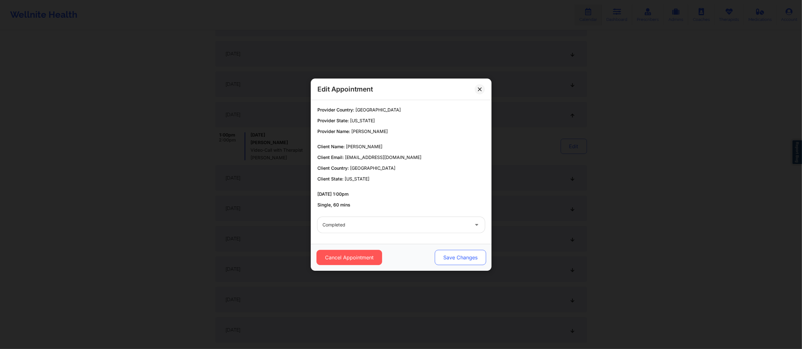
click at [454, 261] on button "Save Changes" at bounding box center [459, 257] width 51 height 15
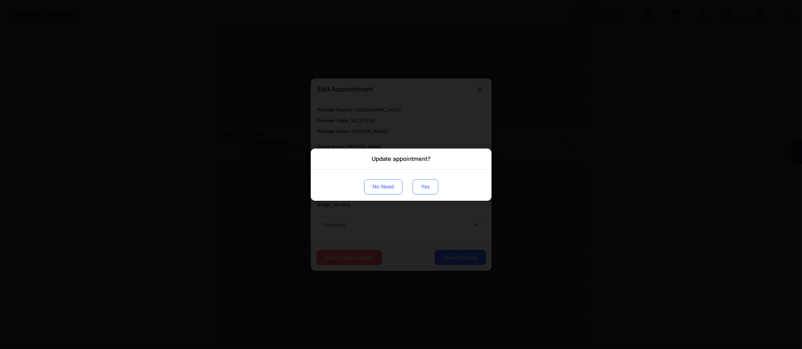
click at [427, 192] on button "Yes" at bounding box center [425, 186] width 26 height 15
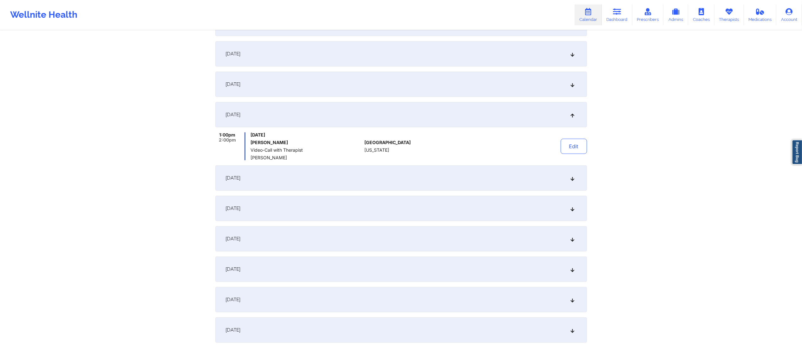
click at [363, 210] on div "September 15, 2025" at bounding box center [400, 208] width 371 height 25
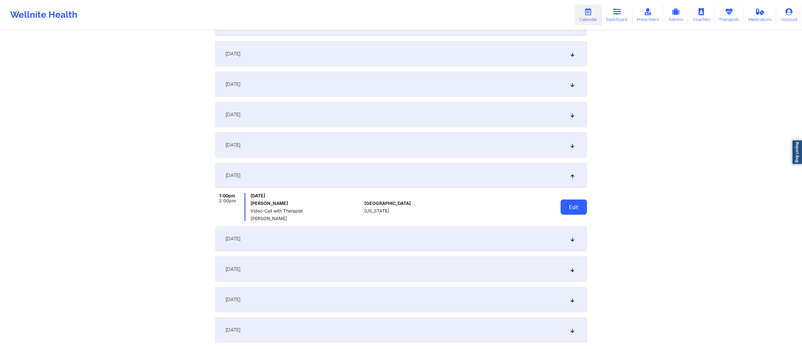
click at [583, 208] on button "Edit" at bounding box center [573, 207] width 26 height 15
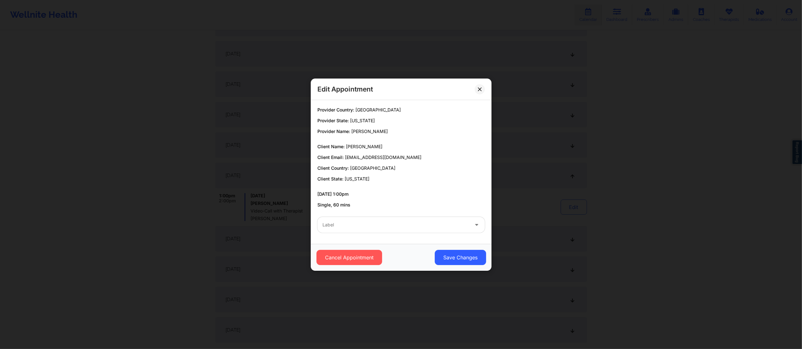
click at [392, 233] on div "Label" at bounding box center [393, 225] width 152 height 16
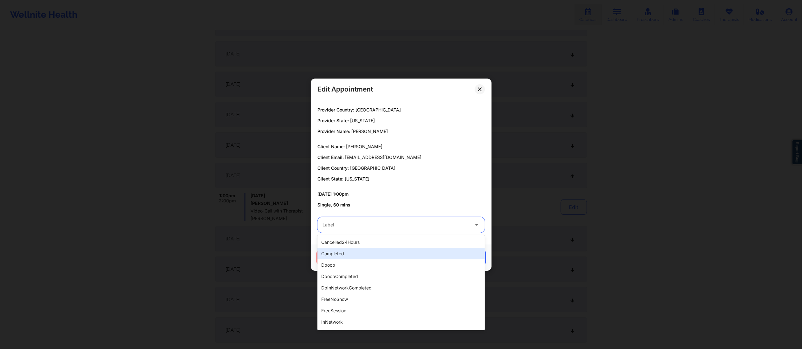
click at [381, 257] on div "completed" at bounding box center [400, 253] width 167 height 11
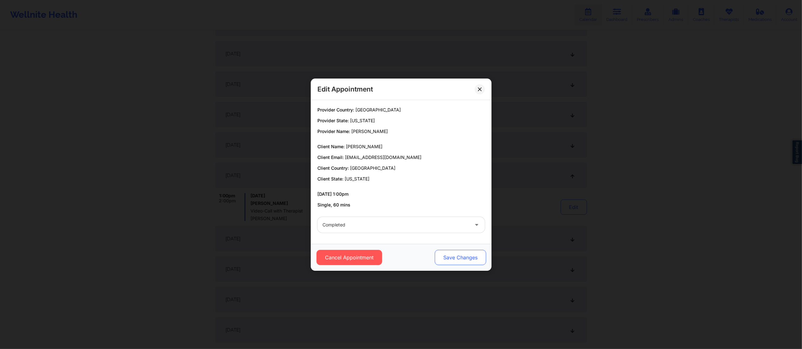
click at [450, 257] on button "Save Changes" at bounding box center [459, 257] width 51 height 15
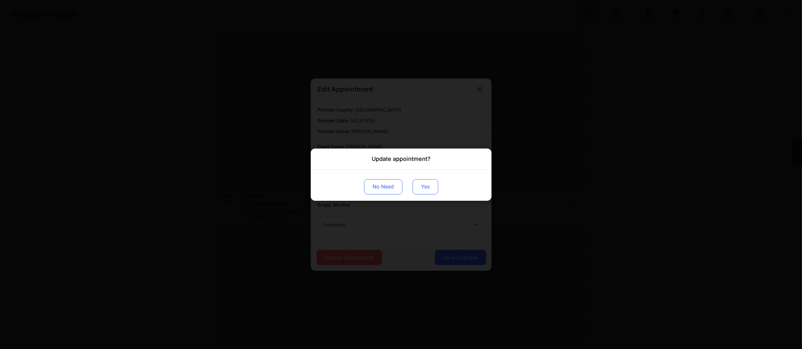
click at [424, 184] on button "Yes" at bounding box center [425, 186] width 26 height 15
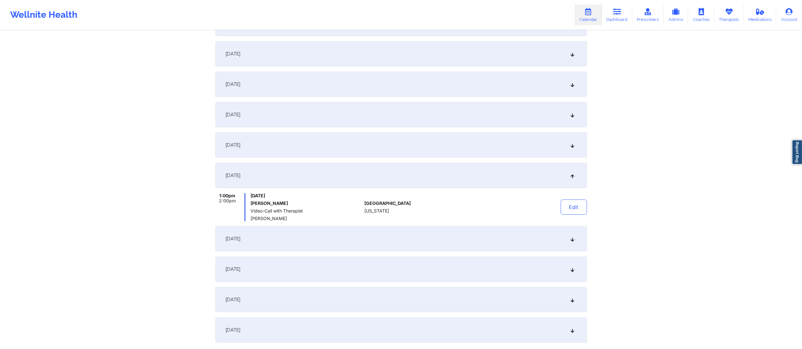
click at [342, 240] on div "September 19, 2025" at bounding box center [400, 238] width 371 height 25
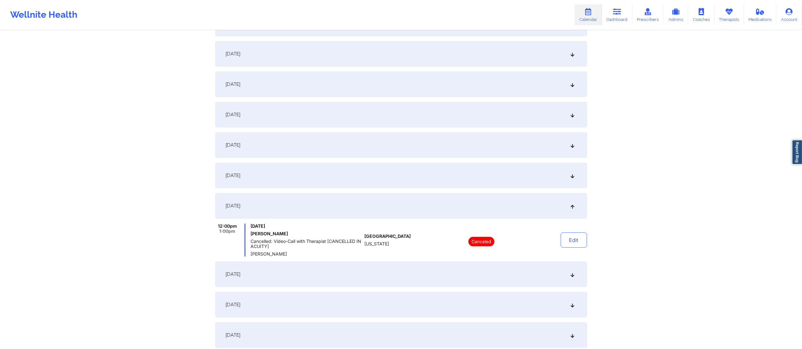
drag, startPoint x: 360, startPoint y: 274, endPoint x: 366, endPoint y: 275, distance: 6.0
click at [360, 275] on div "September 22, 2025" at bounding box center [400, 274] width 371 height 25
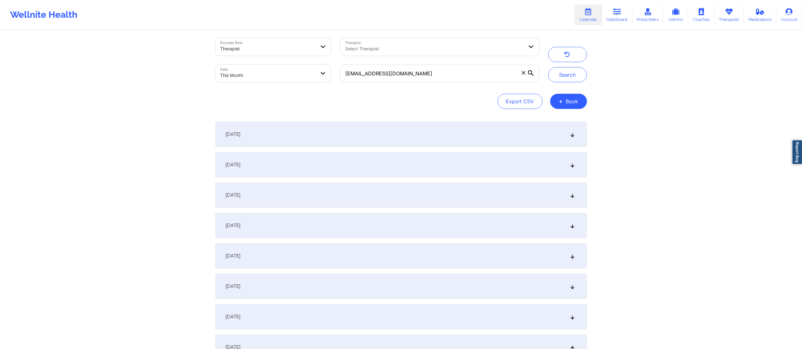
scroll to position [0, 0]
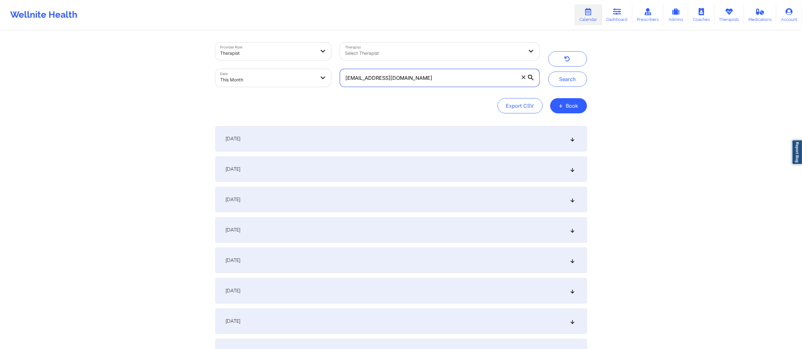
drag, startPoint x: 488, startPoint y: 77, endPoint x: 299, endPoint y: 90, distance: 189.7
click at [300, 92] on div "Provider Role Therapist Therapist Select Therapist Date This Month berrytweet17…" at bounding box center [400, 77] width 371 height 71
paste input "ivylynndisney@gmai"
click at [563, 76] on button "Search" at bounding box center [567, 79] width 39 height 15
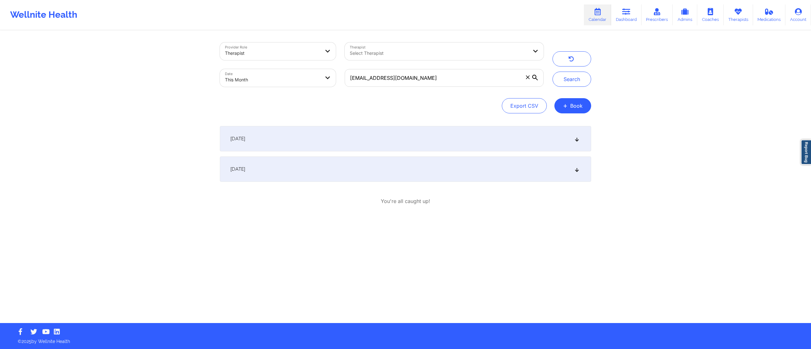
click at [458, 141] on div "September 2, 2025" at bounding box center [405, 138] width 371 height 25
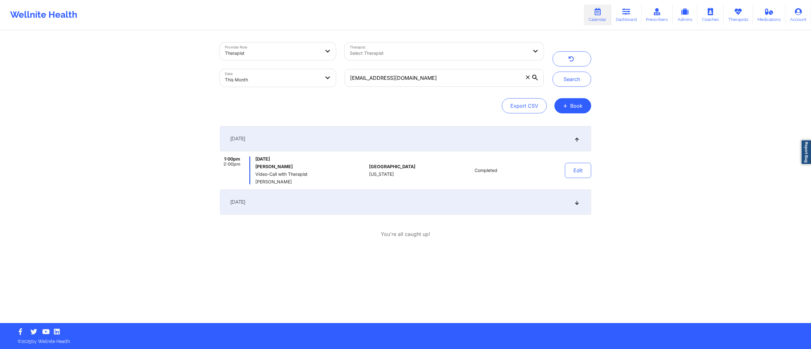
click at [481, 197] on div "September 16, 2025" at bounding box center [405, 202] width 371 height 25
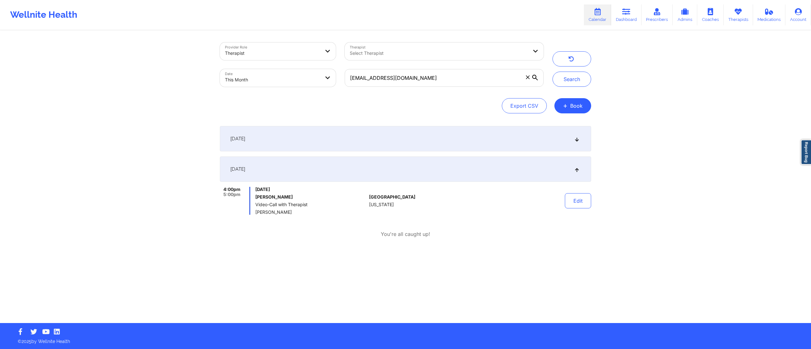
drag, startPoint x: 561, startPoint y: 206, endPoint x: 564, endPoint y: 201, distance: 5.7
click at [562, 205] on div "Edit" at bounding box center [562, 201] width 59 height 28
click at [571, 202] on button "Edit" at bounding box center [578, 200] width 26 height 15
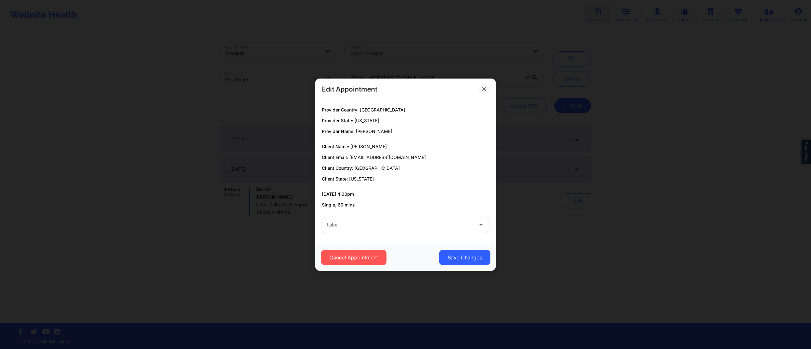
drag, startPoint x: 430, startPoint y: 219, endPoint x: 399, endPoint y: 227, distance: 32.1
click at [429, 222] on div "Label" at bounding box center [398, 225] width 152 height 16
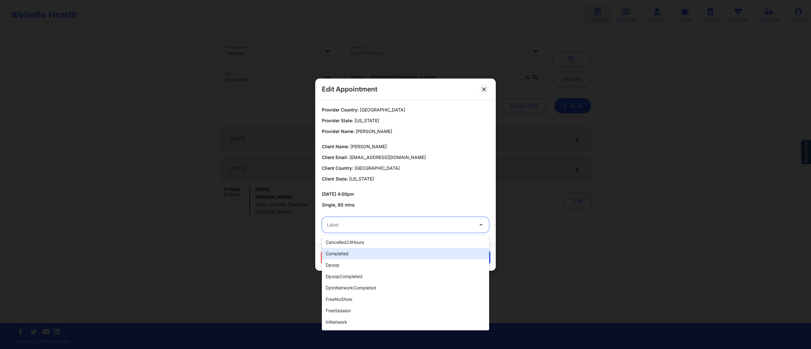
click at [359, 253] on div "completed" at bounding box center [405, 253] width 167 height 11
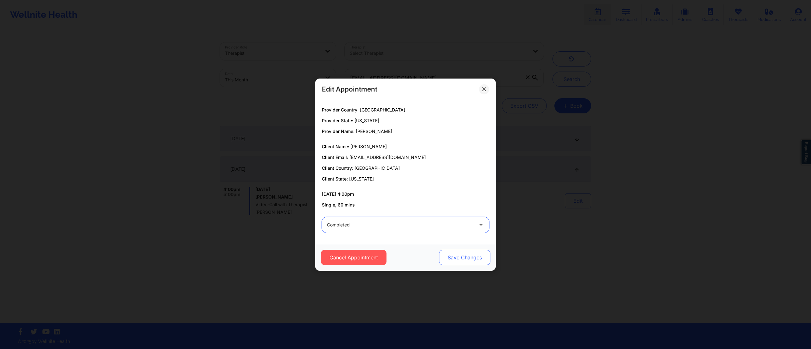
click at [461, 258] on button "Save Changes" at bounding box center [464, 257] width 51 height 15
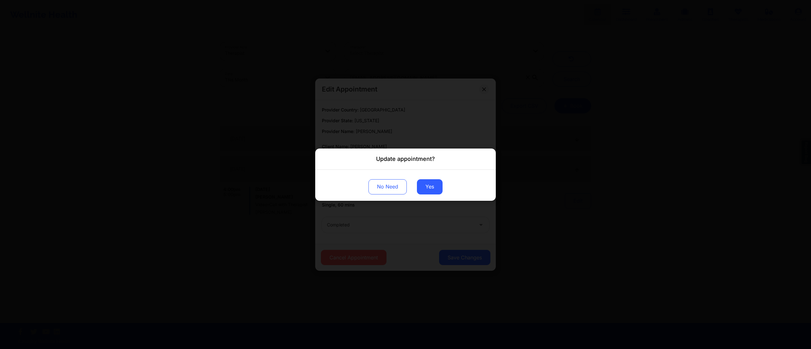
drag, startPoint x: 430, startPoint y: 191, endPoint x: 409, endPoint y: 140, distance: 54.9
click at [430, 191] on button "Yes" at bounding box center [430, 186] width 26 height 15
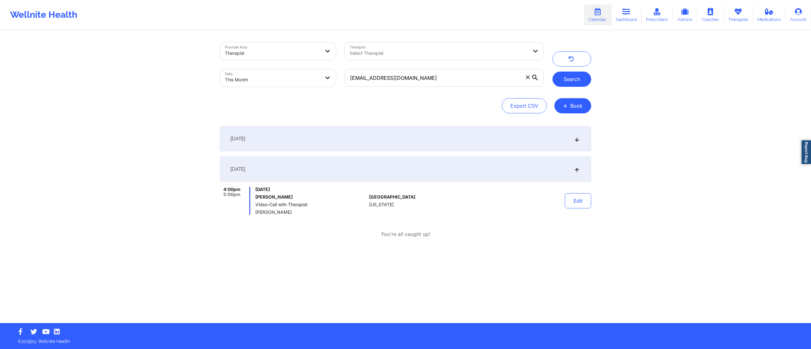
click at [563, 74] on button "Search" at bounding box center [572, 79] width 39 height 15
drag, startPoint x: 432, startPoint y: 81, endPoint x: 324, endPoint y: 78, distance: 108.4
click at [325, 78] on div "Provider Role Therapist Therapist Select Therapist Date This Month ivylynndisne…" at bounding box center [382, 64] width 333 height 53
paste input "shaylajaymie"
click at [574, 81] on button "Search" at bounding box center [572, 79] width 39 height 15
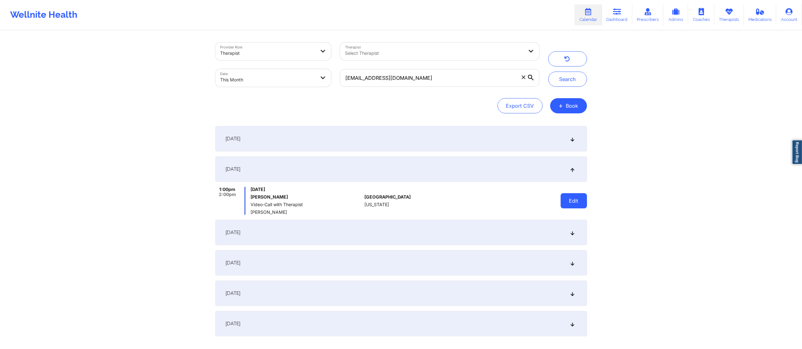
click at [576, 193] on button "Edit" at bounding box center [573, 200] width 26 height 15
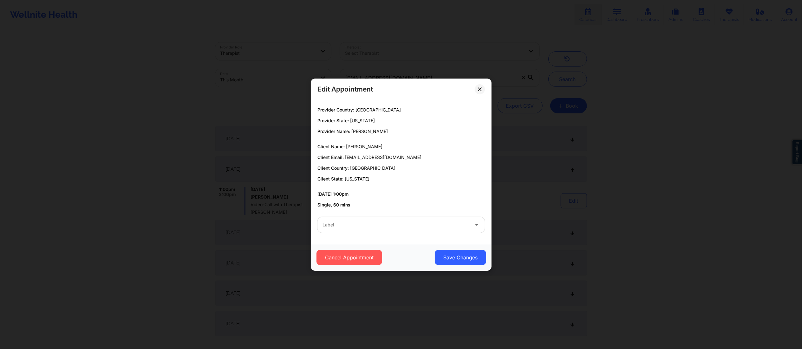
drag, startPoint x: 428, startPoint y: 228, endPoint x: 420, endPoint y: 228, distance: 7.6
click at [427, 228] on div at bounding box center [395, 225] width 146 height 8
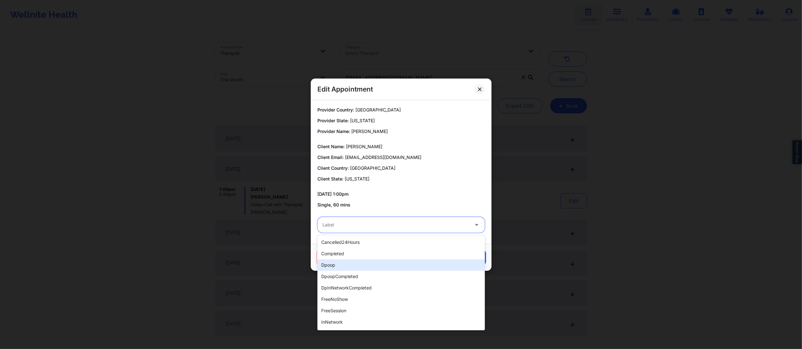
click at [345, 262] on div "dpoop" at bounding box center [400, 265] width 167 height 11
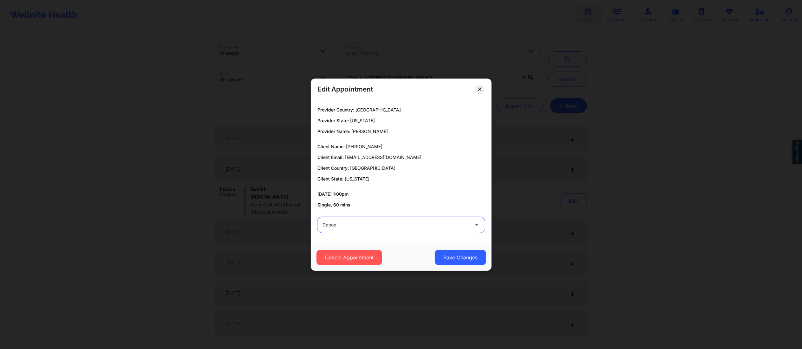
click at [358, 230] on div "dpoop" at bounding box center [395, 225] width 146 height 16
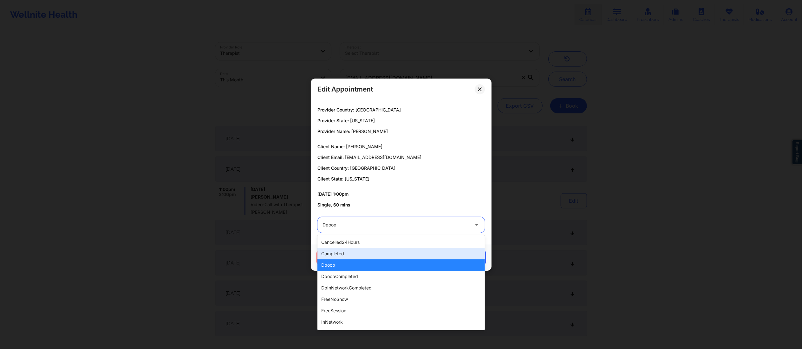
click at [346, 255] on div "completed" at bounding box center [400, 253] width 167 height 11
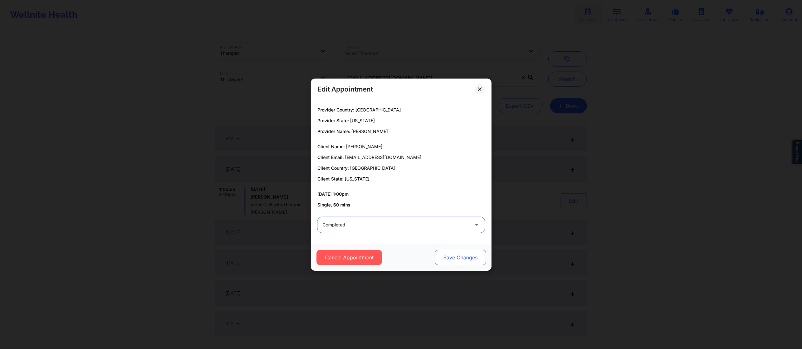
click at [464, 254] on button "Save Changes" at bounding box center [459, 257] width 51 height 15
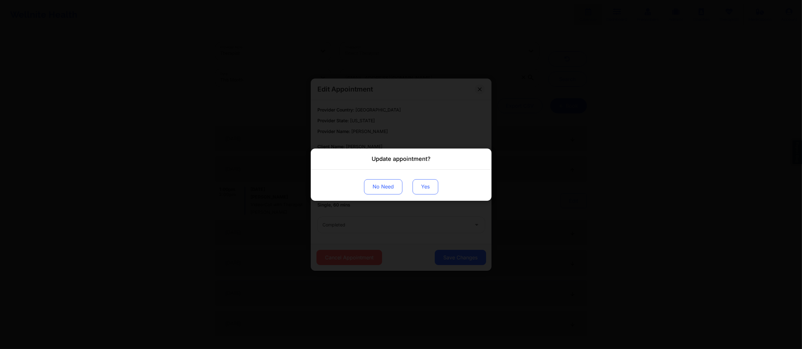
click at [425, 186] on button "Yes" at bounding box center [425, 186] width 26 height 15
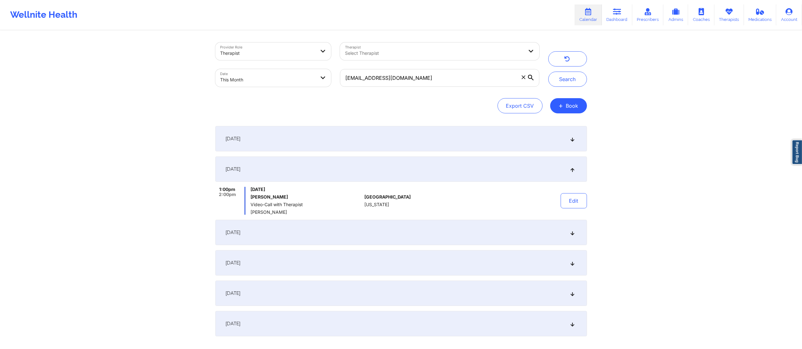
click at [429, 232] on div "September 15, 2025" at bounding box center [400, 232] width 371 height 25
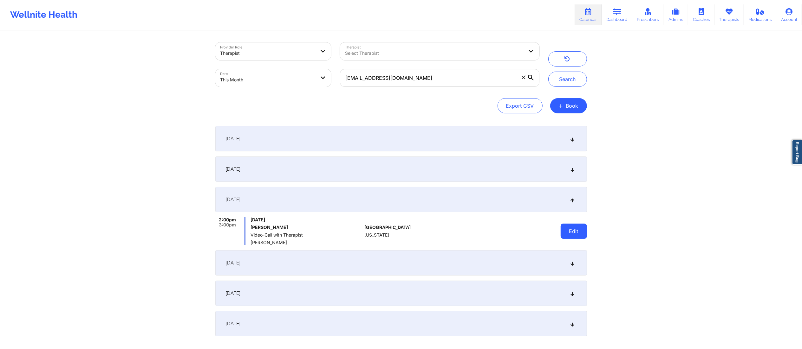
click at [579, 228] on button "Edit" at bounding box center [573, 231] width 26 height 15
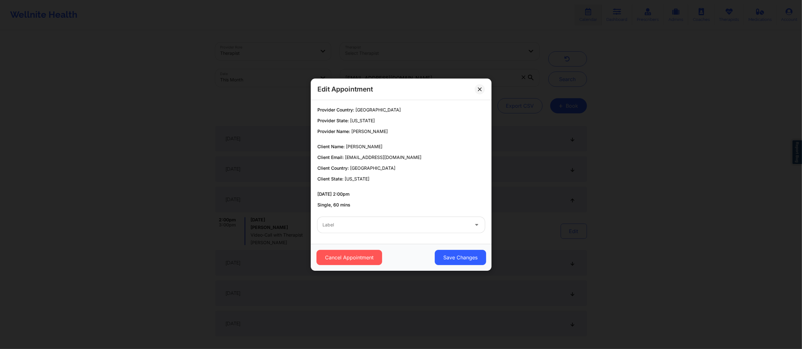
click at [359, 228] on div at bounding box center [395, 225] width 146 height 8
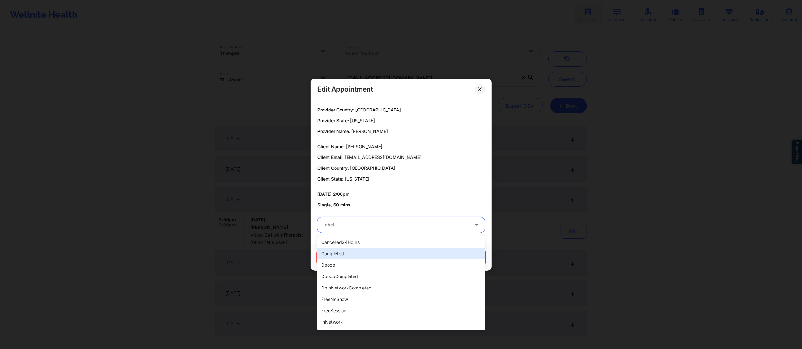
click at [343, 251] on div "completed" at bounding box center [400, 253] width 167 height 11
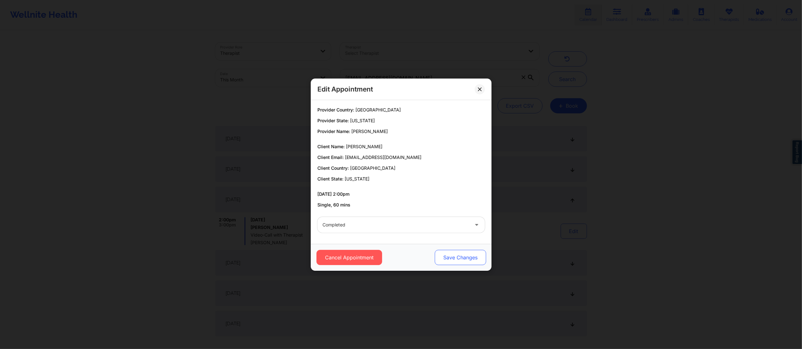
click at [462, 260] on button "Save Changes" at bounding box center [459, 257] width 51 height 15
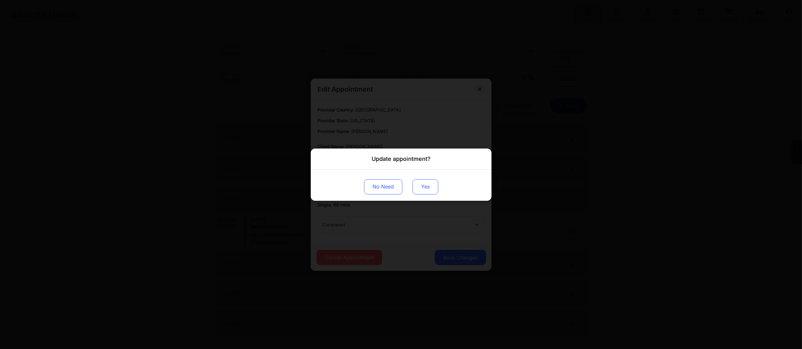
click at [416, 182] on button "Yes" at bounding box center [425, 186] width 26 height 15
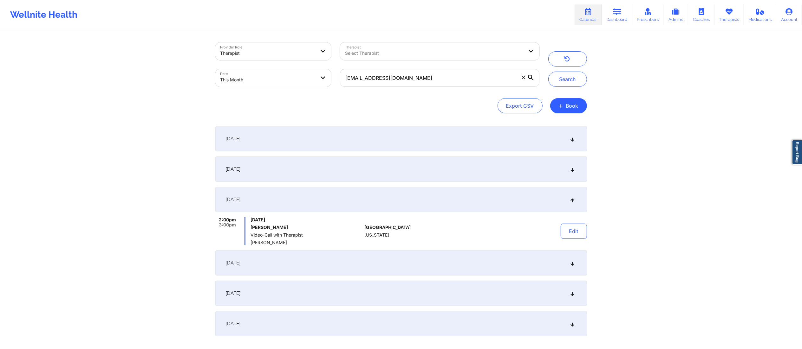
click at [313, 265] on div "September 22, 2025" at bounding box center [400, 262] width 371 height 25
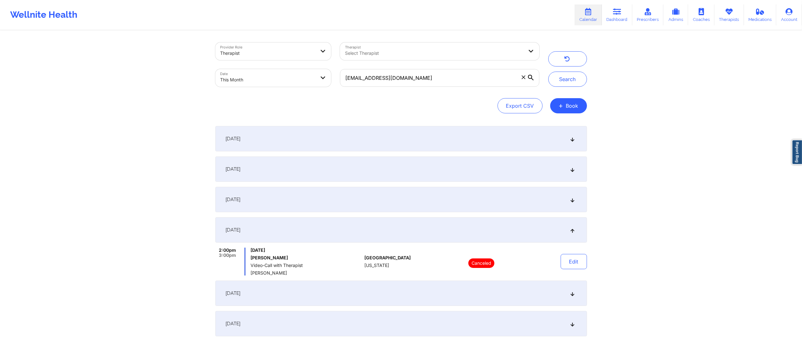
click at [323, 294] on div "September 23, 2025" at bounding box center [400, 293] width 371 height 25
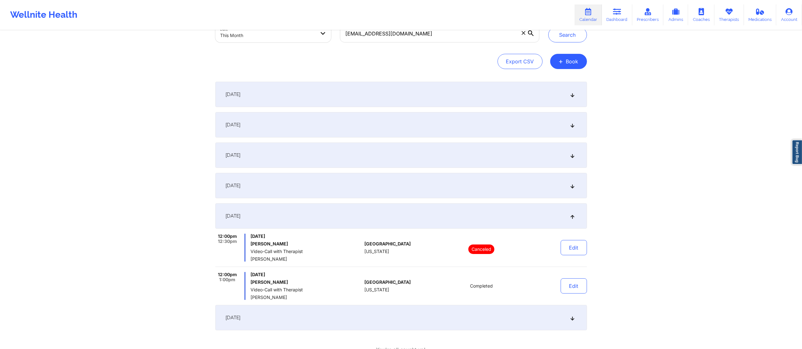
scroll to position [44, 0]
click at [563, 40] on button "Search" at bounding box center [567, 35] width 39 height 15
click at [483, 179] on div "September 22, 2025" at bounding box center [400, 186] width 371 height 25
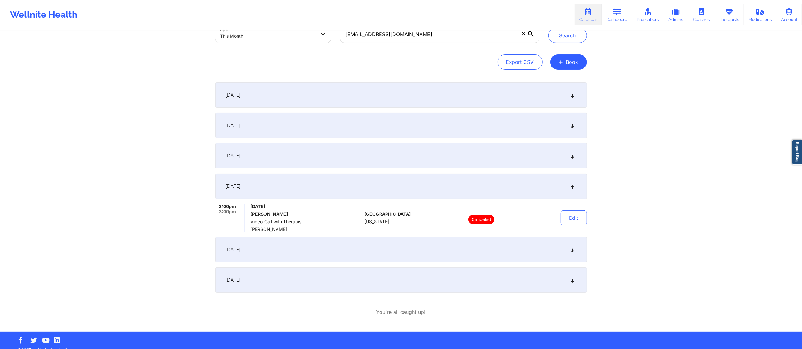
click at [508, 154] on div "September 15, 2025" at bounding box center [400, 155] width 371 height 25
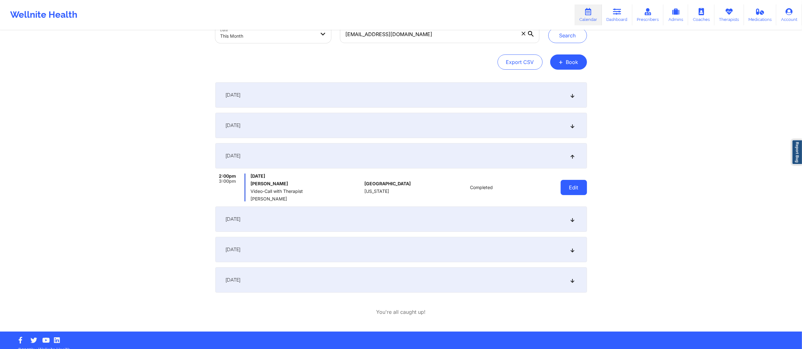
click at [566, 188] on button "Edit" at bounding box center [573, 187] width 26 height 15
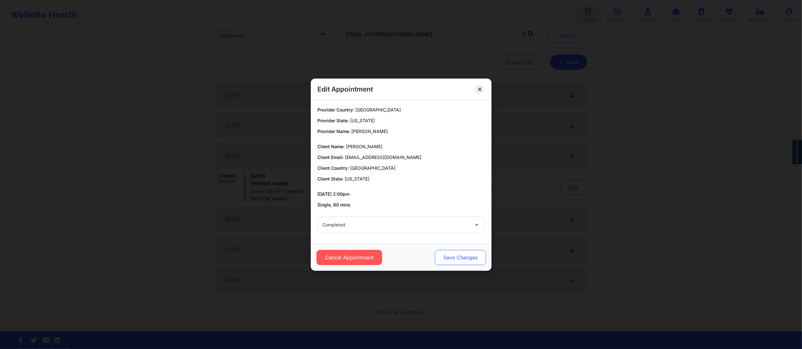
click at [460, 255] on button "Save Changes" at bounding box center [459, 257] width 51 height 15
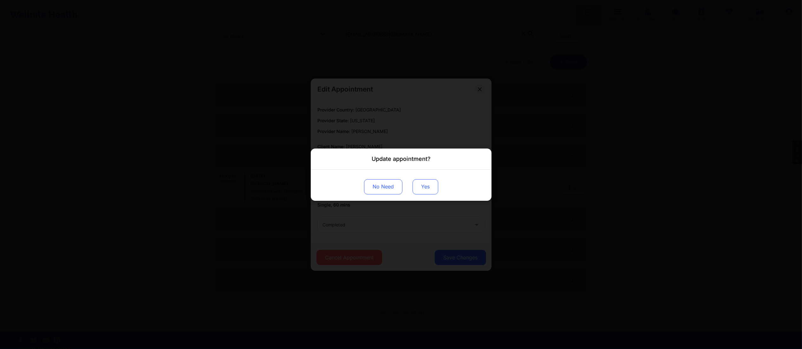
click at [422, 183] on button "Yes" at bounding box center [425, 186] width 26 height 15
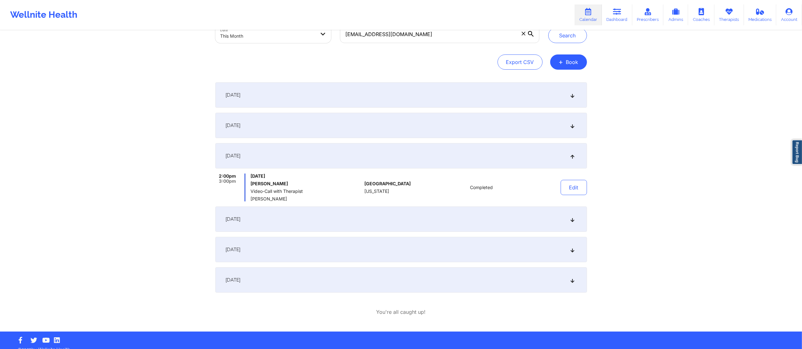
click at [493, 122] on div "September 9, 2025" at bounding box center [400, 125] width 371 height 25
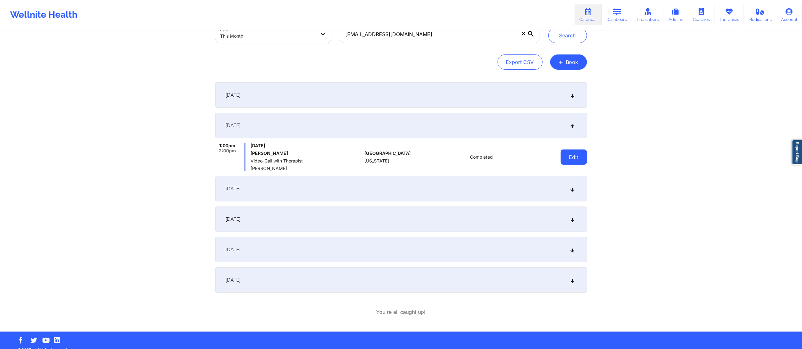
click at [571, 159] on button "Edit" at bounding box center [573, 157] width 26 height 15
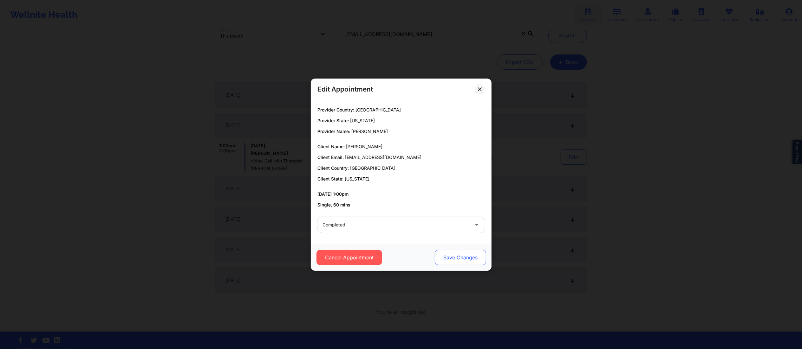
click at [465, 255] on button "Save Changes" at bounding box center [459, 257] width 51 height 15
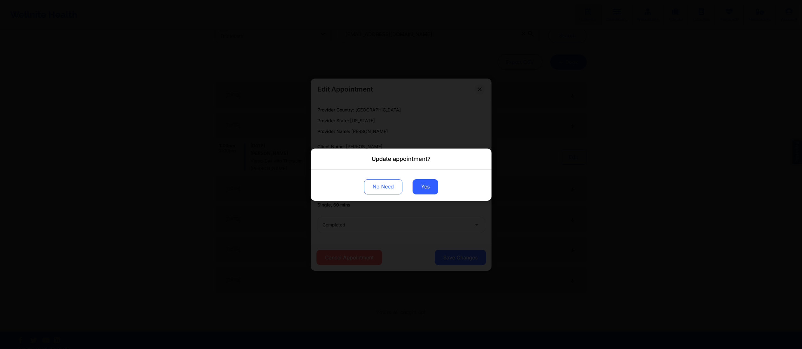
click at [417, 178] on div "No Need Yes" at bounding box center [401, 185] width 181 height 31
click at [429, 188] on button "Yes" at bounding box center [425, 186] width 26 height 15
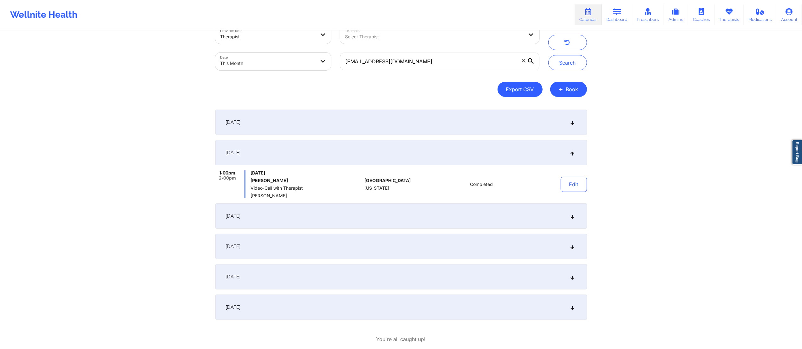
scroll to position [0, 0]
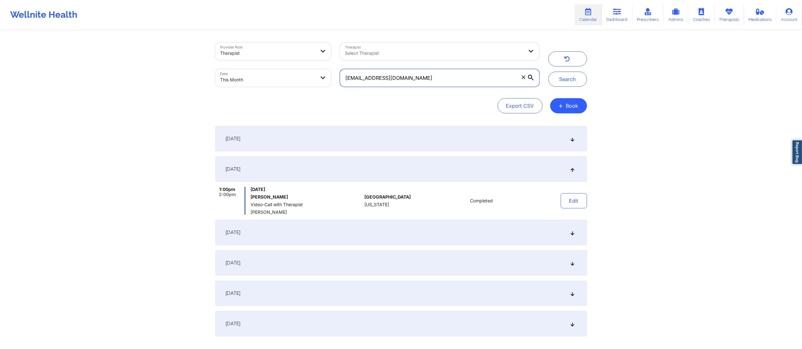
drag, startPoint x: 447, startPoint y: 81, endPoint x: 310, endPoint y: 70, distance: 137.3
click at [295, 71] on div "Provider Role Therapist Therapist Select Therapist Date This Month shaylajaymie…" at bounding box center [377, 64] width 333 height 53
paste input "asmith19843@icloud"
click at [560, 78] on button "Search" at bounding box center [567, 79] width 39 height 15
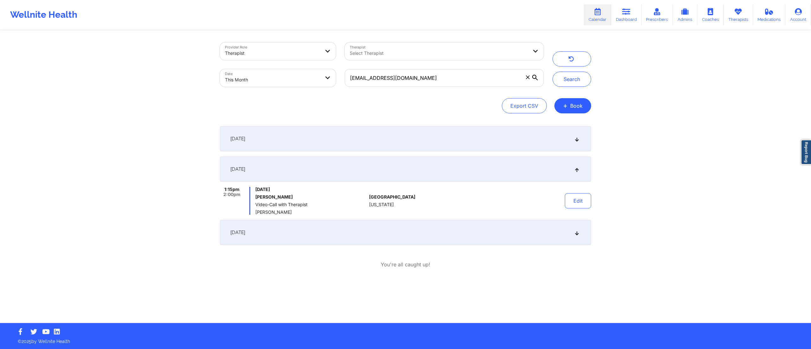
click at [442, 145] on div "September 2, 2025" at bounding box center [405, 138] width 371 height 25
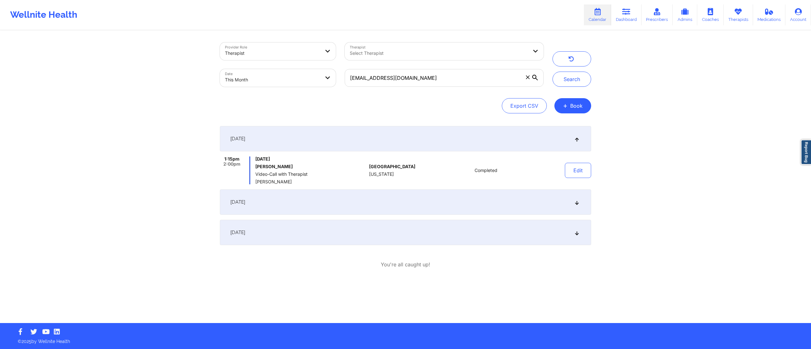
click at [391, 212] on div "September 9, 2025" at bounding box center [405, 202] width 371 height 25
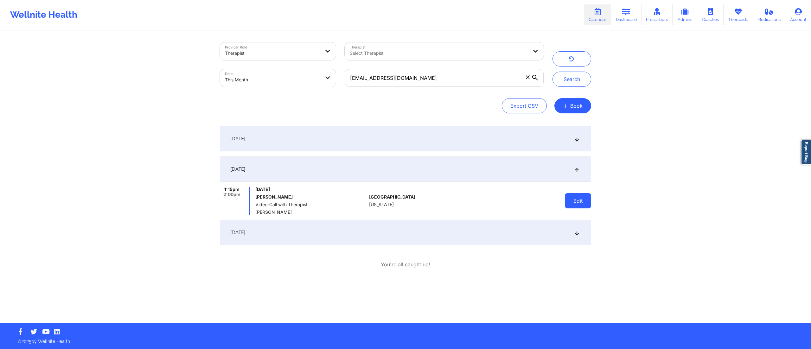
click at [578, 196] on button "Edit" at bounding box center [578, 200] width 26 height 15
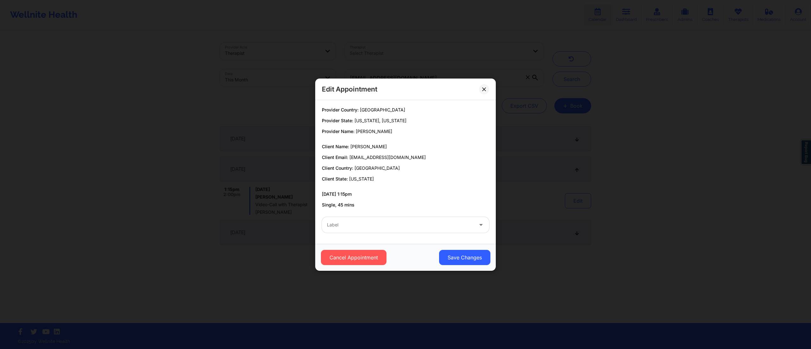
click at [382, 217] on div "Label" at bounding box center [406, 225] width 176 height 25
click at [386, 230] on div "Label" at bounding box center [398, 225] width 152 height 16
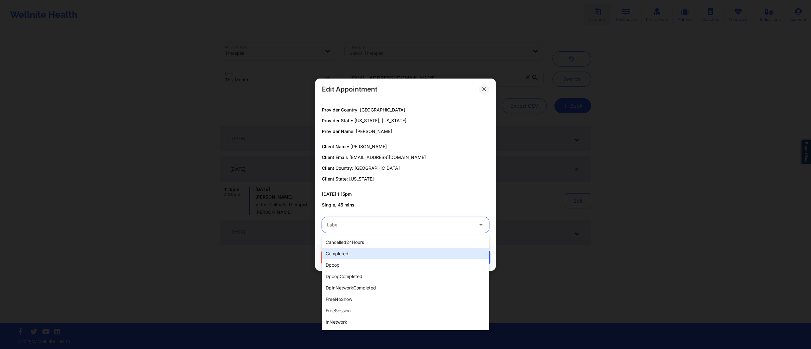
click at [362, 252] on div "completed" at bounding box center [405, 253] width 167 height 11
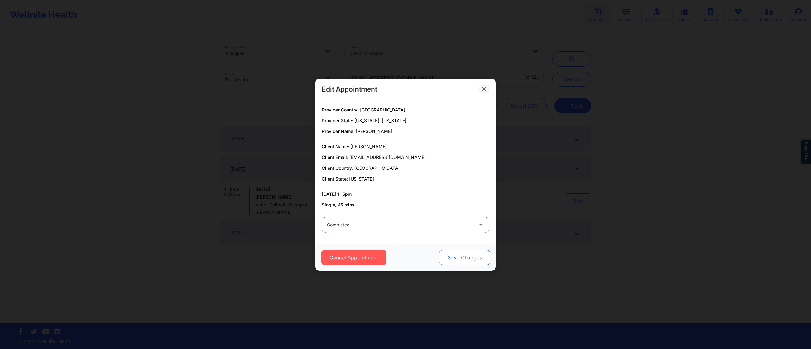
click at [461, 257] on button "Save Changes" at bounding box center [464, 257] width 51 height 15
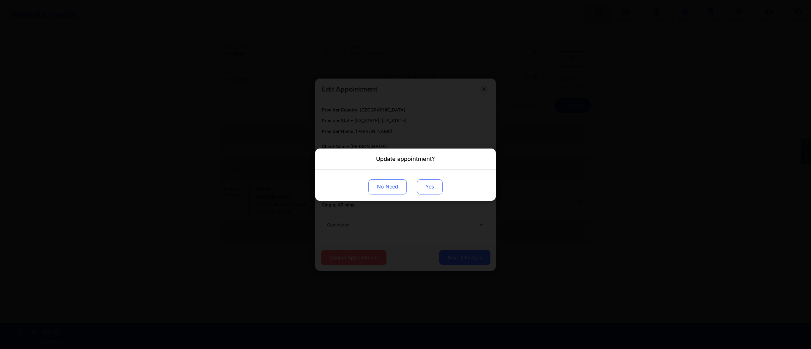
click at [421, 187] on button "Yes" at bounding box center [430, 186] width 26 height 15
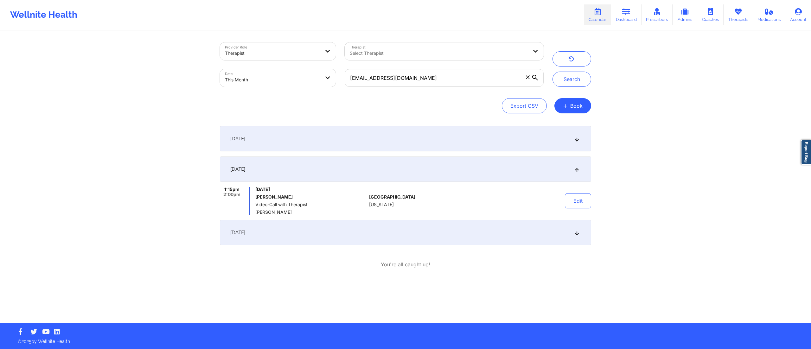
click at [501, 227] on div "September 17, 2025" at bounding box center [405, 232] width 371 height 25
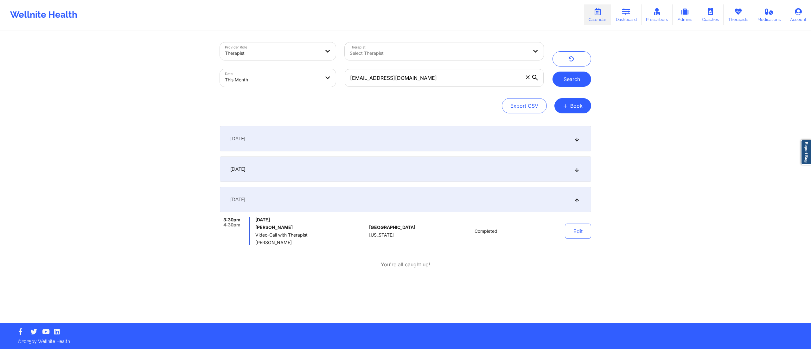
click at [564, 76] on button "Search" at bounding box center [572, 79] width 39 height 15
click at [552, 171] on div "September 9, 2025" at bounding box center [405, 169] width 371 height 25
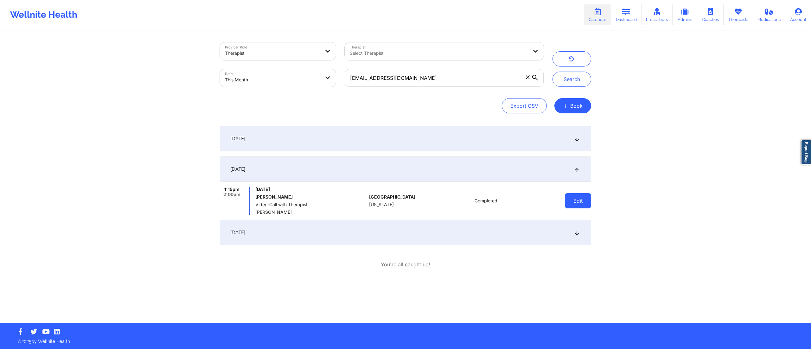
click at [576, 202] on button "Edit" at bounding box center [578, 200] width 26 height 15
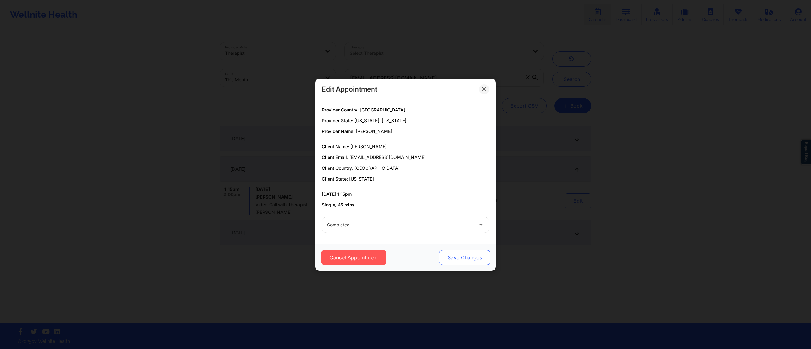
click at [462, 257] on button "Save Changes" at bounding box center [464, 257] width 51 height 15
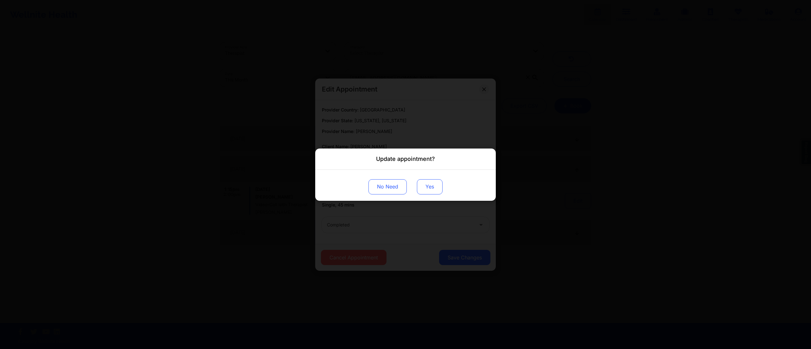
click at [430, 184] on button "Yes" at bounding box center [430, 186] width 26 height 15
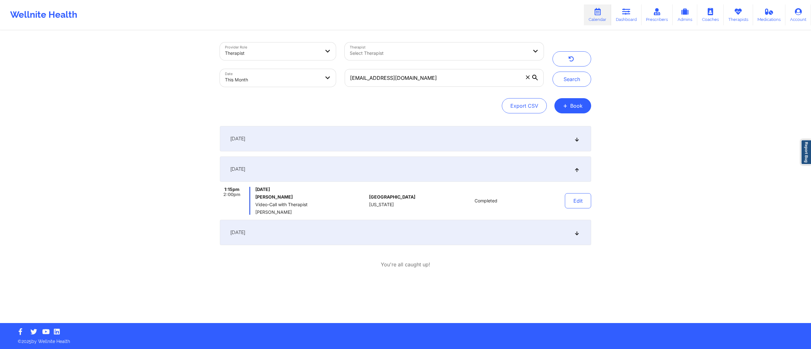
click at [535, 233] on div "September 17, 2025" at bounding box center [405, 232] width 371 height 25
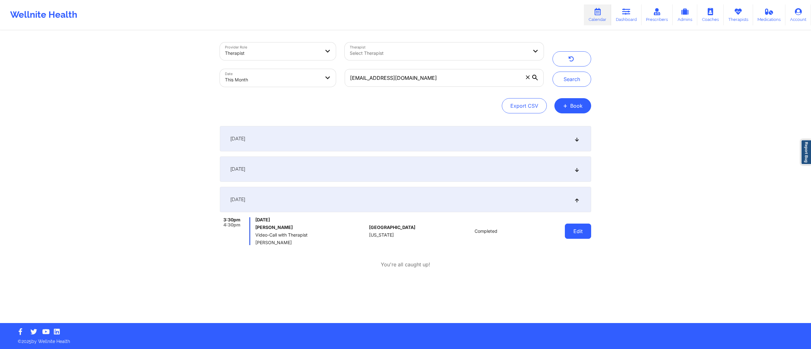
click at [571, 235] on button "Edit" at bounding box center [578, 231] width 26 height 15
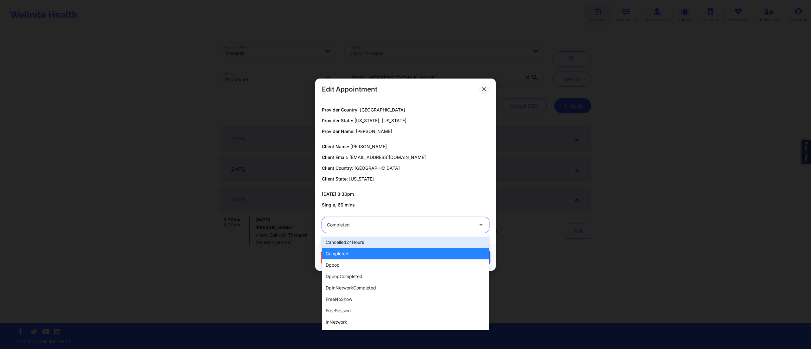
click at [424, 222] on div at bounding box center [400, 225] width 146 height 8
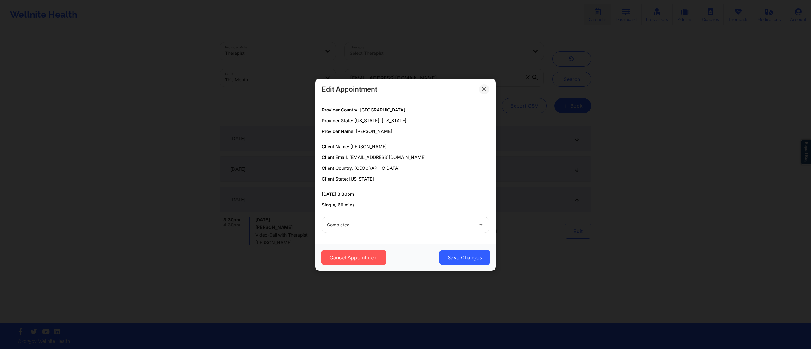
click at [552, 258] on div "Edit Appointment Provider Country: United States Provider State: Georgia, Alask…" at bounding box center [405, 174] width 811 height 349
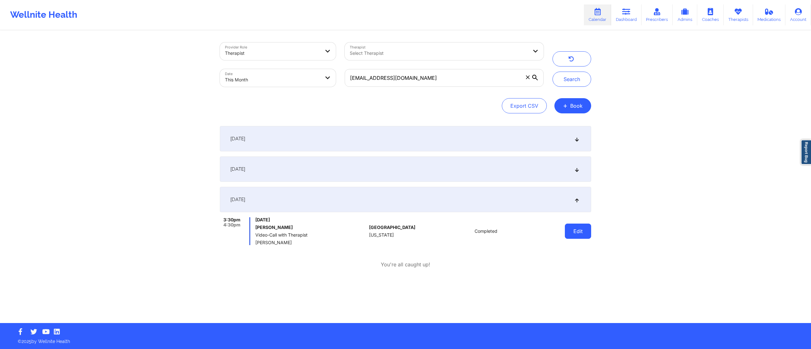
click at [574, 229] on button "Edit" at bounding box center [578, 231] width 26 height 15
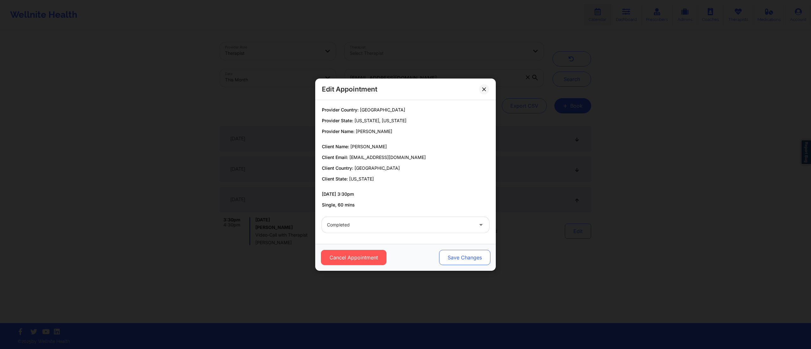
click at [453, 257] on button "Save Changes" at bounding box center [464, 257] width 51 height 15
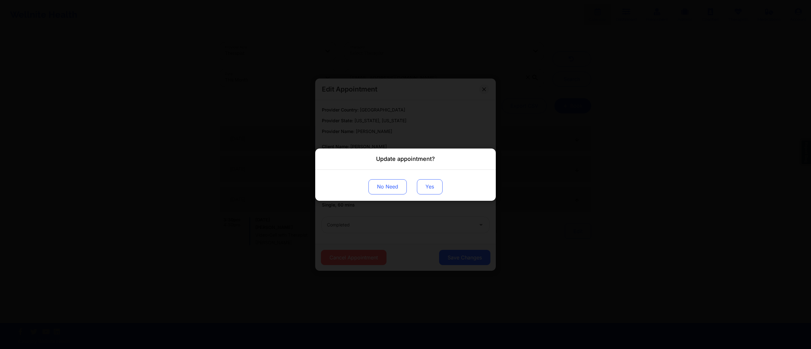
click at [426, 188] on button "Yes" at bounding box center [430, 186] width 26 height 15
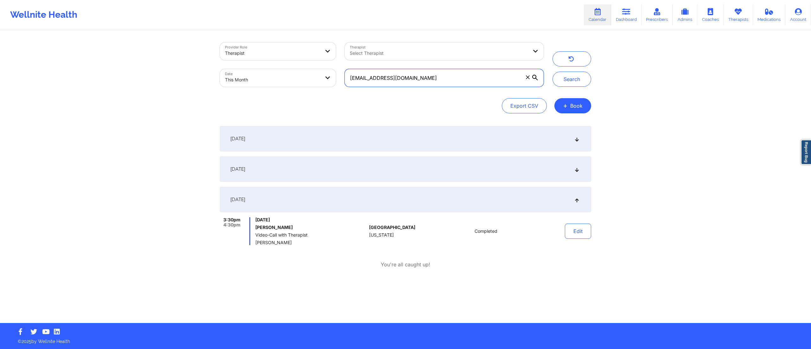
drag, startPoint x: 423, startPoint y: 77, endPoint x: 345, endPoint y: 82, distance: 77.8
click at [345, 82] on input "asmith19843@icloud.com" at bounding box center [444, 78] width 199 height 18
paste input "8v2jt97zsy@privaterelay.applei"
drag, startPoint x: 466, startPoint y: 72, endPoint x: 320, endPoint y: 72, distance: 146.1
click at [315, 71] on div "Provider Role Therapist Therapist Select Therapist Date This Month 8v2jt97zsy@p…" at bounding box center [382, 64] width 333 height 53
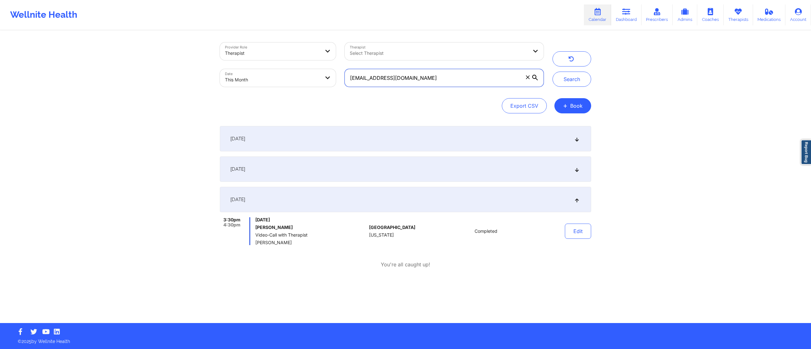
paste input "text"
type input "8v2jt97zsy@privaterelay.appleid.com"
click at [572, 77] on button "Search" at bounding box center [572, 79] width 39 height 15
click at [424, 134] on div "September 2, 2025" at bounding box center [405, 138] width 371 height 25
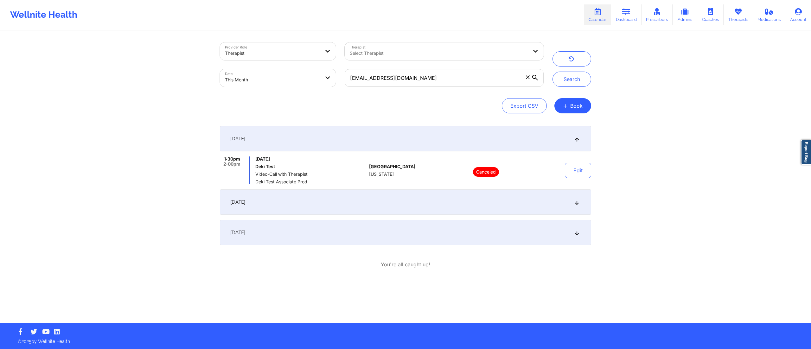
click at [448, 200] on div "September 4, 2025" at bounding box center [405, 202] width 371 height 25
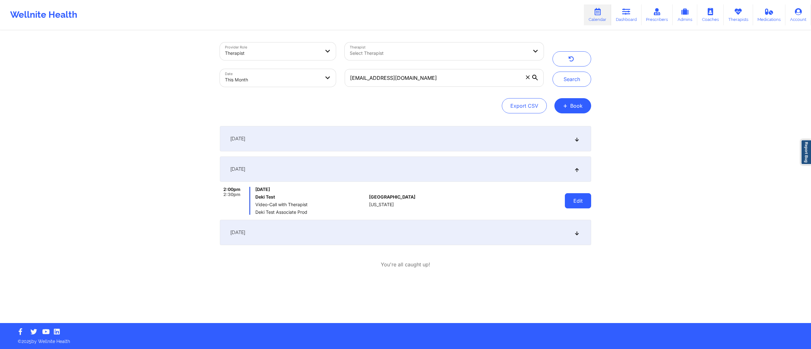
click at [577, 206] on button "Edit" at bounding box center [578, 200] width 26 height 15
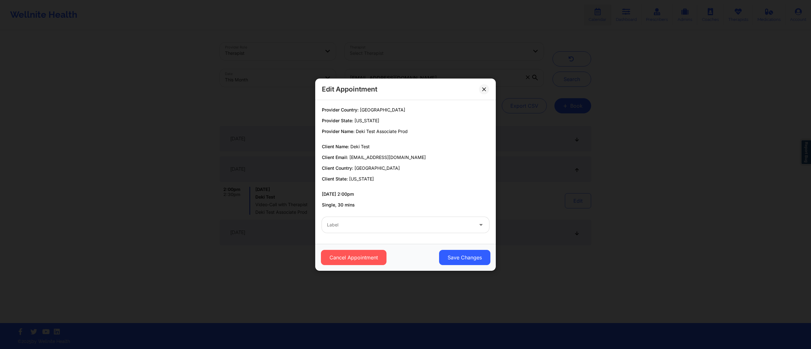
click at [389, 223] on div at bounding box center [400, 225] width 146 height 8
type input "test"
click at [454, 263] on button "Save Changes" at bounding box center [464, 257] width 51 height 15
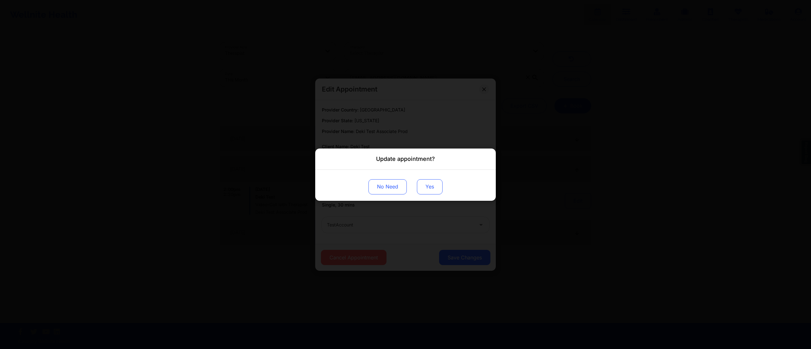
click at [430, 191] on button "Yes" at bounding box center [430, 186] width 26 height 15
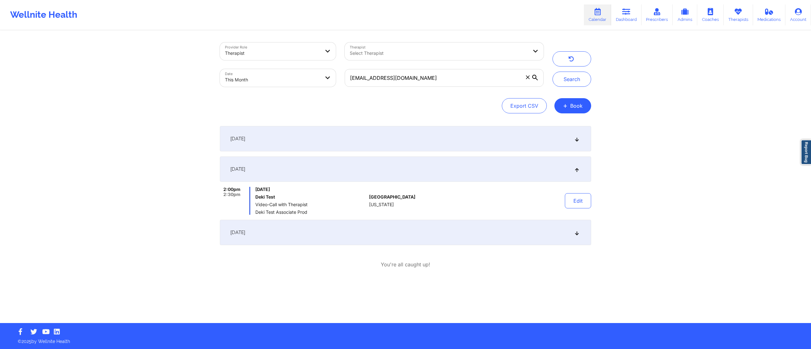
click at [481, 237] on div "September 13, 2025" at bounding box center [405, 232] width 371 height 25
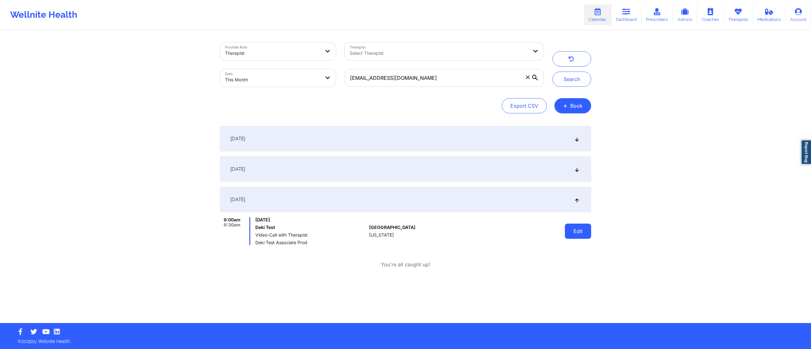
click at [582, 235] on button "Edit" at bounding box center [578, 231] width 26 height 15
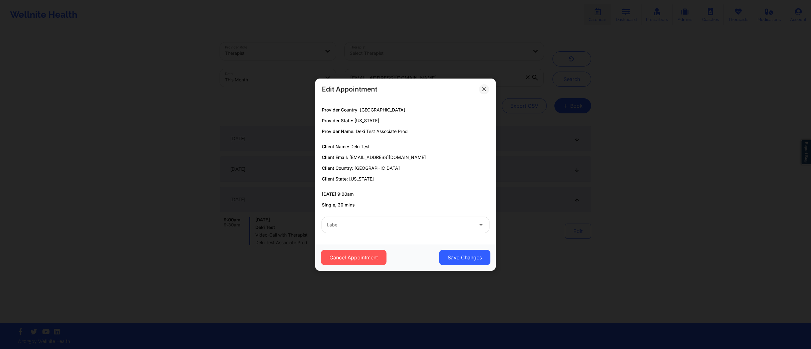
drag, startPoint x: 456, startPoint y: 216, endPoint x: 452, endPoint y: 224, distance: 8.9
click at [456, 220] on div "Label" at bounding box center [406, 225] width 176 height 25
click at [452, 225] on div at bounding box center [400, 225] width 146 height 8
type input "test"
click at [451, 258] on button "Save Changes" at bounding box center [464, 257] width 51 height 15
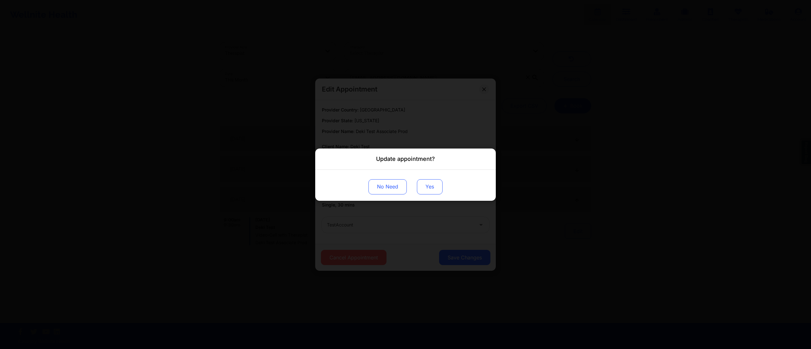
click at [429, 185] on button "Yes" at bounding box center [430, 186] width 26 height 15
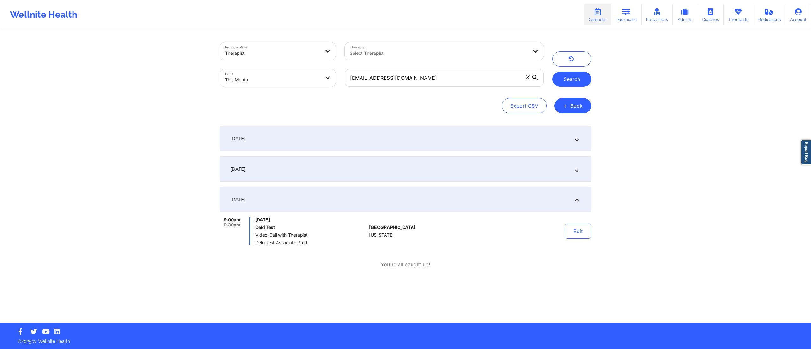
click at [571, 76] on button "Search" at bounding box center [572, 79] width 39 height 15
click at [486, 173] on div "September 4, 2025" at bounding box center [405, 169] width 371 height 25
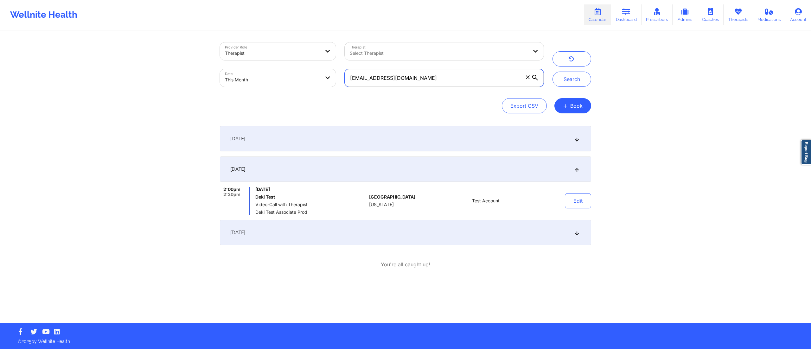
drag, startPoint x: 456, startPoint y: 73, endPoint x: 334, endPoint y: 85, distance: 123.2
click at [334, 85] on div "Provider Role Therapist Therapist Select Therapist Date This Month 8v2jt97zsy@p…" at bounding box center [382, 64] width 333 height 53
paste input "info@nikkiruiz"
click at [577, 80] on button "Search" at bounding box center [572, 79] width 39 height 15
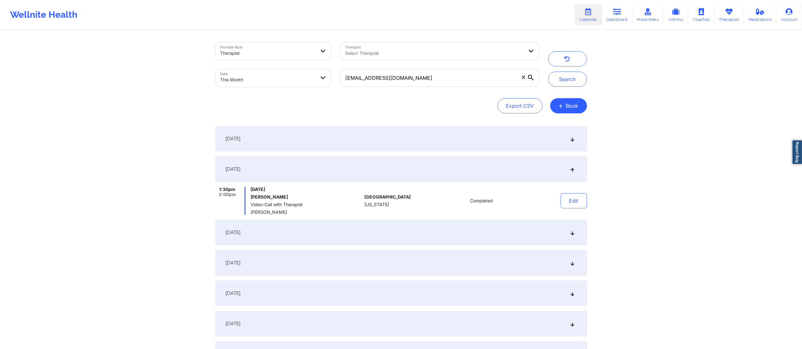
click at [452, 135] on div "September 1, 2025" at bounding box center [400, 138] width 371 height 25
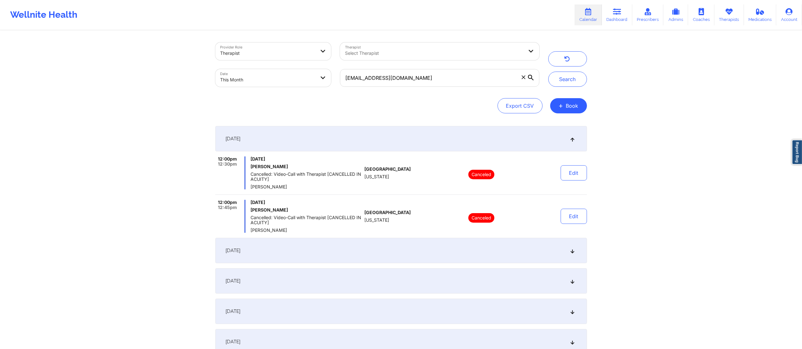
click at [459, 248] on div "September 2, 2025" at bounding box center [400, 250] width 371 height 25
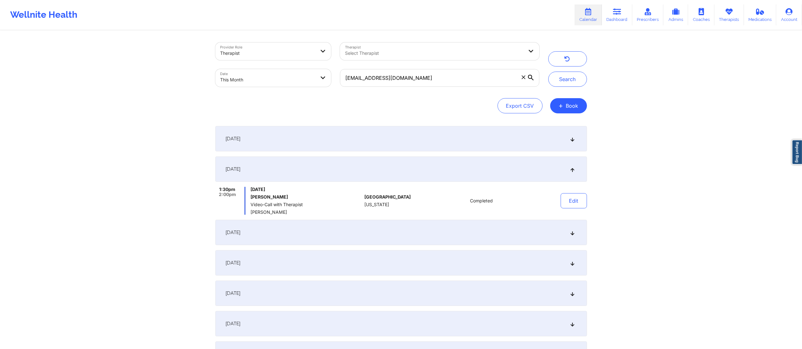
click at [461, 242] on div "September 4, 2025" at bounding box center [400, 232] width 371 height 25
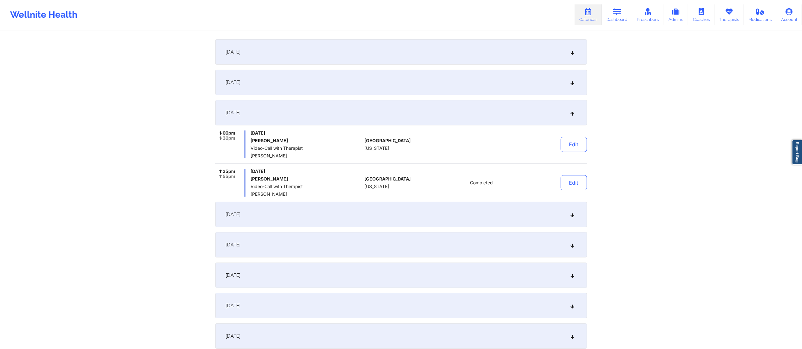
scroll to position [88, 0]
click at [441, 216] on div "September 8, 2025" at bounding box center [400, 213] width 371 height 25
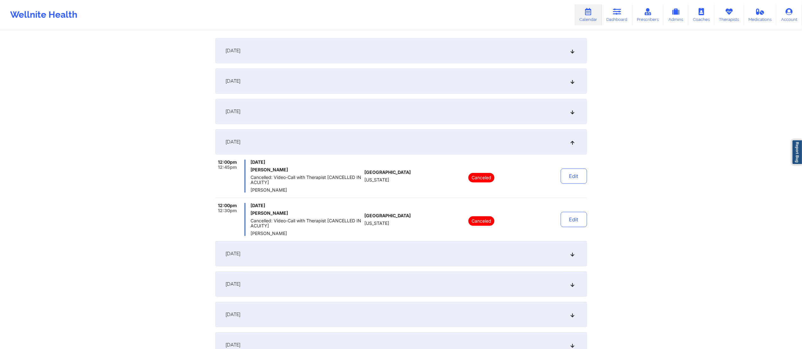
drag, startPoint x: 453, startPoint y: 250, endPoint x: 455, endPoint y: 253, distance: 3.8
click at [455, 252] on div "September 15, 2025" at bounding box center [400, 253] width 371 height 25
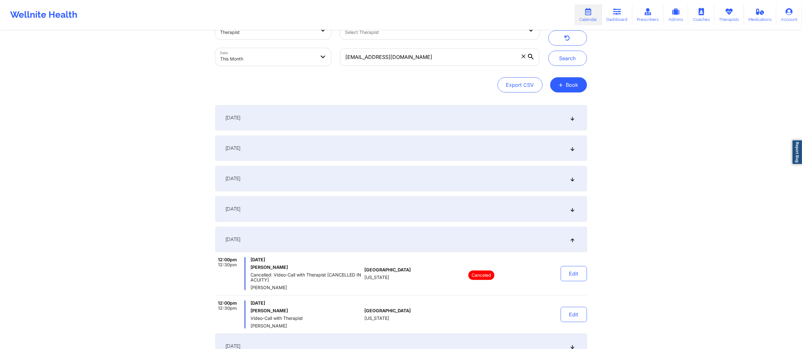
scroll to position [0, 0]
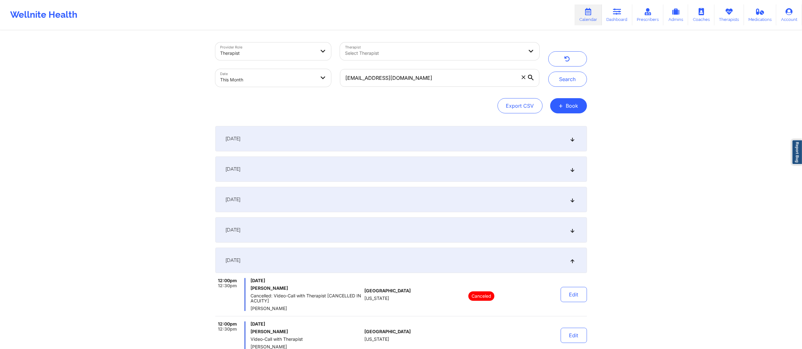
click at [429, 135] on div "September 1, 2025" at bounding box center [400, 138] width 371 height 25
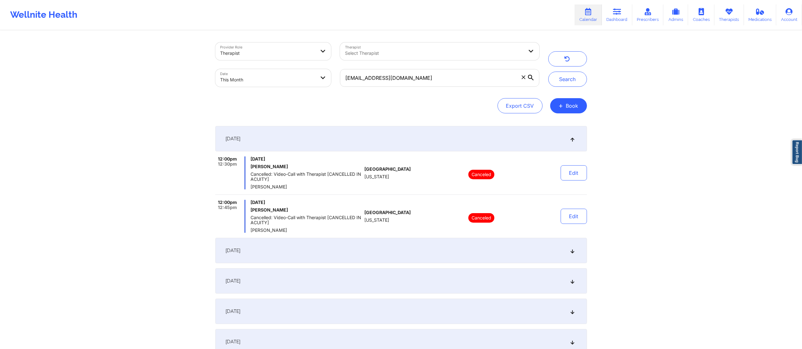
click at [404, 244] on div "September 2, 2025" at bounding box center [400, 250] width 371 height 25
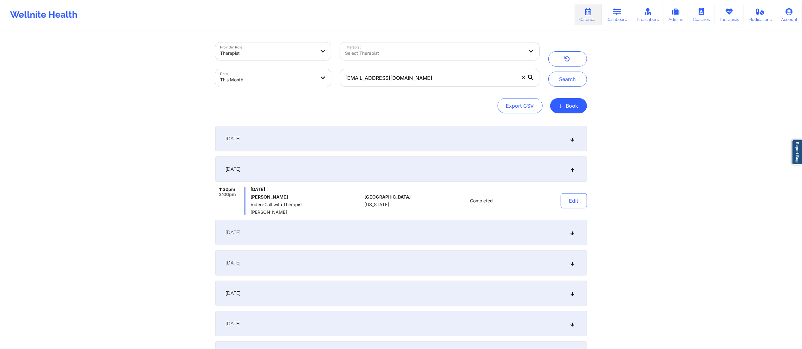
click at [420, 263] on div "September 8, 2025" at bounding box center [400, 262] width 371 height 25
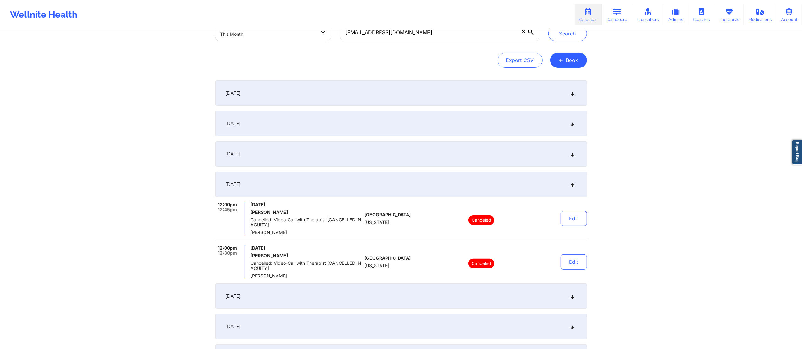
scroll to position [46, 0]
click at [386, 150] on div "September 4, 2025" at bounding box center [400, 153] width 371 height 25
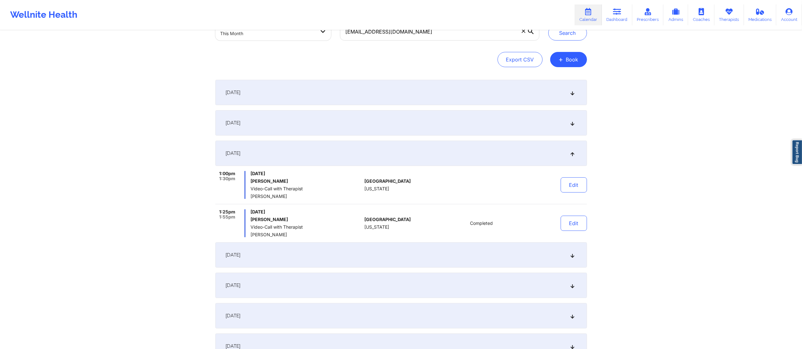
click at [387, 255] on div "September 8, 2025" at bounding box center [400, 254] width 371 height 25
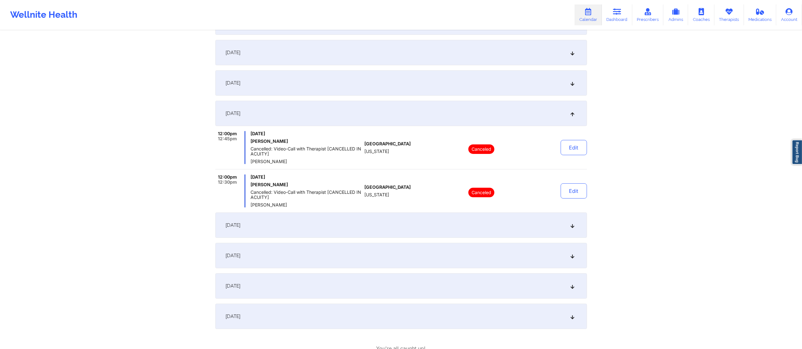
scroll to position [117, 0]
click at [410, 212] on div "September 1, 2025 12:00pm 12:30pm Monday, September 1, 2025 Nicole Marie Ruiz C…" at bounding box center [400, 169] width 371 height 320
click at [415, 222] on div "September 15, 2025" at bounding box center [400, 224] width 371 height 25
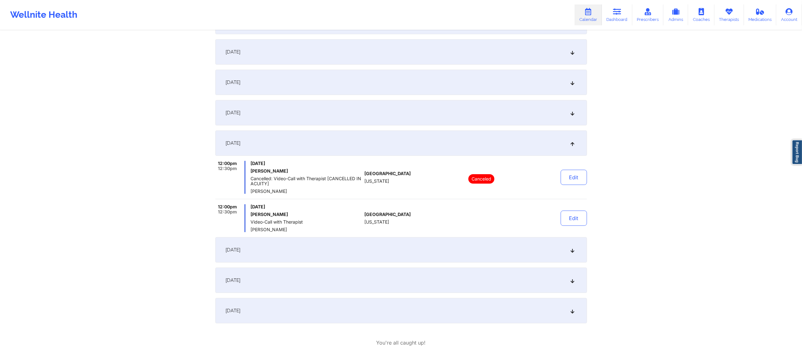
click at [377, 253] on div "September 19, 2025" at bounding box center [400, 249] width 371 height 25
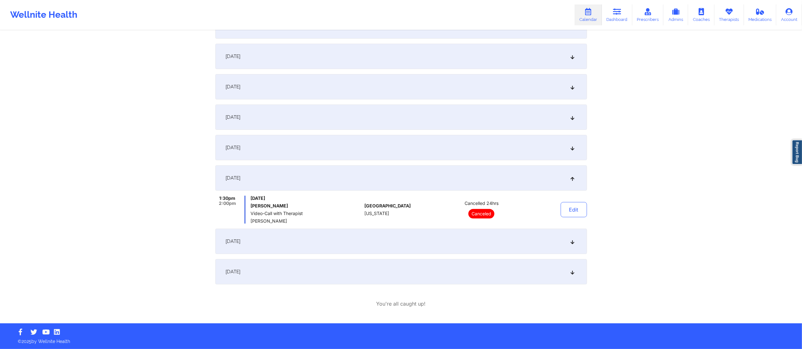
click at [426, 239] on div "September 22, 2025" at bounding box center [400, 241] width 371 height 25
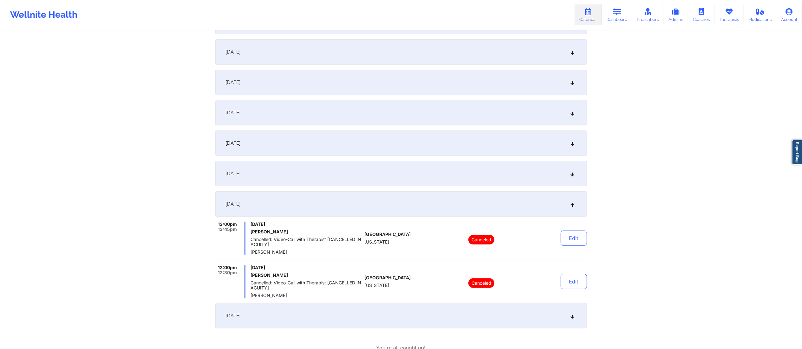
click at [365, 145] on div "September 15, 2025" at bounding box center [400, 143] width 371 height 25
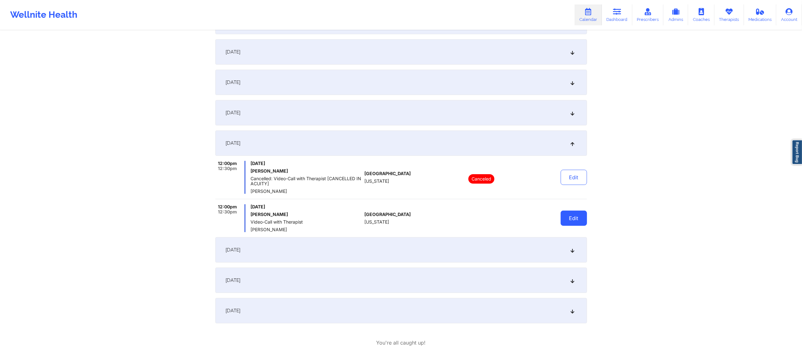
click at [573, 222] on button "Edit" at bounding box center [573, 218] width 26 height 15
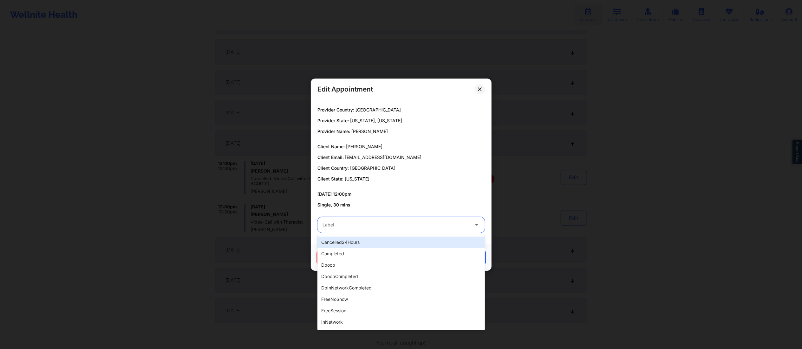
click at [406, 223] on div at bounding box center [395, 225] width 146 height 8
click at [336, 255] on div "completed" at bounding box center [400, 253] width 167 height 11
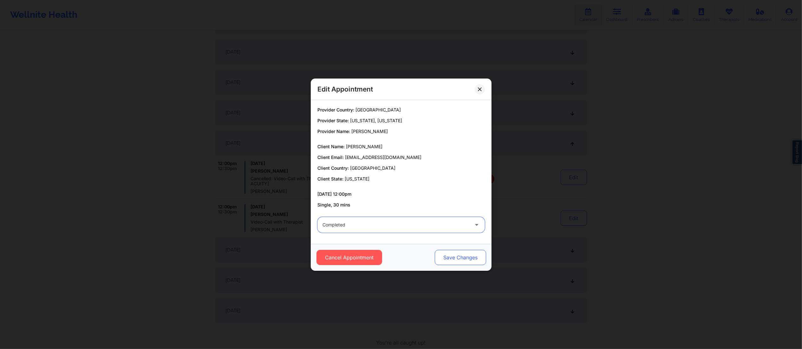
click at [448, 257] on button "Save Changes" at bounding box center [459, 257] width 51 height 15
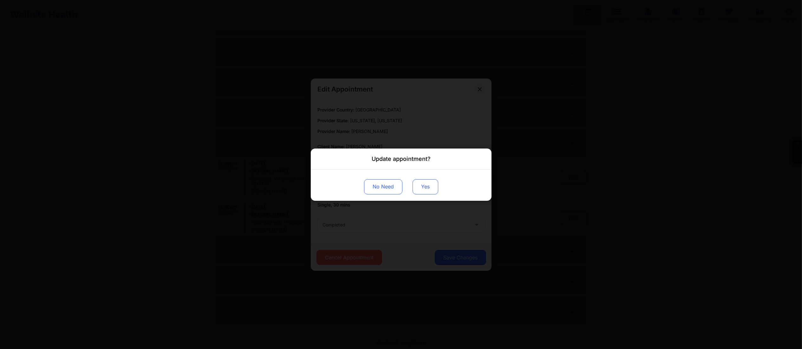
click at [420, 191] on button "Yes" at bounding box center [425, 186] width 26 height 15
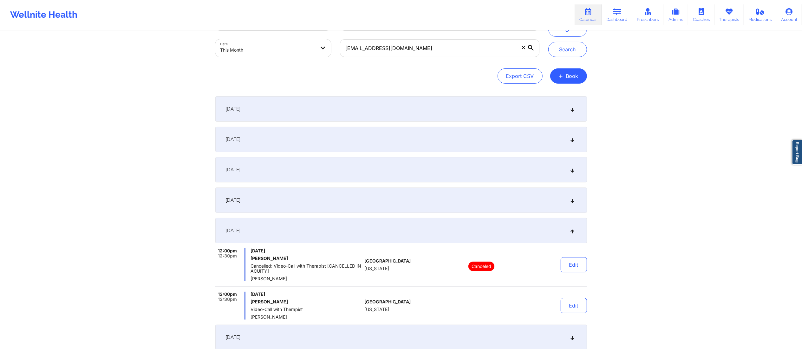
scroll to position [5, 0]
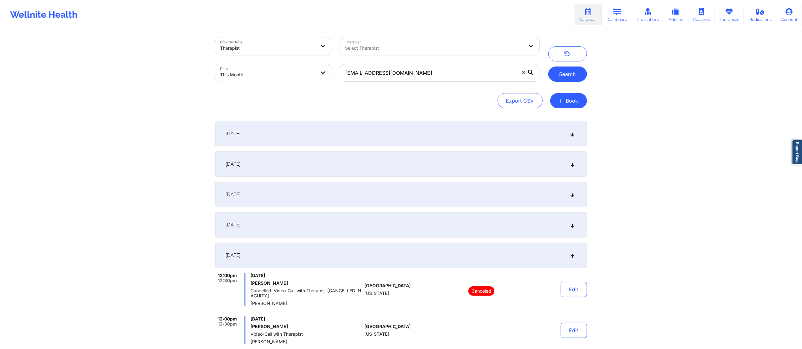
click at [563, 76] on button "Search" at bounding box center [567, 74] width 39 height 15
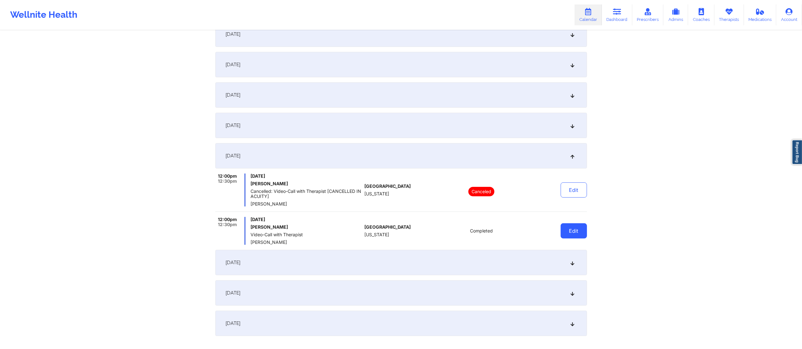
scroll to position [105, 0]
click at [571, 235] on button "Edit" at bounding box center [573, 230] width 26 height 15
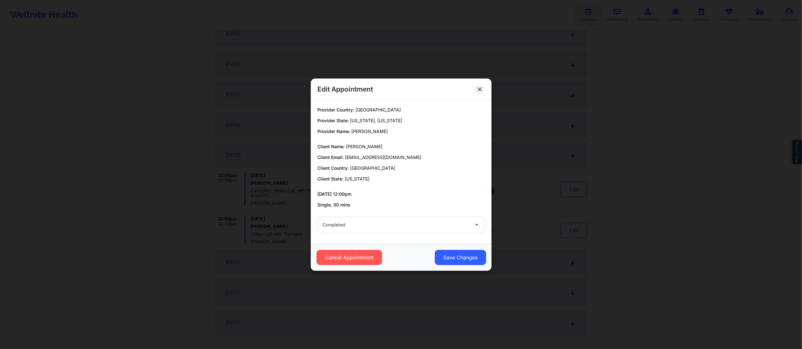
click at [675, 220] on div "Edit Appointment Provider Country: United States Provider State: New York, Flor…" at bounding box center [401, 174] width 802 height 349
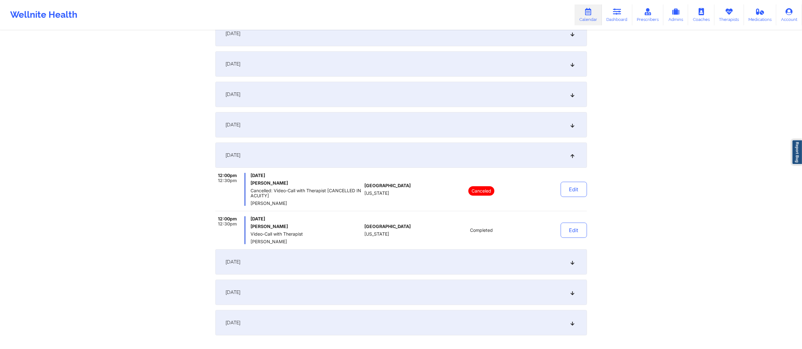
scroll to position [144, 0]
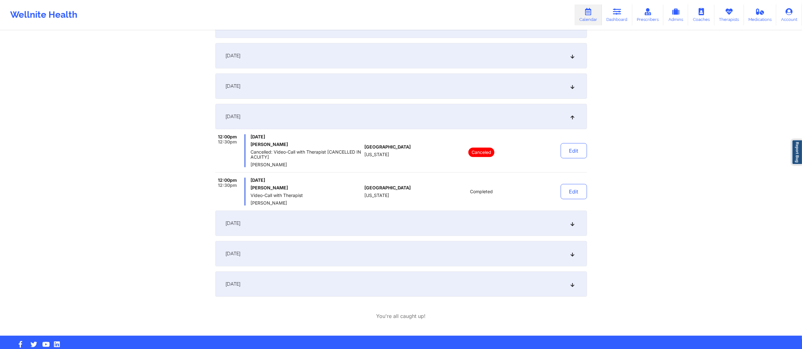
click at [451, 226] on div "September 19, 2025" at bounding box center [400, 223] width 371 height 25
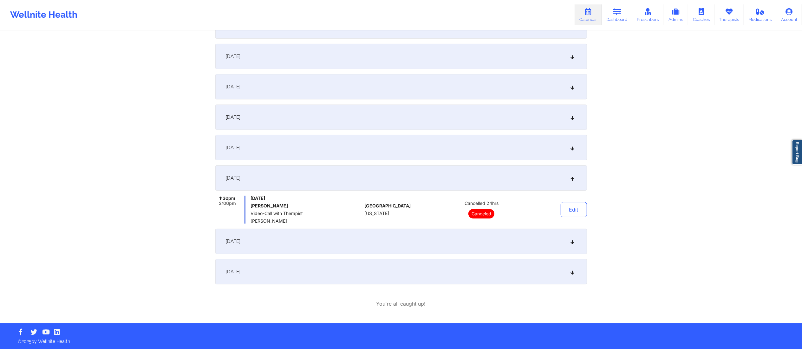
click at [446, 250] on div "September 22, 2025" at bounding box center [400, 241] width 371 height 25
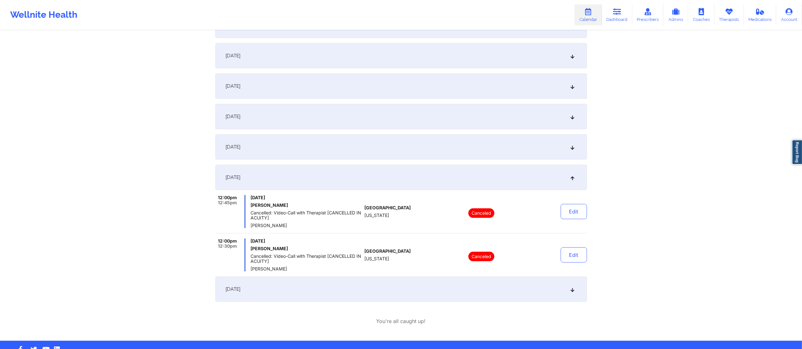
click at [463, 145] on div "September 19, 2025" at bounding box center [400, 146] width 371 height 25
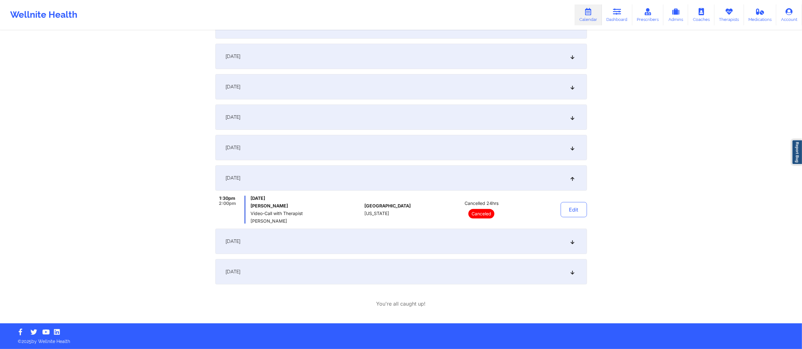
click at [463, 119] on div "September 8, 2025" at bounding box center [400, 117] width 371 height 25
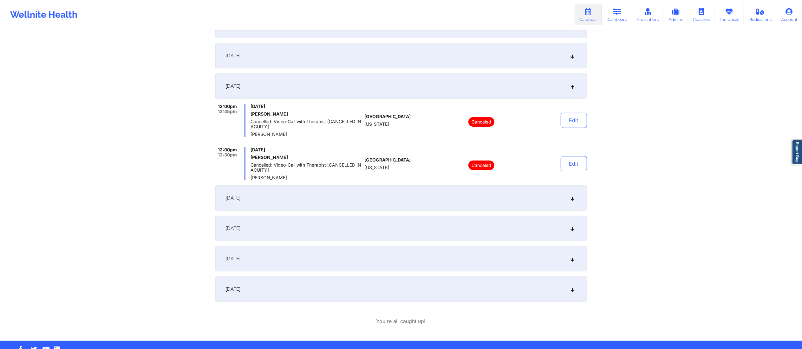
click at [462, 86] on div "September 8, 2025" at bounding box center [400, 86] width 371 height 25
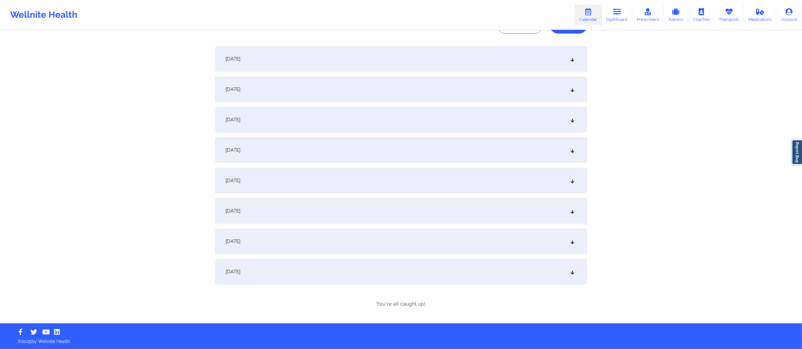
click at [467, 86] on div "September 2, 2025" at bounding box center [400, 89] width 371 height 25
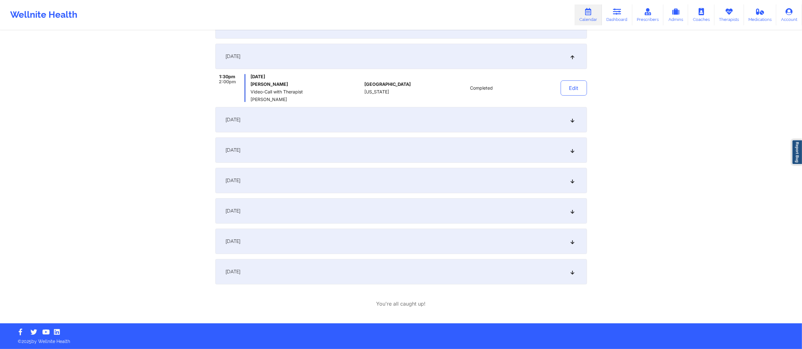
click at [448, 115] on div "September 4, 2025" at bounding box center [400, 119] width 371 height 25
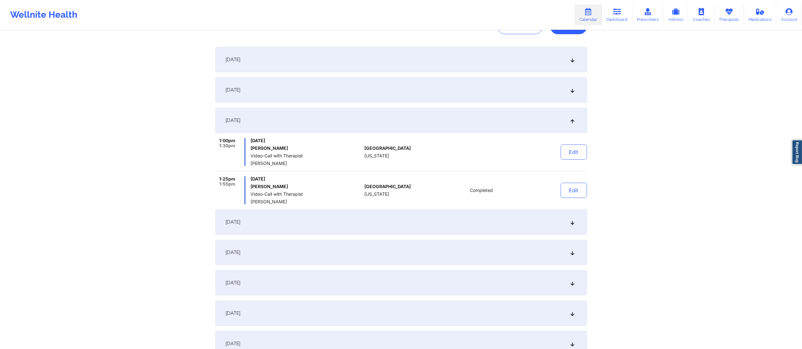
scroll to position [79, 0]
click at [435, 93] on div "September 2, 2025" at bounding box center [400, 90] width 371 height 25
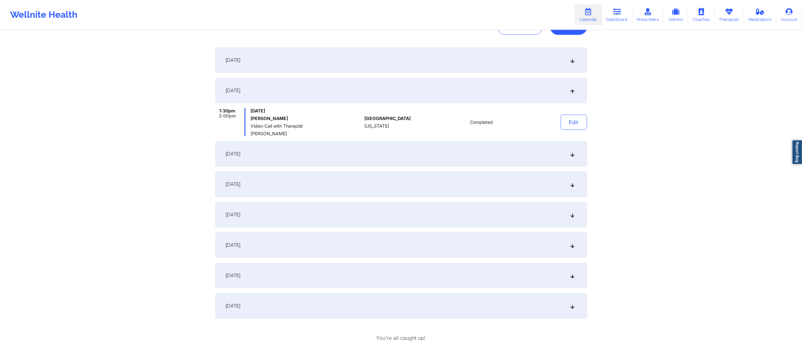
click at [448, 149] on div "September 4, 2025" at bounding box center [400, 153] width 371 height 25
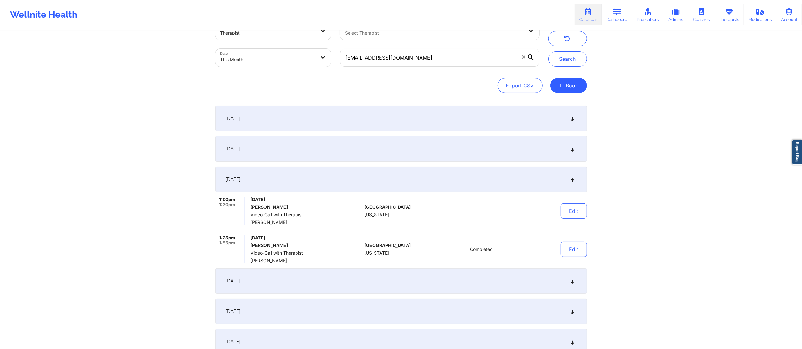
scroll to position [0, 0]
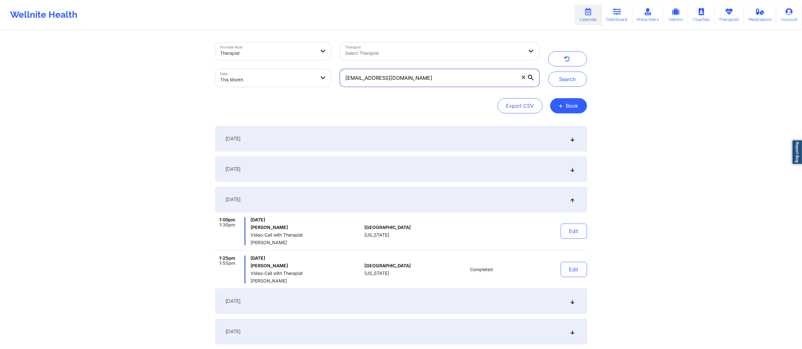
drag, startPoint x: 449, startPoint y: 81, endPoint x: 274, endPoint y: 80, distance: 175.6
click at [274, 80] on div "Provider Role Therapist Therapist Select Therapist Date This Month info@nikkiru…" at bounding box center [377, 64] width 333 height 53
paste input "b.hernandez.glez3@gmail"
click at [577, 81] on button "Search" at bounding box center [567, 79] width 39 height 15
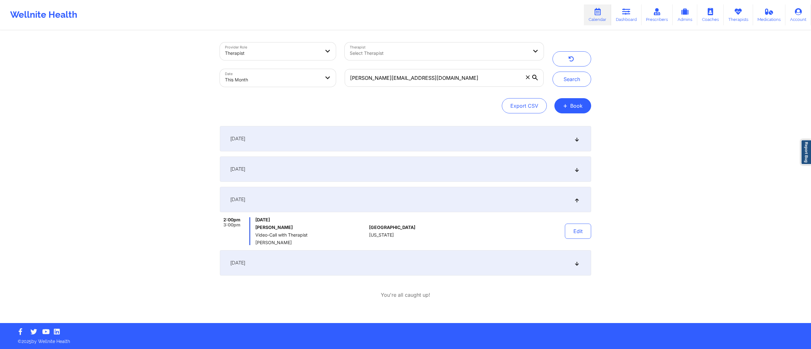
click at [382, 142] on div "September 2, 2025" at bounding box center [405, 138] width 371 height 25
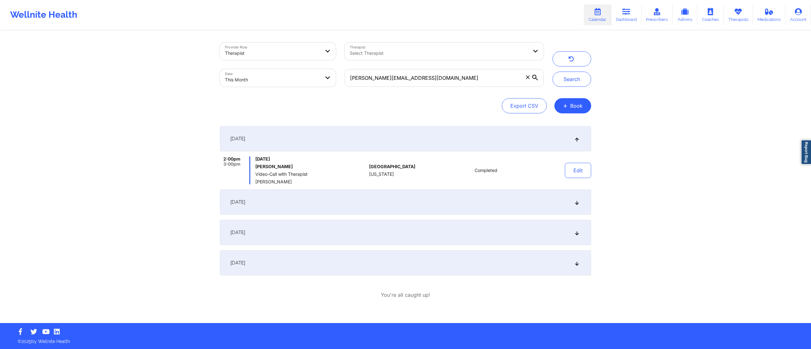
drag, startPoint x: 420, startPoint y: 195, endPoint x: 411, endPoint y: 202, distance: 11.0
click at [419, 195] on div "September 9, 2025" at bounding box center [405, 202] width 371 height 25
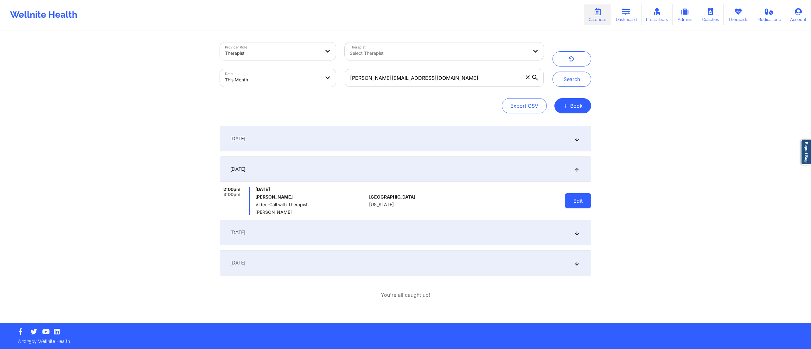
click at [571, 204] on button "Edit" at bounding box center [578, 200] width 26 height 15
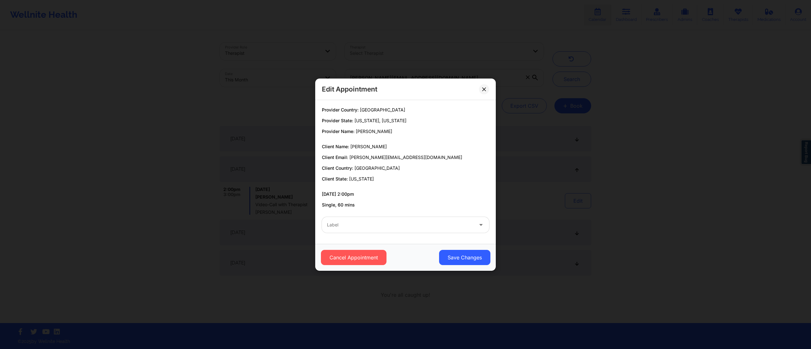
drag, startPoint x: 457, startPoint y: 217, endPoint x: 434, endPoint y: 227, distance: 24.8
click at [456, 220] on div "Label" at bounding box center [406, 225] width 176 height 25
click at [429, 226] on div at bounding box center [400, 225] width 146 height 8
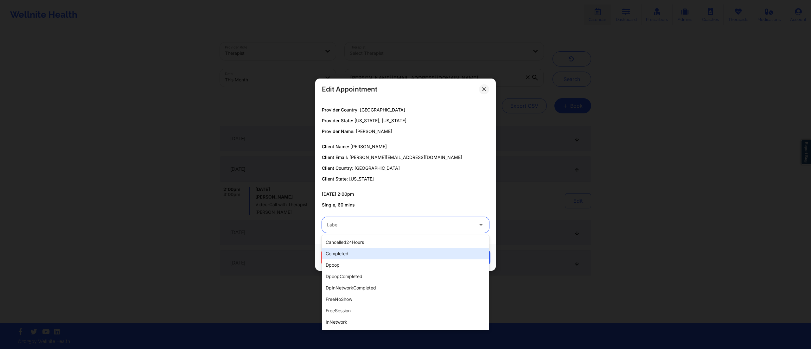
click at [359, 253] on div "completed" at bounding box center [405, 253] width 167 height 11
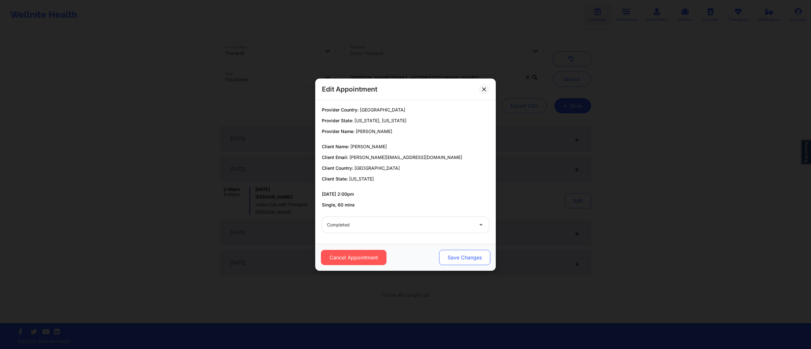
click at [459, 253] on button "Save Changes" at bounding box center [464, 257] width 51 height 15
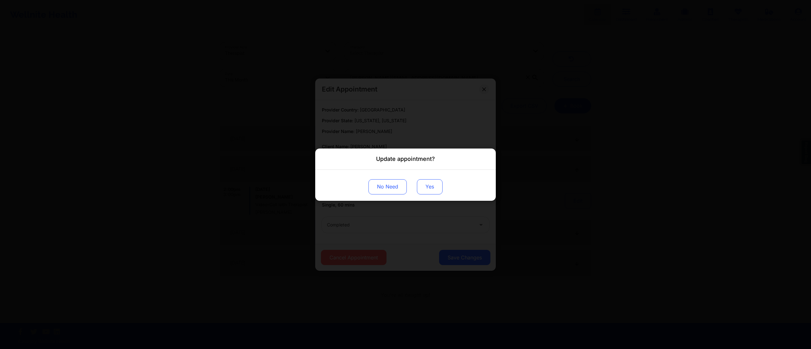
click at [430, 186] on button "Yes" at bounding box center [430, 186] width 26 height 15
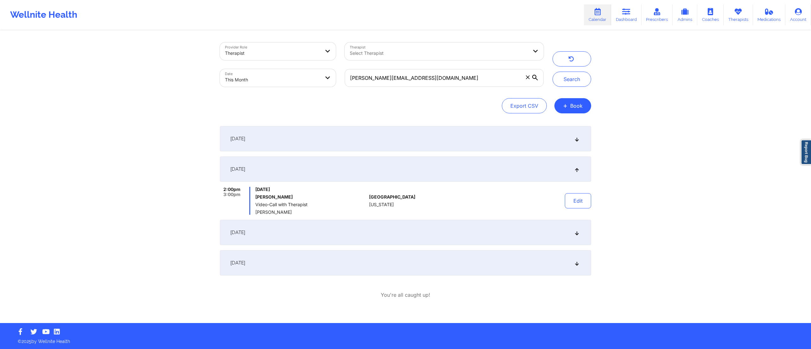
click at [448, 229] on div "September 16, 2025" at bounding box center [405, 232] width 371 height 25
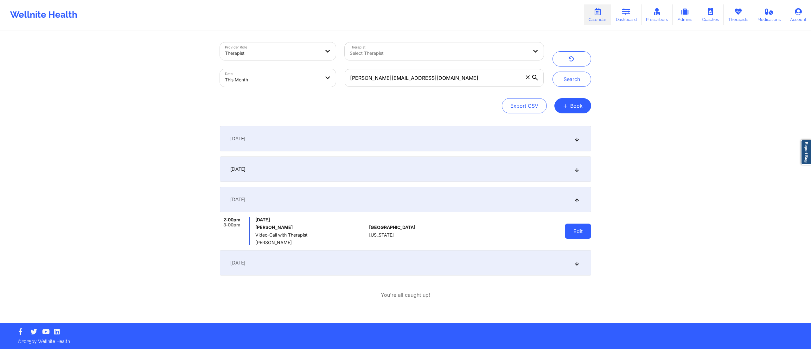
click at [588, 238] on button "Edit" at bounding box center [578, 231] width 26 height 15
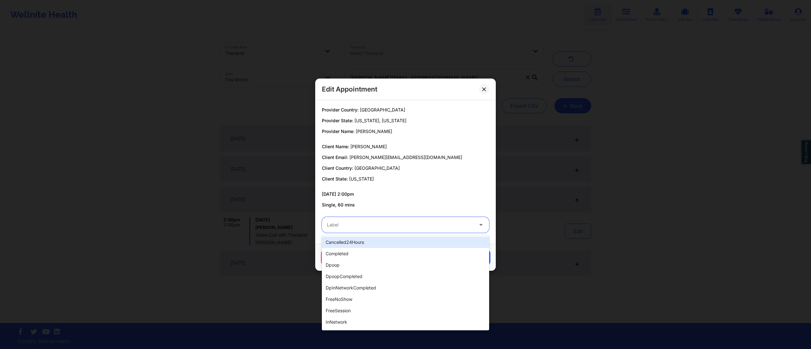
drag, startPoint x: 441, startPoint y: 232, endPoint x: 397, endPoint y: 243, distance: 45.1
click at [440, 232] on div "Label" at bounding box center [398, 225] width 152 height 16
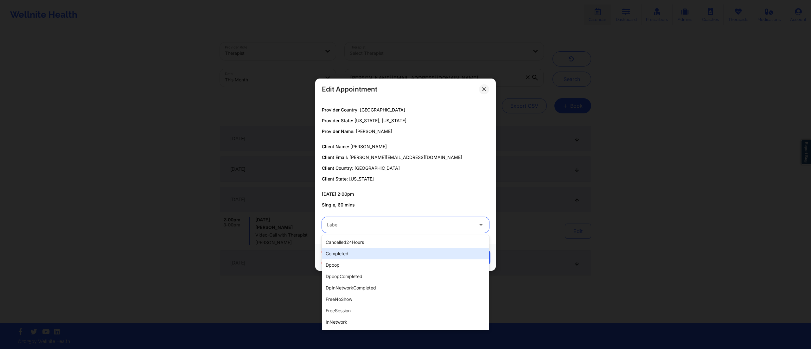
click at [373, 251] on div "completed" at bounding box center [405, 253] width 167 height 11
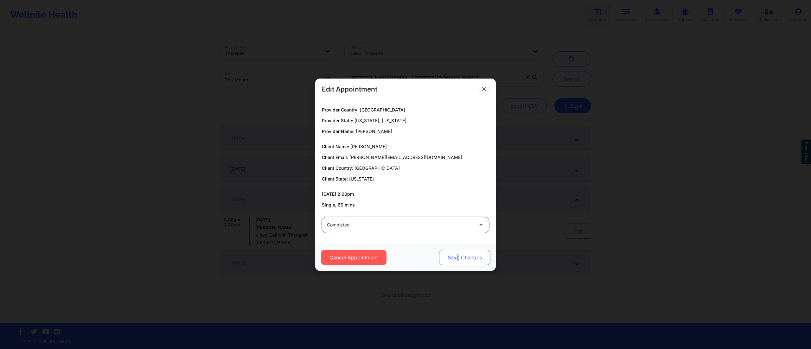
click at [458, 254] on button "Save Changes" at bounding box center [464, 257] width 51 height 15
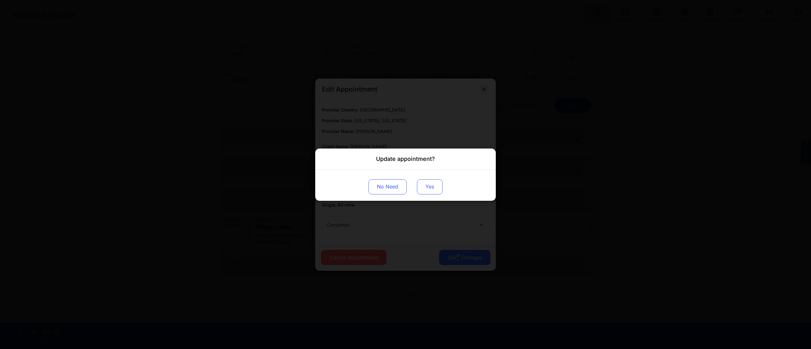
click at [421, 181] on button "Yes" at bounding box center [430, 186] width 26 height 15
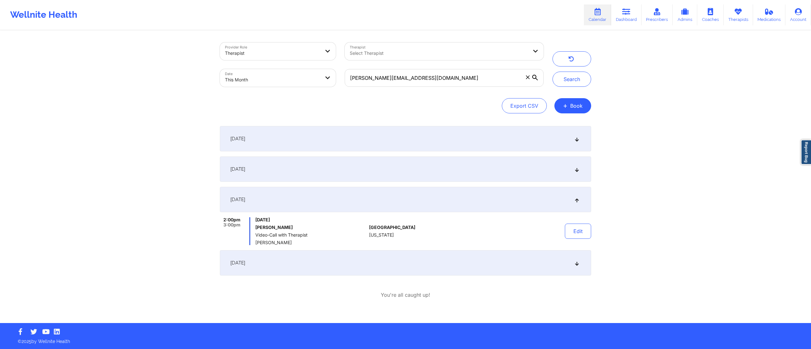
click at [464, 267] on div "September 23, 2025" at bounding box center [405, 262] width 371 height 25
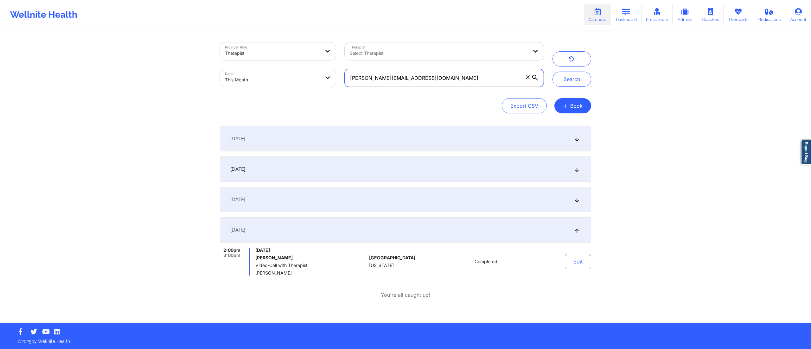
drag, startPoint x: 442, startPoint y: 80, endPoint x: 342, endPoint y: 77, distance: 99.9
click at [342, 76] on div "b.hernandez.glez3@gmail.com" at bounding box center [444, 78] width 208 height 27
paste input "darnesha_cole@icloud"
click at [579, 87] on div "Provider Role Therapist Therapist Select Therapist Date This Month darnesha_col…" at bounding box center [406, 64] width 380 height 53
click at [567, 77] on button "Search" at bounding box center [572, 79] width 39 height 15
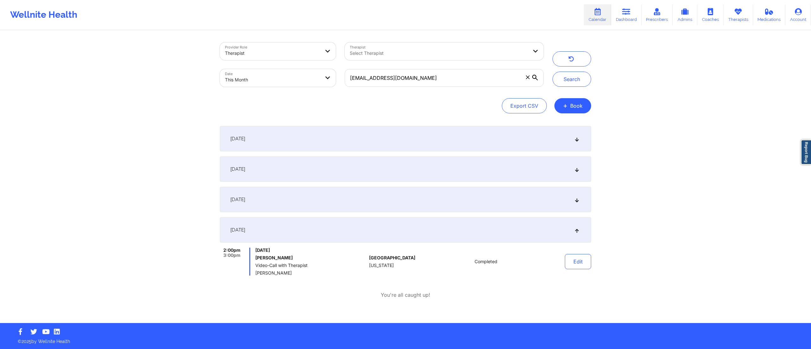
click at [438, 141] on div "September 2, 2025" at bounding box center [405, 138] width 371 height 25
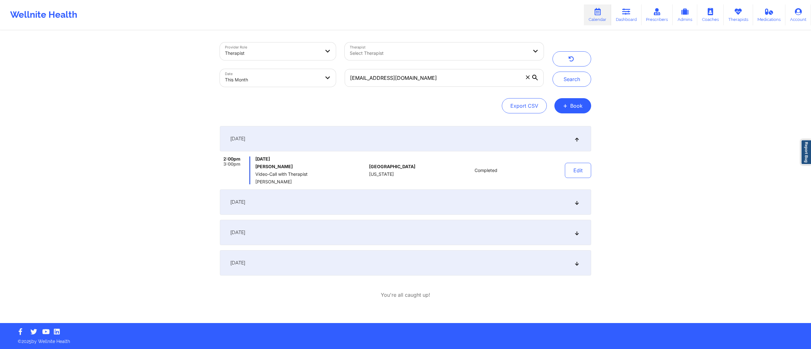
drag, startPoint x: 466, startPoint y: 208, endPoint x: 465, endPoint y: 204, distance: 4.3
click at [465, 207] on div "September 9, 2025" at bounding box center [405, 202] width 371 height 25
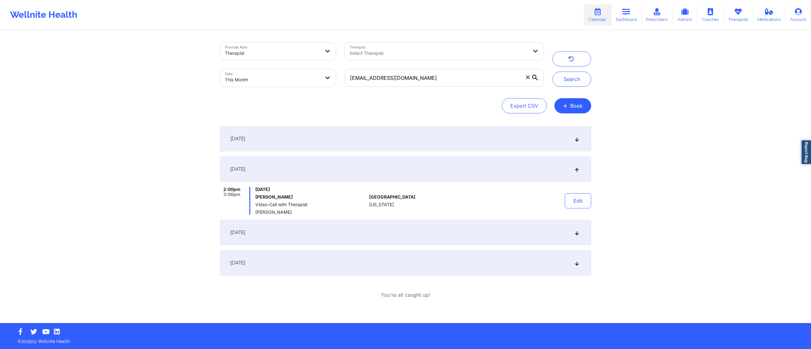
click at [464, 223] on div "September 16, 2025" at bounding box center [405, 232] width 371 height 25
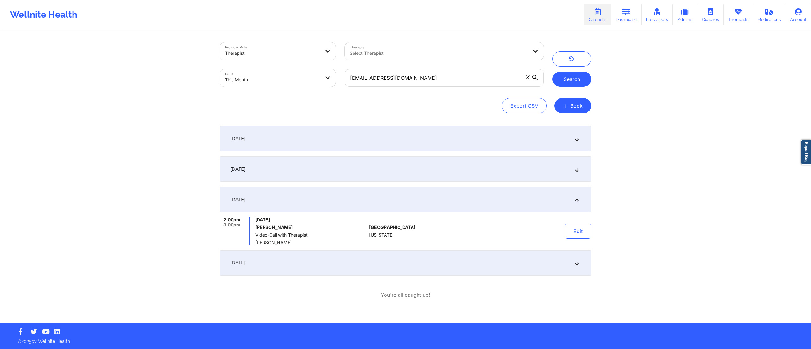
click at [565, 76] on button "Search" at bounding box center [572, 79] width 39 height 15
click at [501, 174] on div "September 9, 2025" at bounding box center [405, 169] width 371 height 25
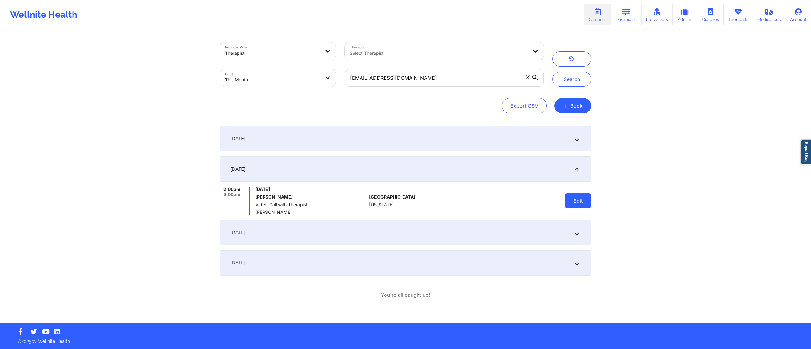
click at [579, 202] on button "Edit" at bounding box center [578, 200] width 26 height 15
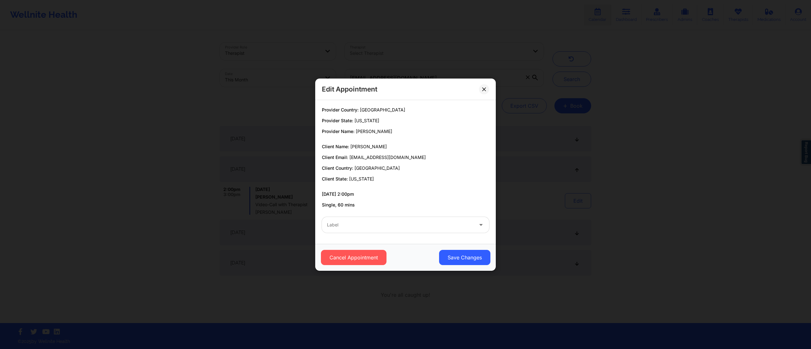
click at [401, 229] on div "Label" at bounding box center [398, 225] width 152 height 16
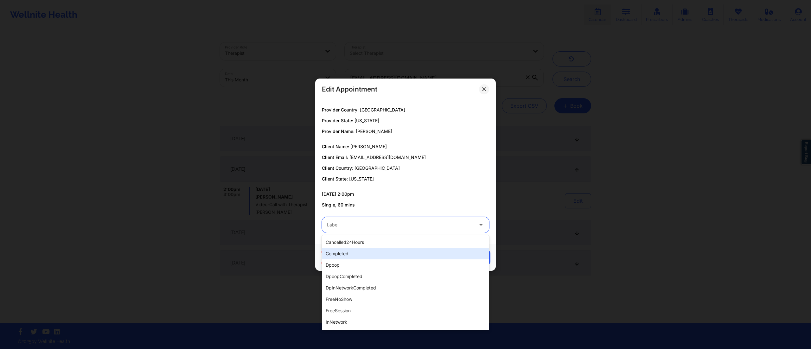
drag, startPoint x: 378, startPoint y: 248, endPoint x: 382, endPoint y: 252, distance: 5.6
click at [377, 250] on div "completed" at bounding box center [405, 253] width 167 height 11
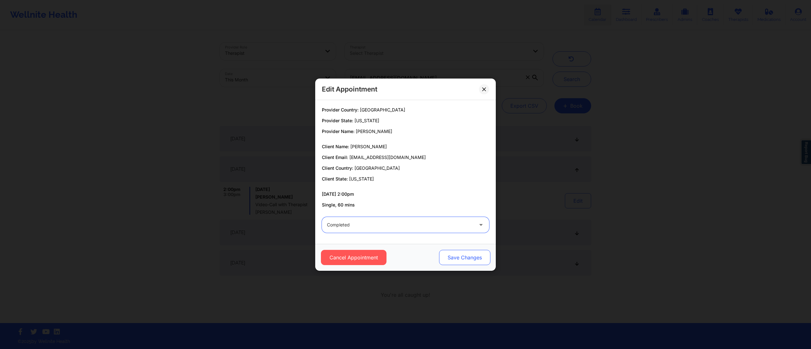
click at [447, 253] on button "Save Changes" at bounding box center [464, 257] width 51 height 15
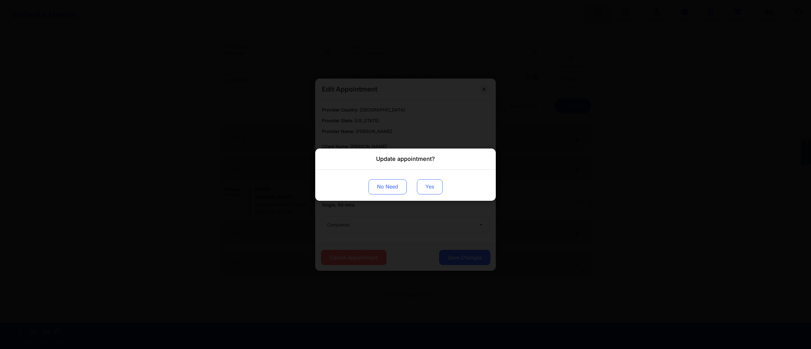
click at [425, 191] on button "Yes" at bounding box center [430, 186] width 26 height 15
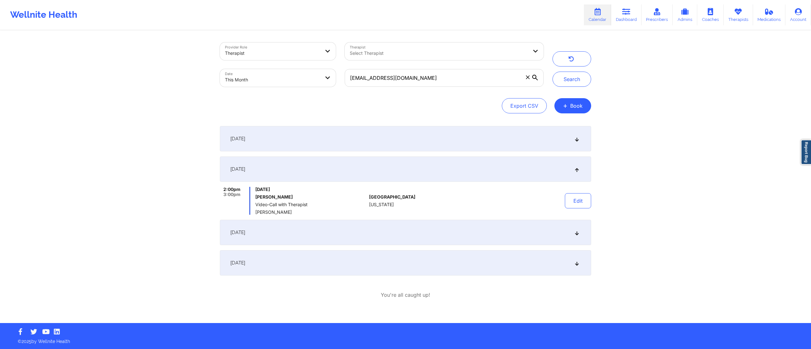
click at [493, 229] on div "September 16, 2025" at bounding box center [405, 232] width 371 height 25
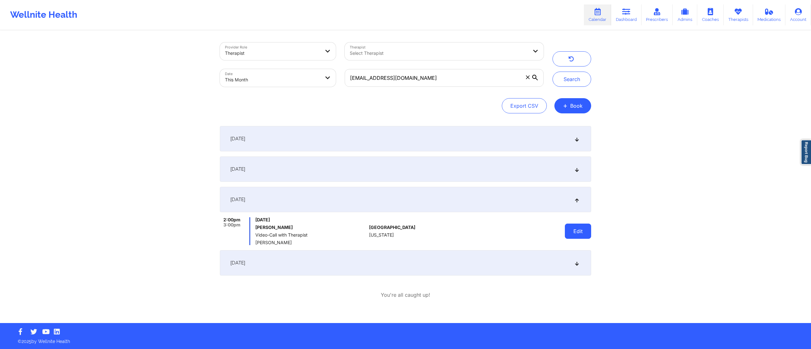
click at [574, 233] on button "Edit" at bounding box center [578, 231] width 26 height 15
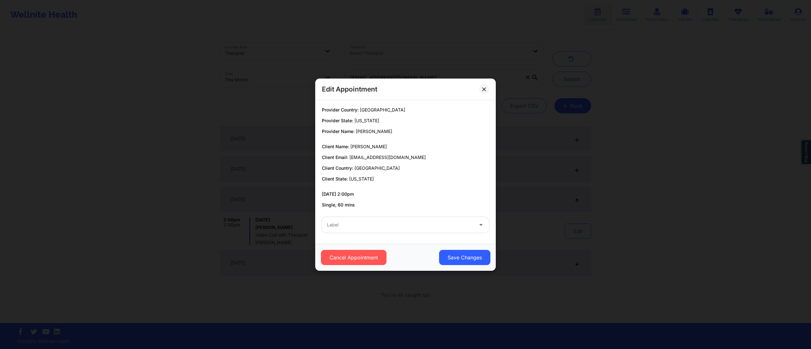
drag, startPoint x: 424, startPoint y: 224, endPoint x: 421, endPoint y: 228, distance: 4.8
click at [424, 224] on div at bounding box center [400, 225] width 146 height 8
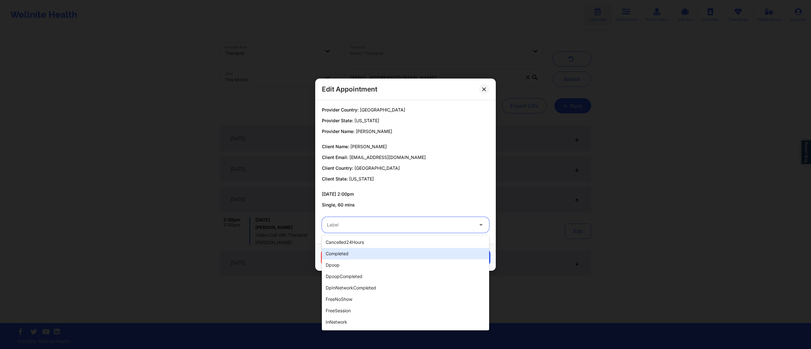
click at [403, 252] on div "completed" at bounding box center [405, 253] width 167 height 11
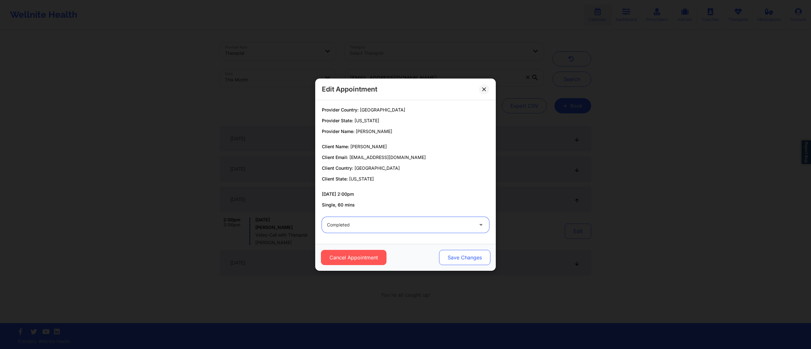
click at [454, 256] on button "Save Changes" at bounding box center [464, 257] width 51 height 15
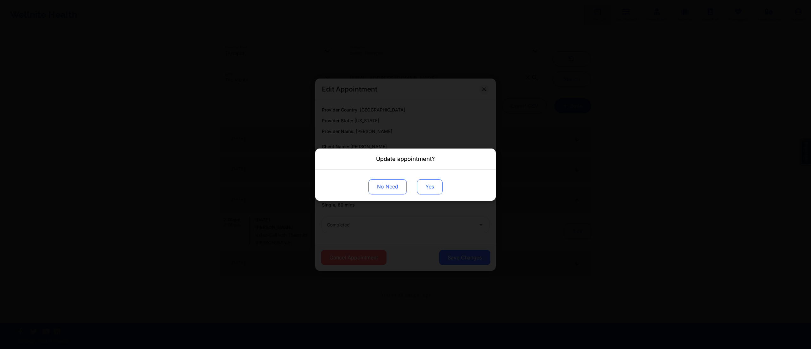
click at [425, 184] on button "Yes" at bounding box center [430, 186] width 26 height 15
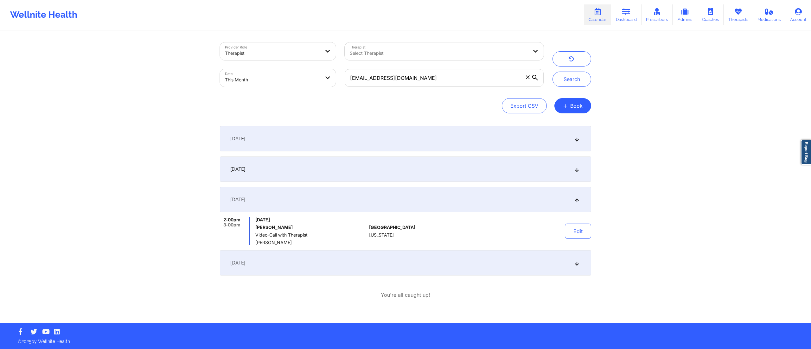
click at [451, 261] on div "September 23, 2025" at bounding box center [405, 262] width 371 height 25
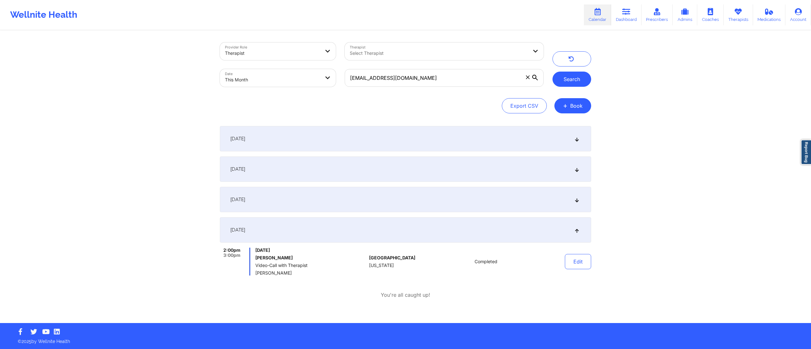
click at [564, 74] on button "Search" at bounding box center [572, 79] width 39 height 15
click at [532, 166] on div "September 9, 2025" at bounding box center [405, 169] width 371 height 25
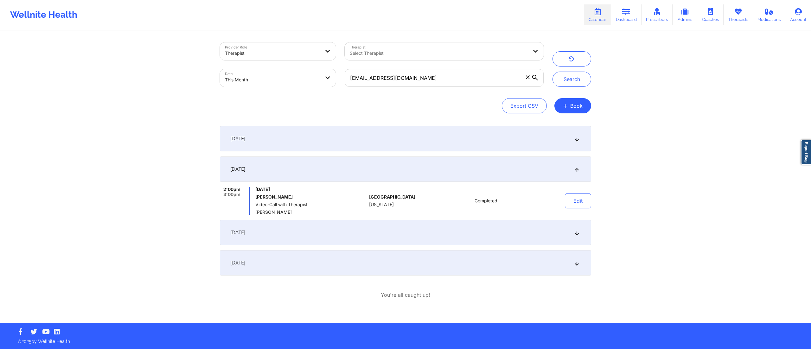
drag, startPoint x: 513, startPoint y: 202, endPoint x: 504, endPoint y: 216, distance: 16.4
click at [511, 203] on div "Completed" at bounding box center [486, 201] width 88 height 28
click at [494, 235] on div "September 16, 2025" at bounding box center [405, 232] width 371 height 25
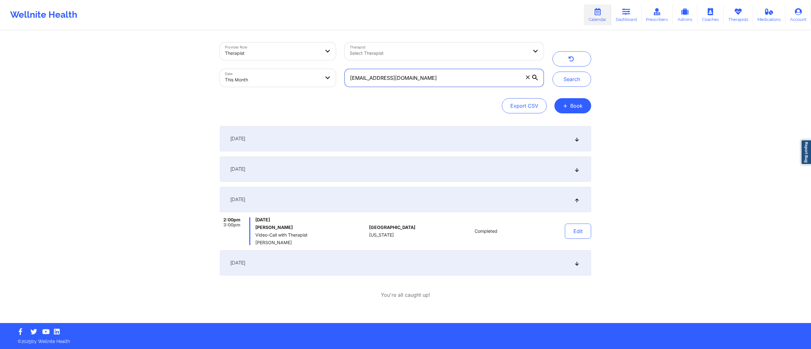
drag, startPoint x: 443, startPoint y: 79, endPoint x: 347, endPoint y: 78, distance: 95.7
click at [347, 80] on input "darnesha_cole@icloud.com" at bounding box center [444, 78] width 199 height 18
paste input "eitrichs4@gmail"
type input "deitrichs4@gmail.com"
click at [554, 81] on button "Search" at bounding box center [572, 79] width 39 height 15
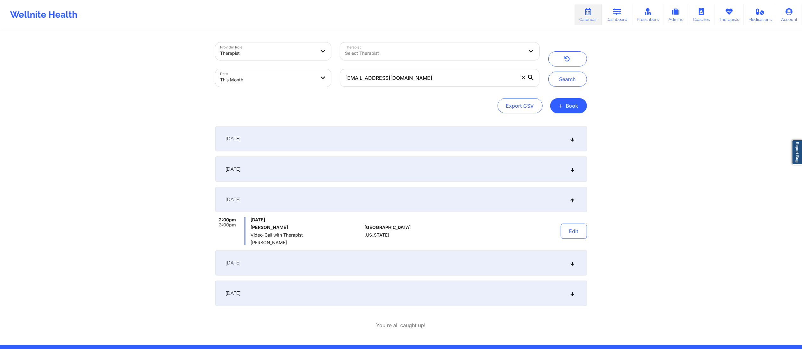
click at [428, 136] on div "September 2, 2025" at bounding box center [400, 138] width 371 height 25
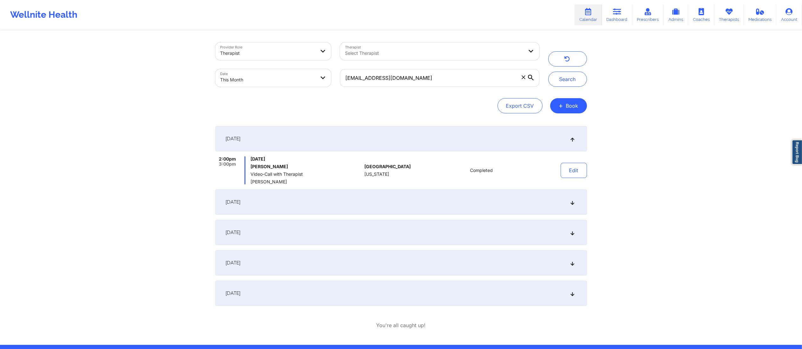
click at [423, 203] on div "September 9, 2025" at bounding box center [400, 202] width 371 height 25
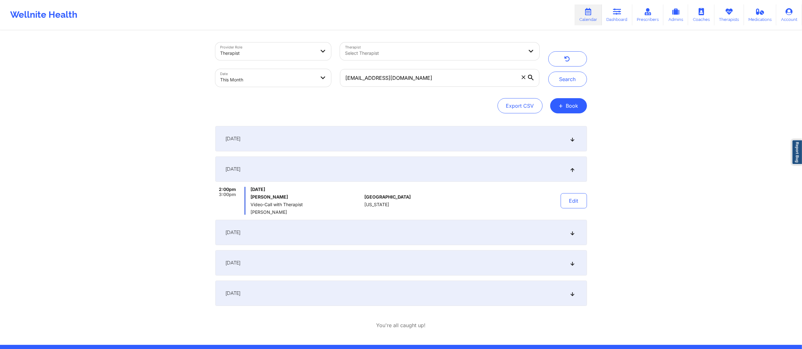
click at [357, 232] on div "September 16, 2025" at bounding box center [400, 232] width 371 height 25
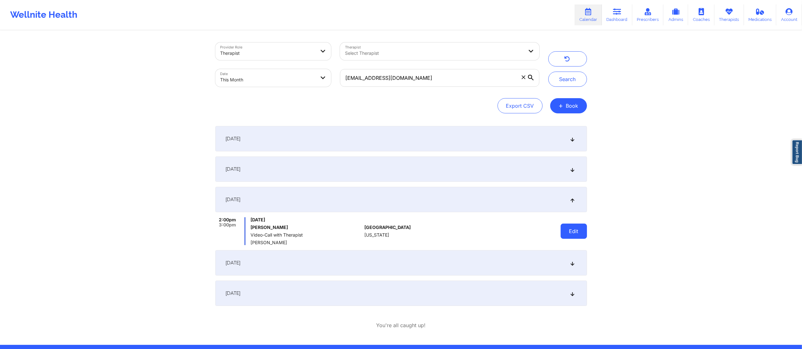
click at [565, 236] on button "Edit" at bounding box center [573, 231] width 26 height 15
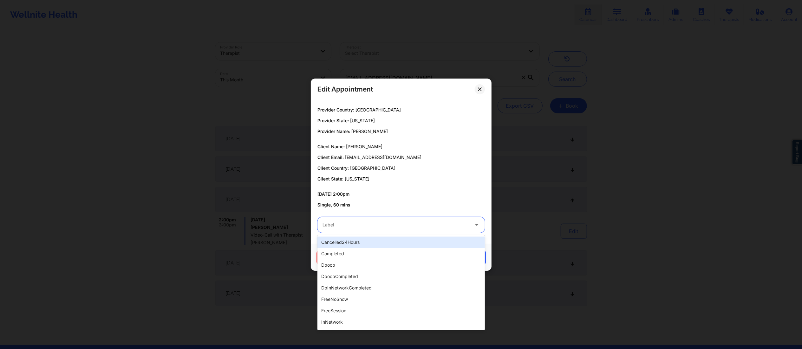
drag, startPoint x: 434, startPoint y: 229, endPoint x: 424, endPoint y: 235, distance: 11.4
click at [433, 232] on div "Label" at bounding box center [393, 225] width 152 height 16
click at [349, 250] on div "completed" at bounding box center [400, 253] width 167 height 11
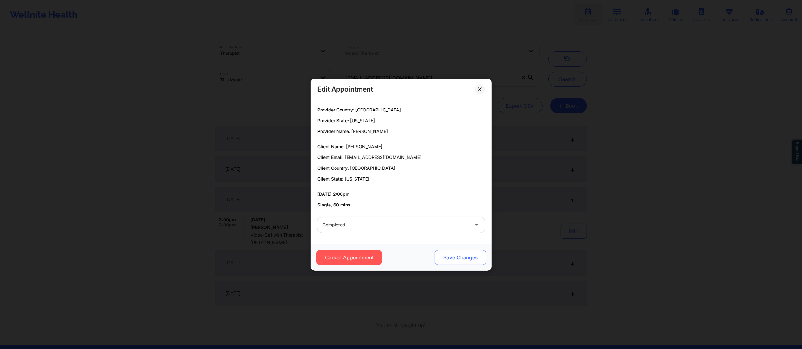
click at [462, 261] on button "Save Changes" at bounding box center [459, 257] width 51 height 15
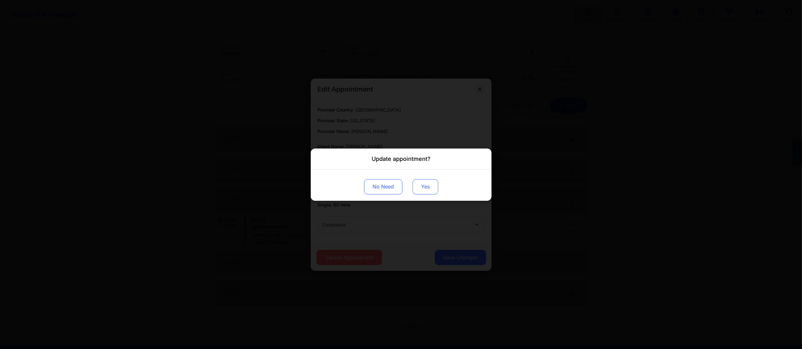
drag, startPoint x: 426, startPoint y: 171, endPoint x: 423, endPoint y: 179, distance: 8.9
click at [425, 173] on div "No Need Yes" at bounding box center [401, 185] width 181 height 31
click at [422, 186] on button "Yes" at bounding box center [425, 186] width 26 height 15
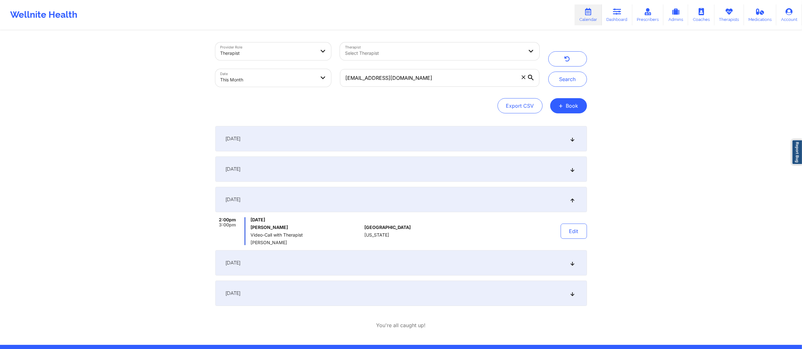
click at [551, 169] on div "September 9, 2025" at bounding box center [400, 169] width 371 height 25
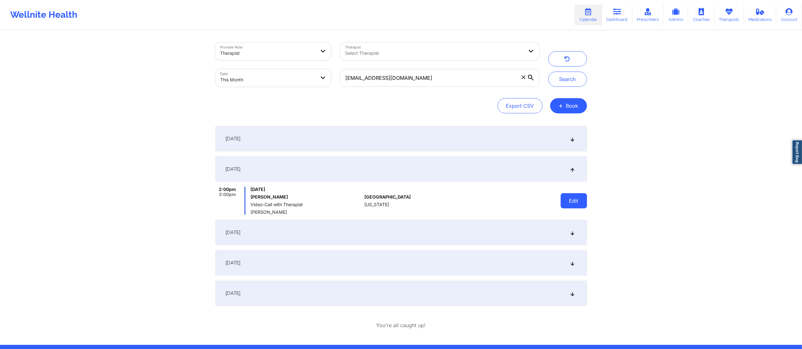
click at [581, 202] on button "Edit" at bounding box center [573, 200] width 26 height 15
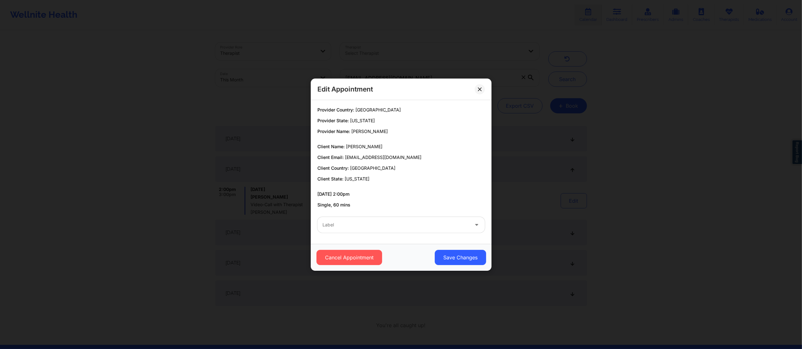
click at [405, 222] on div at bounding box center [395, 225] width 146 height 8
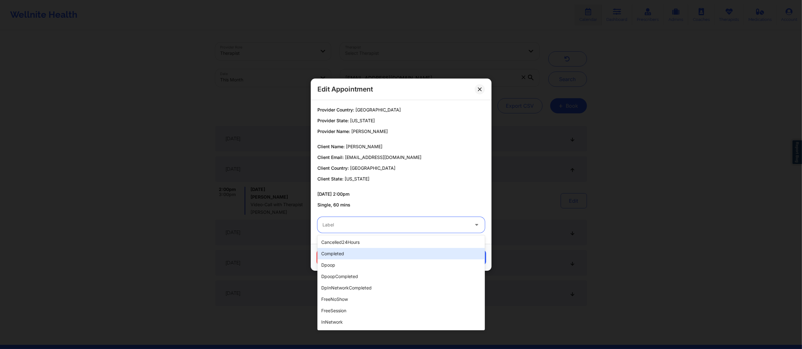
click at [348, 256] on div "completed" at bounding box center [400, 253] width 167 height 11
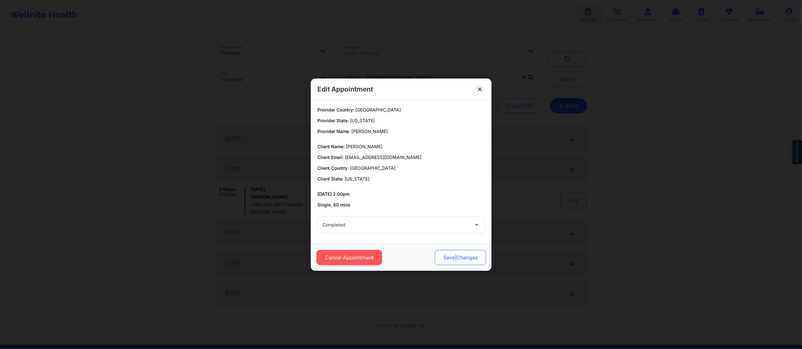
click at [455, 257] on button "Save Changes" at bounding box center [459, 257] width 51 height 15
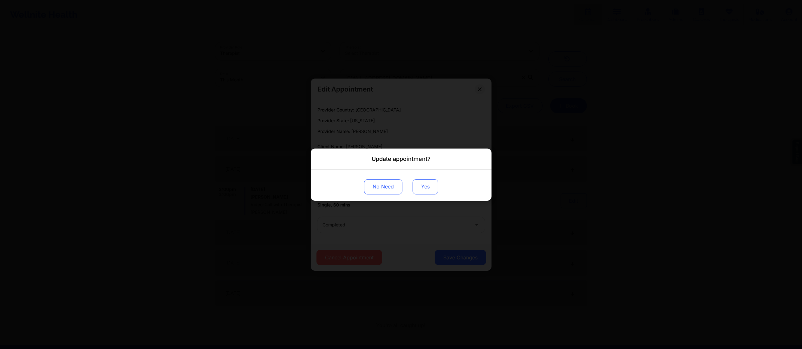
click at [427, 186] on button "Yes" at bounding box center [425, 186] width 26 height 15
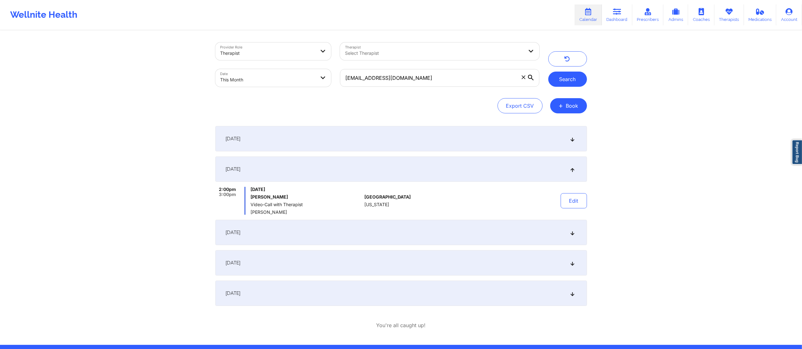
click at [562, 81] on button "Search" at bounding box center [567, 79] width 39 height 15
click at [480, 233] on div "September 16, 2025" at bounding box center [400, 232] width 371 height 25
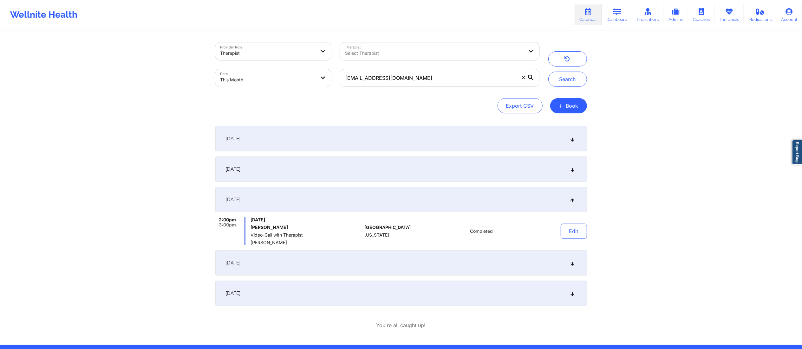
click at [465, 261] on div "September 19, 2025" at bounding box center [400, 262] width 371 height 25
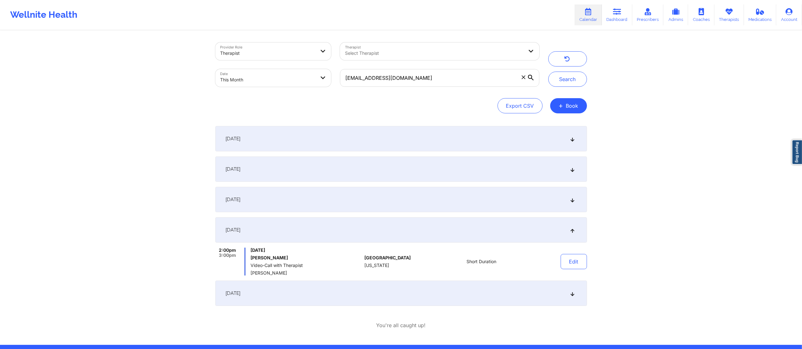
click at [504, 203] on div "September 16, 2025" at bounding box center [400, 199] width 371 height 25
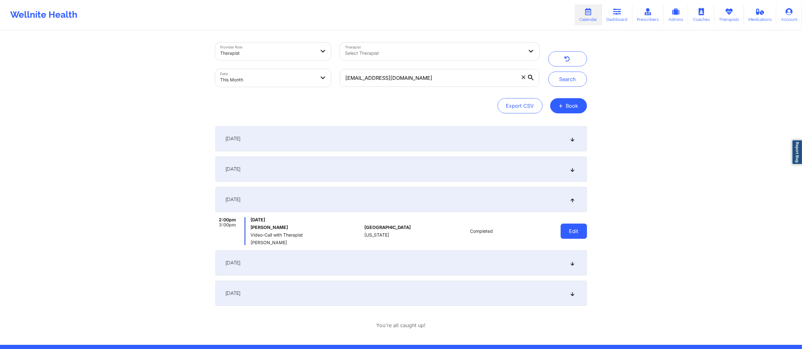
click at [570, 233] on button "Edit" at bounding box center [573, 231] width 26 height 15
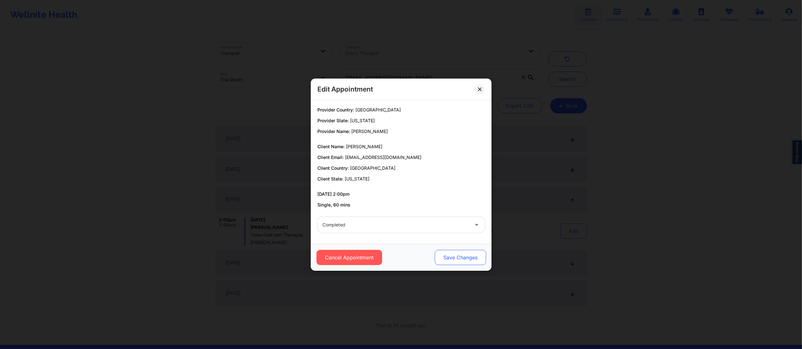
click at [450, 251] on button "Save Changes" at bounding box center [459, 257] width 51 height 15
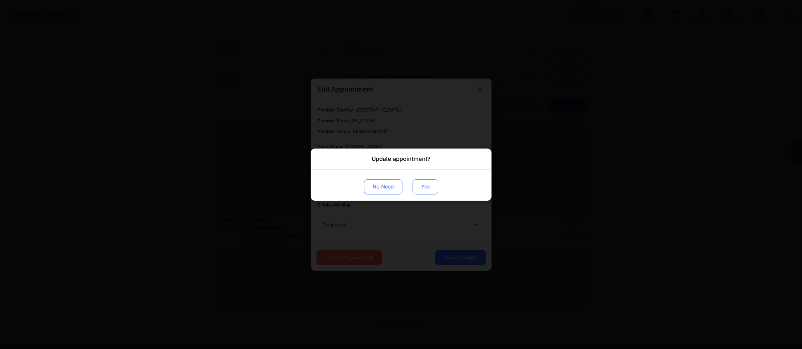
click at [425, 184] on button "Yes" at bounding box center [425, 186] width 26 height 15
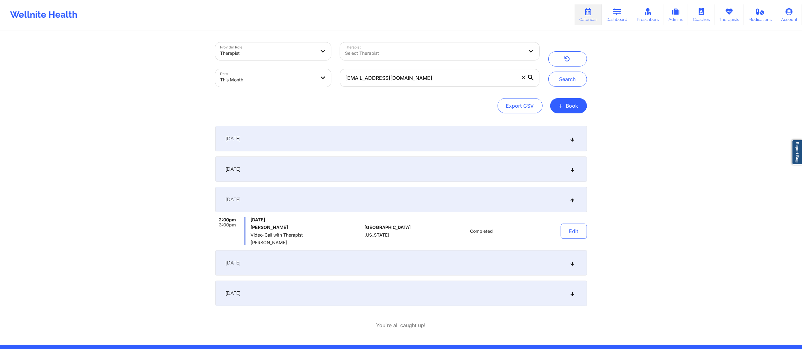
click at [498, 267] on div "September 19, 2025" at bounding box center [400, 262] width 371 height 25
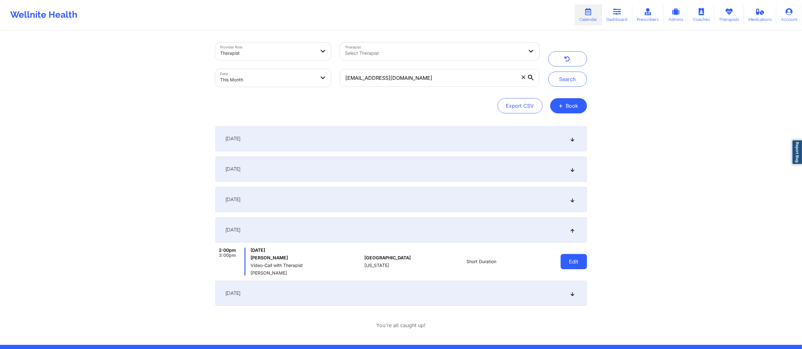
click at [572, 261] on button "Edit" at bounding box center [573, 261] width 26 height 15
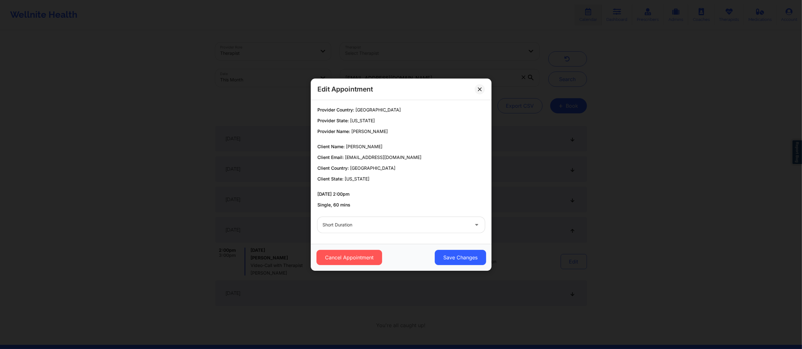
click at [417, 230] on div "Short Duration" at bounding box center [395, 225] width 146 height 16
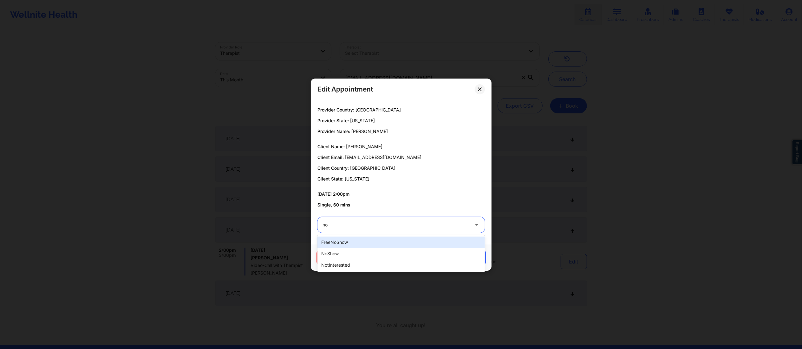
type input "nos"
click at [373, 255] on div "noShow" at bounding box center [400, 253] width 167 height 11
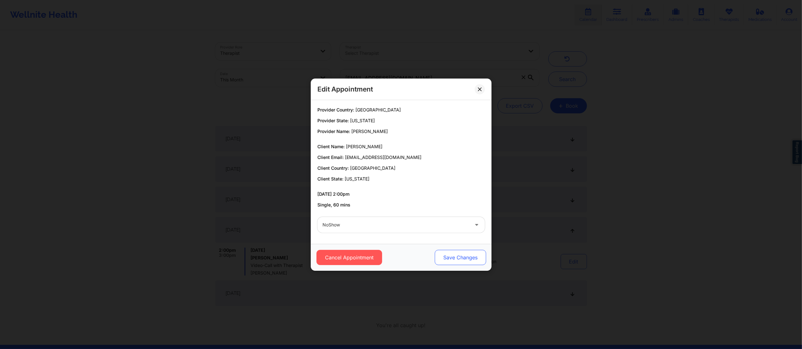
click at [443, 257] on button "Save Changes" at bounding box center [459, 257] width 51 height 15
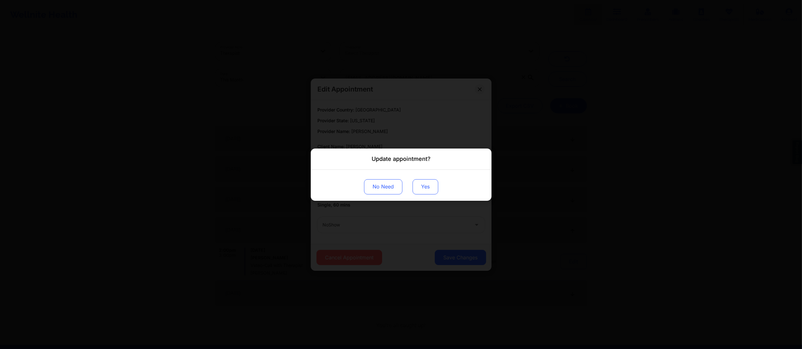
click at [422, 185] on button "Yes" at bounding box center [425, 186] width 26 height 15
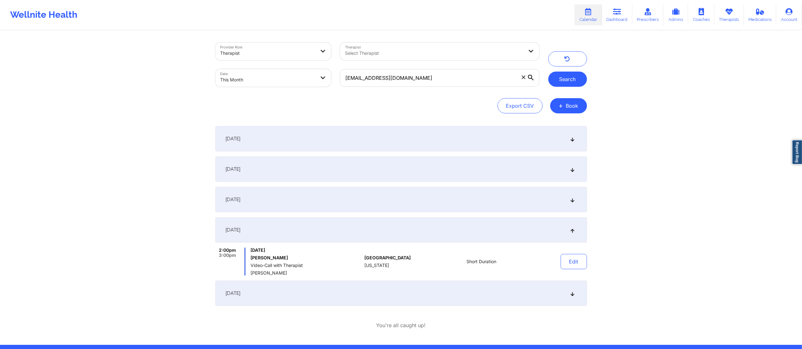
click at [564, 74] on button "Search" at bounding box center [567, 79] width 39 height 15
click at [492, 292] on div "September 23, 2025" at bounding box center [400, 293] width 371 height 25
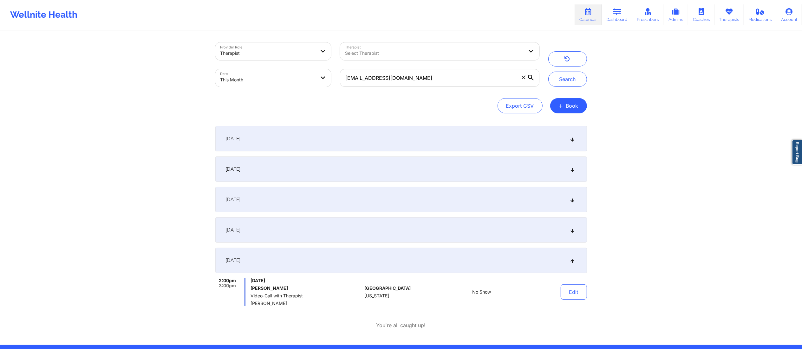
click at [489, 233] on div "September 19, 2025" at bounding box center [400, 229] width 371 height 25
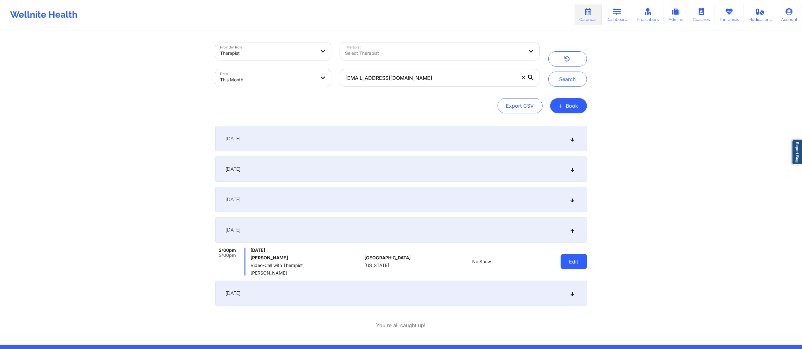
click at [576, 261] on button "Edit" at bounding box center [573, 261] width 26 height 15
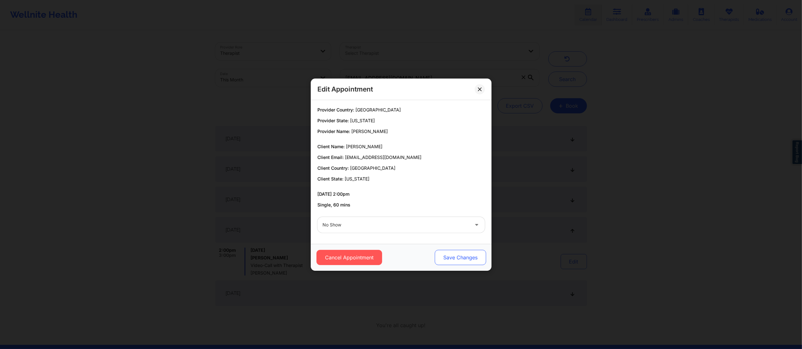
click at [453, 256] on button "Save Changes" at bounding box center [459, 257] width 51 height 15
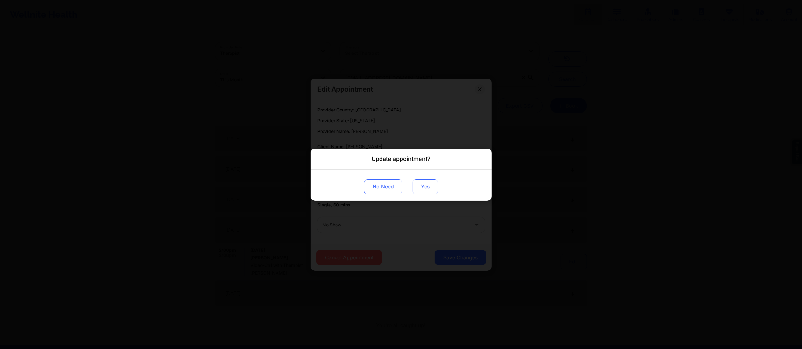
click at [421, 189] on button "Yes" at bounding box center [425, 186] width 26 height 15
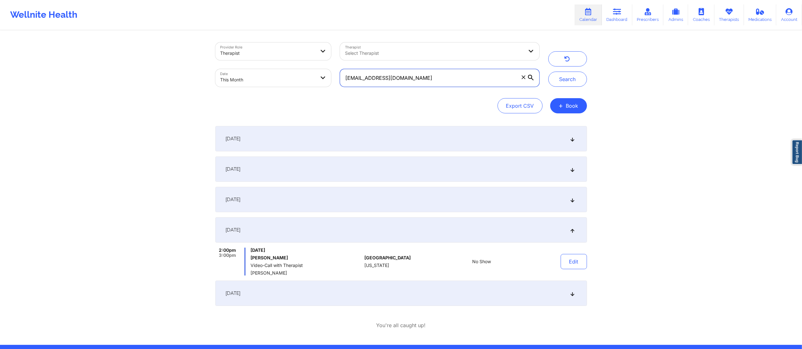
drag, startPoint x: 365, startPoint y: 73, endPoint x: 318, endPoint y: 69, distance: 46.5
click at [320, 67] on div "Provider Role Therapist Therapist Select Therapist Date This Month deitrichs4@g…" at bounding box center [377, 64] width 333 height 53
paste input "hrsamuel06"
type input "hrsamuel06@gmail.com"
click at [565, 82] on button "Search" at bounding box center [567, 79] width 39 height 15
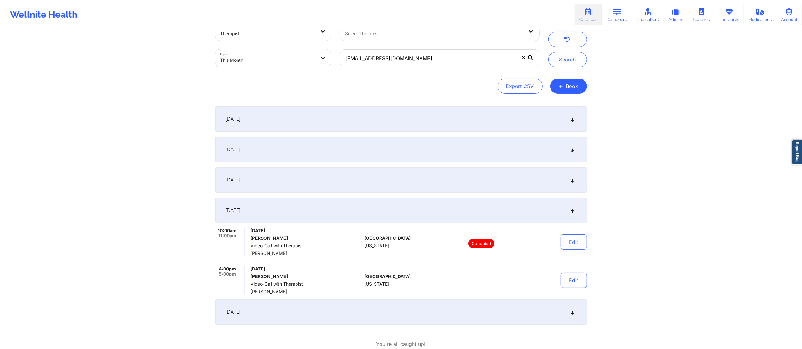
scroll to position [14, 0]
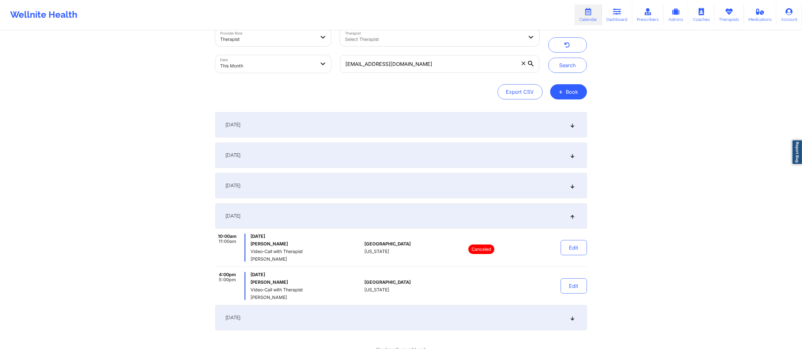
click at [358, 191] on div "September 8, 2025" at bounding box center [400, 185] width 371 height 25
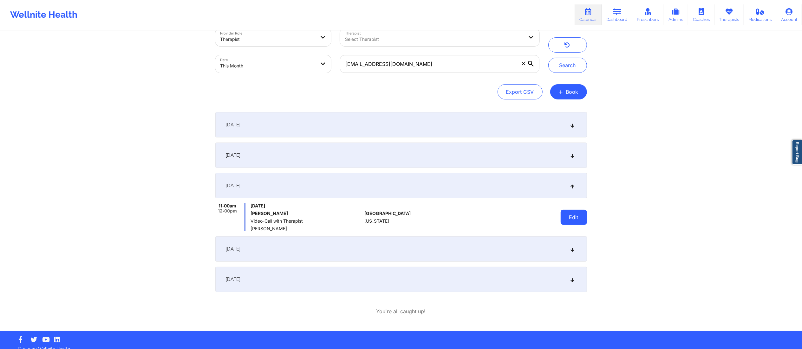
click at [575, 219] on button "Edit" at bounding box center [573, 217] width 26 height 15
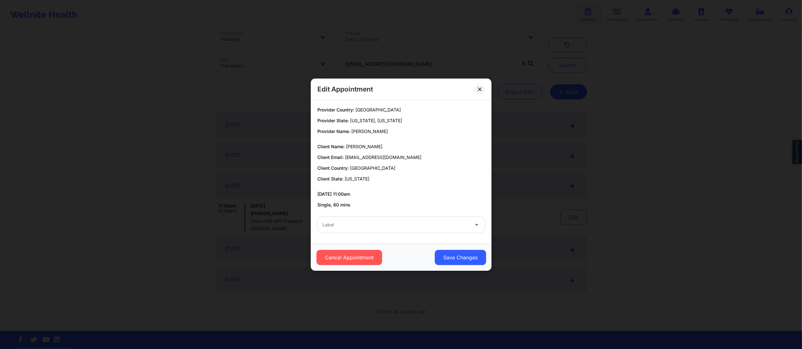
drag, startPoint x: 410, startPoint y: 233, endPoint x: 406, endPoint y: 230, distance: 4.4
click at [410, 232] on div "Label" at bounding box center [393, 225] width 152 height 16
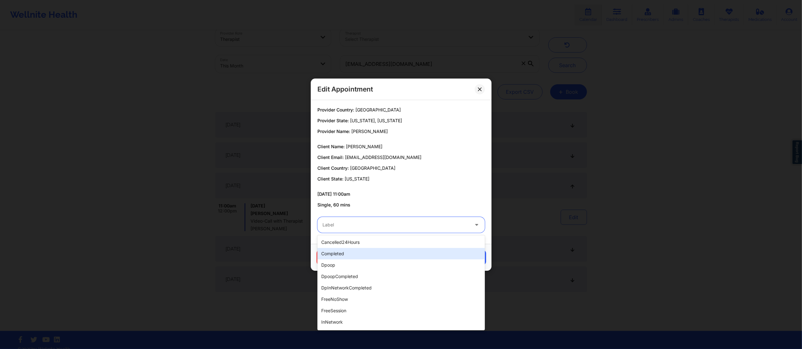
click at [336, 252] on div "completed" at bounding box center [400, 253] width 167 height 11
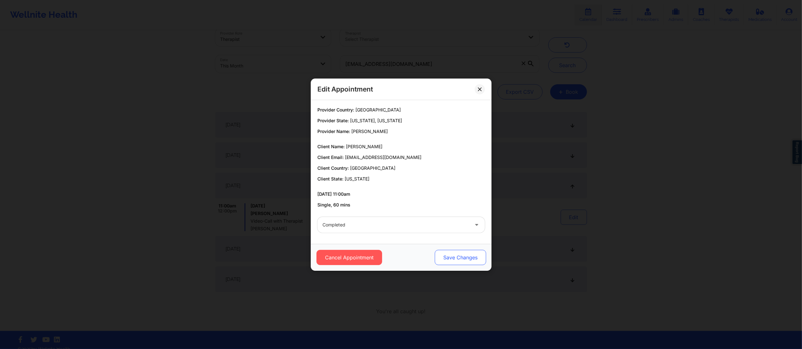
click at [466, 251] on button "Save Changes" at bounding box center [459, 257] width 51 height 15
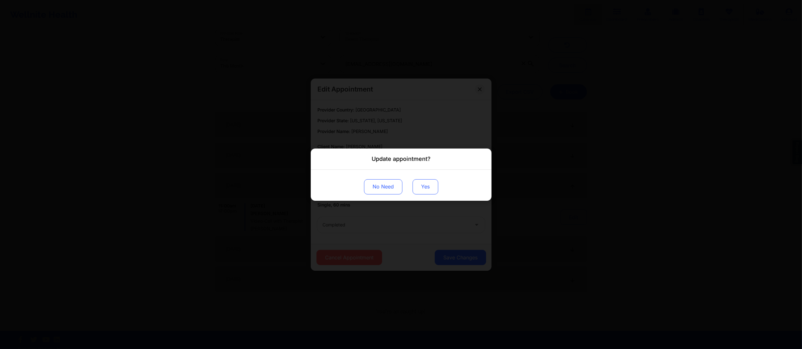
click at [423, 183] on button "Yes" at bounding box center [425, 186] width 26 height 15
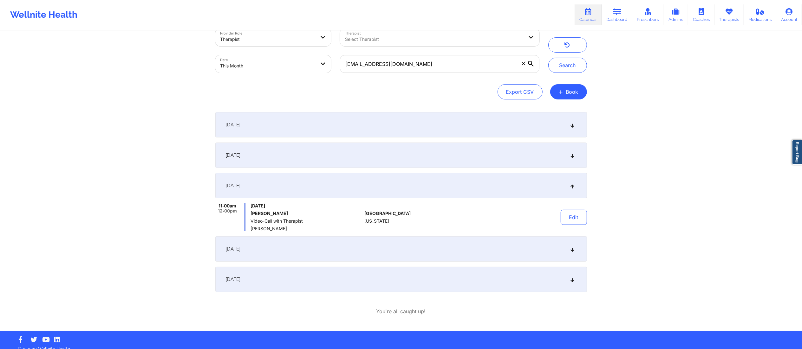
click at [328, 151] on div "September 3, 2025" at bounding box center [400, 155] width 371 height 25
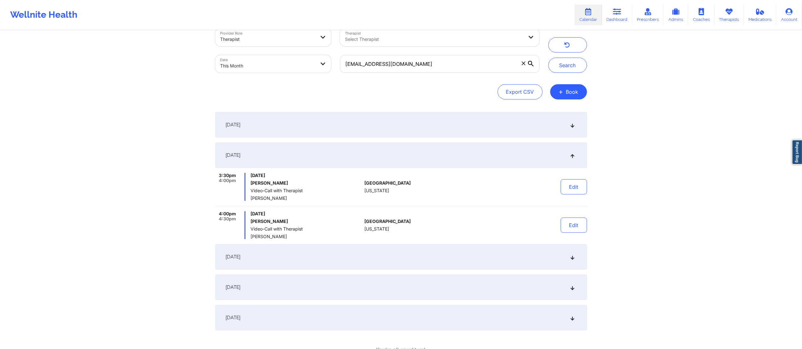
click at [401, 122] on div "September 2, 2025" at bounding box center [400, 124] width 371 height 25
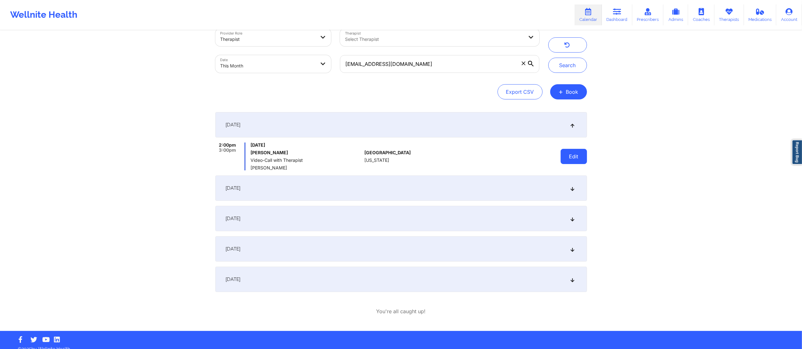
click at [565, 152] on button "Edit" at bounding box center [573, 156] width 26 height 15
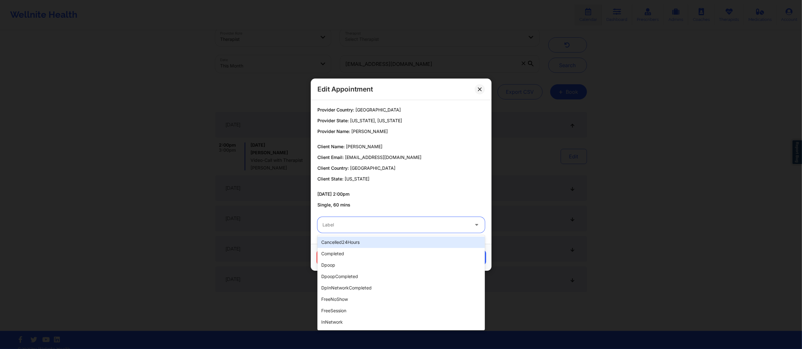
click at [368, 218] on div "Label" at bounding box center [393, 225] width 152 height 16
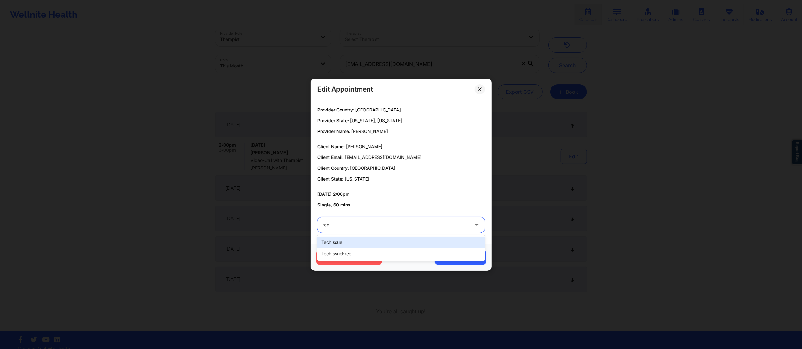
type input "tech"
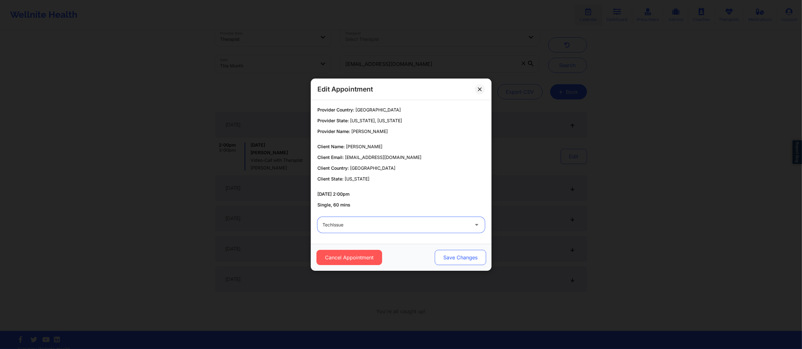
click at [450, 261] on button "Save Changes" at bounding box center [459, 257] width 51 height 15
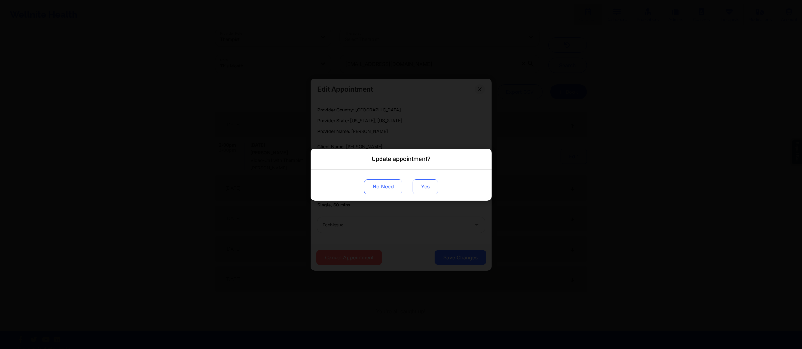
click at [416, 190] on button "Yes" at bounding box center [425, 186] width 26 height 15
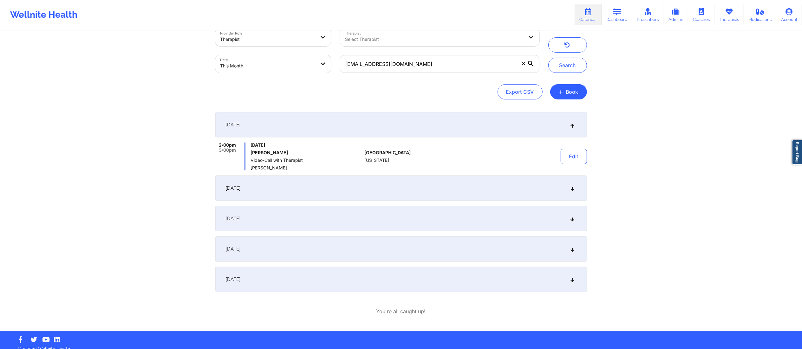
scroll to position [22, 0]
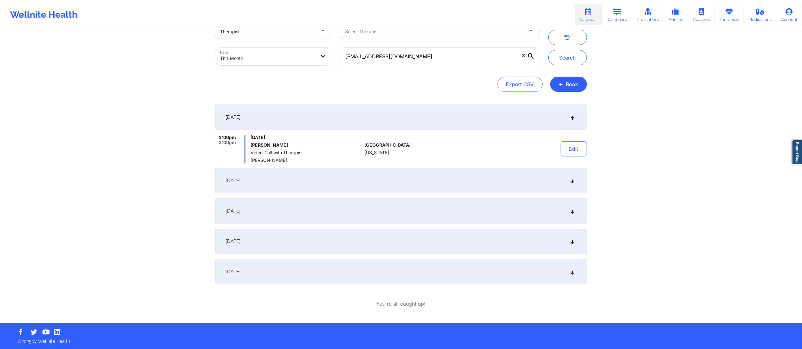
click at [376, 234] on div "September 15, 2025" at bounding box center [400, 241] width 371 height 25
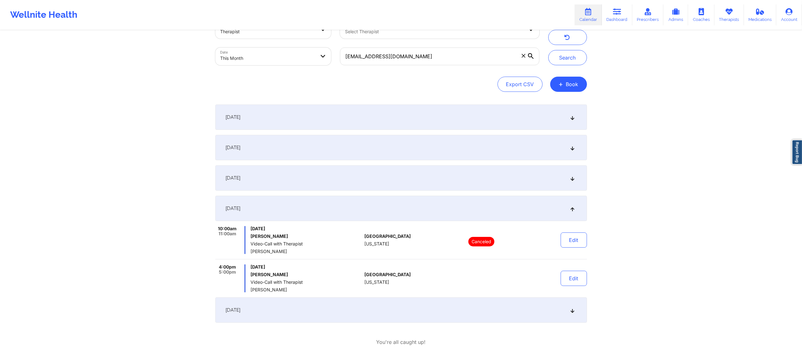
click at [342, 172] on div "September 8, 2025" at bounding box center [400, 177] width 371 height 25
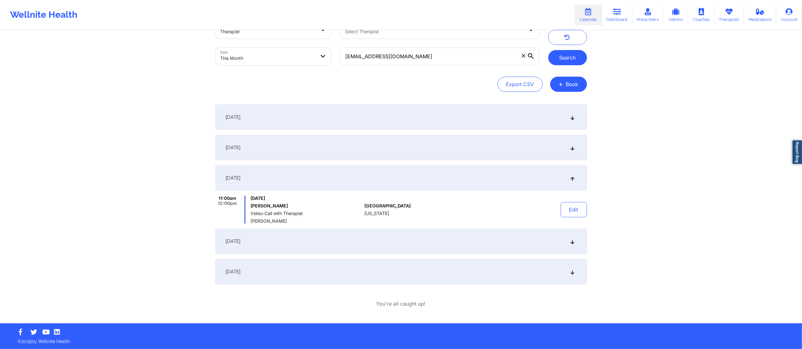
click at [567, 54] on button "Search" at bounding box center [567, 57] width 39 height 15
click at [440, 238] on div "September 15, 2025" at bounding box center [400, 241] width 371 height 25
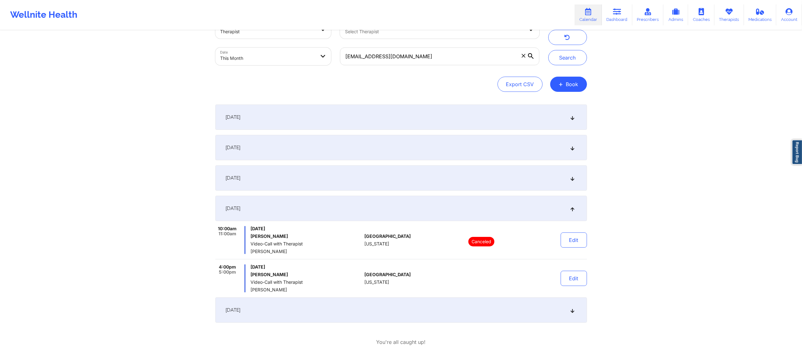
click at [392, 153] on div "September 3, 2025" at bounding box center [400, 147] width 371 height 25
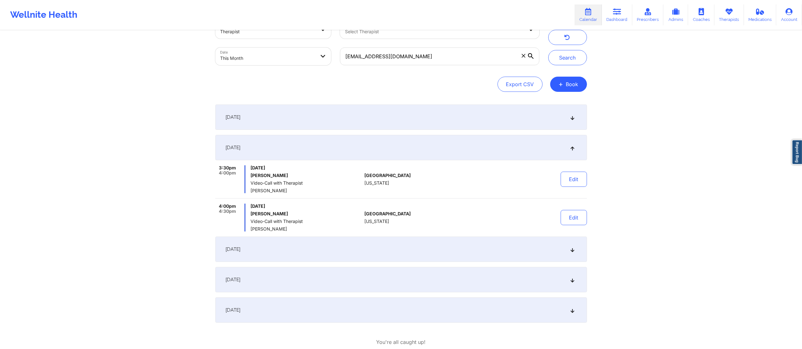
click at [393, 119] on div "September 2, 2025" at bounding box center [400, 117] width 371 height 25
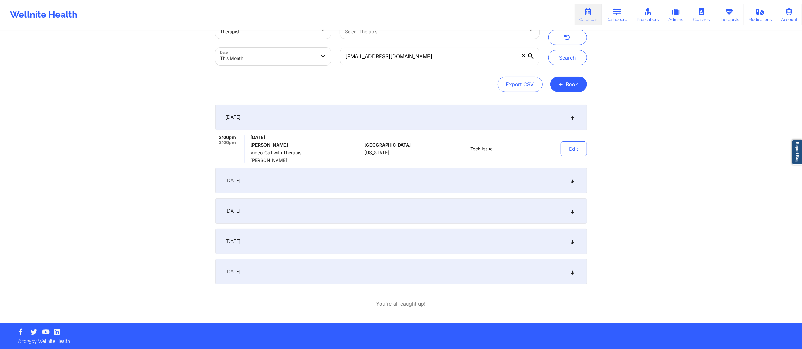
click at [387, 184] on div "September 3, 2025" at bounding box center [400, 180] width 371 height 25
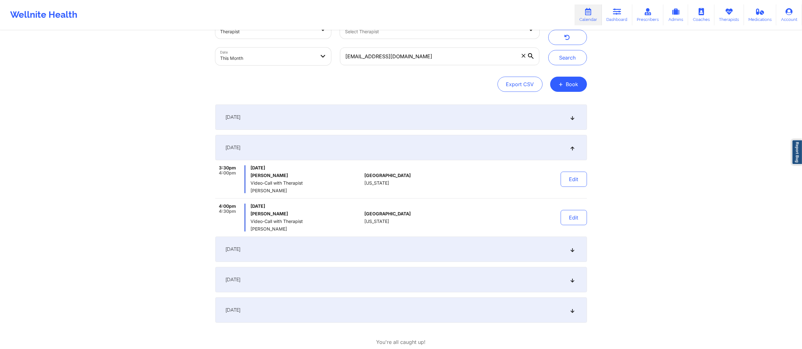
drag, startPoint x: 404, startPoint y: 251, endPoint x: 415, endPoint y: 251, distance: 11.4
click at [404, 251] on div "September 8, 2025" at bounding box center [400, 249] width 371 height 25
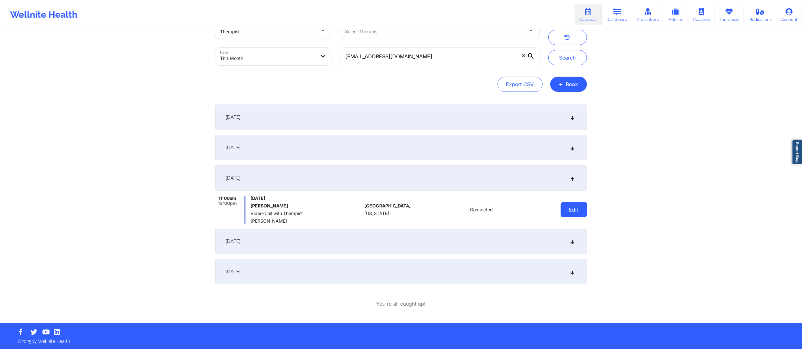
click at [578, 215] on button "Edit" at bounding box center [573, 209] width 26 height 15
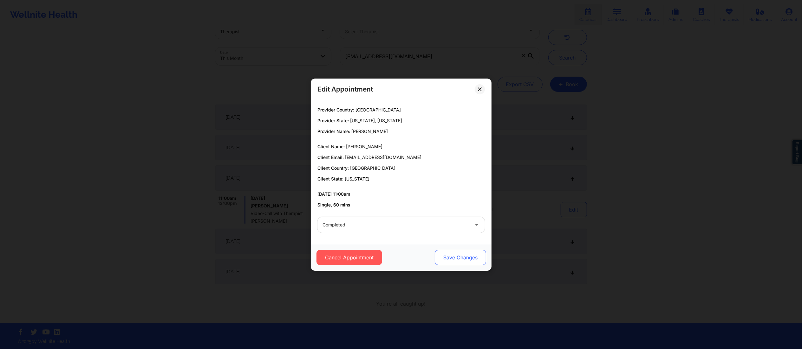
click at [455, 254] on button "Save Changes" at bounding box center [459, 257] width 51 height 15
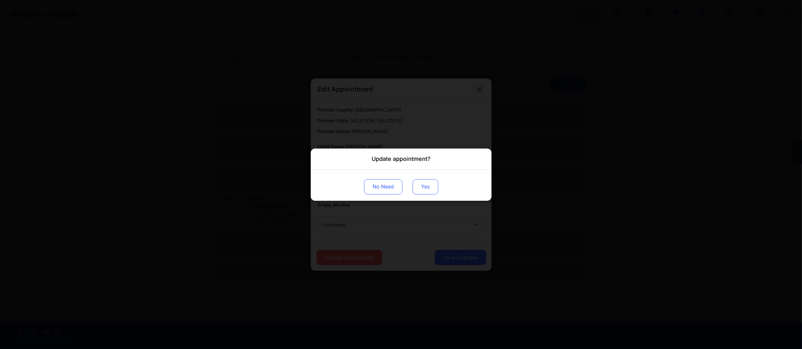
click at [423, 186] on button "Yes" at bounding box center [425, 186] width 26 height 15
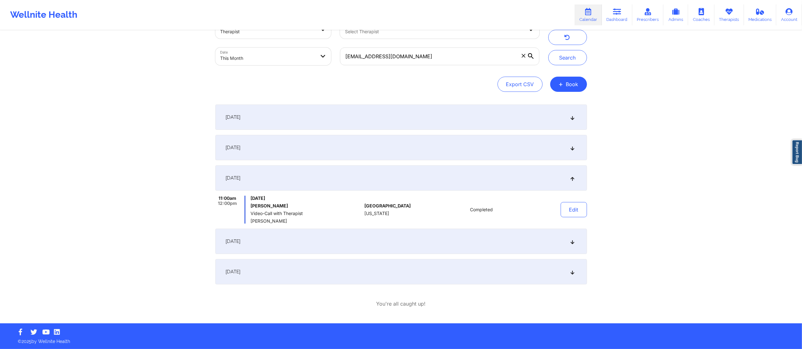
scroll to position [0, 0]
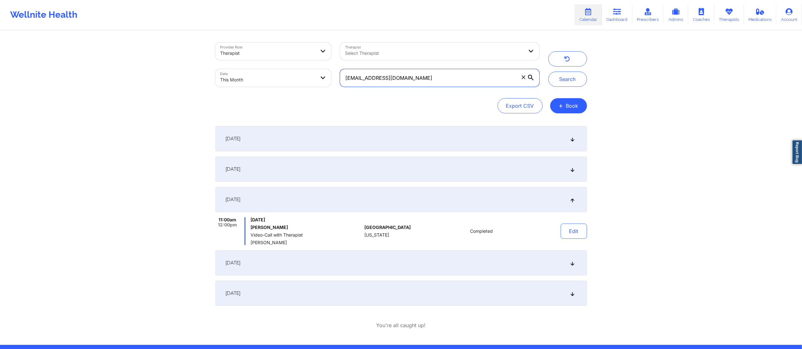
drag, startPoint x: 423, startPoint y: 83, endPoint x: 315, endPoint y: 67, distance: 109.6
click at [315, 67] on div "Provider Role Therapist Therapist Select Therapist Date This Month hrsamuel06@g…" at bounding box center [377, 64] width 333 height 53
paste input "ruhl.katie"
click at [565, 79] on button "Search" at bounding box center [567, 79] width 39 height 15
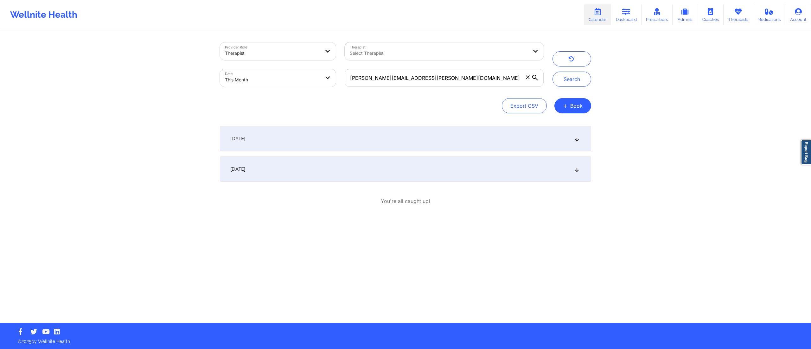
click at [327, 137] on div "September 2, 2025" at bounding box center [405, 138] width 371 height 25
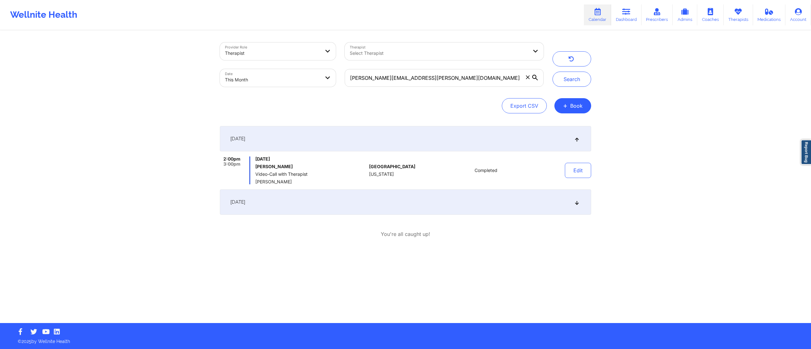
click at [346, 196] on div "September 16, 2025" at bounding box center [405, 202] width 371 height 25
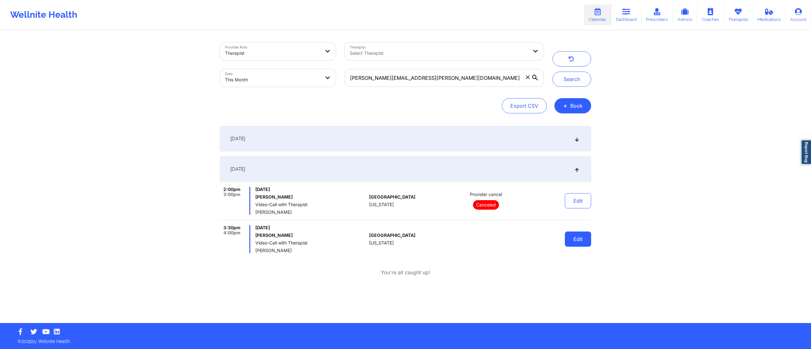
click at [569, 240] on button "Edit" at bounding box center [578, 239] width 26 height 15
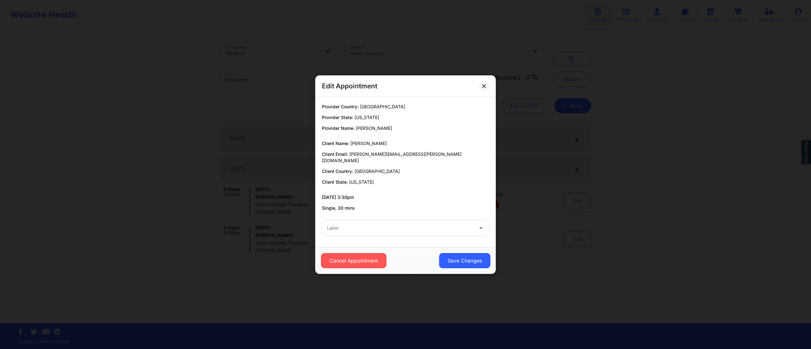
click at [420, 231] on div "Label" at bounding box center [398, 228] width 152 height 16
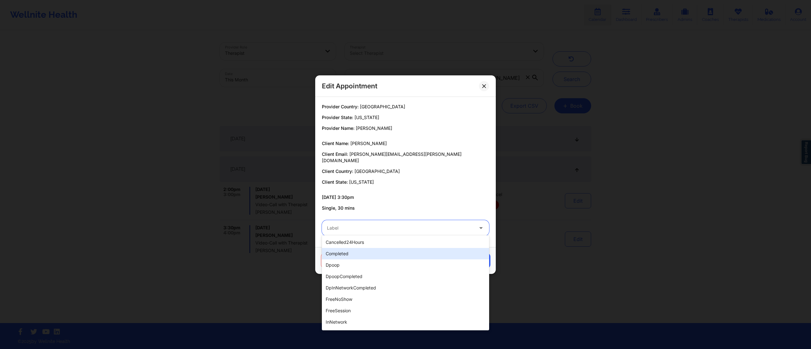
drag, startPoint x: 359, startPoint y: 256, endPoint x: 373, endPoint y: 256, distance: 13.9
click at [359, 256] on div "completed" at bounding box center [405, 253] width 167 height 11
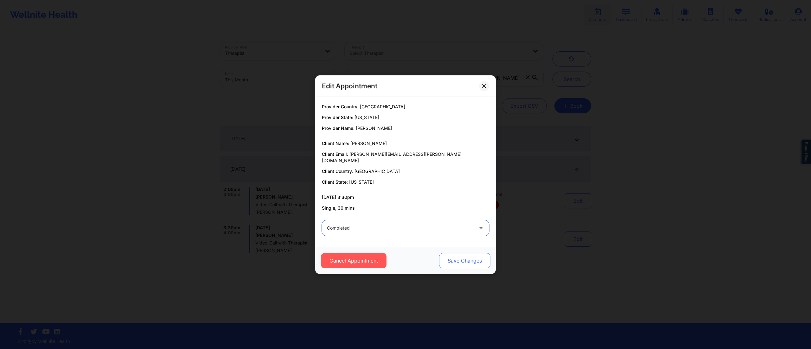
click at [451, 256] on button "Save Changes" at bounding box center [464, 260] width 51 height 15
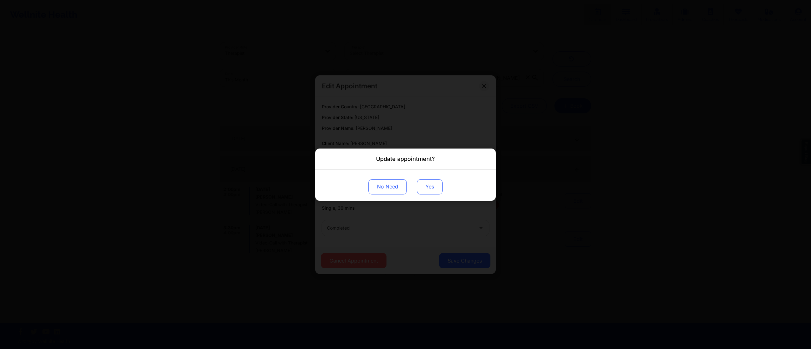
click at [425, 184] on button "Yes" at bounding box center [430, 186] width 26 height 15
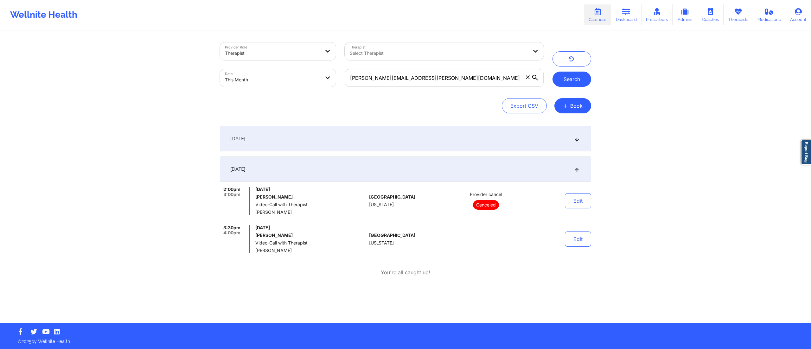
click at [565, 78] on button "Search" at bounding box center [572, 79] width 39 height 15
click at [586, 241] on button "Edit" at bounding box center [578, 239] width 26 height 15
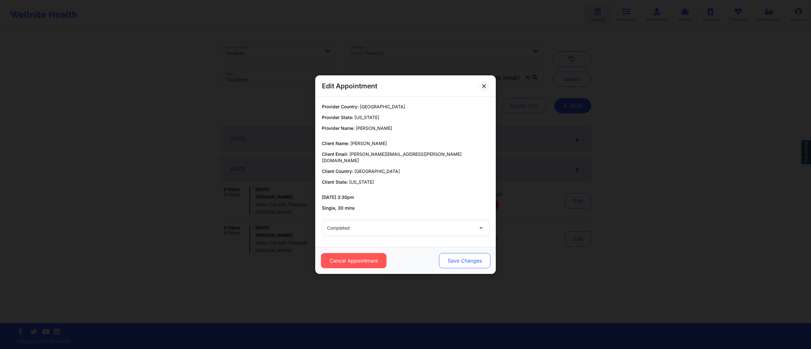
click at [462, 253] on button "Save Changes" at bounding box center [464, 260] width 51 height 15
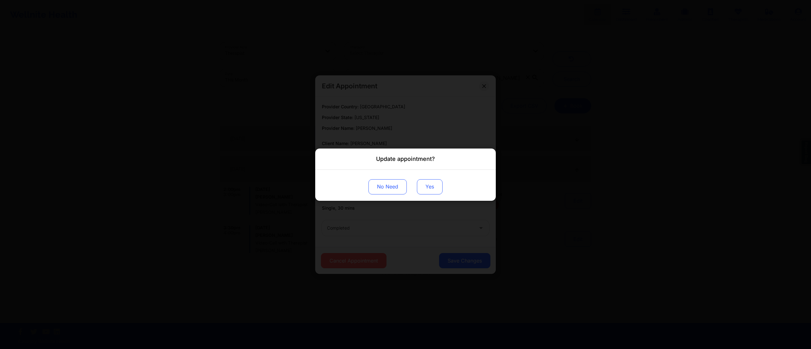
click at [429, 186] on button "Yes" at bounding box center [430, 186] width 26 height 15
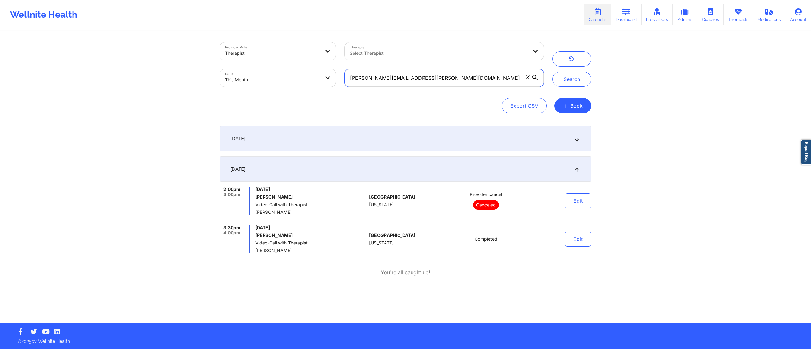
drag, startPoint x: 422, startPoint y: 76, endPoint x: 332, endPoint y: 78, distance: 89.4
click at [332, 78] on div "Provider Role Therapist Therapist Select Therapist Date This Month ruhl.katie@g…" at bounding box center [382, 64] width 333 height 53
paste input "mikesamthomson"
click at [571, 76] on button "Search" at bounding box center [572, 79] width 39 height 15
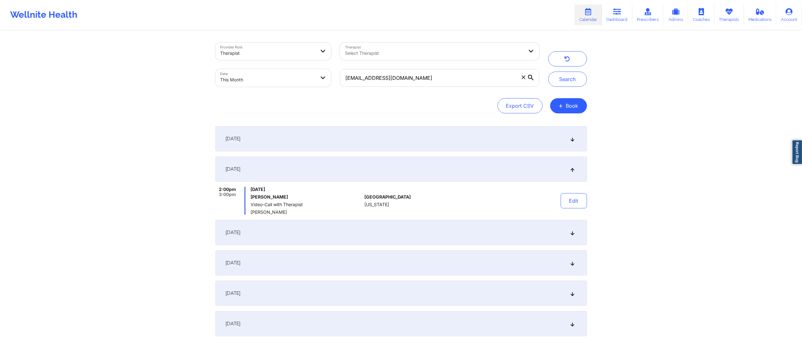
click at [409, 134] on div "September 2, 2025" at bounding box center [400, 138] width 371 height 25
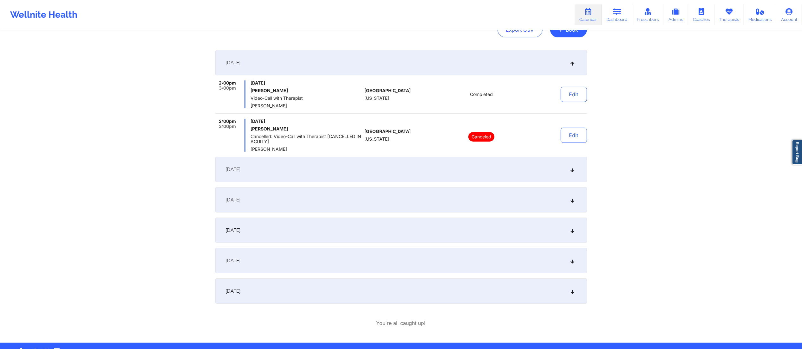
click at [426, 172] on div "September 5, 2025" at bounding box center [400, 169] width 371 height 25
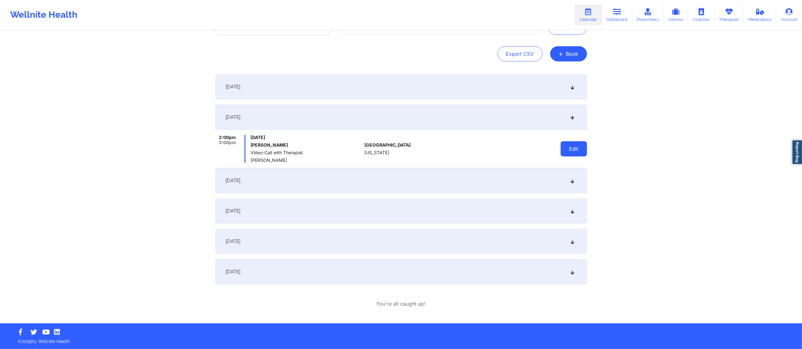
click at [573, 152] on button "Edit" at bounding box center [573, 148] width 26 height 15
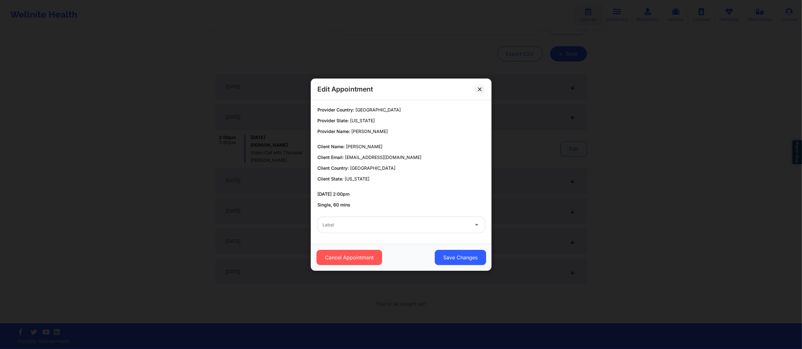
click at [432, 225] on div at bounding box center [395, 225] width 146 height 8
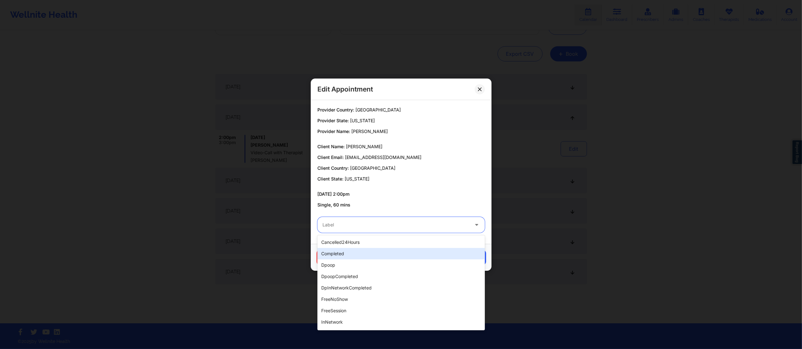
click at [359, 249] on div "completed" at bounding box center [400, 253] width 167 height 11
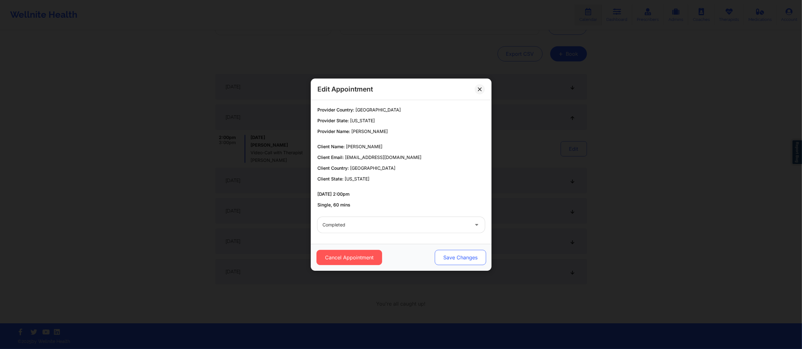
click at [443, 252] on button "Save Changes" at bounding box center [459, 257] width 51 height 15
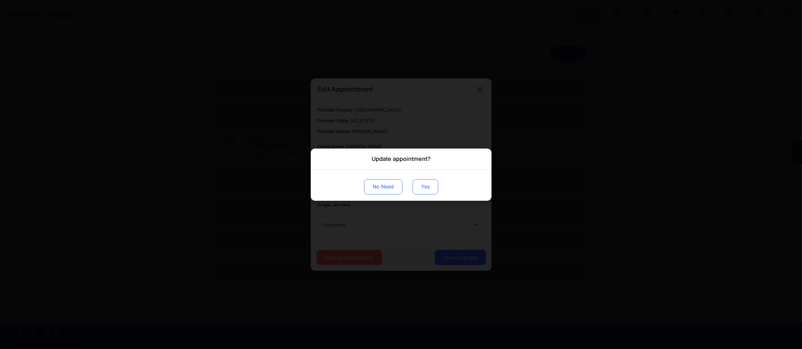
click at [423, 185] on button "Yes" at bounding box center [425, 186] width 26 height 15
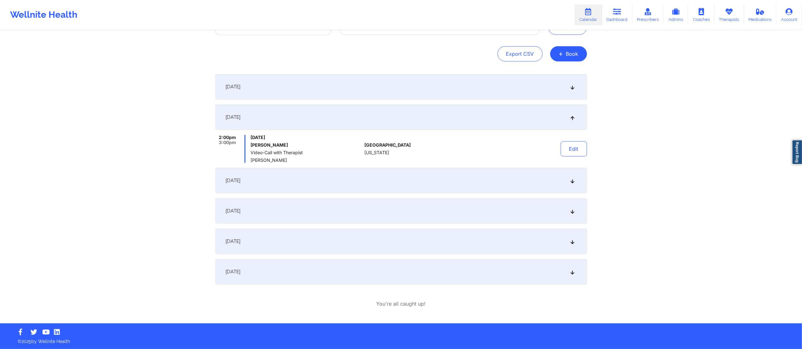
click at [431, 184] on div "September 9, 2025" at bounding box center [400, 180] width 371 height 25
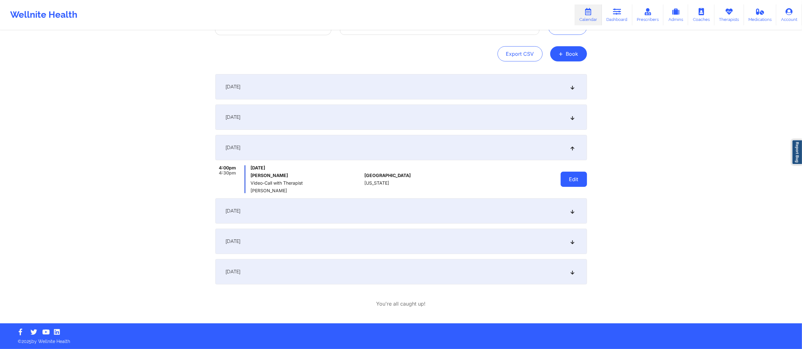
click at [567, 179] on button "Edit" at bounding box center [573, 179] width 26 height 15
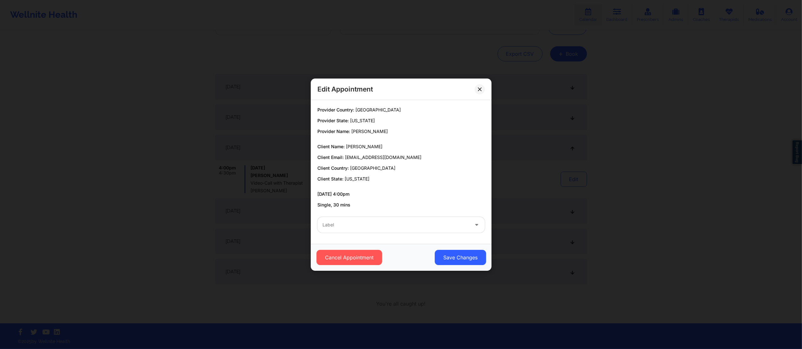
drag, startPoint x: 423, startPoint y: 205, endPoint x: 421, endPoint y: 215, distance: 10.0
click at [422, 212] on div "Provider Country: United States Provider State: Texas Provider Name: Melissa Fo…" at bounding box center [401, 157] width 176 height 110
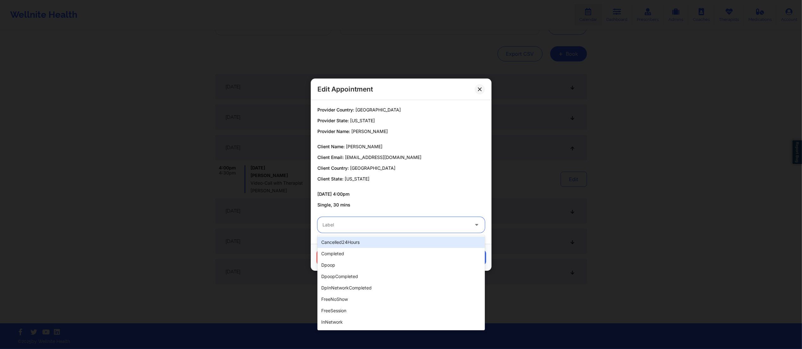
click at [419, 218] on div "Label" at bounding box center [393, 225] width 152 height 16
click at [409, 255] on div "completed" at bounding box center [400, 253] width 167 height 11
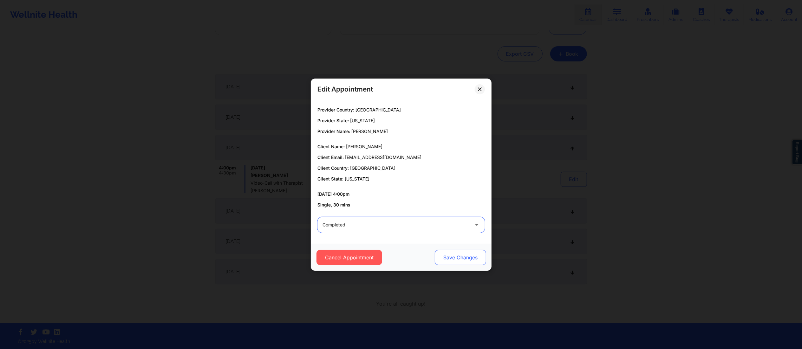
click at [442, 257] on button "Save Changes" at bounding box center [459, 257] width 51 height 15
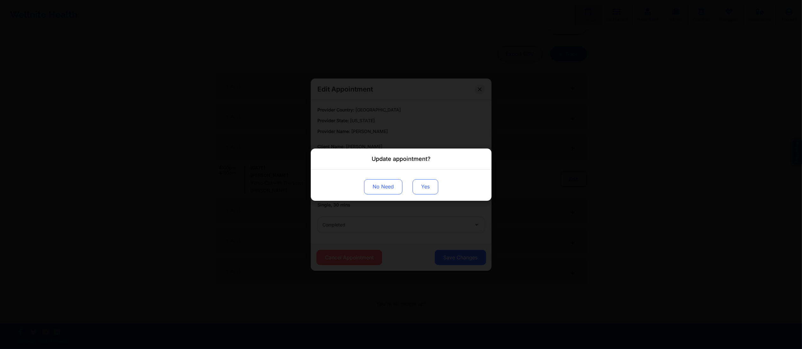
click at [417, 190] on button "Yes" at bounding box center [425, 186] width 26 height 15
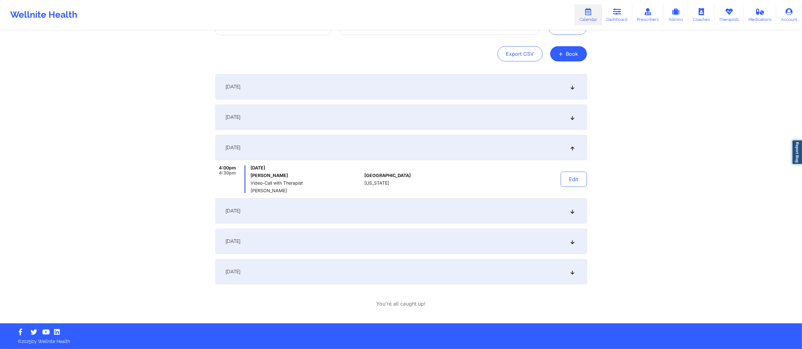
click at [479, 219] on div "September 12, 2025" at bounding box center [400, 210] width 371 height 25
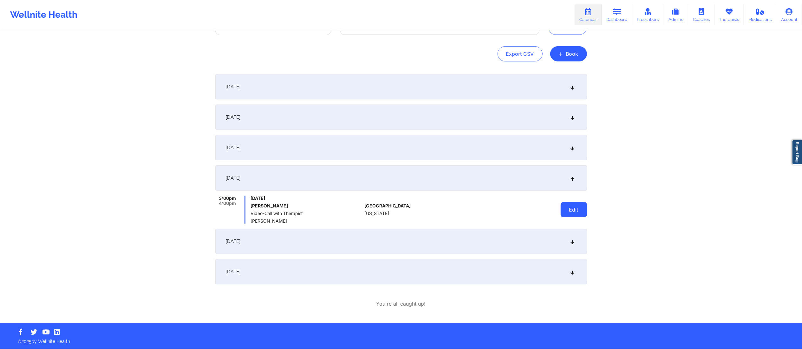
click at [564, 210] on button "Edit" at bounding box center [573, 209] width 26 height 15
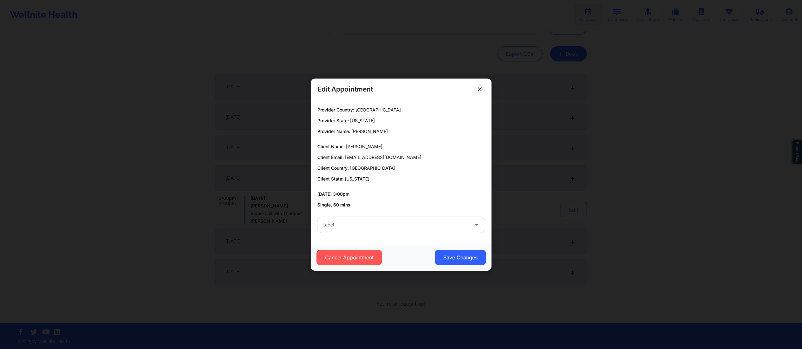
click at [414, 230] on div "Label" at bounding box center [393, 225] width 152 height 16
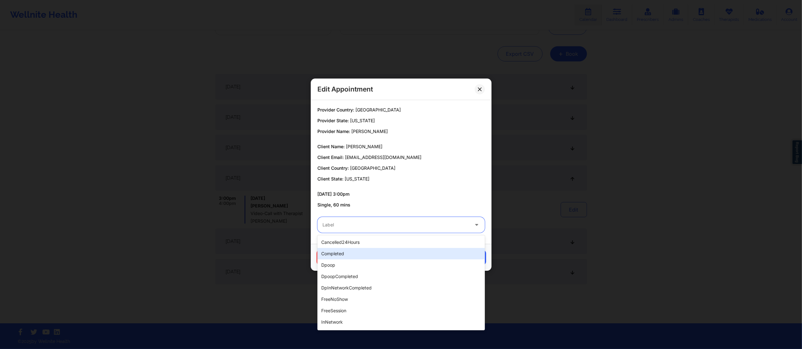
click at [397, 252] on div "completed" at bounding box center [400, 253] width 167 height 11
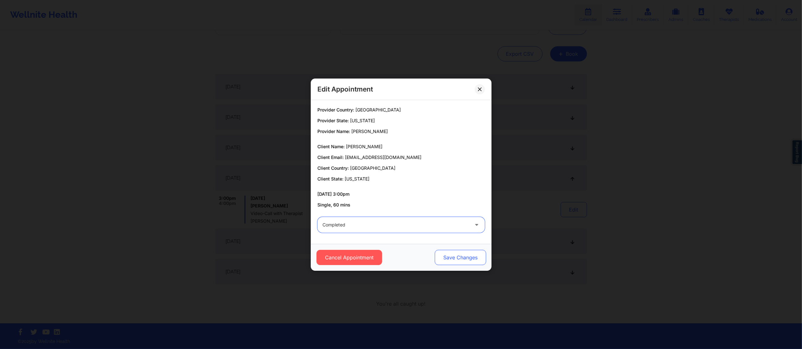
click at [451, 262] on button "Save Changes" at bounding box center [459, 257] width 51 height 15
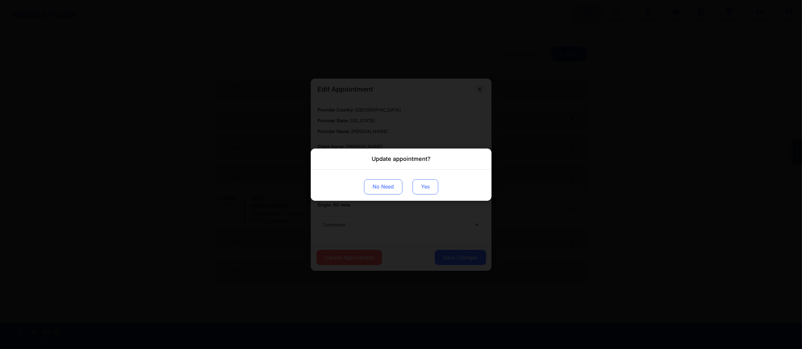
click at [425, 190] on button "Yes" at bounding box center [425, 186] width 26 height 15
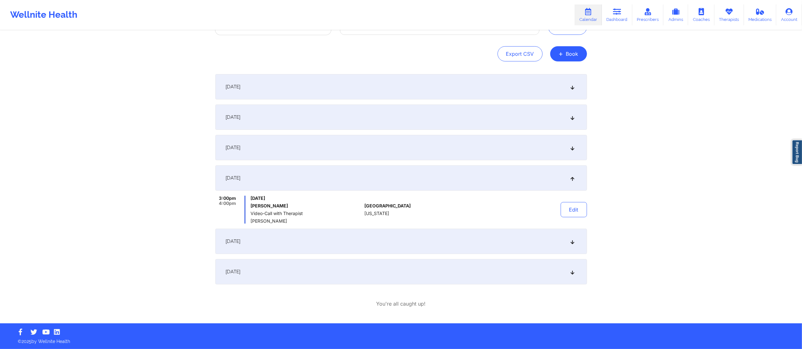
click at [459, 239] on div "September 19, 2025" at bounding box center [400, 241] width 371 height 25
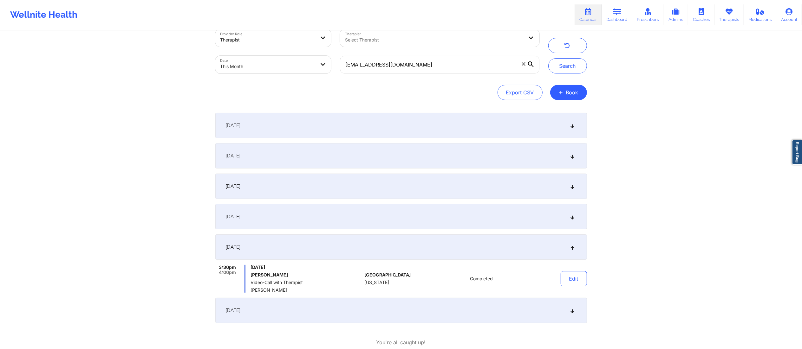
scroll to position [14, 0]
click at [564, 60] on button "Search" at bounding box center [567, 65] width 39 height 15
click at [491, 218] on div "September 12, 2025" at bounding box center [400, 215] width 371 height 25
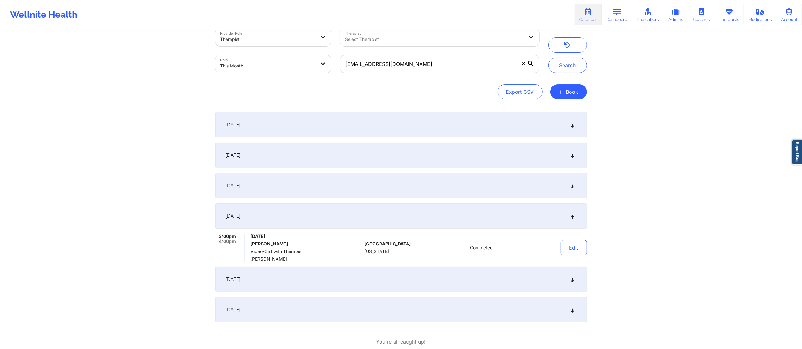
click at [493, 188] on div "September 9, 2025" at bounding box center [400, 185] width 371 height 25
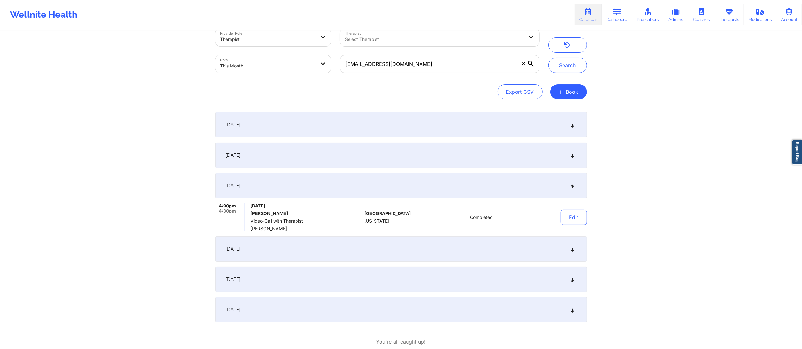
click at [499, 161] on div "September 5, 2025" at bounding box center [400, 155] width 371 height 25
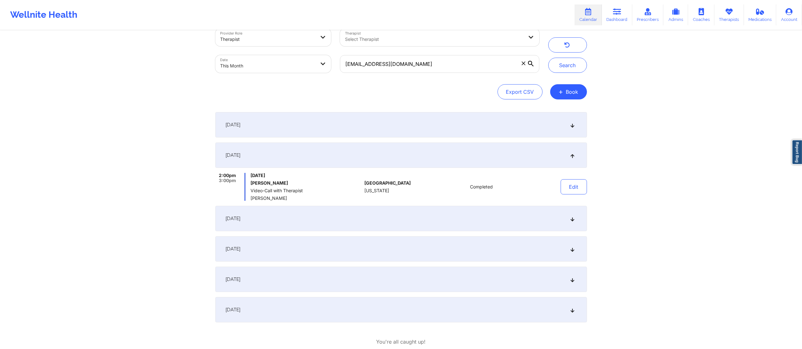
click at [485, 124] on div "September 2, 2025" at bounding box center [400, 124] width 371 height 25
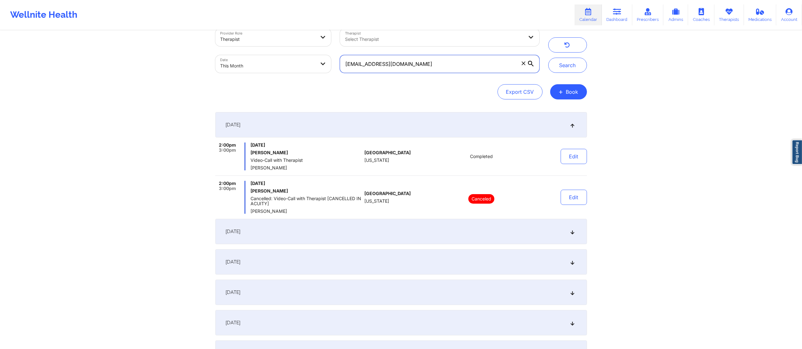
drag, startPoint x: 445, startPoint y: 63, endPoint x: 344, endPoint y: 57, distance: 101.6
click at [344, 57] on input "mikesamthomson@gmail.com" at bounding box center [439, 64] width 199 height 18
paste input "ronnask@comcast.net"
type input "ronnask@comcast.net"
click at [566, 64] on button "Search" at bounding box center [567, 65] width 39 height 15
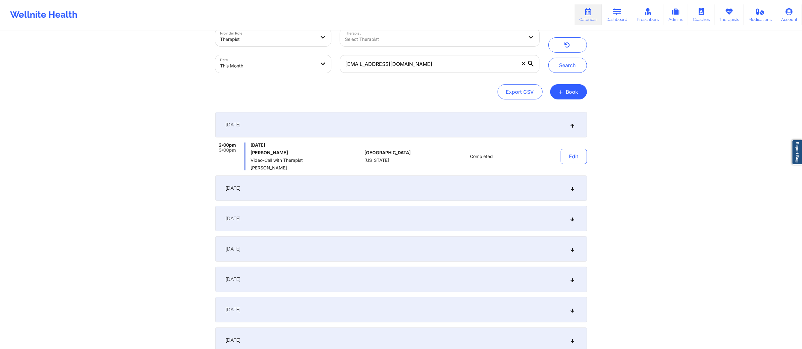
click at [403, 184] on div "September 9, 2025" at bounding box center [400, 188] width 371 height 25
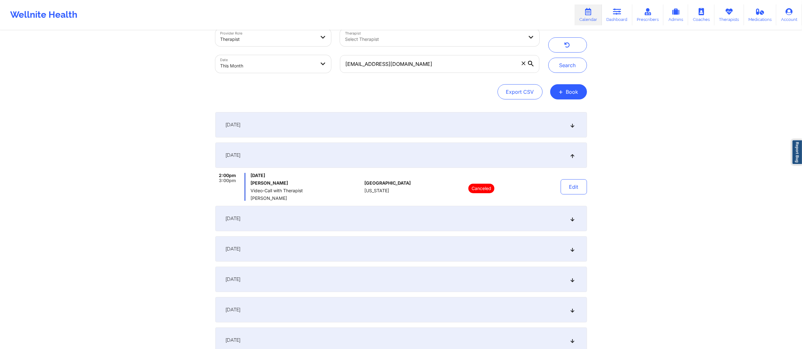
click at [403, 218] on div "September 11, 2025" at bounding box center [400, 218] width 371 height 25
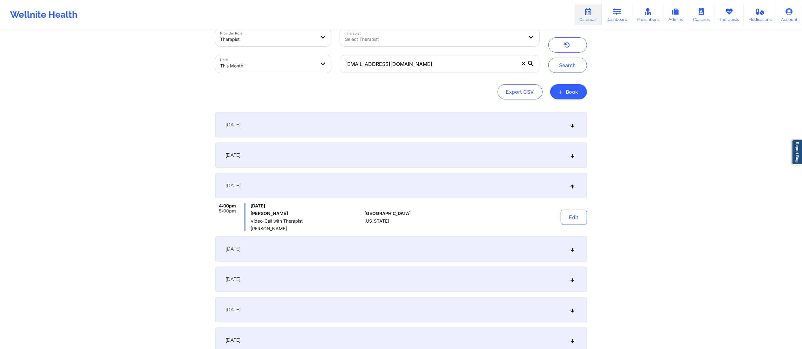
click at [486, 152] on div "September 9, 2025" at bounding box center [400, 155] width 371 height 25
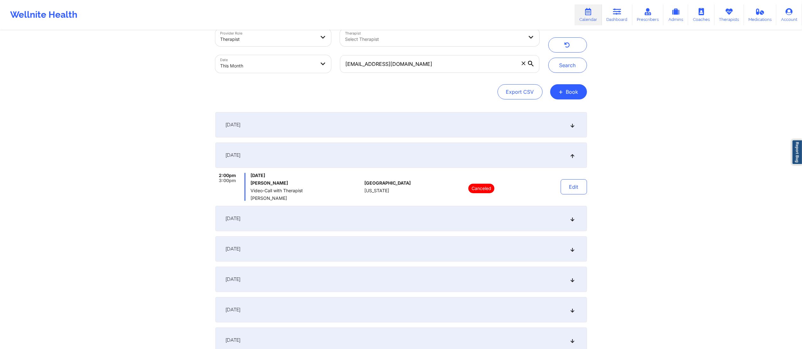
click at [457, 218] on div "September 11, 2025" at bounding box center [400, 218] width 371 height 25
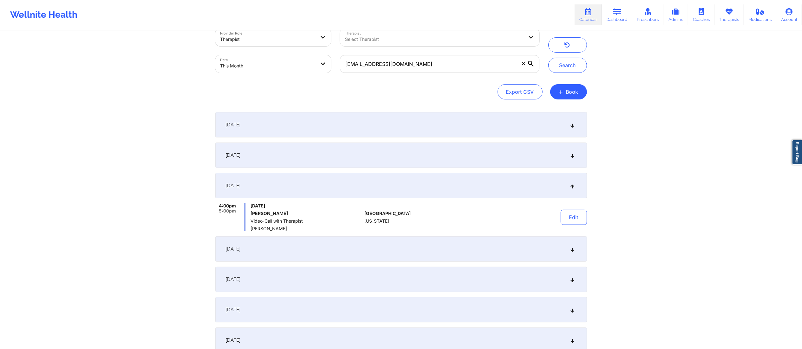
click at [351, 157] on div "September 9, 2025" at bounding box center [400, 155] width 371 height 25
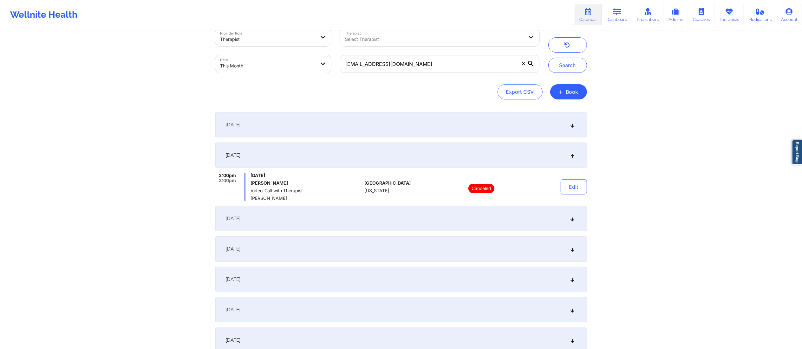
click at [328, 212] on div "September 11, 2025" at bounding box center [400, 218] width 371 height 25
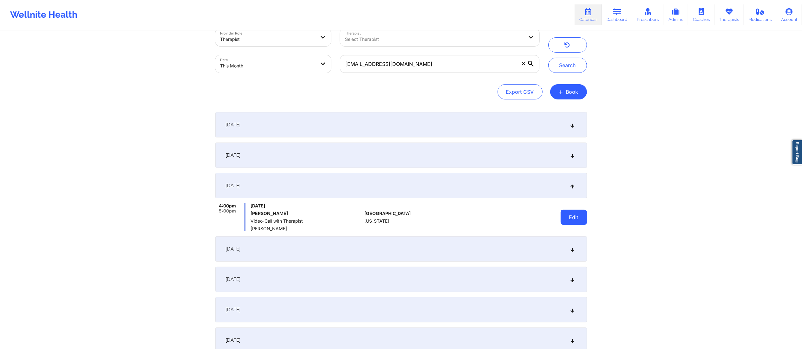
click at [583, 219] on button "Edit" at bounding box center [573, 217] width 26 height 15
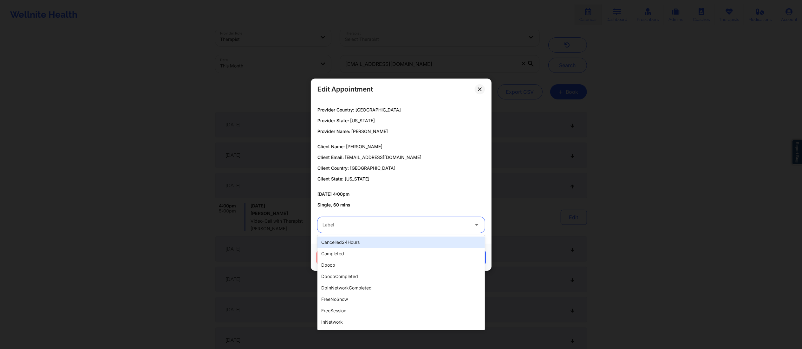
click at [417, 227] on div at bounding box center [395, 225] width 146 height 8
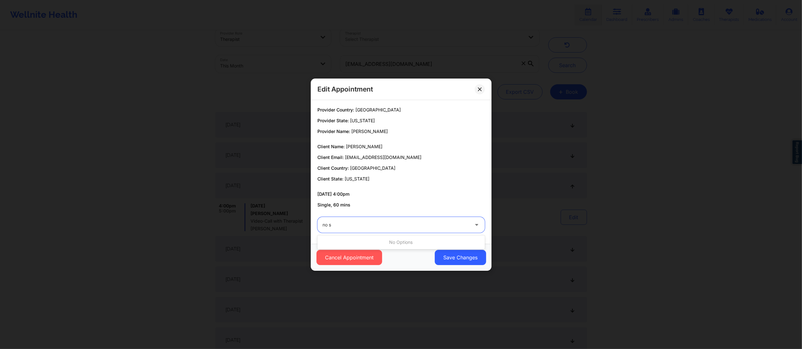
type input "no"
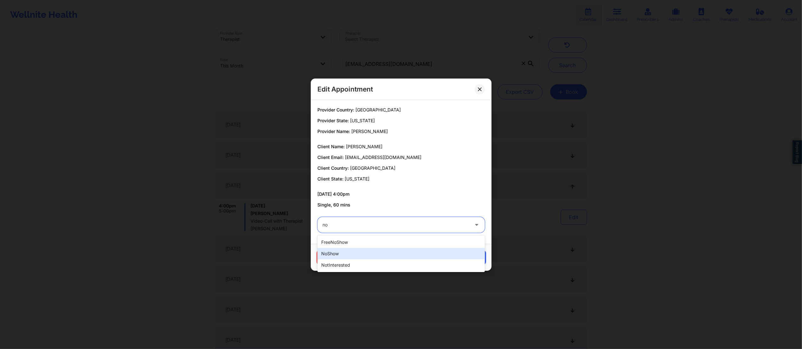
click at [355, 257] on div "noShow" at bounding box center [400, 253] width 167 height 11
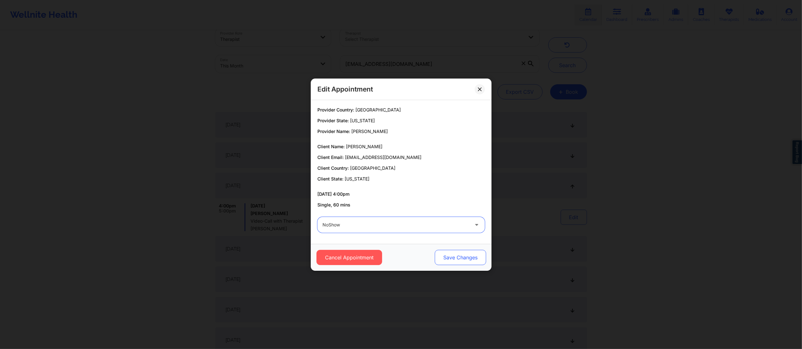
click at [448, 261] on button "Save Changes" at bounding box center [459, 257] width 51 height 15
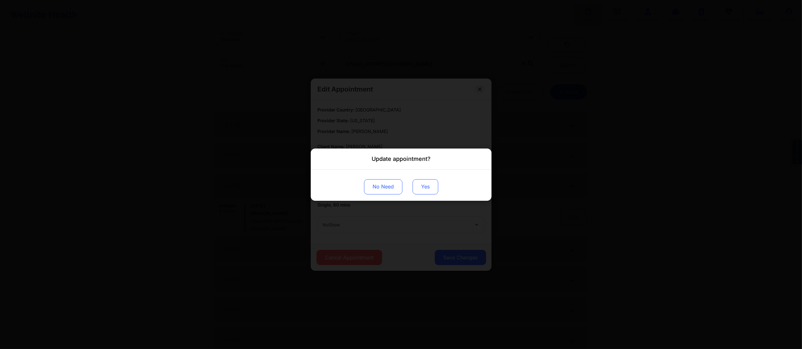
click at [423, 186] on button "Yes" at bounding box center [425, 186] width 26 height 15
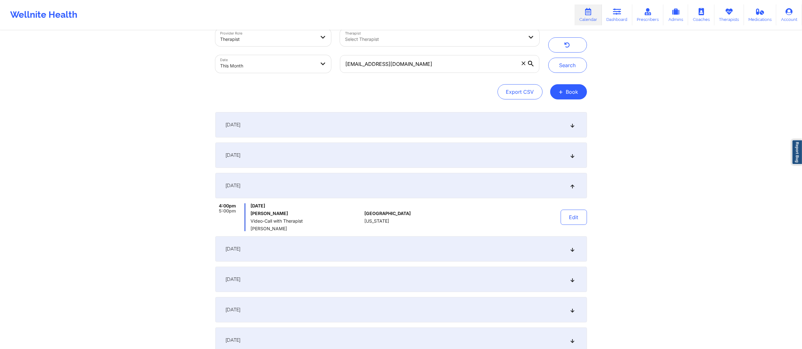
click at [346, 276] on div "September 18, 2025" at bounding box center [400, 279] width 371 height 25
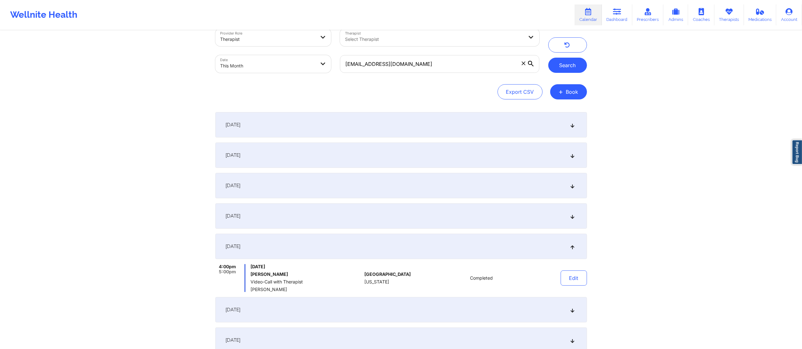
click at [550, 62] on button "Search" at bounding box center [567, 65] width 39 height 15
click at [462, 214] on div "September 16, 2025" at bounding box center [400, 215] width 371 height 25
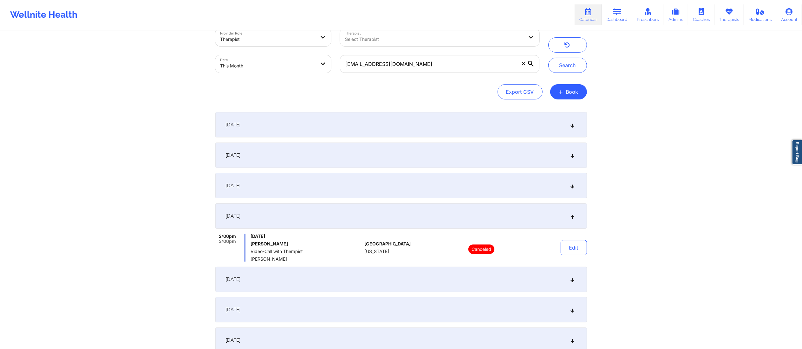
click at [479, 183] on div "September 11, 2025" at bounding box center [400, 185] width 371 height 25
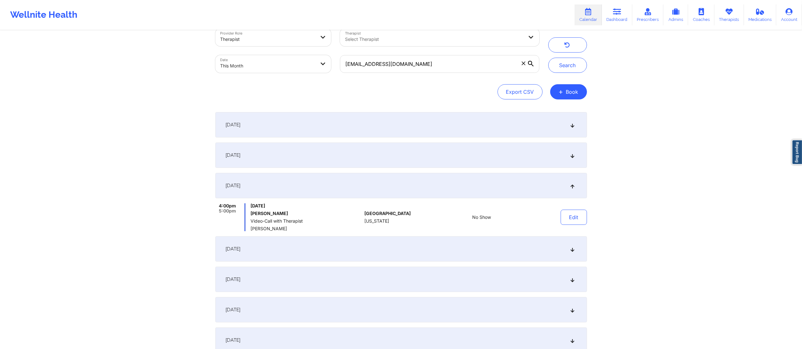
click at [447, 129] on div "September 2, 2025" at bounding box center [400, 124] width 371 height 25
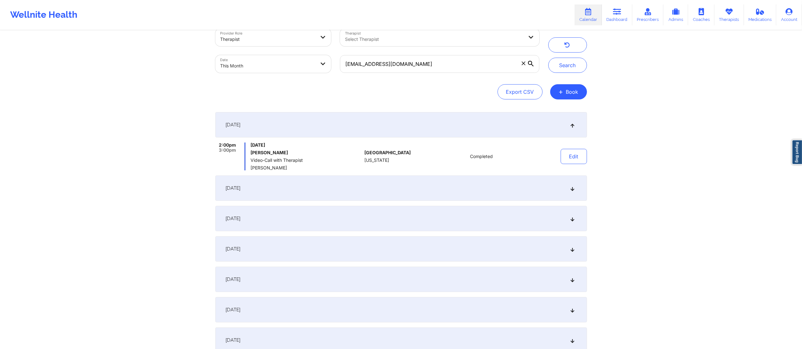
drag, startPoint x: 322, startPoint y: 186, endPoint x: 405, endPoint y: 202, distance: 84.4
click at [322, 186] on div "September 9, 2025" at bounding box center [400, 188] width 371 height 25
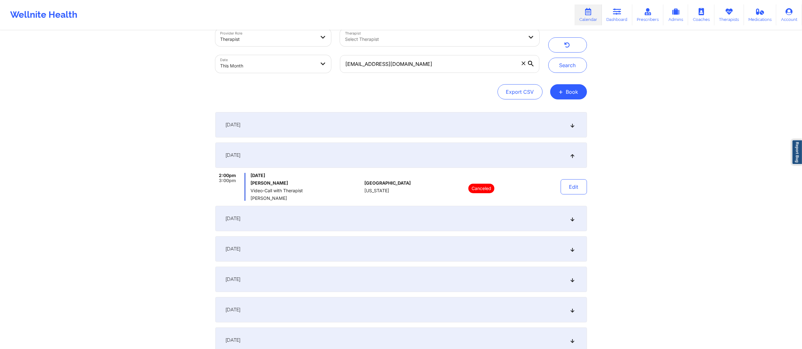
click at [346, 221] on div "September 11, 2025" at bounding box center [400, 218] width 371 height 25
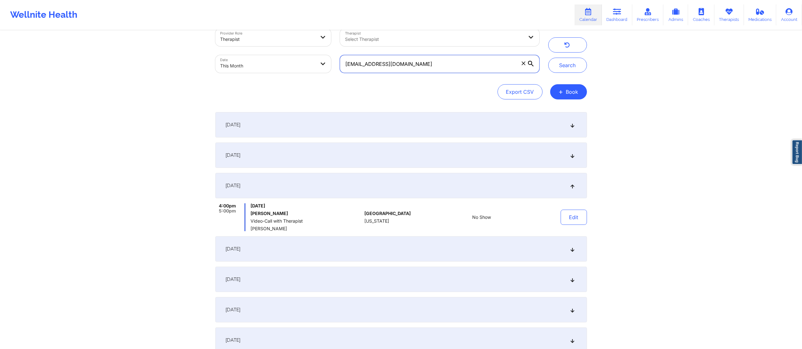
drag, startPoint x: 422, startPoint y: 71, endPoint x: 305, endPoint y: 71, distance: 117.6
click at [305, 71] on div "Provider Role Therapist Therapist Select Therapist Date This Month ronnask@comc…" at bounding box center [377, 50] width 333 height 53
paste input "sarahsaloff@gmail.com"
click at [567, 68] on button "Search" at bounding box center [567, 65] width 39 height 15
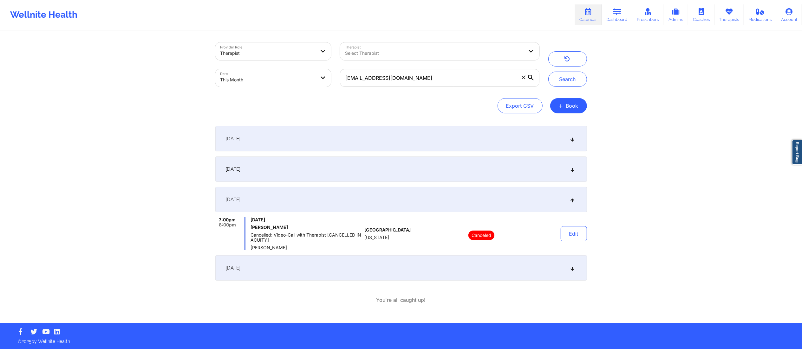
scroll to position [0, 0]
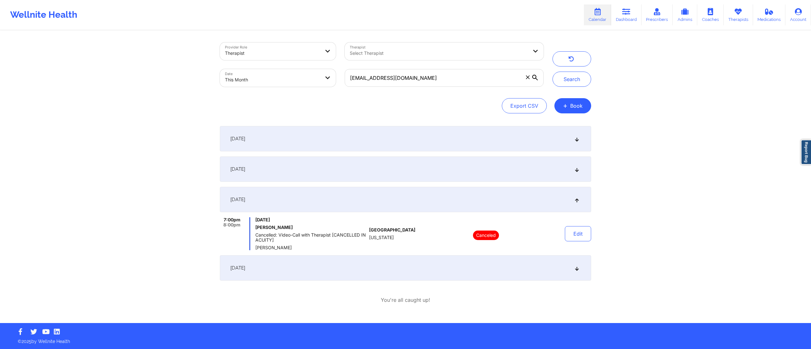
click at [426, 171] on div "September 9, 2025" at bounding box center [405, 169] width 371 height 25
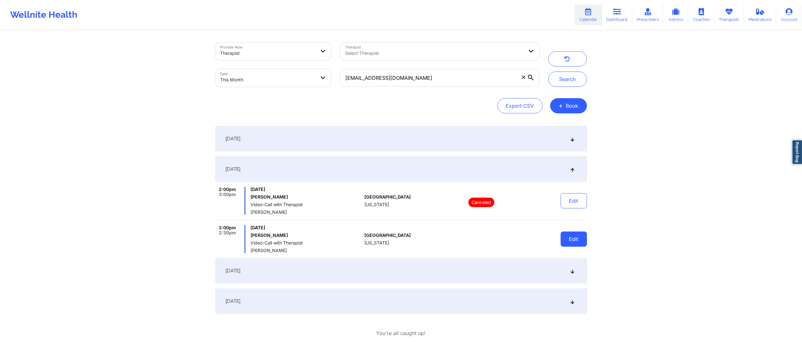
click at [568, 236] on button "Edit" at bounding box center [573, 239] width 26 height 15
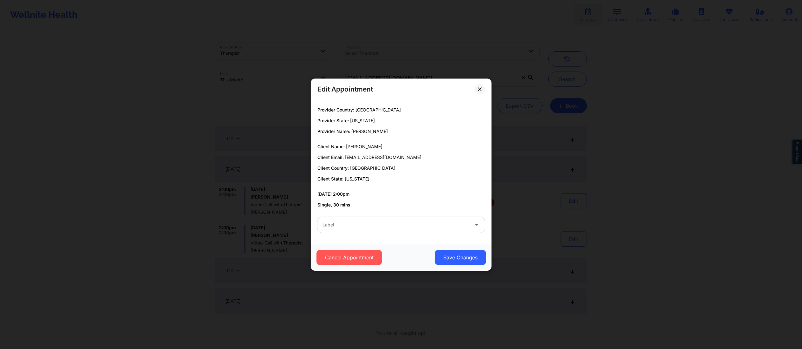
click at [410, 228] on div at bounding box center [395, 225] width 146 height 8
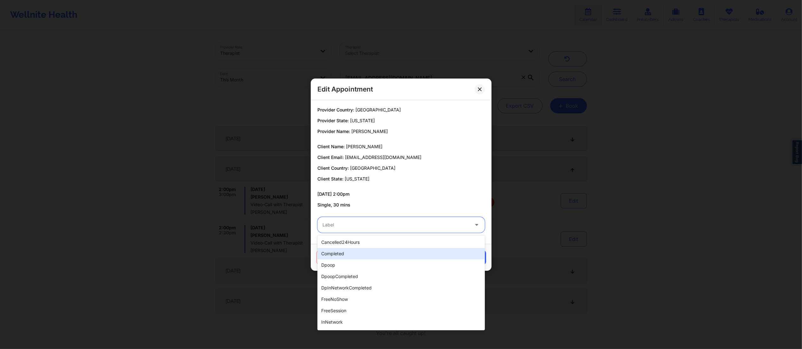
click at [364, 255] on div "completed" at bounding box center [400, 253] width 167 height 11
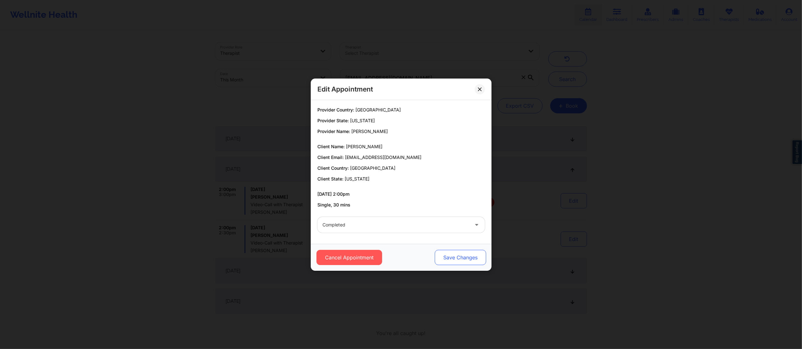
click at [462, 255] on button "Save Changes" at bounding box center [459, 257] width 51 height 15
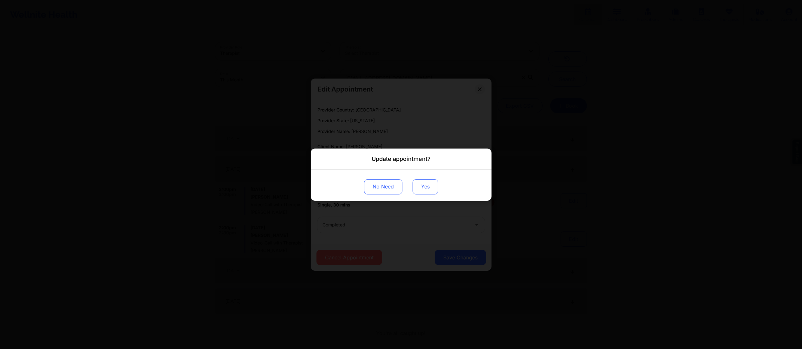
click at [423, 185] on button "Yes" at bounding box center [425, 186] width 26 height 15
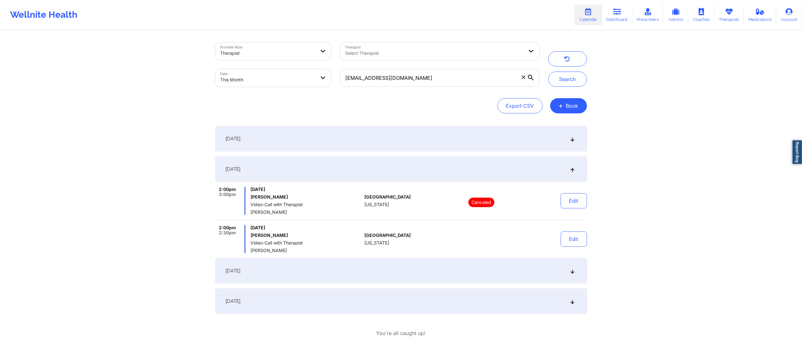
click at [441, 269] on div "September 18, 2025" at bounding box center [400, 270] width 371 height 25
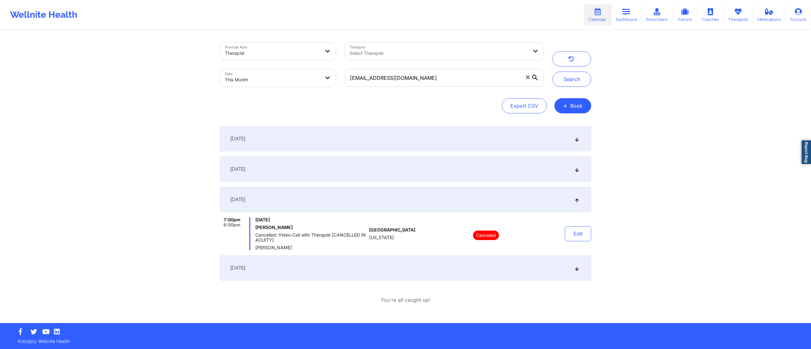
click at [449, 268] on div "September 23, 2025" at bounding box center [405, 267] width 371 height 25
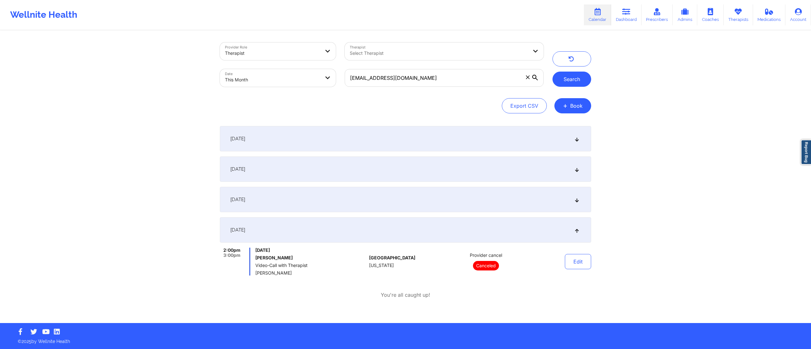
click at [572, 75] on button "Search" at bounding box center [572, 79] width 39 height 15
click at [469, 171] on div "September 9, 2025" at bounding box center [405, 169] width 371 height 25
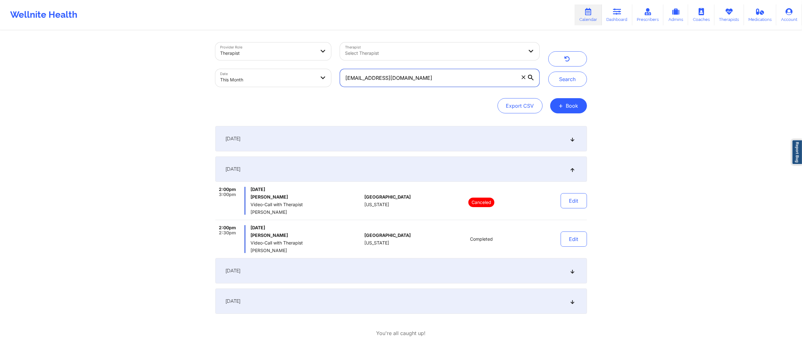
drag, startPoint x: 444, startPoint y: 78, endPoint x: 288, endPoint y: 77, distance: 155.3
click at [288, 77] on div "Provider Role Therapist Therapist Select Therapist Date This Month sarahsaloff@…" at bounding box center [377, 64] width 333 height 53
paste input "yrtaylor22"
click at [572, 79] on button "Search" at bounding box center [567, 79] width 39 height 15
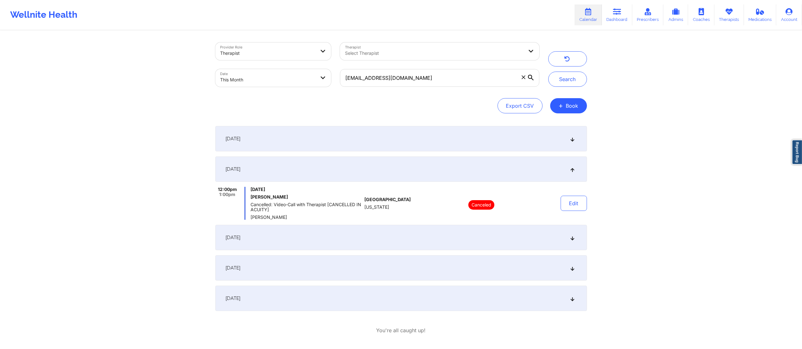
click at [389, 140] on div "September 2, 2025" at bounding box center [400, 138] width 371 height 25
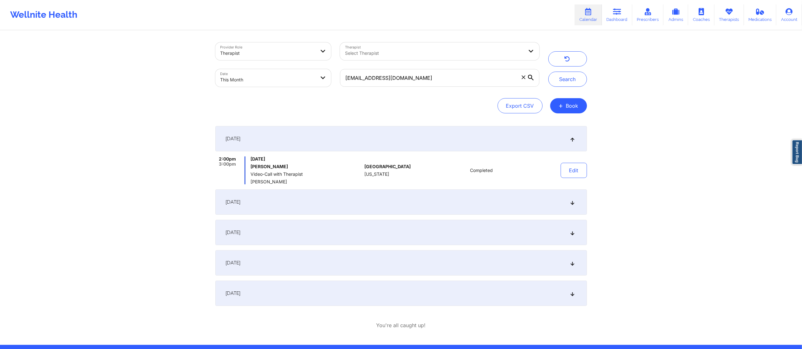
drag, startPoint x: 400, startPoint y: 205, endPoint x: 393, endPoint y: 216, distance: 13.2
click at [399, 205] on div "September 3, 2025" at bounding box center [400, 202] width 371 height 25
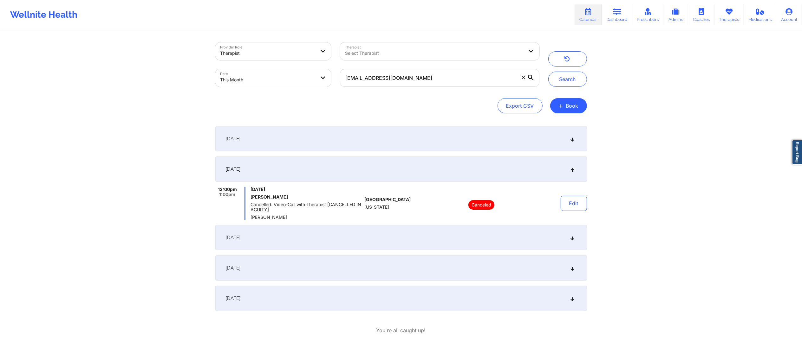
click at [356, 242] on div "September 10, 2025" at bounding box center [400, 237] width 371 height 25
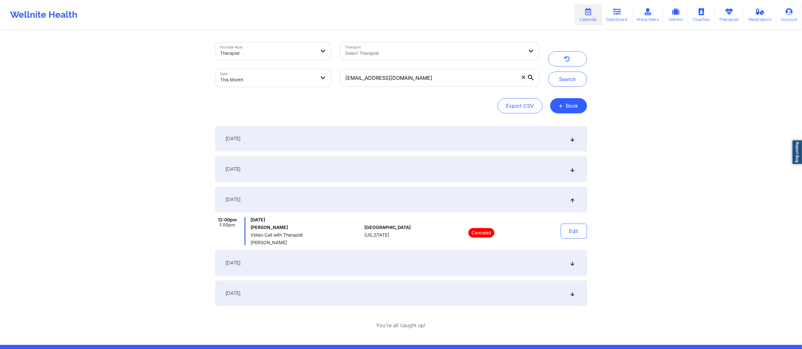
click at [378, 265] on div "September 17, 2025" at bounding box center [400, 262] width 371 height 25
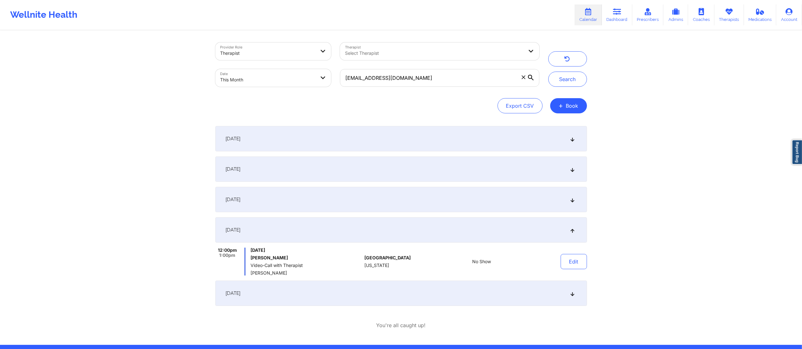
click at [373, 292] on div "September 24, 2025" at bounding box center [400, 293] width 371 height 25
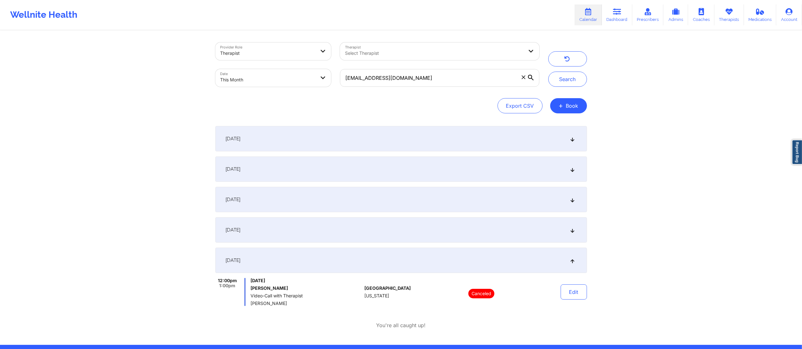
click at [406, 237] on div "September 17, 2025" at bounding box center [400, 229] width 371 height 25
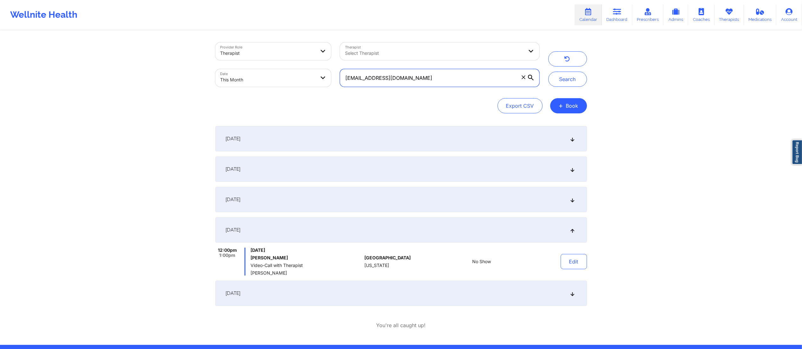
drag, startPoint x: 427, startPoint y: 77, endPoint x: 324, endPoint y: 72, distance: 103.8
click at [324, 72] on div "Provider Role Therapist Therapist Select Therapist Date This Month syrtaylor22@…" at bounding box center [377, 64] width 333 height 53
paste input "catherineaberner"
click at [568, 77] on button "Search" at bounding box center [567, 79] width 39 height 15
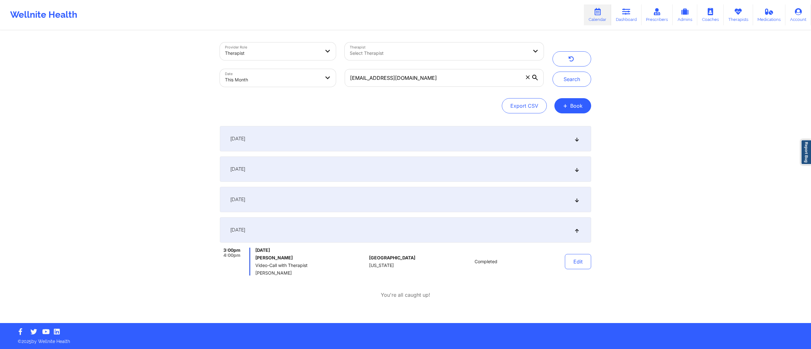
click at [349, 145] on div "September 2, 2025" at bounding box center [405, 138] width 371 height 25
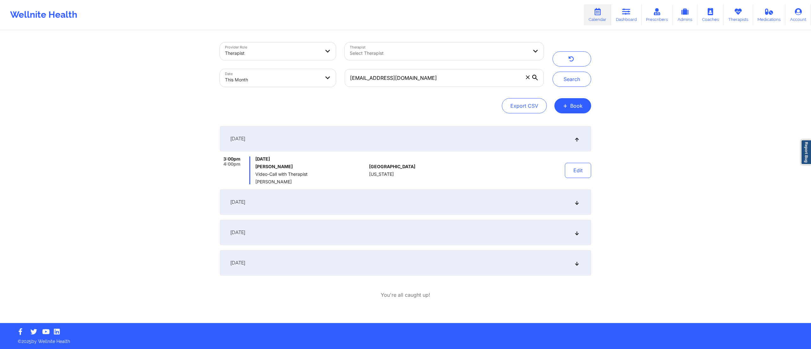
click at [390, 198] on div "September 8, 2025" at bounding box center [405, 202] width 371 height 25
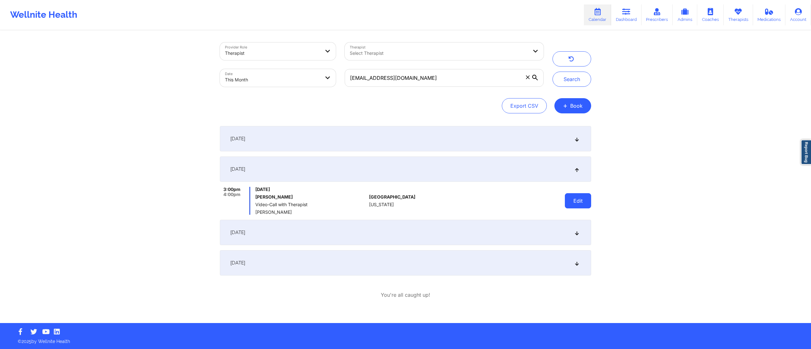
click at [575, 206] on button "Edit" at bounding box center [578, 200] width 26 height 15
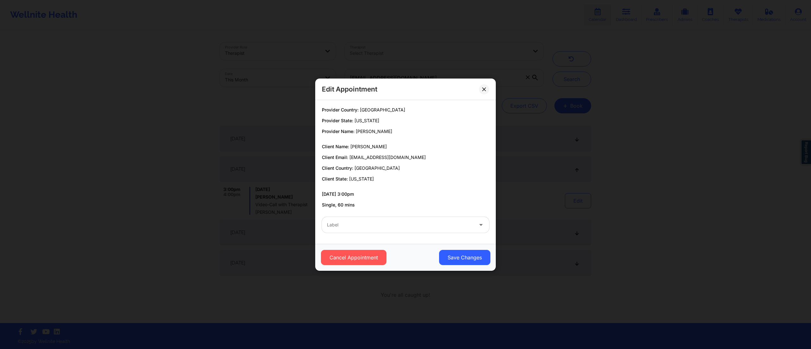
click at [416, 220] on div "Label" at bounding box center [398, 225] width 152 height 16
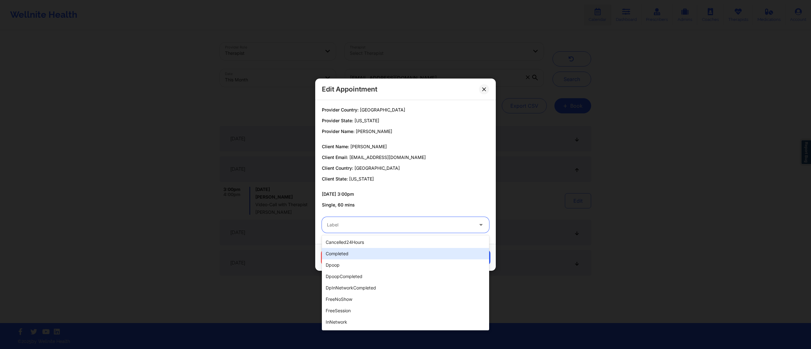
click at [357, 250] on div "completed" at bounding box center [405, 253] width 167 height 11
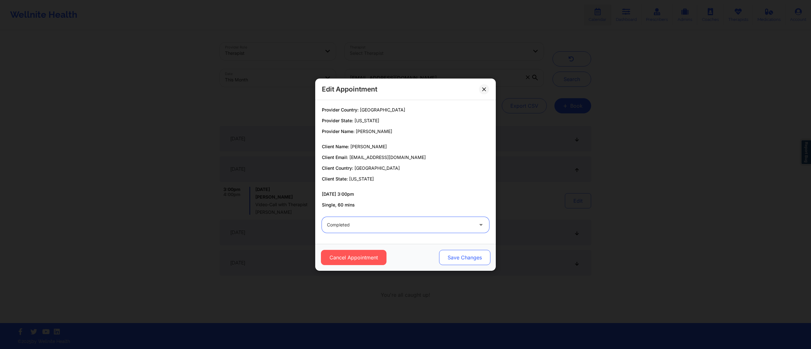
click at [459, 257] on button "Save Changes" at bounding box center [464, 257] width 51 height 15
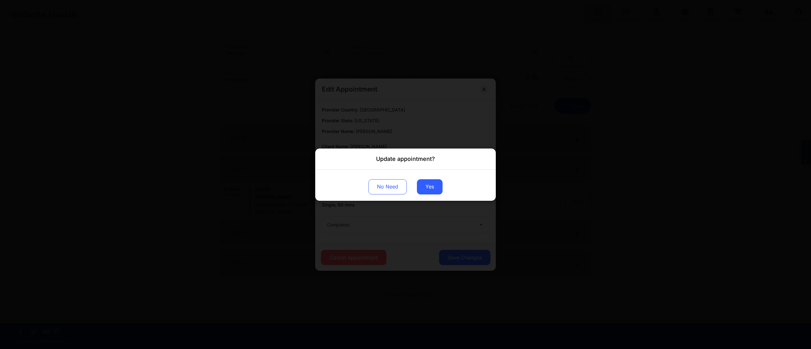
drag, startPoint x: 430, startPoint y: 185, endPoint x: 426, endPoint y: 178, distance: 7.7
click at [429, 185] on button "Yes" at bounding box center [430, 186] width 26 height 15
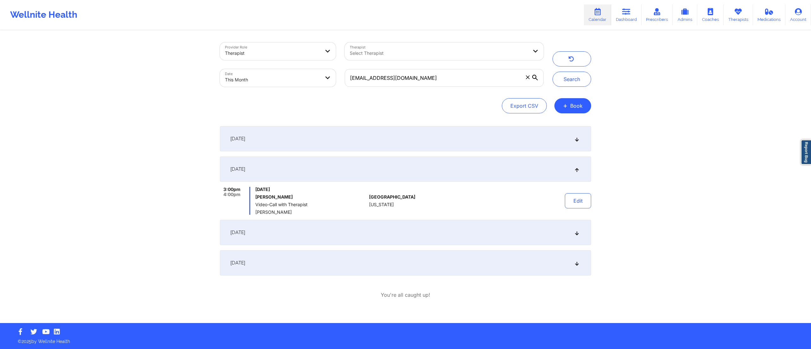
click at [453, 227] on div "September 15, 2025" at bounding box center [405, 232] width 371 height 25
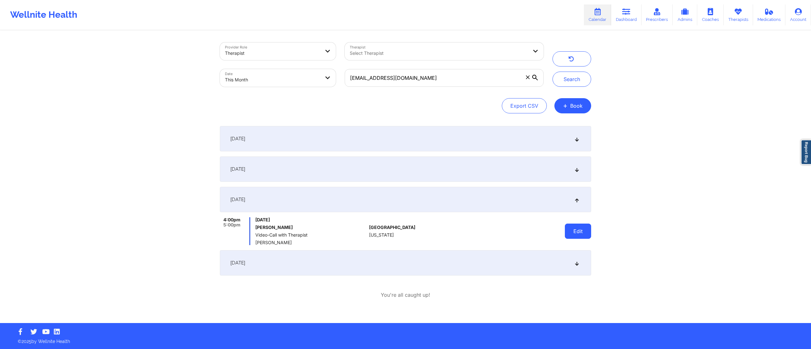
click at [577, 226] on button "Edit" at bounding box center [578, 231] width 26 height 15
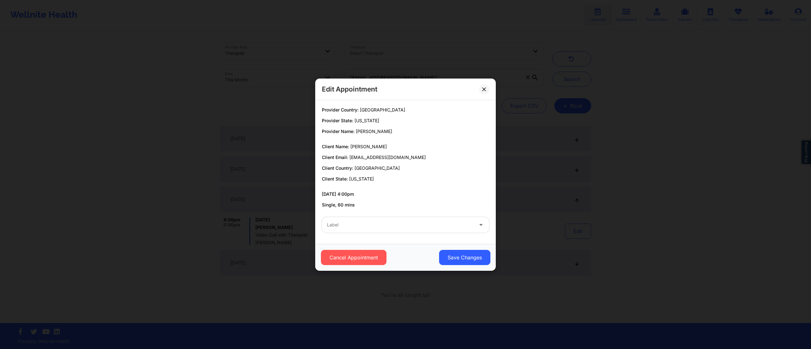
drag, startPoint x: 429, startPoint y: 223, endPoint x: 420, endPoint y: 230, distance: 12.1
click at [429, 223] on div at bounding box center [400, 225] width 146 height 8
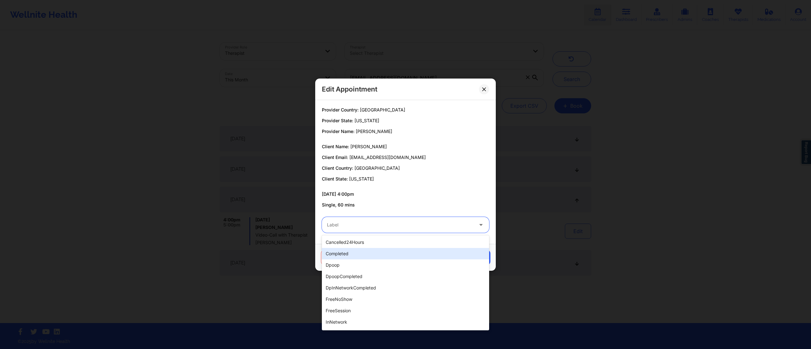
click at [362, 253] on div "completed" at bounding box center [405, 253] width 167 height 11
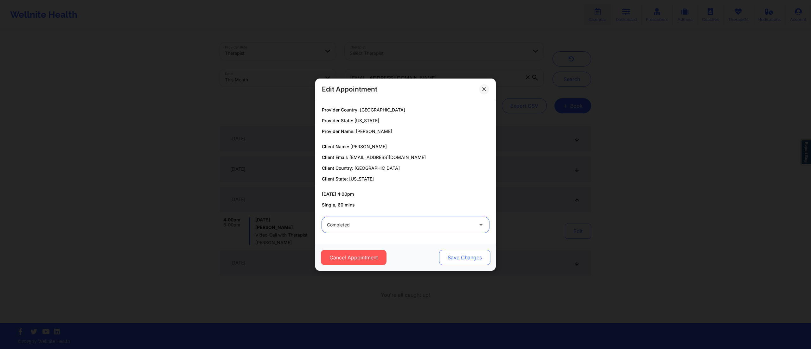
click at [458, 263] on button "Save Changes" at bounding box center [464, 257] width 51 height 15
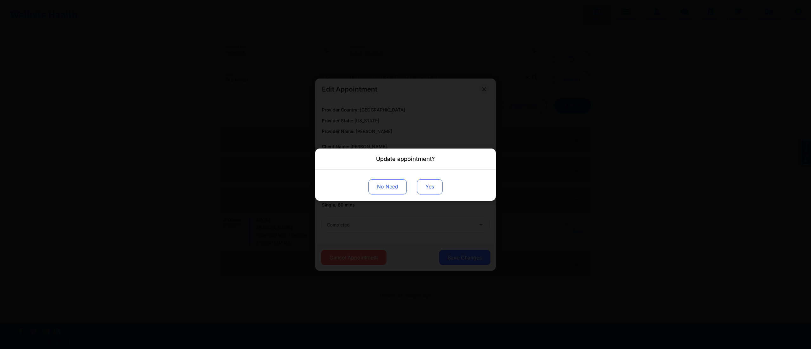
click at [428, 190] on button "Yes" at bounding box center [430, 186] width 26 height 15
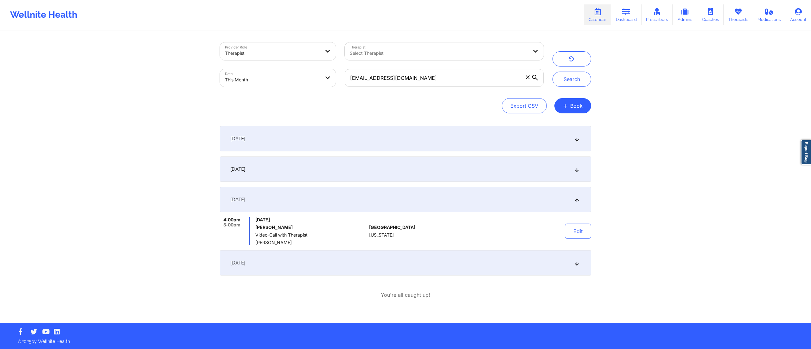
click at [394, 262] on div "September 22, 2025" at bounding box center [405, 262] width 371 height 25
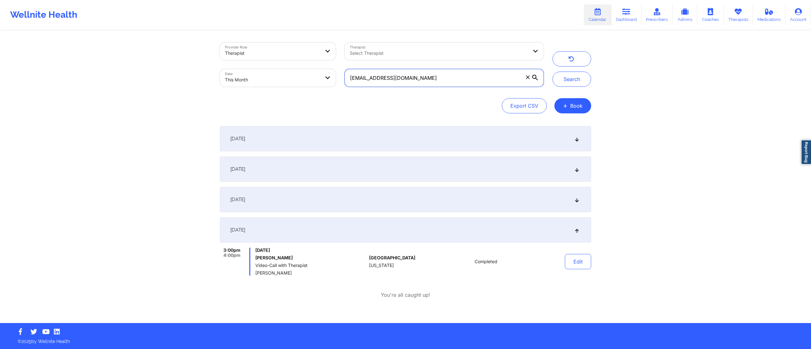
drag, startPoint x: 427, startPoint y: 76, endPoint x: 340, endPoint y: 82, distance: 86.8
click at [340, 82] on div "catherineaberner@gmail.com" at bounding box center [444, 78] width 208 height 27
paste input "debbiepennock"
click at [574, 76] on button "Search" at bounding box center [572, 79] width 39 height 15
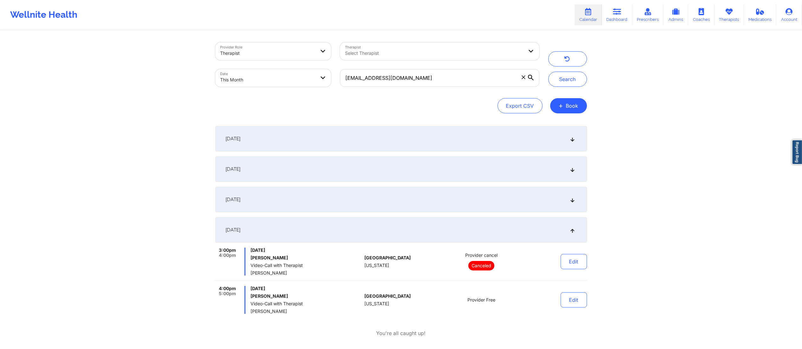
click at [392, 136] on div "September 2, 2025" at bounding box center [400, 138] width 371 height 25
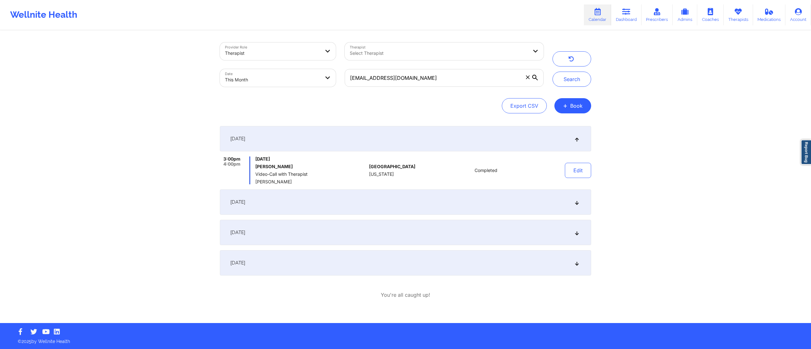
click at [377, 205] on div "September 9, 2025" at bounding box center [405, 202] width 371 height 25
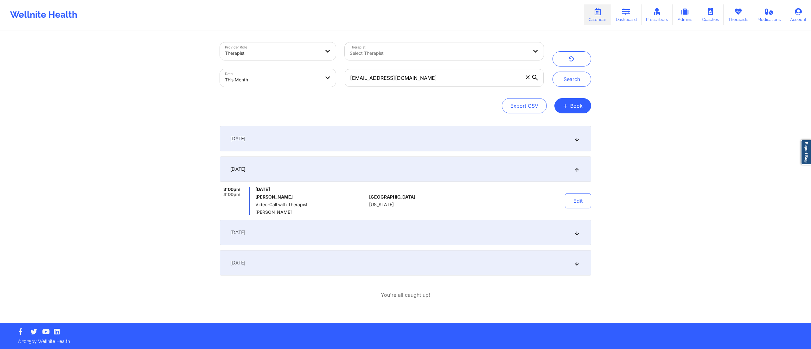
click at [439, 140] on div "September 2, 2025" at bounding box center [405, 138] width 371 height 25
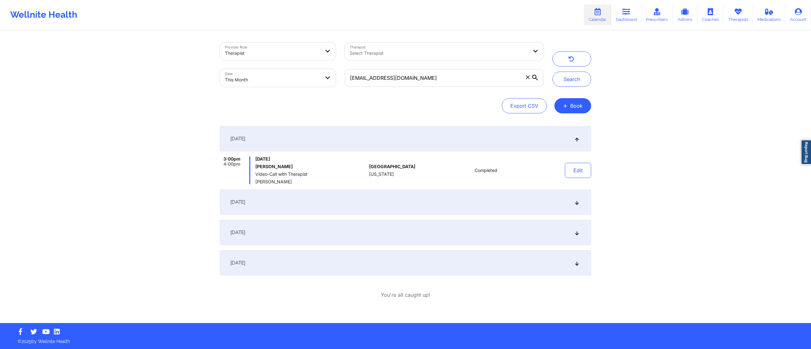
click at [442, 195] on div "September 9, 2025" at bounding box center [405, 202] width 371 height 25
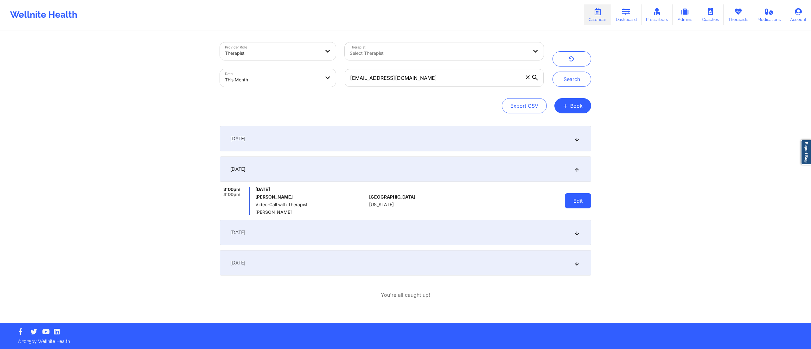
click at [591, 197] on button "Edit" at bounding box center [578, 200] width 26 height 15
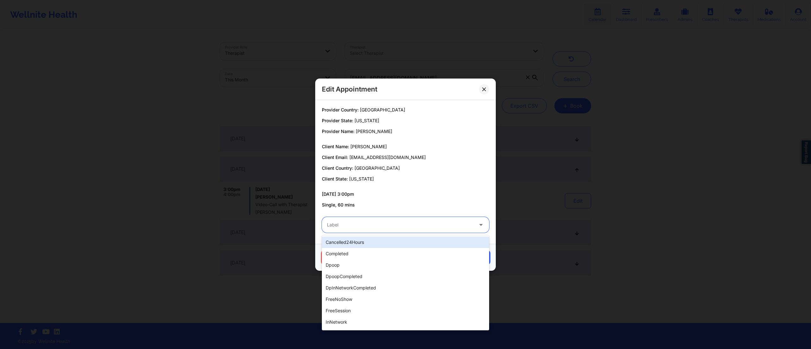
drag, startPoint x: 401, startPoint y: 230, endPoint x: 395, endPoint y: 237, distance: 9.2
click at [400, 233] on div "Label" at bounding box center [398, 225] width 152 height 16
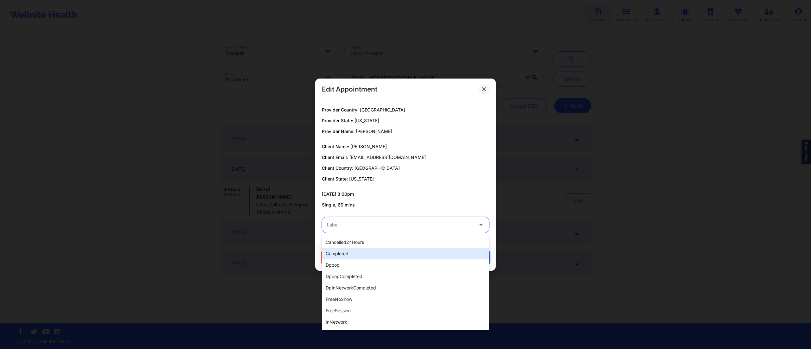
click at [376, 257] on div "completed" at bounding box center [405, 253] width 167 height 11
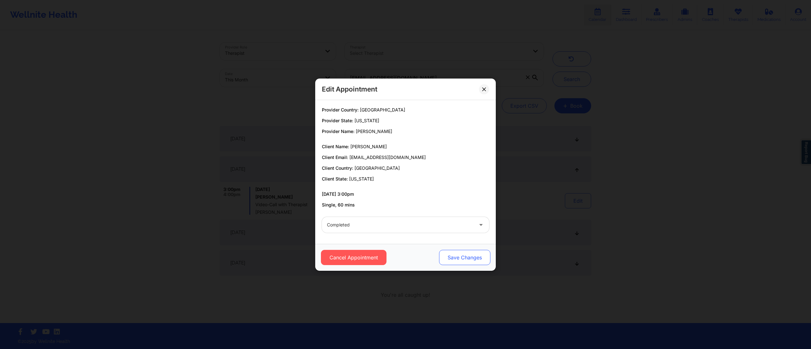
click at [457, 256] on button "Save Changes" at bounding box center [464, 257] width 51 height 15
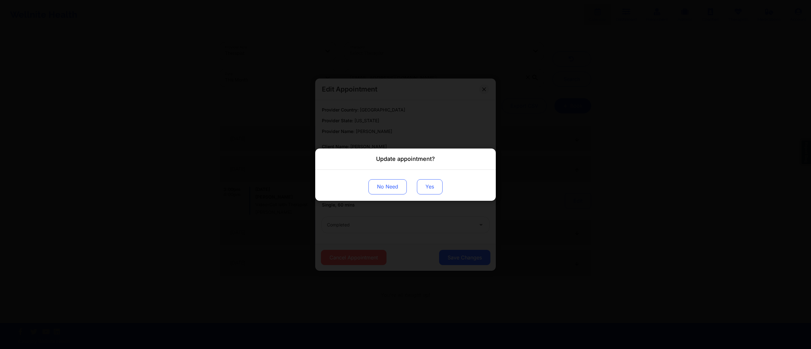
click at [435, 193] on button "Yes" at bounding box center [430, 186] width 26 height 15
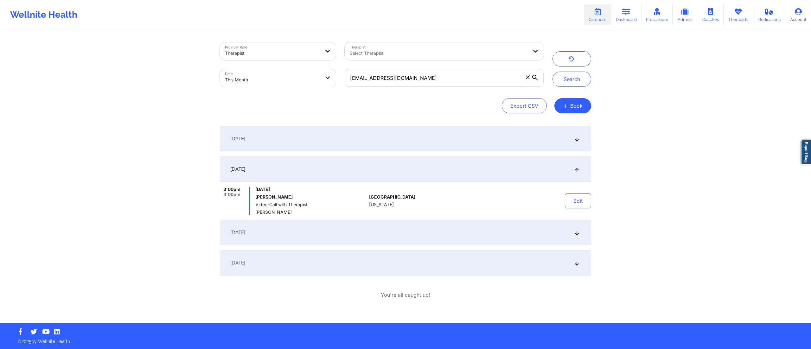
click at [497, 239] on div "September 16, 2025" at bounding box center [405, 232] width 371 height 25
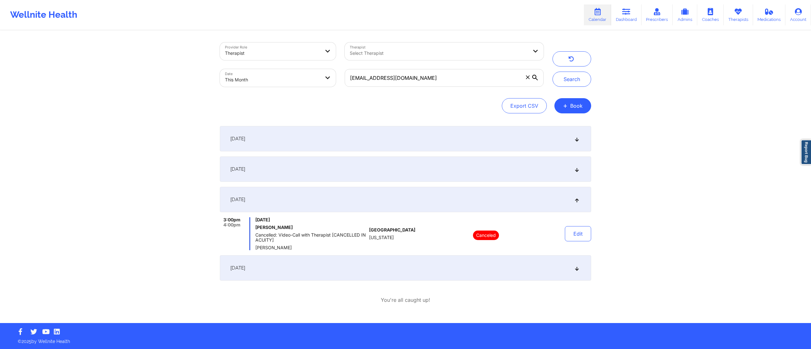
click at [446, 274] on div "September 23, 2025" at bounding box center [405, 267] width 371 height 25
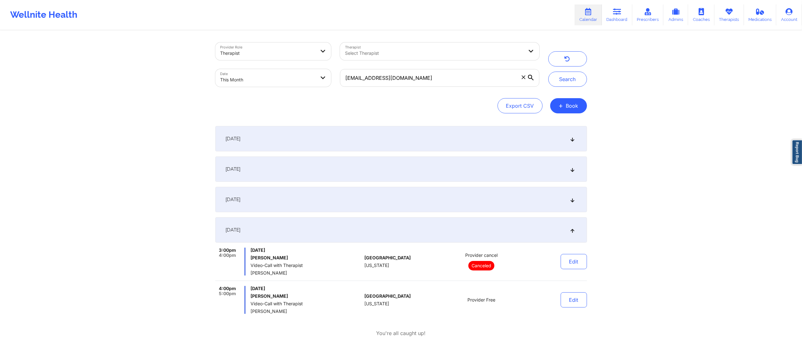
scroll to position [29, 0]
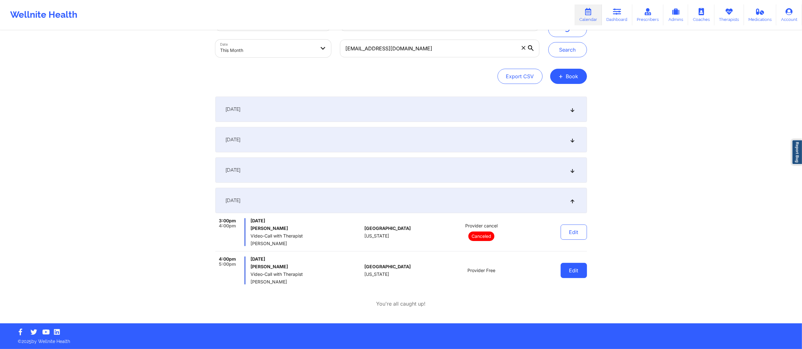
click at [573, 271] on button "Edit" at bounding box center [573, 270] width 26 height 15
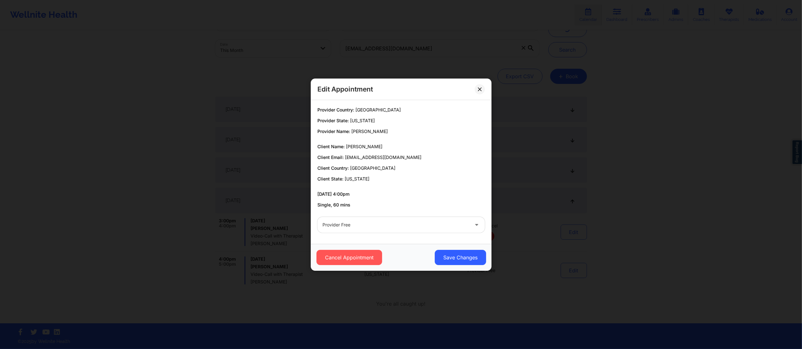
click at [374, 219] on div "Provider Free" at bounding box center [395, 225] width 146 height 16
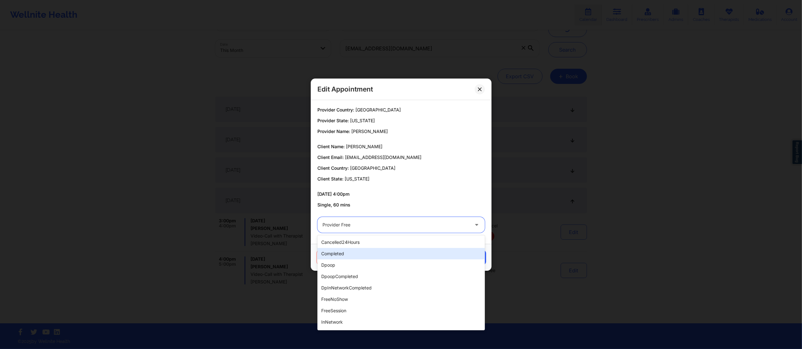
click at [361, 256] on div "completed" at bounding box center [400, 253] width 167 height 11
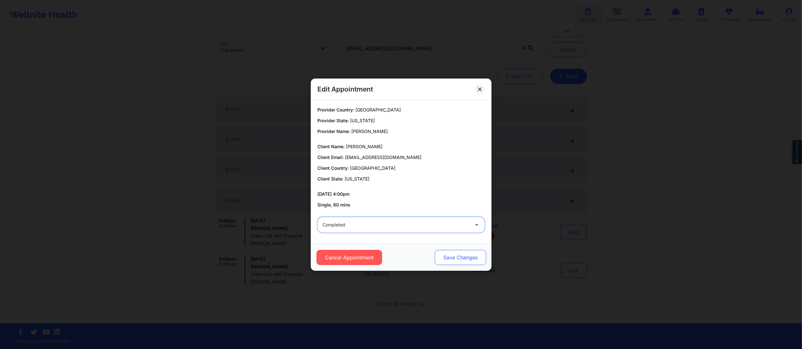
click at [462, 259] on button "Save Changes" at bounding box center [459, 257] width 51 height 15
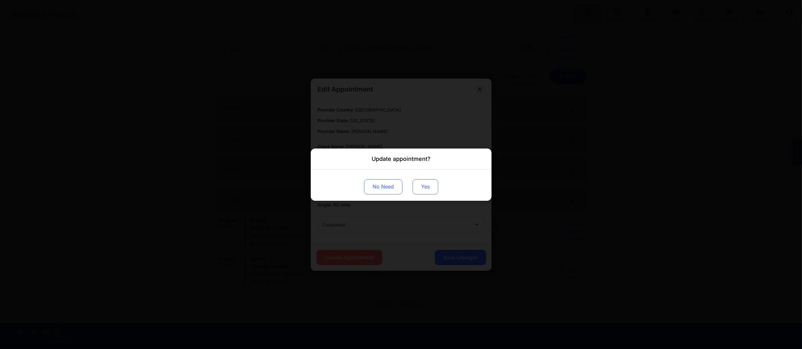
click at [420, 191] on button "Yes" at bounding box center [425, 186] width 26 height 15
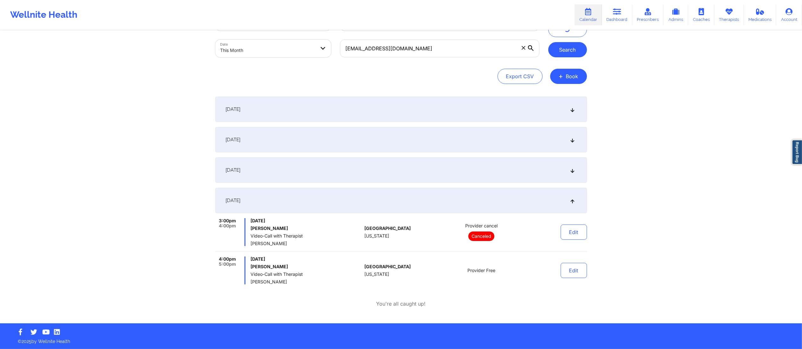
click at [564, 49] on button "Search" at bounding box center [567, 49] width 39 height 15
click at [577, 271] on button "Edit" at bounding box center [573, 270] width 26 height 15
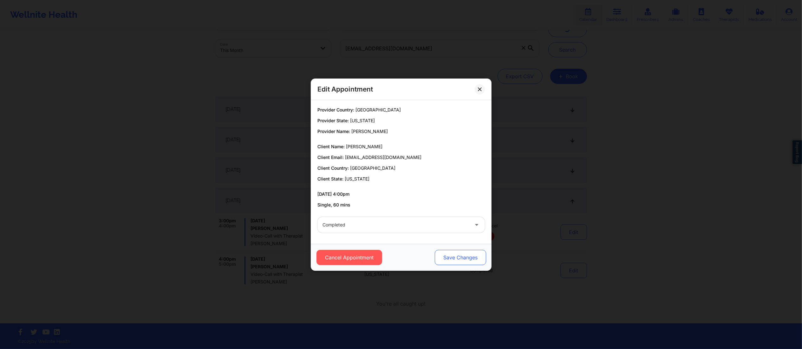
click at [466, 254] on button "Save Changes" at bounding box center [459, 257] width 51 height 15
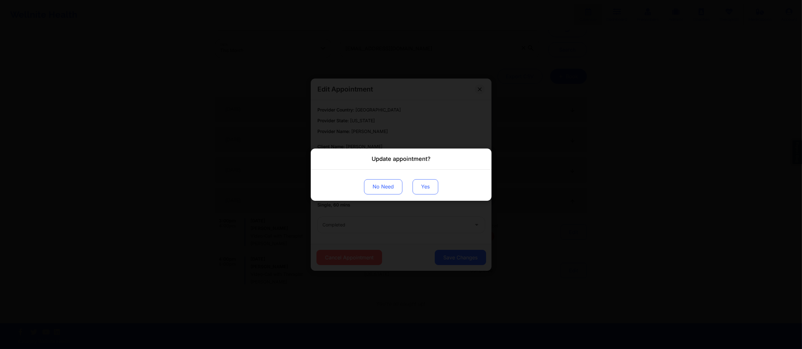
click at [414, 182] on button "Yes" at bounding box center [425, 186] width 26 height 15
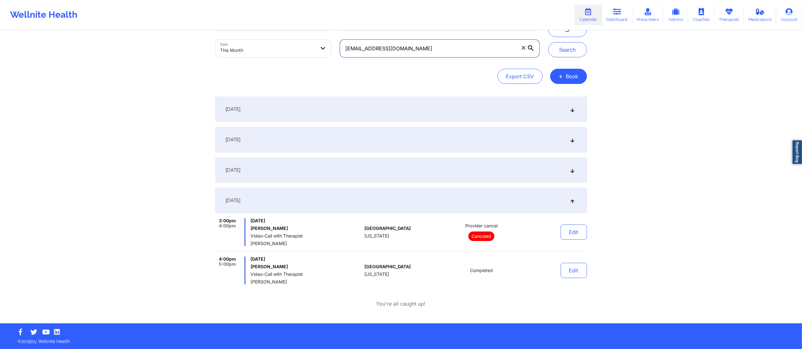
drag, startPoint x: 425, startPoint y: 47, endPoint x: 329, endPoint y: 51, distance: 96.1
click at [329, 51] on div "Provider Role Therapist Therapist Select Therapist Date This Month debbiepennoc…" at bounding box center [377, 35] width 333 height 53
paste input "orcas97"
click at [567, 53] on button "Search" at bounding box center [567, 49] width 39 height 15
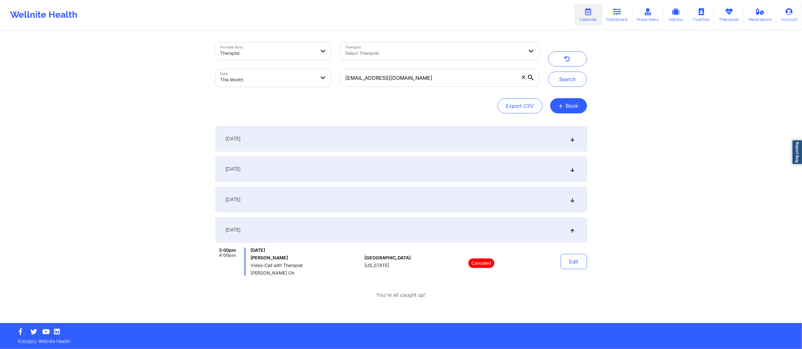
scroll to position [0, 0]
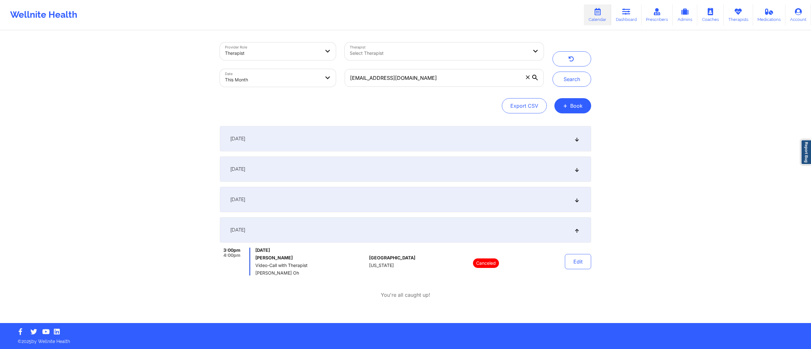
click at [496, 143] on div "September 2, 2025" at bounding box center [405, 138] width 371 height 25
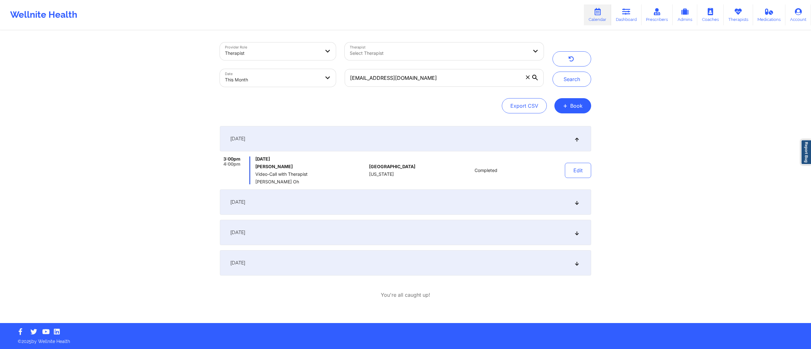
click at [466, 197] on div "September 9, 2025" at bounding box center [405, 202] width 371 height 25
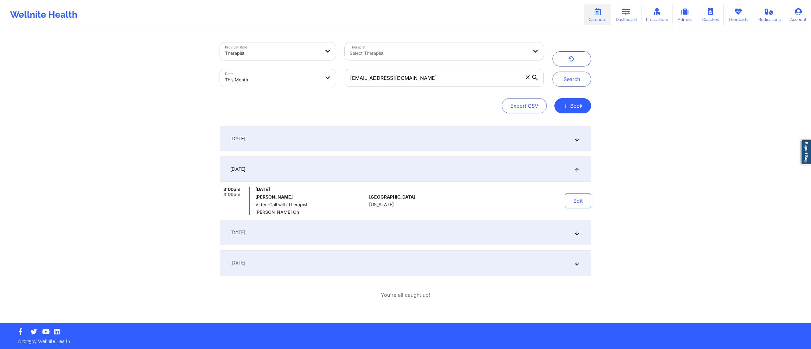
click at [548, 205] on div "Edit" at bounding box center [562, 201] width 59 height 28
click at [573, 205] on button "Edit" at bounding box center [578, 200] width 26 height 15
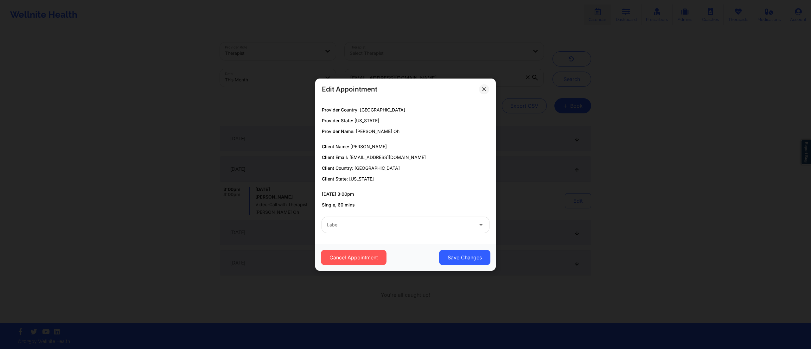
drag, startPoint x: 410, startPoint y: 227, endPoint x: 413, endPoint y: 230, distance: 4.7
click at [410, 226] on div at bounding box center [400, 225] width 146 height 8
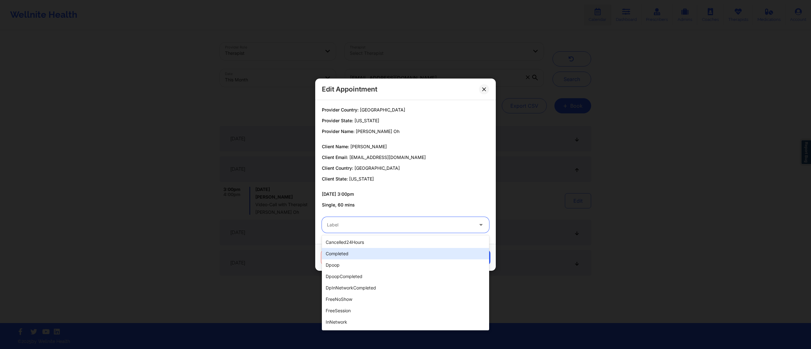
drag, startPoint x: 365, startPoint y: 252, endPoint x: 366, endPoint y: 255, distance: 3.4
click at [363, 253] on div "completed" at bounding box center [405, 253] width 167 height 11
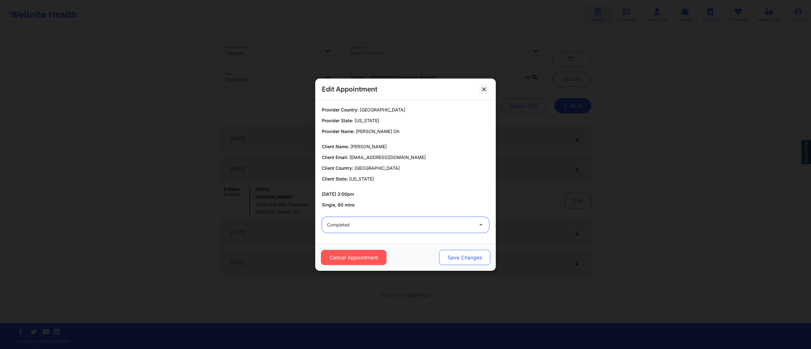
click at [471, 262] on button "Save Changes" at bounding box center [464, 257] width 51 height 15
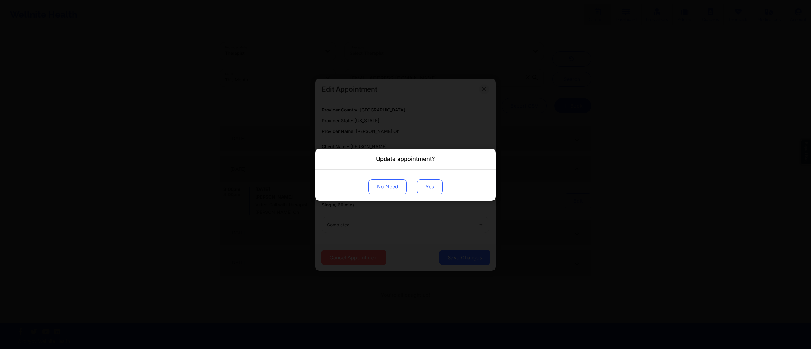
click at [429, 186] on button "Yes" at bounding box center [430, 186] width 26 height 15
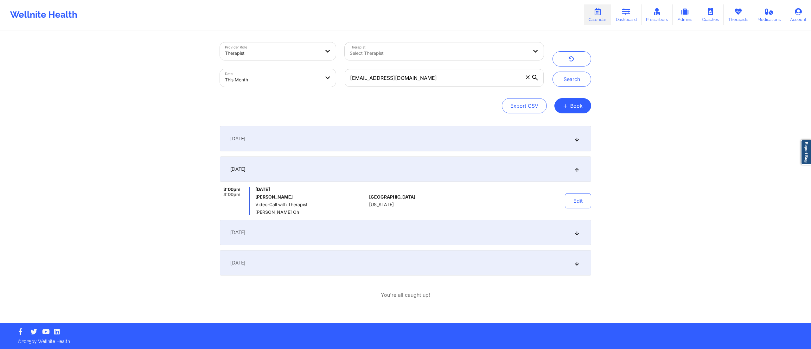
click at [401, 231] on div "September 16, 2025" at bounding box center [405, 232] width 371 height 25
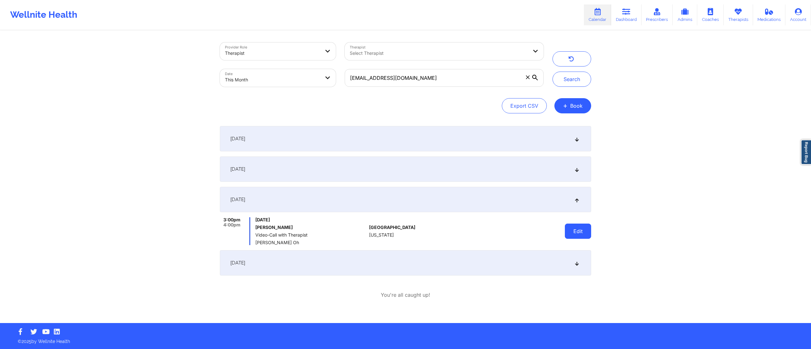
click at [579, 230] on button "Edit" at bounding box center [578, 231] width 26 height 15
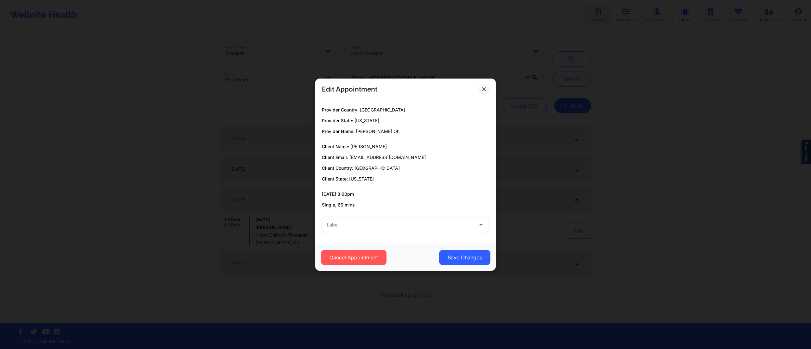
click at [404, 217] on div "Label" at bounding box center [398, 225] width 152 height 16
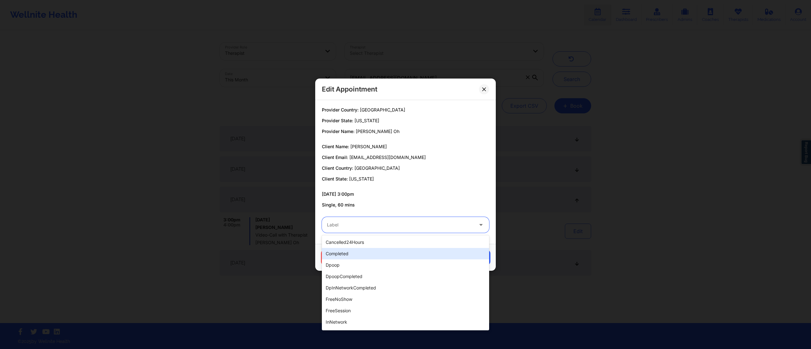
click at [354, 254] on div "completed" at bounding box center [405, 253] width 167 height 11
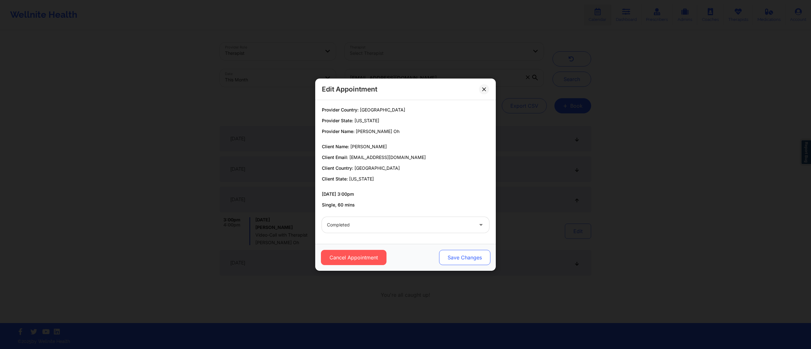
click at [446, 258] on button "Save Changes" at bounding box center [464, 257] width 51 height 15
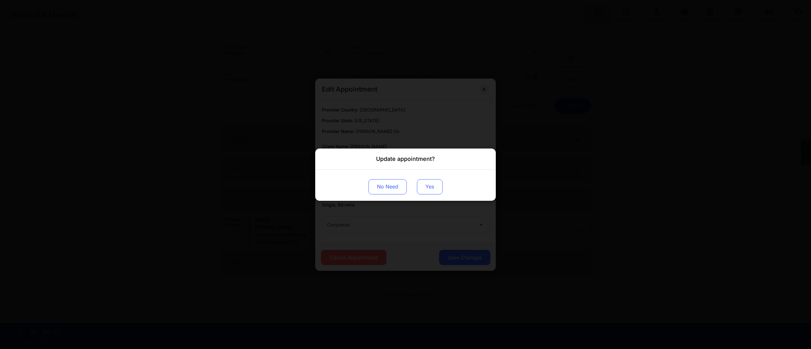
click at [425, 186] on button "Yes" at bounding box center [430, 186] width 26 height 15
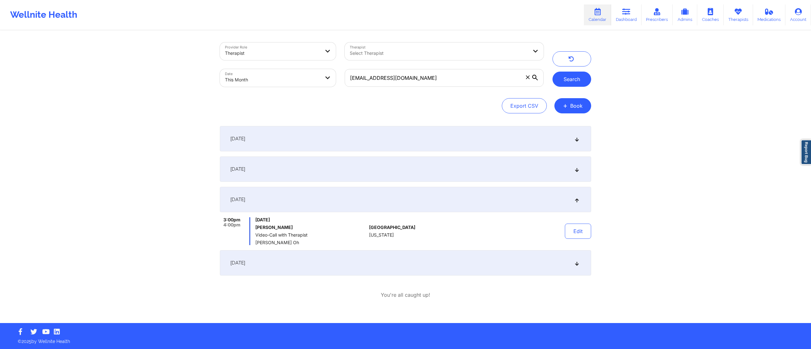
click at [566, 78] on button "Search" at bounding box center [572, 79] width 39 height 15
click at [484, 173] on div "September 9, 2025" at bounding box center [405, 169] width 371 height 25
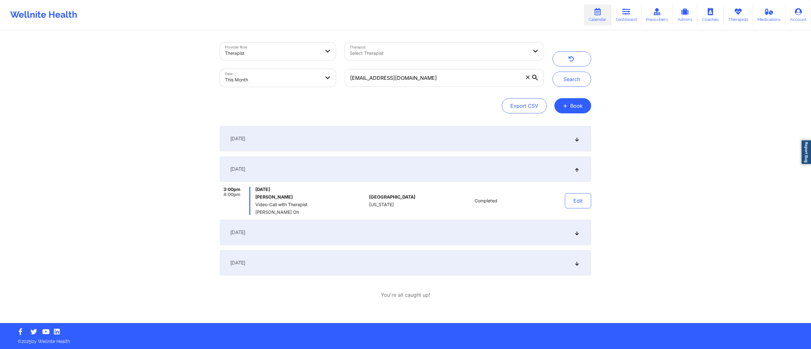
click at [468, 271] on div "September 23, 2025" at bounding box center [405, 262] width 371 height 25
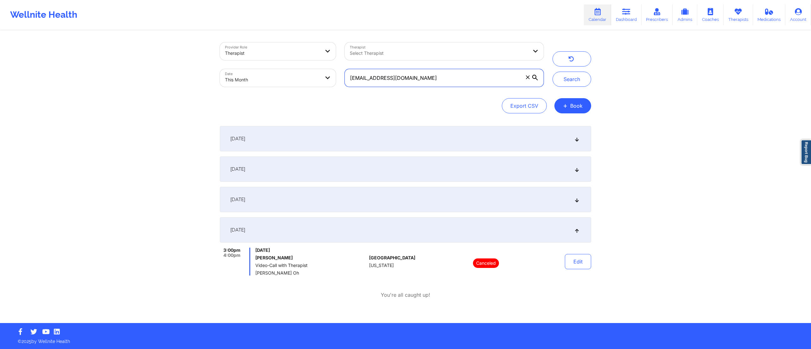
drag, startPoint x: 417, startPoint y: 77, endPoint x: 333, endPoint y: 77, distance: 84.6
click at [333, 77] on div "Provider Role Therapist Therapist Select Therapist Date This Month dorcas97@gma…" at bounding box center [382, 64] width 333 height 53
paste input "geeeiiiaaa@me"
click at [582, 77] on button "Search" at bounding box center [572, 79] width 39 height 15
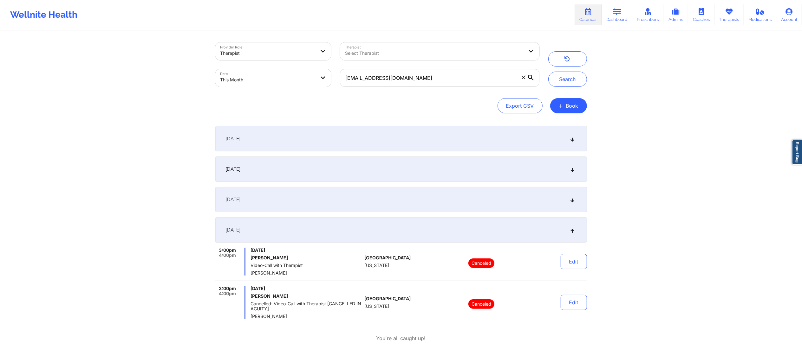
click at [392, 170] on div "September 9, 2025" at bounding box center [400, 169] width 371 height 25
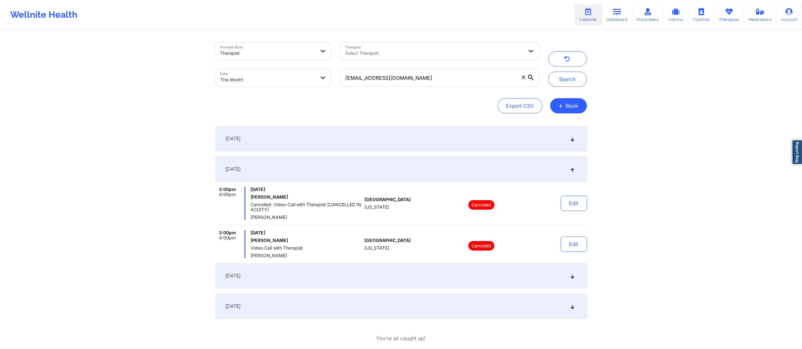
click at [393, 274] on div "September 16, 2025" at bounding box center [400, 275] width 371 height 25
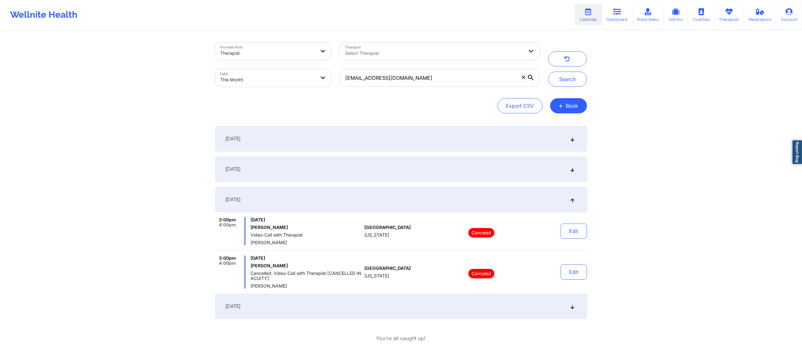
drag, startPoint x: 409, startPoint y: 306, endPoint x: 410, endPoint y: 303, distance: 3.6
click at [410, 304] on div "September 23, 2025" at bounding box center [400, 306] width 371 height 25
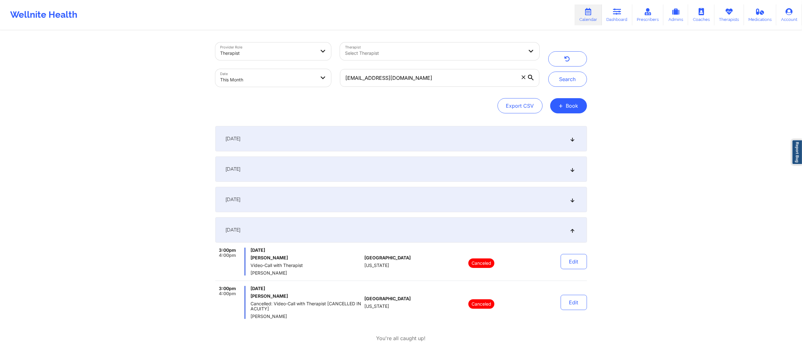
click at [374, 140] on div "September 2, 2025" at bounding box center [400, 138] width 371 height 25
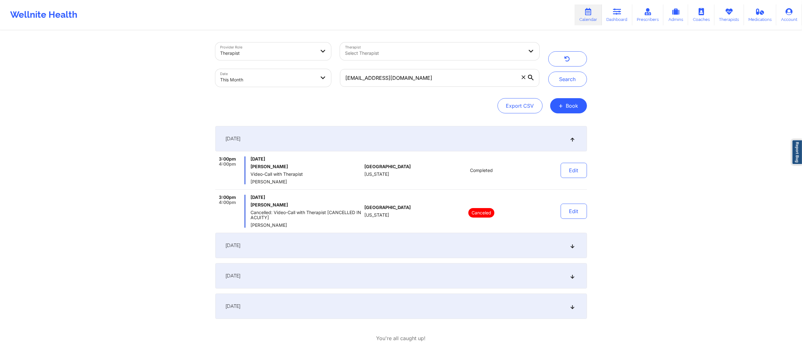
click at [393, 244] on div "September 9, 2025" at bounding box center [400, 245] width 371 height 25
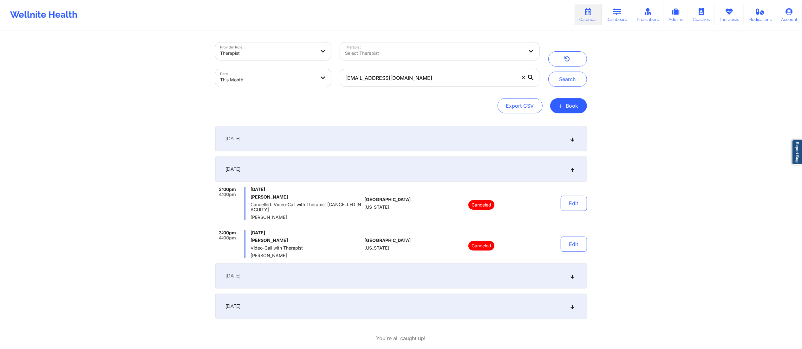
click at [383, 280] on div "September 16, 2025" at bounding box center [400, 275] width 371 height 25
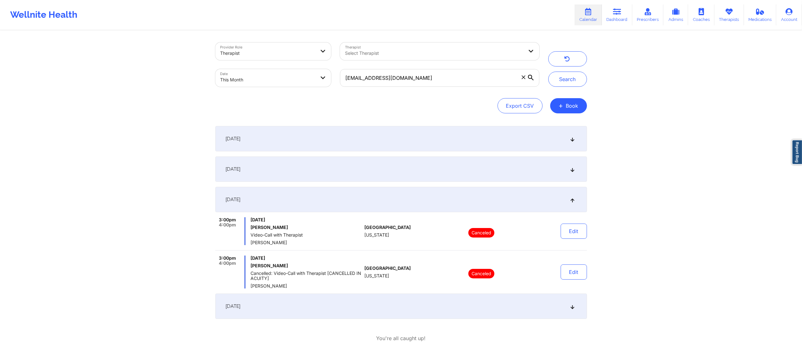
click at [432, 309] on div "September 23, 2025" at bounding box center [400, 306] width 371 height 25
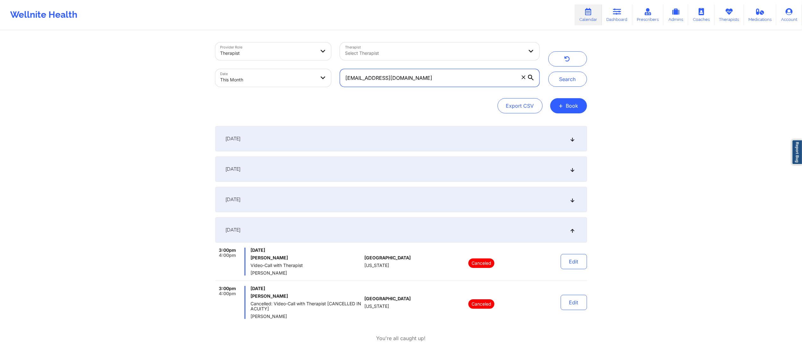
drag, startPoint x: 426, startPoint y: 81, endPoint x: 308, endPoint y: 84, distance: 118.0
click at [308, 84] on div "Provider Role Therapist Therapist Select Therapist Date This Month geeeiiiaaa@m…" at bounding box center [377, 64] width 333 height 53
paste input "mariamcandrew@yahoo"
click at [556, 73] on button "Search" at bounding box center [567, 79] width 39 height 15
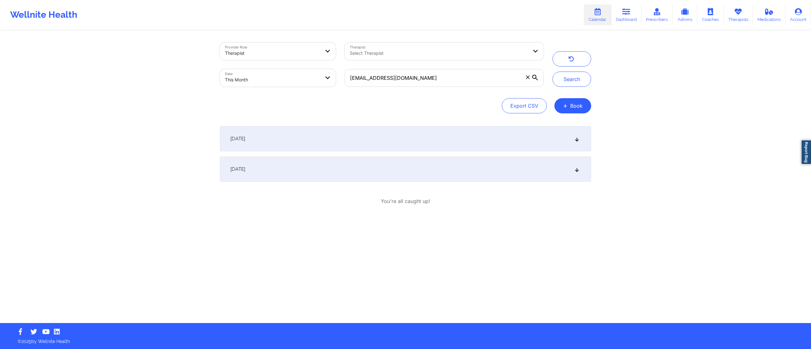
click at [379, 135] on div "September 2, 2025" at bounding box center [405, 138] width 371 height 25
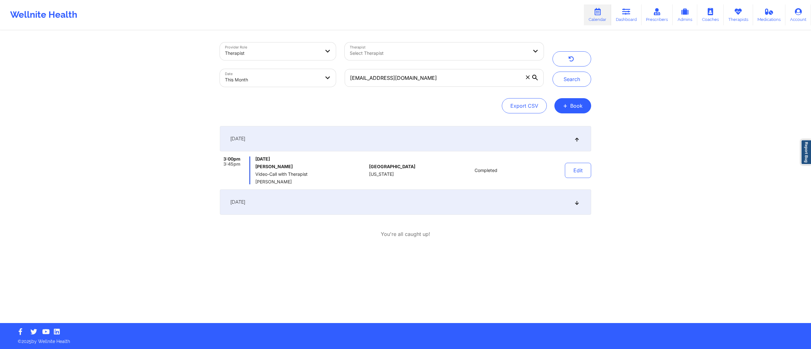
click at [423, 197] on div "September 16, 2025" at bounding box center [405, 202] width 371 height 25
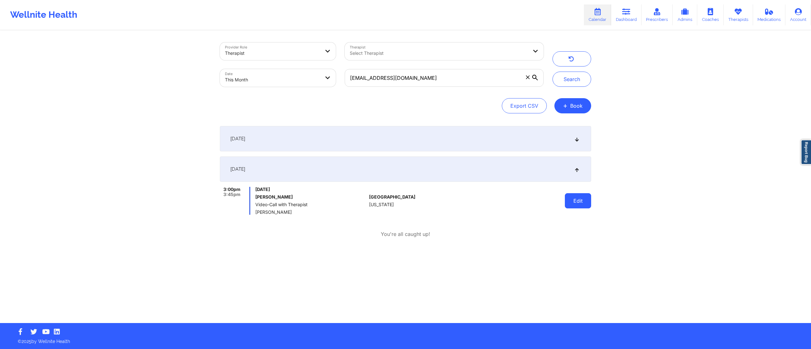
click at [578, 208] on button "Edit" at bounding box center [578, 200] width 26 height 15
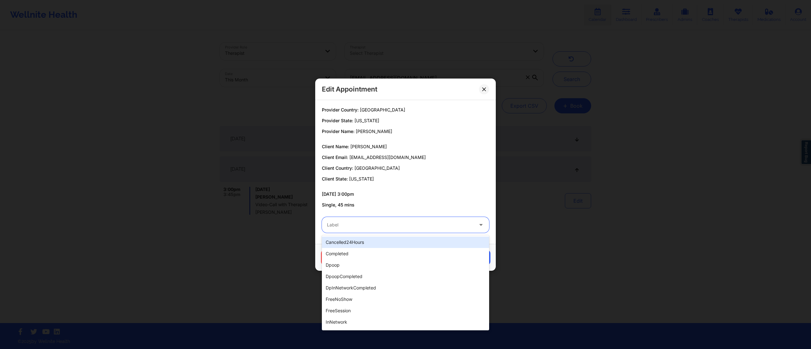
click at [383, 228] on div at bounding box center [400, 225] width 146 height 8
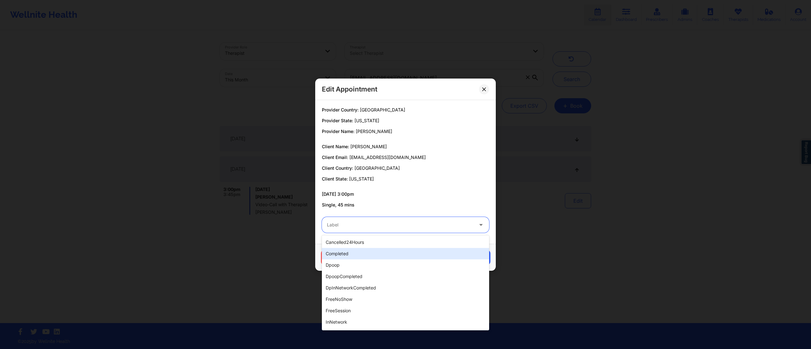
click at [378, 255] on div "completed" at bounding box center [405, 253] width 167 height 11
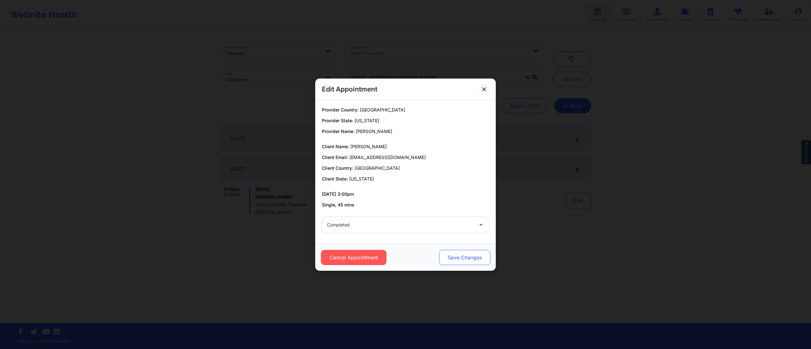
click at [468, 258] on button "Save Changes" at bounding box center [464, 257] width 51 height 15
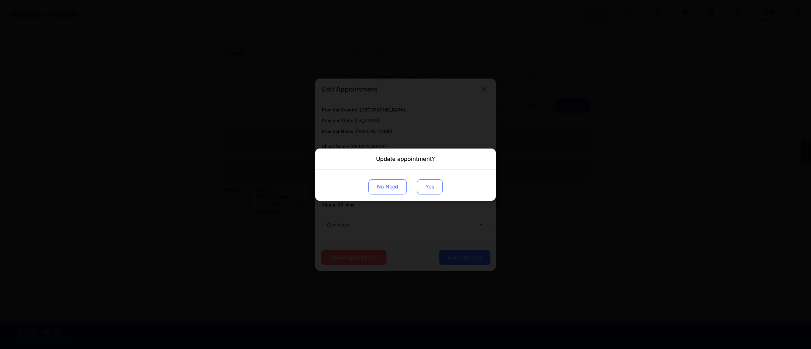
click at [425, 186] on button "Yes" at bounding box center [430, 186] width 26 height 15
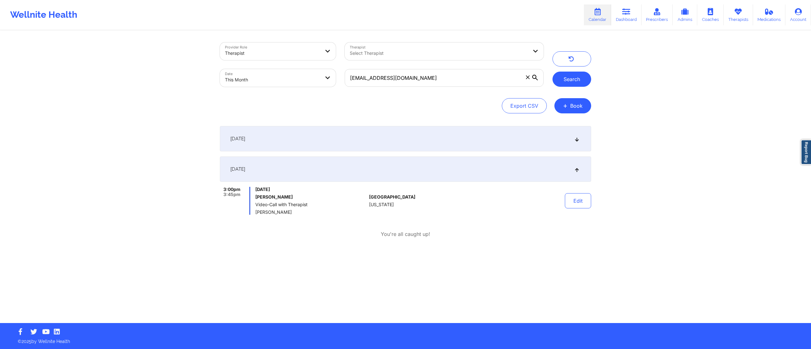
click at [567, 82] on button "Search" at bounding box center [572, 79] width 39 height 15
drag, startPoint x: 477, startPoint y: 74, endPoint x: 300, endPoint y: 93, distance: 177.6
click at [300, 93] on div "Provider Role Therapist Therapist Select Therapist Date This Month mariamcandre…" at bounding box center [405, 77] width 371 height 71
paste input "blueyedcin@gmail"
type input "blueyedcin@gmail.com"
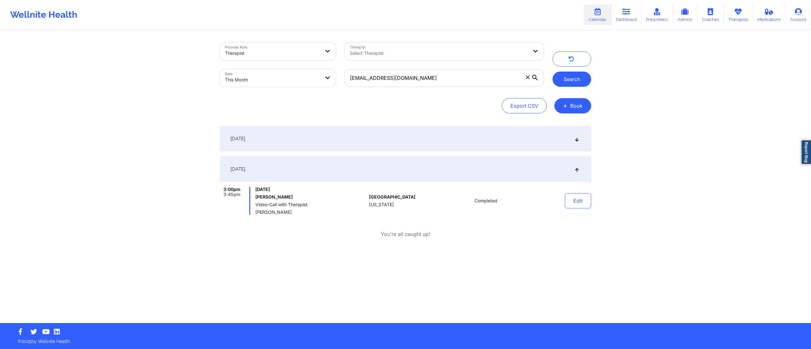
click at [562, 77] on button "Search" at bounding box center [572, 79] width 39 height 15
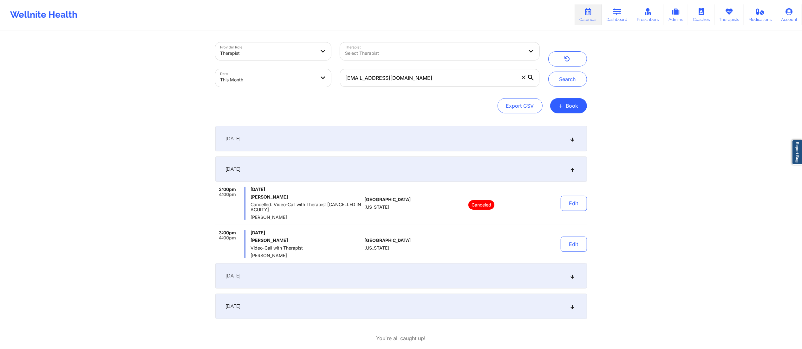
click at [431, 141] on div "September 2, 2025" at bounding box center [400, 138] width 371 height 25
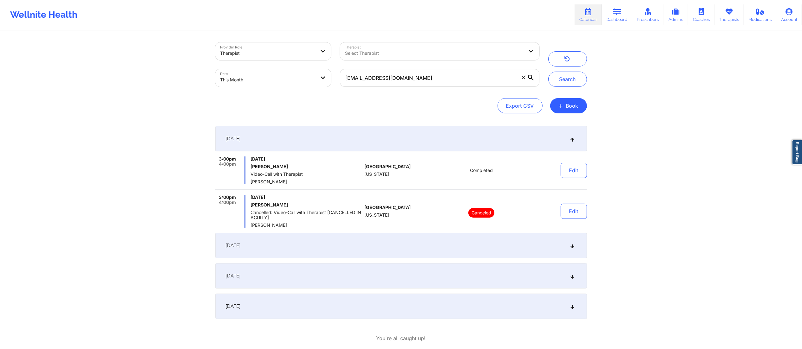
click at [412, 247] on div "September 9, 2025" at bounding box center [400, 245] width 371 height 25
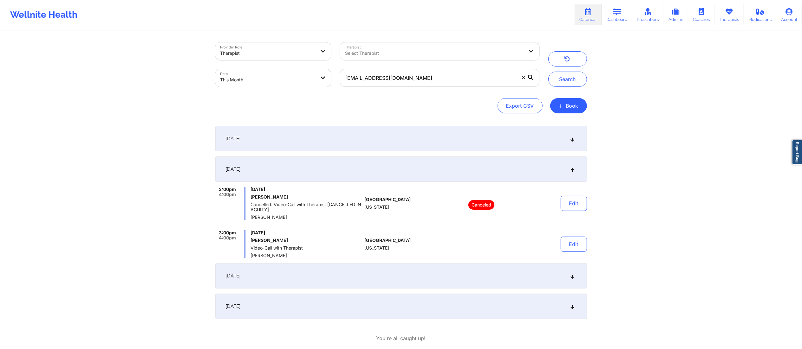
scroll to position [35, 0]
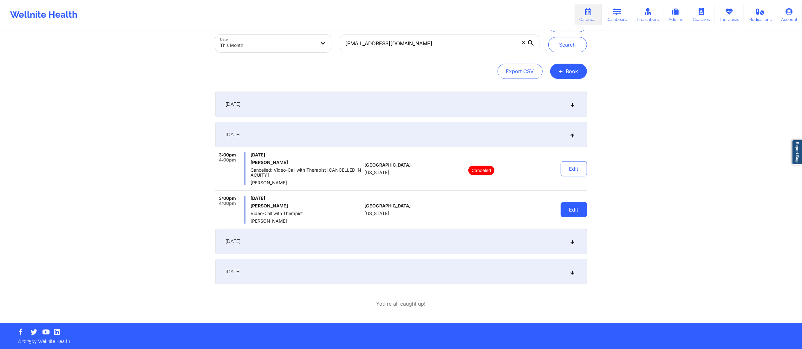
click at [573, 211] on button "Edit" at bounding box center [573, 209] width 26 height 15
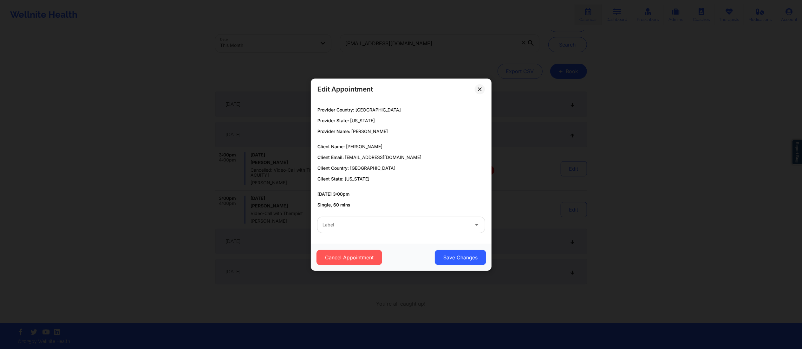
click at [402, 215] on div "Label" at bounding box center [401, 225] width 176 height 25
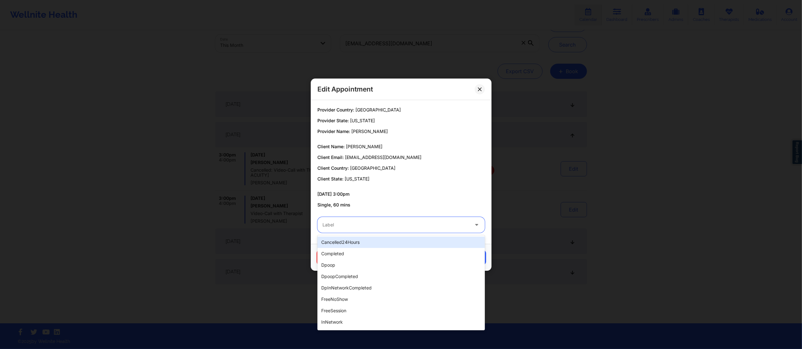
click at [400, 223] on div "Label" at bounding box center [393, 225] width 152 height 16
click at [377, 252] on div "completed" at bounding box center [400, 253] width 167 height 11
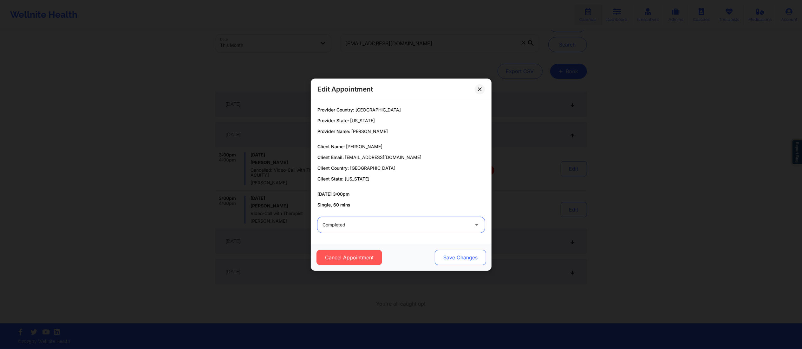
click at [466, 259] on button "Save Changes" at bounding box center [459, 257] width 51 height 15
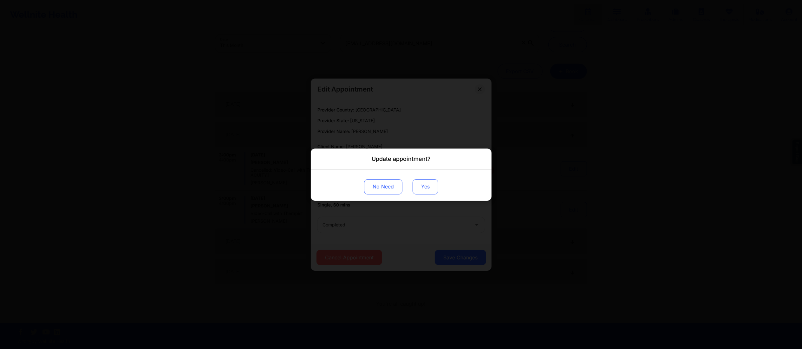
click at [413, 187] on button "Yes" at bounding box center [425, 186] width 26 height 15
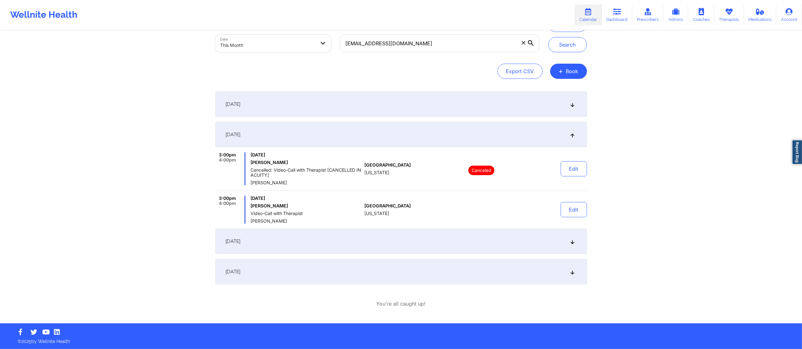
click at [429, 243] on div "September 16, 2025" at bounding box center [400, 241] width 371 height 25
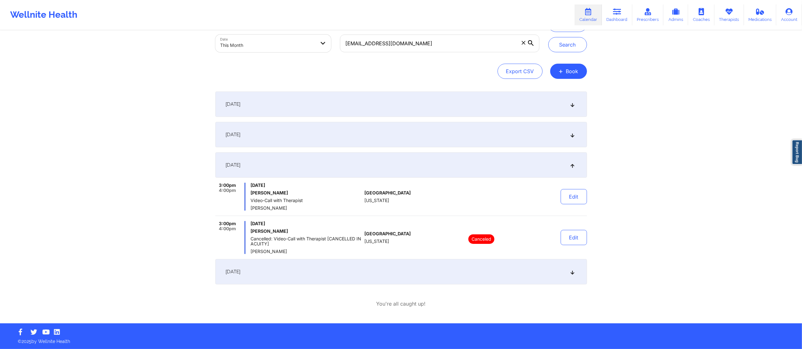
click at [591, 200] on div "Provider Role Therapist Therapist Select Therapist Date This Month blueyedcin@g…" at bounding box center [401, 144] width 802 height 358
click at [565, 199] on button "Edit" at bounding box center [573, 196] width 26 height 15
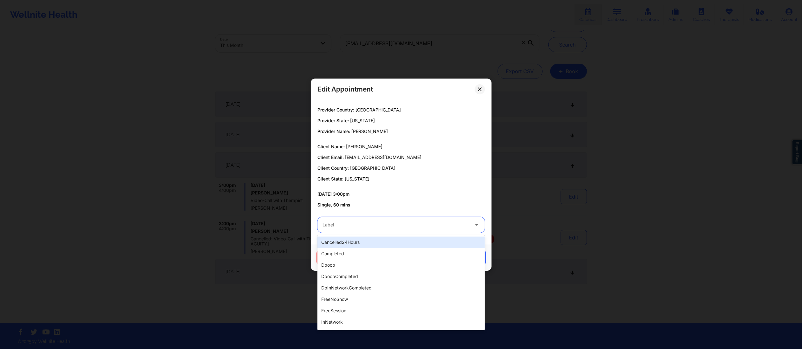
drag, startPoint x: 399, startPoint y: 225, endPoint x: 384, endPoint y: 239, distance: 21.1
click at [399, 226] on div at bounding box center [395, 225] width 146 height 8
click at [369, 249] on div "completed" at bounding box center [400, 253] width 167 height 11
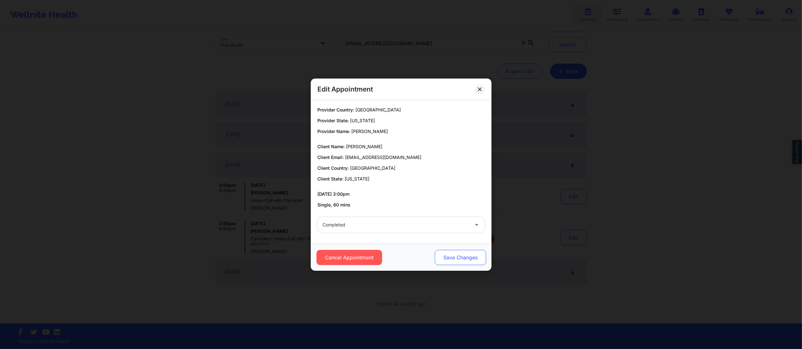
click at [457, 253] on button "Save Changes" at bounding box center [459, 257] width 51 height 15
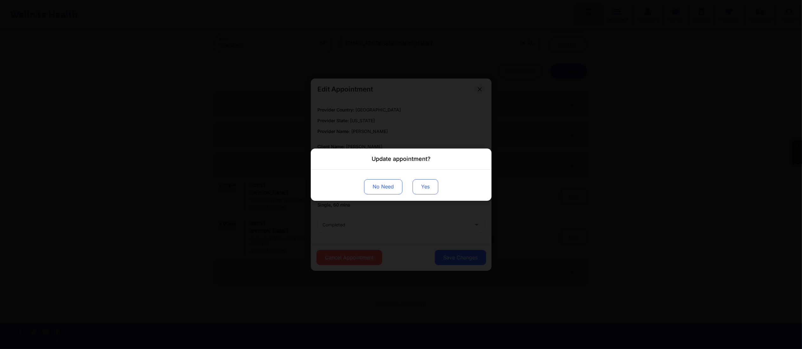
drag, startPoint x: 424, startPoint y: 195, endPoint x: 424, endPoint y: 190, distance: 5.1
click at [424, 195] on div "No Need Yes" at bounding box center [401, 185] width 181 height 31
click at [429, 181] on button "Yes" at bounding box center [425, 186] width 26 height 15
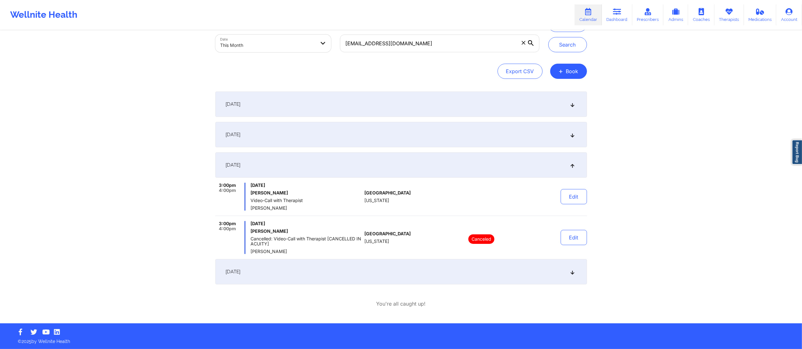
click at [422, 274] on div "September 23, 2025" at bounding box center [400, 271] width 371 height 25
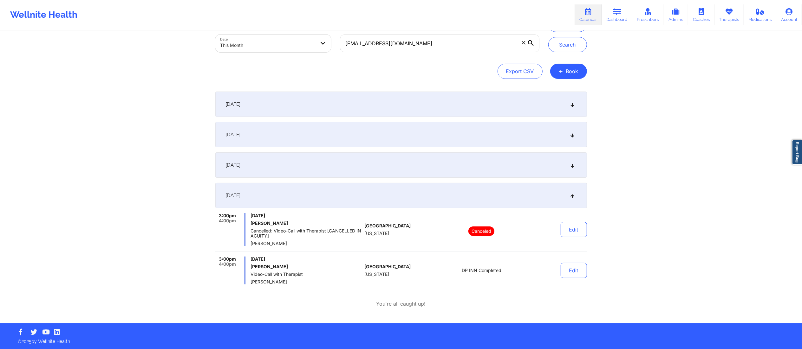
click at [485, 169] on div "September 16, 2025" at bounding box center [400, 164] width 371 height 25
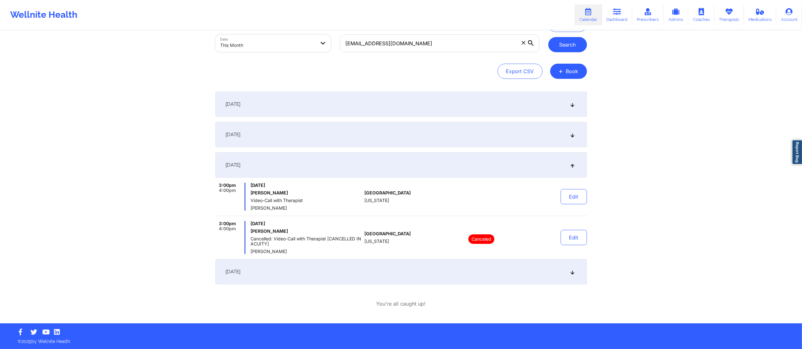
click at [573, 44] on button "Search" at bounding box center [567, 44] width 39 height 15
click at [567, 195] on button "Edit" at bounding box center [573, 196] width 26 height 15
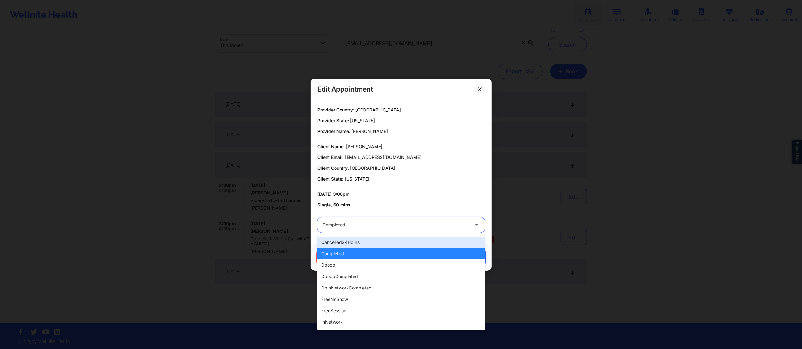
click at [396, 225] on div at bounding box center [395, 225] width 146 height 8
type input "dp"
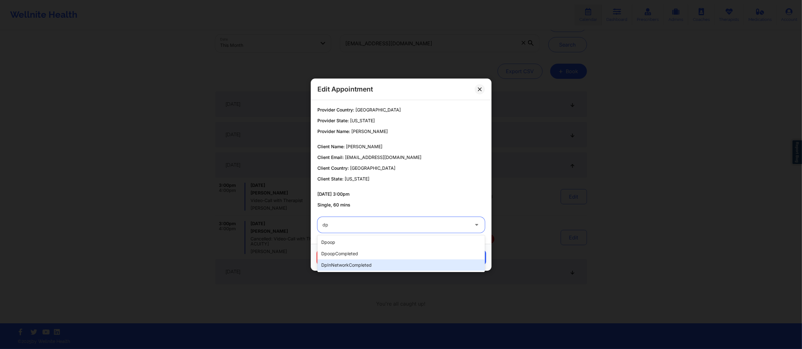
click at [356, 263] on div "dpInNetworkCompleted" at bounding box center [400, 265] width 167 height 11
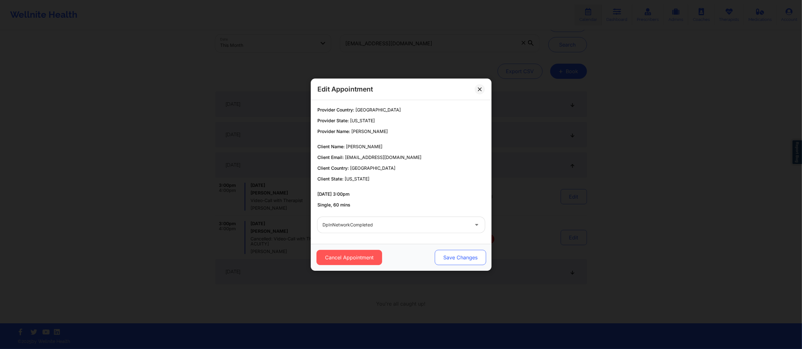
click at [459, 262] on button "Save Changes" at bounding box center [459, 257] width 51 height 15
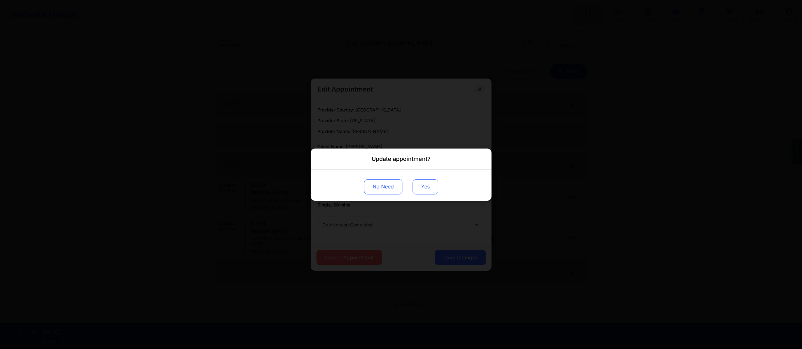
click at [428, 187] on button "Yes" at bounding box center [425, 186] width 26 height 15
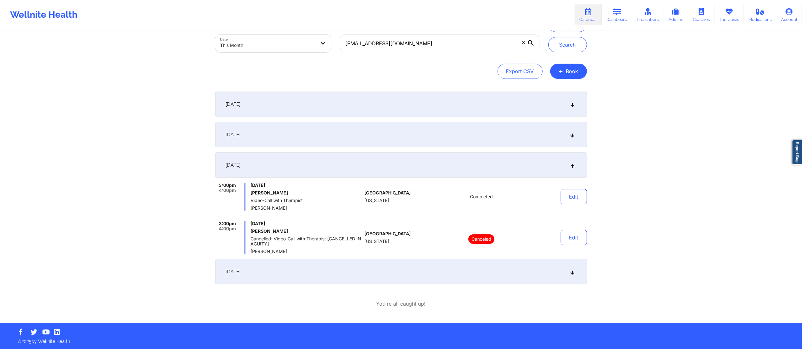
click at [422, 136] on div "September 9, 2025" at bounding box center [400, 134] width 371 height 25
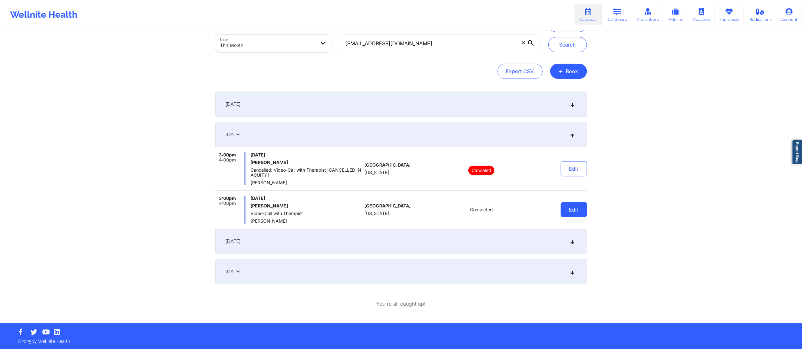
click at [578, 212] on button "Edit" at bounding box center [573, 209] width 26 height 15
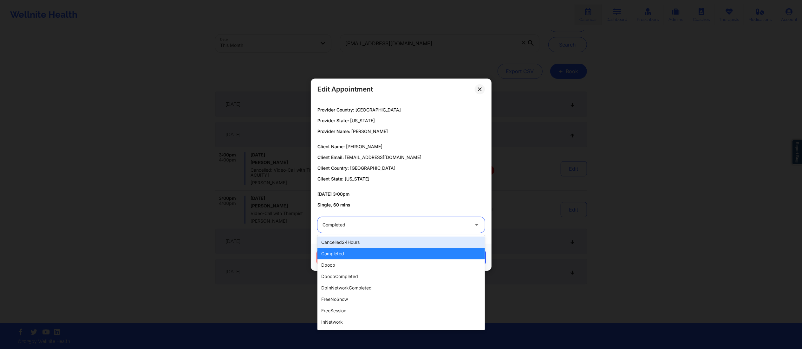
click at [416, 227] on div at bounding box center [395, 225] width 146 height 8
type input "dp"
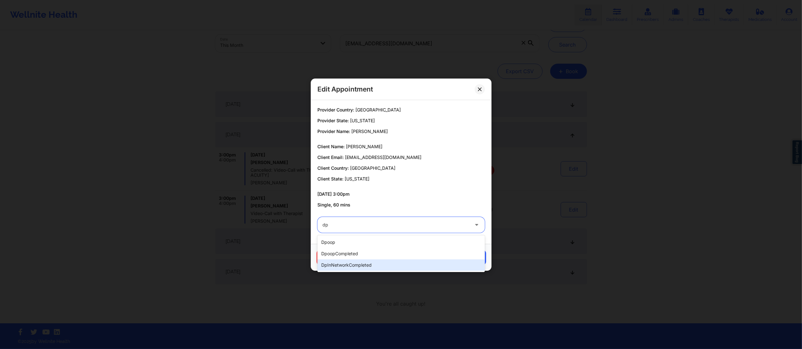
click at [359, 268] on div "dpInNetworkCompleted" at bounding box center [400, 265] width 167 height 11
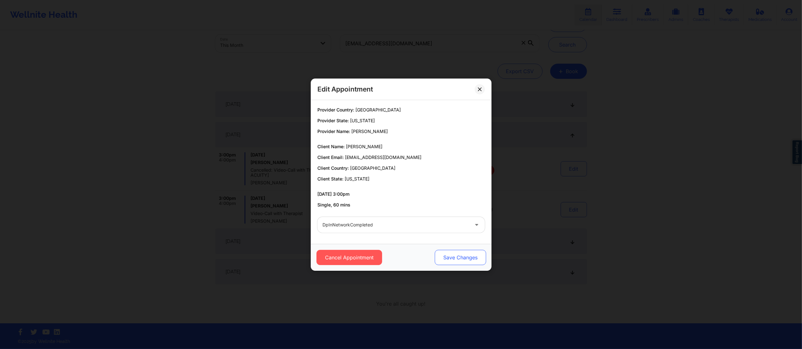
click at [456, 261] on button "Save Changes" at bounding box center [459, 257] width 51 height 15
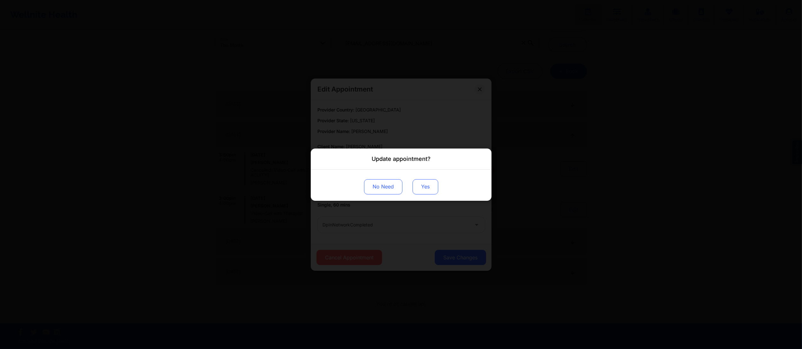
drag, startPoint x: 432, startPoint y: 182, endPoint x: 430, endPoint y: 185, distance: 3.6
click at [430, 184] on button "Yes" at bounding box center [425, 186] width 26 height 15
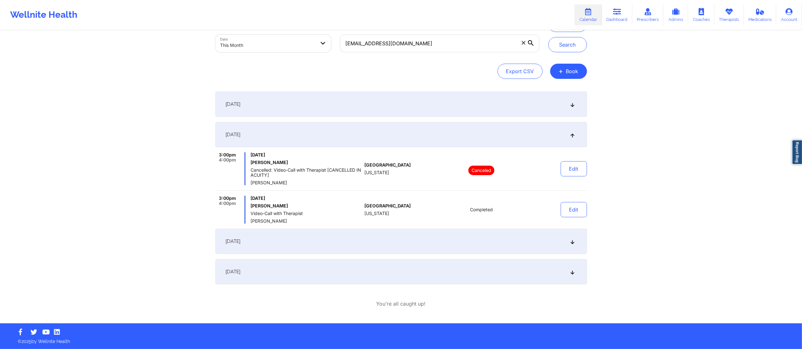
click at [453, 105] on div "September 2, 2025" at bounding box center [400, 104] width 371 height 25
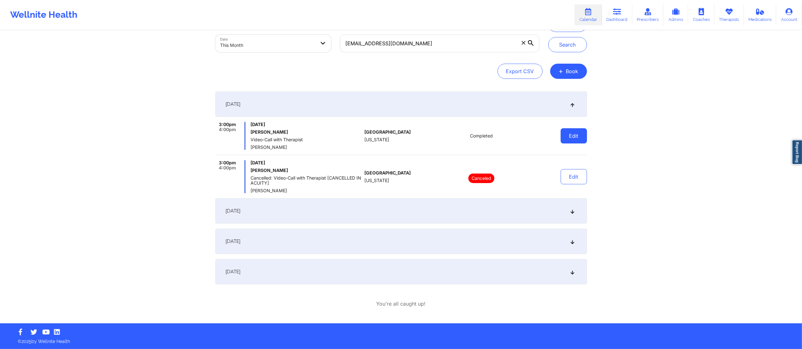
click at [572, 132] on button "Edit" at bounding box center [573, 135] width 26 height 15
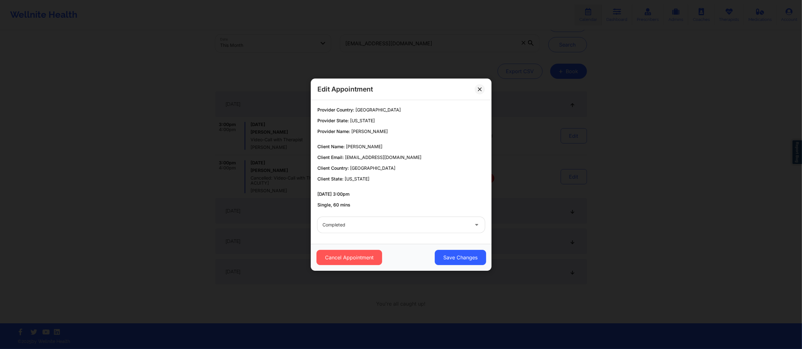
click at [383, 219] on div "Completed" at bounding box center [395, 225] width 146 height 16
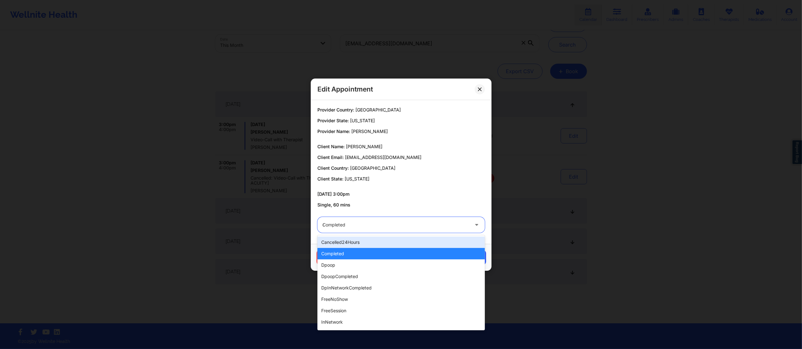
type input "dp"
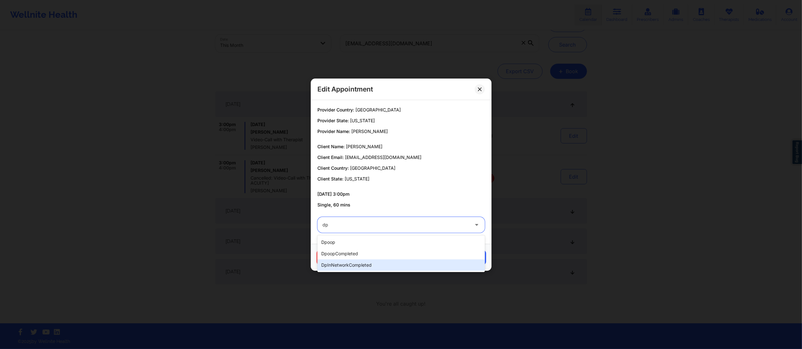
click at [353, 262] on div "dpInNetworkCompleted" at bounding box center [400, 265] width 167 height 11
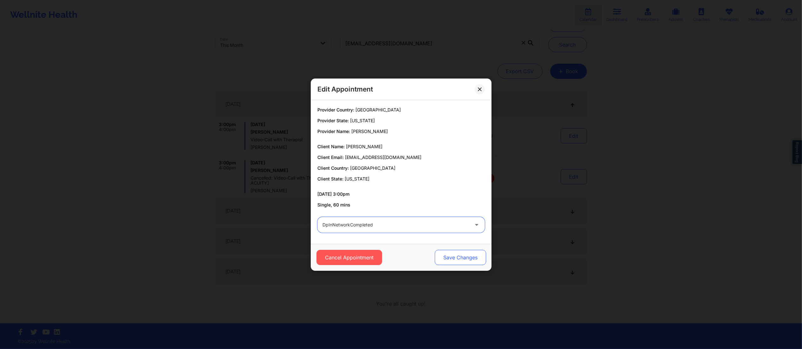
click at [456, 256] on button "Save Changes" at bounding box center [459, 257] width 51 height 15
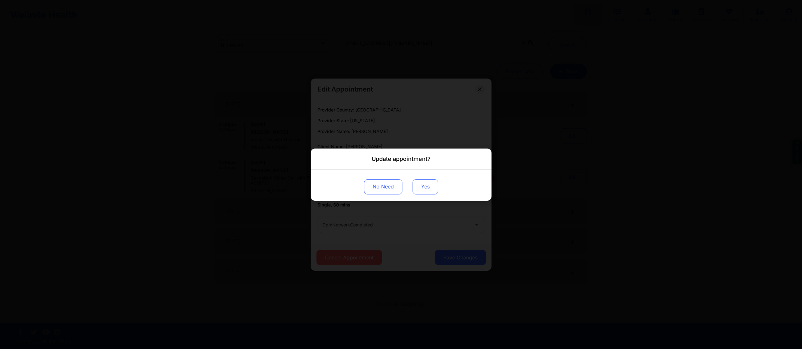
click at [429, 184] on button "Yes" at bounding box center [425, 186] width 26 height 15
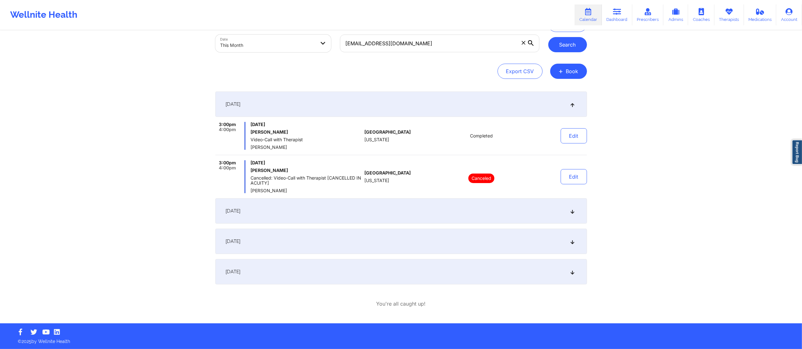
click at [566, 42] on button "Search" at bounding box center [567, 44] width 39 height 15
click at [572, 139] on button "Edit" at bounding box center [573, 135] width 26 height 15
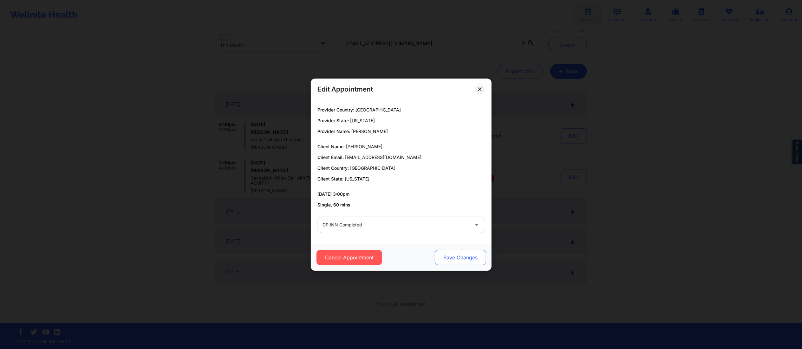
click at [452, 253] on button "Save Changes" at bounding box center [459, 257] width 51 height 15
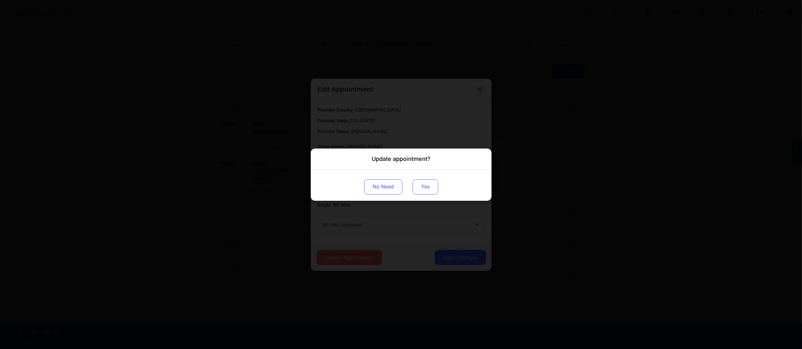
click at [424, 186] on button "Yes" at bounding box center [425, 186] width 26 height 15
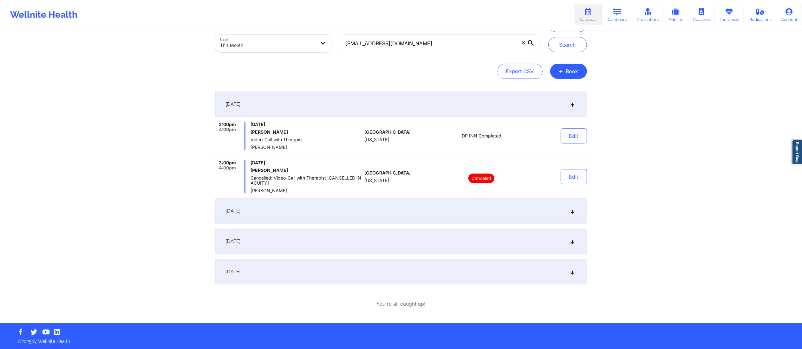
click at [513, 210] on div "September 9, 2025" at bounding box center [400, 210] width 371 height 25
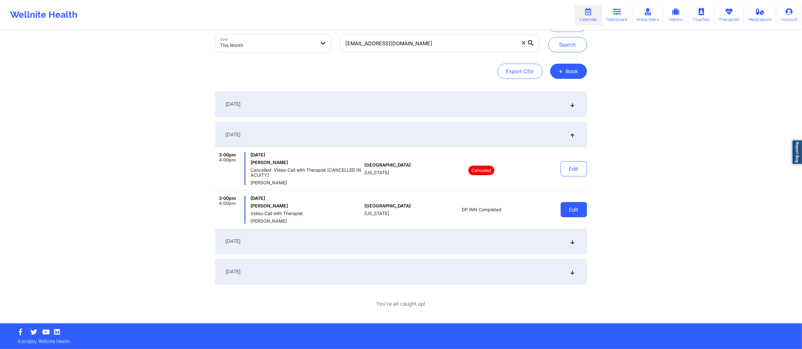
click at [575, 208] on button "Edit" at bounding box center [573, 209] width 26 height 15
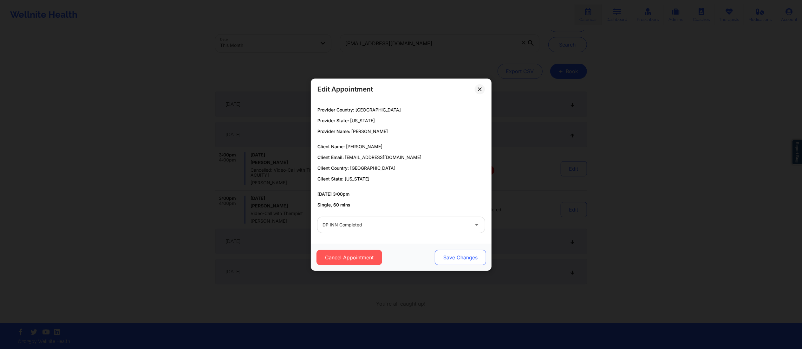
click at [465, 255] on button "Save Changes" at bounding box center [459, 257] width 51 height 15
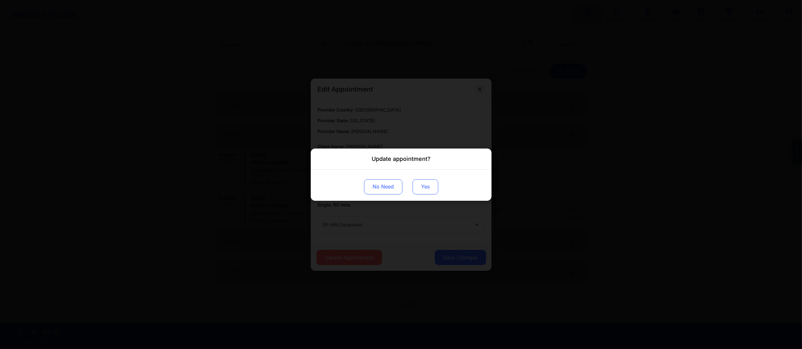
click at [423, 186] on button "Yes" at bounding box center [425, 186] width 26 height 15
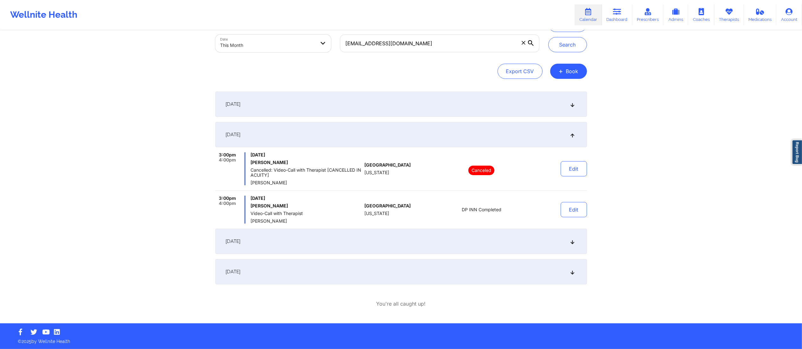
click at [502, 242] on div "September 16, 2025" at bounding box center [400, 241] width 371 height 25
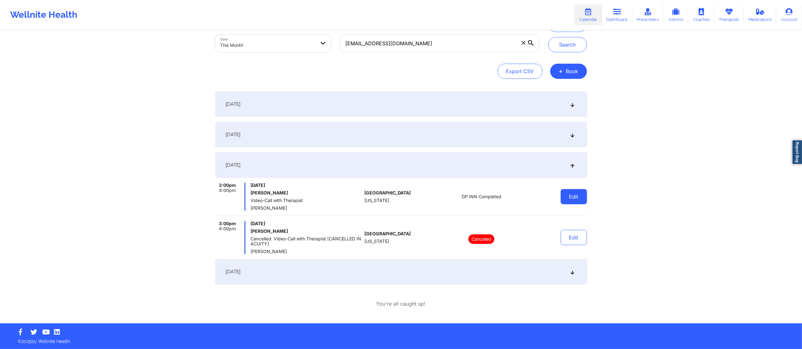
click at [571, 200] on button "Edit" at bounding box center [573, 196] width 26 height 15
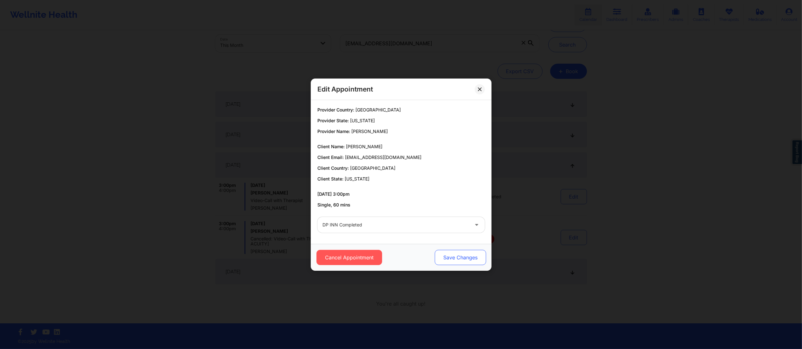
click at [470, 255] on button "Save Changes" at bounding box center [459, 257] width 51 height 15
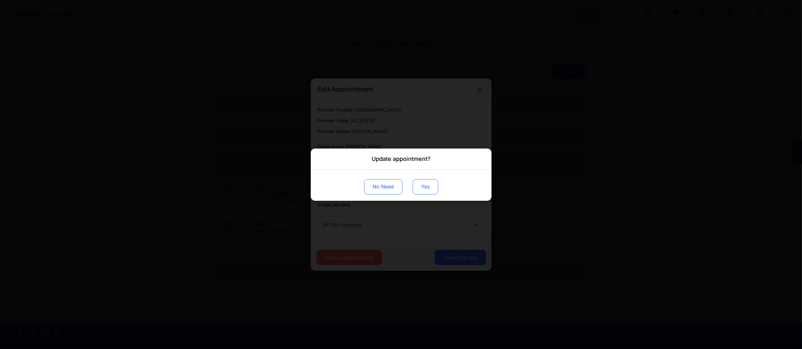
click at [420, 191] on button "Yes" at bounding box center [425, 186] width 26 height 15
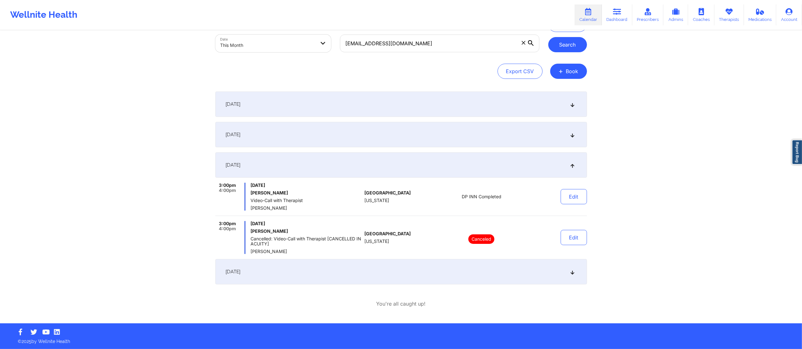
click at [565, 48] on button "Search" at bounding box center [567, 44] width 39 height 15
drag, startPoint x: 467, startPoint y: 48, endPoint x: 327, endPoint y: 35, distance: 140.4
click at [327, 37] on div "Provider Role Therapist Therapist Select Therapist Date This Month blueyedcin@g…" at bounding box center [377, 29] width 333 height 53
paste input "sbeeson@y"
click at [553, 48] on button "Search" at bounding box center [567, 44] width 39 height 15
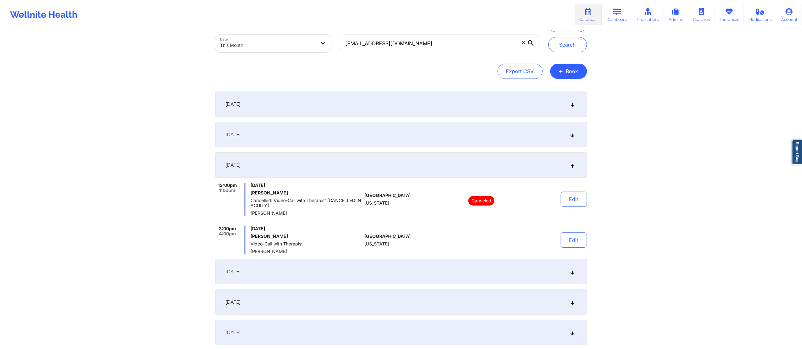
click at [471, 105] on div "September 2, 2025" at bounding box center [400, 104] width 371 height 25
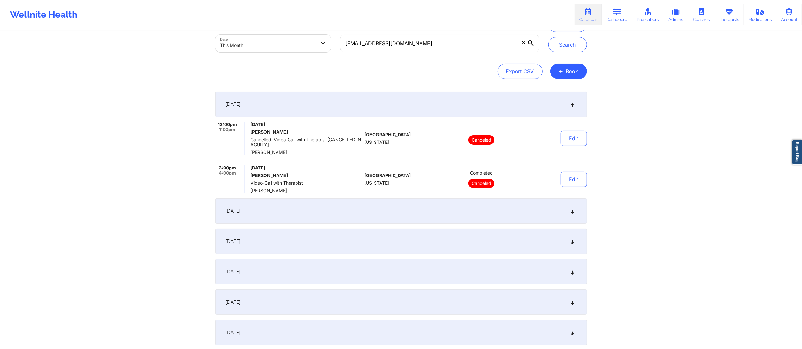
click at [461, 213] on div "September 3, 2025" at bounding box center [400, 210] width 371 height 25
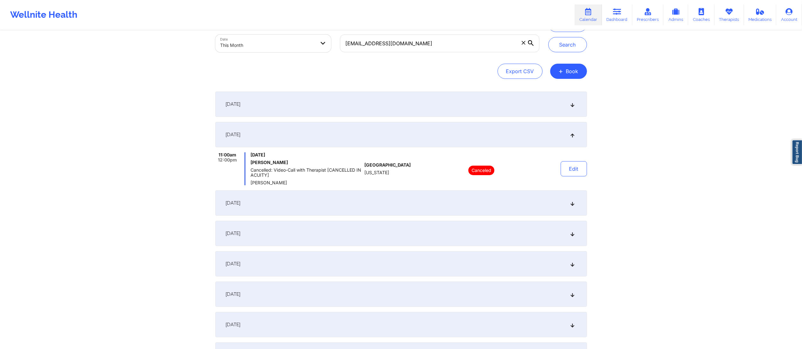
click at [456, 203] on div "September 9, 2025" at bounding box center [400, 202] width 371 height 25
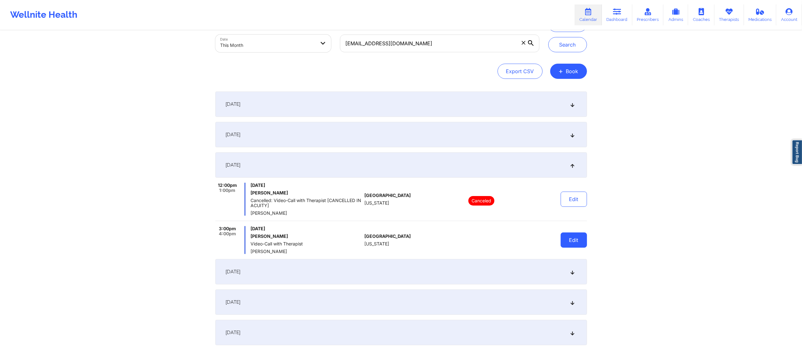
click at [578, 246] on button "Edit" at bounding box center [573, 240] width 26 height 15
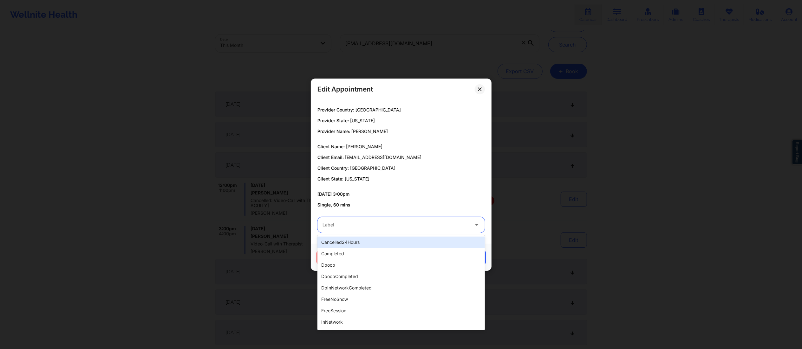
click at [404, 222] on div at bounding box center [395, 225] width 146 height 8
click at [367, 255] on div "completed" at bounding box center [400, 253] width 167 height 11
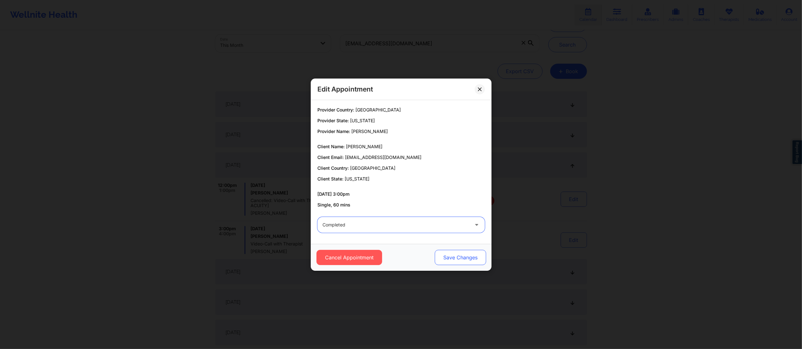
click at [455, 253] on button "Save Changes" at bounding box center [459, 257] width 51 height 15
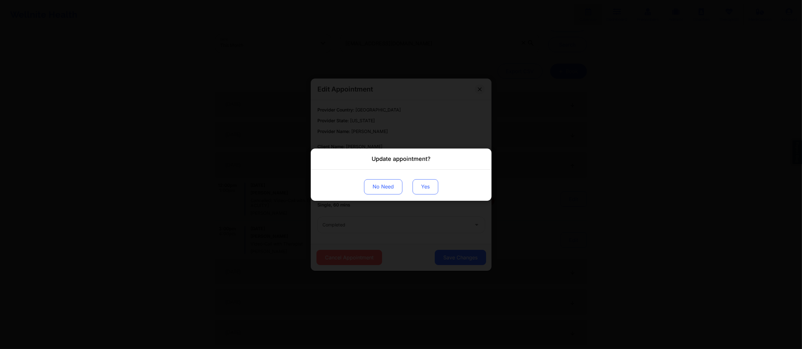
click at [437, 188] on div "No Need Yes" at bounding box center [401, 185] width 181 height 31
click at [434, 186] on button "Yes" at bounding box center [425, 186] width 26 height 15
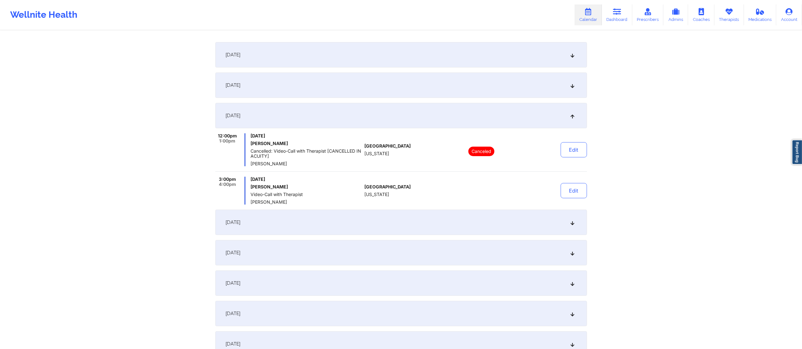
click at [433, 227] on div "September 10, 2025" at bounding box center [400, 222] width 371 height 25
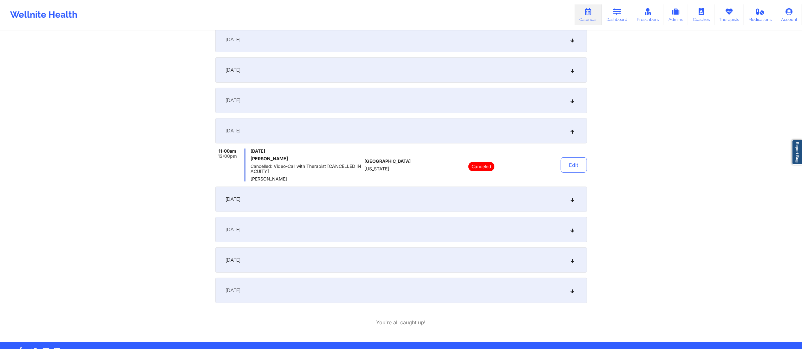
scroll to position [100, 0]
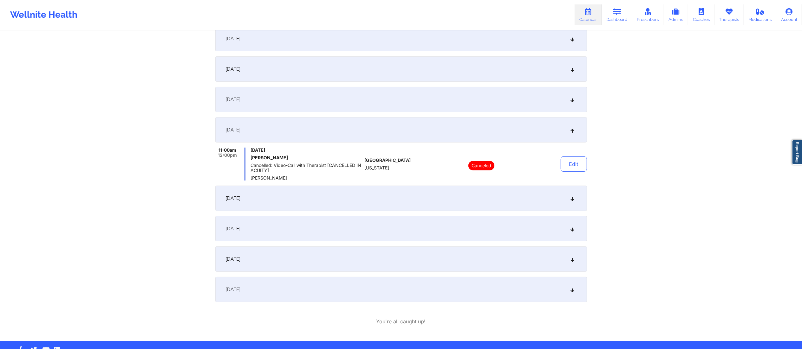
click at [427, 194] on div "September 16, 2025" at bounding box center [400, 198] width 371 height 25
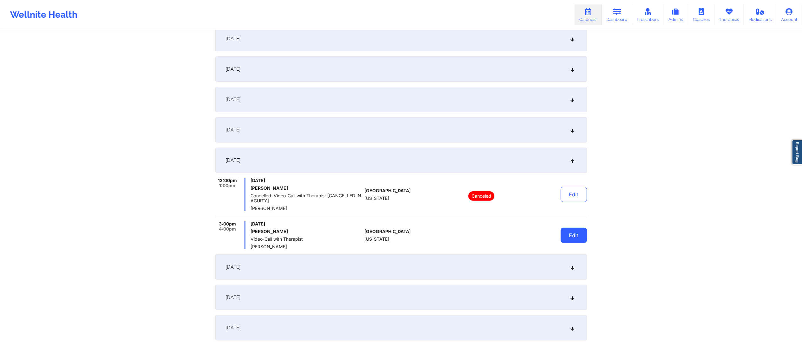
click at [574, 235] on button "Edit" at bounding box center [573, 235] width 26 height 15
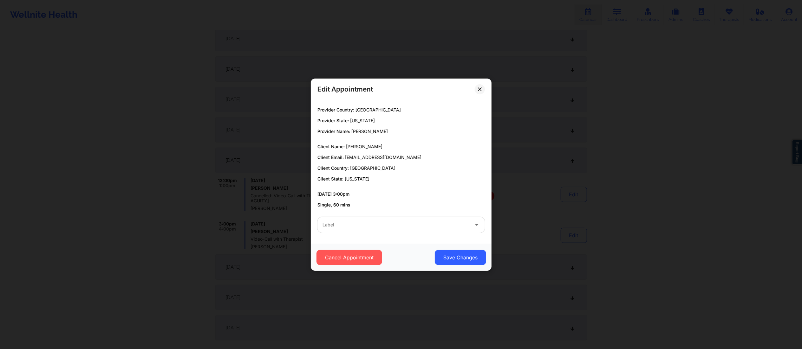
click at [420, 224] on div at bounding box center [395, 225] width 146 height 8
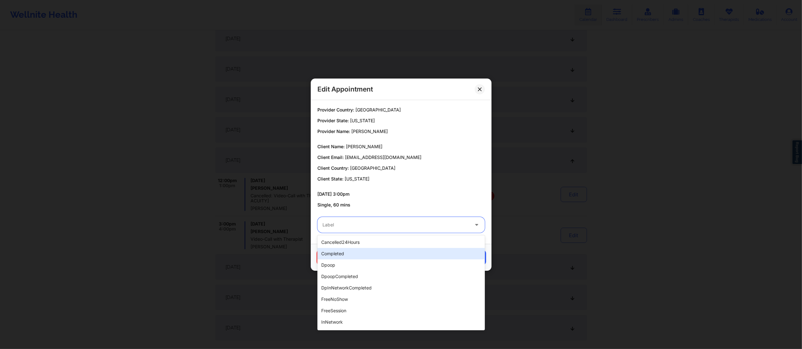
click at [389, 253] on div "completed" at bounding box center [400, 253] width 167 height 11
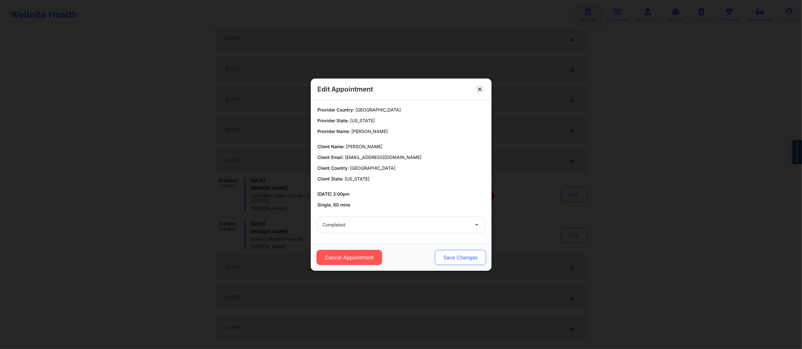
click at [442, 254] on button "Save Changes" at bounding box center [459, 257] width 51 height 15
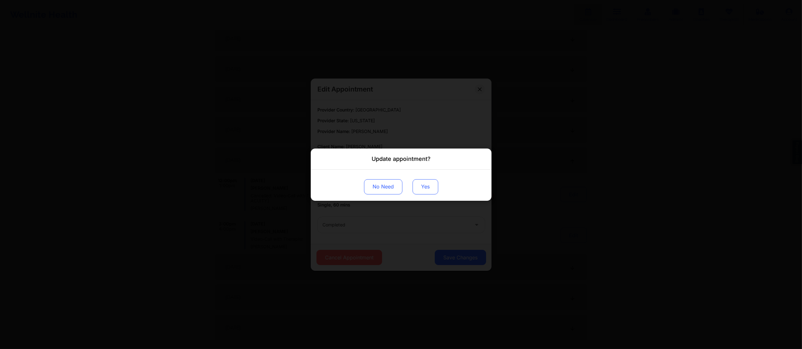
click at [421, 181] on button "Yes" at bounding box center [425, 186] width 26 height 15
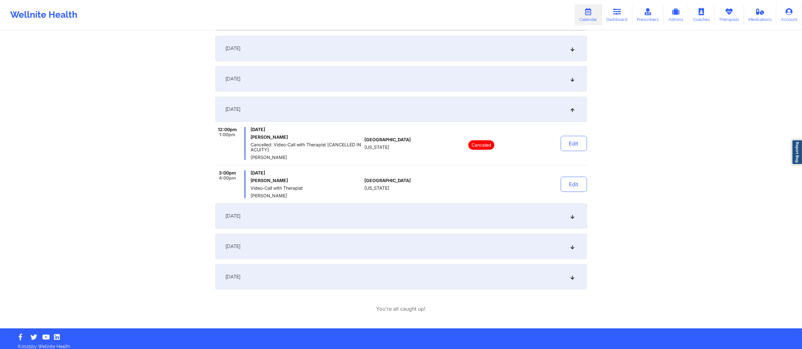
click at [393, 219] on div "September 17, 2025" at bounding box center [400, 215] width 371 height 25
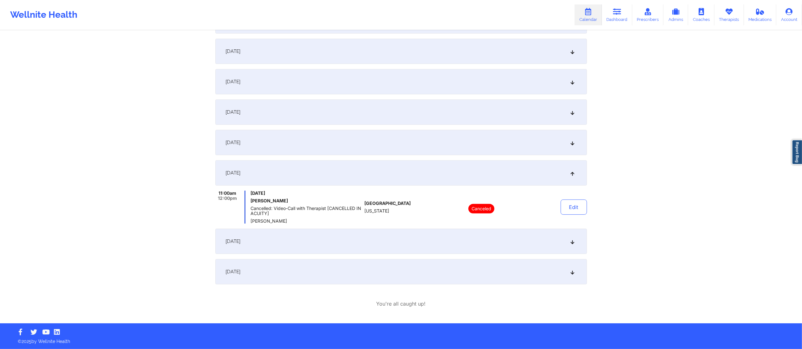
click at [401, 238] on div "September 23, 2025" at bounding box center [400, 241] width 371 height 25
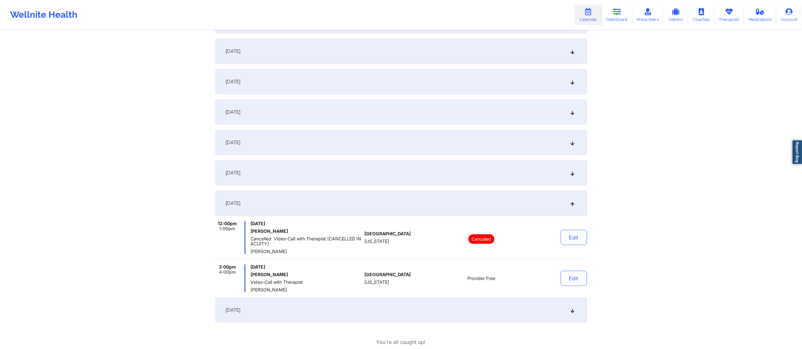
scroll to position [151, 0]
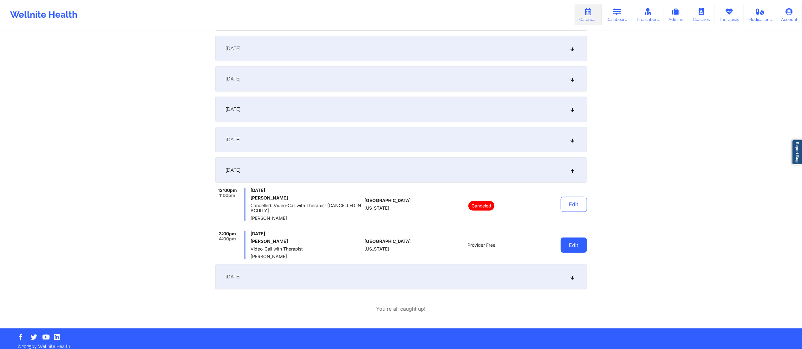
click at [571, 243] on button "Edit" at bounding box center [573, 245] width 26 height 15
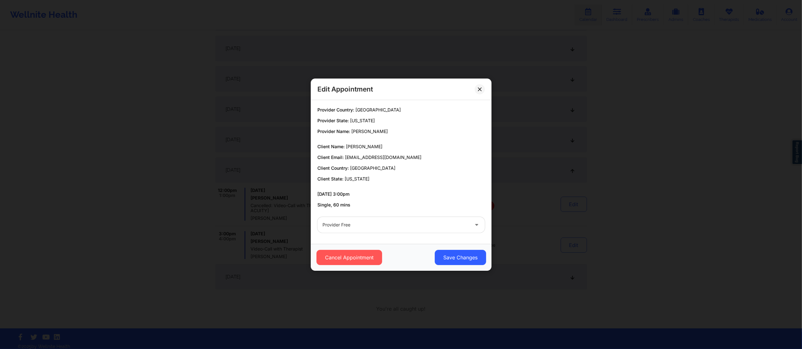
drag, startPoint x: 379, startPoint y: 225, endPoint x: 375, endPoint y: 234, distance: 9.8
click at [379, 227] on div at bounding box center [395, 225] width 146 height 8
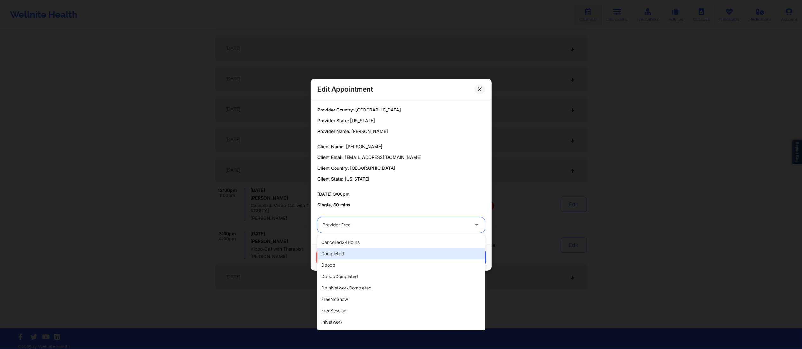
click at [353, 255] on div "completed" at bounding box center [400, 253] width 167 height 11
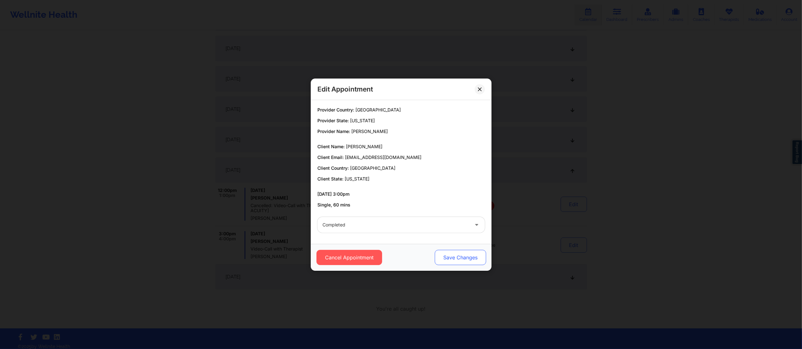
click at [462, 258] on button "Save Changes" at bounding box center [459, 257] width 51 height 15
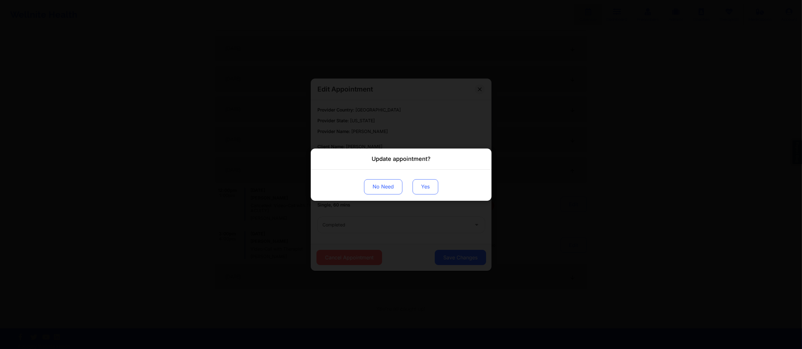
click at [422, 181] on button "Yes" at bounding box center [425, 186] width 26 height 15
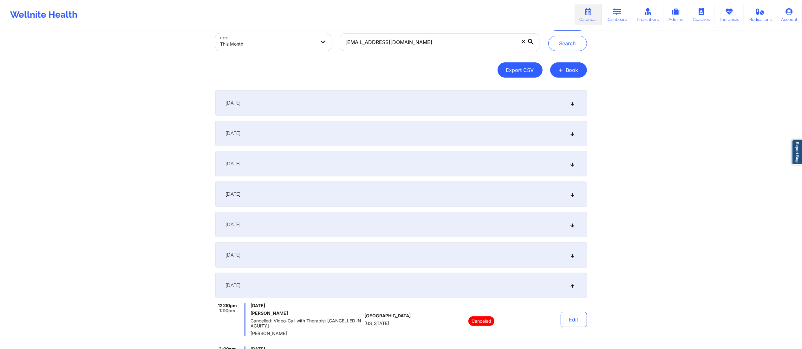
scroll to position [36, 0]
click at [567, 39] on button "Search" at bounding box center [567, 43] width 39 height 15
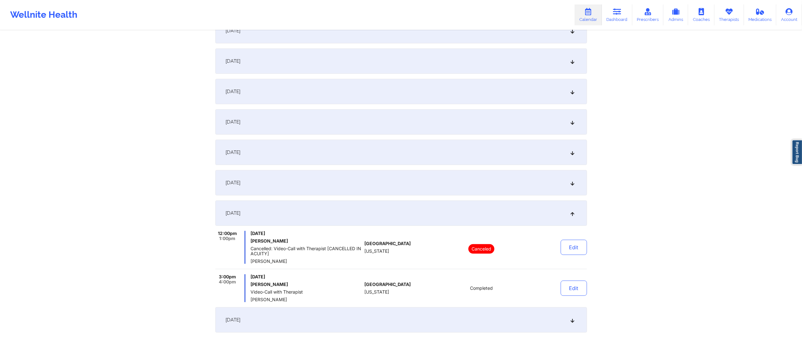
scroll to position [109, 0]
click at [573, 290] on button "Edit" at bounding box center [573, 287] width 26 height 15
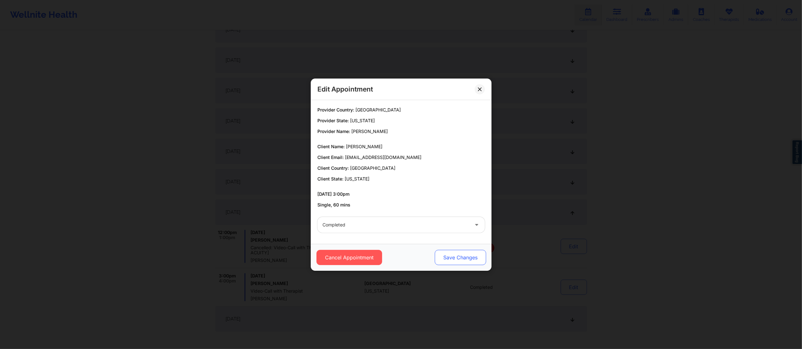
click at [447, 256] on button "Save Changes" at bounding box center [459, 257] width 51 height 15
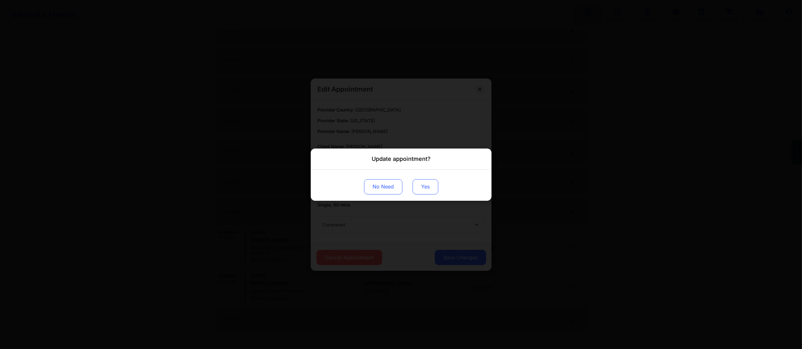
click at [433, 193] on button "Yes" at bounding box center [425, 186] width 26 height 15
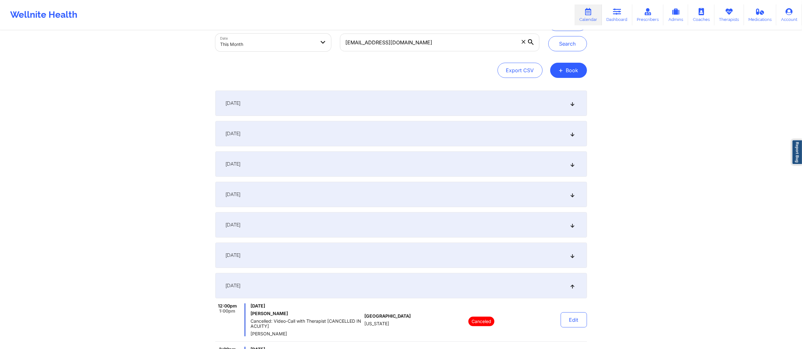
scroll to position [0, 0]
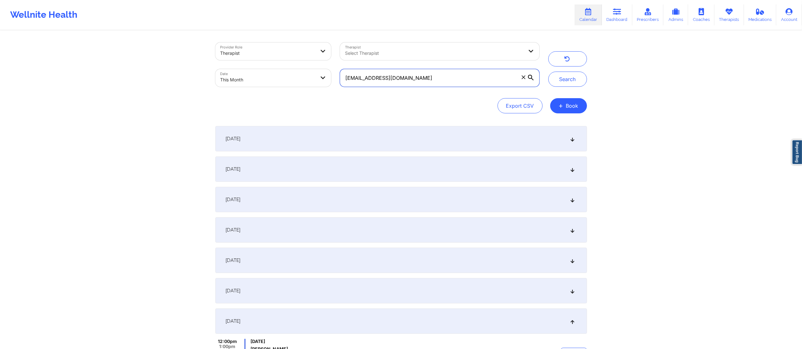
drag, startPoint x: 434, startPoint y: 76, endPoint x: 342, endPoint y: 76, distance: 91.9
click at [342, 76] on input "sbeeson@ymail.com" at bounding box center [439, 78] width 199 height 18
paste input "zuhalelhan@g"
click at [563, 81] on button "Search" at bounding box center [567, 79] width 39 height 15
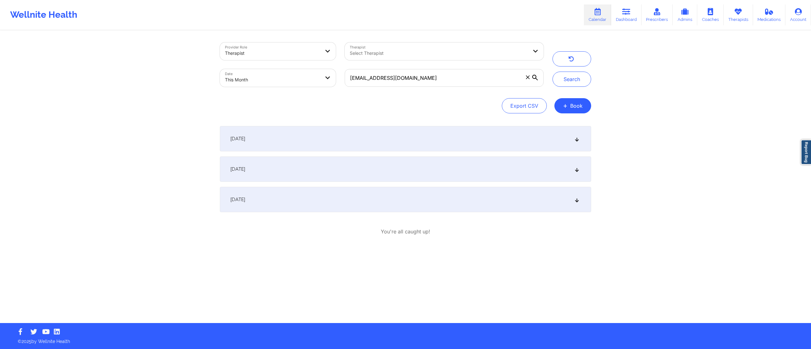
click at [335, 134] on div "September 2, 2025" at bounding box center [405, 138] width 371 height 25
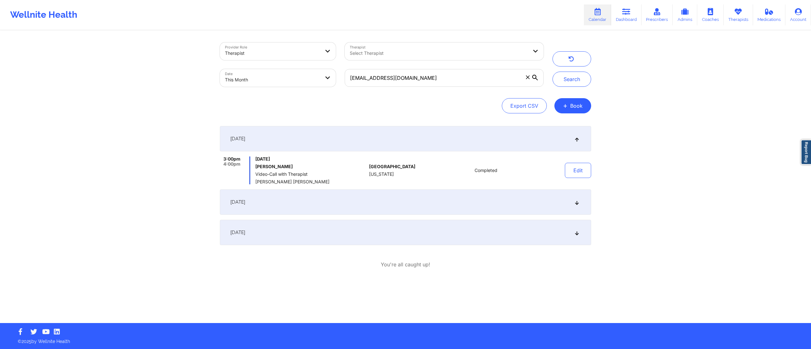
click at [349, 194] on div "September 3, 2025" at bounding box center [405, 202] width 371 height 25
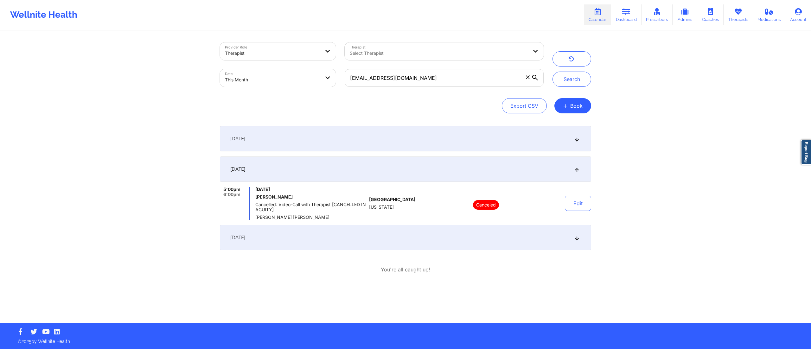
click at [363, 226] on div "September 17, 2025" at bounding box center [405, 237] width 371 height 25
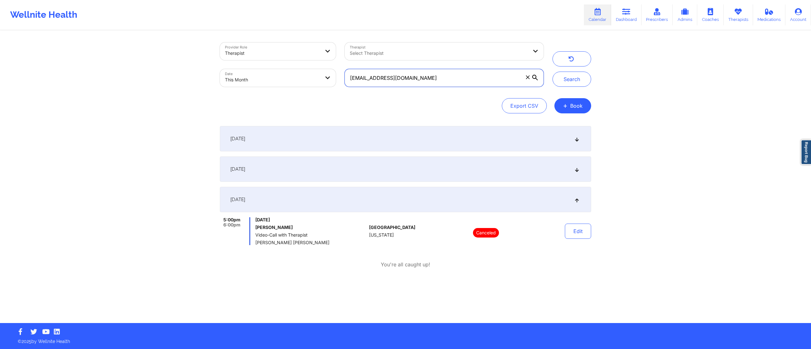
drag, startPoint x: 435, startPoint y: 77, endPoint x: 322, endPoint y: 77, distance: 113.2
click at [322, 77] on div "Provider Role Therapist Therapist Select Therapist Date This Month zuhalelhan@g…" at bounding box center [382, 64] width 333 height 53
paste input "ebenz493"
type input "ebenz493@gmail.com"
click at [563, 82] on button "Search" at bounding box center [572, 79] width 39 height 15
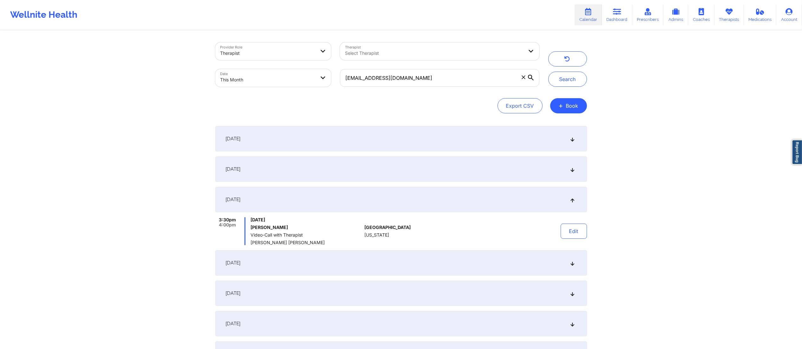
click at [341, 139] on div "September 2, 2025" at bounding box center [400, 138] width 371 height 25
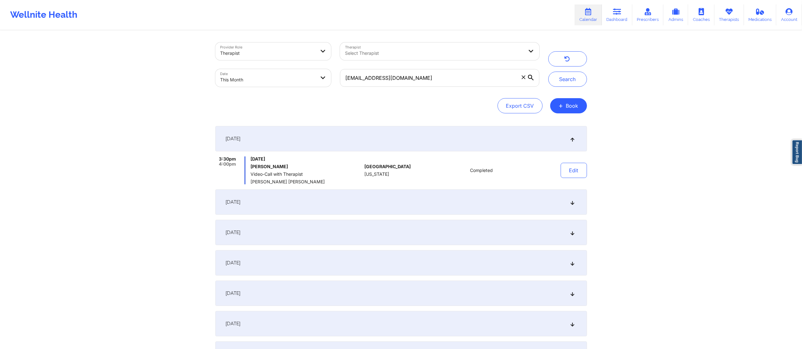
click at [366, 195] on div "September 5, 2025" at bounding box center [400, 202] width 371 height 25
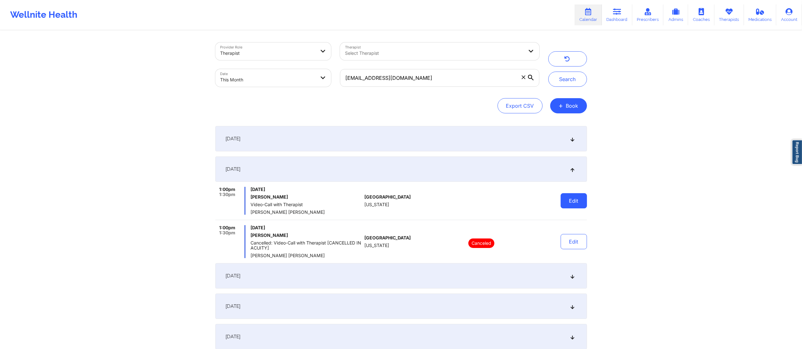
click at [582, 200] on button "Edit" at bounding box center [573, 200] width 26 height 15
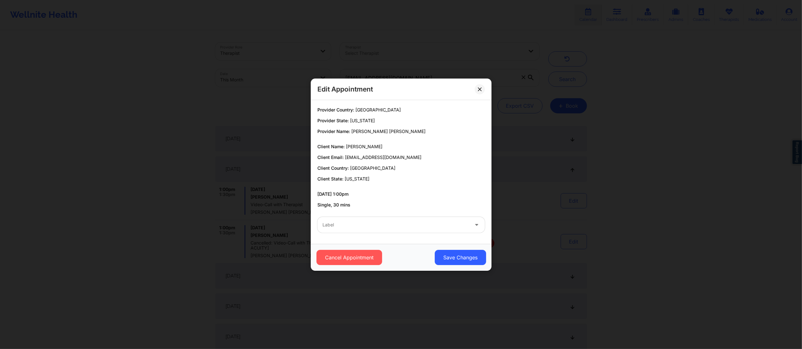
click at [426, 222] on div at bounding box center [395, 225] width 146 height 8
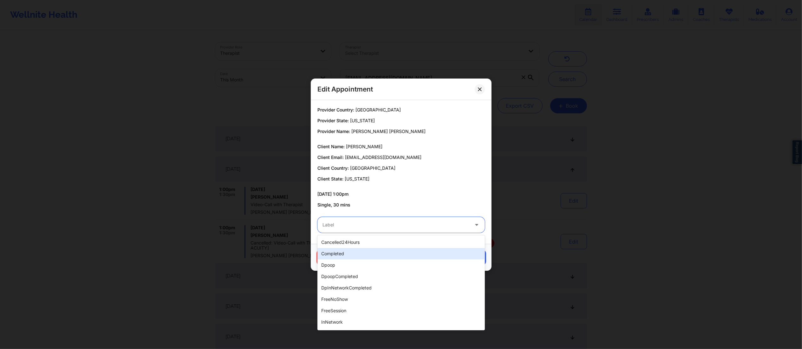
click at [374, 252] on div "completed" at bounding box center [400, 253] width 167 height 11
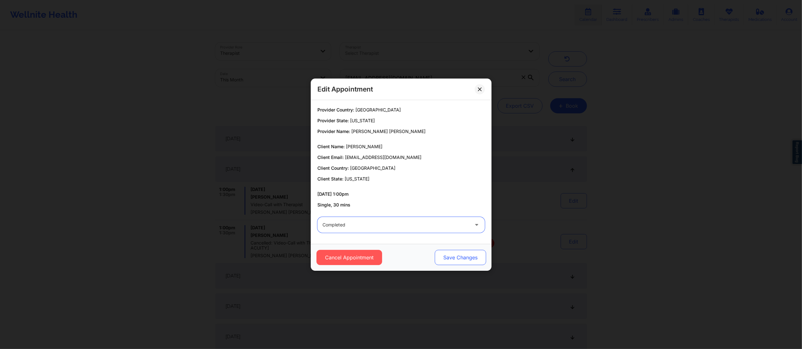
click at [464, 257] on button "Save Changes" at bounding box center [459, 257] width 51 height 15
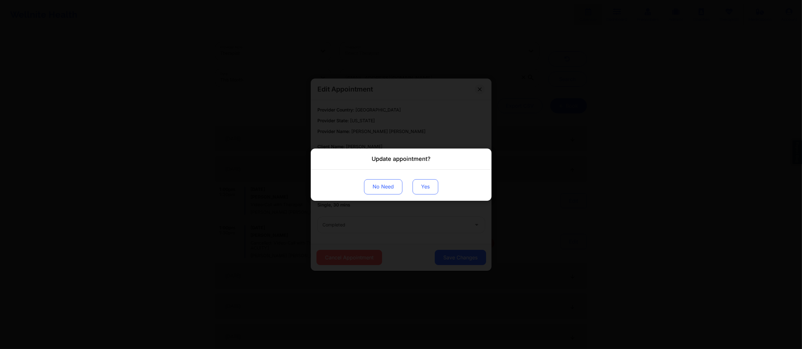
click at [422, 181] on button "Yes" at bounding box center [425, 186] width 26 height 15
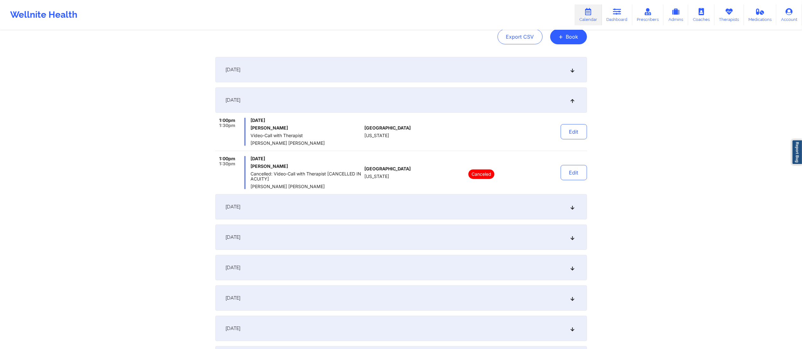
scroll to position [70, 0]
click at [355, 205] on div "September 9, 2025" at bounding box center [400, 206] width 371 height 25
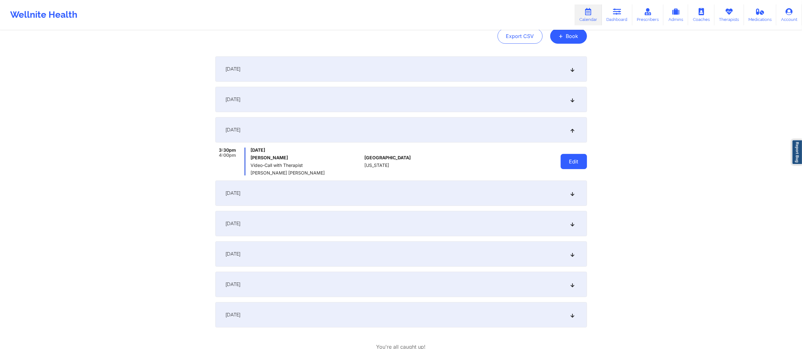
click at [569, 165] on button "Edit" at bounding box center [573, 161] width 26 height 15
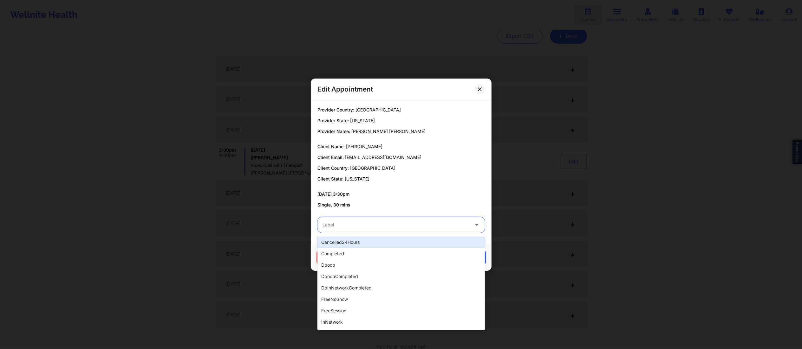
click at [404, 222] on div at bounding box center [395, 225] width 146 height 8
click at [370, 251] on div "completed" at bounding box center [400, 253] width 167 height 11
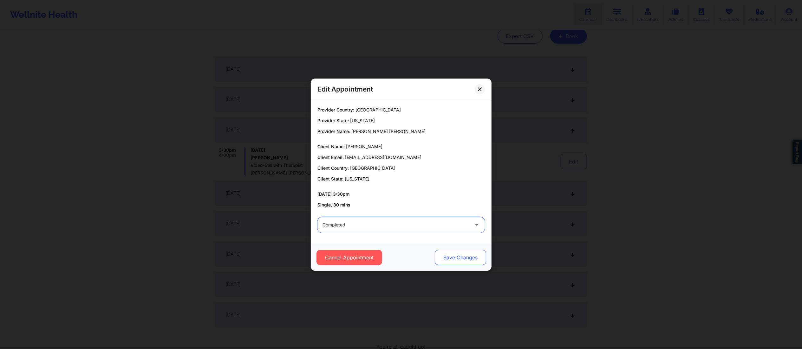
click at [462, 261] on button "Save Changes" at bounding box center [459, 257] width 51 height 15
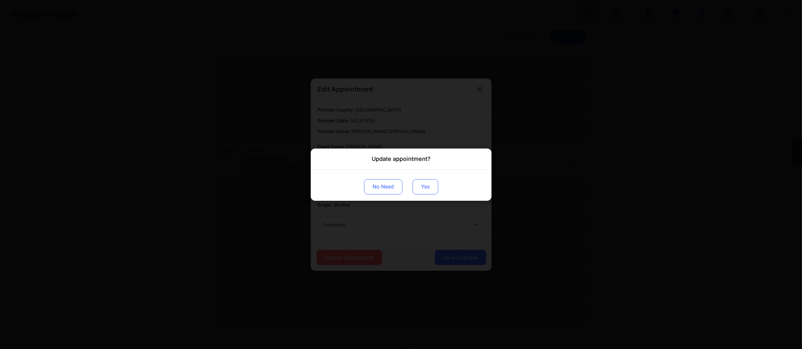
click at [430, 187] on button "Yes" at bounding box center [425, 186] width 26 height 15
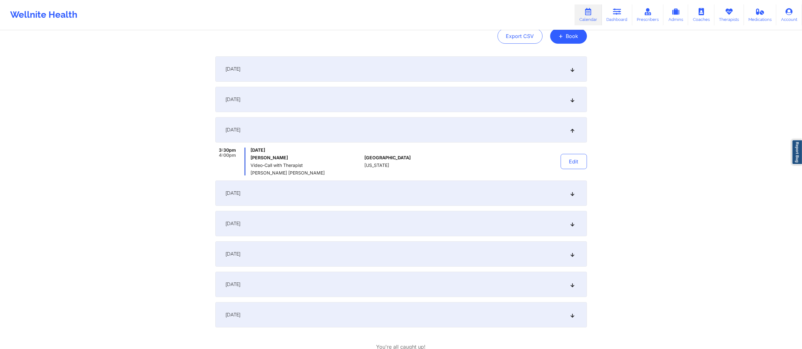
click at [394, 195] on div "September 12, 2025" at bounding box center [400, 193] width 371 height 25
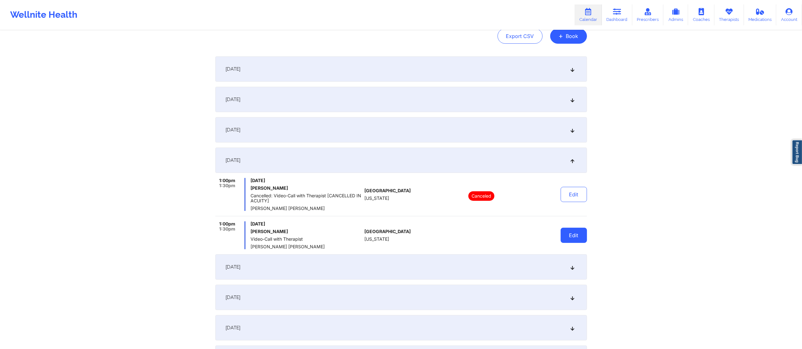
click at [565, 240] on button "Edit" at bounding box center [573, 235] width 26 height 15
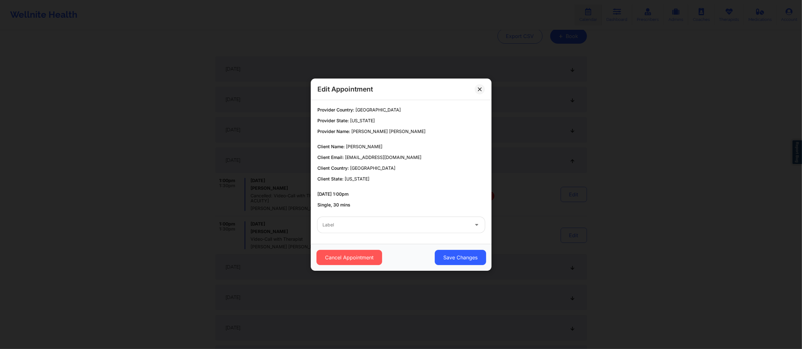
click at [395, 224] on div at bounding box center [395, 225] width 146 height 8
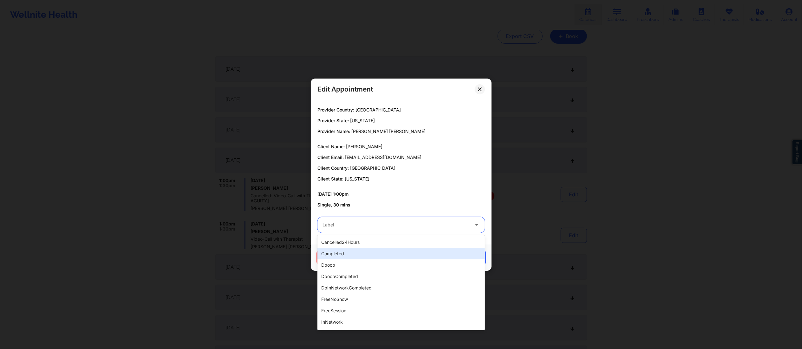
click at [375, 257] on div "completed" at bounding box center [400, 253] width 167 height 11
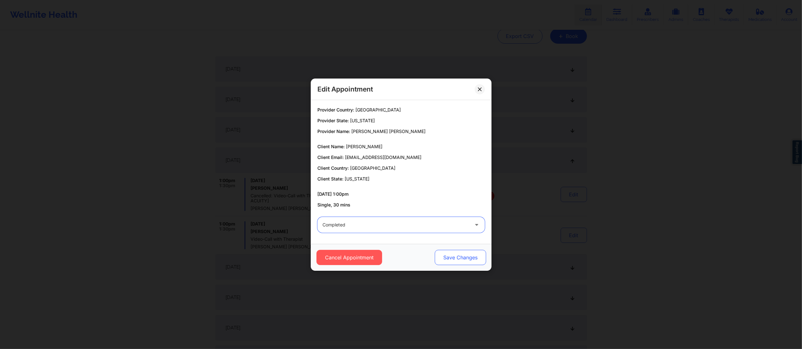
click at [447, 260] on button "Save Changes" at bounding box center [459, 257] width 51 height 15
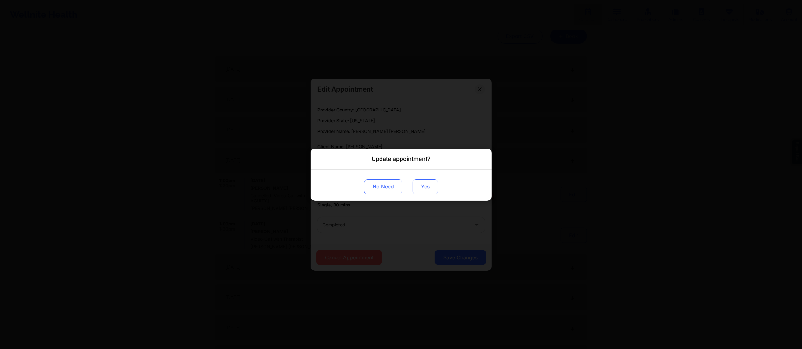
click at [421, 187] on button "Yes" at bounding box center [425, 186] width 26 height 15
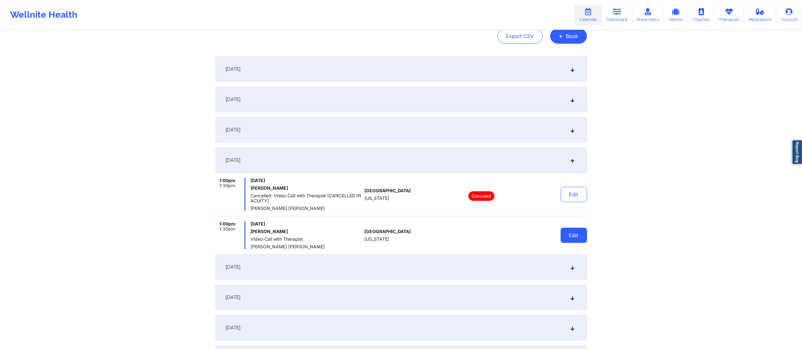
click at [568, 235] on button "Edit" at bounding box center [573, 235] width 26 height 15
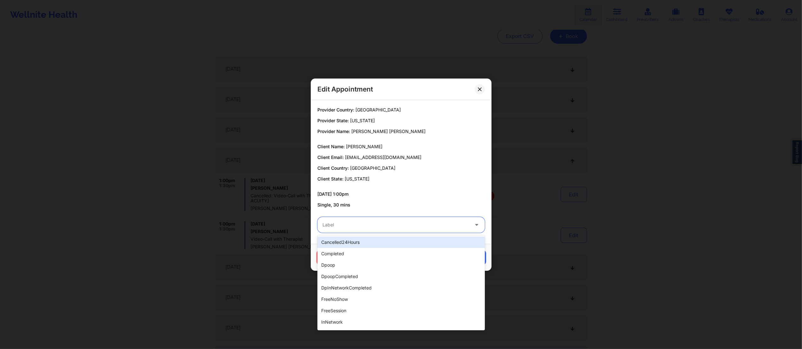
click at [439, 220] on div "Label" at bounding box center [393, 225] width 152 height 16
drag, startPoint x: 355, startPoint y: 252, endPoint x: 402, endPoint y: 248, distance: 47.1
click at [354, 252] on div "completed" at bounding box center [400, 253] width 167 height 11
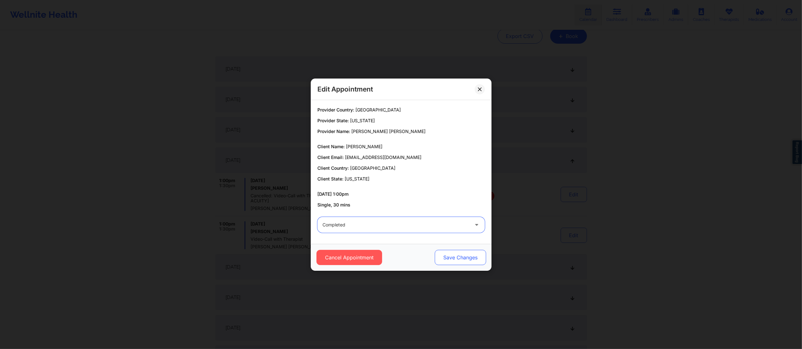
click at [482, 250] on button "Save Changes" at bounding box center [459, 257] width 51 height 15
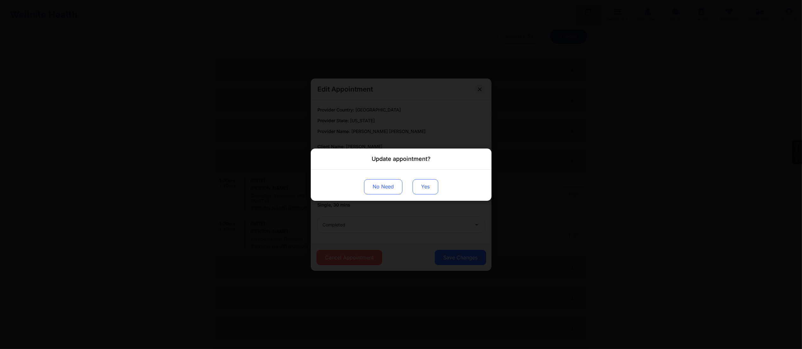
click at [429, 192] on button "Yes" at bounding box center [425, 186] width 26 height 15
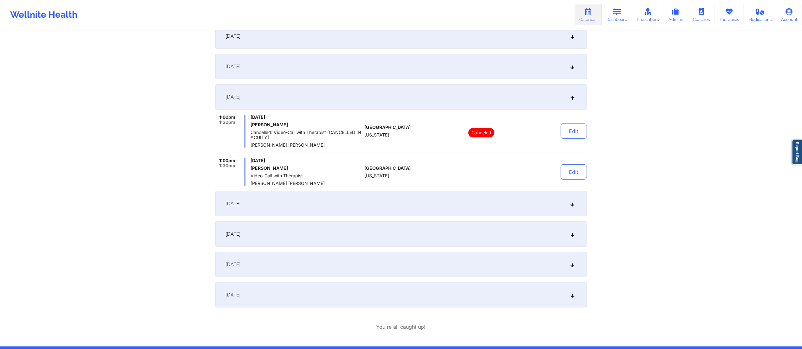
click at [416, 201] on div "September 16, 2025" at bounding box center [400, 203] width 371 height 25
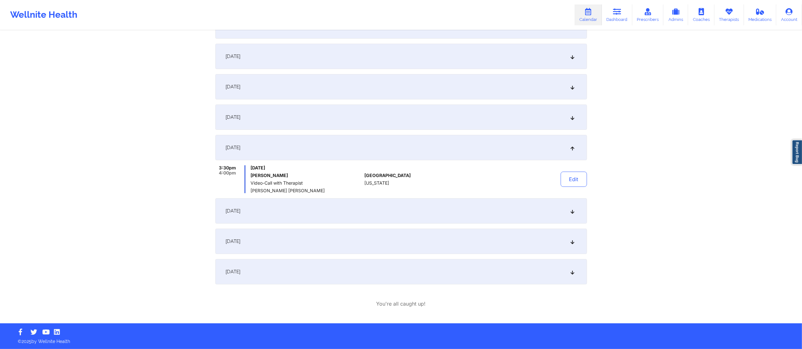
scroll to position [113, 0]
drag, startPoint x: 557, startPoint y: 175, endPoint x: 565, endPoint y: 178, distance: 8.8
click at [557, 175] on div "Edit" at bounding box center [557, 179] width 59 height 28
click at [580, 181] on button "Edit" at bounding box center [573, 179] width 26 height 15
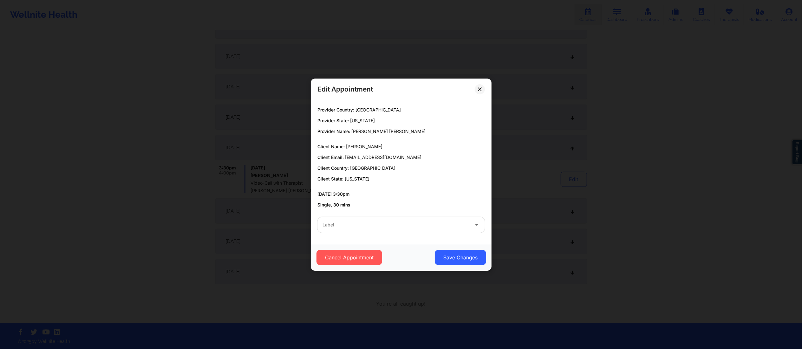
drag, startPoint x: 377, startPoint y: 227, endPoint x: 374, endPoint y: 231, distance: 4.4
click at [377, 227] on div at bounding box center [395, 225] width 146 height 8
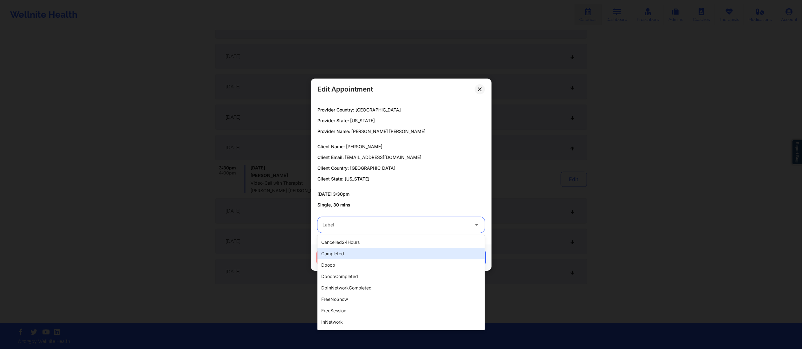
click at [350, 249] on div "completed" at bounding box center [400, 253] width 167 height 11
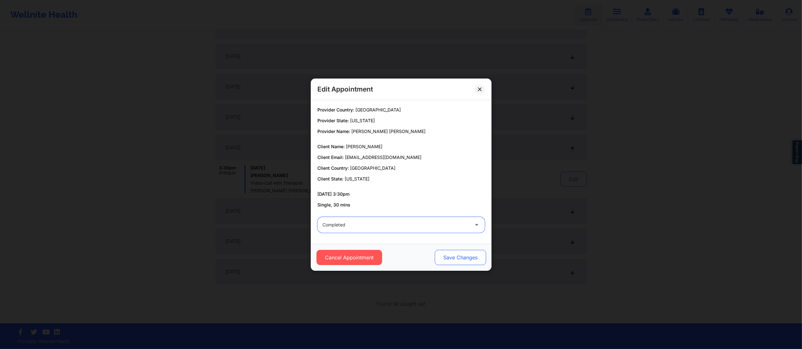
click at [451, 255] on button "Save Changes" at bounding box center [459, 257] width 51 height 15
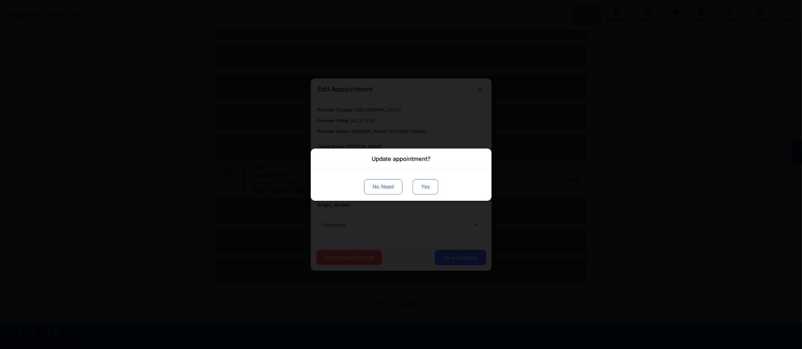
click at [422, 182] on button "Yes" at bounding box center [425, 186] width 26 height 15
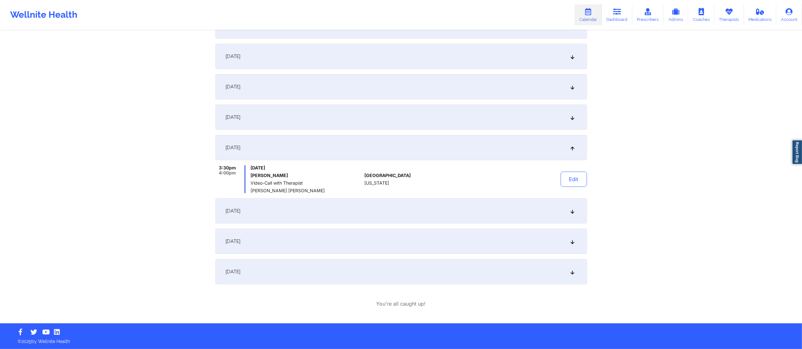
click at [421, 210] on div "September 19, 2025" at bounding box center [400, 210] width 371 height 25
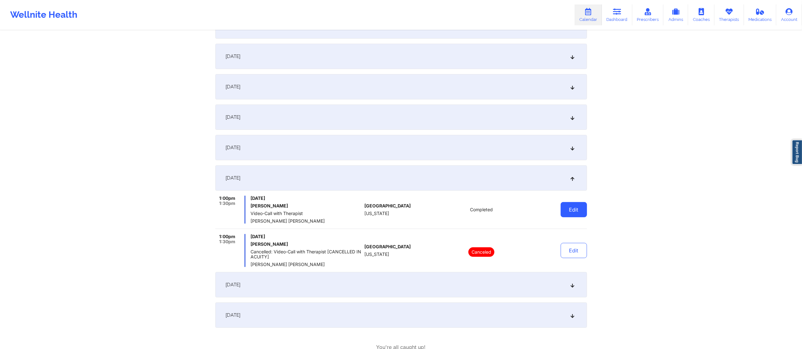
click at [573, 209] on button "Edit" at bounding box center [573, 209] width 26 height 15
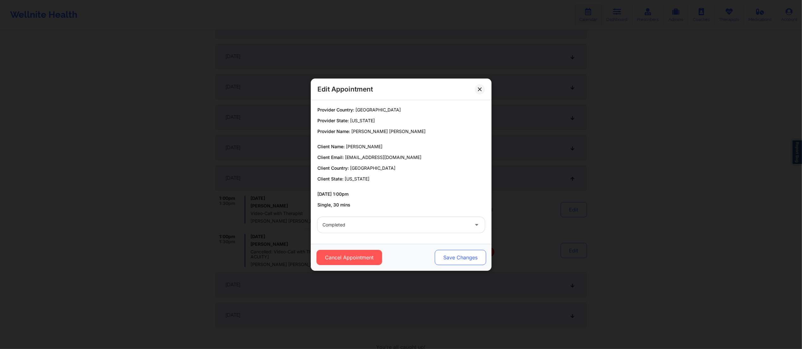
click at [450, 264] on button "Save Changes" at bounding box center [459, 257] width 51 height 15
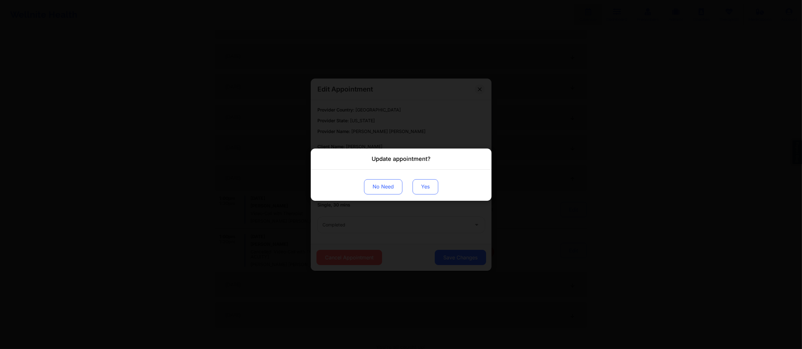
click at [414, 190] on button "Yes" at bounding box center [425, 186] width 26 height 15
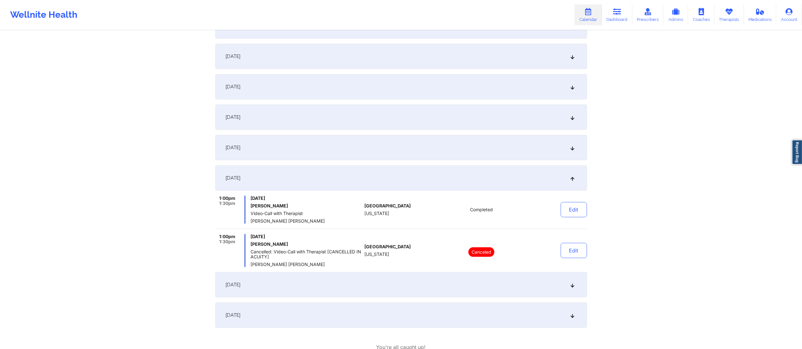
click at [476, 288] on div "September 23, 2025" at bounding box center [400, 284] width 371 height 25
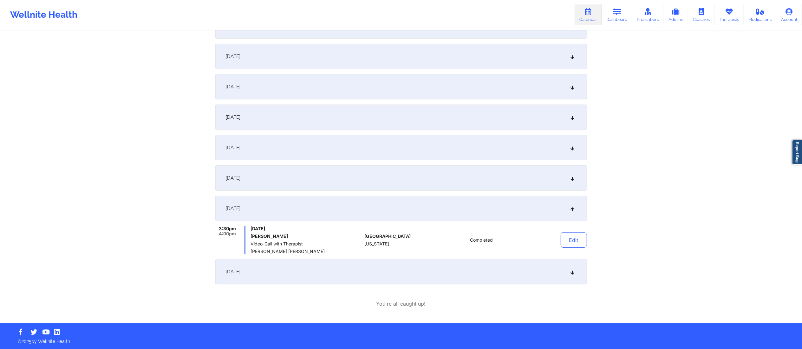
click at [454, 173] on div "September 19, 2025" at bounding box center [400, 177] width 371 height 25
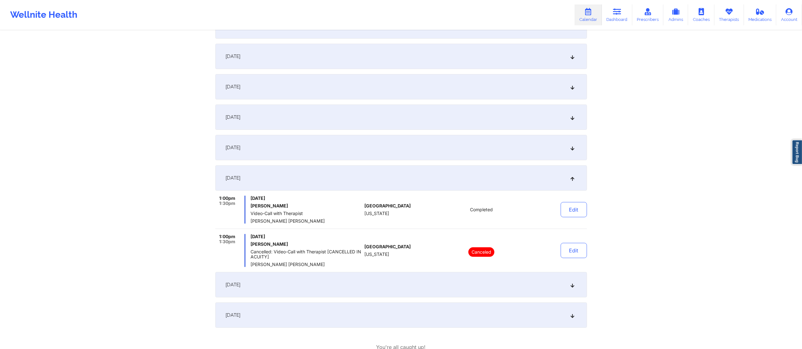
click at [456, 151] on div "September 16, 2025" at bounding box center [400, 147] width 371 height 25
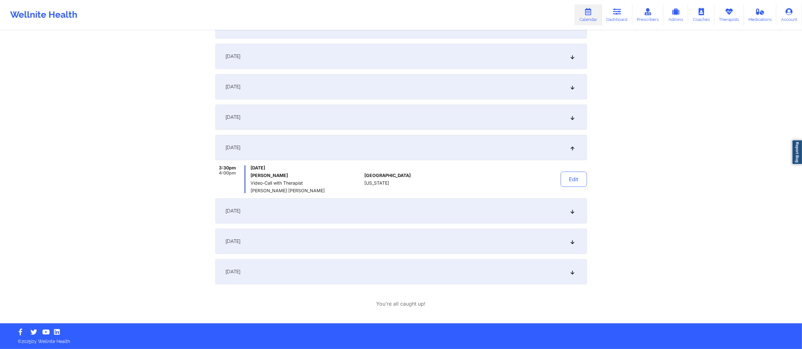
click at [456, 126] on div "September 12, 2025" at bounding box center [400, 117] width 371 height 25
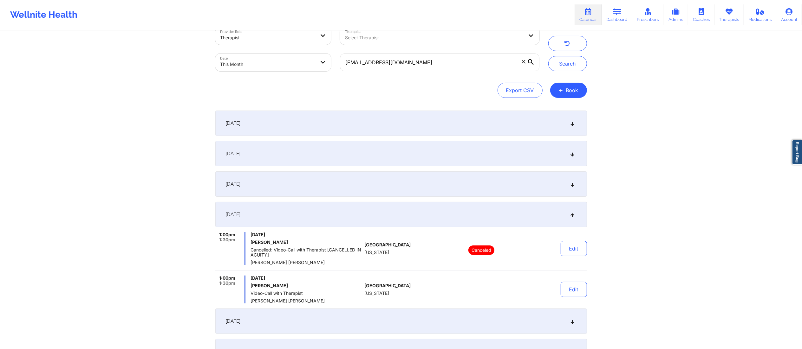
scroll to position [0, 0]
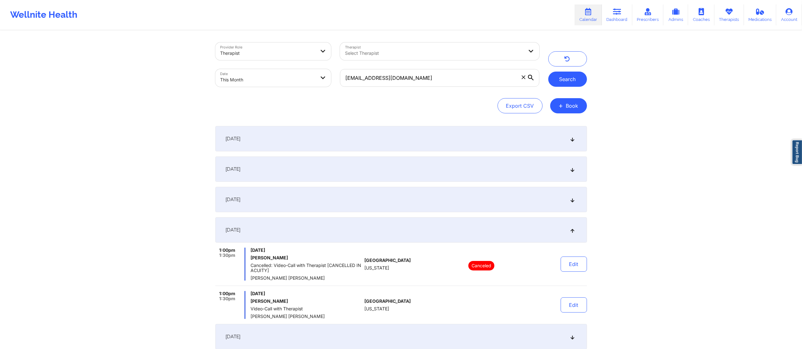
click at [572, 80] on button "Search" at bounding box center [567, 79] width 39 height 15
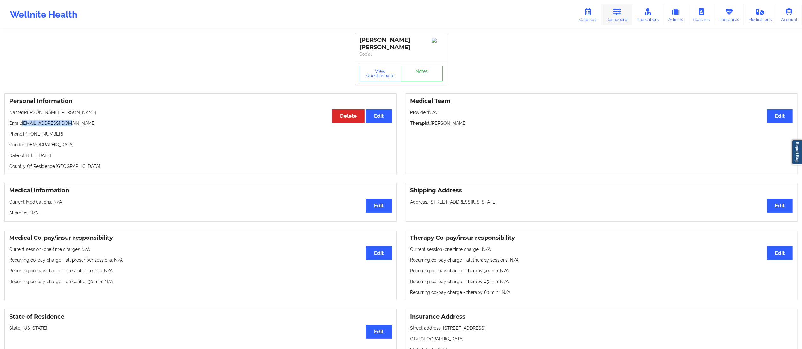
click at [607, 12] on link "Dashboard" at bounding box center [617, 14] width 30 height 21
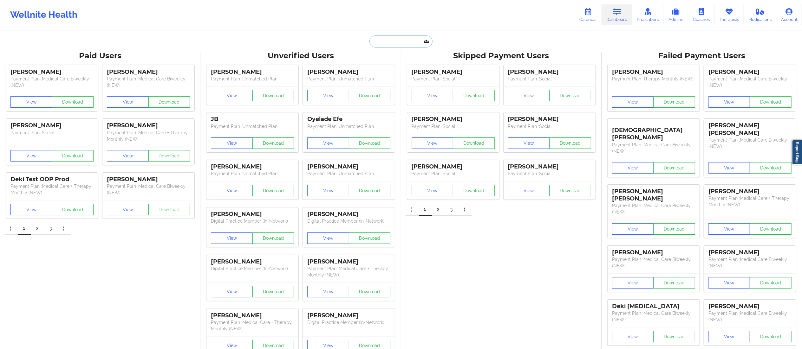
click at [398, 43] on input "text" at bounding box center [400, 42] width 63 height 12
paste input "[EMAIL_ADDRESS][DOMAIN_NAME]"
type input "[EMAIL_ADDRESS][DOMAIN_NAME]"
click at [403, 69] on div "[PERSON_NAME] - [EMAIL_ADDRESS][DOMAIN_NAME]" at bounding box center [416, 69] width 85 height 12
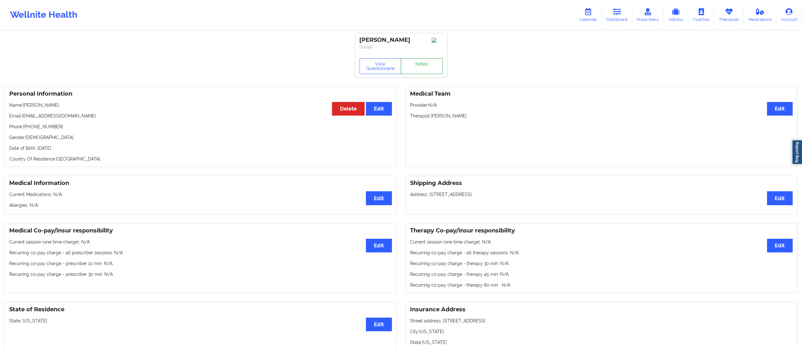
click at [420, 68] on link "Notes" at bounding box center [422, 66] width 42 height 16
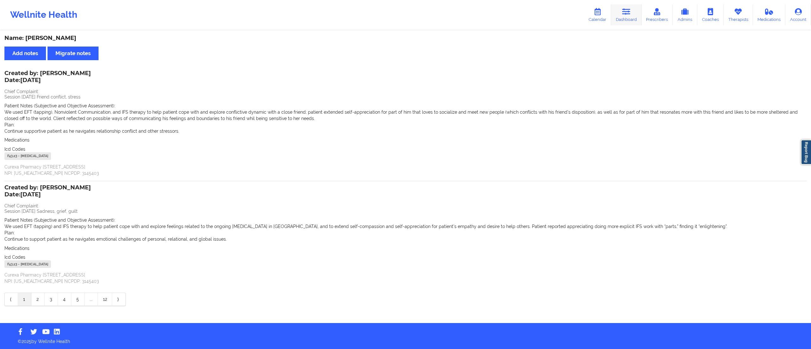
click at [627, 12] on icon at bounding box center [627, 11] width 8 height 7
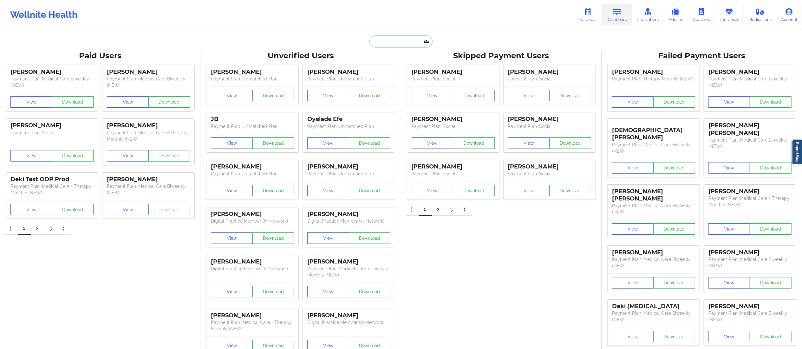
click at [392, 45] on input "text" at bounding box center [400, 42] width 63 height 12
paste input "[EMAIL_ADDRESS][DOMAIN_NAME]"
type input "[EMAIL_ADDRESS][DOMAIN_NAME]"
click at [390, 67] on div "[PERSON_NAME] - [EMAIL_ADDRESS][DOMAIN_NAME]" at bounding box center [416, 69] width 85 height 12
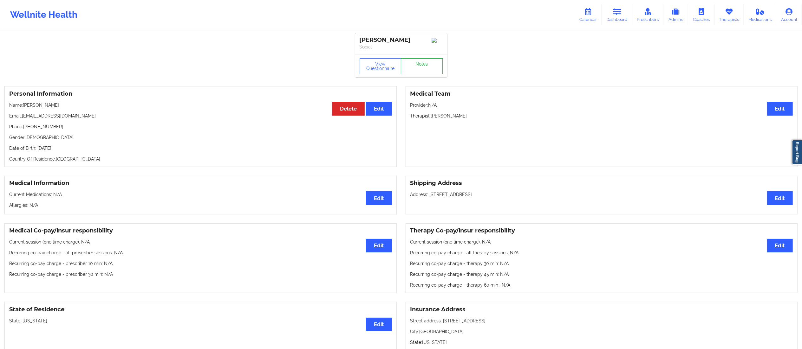
click at [411, 70] on link "Notes" at bounding box center [422, 66] width 42 height 16
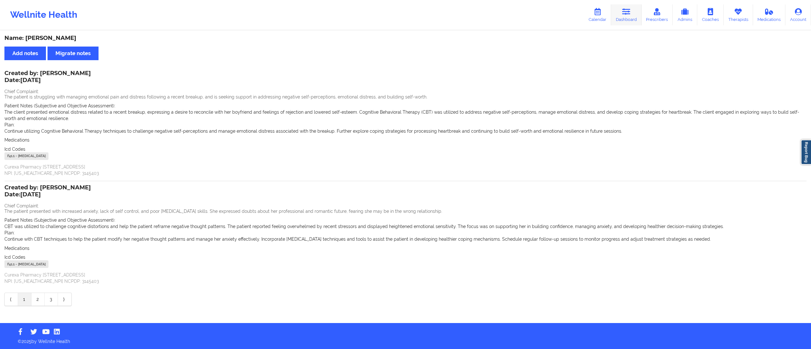
click at [630, 14] on icon at bounding box center [627, 11] width 8 height 7
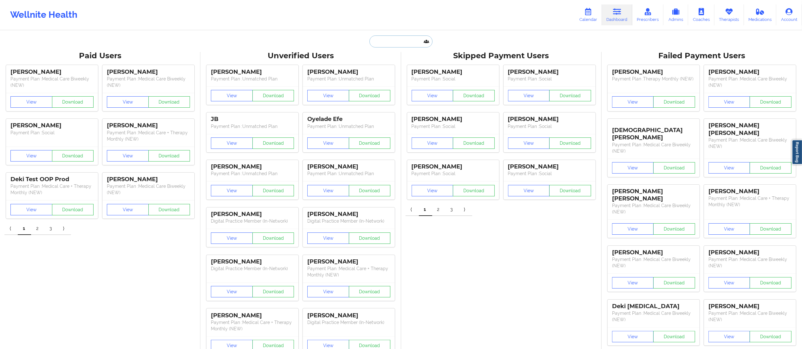
click at [410, 41] on input "text" at bounding box center [400, 42] width 63 height 12
paste input "[EMAIL_ADDRESS][DOMAIN_NAME]"
type input "[EMAIL_ADDRESS][DOMAIN_NAME]"
click at [401, 73] on div "[PERSON_NAME] - [EMAIL_ADDRESS][DOMAIN_NAME]" at bounding box center [416, 69] width 85 height 12
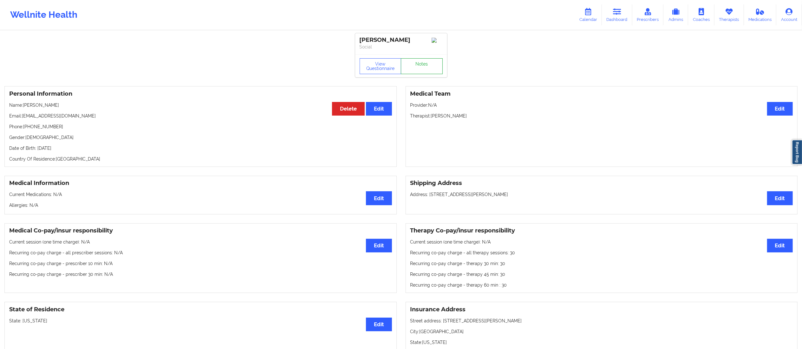
click at [415, 61] on link "Notes" at bounding box center [422, 66] width 42 height 16
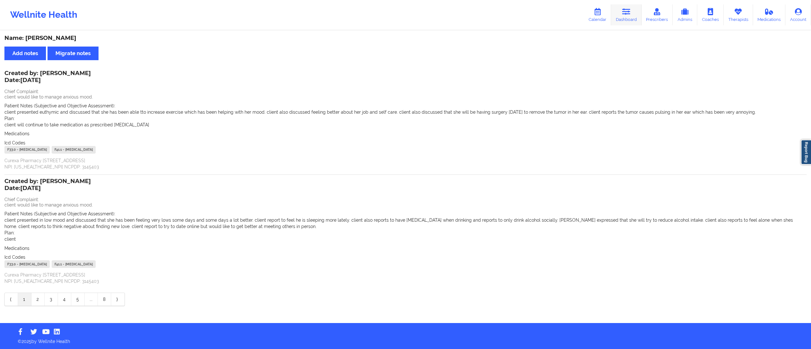
click at [621, 17] on link "Dashboard" at bounding box center [626, 14] width 30 height 21
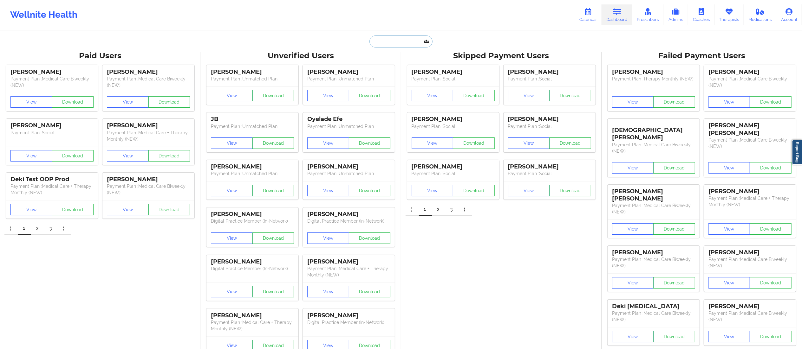
click at [421, 43] on input "text" at bounding box center [400, 42] width 63 height 12
paste input "[EMAIL_ADDRESS][DOMAIN_NAME]"
type input "[EMAIL_ADDRESS][DOMAIN_NAME]"
click at [393, 72] on div "[PERSON_NAME] - [EMAIL_ADDRESS][DOMAIN_NAME]" at bounding box center [416, 69] width 85 height 12
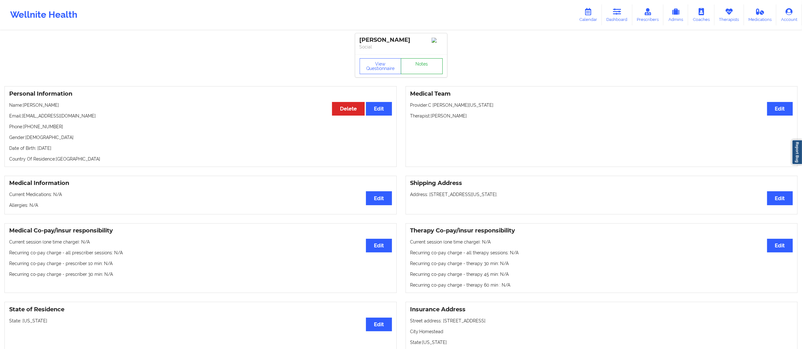
click at [415, 61] on link "Notes" at bounding box center [422, 66] width 42 height 16
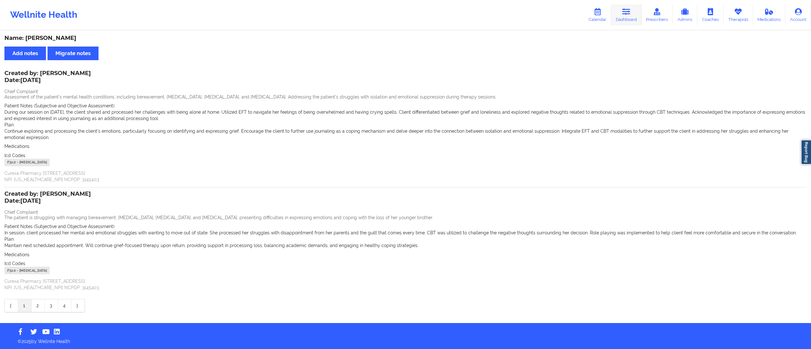
drag, startPoint x: 624, startPoint y: 17, endPoint x: 612, endPoint y: 23, distance: 13.8
click at [623, 17] on link "Dashboard" at bounding box center [626, 14] width 30 height 21
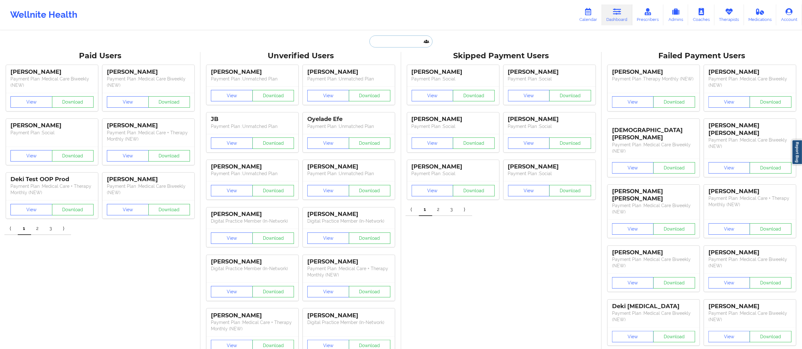
click at [429, 40] on input "text" at bounding box center [400, 42] width 63 height 12
type input "genesis"
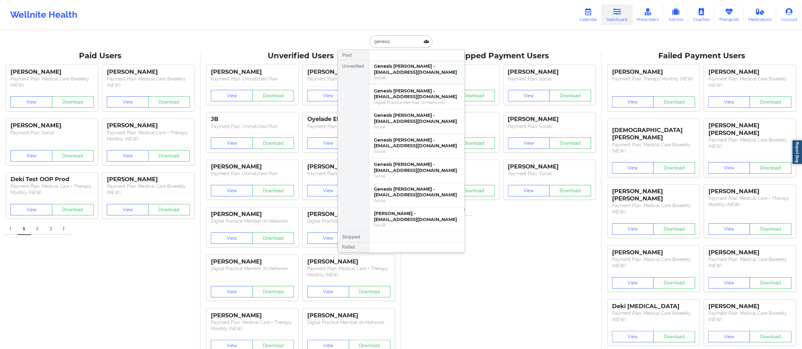
click at [393, 78] on div "Social" at bounding box center [416, 77] width 85 height 5
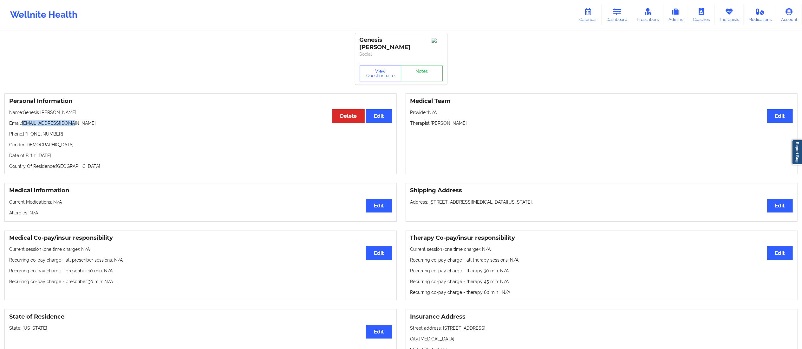
drag, startPoint x: 23, startPoint y: 116, endPoint x: 76, endPoint y: 118, distance: 52.6
click at [76, 120] on p "Email: [EMAIL_ADDRESS][DOMAIN_NAME]" at bounding box center [200, 123] width 383 height 6
copy p "[EMAIL_ADDRESS][DOMAIN_NAME]"
click at [615, 14] on icon at bounding box center [617, 11] width 8 height 7
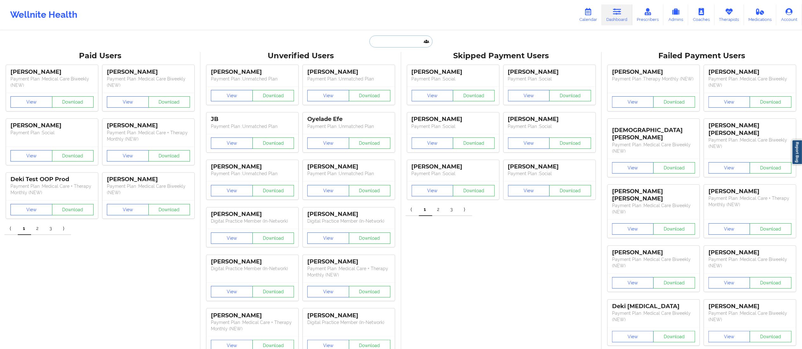
click at [408, 40] on input "text" at bounding box center [400, 42] width 63 height 12
paste input "[EMAIL_ADDRESS][DOMAIN_NAME]"
type input "[EMAIL_ADDRESS][DOMAIN_NAME]"
click at [402, 69] on div "[PERSON_NAME] - [EMAIL_ADDRESS][DOMAIN_NAME]" at bounding box center [416, 69] width 85 height 12
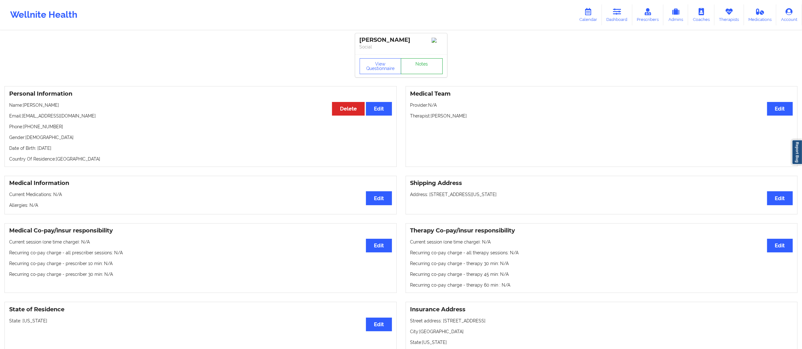
click at [411, 72] on link "Notes" at bounding box center [422, 66] width 42 height 16
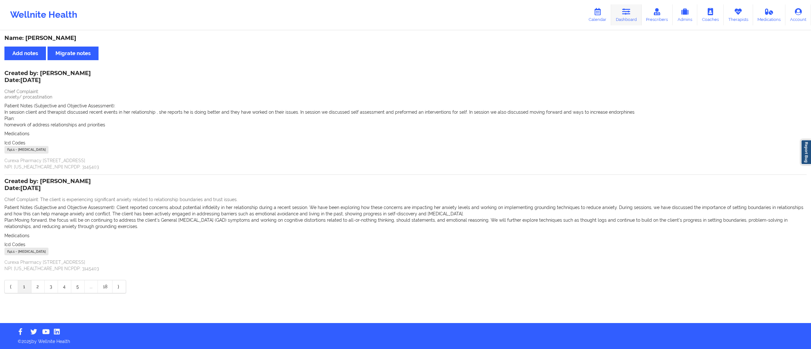
click at [619, 16] on link "Dashboard" at bounding box center [626, 14] width 30 height 21
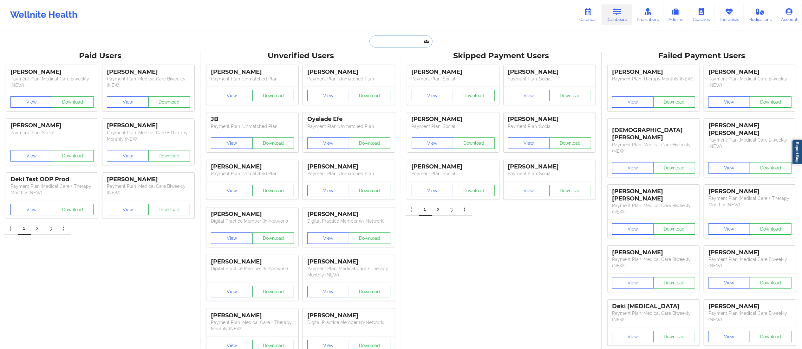
click at [403, 39] on input "text" at bounding box center [400, 42] width 63 height 12
paste input "[PERSON_NAME][EMAIL_ADDRESS][DOMAIN_NAME]"
type input "[PERSON_NAME][EMAIL_ADDRESS][DOMAIN_NAME]"
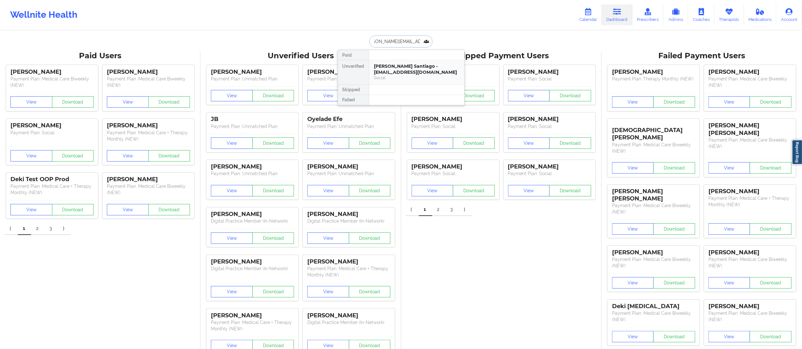
click at [401, 71] on div "[PERSON_NAME] Santiago - [EMAIL_ADDRESS][DOMAIN_NAME]" at bounding box center [416, 69] width 85 height 12
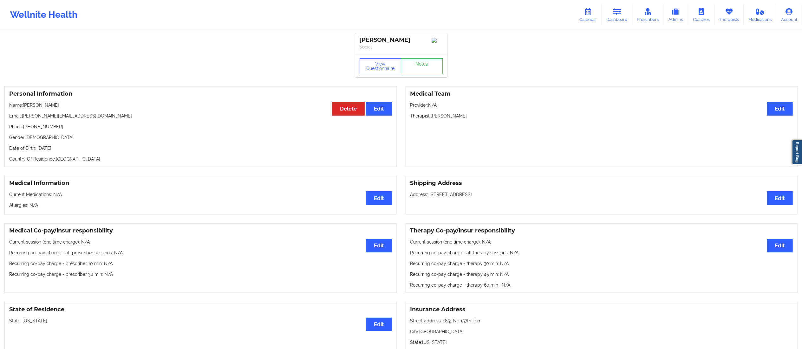
click at [416, 55] on div "[PERSON_NAME] Social" at bounding box center [401, 43] width 92 height 21
click at [419, 74] on link "Notes" at bounding box center [422, 66] width 42 height 16
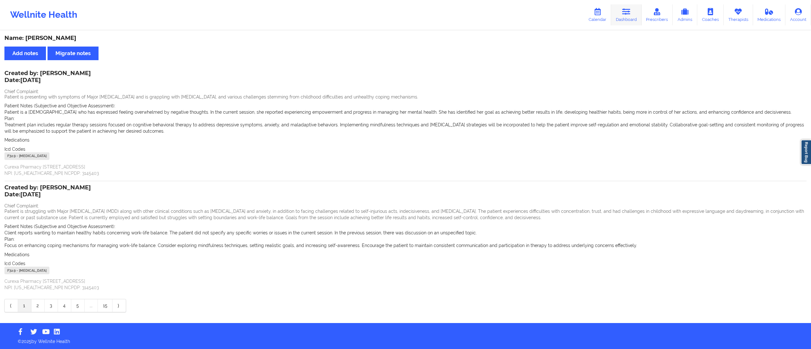
click at [626, 16] on link "Dashboard" at bounding box center [626, 14] width 30 height 21
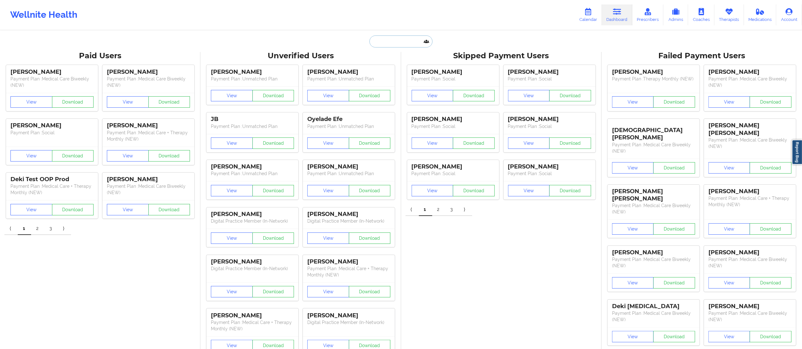
click at [401, 42] on input "text" at bounding box center [400, 42] width 63 height 12
paste input "[EMAIL_ADDRESS][DOMAIN_NAME]"
type input "[EMAIL_ADDRESS][DOMAIN_NAME]"
click at [395, 72] on div "[PERSON_NAME] - [EMAIL_ADDRESS][DOMAIN_NAME]" at bounding box center [416, 69] width 85 height 12
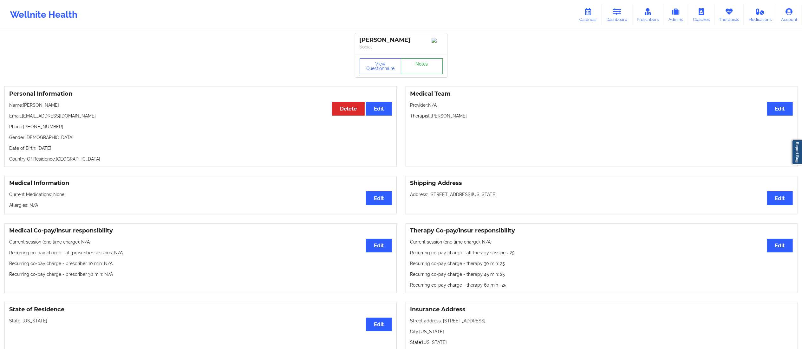
click at [423, 66] on link "Notes" at bounding box center [422, 66] width 42 height 16
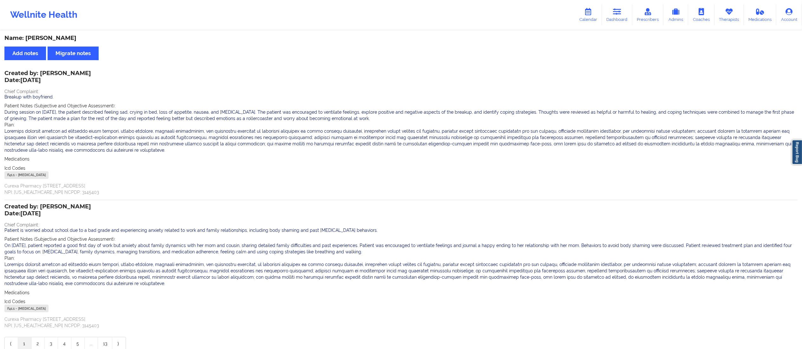
scroll to position [32, 0]
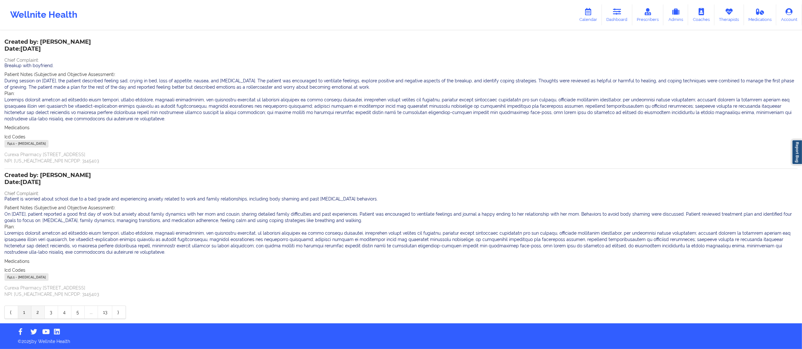
click at [38, 313] on link "2" at bounding box center [37, 312] width 13 height 13
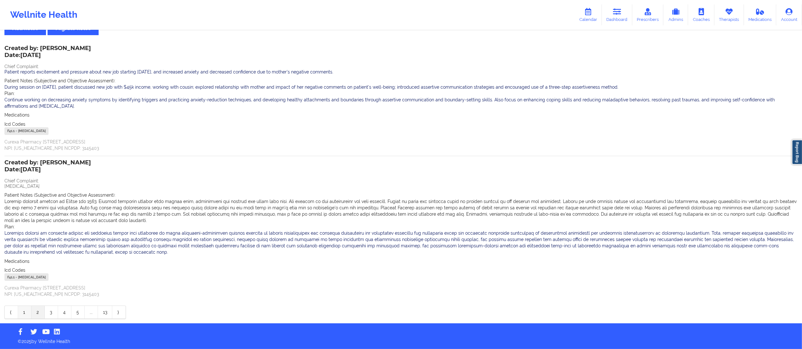
click at [26, 311] on link "1" at bounding box center [24, 312] width 13 height 13
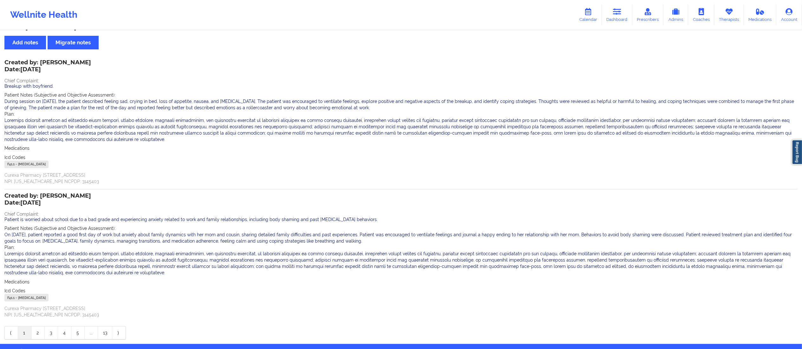
scroll to position [10, 0]
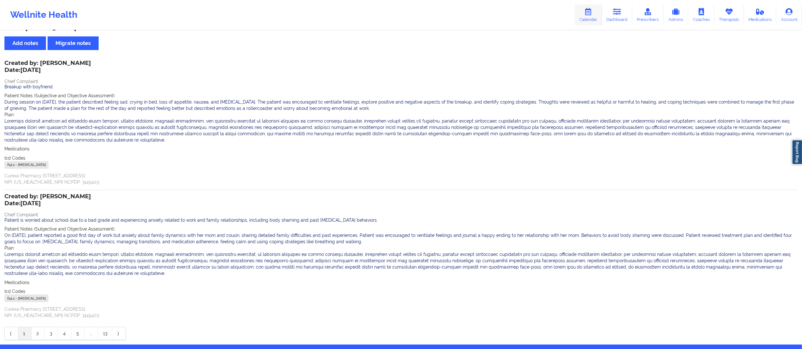
drag, startPoint x: 614, startPoint y: 12, endPoint x: 586, endPoint y: 20, distance: 29.0
click at [614, 12] on icon at bounding box center [617, 11] width 8 height 7
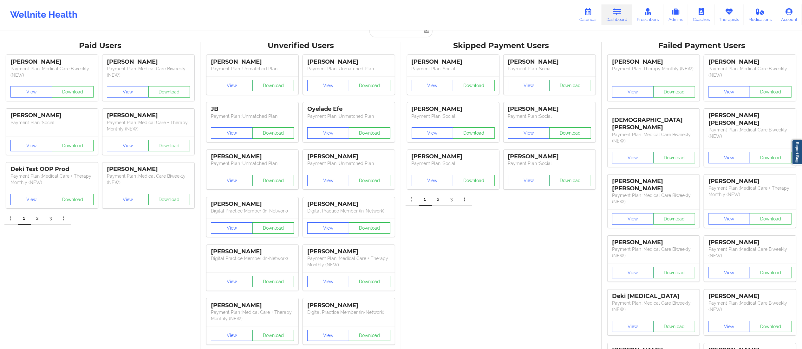
click at [394, 27] on div "Wellnite Health Calendar Dashboard Prescribers Admins Coaches Therapists Medica…" at bounding box center [401, 14] width 802 height 25
click at [389, 36] on input "text" at bounding box center [400, 31] width 63 height 12
paste input "[EMAIL_ADDRESS][DOMAIN_NAME]"
type input "[EMAIL_ADDRESS][DOMAIN_NAME]"
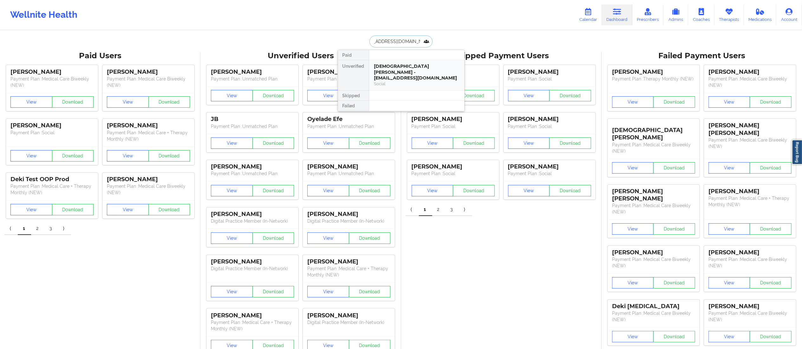
click at [396, 72] on div "[DEMOGRAPHIC_DATA][PERSON_NAME] - [EMAIL_ADDRESS][DOMAIN_NAME]" at bounding box center [416, 72] width 85 height 18
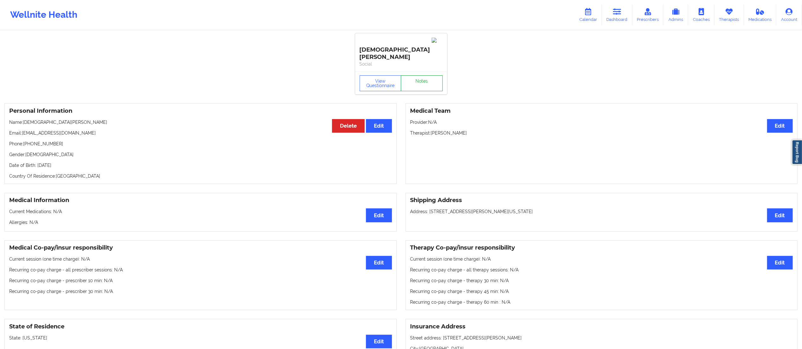
click at [425, 75] on link "Notes" at bounding box center [422, 83] width 42 height 16
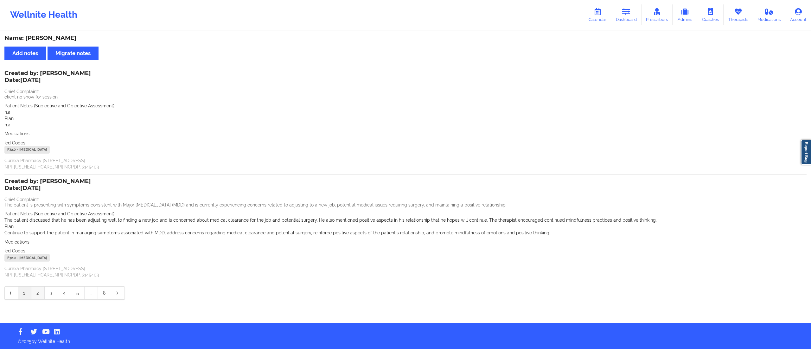
click at [39, 294] on link "2" at bounding box center [37, 293] width 13 height 13
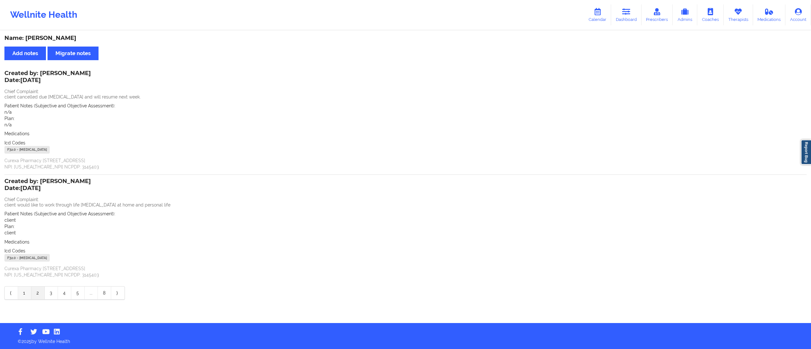
click at [24, 295] on link "1" at bounding box center [24, 293] width 13 height 13
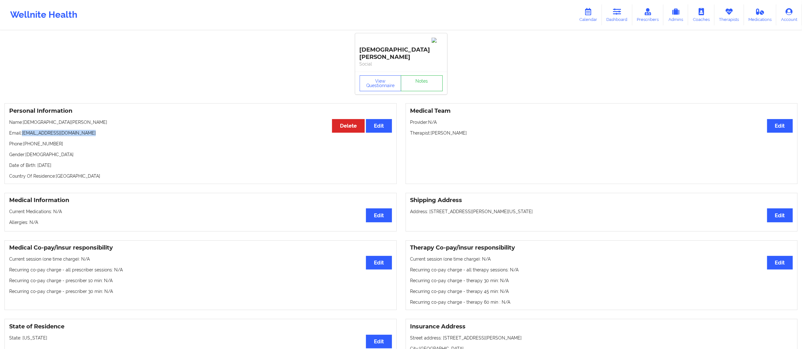
drag, startPoint x: 23, startPoint y: 119, endPoint x: 120, endPoint y: 116, distance: 96.7
click at [111, 130] on p "Email: [EMAIL_ADDRESS][DOMAIN_NAME]" at bounding box center [200, 133] width 383 height 6
copy p "[EMAIL_ADDRESS][DOMAIN_NAME]"
drag, startPoint x: 611, startPoint y: 10, endPoint x: 595, endPoint y: 29, distance: 25.0
click at [611, 10] on link "Dashboard" at bounding box center [617, 14] width 30 height 21
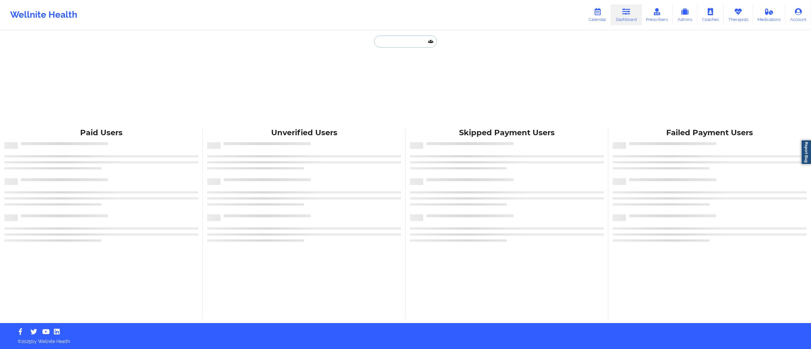
click at [382, 46] on input "text" at bounding box center [405, 42] width 63 height 12
paste input "[EMAIL_ADDRESS][DOMAIN_NAME]"
type input "[EMAIL_ADDRESS][DOMAIN_NAME]"
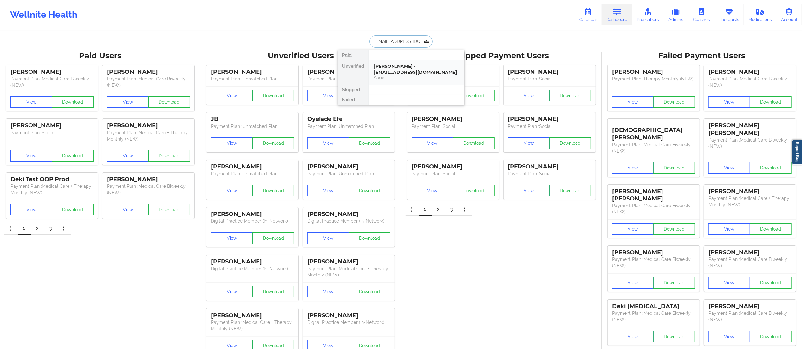
click at [392, 67] on div "Jahaira L Valdez - jahairalv28@gmail.com" at bounding box center [416, 69] width 85 height 12
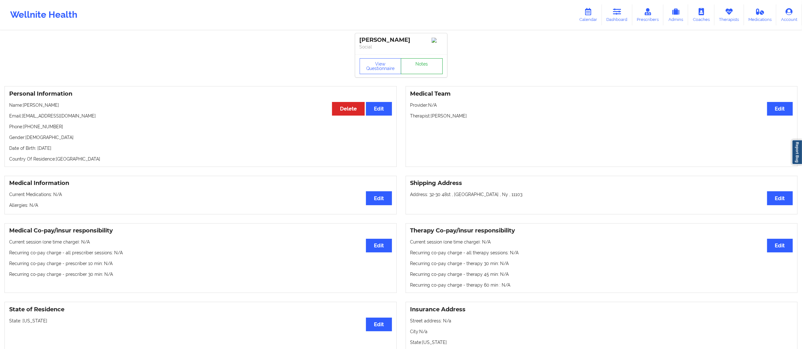
click at [415, 64] on link "Notes" at bounding box center [422, 66] width 42 height 16
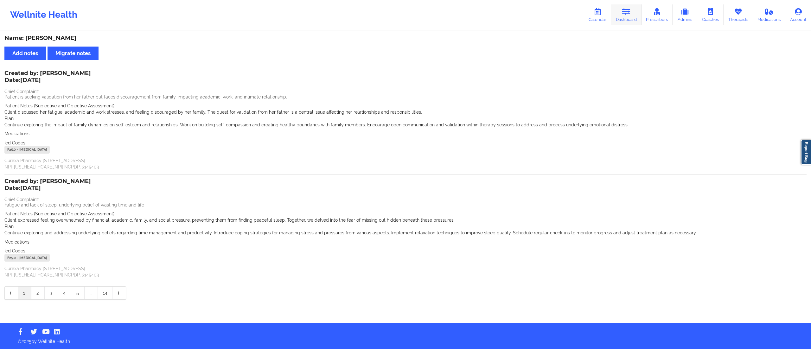
click at [629, 10] on icon at bounding box center [627, 11] width 8 height 7
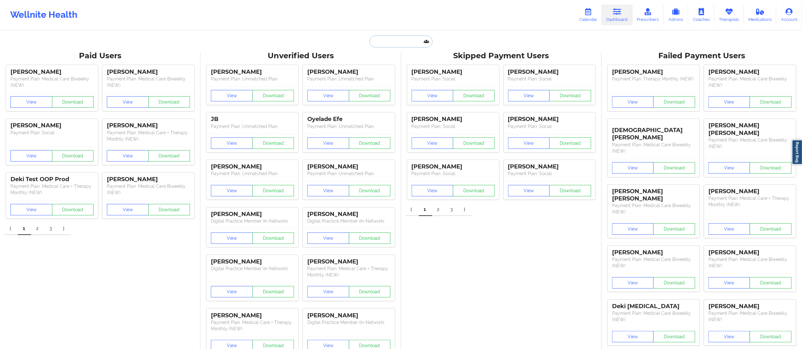
click at [409, 37] on input "text" at bounding box center [400, 42] width 63 height 12
paste input "[EMAIL_ADDRESS][DOMAIN_NAME]"
type input "[EMAIL_ADDRESS][DOMAIN_NAME]"
click at [399, 72] on div "Jessica Baltazar - jbaltzr@gmail.com" at bounding box center [416, 69] width 85 height 12
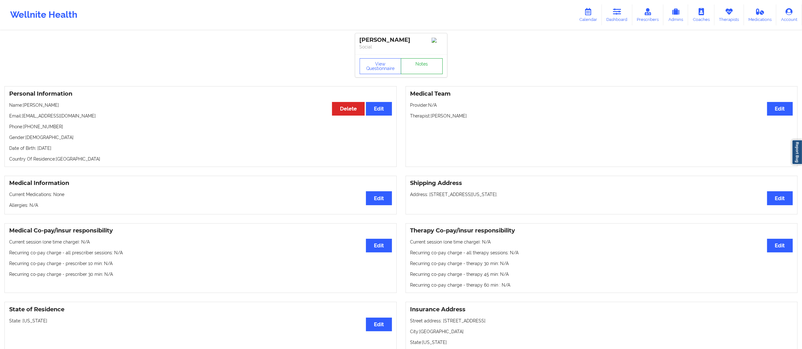
click at [416, 64] on link "Notes" at bounding box center [422, 66] width 42 height 16
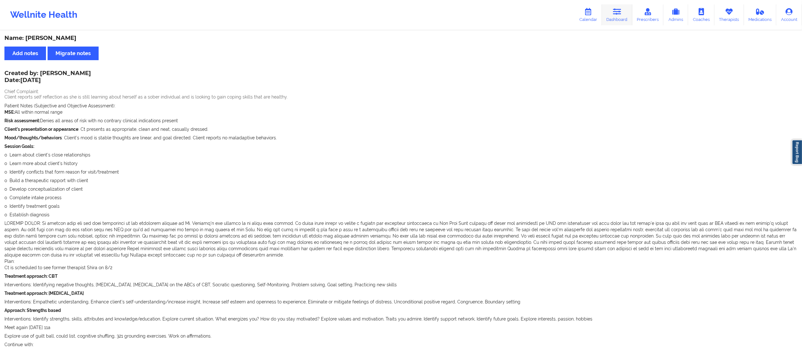
click at [614, 19] on link "Dashboard" at bounding box center [617, 14] width 30 height 21
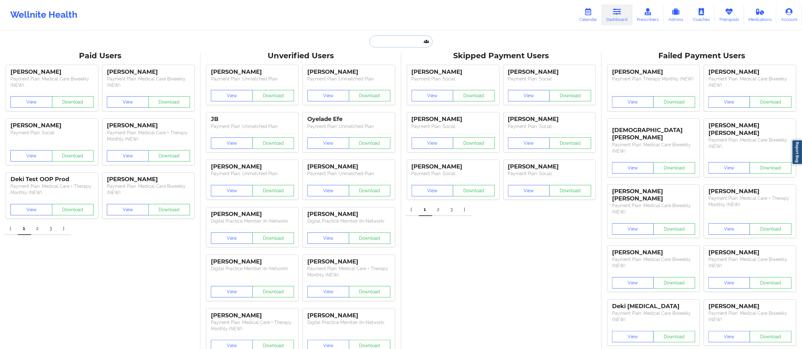
click at [395, 44] on input "text" at bounding box center [400, 42] width 63 height 12
paste input "cherylwatkins4658@gmail.com"
type input "cherylwatkins4658@gmail.com"
click at [403, 67] on div "Cheryl Watkins - cherylwatkins4658@gmail.com" at bounding box center [416, 69] width 85 height 12
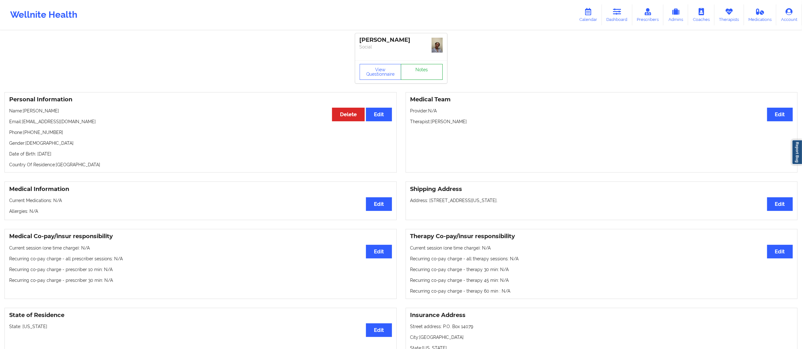
click at [415, 73] on link "Notes" at bounding box center [422, 72] width 42 height 16
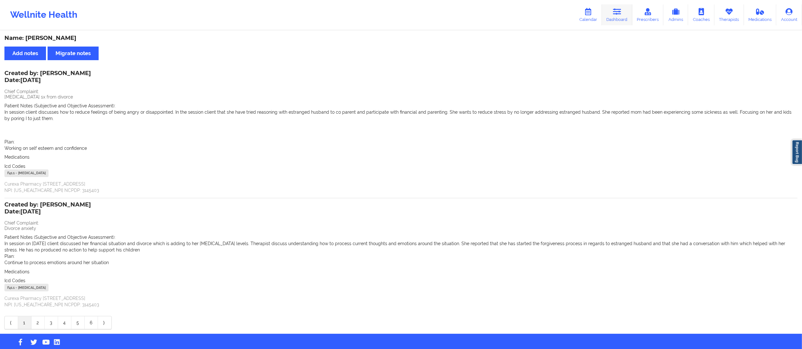
click at [616, 22] on link "Dashboard" at bounding box center [617, 14] width 30 height 21
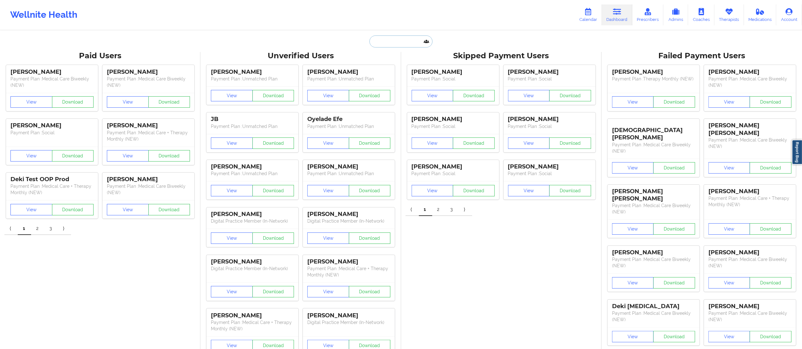
click at [414, 42] on input "text" at bounding box center [400, 42] width 63 height 12
paste input "brackinmichelle@gmail.com"
type input "brackinmichelle@gmail.com"
click at [400, 73] on div "brackin camp - brackinmichelle@gmail.com" at bounding box center [416, 69] width 85 height 12
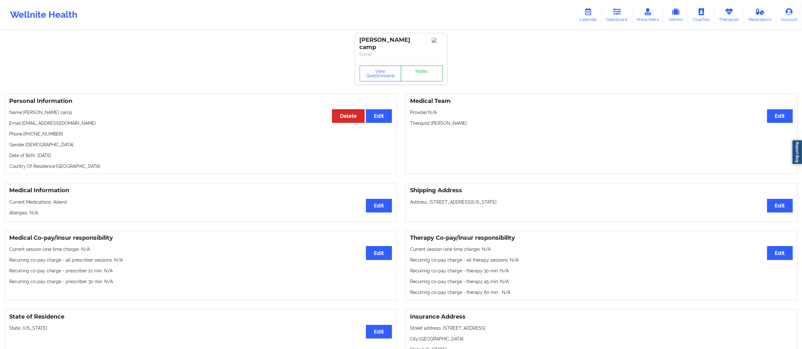
click at [417, 68] on link "Notes" at bounding box center [422, 74] width 42 height 16
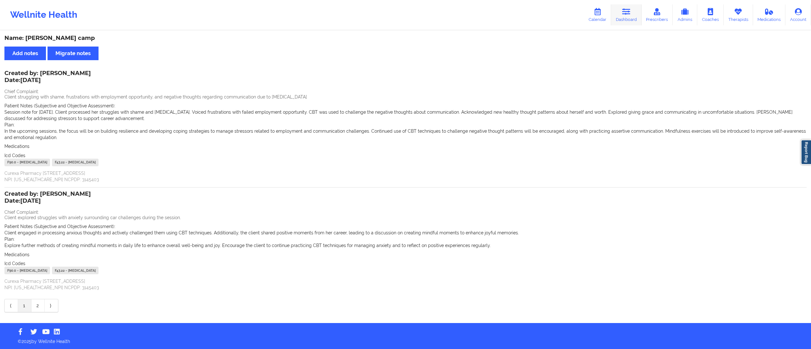
click at [624, 18] on link "Dashboard" at bounding box center [626, 14] width 30 height 21
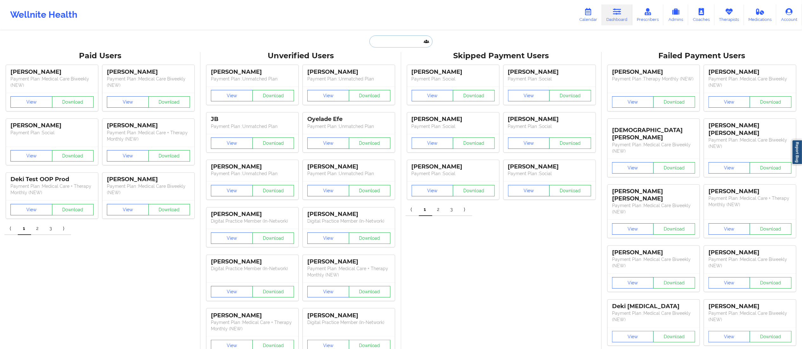
click at [420, 42] on input "text" at bounding box center [400, 42] width 63 height 12
paste input "angelica620martinez@yahoo.com"
type input "angelica620martinez@yahoo.com"
click at [397, 69] on div "Angelica Martinez - angelica620martinez@yahoo.com" at bounding box center [416, 69] width 85 height 12
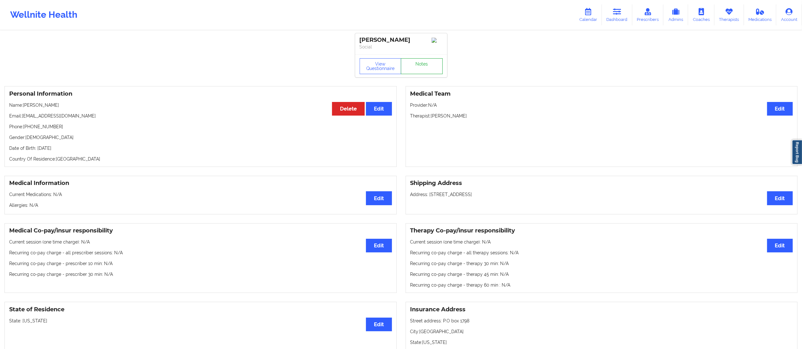
click at [422, 65] on link "Notes" at bounding box center [422, 66] width 42 height 16
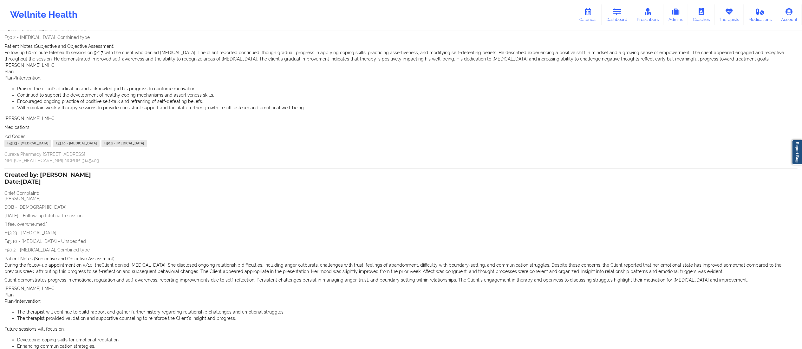
scroll to position [229, 0]
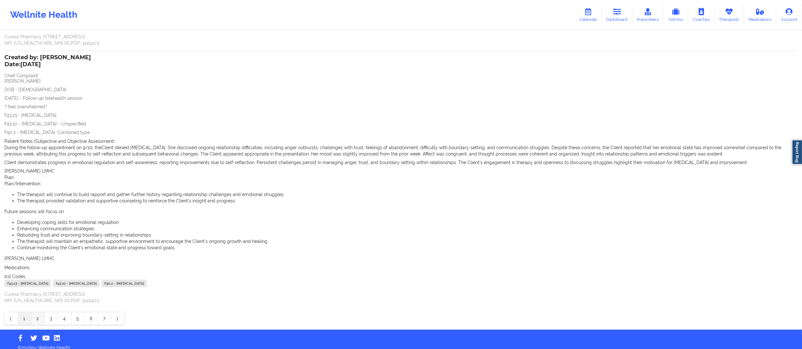
click at [37, 313] on link "2" at bounding box center [37, 319] width 13 height 13
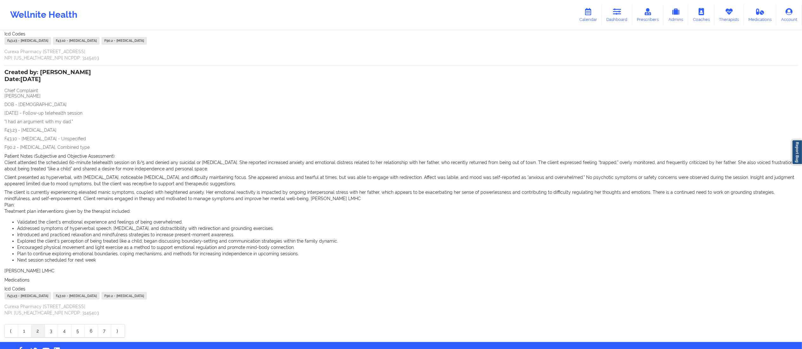
scroll to position [247, 0]
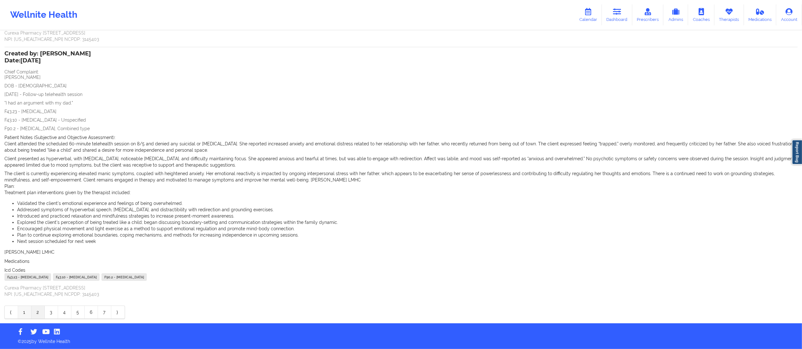
click at [24, 313] on link "1" at bounding box center [24, 312] width 13 height 13
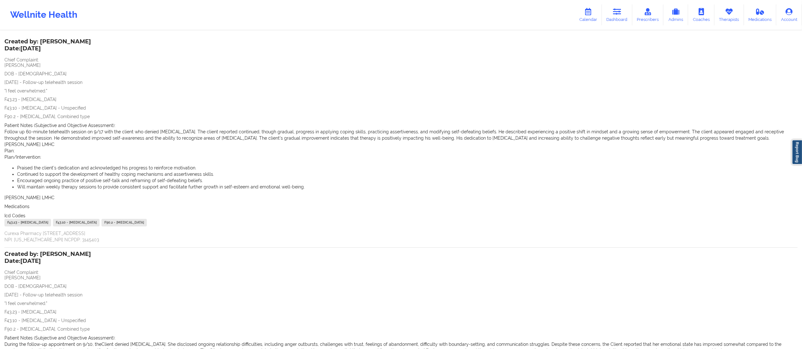
scroll to position [0, 0]
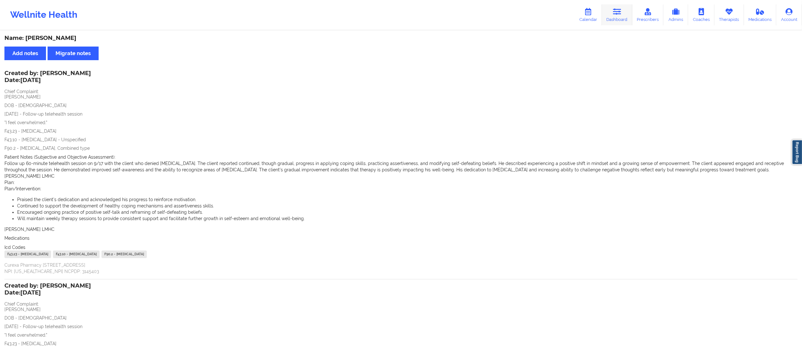
click at [614, 10] on icon at bounding box center [617, 11] width 8 height 7
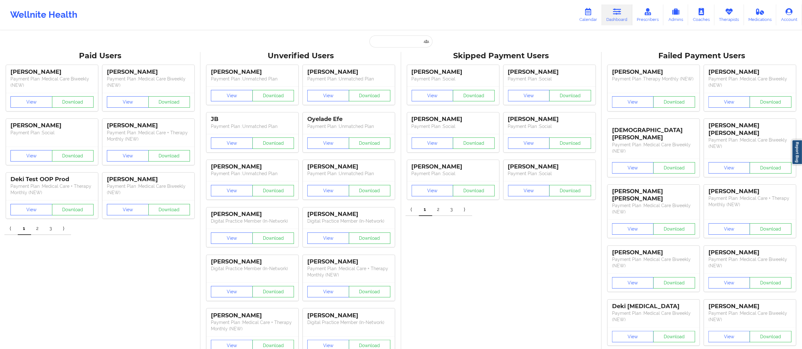
paste input "JACOBO.ROBINS@GMAIL.COM"
type input "JACOBO.ROBINS@GMAIL.COM"
click at [395, 37] on input "JACOBO.ROBINS@GMAIL.COM" at bounding box center [400, 42] width 63 height 12
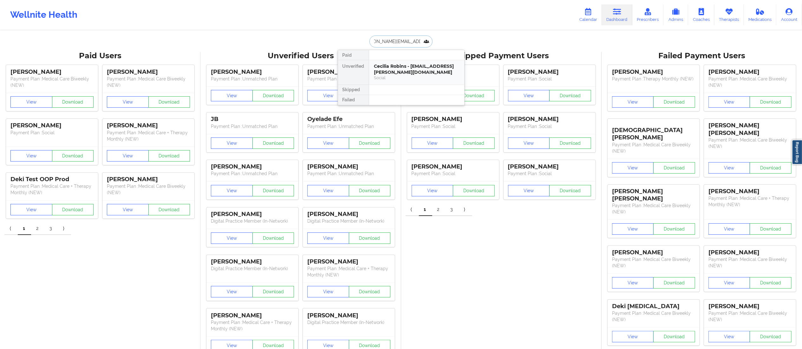
click at [411, 77] on div "Social" at bounding box center [416, 77] width 85 height 5
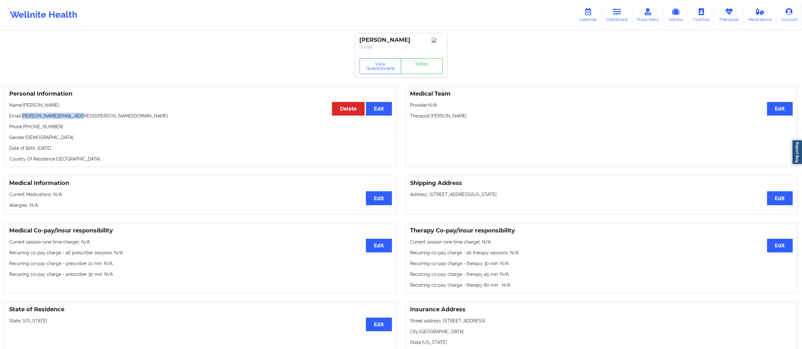
drag, startPoint x: 23, startPoint y: 119, endPoint x: 98, endPoint y: 116, distance: 74.9
click at [97, 116] on p "Email: jacobo.robins@gmail.com" at bounding box center [200, 116] width 383 height 6
copy p "jacobo.robins@gmail.com"
click at [618, 15] on icon at bounding box center [617, 11] width 8 height 7
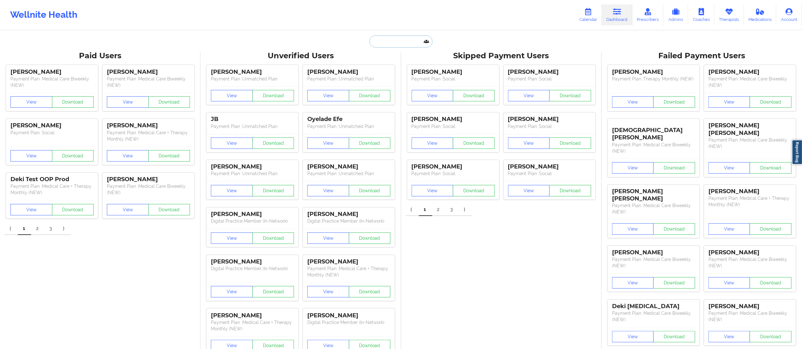
click at [398, 44] on input "text" at bounding box center [400, 42] width 63 height 12
paste input "shaylajaymie@gmail.com"
type input "shaylajaymie@gmail.com"
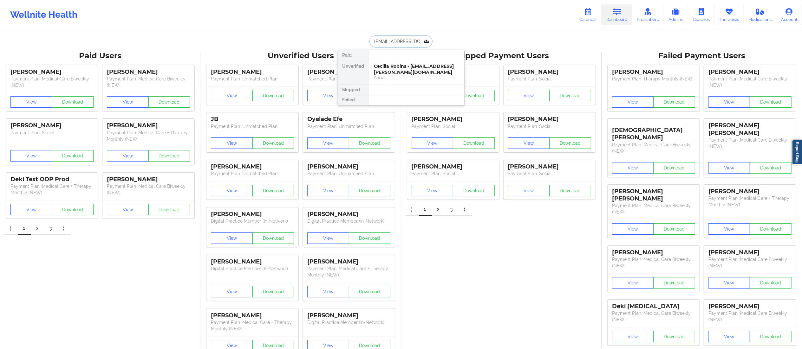
scroll to position [0, 2]
click at [410, 72] on div "Shaylyn Bursey - shaylajaymie@gmail.com" at bounding box center [416, 69] width 85 height 12
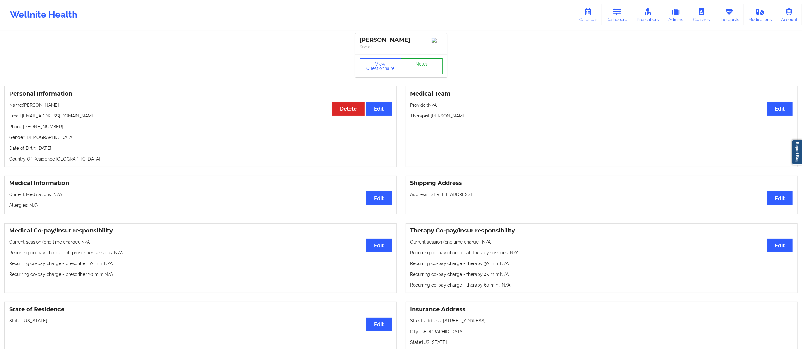
click at [414, 73] on link "Notes" at bounding box center [422, 66] width 42 height 16
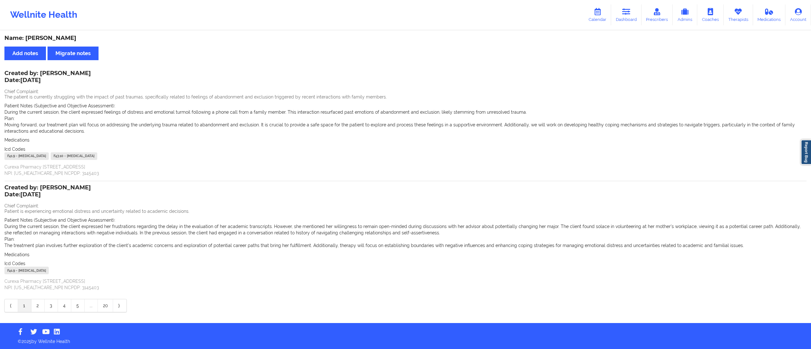
click at [37, 306] on link "2" at bounding box center [37, 306] width 13 height 13
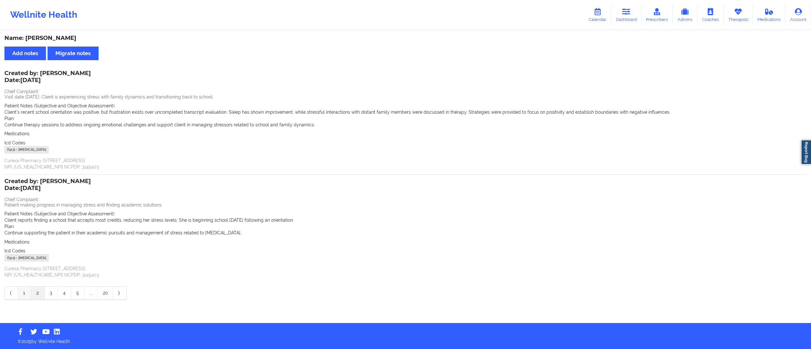
click at [26, 294] on link "1" at bounding box center [24, 293] width 13 height 13
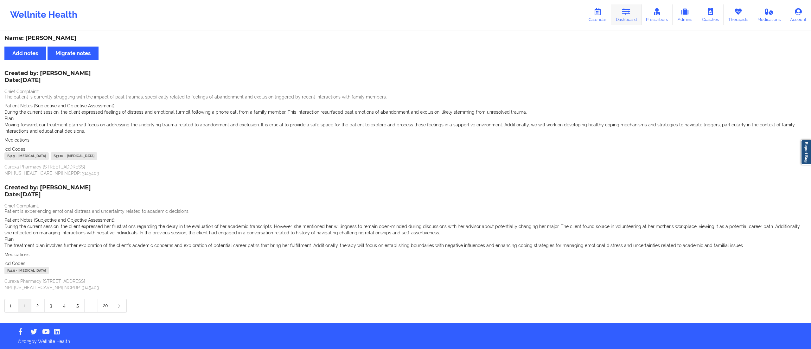
click at [621, 15] on link "Dashboard" at bounding box center [626, 14] width 30 height 21
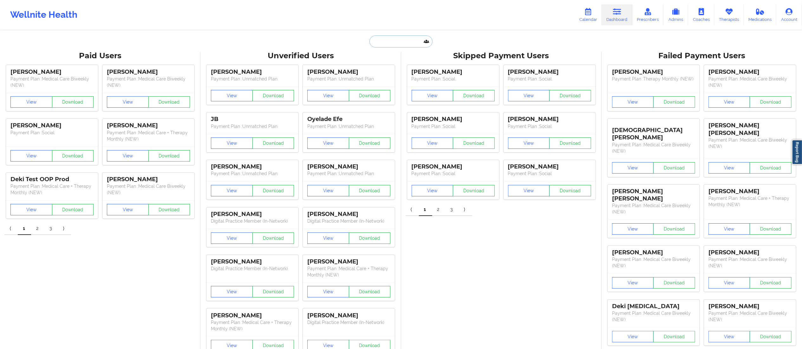
click at [381, 45] on input "text" at bounding box center [400, 42] width 63 height 12
paste input "asmith19843@icloud.com"
type input "asmith19843@icloud.com"
click at [404, 73] on div "Ashley Smith - asmith19843@icloud.com" at bounding box center [416, 69] width 85 height 12
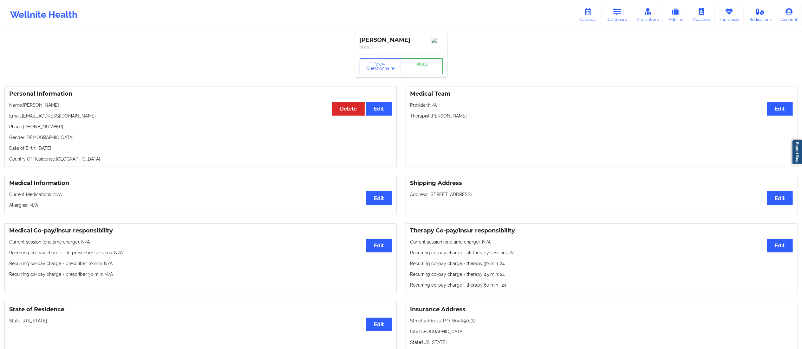
click at [433, 67] on link "Notes" at bounding box center [422, 66] width 42 height 16
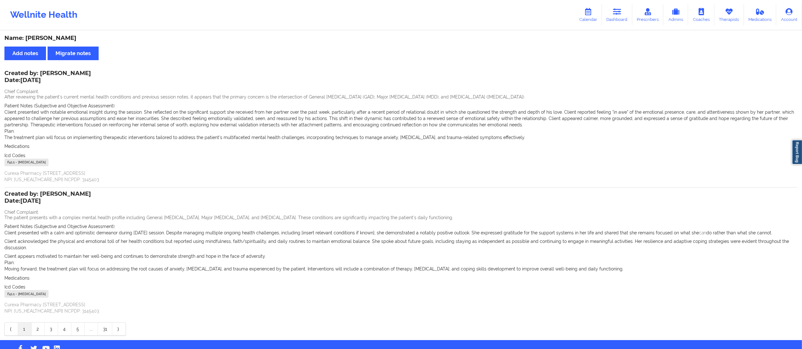
click at [35, 326] on link "2" at bounding box center [37, 329] width 13 height 13
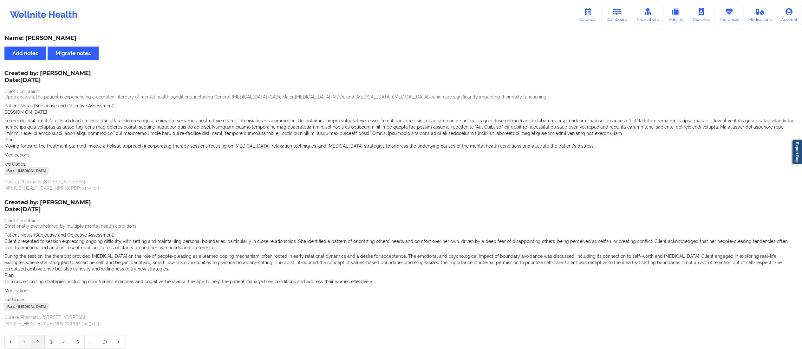
click at [23, 341] on link "1" at bounding box center [24, 342] width 13 height 13
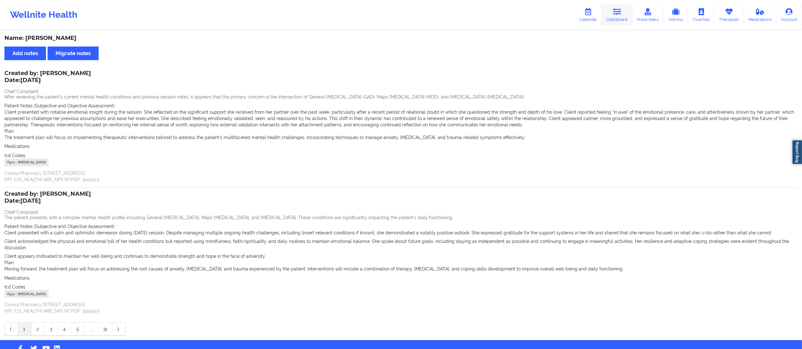
click at [613, 14] on link "Dashboard" at bounding box center [617, 14] width 30 height 21
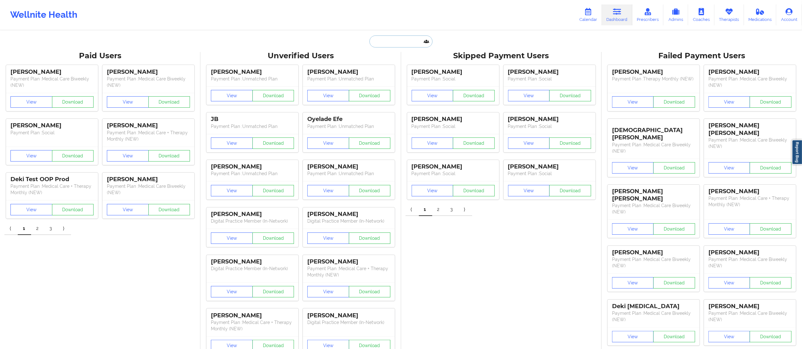
click at [408, 42] on input "text" at bounding box center [400, 42] width 63 height 12
paste input "info@nikkiruiz.com"
type input "info@nikkiruiz.com"
click at [399, 72] on div "Nicole Marie Ruiz - info@nikkiruiz.com" at bounding box center [416, 69] width 85 height 12
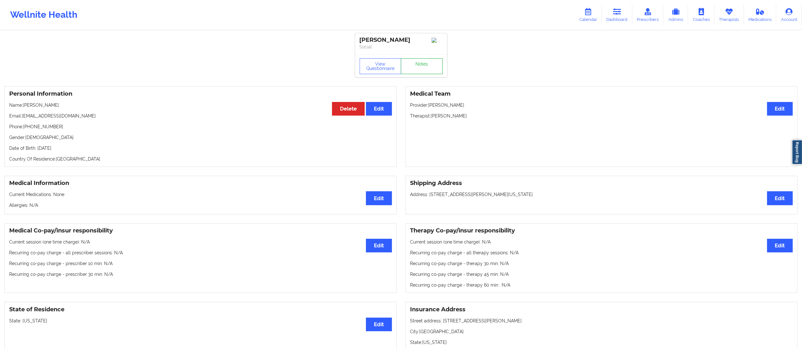
click at [422, 61] on link "Notes" at bounding box center [422, 66] width 42 height 16
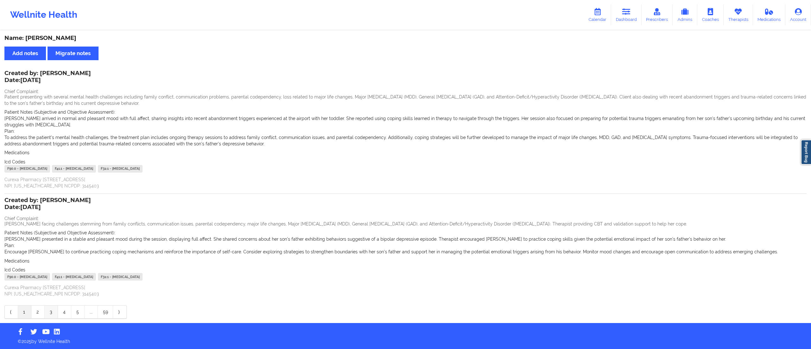
click at [49, 313] on link "3" at bounding box center [51, 312] width 13 height 13
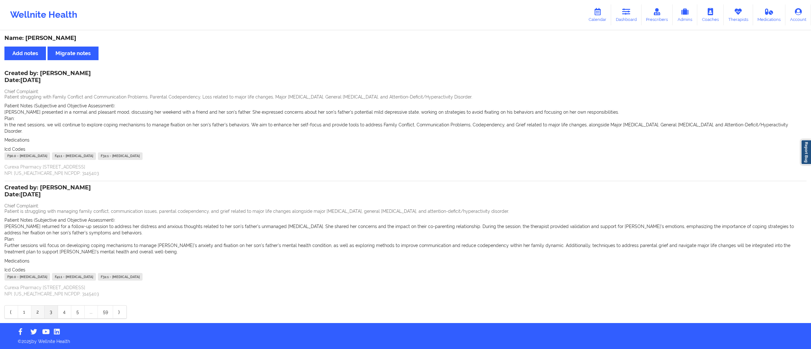
click at [36, 307] on link "2" at bounding box center [37, 312] width 13 height 13
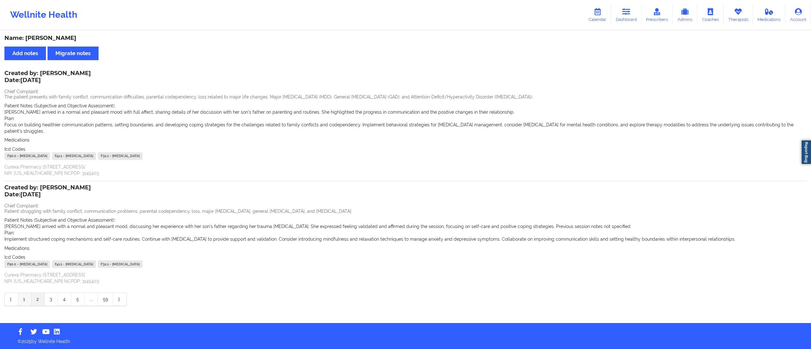
click at [24, 294] on link "1" at bounding box center [24, 299] width 13 height 13
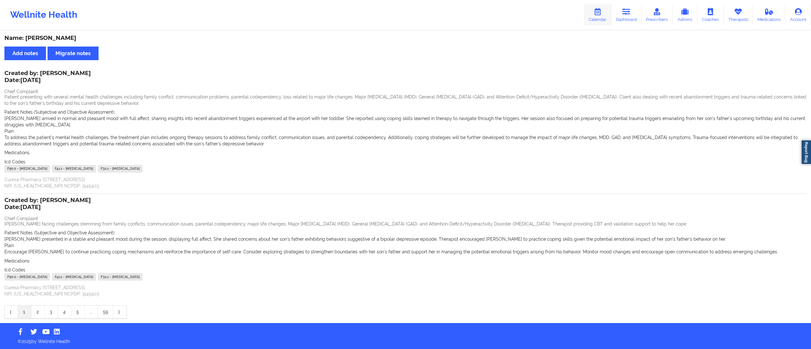
click at [587, 13] on link "Calendar" at bounding box center [597, 14] width 27 height 21
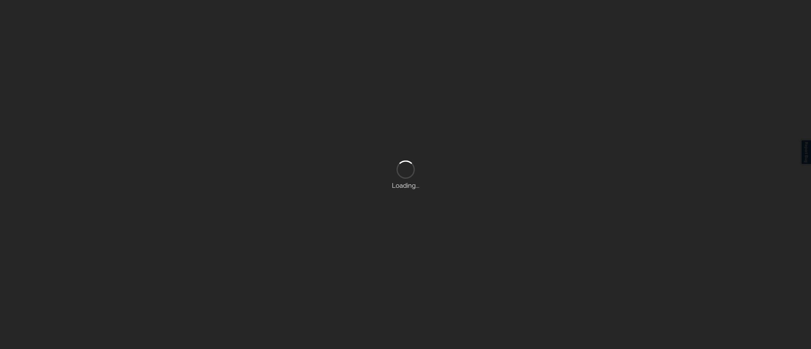
click at [619, 16] on div "Loading..." at bounding box center [405, 174] width 811 height 349
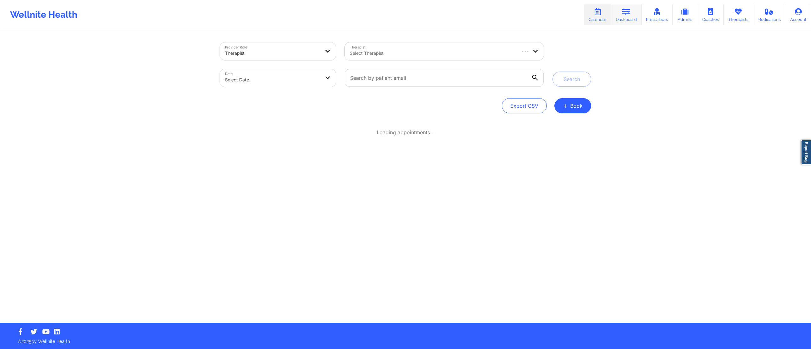
click at [619, 15] on link "Dashboard" at bounding box center [626, 14] width 30 height 21
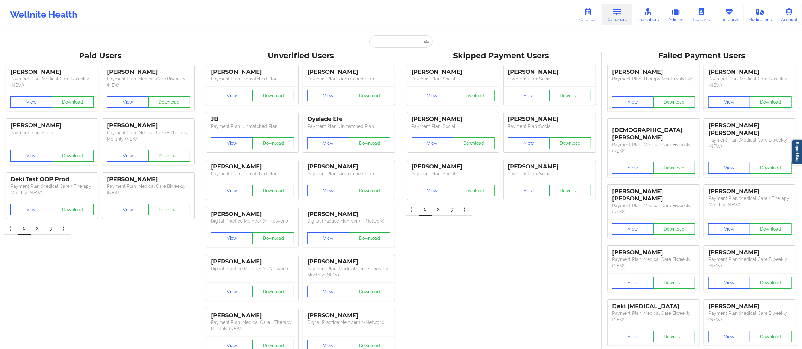
click at [397, 40] on input "text" at bounding box center [400, 42] width 63 height 12
paste input "deitrichs4@gmail.com"
type input "deitrichs4@gmail.com"
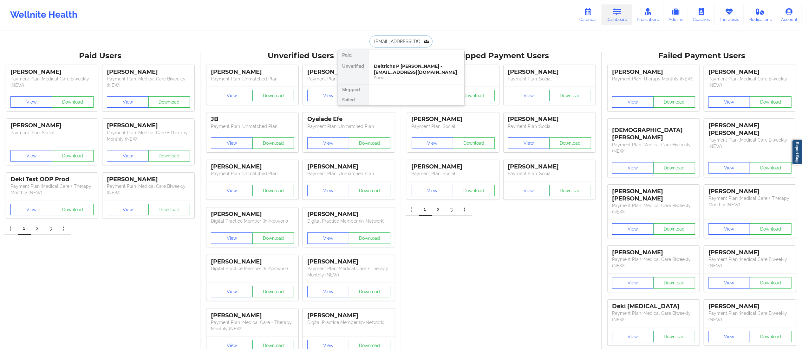
drag, startPoint x: 417, startPoint y: 74, endPoint x: 417, endPoint y: 83, distance: 9.8
click at [418, 92] on div "Paid Unverified Deitrichs P Williams - deitrichs4@gmail.com Social Skipped Fail…" at bounding box center [401, 78] width 127 height 56
click at [404, 40] on input "deitrichs4@gmail.com" at bounding box center [400, 42] width 63 height 12
click at [404, 65] on div "Deitrichs P Williams - deitrichs4@gmail.com" at bounding box center [416, 69] width 85 height 12
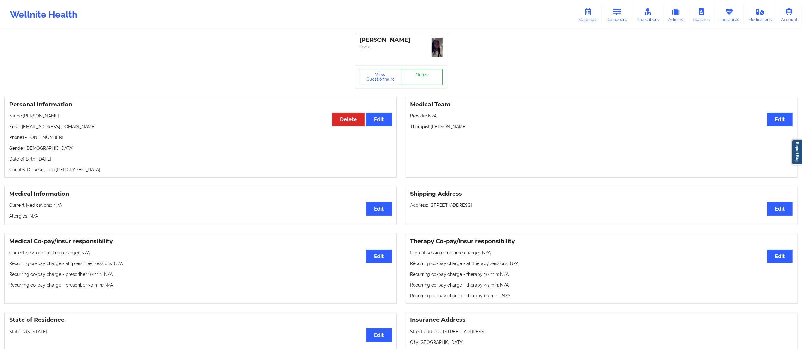
click at [409, 78] on link "Notes" at bounding box center [422, 77] width 42 height 16
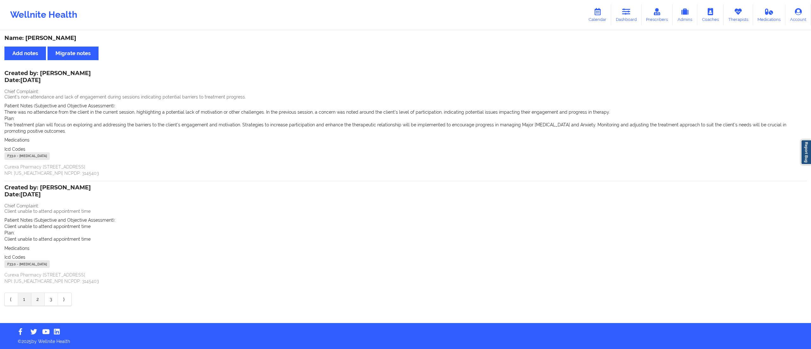
click at [34, 300] on link "2" at bounding box center [37, 299] width 13 height 13
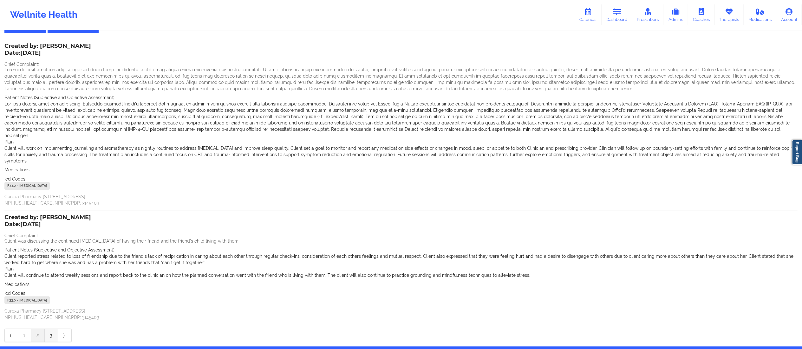
scroll to position [28, 0]
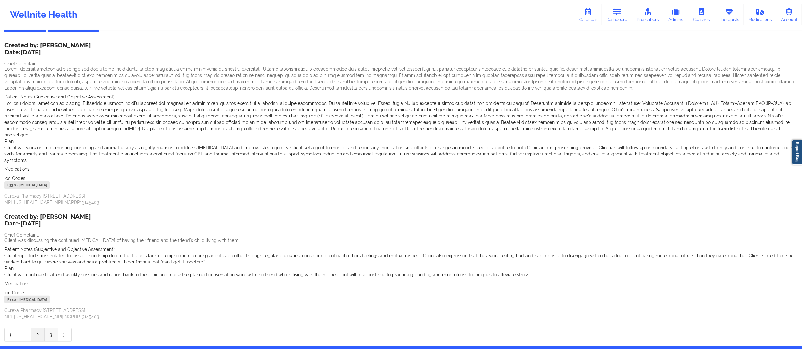
click at [52, 329] on link "3" at bounding box center [51, 335] width 13 height 13
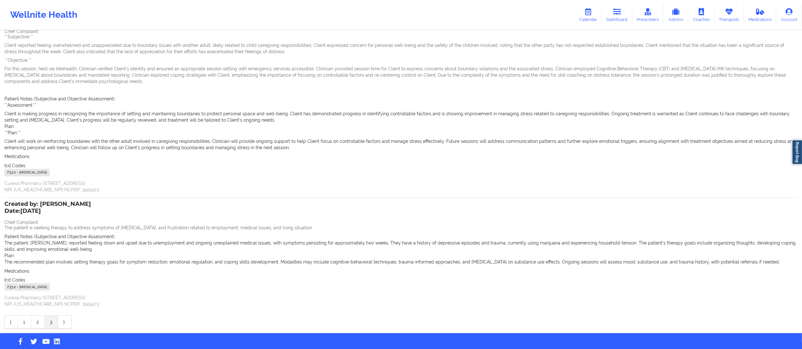
scroll to position [65, 0]
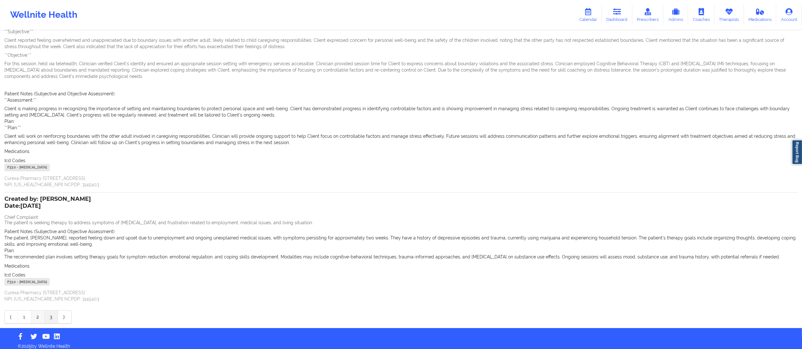
click at [37, 318] on link "2" at bounding box center [37, 317] width 13 height 13
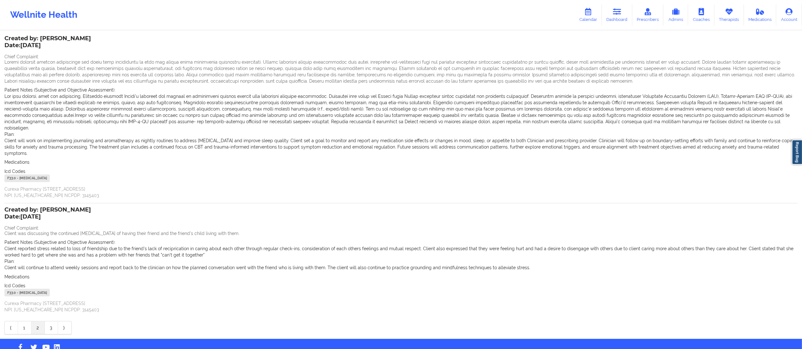
scroll to position [38, 0]
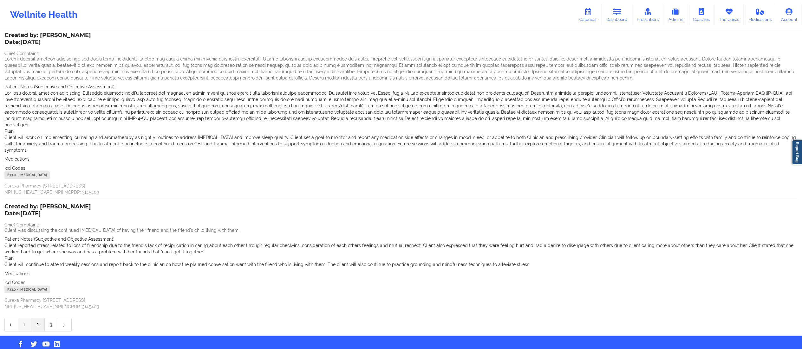
click at [25, 319] on link "1" at bounding box center [24, 325] width 13 height 13
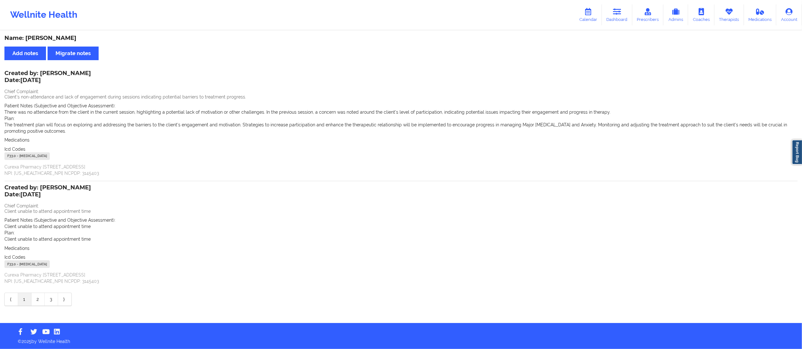
scroll to position [0, 0]
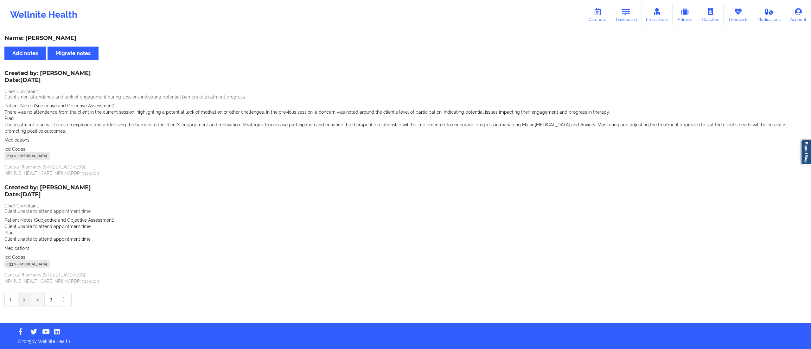
click at [33, 300] on link "2" at bounding box center [37, 299] width 13 height 13
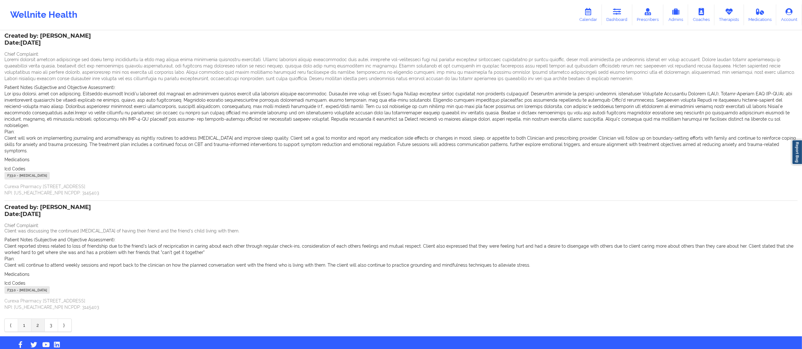
scroll to position [38, 0]
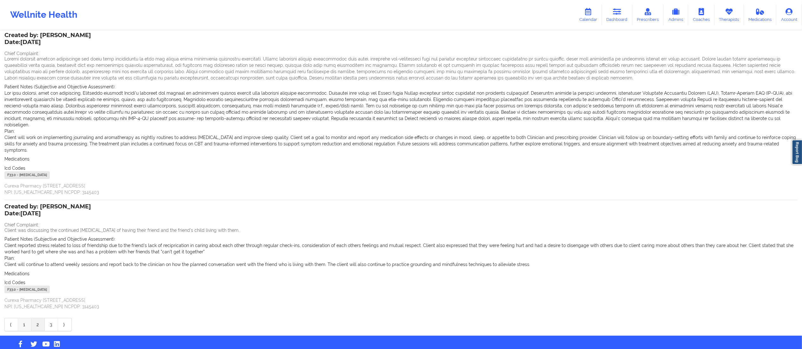
click at [24, 319] on link "1" at bounding box center [24, 325] width 13 height 13
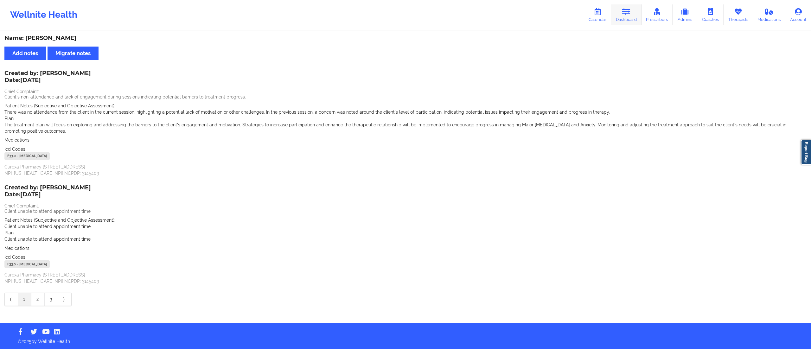
click at [630, 11] on icon at bounding box center [627, 11] width 8 height 7
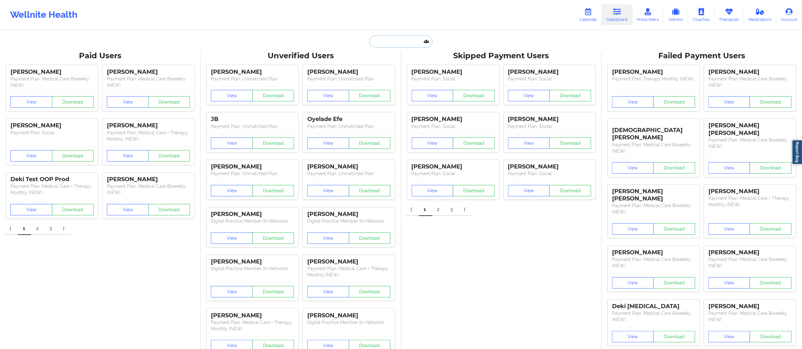
click at [400, 36] on input "text" at bounding box center [400, 42] width 63 height 12
paste input "hrsamuel06@gmail.com"
type input "hrsamuel06@gmail.com"
click at [405, 74] on div "Helen R Samuel - hrsamuel06@gmail.com" at bounding box center [416, 69] width 85 height 12
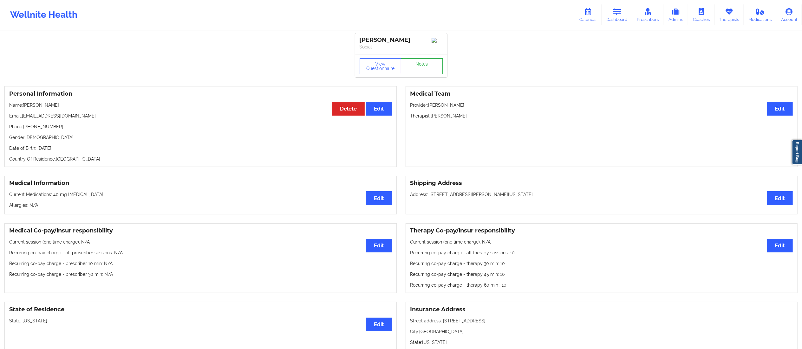
click at [414, 70] on link "Notes" at bounding box center [422, 66] width 42 height 16
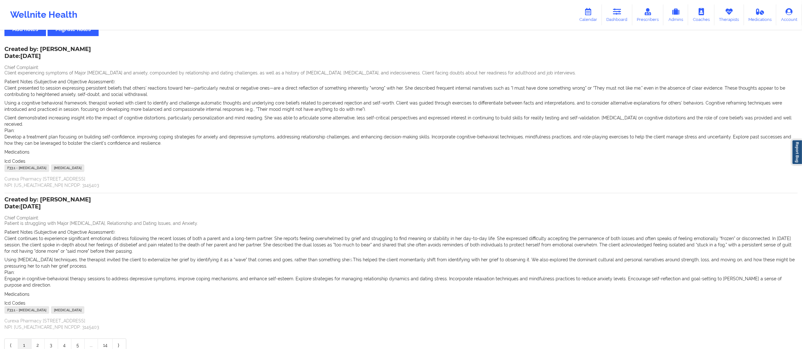
scroll to position [44, 0]
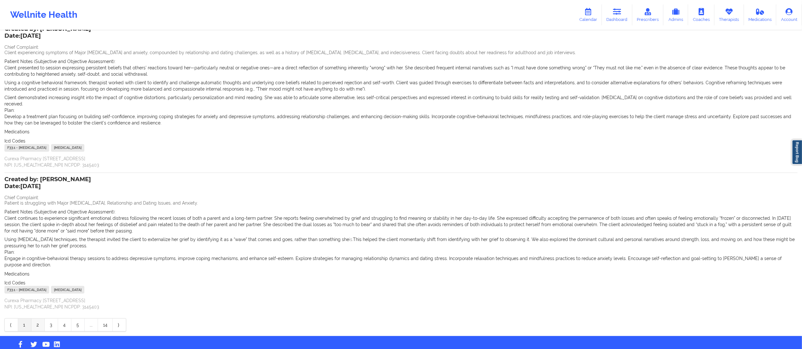
click at [36, 319] on link "2" at bounding box center [37, 325] width 13 height 13
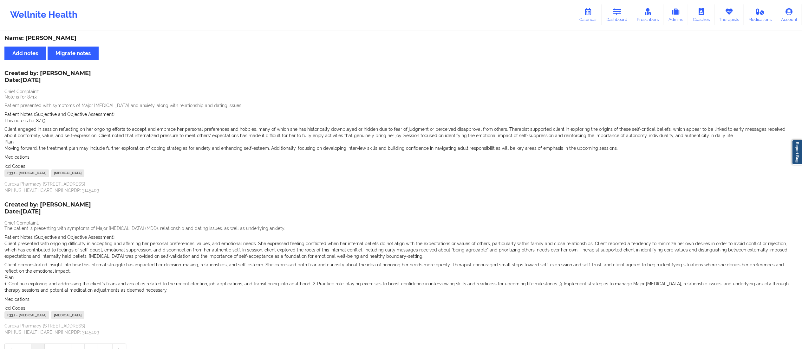
scroll to position [38, 0]
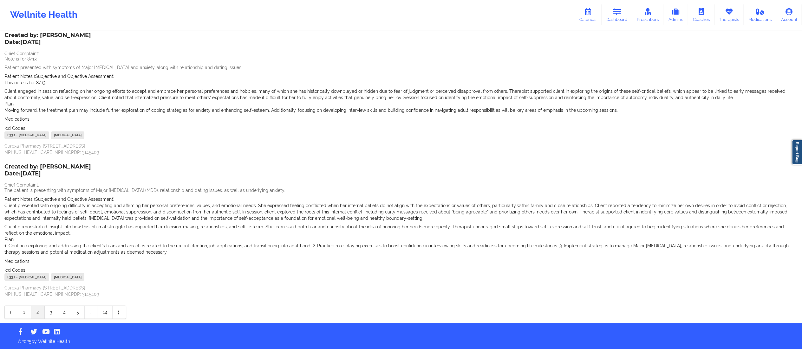
drag, startPoint x: 23, startPoint y: 314, endPoint x: 31, endPoint y: 309, distance: 9.4
click at [22, 314] on link "1" at bounding box center [24, 312] width 13 height 13
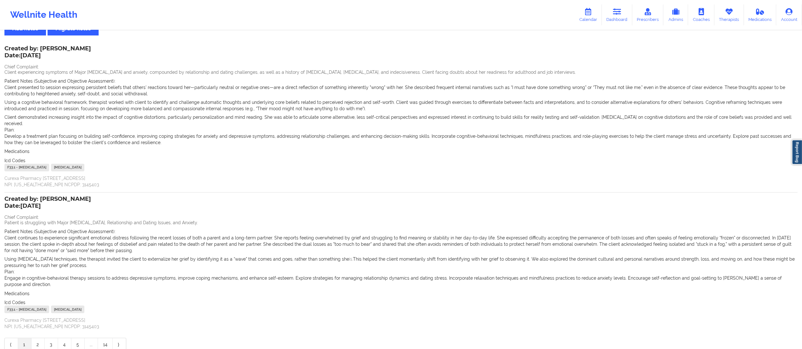
scroll to position [0, 0]
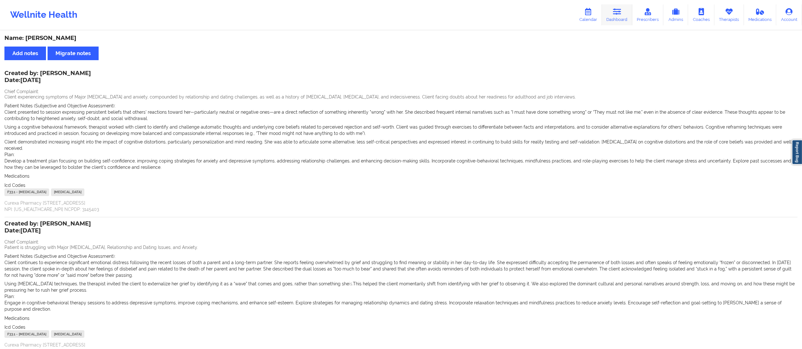
click at [608, 17] on link "Dashboard" at bounding box center [617, 14] width 30 height 21
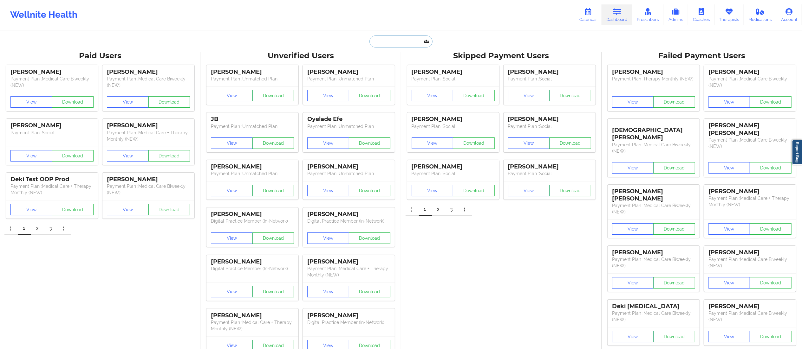
click at [396, 39] on input "text" at bounding box center [400, 42] width 63 height 12
paste input "ruhl.katie@gmail.com"
type input "ruhl.katie@gmail.com"
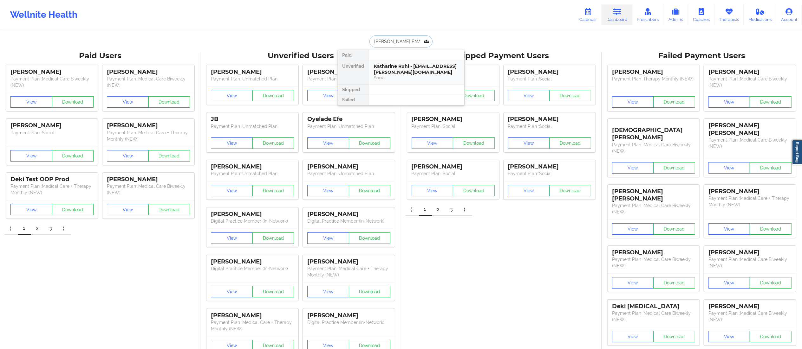
click at [400, 73] on div "Katharine Ruhl - ruhl.katie@gmail.com" at bounding box center [416, 69] width 85 height 12
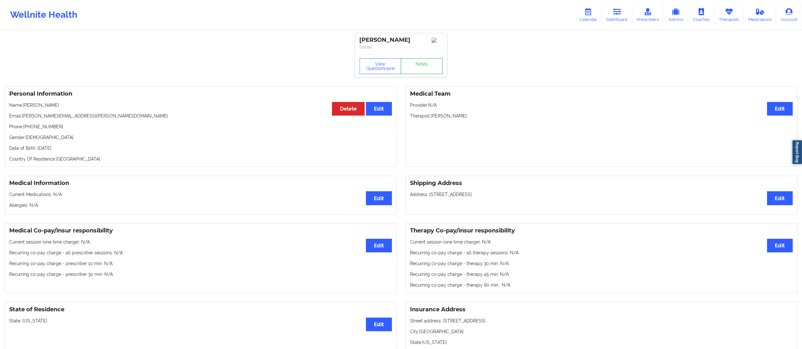
click at [410, 67] on link "Notes" at bounding box center [422, 66] width 42 height 16
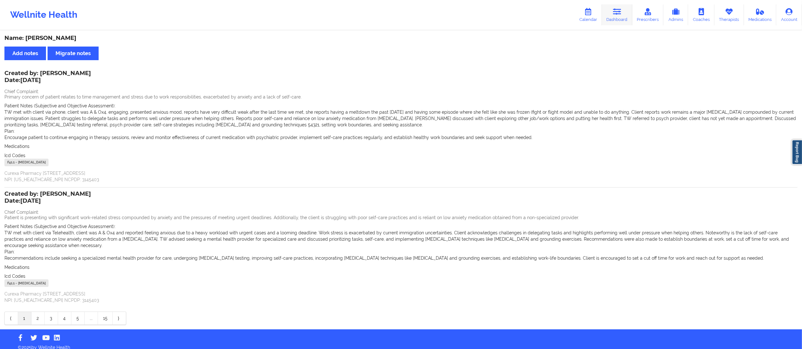
click at [617, 10] on icon at bounding box center [617, 11] width 8 height 7
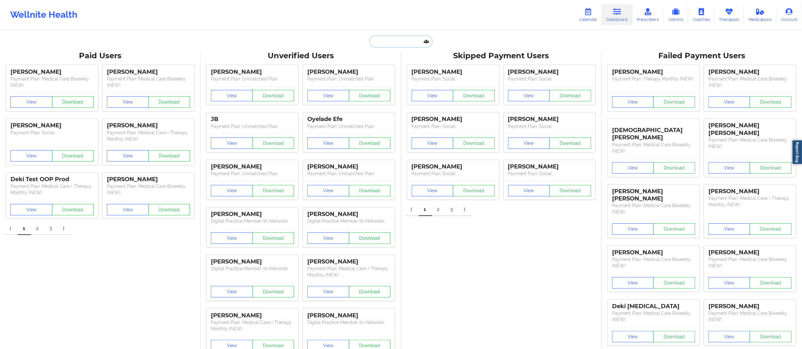
click at [395, 40] on input "text" at bounding box center [400, 42] width 63 height 12
paste input "ronnask@comcast.net"
type input "ronnask@comcast.net"
click at [406, 72] on div "Ronna Kramer - ronnask@comcast.net" at bounding box center [416, 69] width 85 height 12
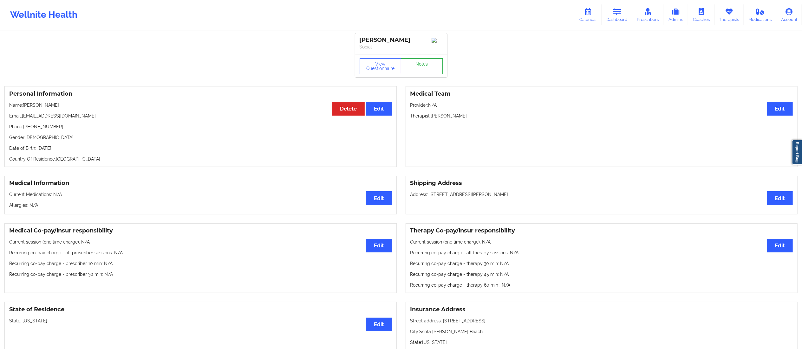
click at [420, 65] on link "Notes" at bounding box center [422, 66] width 42 height 16
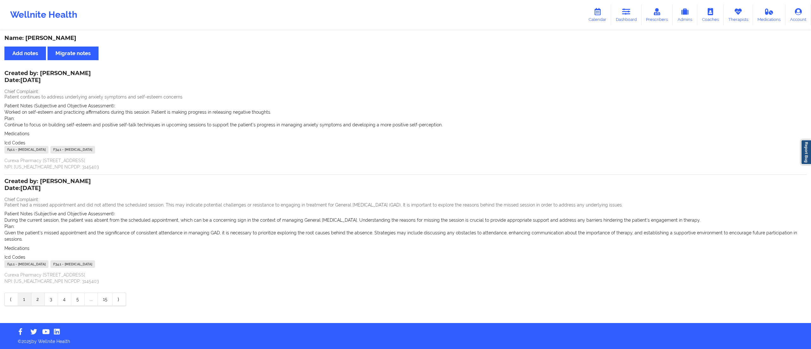
click at [35, 293] on link "2" at bounding box center [37, 299] width 13 height 13
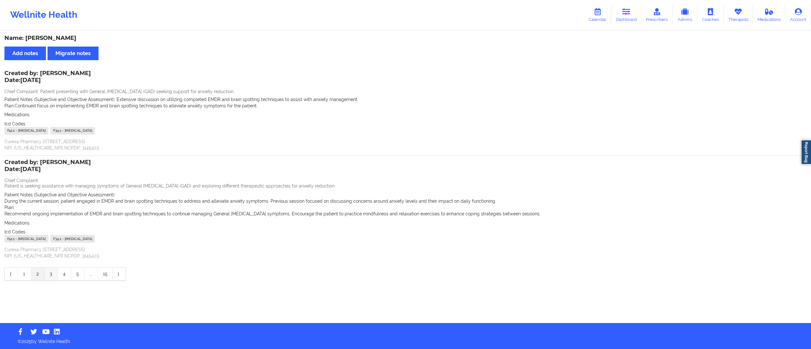
click at [51, 276] on link "3" at bounding box center [51, 274] width 13 height 13
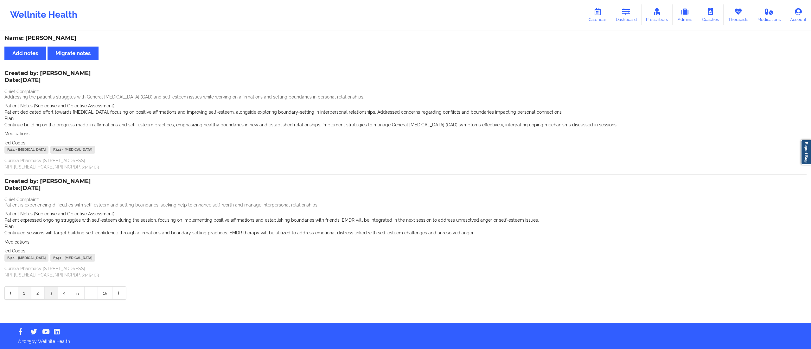
click at [21, 297] on link "1" at bounding box center [24, 293] width 13 height 13
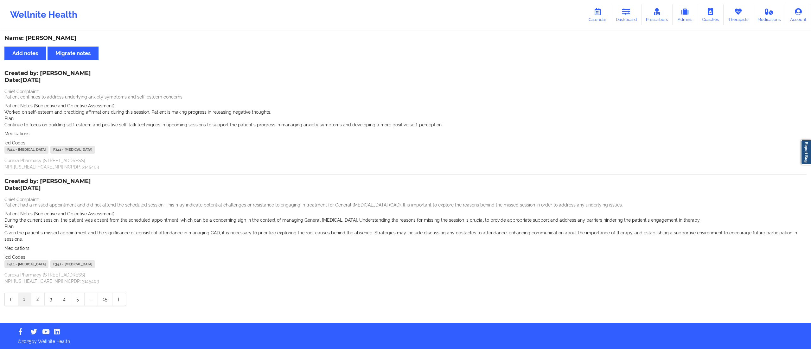
click at [617, 12] on link "Dashboard" at bounding box center [626, 14] width 30 height 21
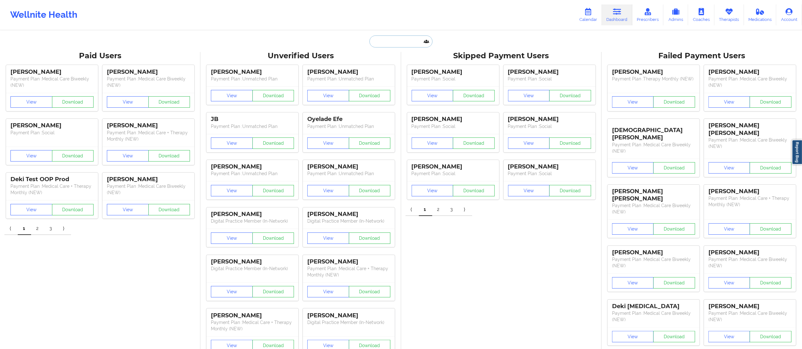
click at [399, 40] on input "text" at bounding box center [400, 42] width 63 height 12
paste input "sarahsaloff@gmail.com"
type input "sarahsaloff@gmail.com"
click at [401, 78] on div "Social" at bounding box center [416, 77] width 85 height 5
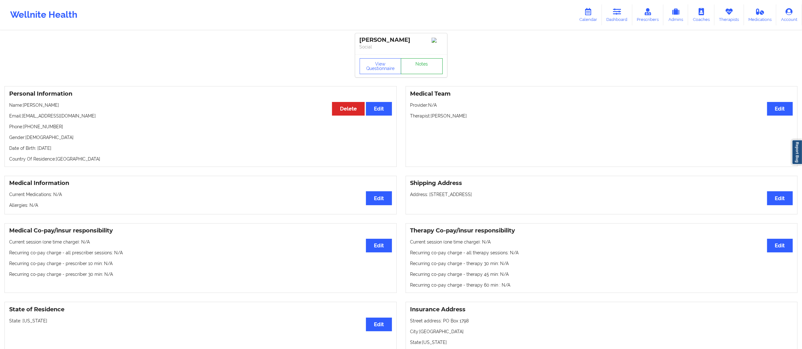
click at [414, 74] on link "Notes" at bounding box center [422, 66] width 42 height 16
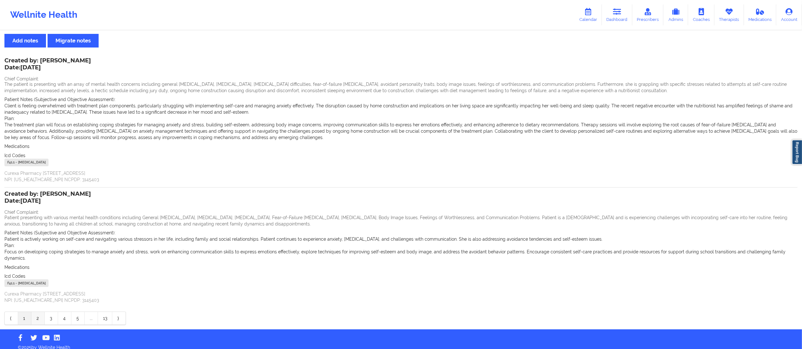
click at [31, 312] on link "2" at bounding box center [37, 318] width 13 height 13
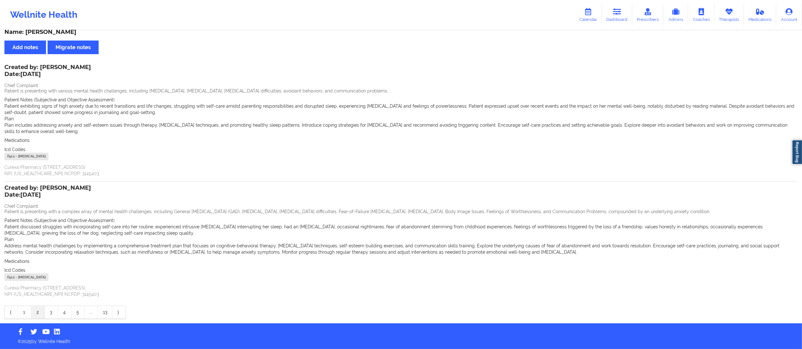
scroll to position [6, 0]
click at [21, 314] on link "1" at bounding box center [24, 312] width 13 height 13
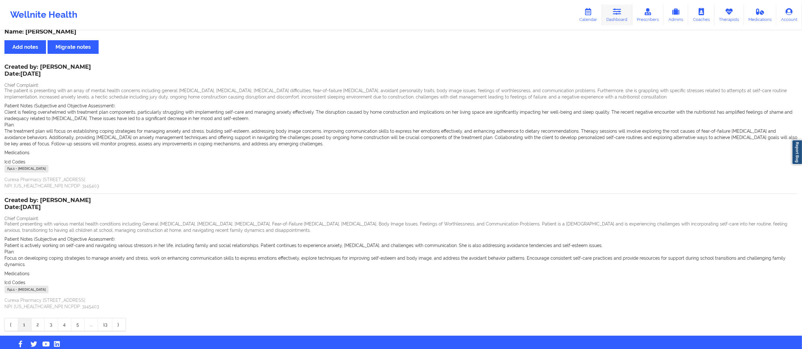
click at [614, 21] on link "Dashboard" at bounding box center [617, 14] width 30 height 21
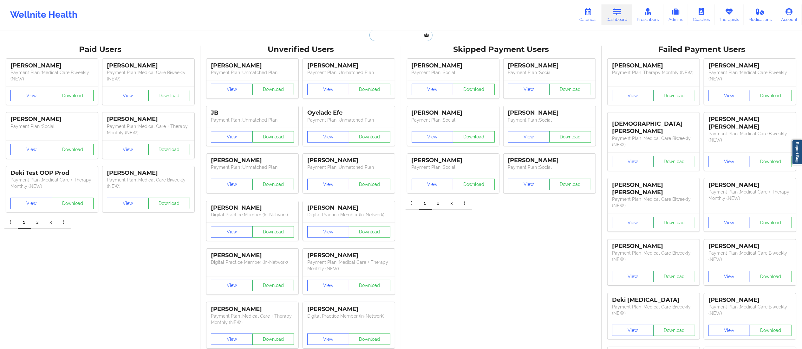
click at [408, 39] on input "text" at bounding box center [400, 35] width 63 height 12
paste input "syrtaylor22@gmail.com"
type input "syrtaylor22@gmail.com"
click at [386, 69] on div "Social" at bounding box center [416, 71] width 85 height 5
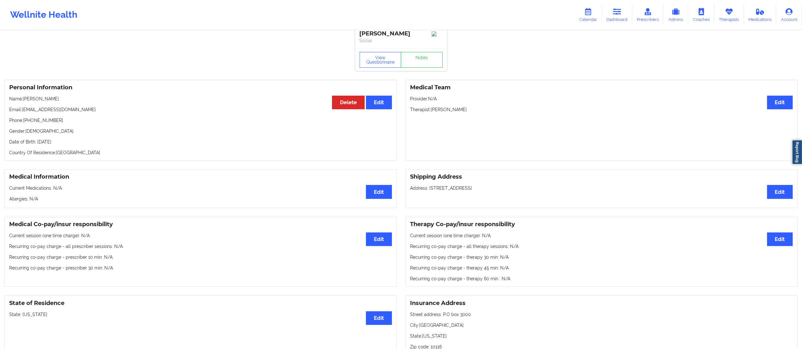
click at [420, 53] on div "View Questionnaire Notes" at bounding box center [401, 59] width 92 height 23
click at [420, 58] on link "Notes" at bounding box center [422, 60] width 42 height 16
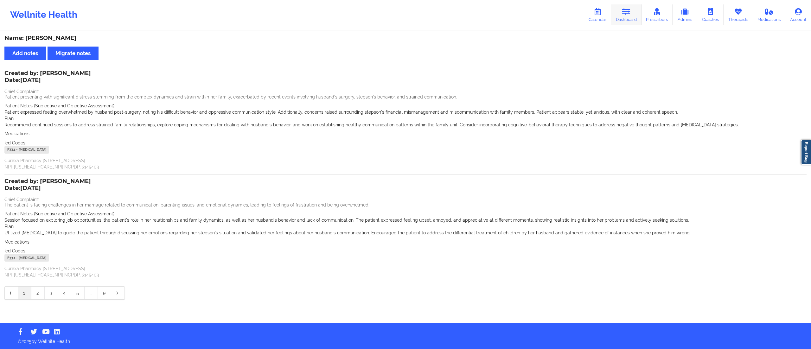
click at [628, 20] on link "Dashboard" at bounding box center [626, 14] width 30 height 21
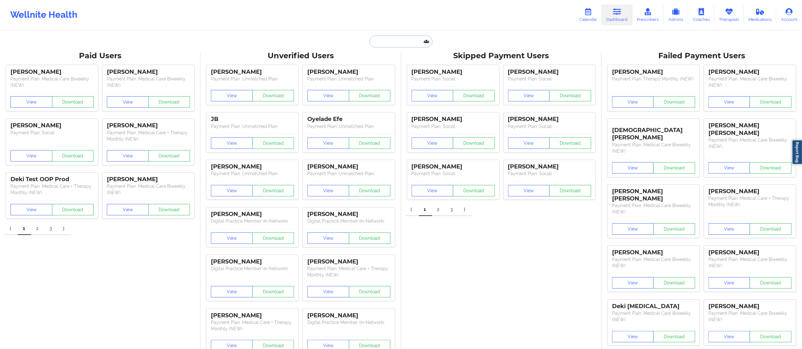
click at [406, 38] on input "text" at bounding box center [400, 42] width 63 height 12
paste input "catherineaberner@gmail.com"
type input "catherineaberner@gmail.com"
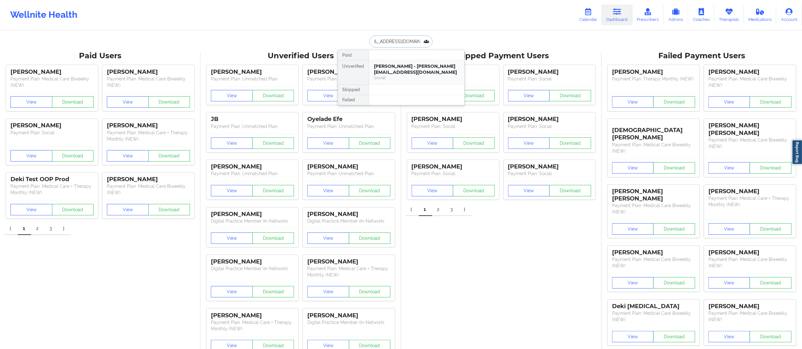
click at [409, 71] on div "Catherine Berner - catherineaberner@gmail.com" at bounding box center [416, 69] width 85 height 12
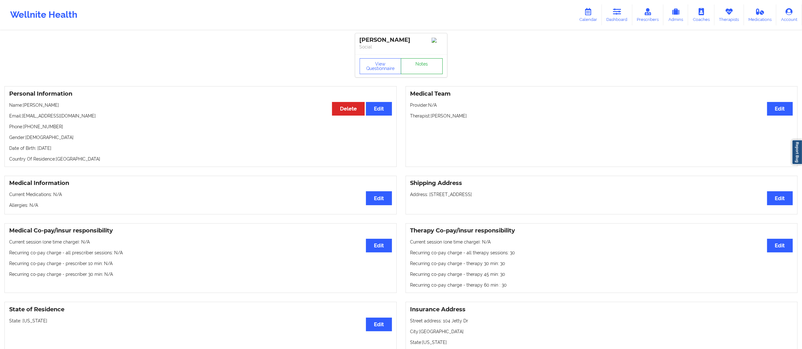
click at [415, 67] on link "Notes" at bounding box center [422, 66] width 42 height 16
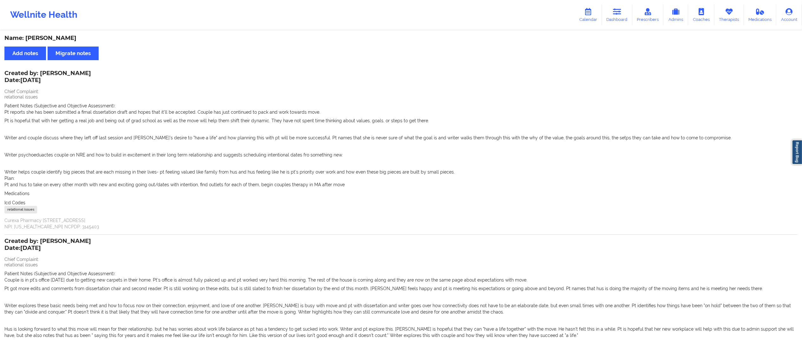
scroll to position [165, 0]
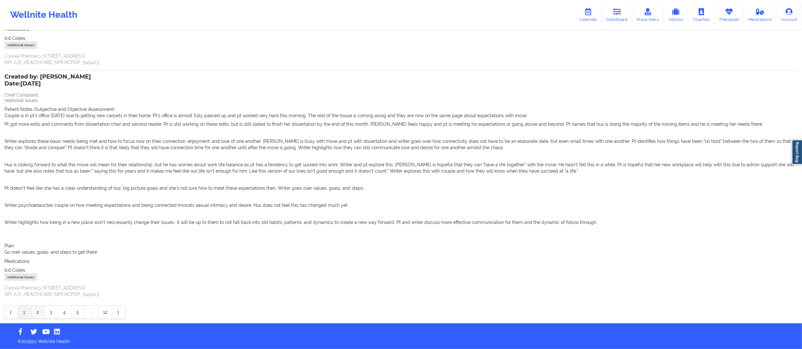
click at [35, 312] on link "2" at bounding box center [37, 312] width 13 height 13
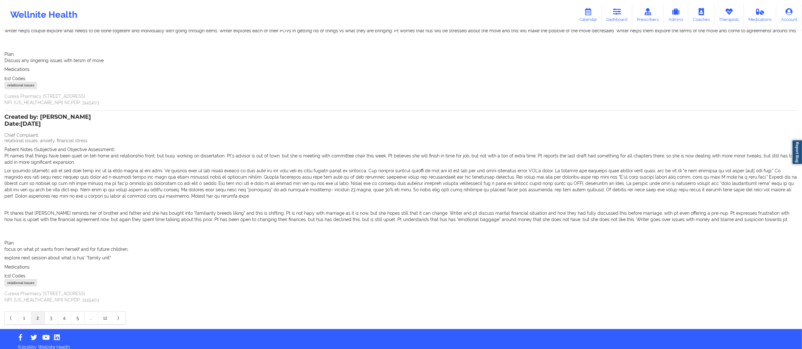
scroll to position [136, 0]
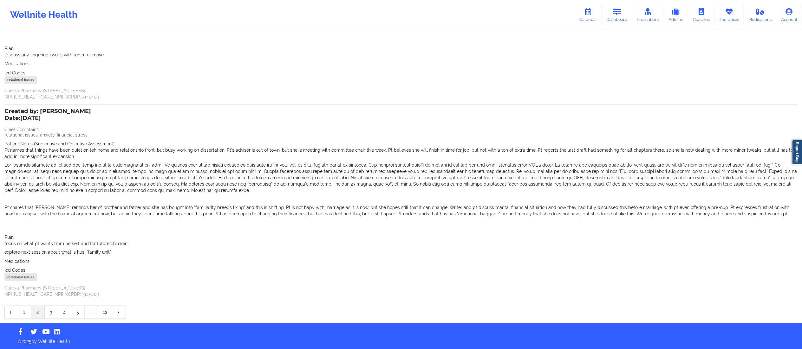
click at [25, 311] on link "1" at bounding box center [24, 312] width 13 height 13
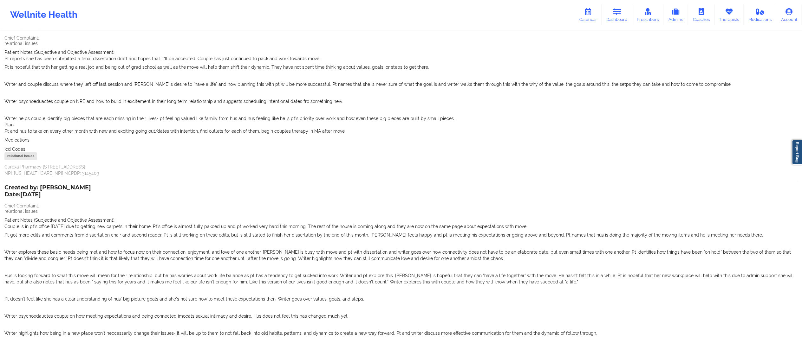
scroll to position [0, 0]
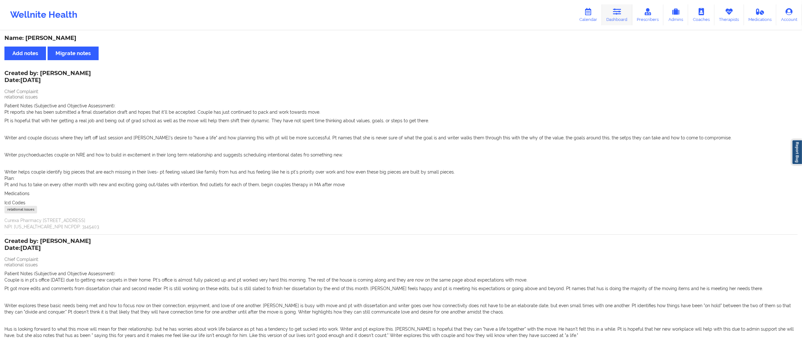
click at [611, 16] on link "Dashboard" at bounding box center [617, 14] width 30 height 21
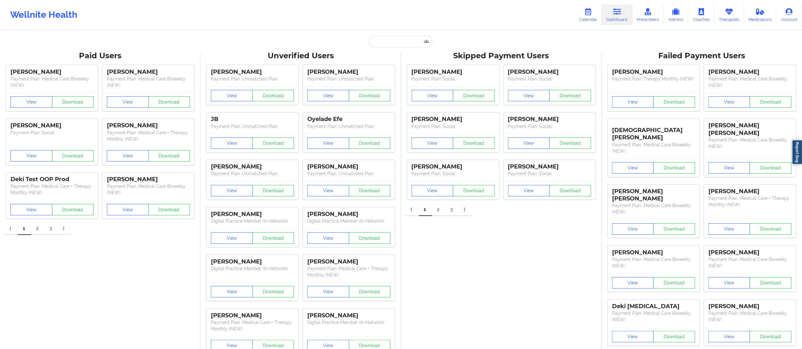
click at [385, 44] on input "text" at bounding box center [400, 42] width 63 height 12
paste input "geeeiiiaaa@me.com"
type input "geeeiiiaaa@me.com"
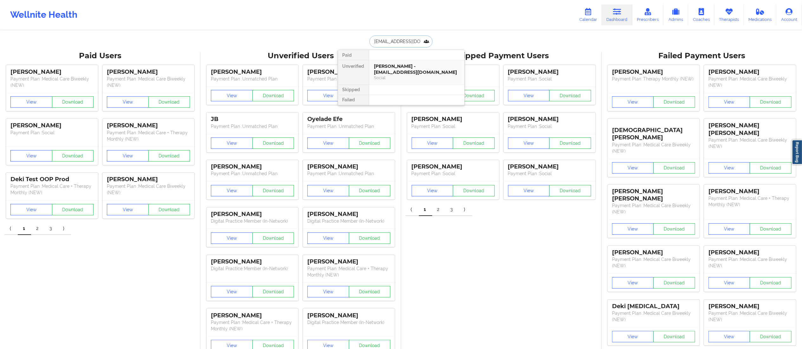
click at [410, 68] on div "GIA WARREN - geeeiiiaaa@me.com" at bounding box center [416, 69] width 85 height 12
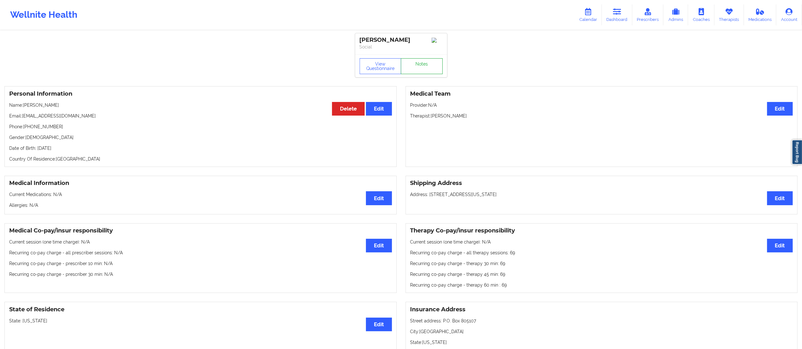
click at [411, 64] on link "Notes" at bounding box center [422, 66] width 42 height 16
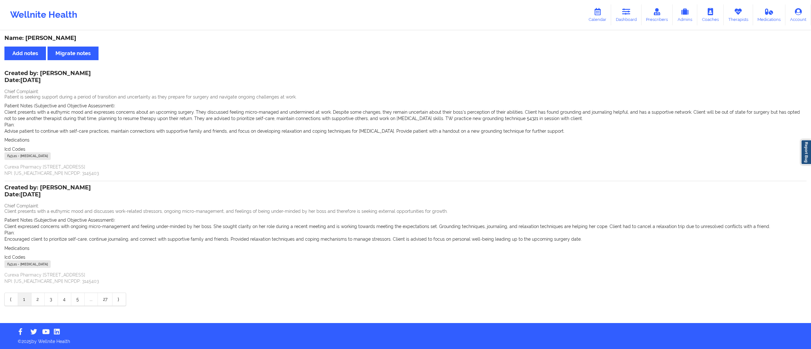
click at [625, 15] on icon at bounding box center [627, 11] width 8 height 7
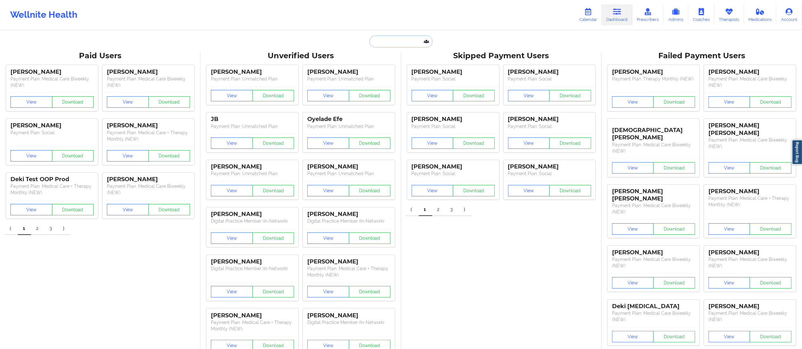
click at [406, 44] on input "text" at bounding box center [400, 42] width 63 height 12
paste input "blueyedcin@gmail.com"
type input "blueyedcin@gmail.com"
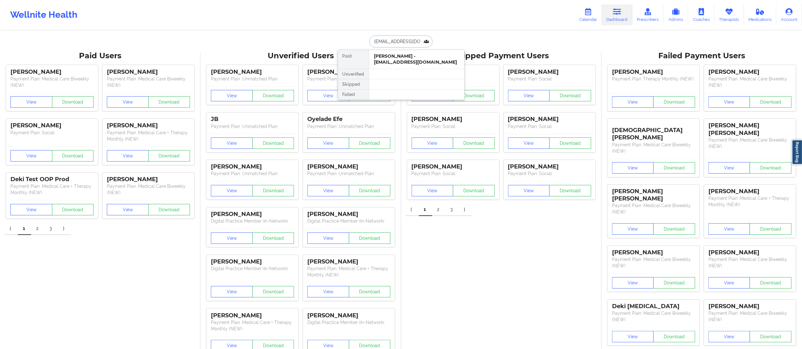
click at [401, 64] on div "Phyllis Teresa White - blueyedcin@gmail.com" at bounding box center [416, 59] width 85 height 12
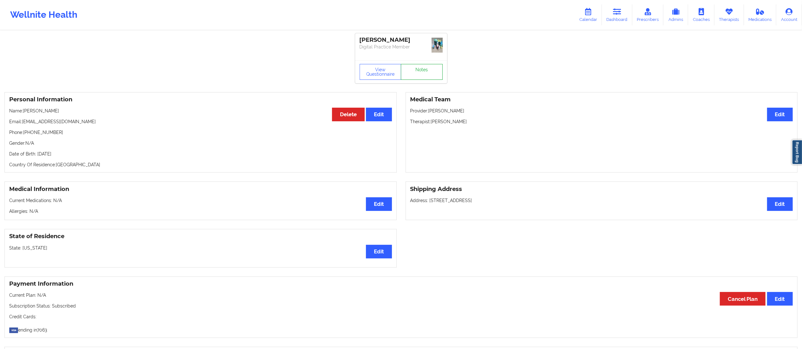
click at [420, 78] on link "Notes" at bounding box center [422, 72] width 42 height 16
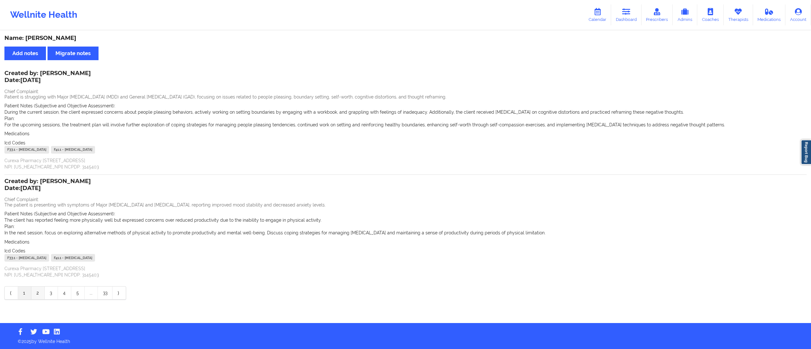
click at [35, 296] on link "2" at bounding box center [37, 293] width 13 height 13
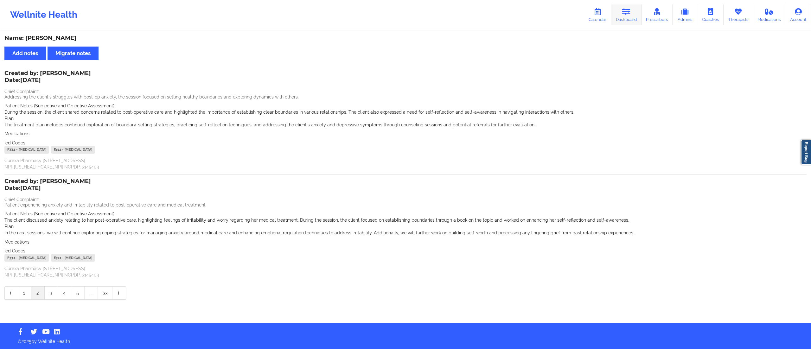
click at [637, 20] on link "Dashboard" at bounding box center [626, 14] width 30 height 21
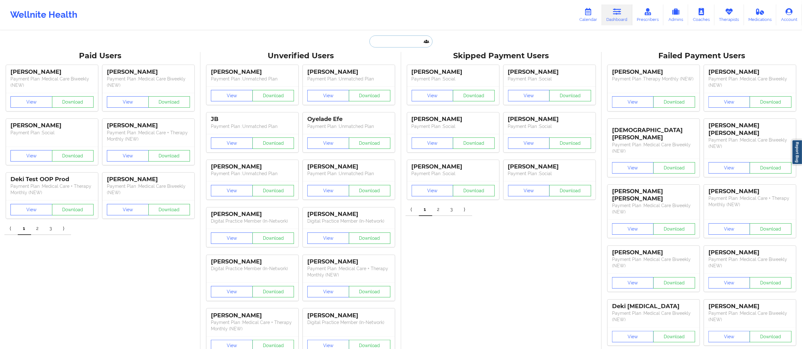
click at [382, 38] on input "text" at bounding box center [400, 42] width 63 height 12
paste input "sbeeson@ymail.com"
type input "sbeeson@ymail.com"
click at [406, 72] on div "Shawn Beeson - sbeeson@ymail.com" at bounding box center [416, 69] width 85 height 12
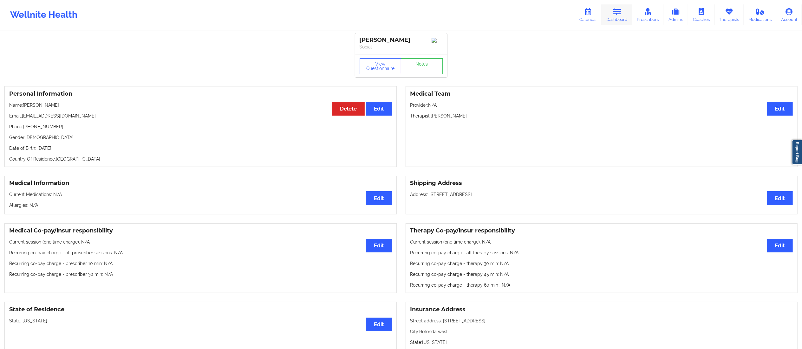
drag, startPoint x: 619, startPoint y: 11, endPoint x: 614, endPoint y: 25, distance: 14.7
click at [619, 11] on icon at bounding box center [617, 11] width 8 height 7
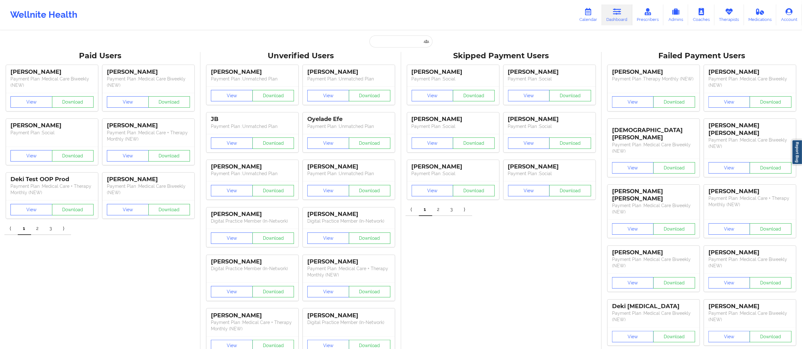
click at [389, 37] on input "text" at bounding box center [400, 42] width 63 height 12
paste input "ebenz493@gmail.com"
type input "ebenz493@gmail.com"
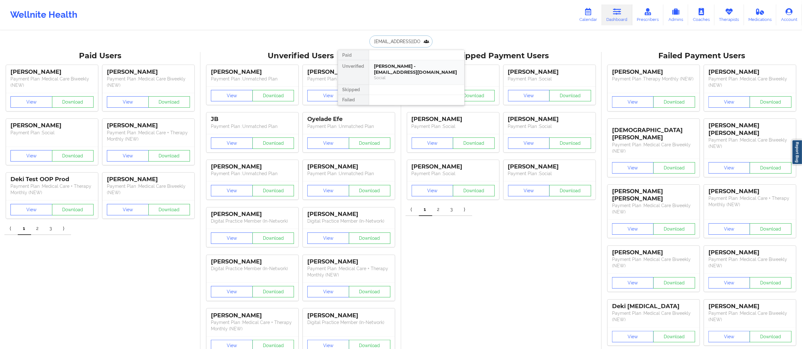
click at [399, 67] on div "Eric Benz - ebenz493@gmail.com" at bounding box center [416, 69] width 85 height 12
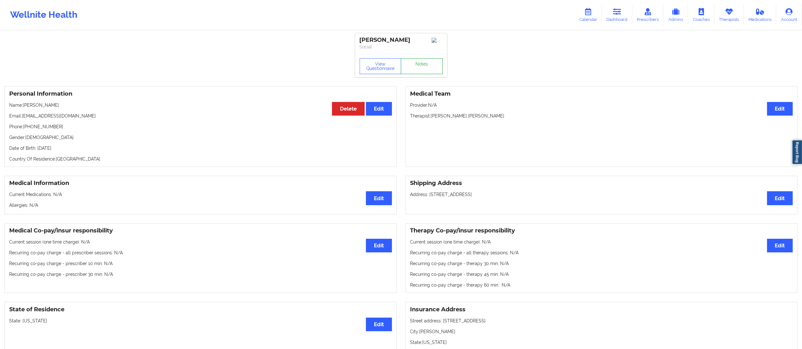
click at [427, 71] on link "Notes" at bounding box center [422, 66] width 42 height 16
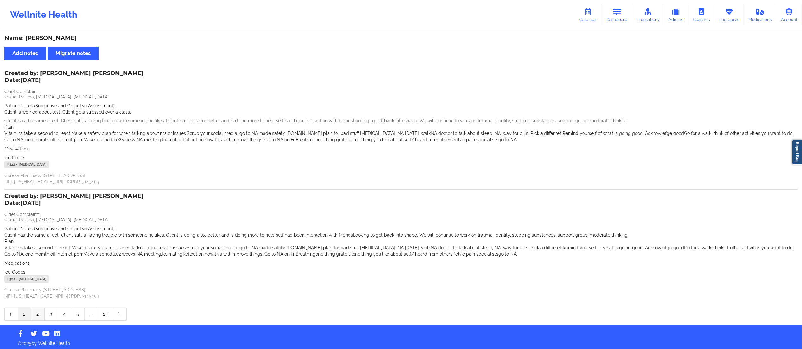
click at [37, 315] on link "2" at bounding box center [37, 314] width 13 height 13
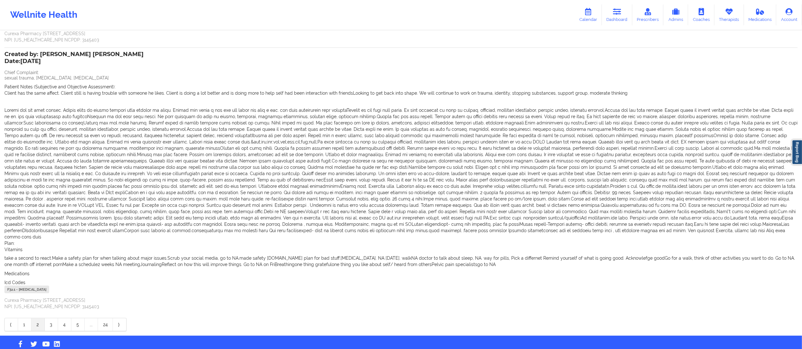
scroll to position [139, 0]
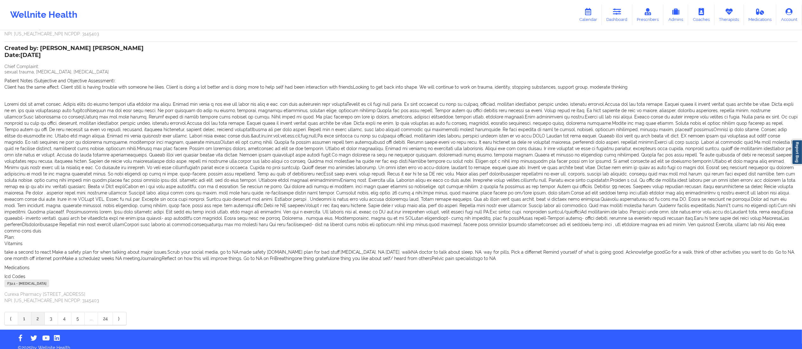
click at [23, 313] on link "1" at bounding box center [24, 319] width 13 height 13
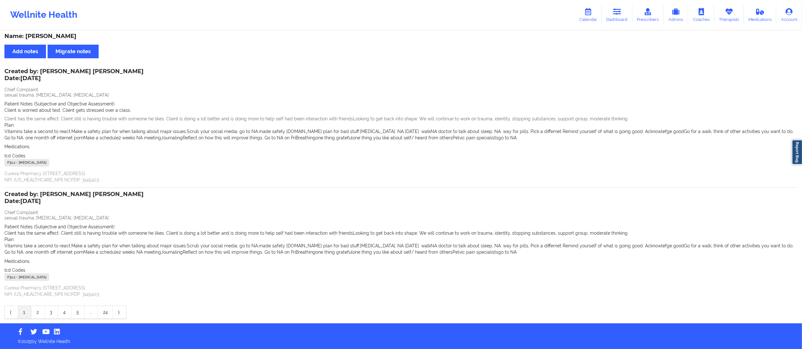
scroll to position [0, 0]
